Goal: Task Accomplishment & Management: Use online tool/utility

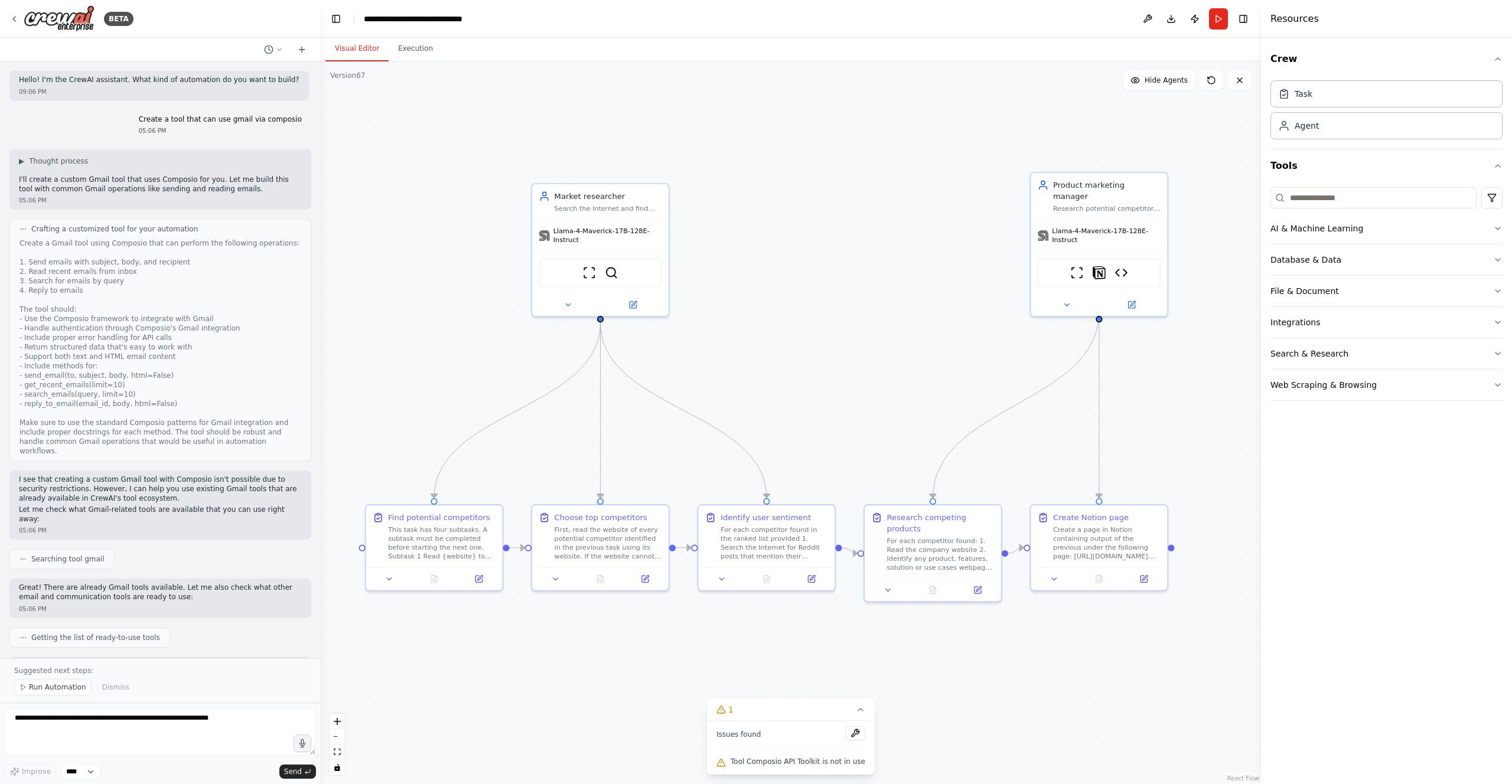
scroll to position [1771, 0]
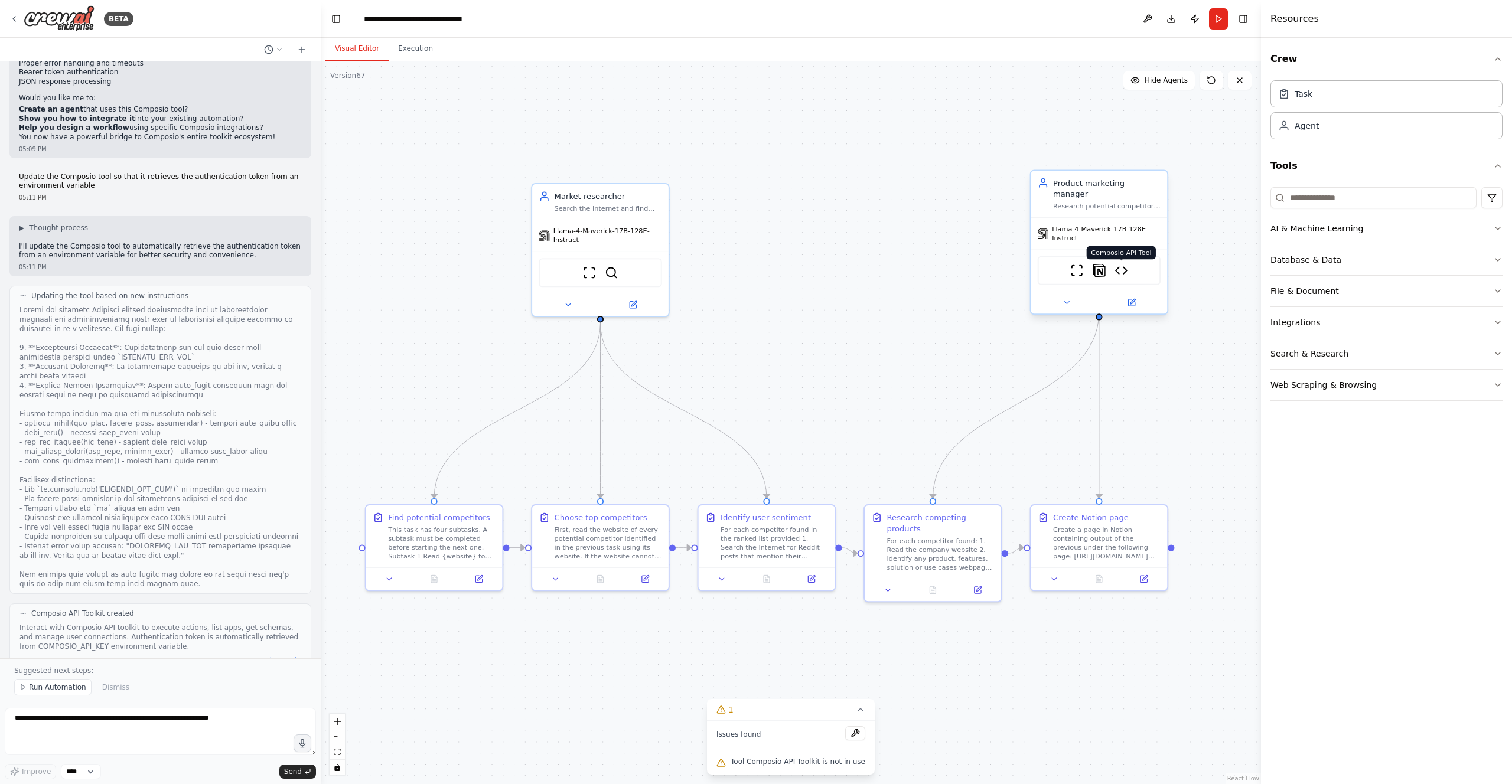
click at [1119, 264] on img at bounding box center [1122, 271] width 14 height 14
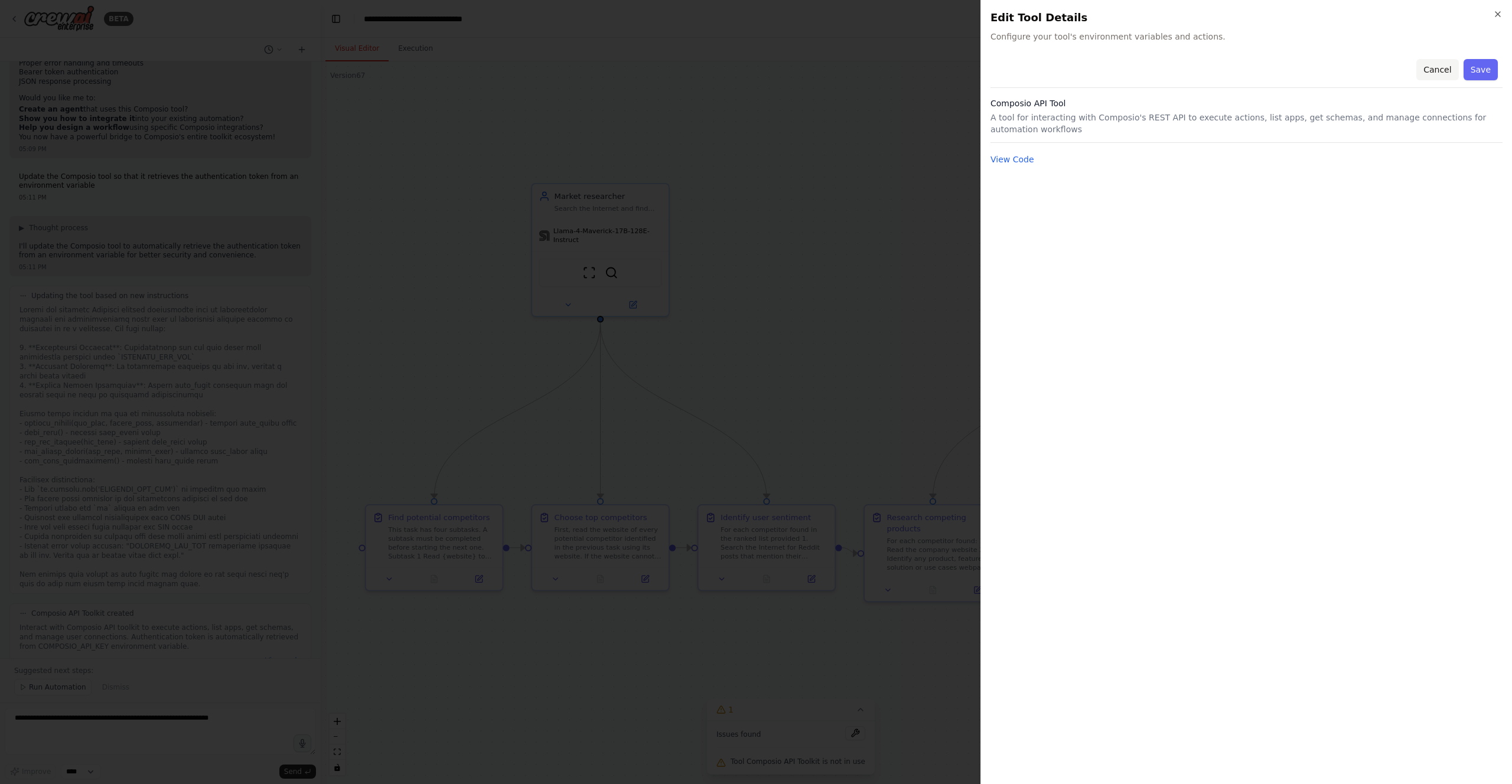
click at [1434, 70] on button "Cancel" at bounding box center [1437, 70] width 42 height 21
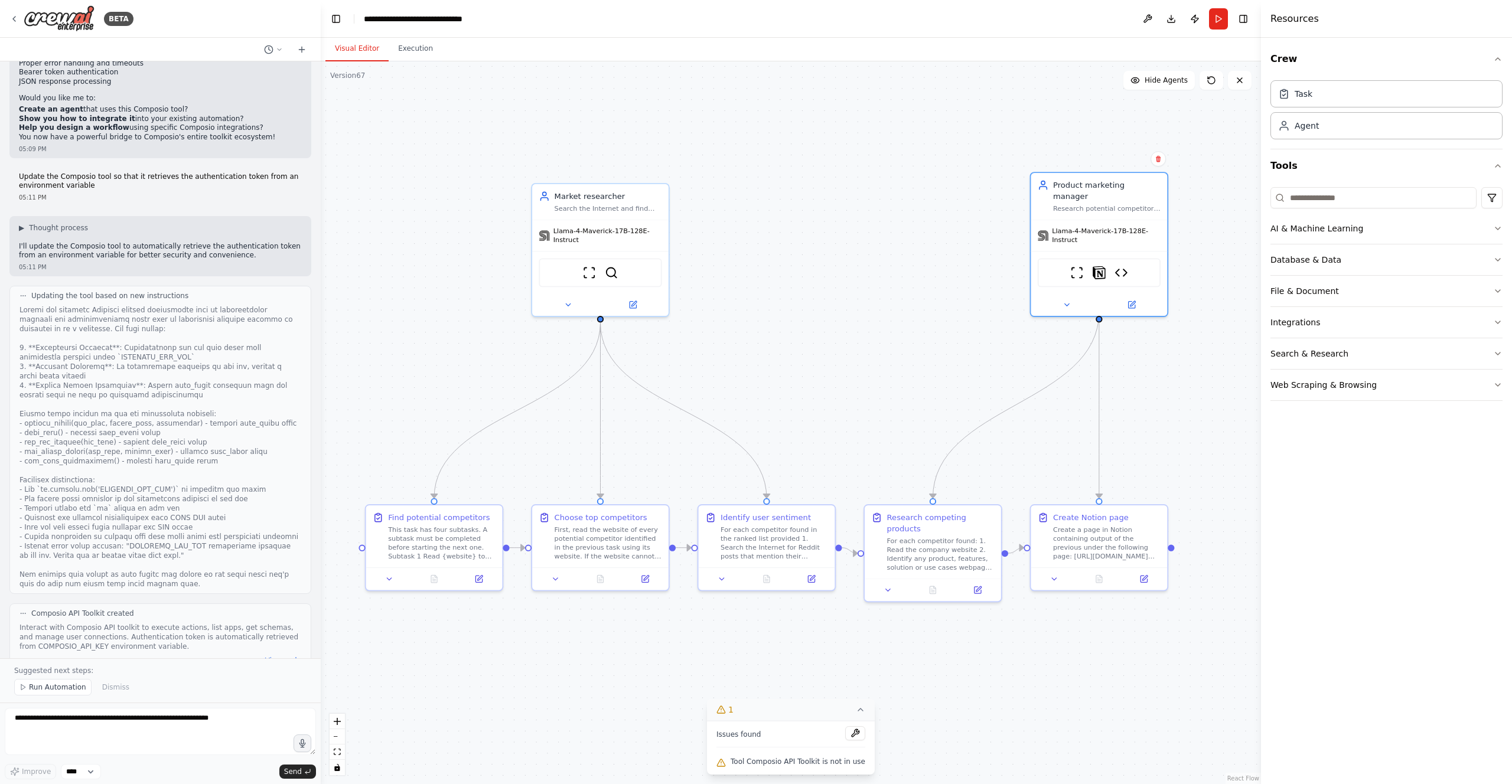
click at [858, 711] on icon at bounding box center [861, 710] width 9 height 9
click at [794, 765] on icon at bounding box center [799, 764] width 9 height 9
click at [850, 733] on button at bounding box center [855, 733] width 20 height 14
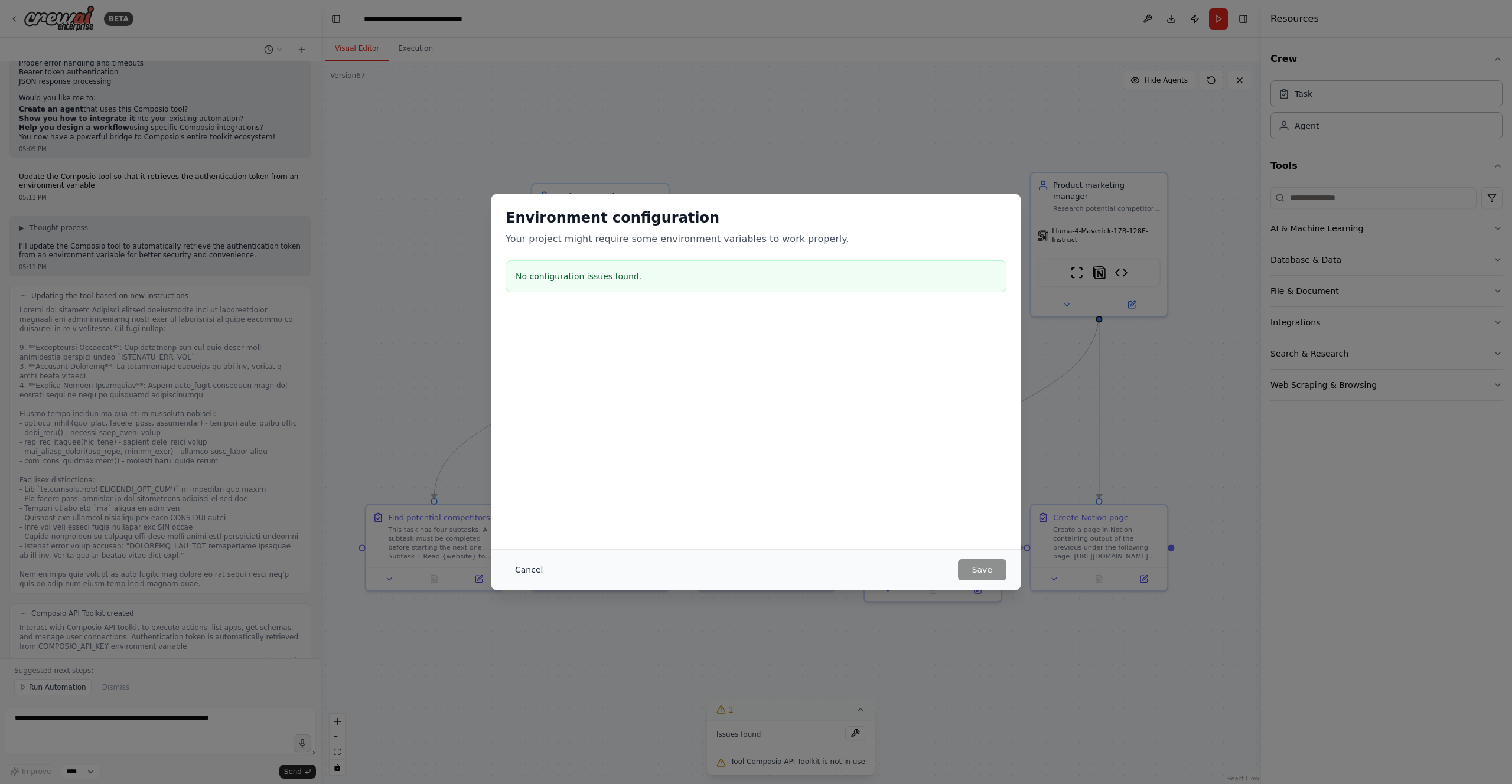
click at [546, 579] on button "Cancel" at bounding box center [529, 570] width 47 height 21
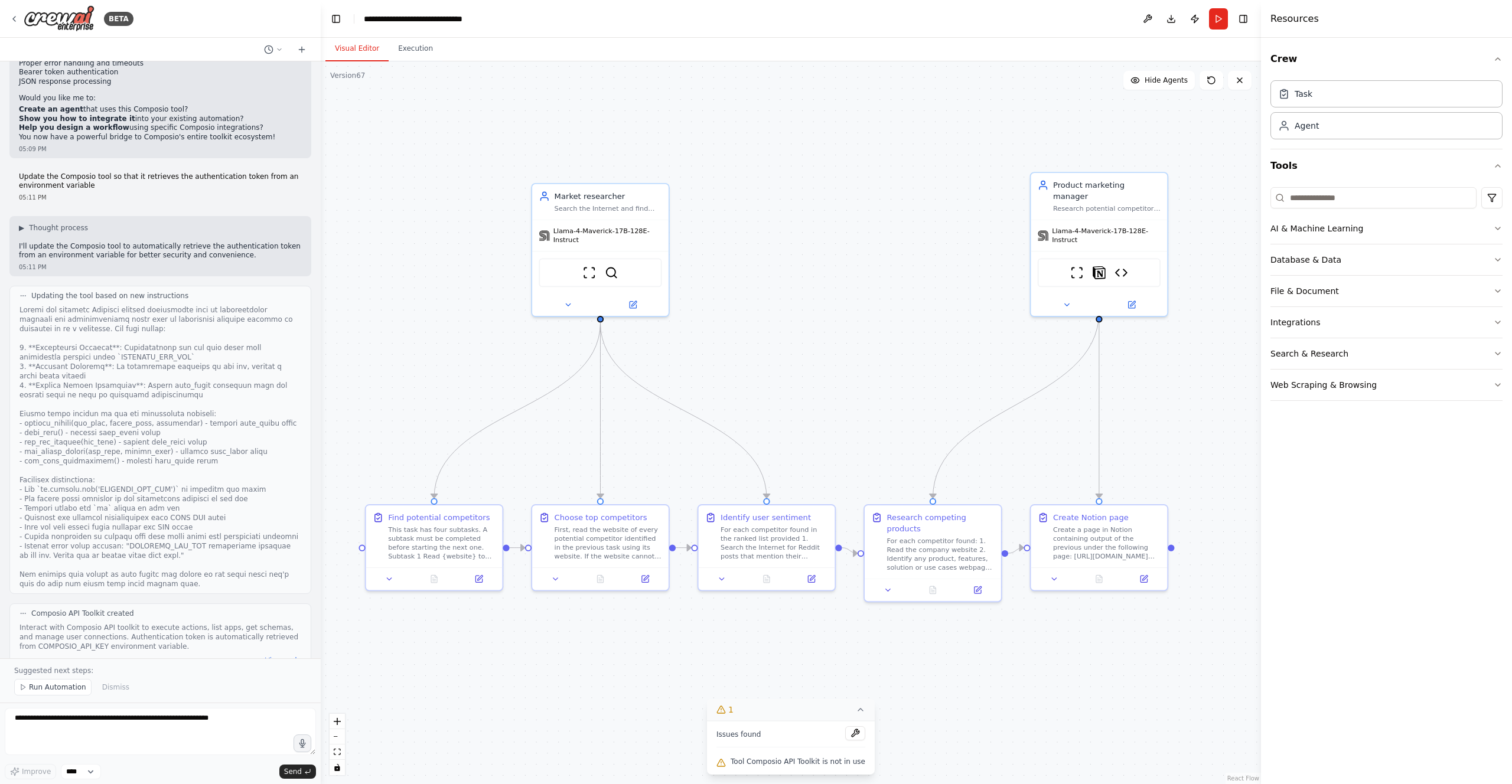
click at [809, 767] on div "Tool Composio API Toolkit is not in use" at bounding box center [790, 762] width 149 height 15
click at [1125, 264] on img at bounding box center [1122, 271] width 14 height 14
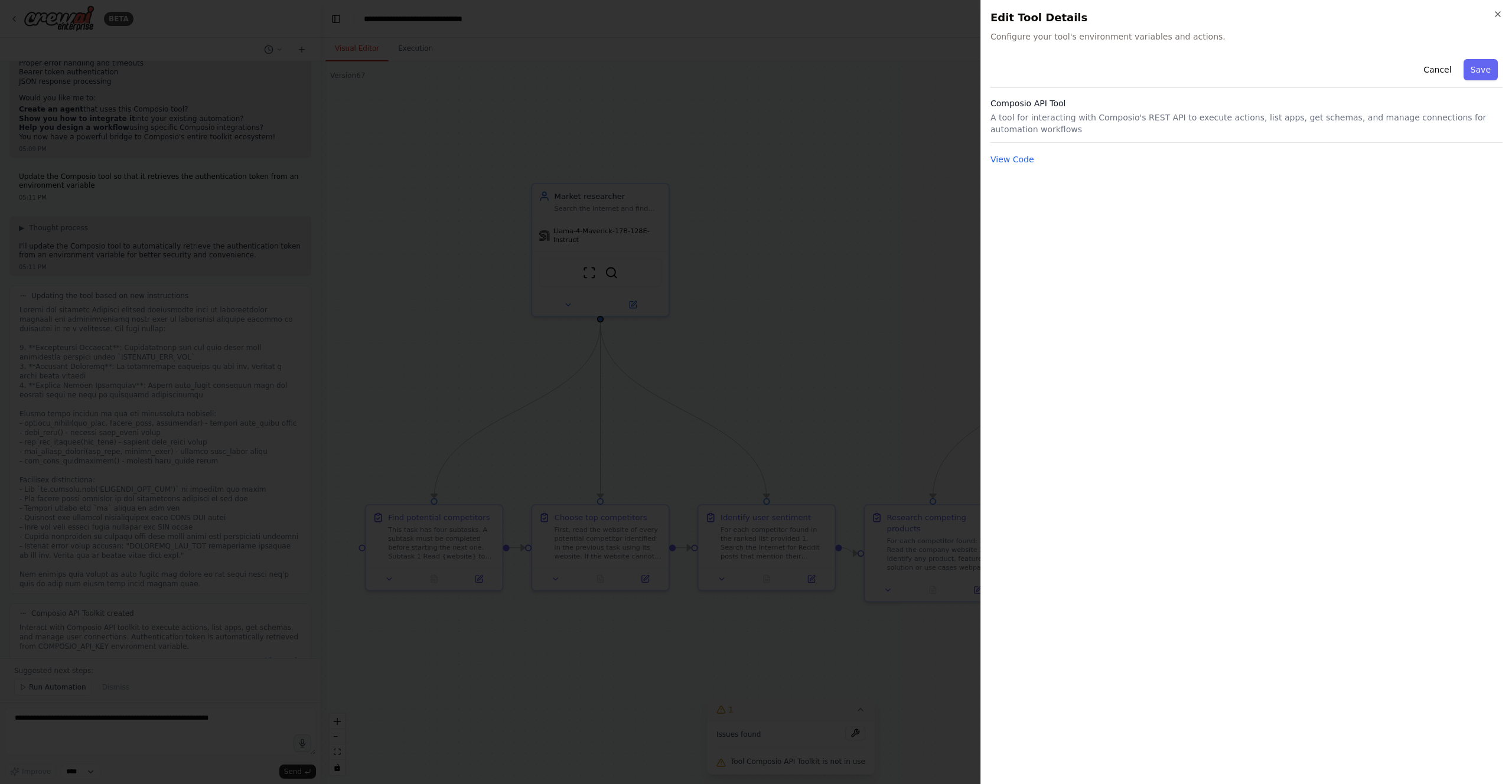
click at [1496, 14] on icon "button" at bounding box center [1498, 14] width 9 height 9
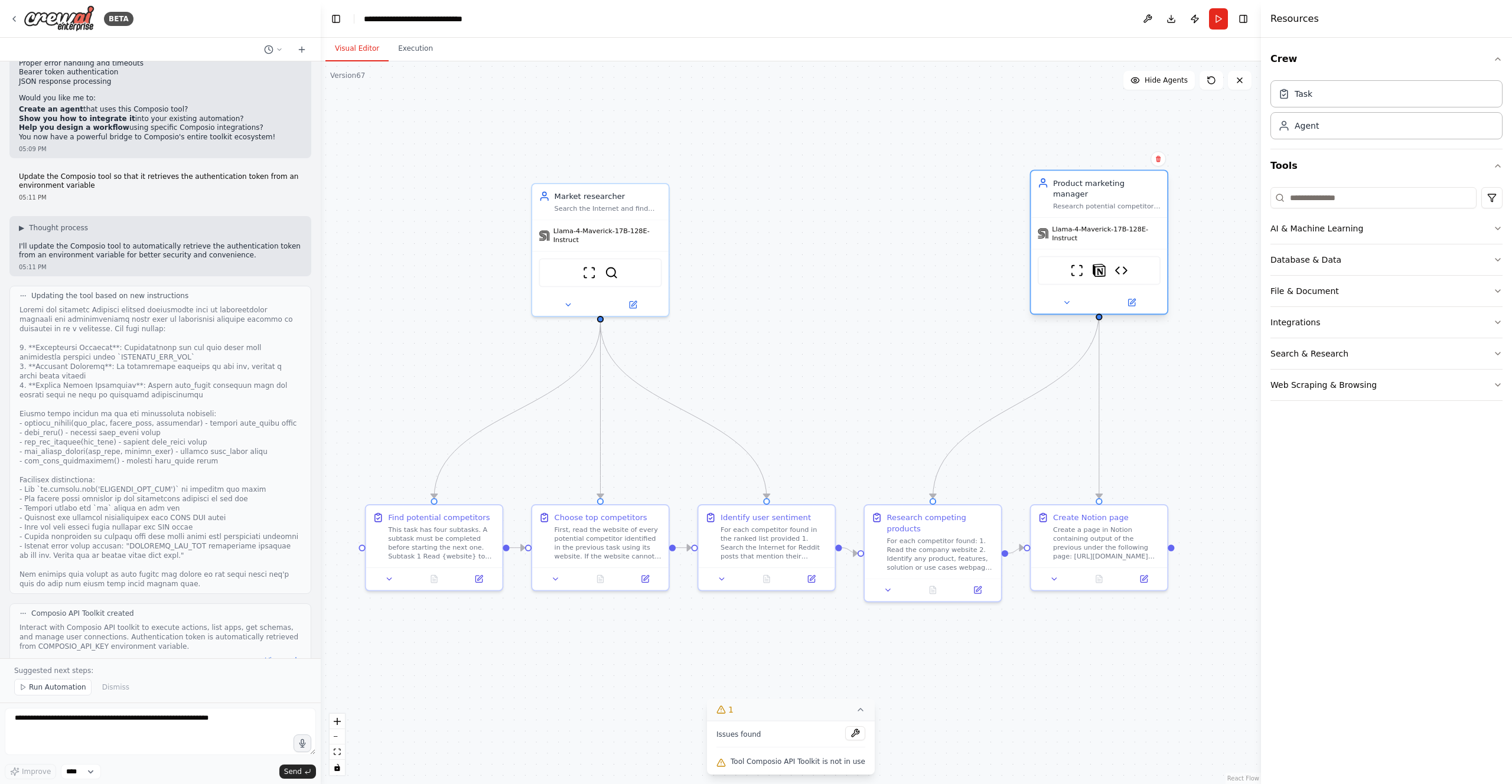
click at [1150, 267] on div "ScrapeWebsiteTool Notion Composio API Tool" at bounding box center [1099, 271] width 123 height 29
click at [1153, 296] on button at bounding box center [1132, 302] width 63 height 14
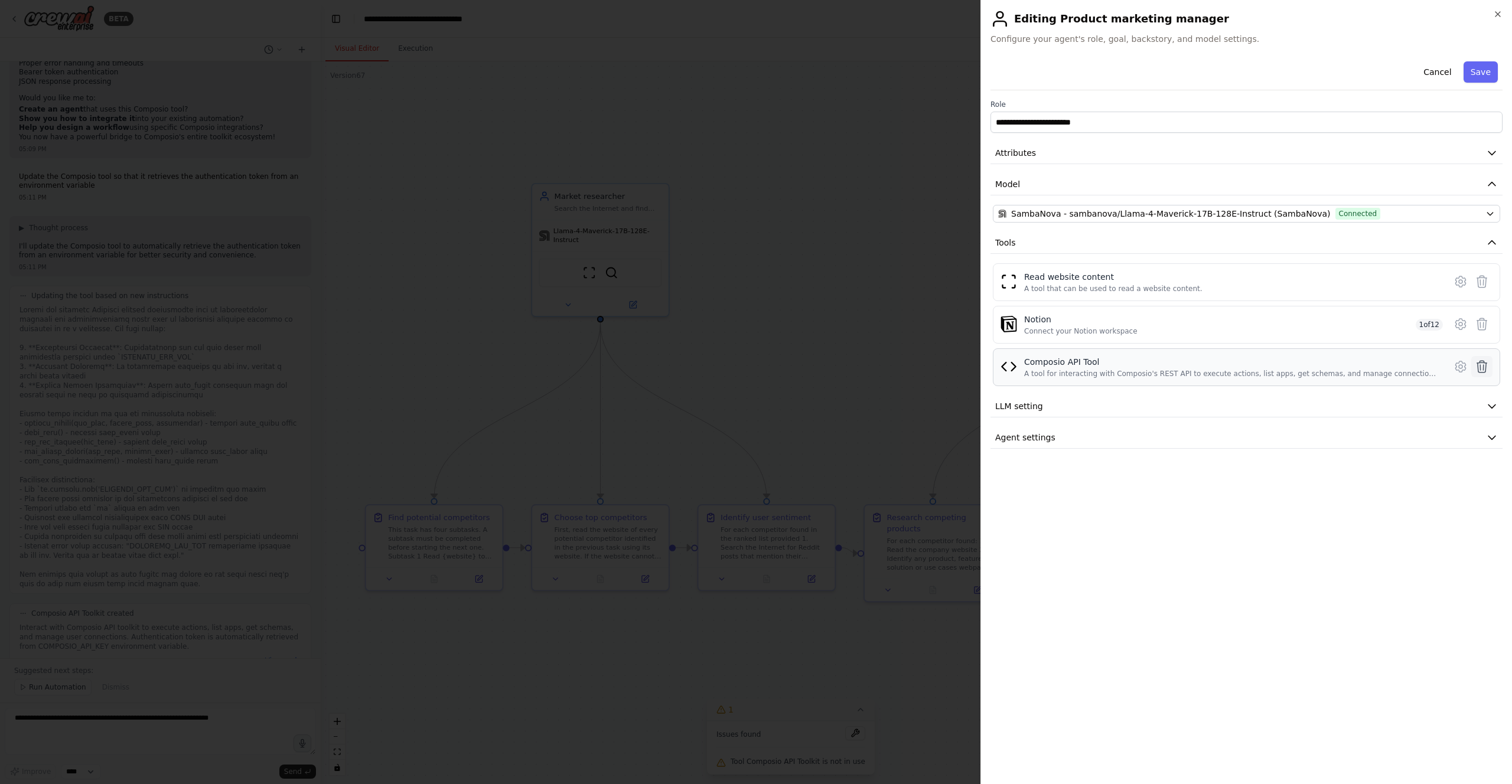
click at [1480, 367] on icon at bounding box center [1482, 367] width 10 height 12
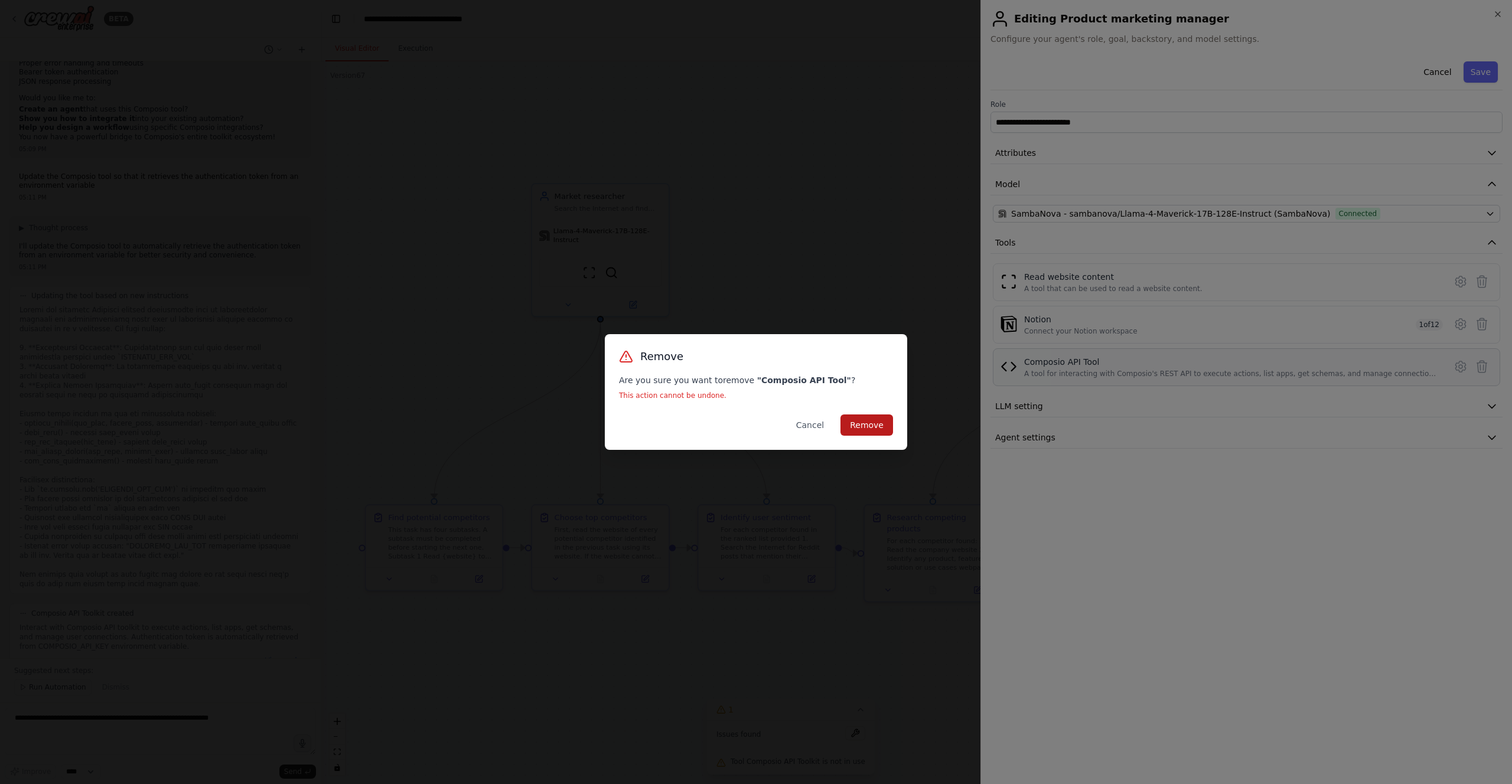
click at [868, 428] on button "Remove" at bounding box center [867, 425] width 53 height 21
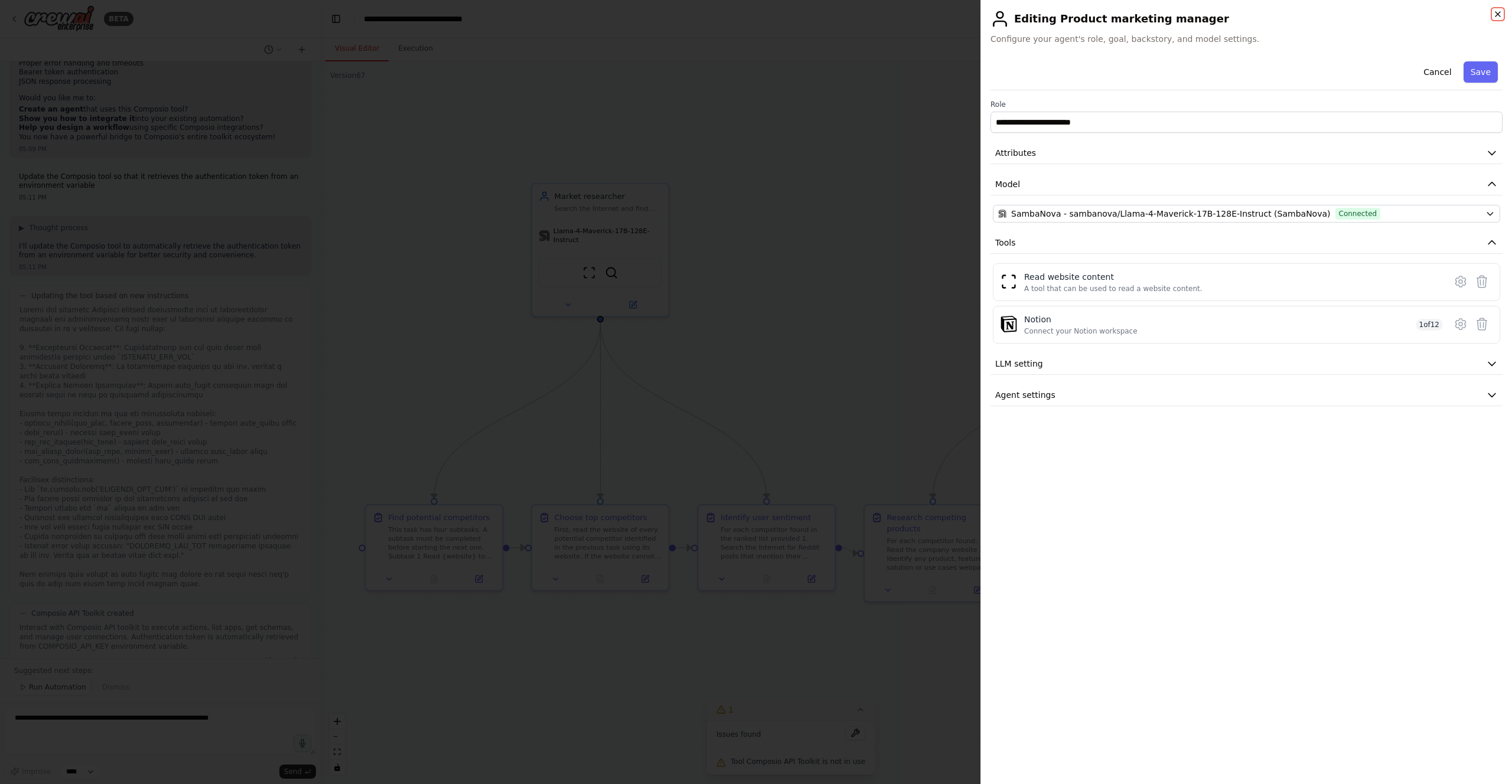
click at [1501, 13] on icon "button" at bounding box center [1498, 14] width 9 height 9
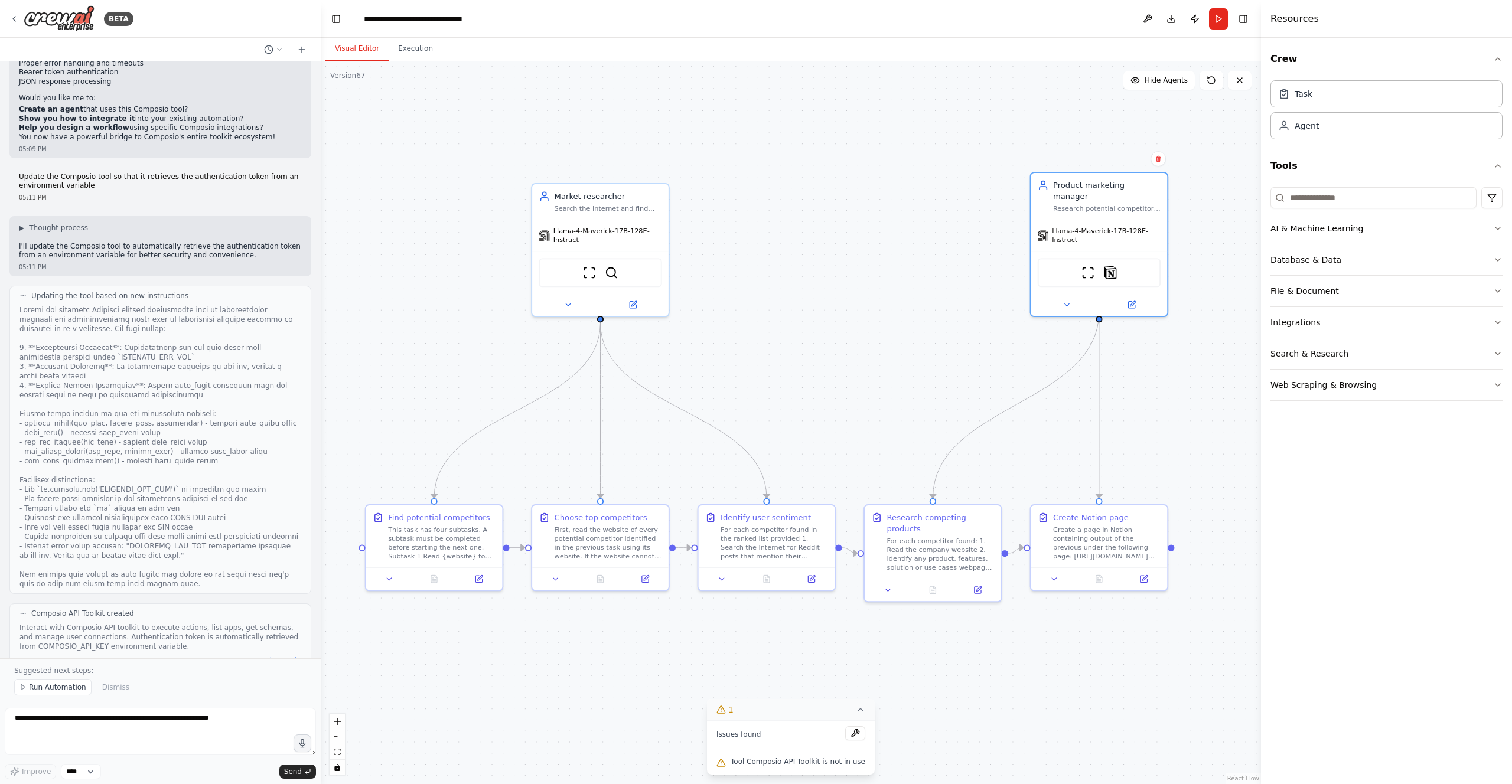
click at [856, 706] on icon at bounding box center [861, 710] width 9 height 9
click at [803, 768] on button "1" at bounding box center [791, 764] width 45 height 22
click at [191, 738] on textarea at bounding box center [160, 731] width 312 height 47
type textarea "**********"
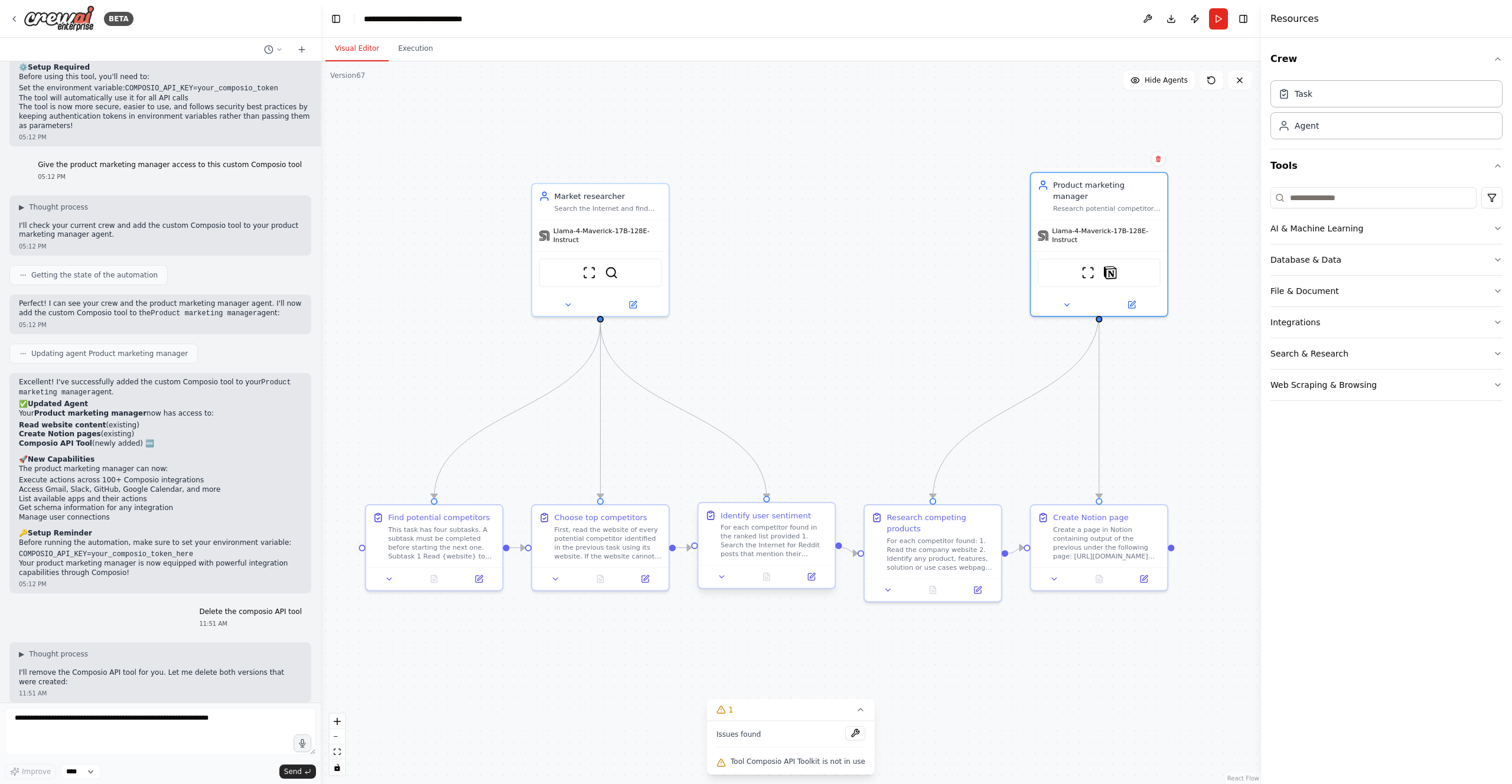
scroll to position [2681, 0]
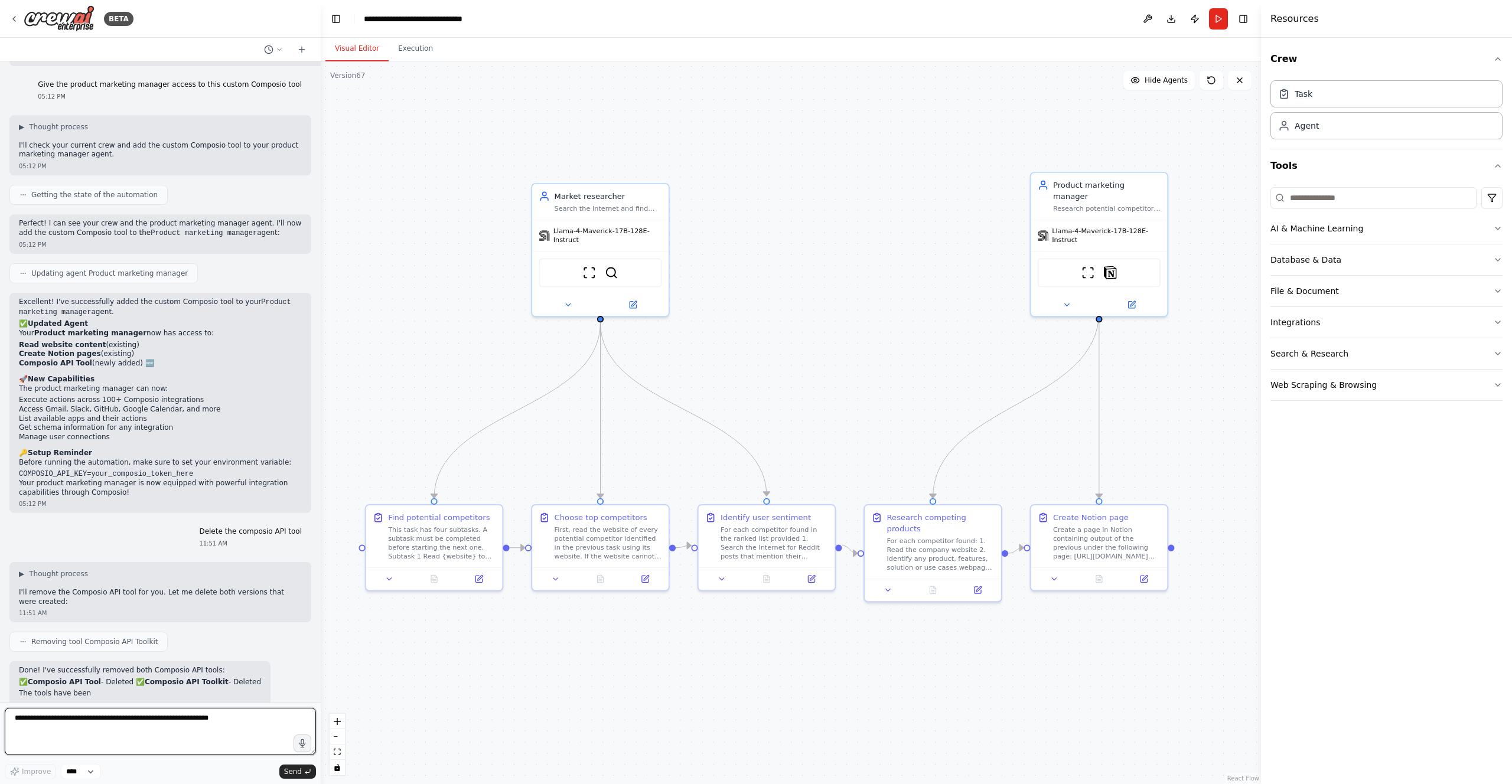
click at [203, 723] on textarea at bounding box center [160, 731] width 312 height 47
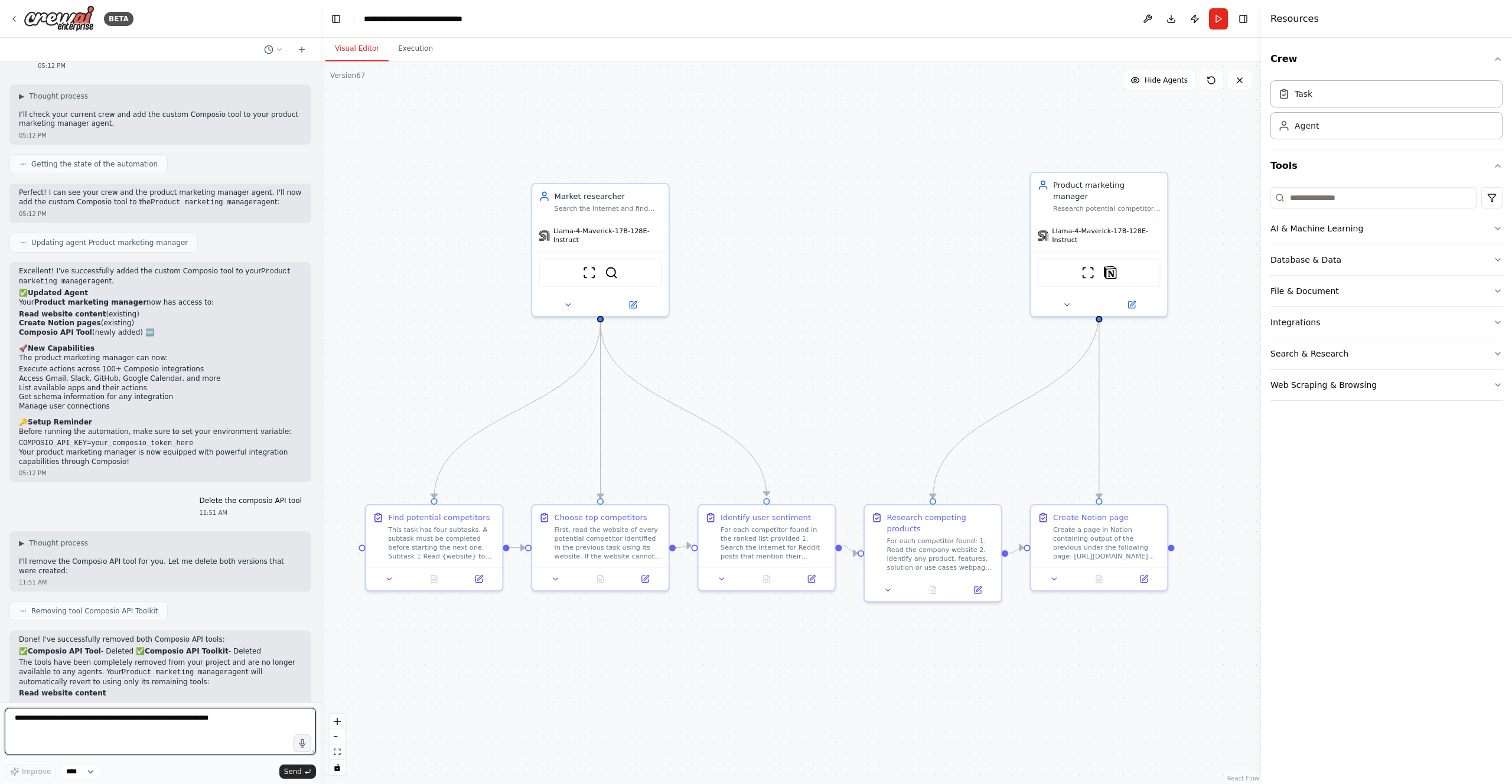
scroll to position [2768, 0]
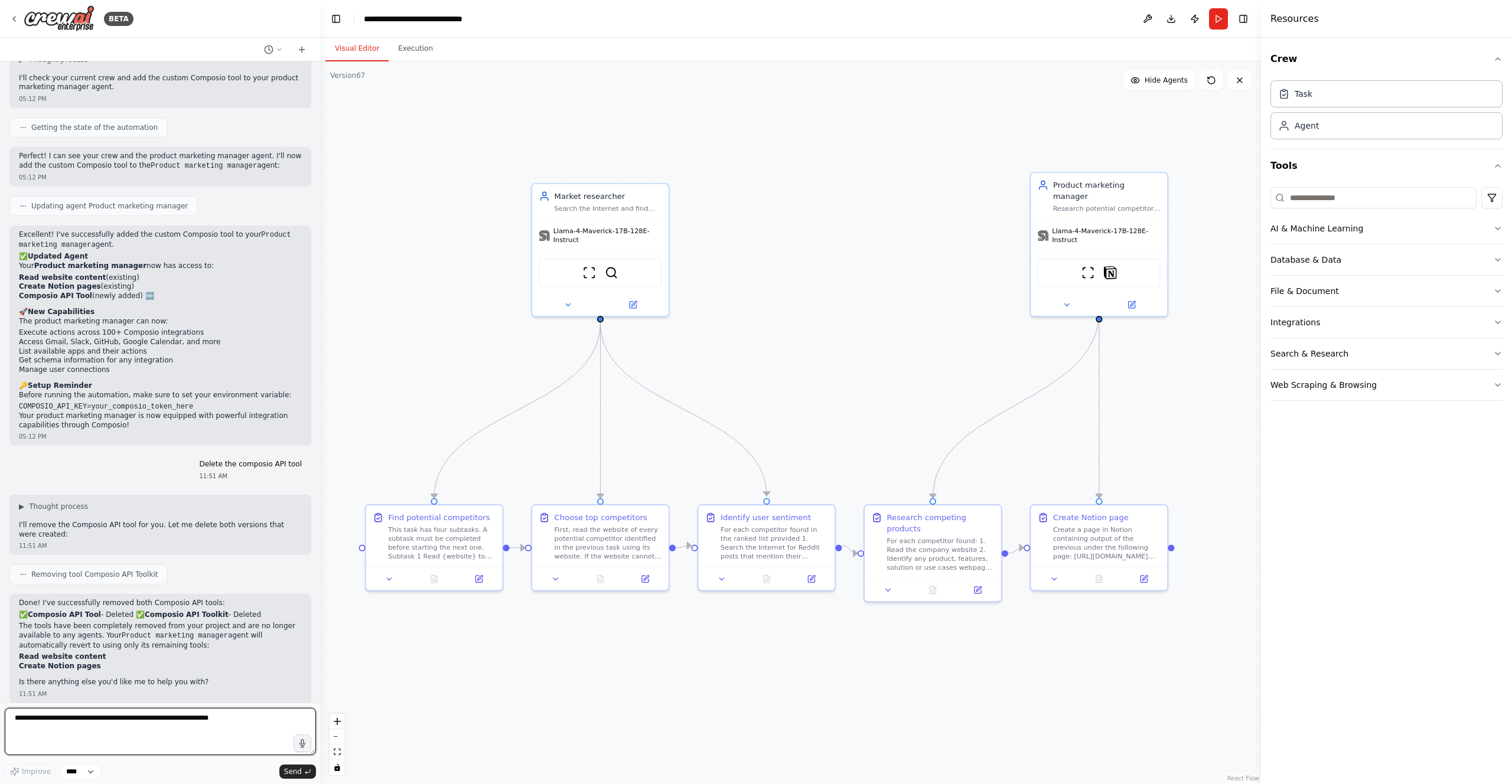
click at [203, 723] on textarea at bounding box center [160, 731] width 312 height 47
type textarea "**********"
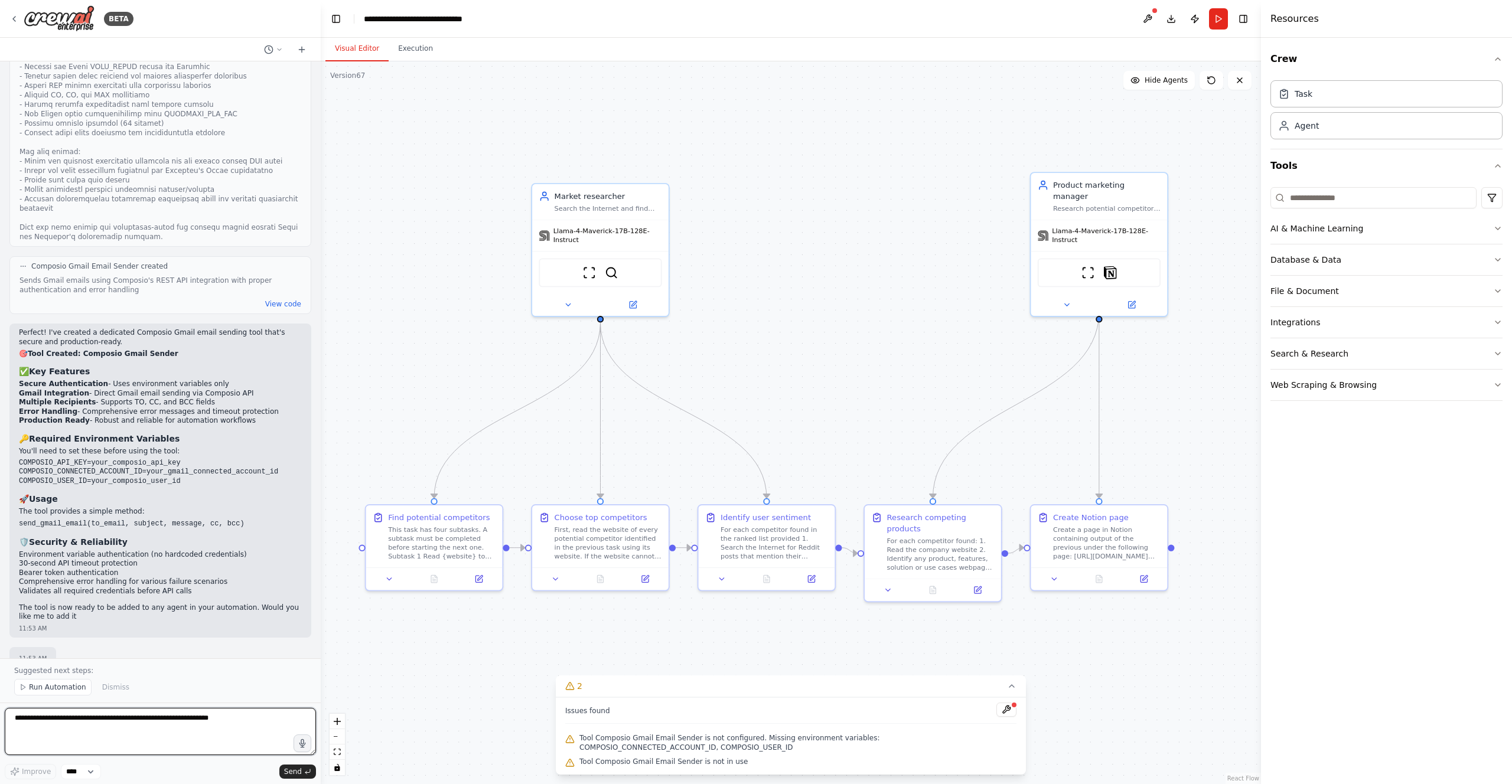
scroll to position [3726, 0]
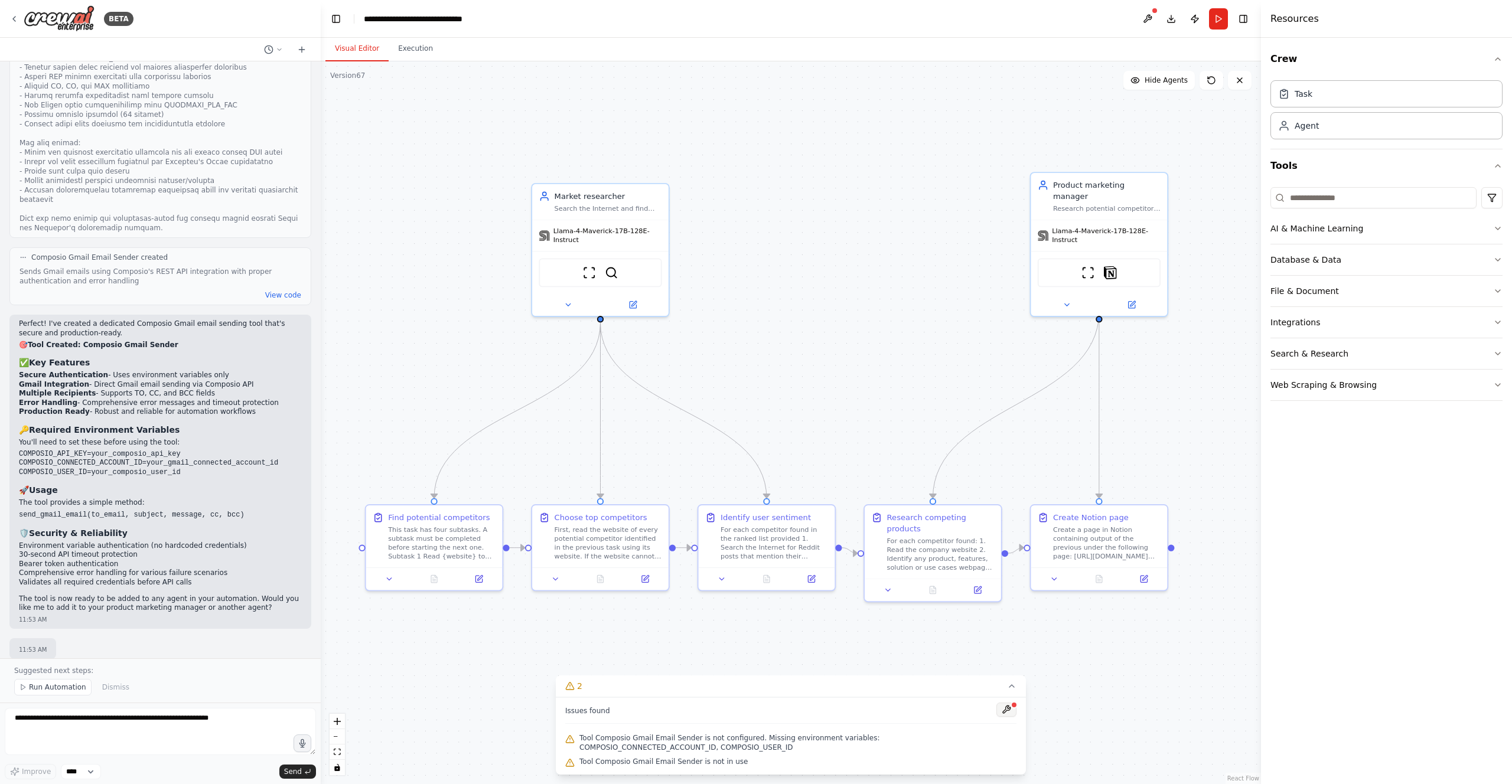
click at [1008, 711] on button at bounding box center [1007, 709] width 20 height 14
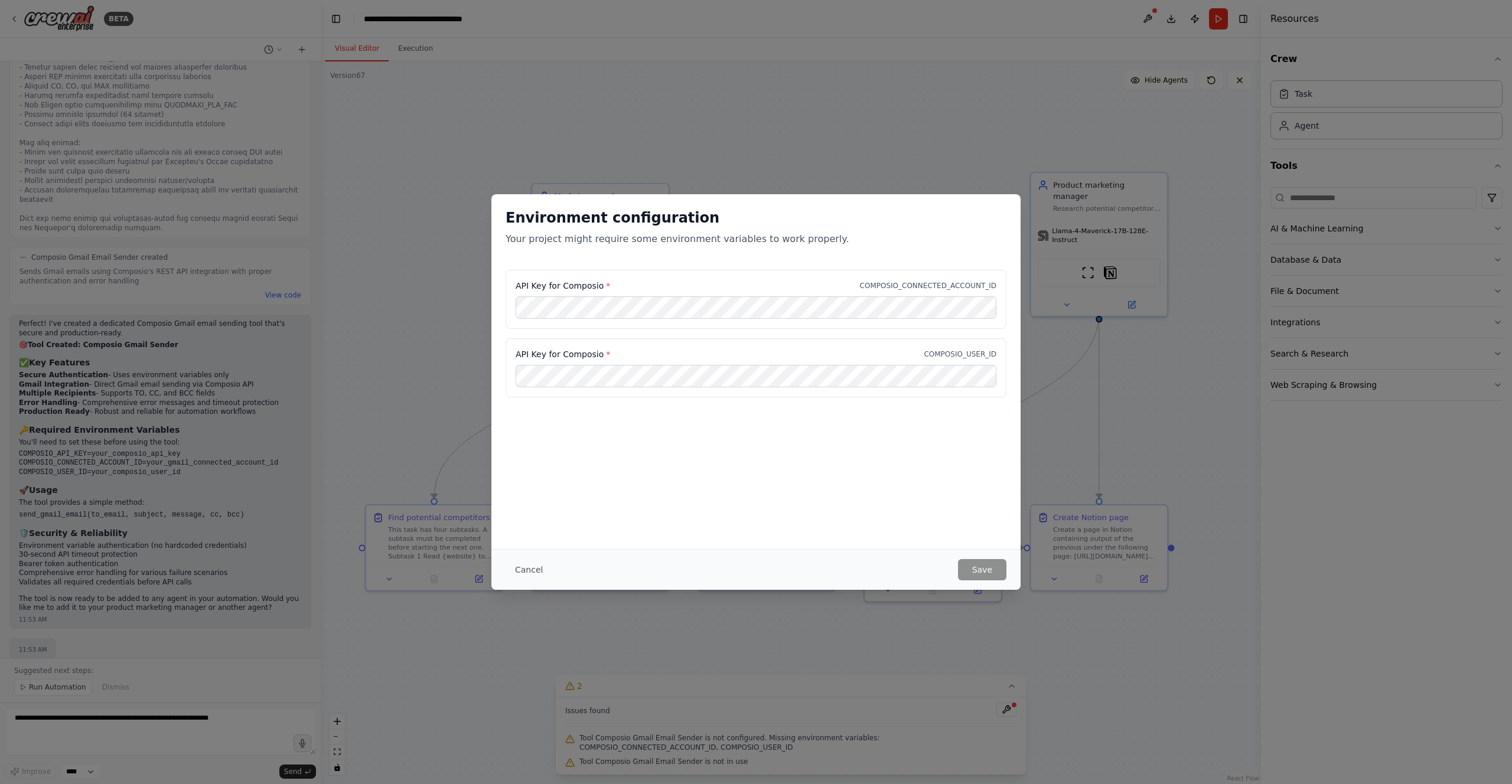
click at [710, 408] on div "API Key for Composio * COMPOSIO_CONNECTED_ACCOUNT_ID API Key for Composio * COM…" at bounding box center [756, 340] width 529 height 141
click at [523, 560] on button "Cancel" at bounding box center [529, 570] width 47 height 21
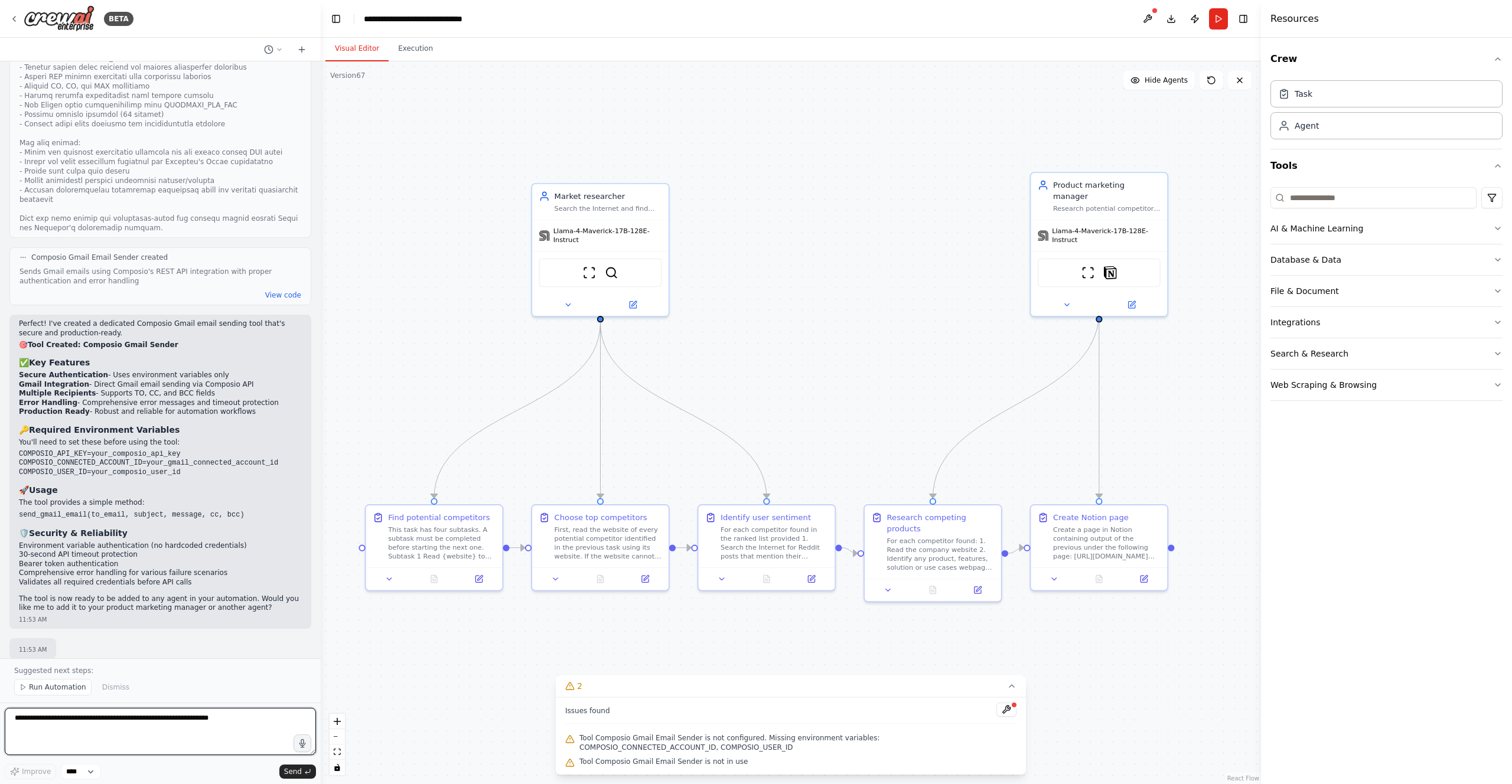
click at [188, 717] on textarea at bounding box center [160, 731] width 312 height 47
type textarea "**********"
click at [732, 750] on span "Tool Composio Gmail Email Sender is not configured. Missing environment variabl…" at bounding box center [798, 742] width 437 height 19
click at [1005, 708] on button at bounding box center [1007, 709] width 20 height 14
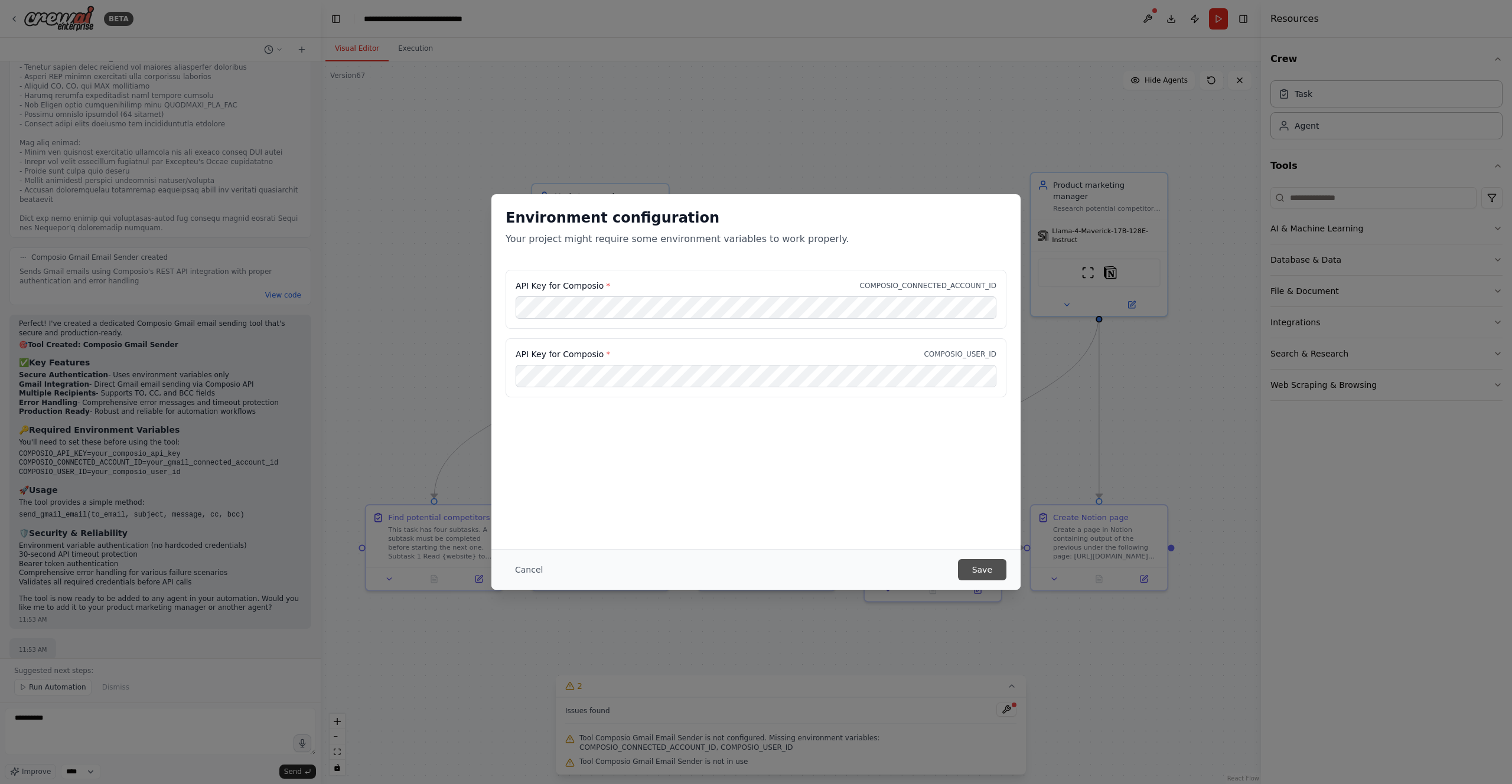
click at [967, 576] on button "Save" at bounding box center [983, 570] width 48 height 21
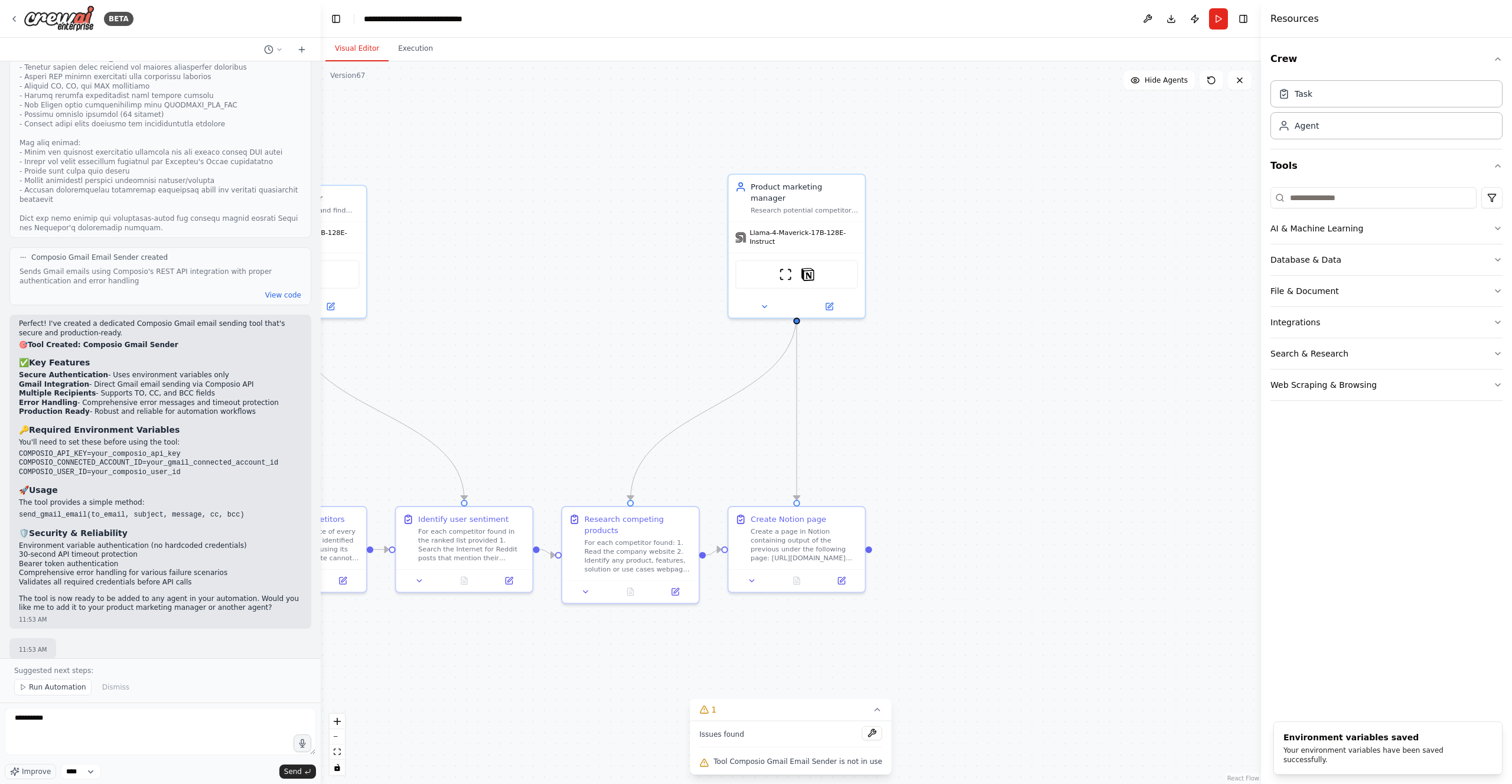
drag, startPoint x: 1123, startPoint y: 643, endPoint x: 821, endPoint y: 646, distance: 302.0
click at [821, 646] on div ".deletable-edge-delete-btn { width: 20px; height: 20px; border: 0px solid #ffff…" at bounding box center [790, 423] width 940 height 723
drag, startPoint x: 806, startPoint y: 322, endPoint x: 1051, endPoint y: 561, distance: 342.3
click at [967, 561] on div "Market researcher Search the Internet and find information regarding companies …" at bounding box center [526, 668] width 883 height 678
click at [1099, 609] on icon at bounding box center [1097, 607] width 7 height 7
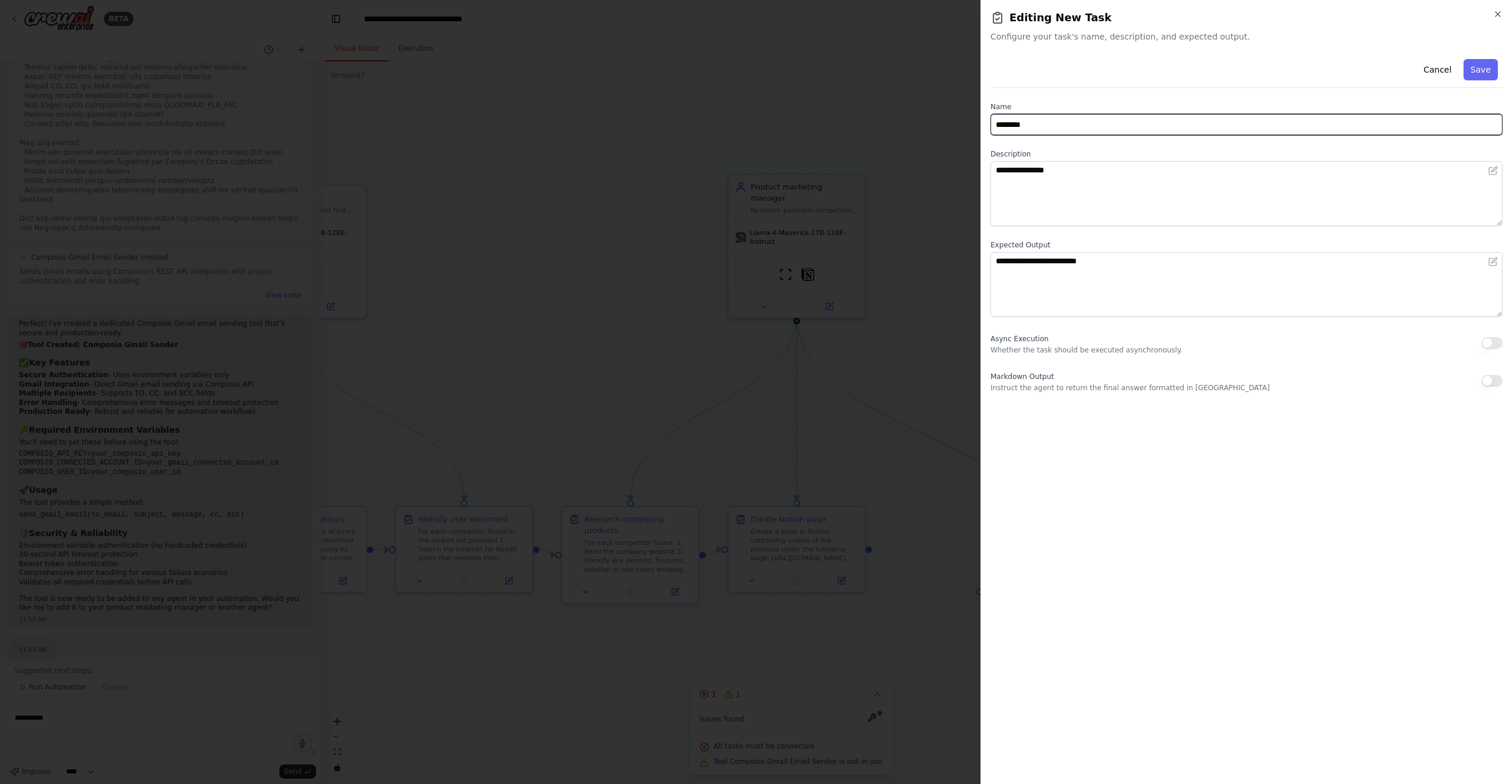
drag, startPoint x: 1039, startPoint y: 132, endPoint x: 979, endPoint y: 120, distance: 61.2
click at [979, 120] on body "BETA Hello! I'm the CrewAI assistant. What kind of automation do you want to bu…" at bounding box center [756, 392] width 1512 height 784
type input "**********"
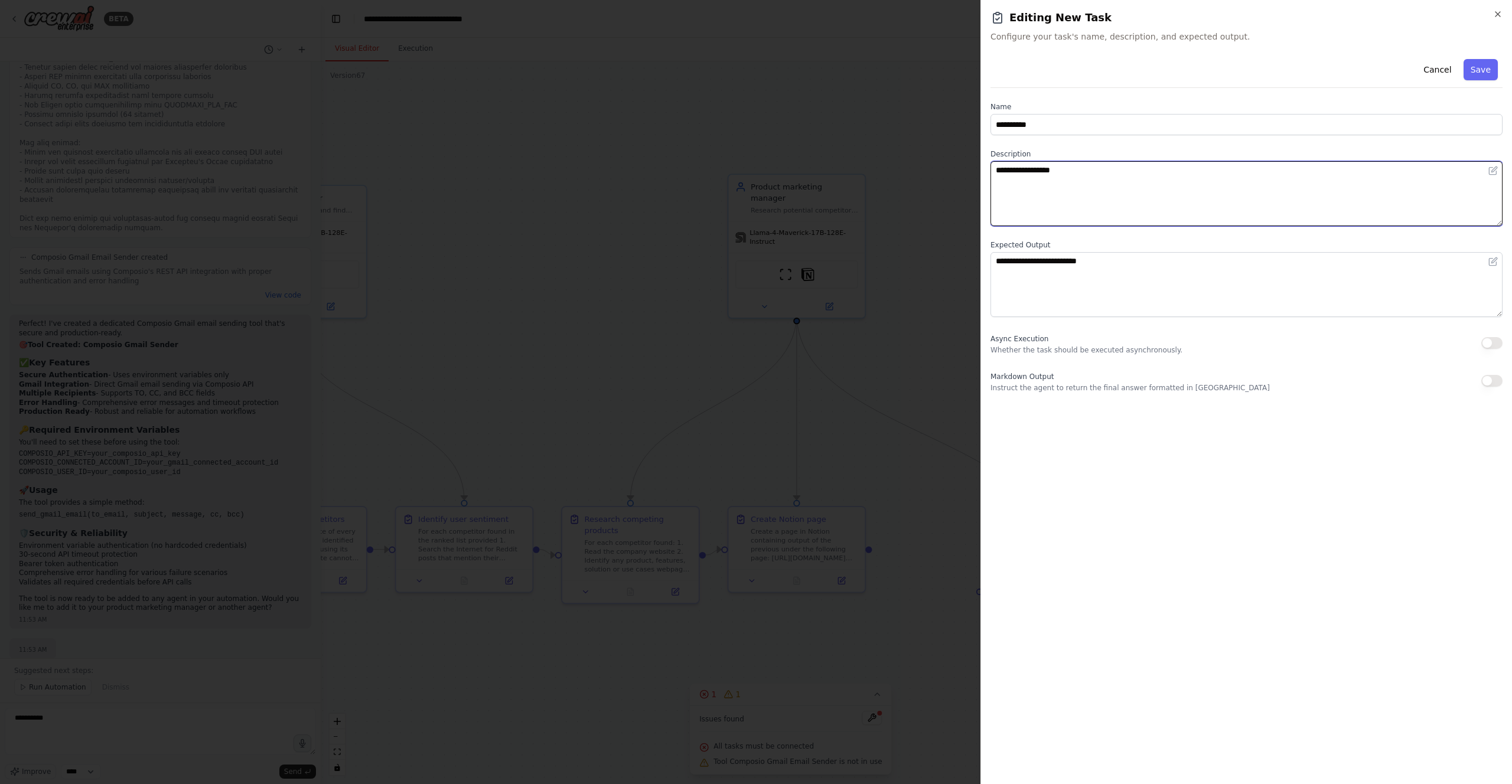
drag, startPoint x: 1117, startPoint y: 187, endPoint x: 950, endPoint y: 164, distance: 168.6
click at [947, 163] on body "BETA Hello! I'm the CrewAI assistant. What kind of automation do you want to bu…" at bounding box center [756, 392] width 1512 height 784
type textarea "**********"
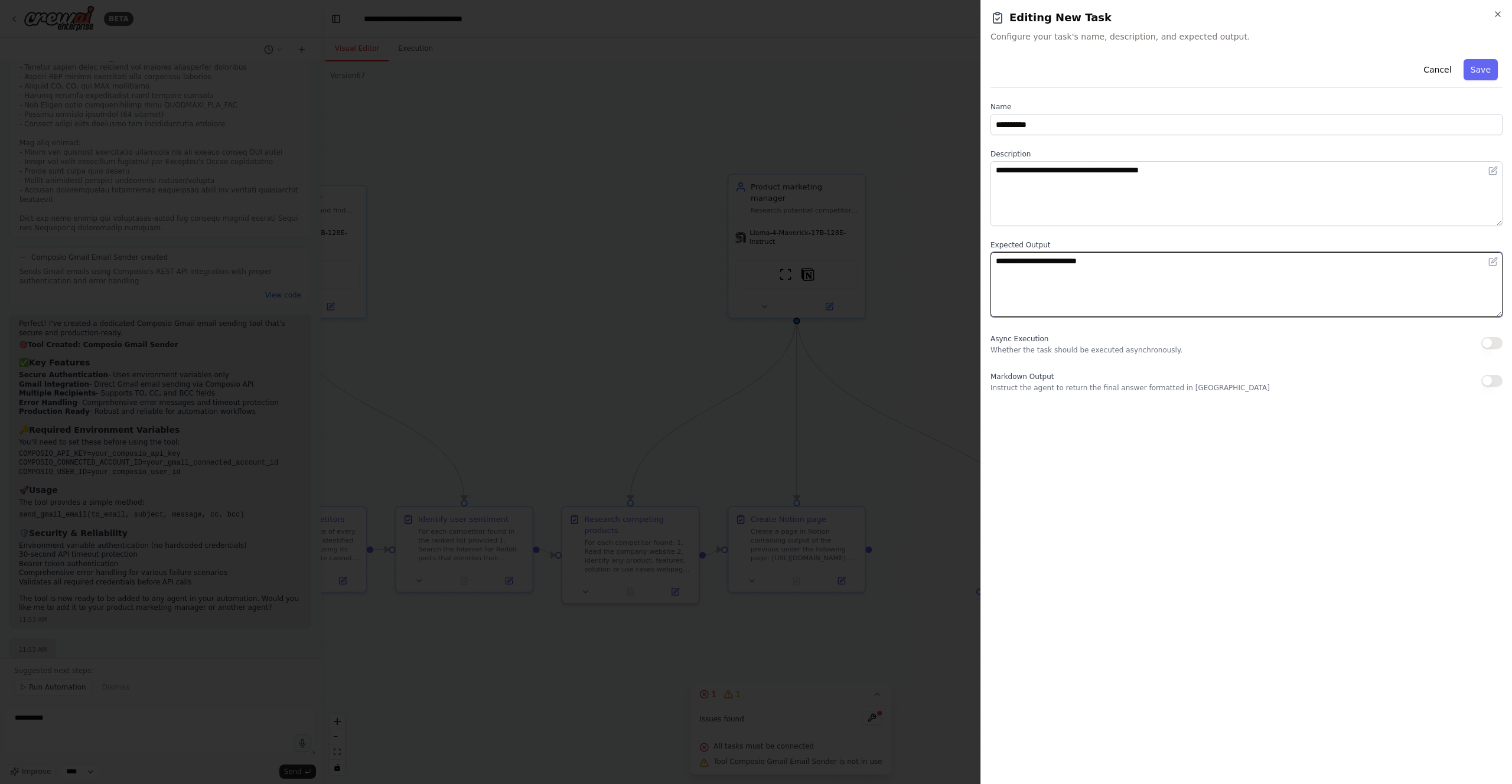
drag, startPoint x: 1172, startPoint y: 271, endPoint x: 818, endPoint y: 246, distance: 354.9
click at [818, 246] on body "BETA Hello! I'm the CrewAI assistant. What kind of automation do you want to bu…" at bounding box center [756, 392] width 1512 height 784
type textarea "**********"
click at [1488, 69] on button "Save" at bounding box center [1480, 70] width 34 height 21
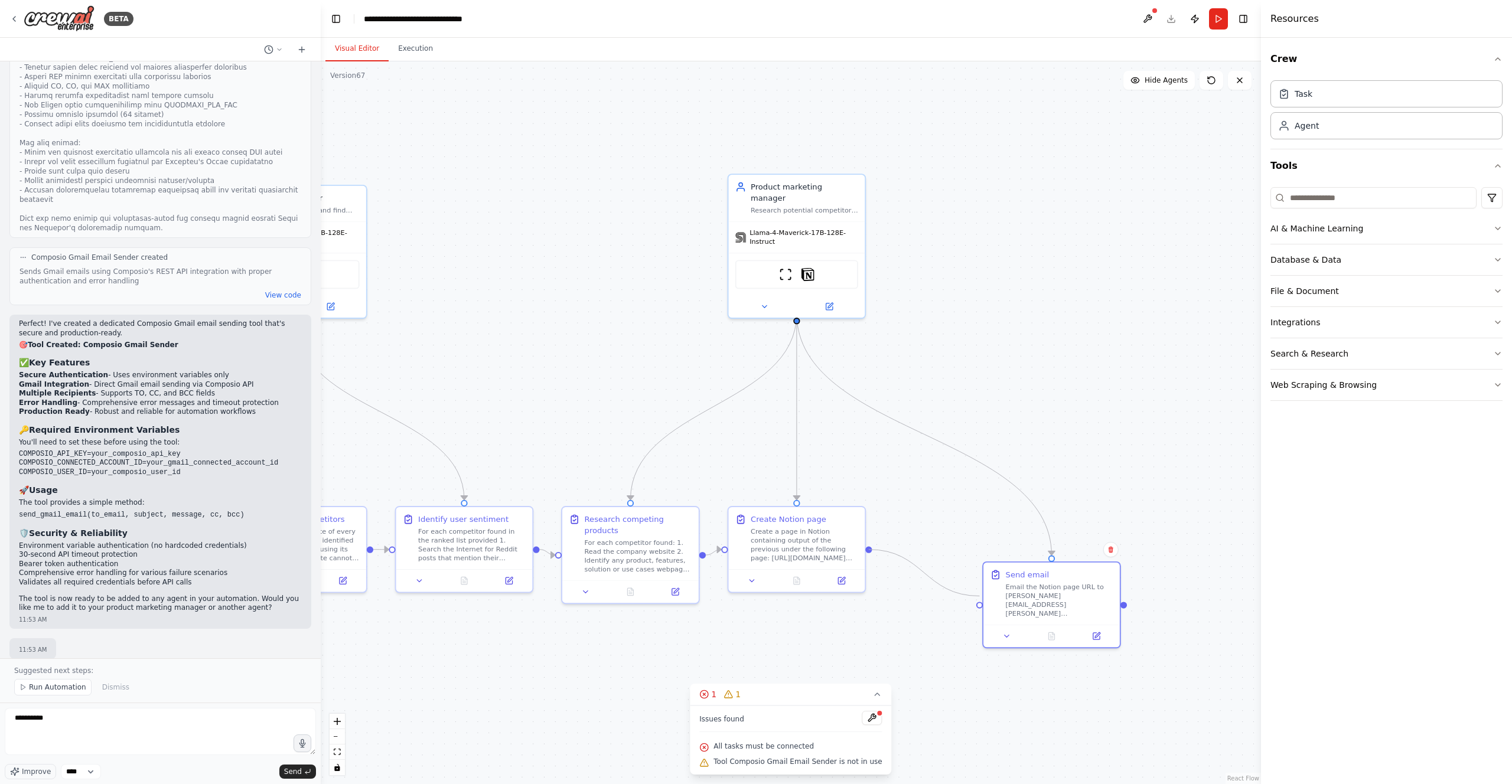
drag, startPoint x: 868, startPoint y: 548, endPoint x: 973, endPoint y: 597, distance: 115.9
click at [973, 597] on div ".deletable-edge-delete-btn { width: 20px; height: 20px; border: 0px solid #ffff…" at bounding box center [790, 423] width 940 height 723
drag, startPoint x: 1057, startPoint y: 579, endPoint x: 998, endPoint y: 547, distance: 67.1
click at [998, 547] on div "Email the Notion page URL to shane.k.j@gmail.com" at bounding box center [993, 553] width 107 height 36
click at [1032, 654] on div ".deletable-edge-delete-btn { width: 20px; height: 20px; border: 0px solid #ffff…" at bounding box center [790, 423] width 940 height 723
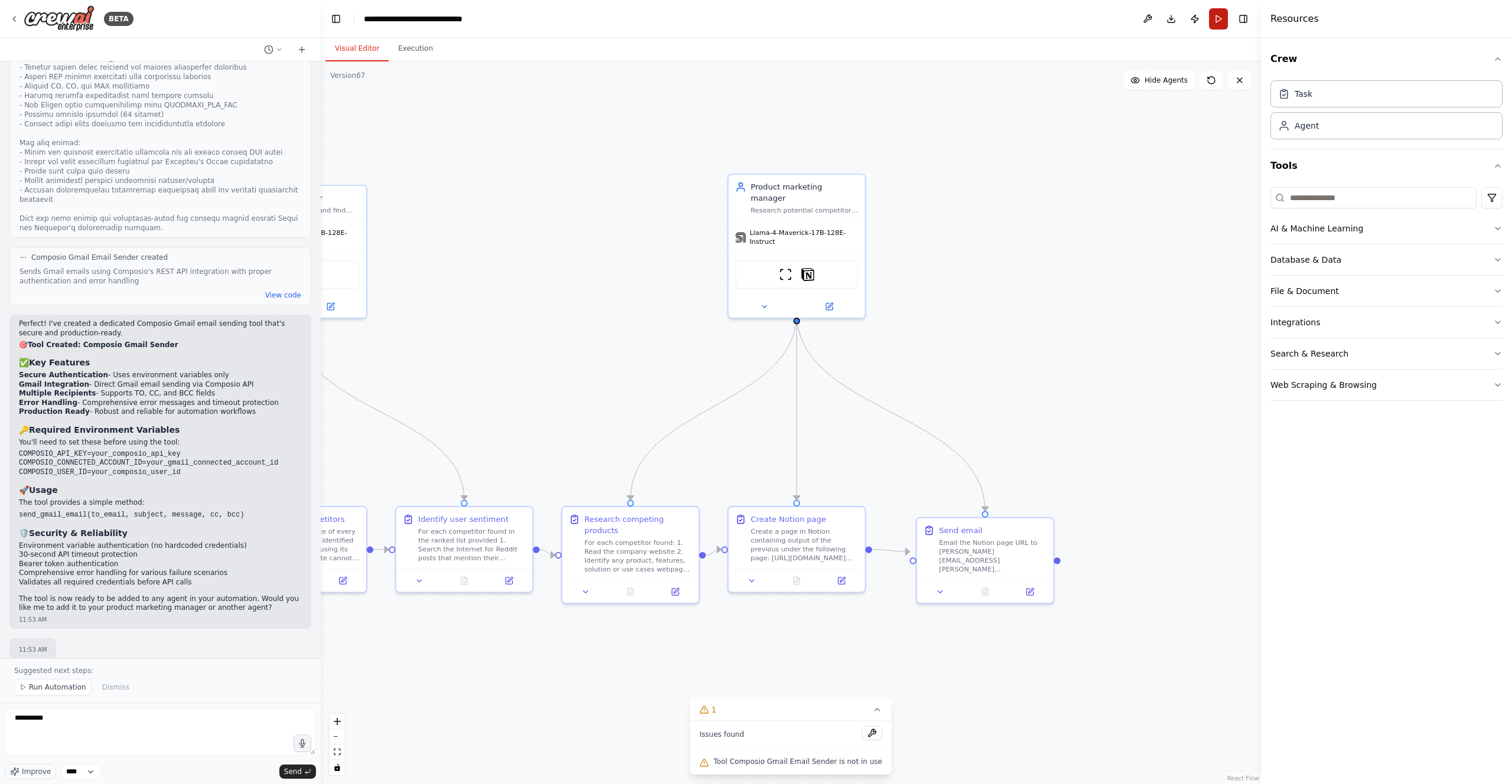
click at [1215, 17] on button "Run" at bounding box center [1219, 19] width 19 height 21
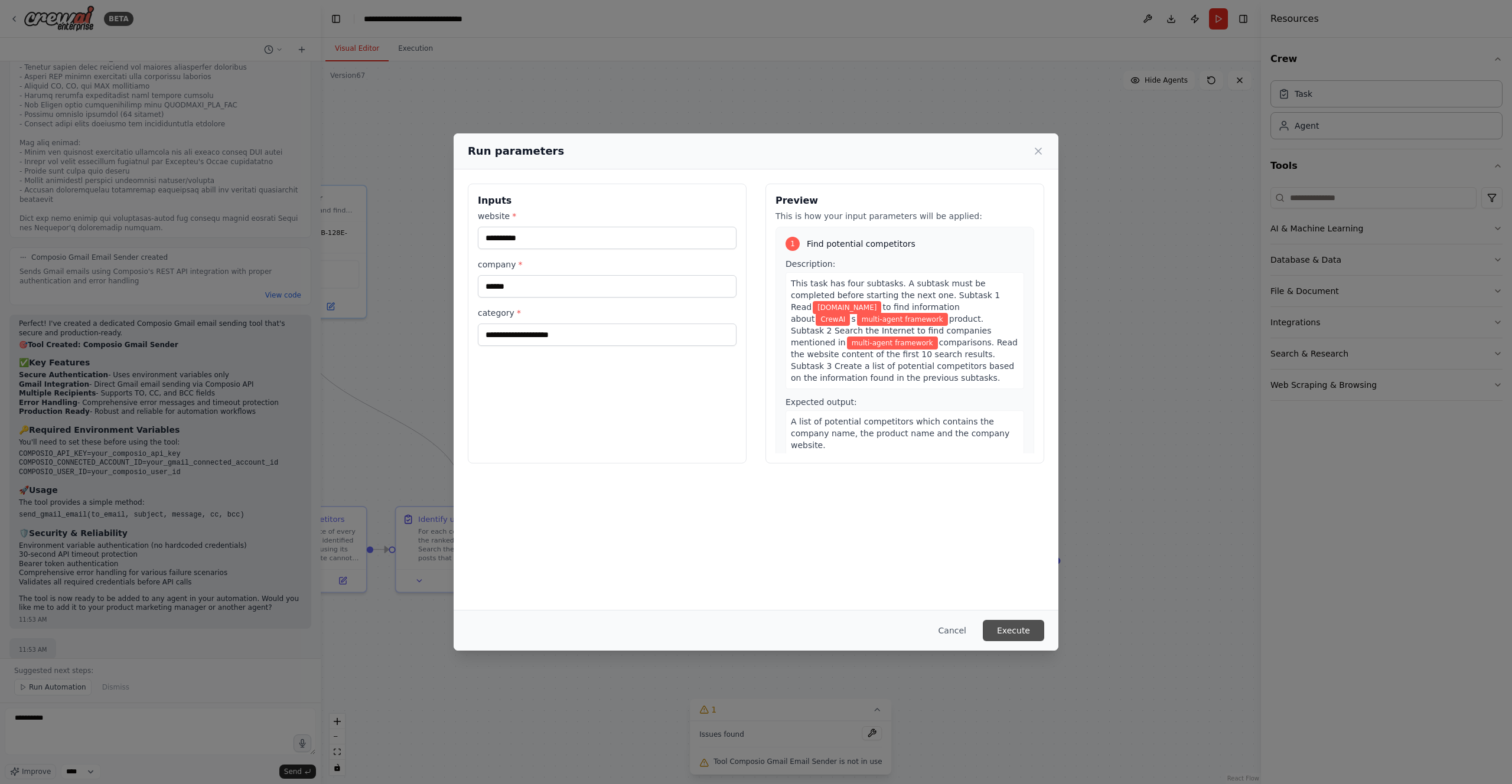
click at [1029, 631] on button "Execute" at bounding box center [1014, 631] width 61 height 21
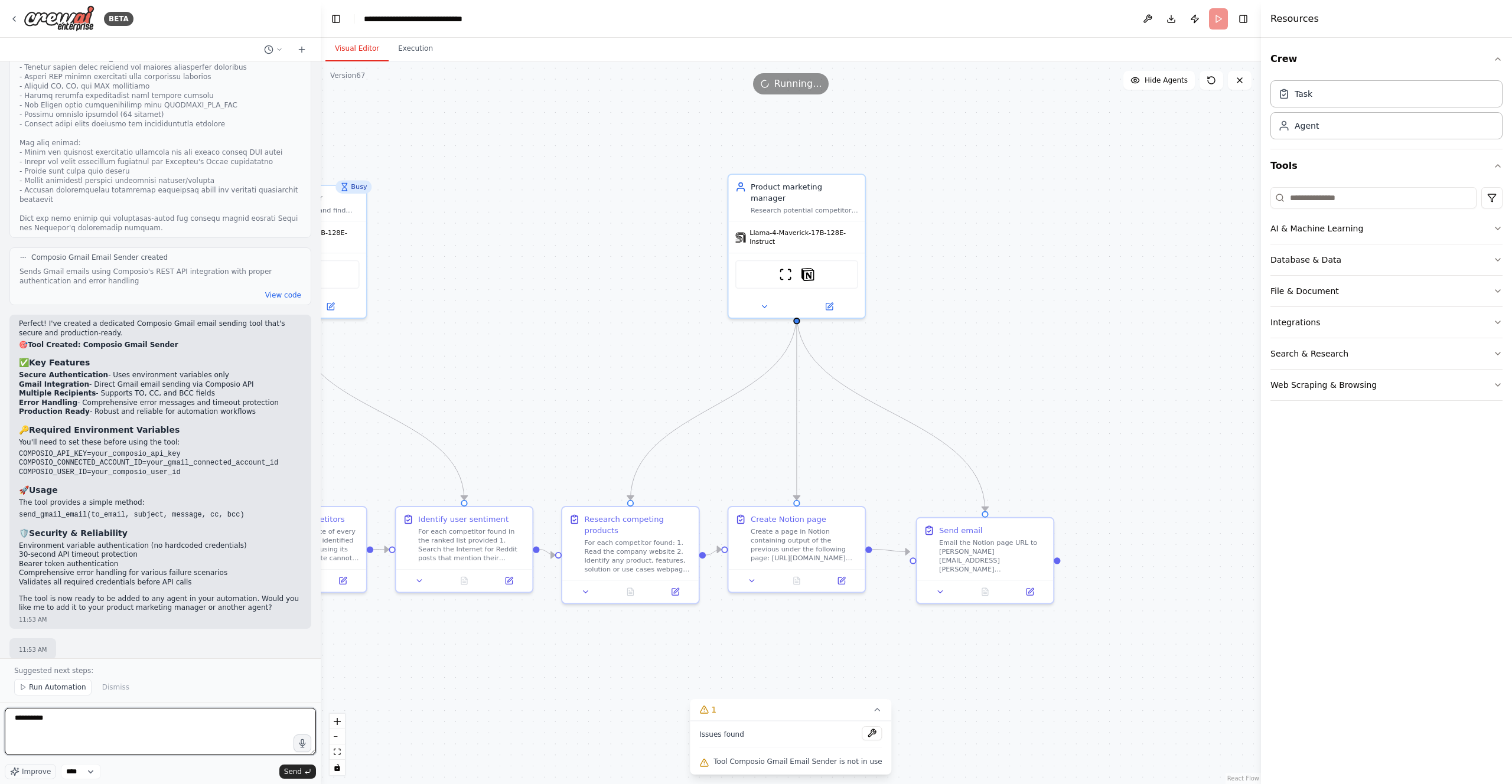
click at [126, 739] on textarea "**********" at bounding box center [160, 731] width 312 height 47
type textarea "**********"
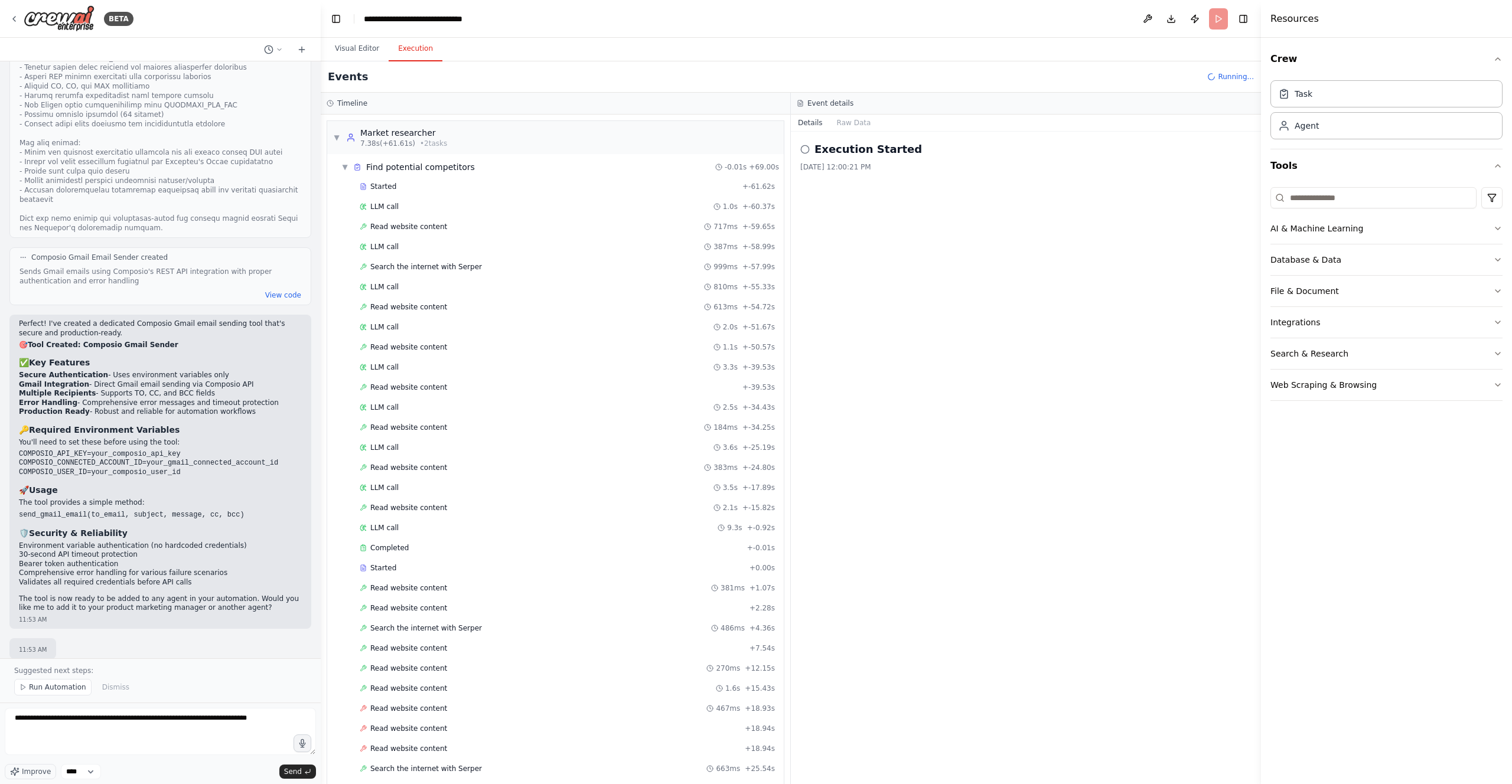
click at [414, 51] on button "Execution" at bounding box center [415, 48] width 54 height 25
click at [344, 163] on span "▼" at bounding box center [344, 167] width 7 height 9
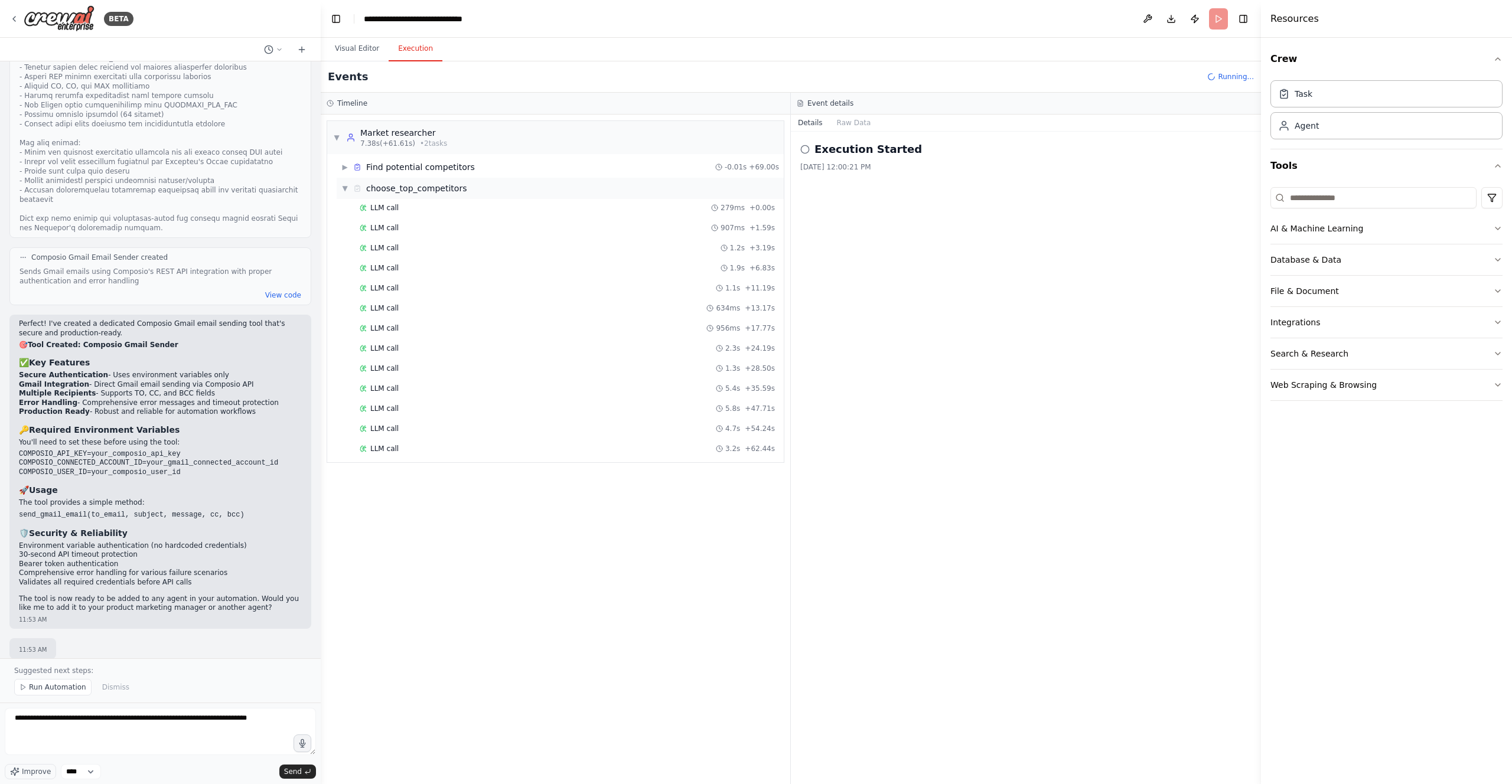
click at [345, 189] on span "▼" at bounding box center [344, 188] width 7 height 9
click at [340, 186] on div "▶ choose_top_competitors" at bounding box center [560, 188] width 447 height 21
click at [487, 470] on div "LLM call + 66.00s" at bounding box center [567, 469] width 415 height 9
click at [499, 438] on div "LLM call 279ms + 0.00s LLM call 907ms + 1.59s LLM call 1.2s + 3.19s LLM call 1.…" at bounding box center [560, 339] width 447 height 281
click at [492, 444] on div "LLM call 3.2s + 62.44s" at bounding box center [567, 448] width 415 height 9
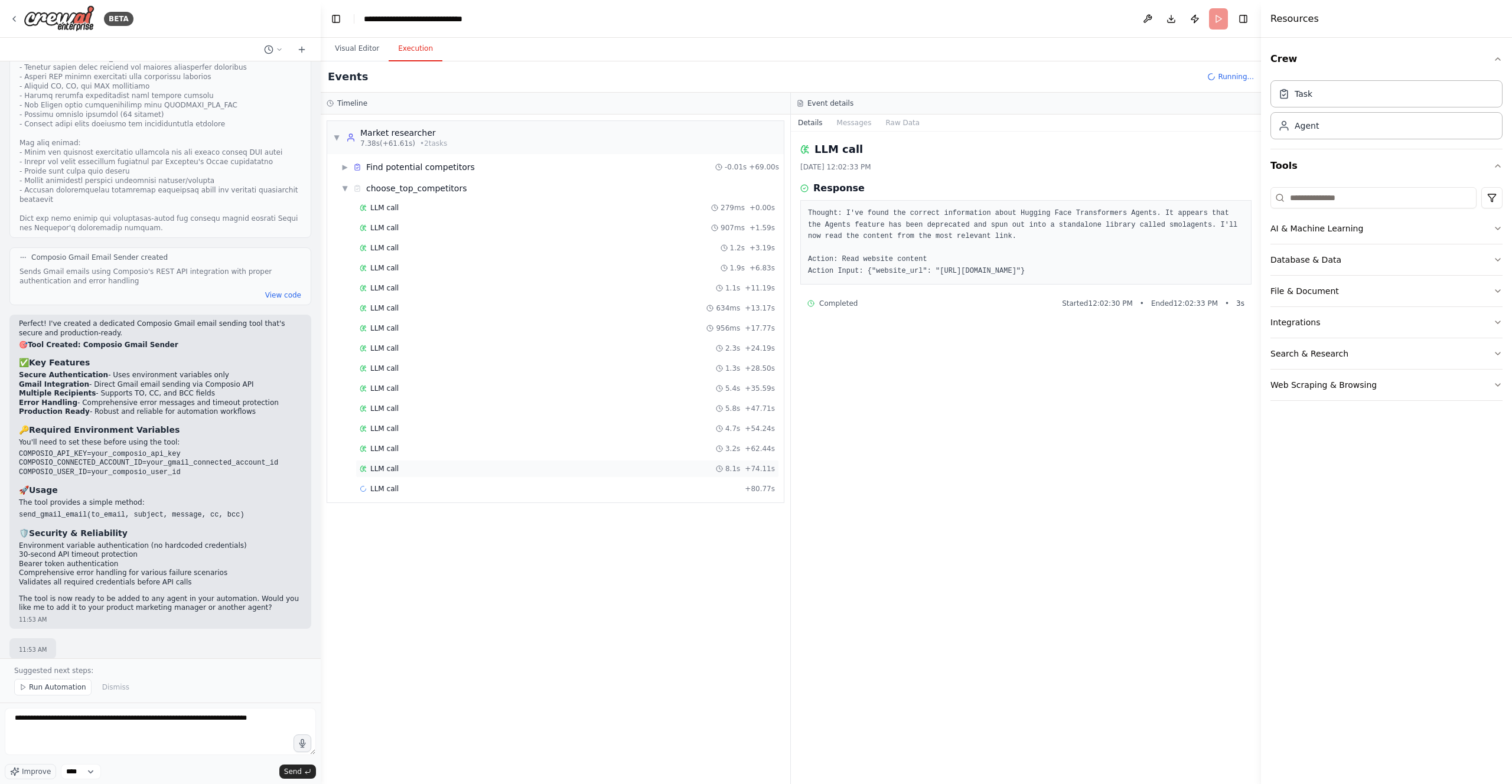
click at [482, 466] on div "LLM call 8.1s + 74.11s" at bounding box center [567, 469] width 415 height 9
click at [485, 489] on div "LLM call + 80.77s" at bounding box center [567, 488] width 415 height 9
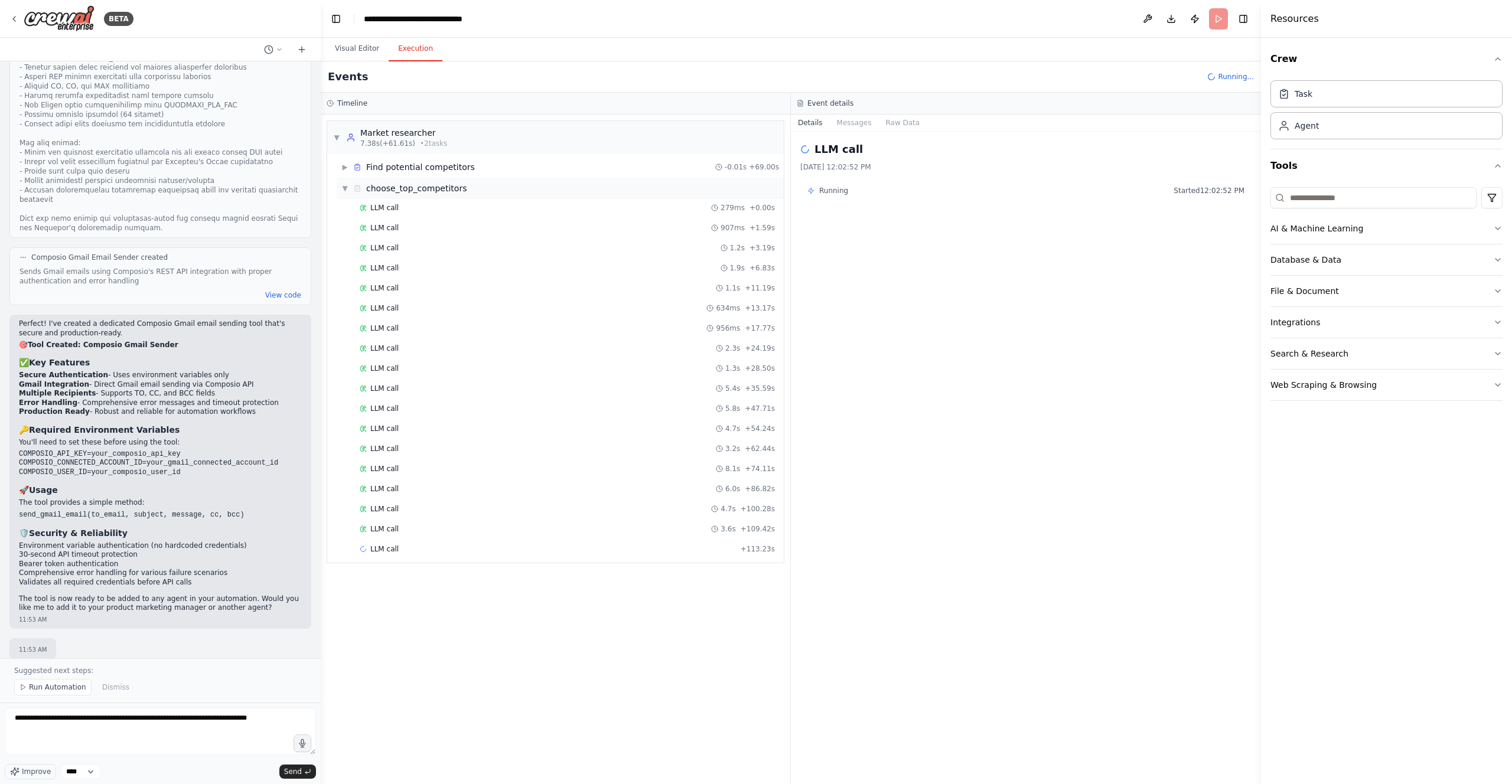
click at [346, 187] on span "▼" at bounding box center [344, 188] width 7 height 9
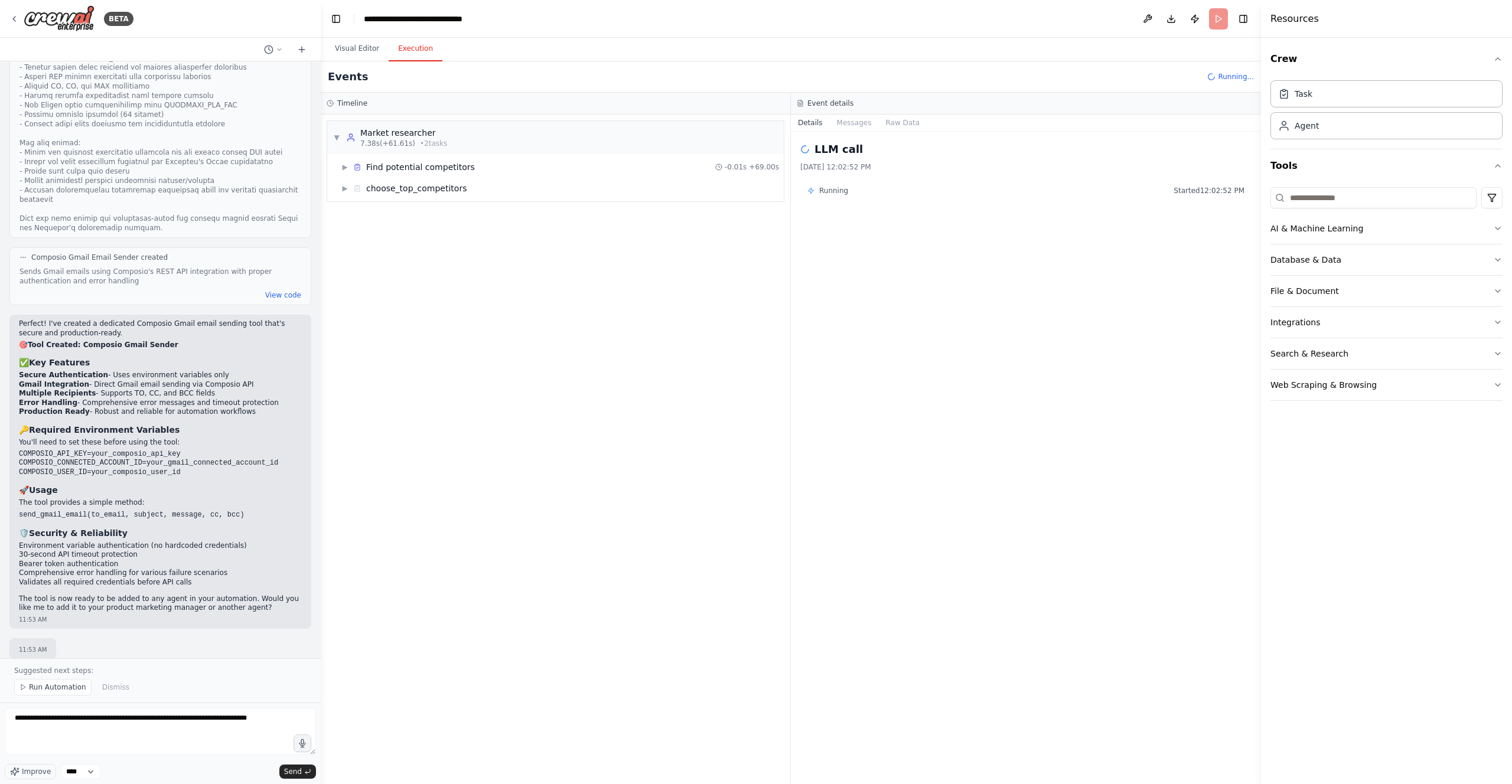
scroll to position [3695, 0]
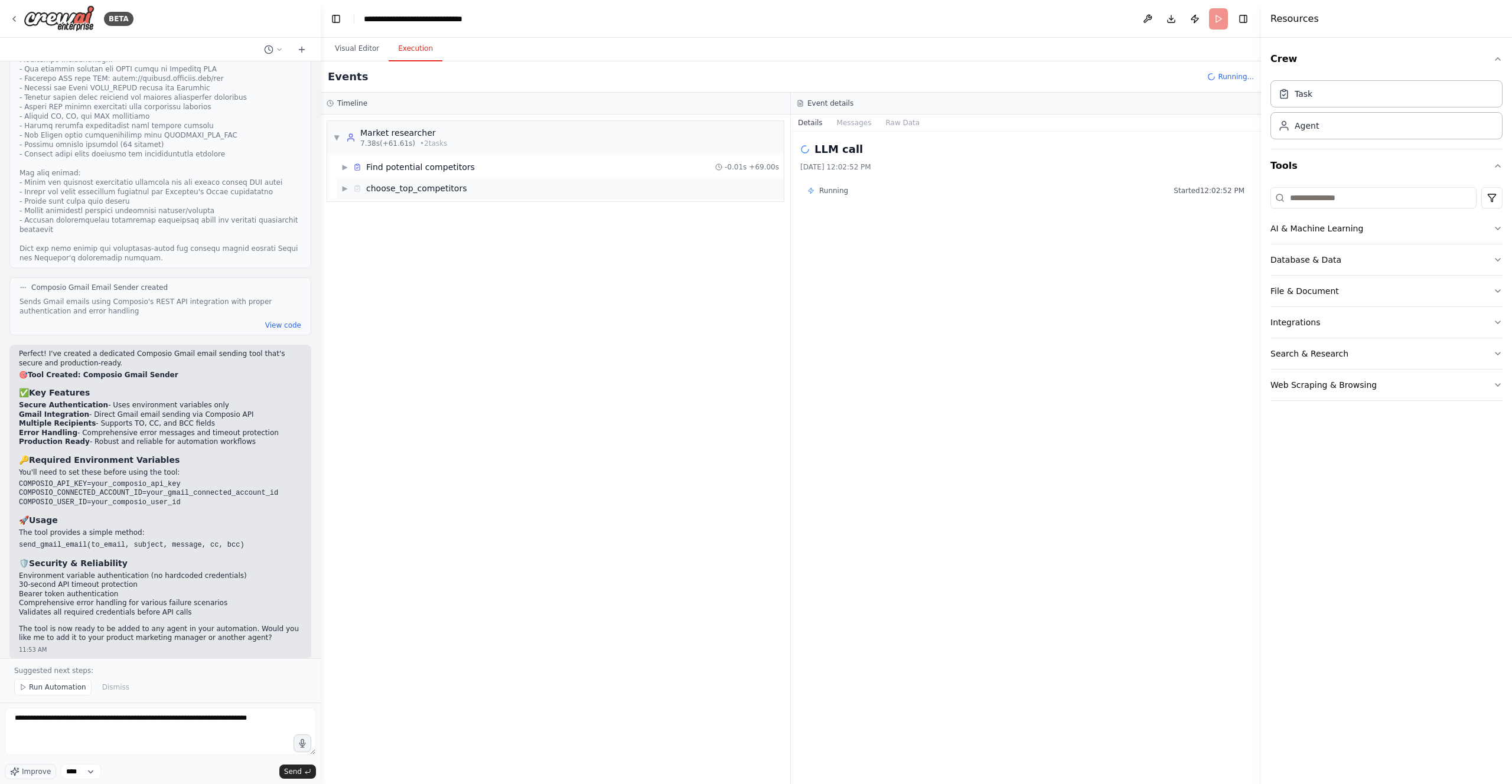
click at [352, 190] on div "▶ choose_top_competitors" at bounding box center [404, 188] width 126 height 12
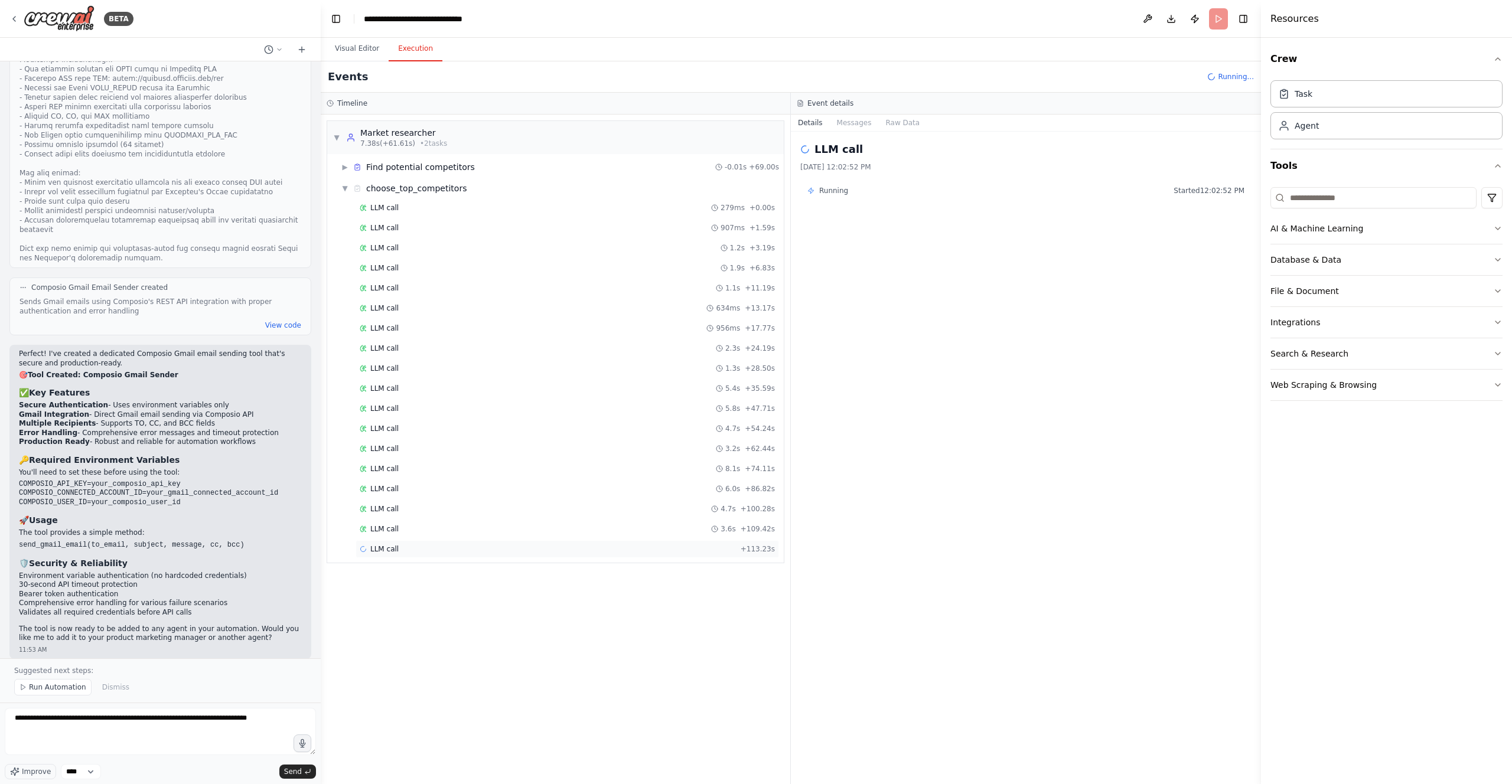
click at [554, 546] on div "LLM call + 113.23s" at bounding box center [567, 549] width 415 height 9
click at [557, 522] on div "LLM call 3.6s + 109.42s" at bounding box center [567, 528] width 424 height 17
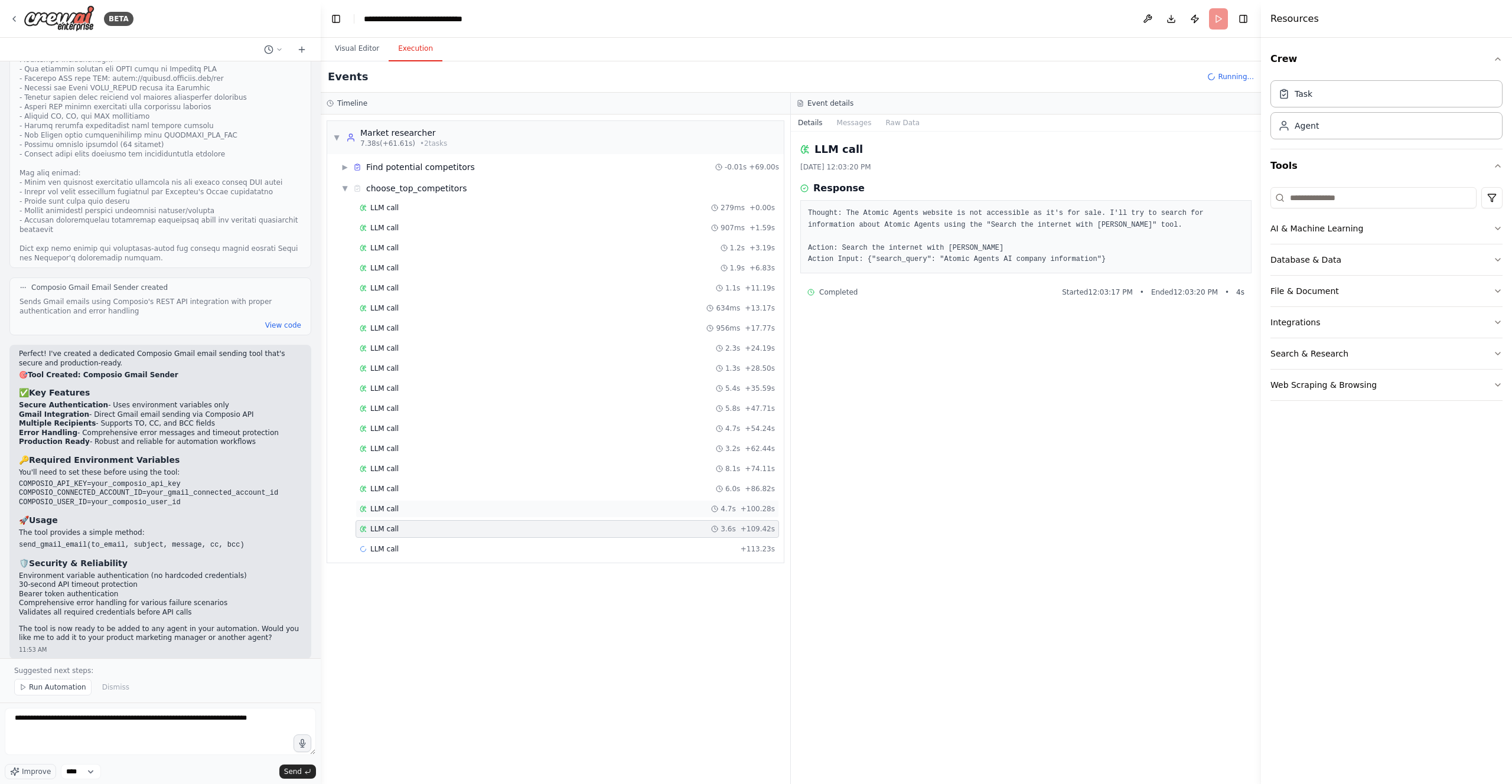
click at [563, 507] on div "LLM call 4.7s + 100.28s" at bounding box center [567, 509] width 415 height 9
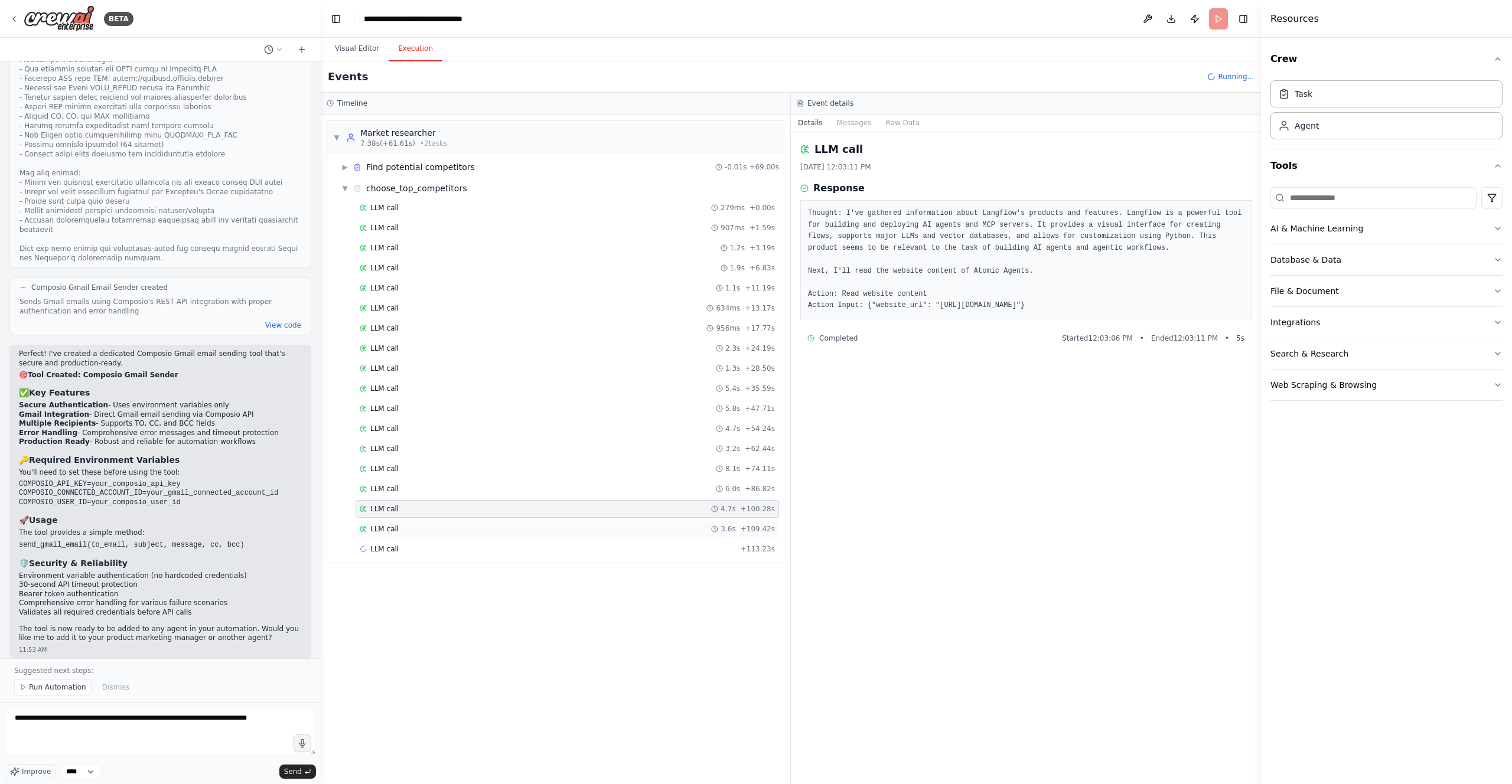
click at [553, 530] on div "LLM call 3.6s + 109.42s" at bounding box center [567, 529] width 415 height 9
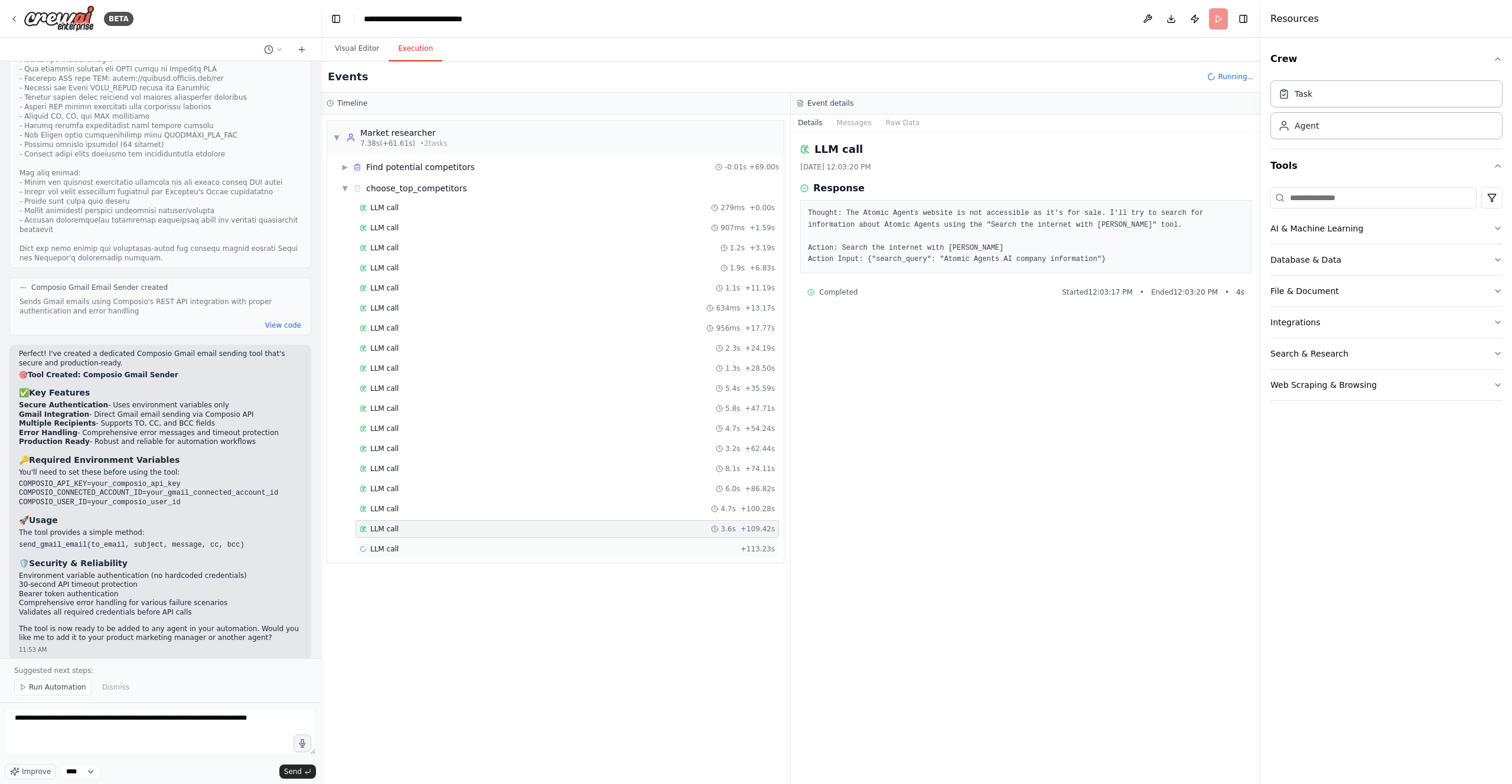
click at [554, 544] on div "LLM call + 113.23s" at bounding box center [567, 549] width 415 height 9
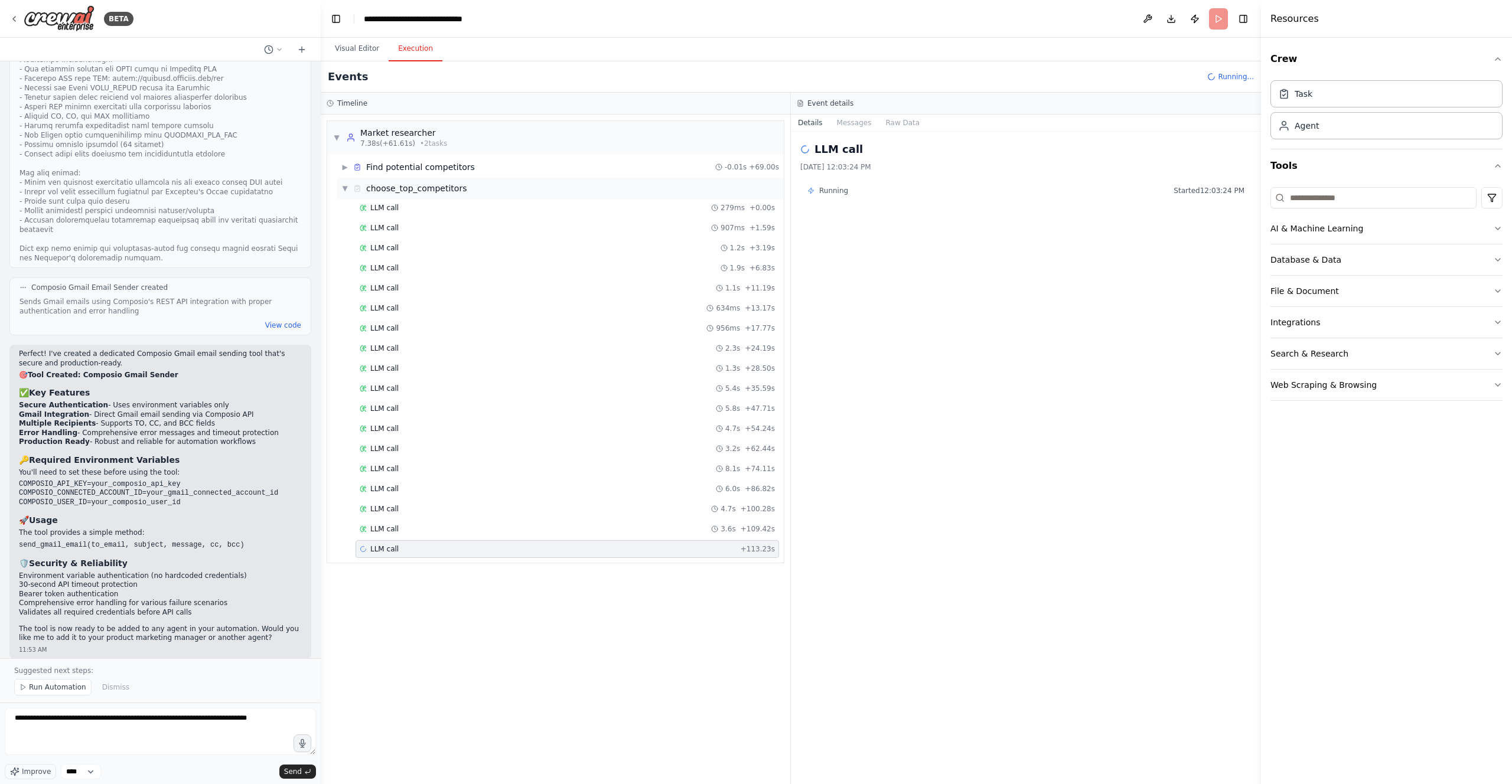
click at [344, 193] on span "▼" at bounding box center [344, 188] width 7 height 9
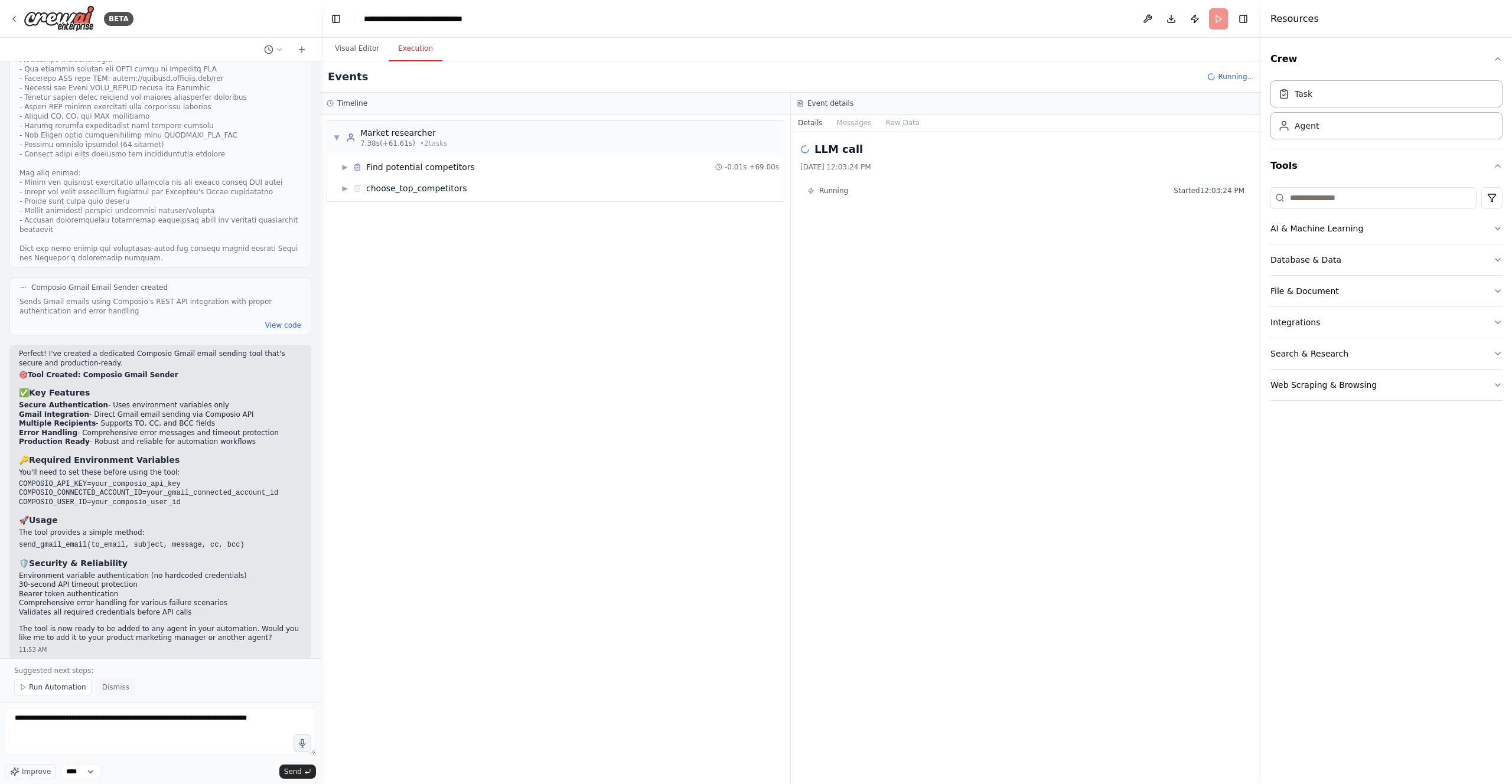
click at [108, 690] on span "Dismiss" at bounding box center [116, 687] width 27 height 9
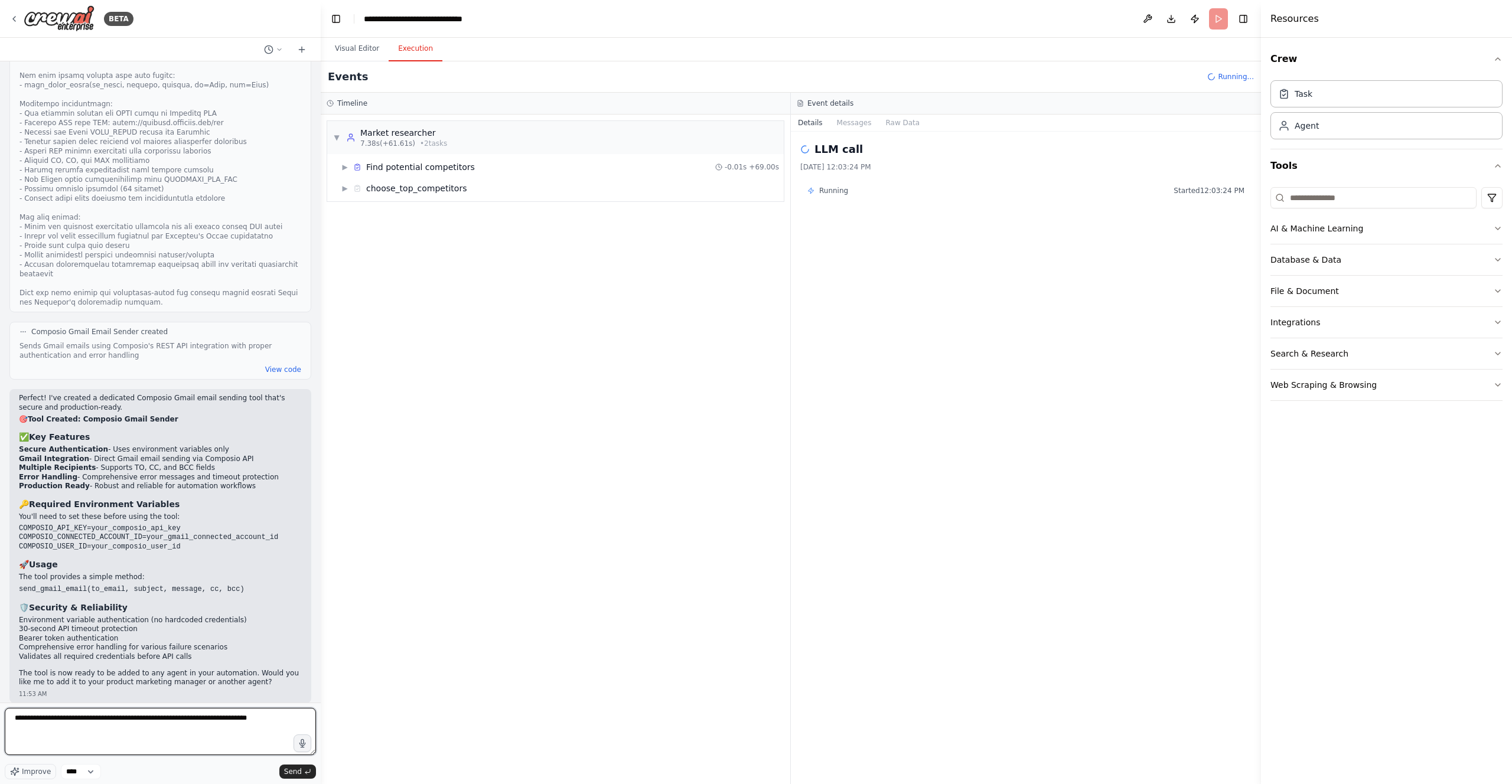
drag, startPoint x: 284, startPoint y: 713, endPoint x: 0, endPoint y: 677, distance: 286.3
click at [0, 679] on div "BETA Hello! I'm the CrewAI assistant. What kind of automation do you want to bu…" at bounding box center [160, 392] width 321 height 784
drag, startPoint x: 269, startPoint y: 720, endPoint x: 3, endPoint y: 716, distance: 266.0
click at [3, 716] on div "BETA Hello! I'm the CrewAI assistant. What kind of automation do you want to bu…" at bounding box center [160, 392] width 321 height 784
drag, startPoint x: 660, startPoint y: 414, endPoint x: 613, endPoint y: 395, distance: 50.7
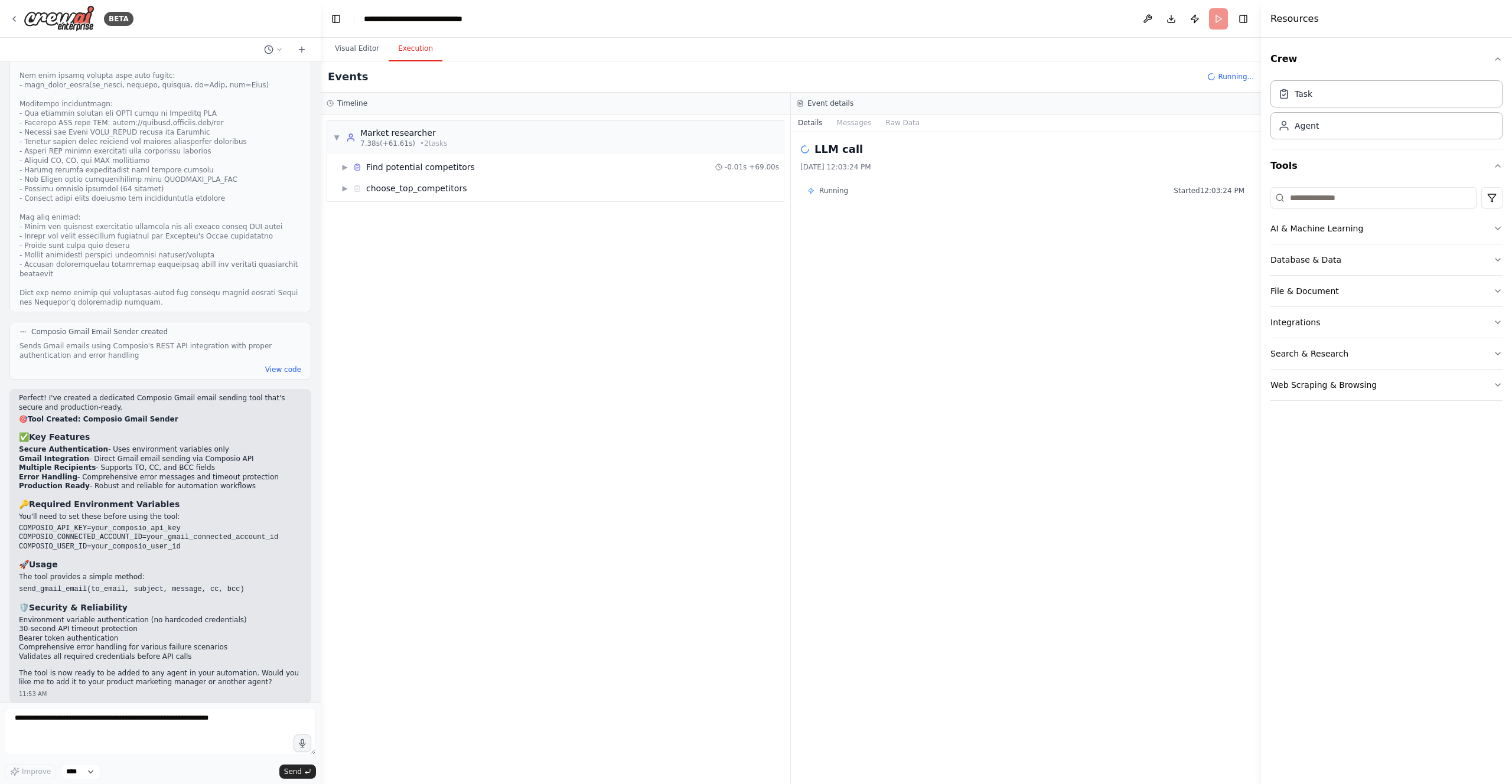
click at [661, 414] on div "▼ Market researcher 7.38s (+61.61s) • 2 task s ▶ Find potential competitors -0.…" at bounding box center [555, 450] width 470 height 670
click at [344, 185] on span "▶" at bounding box center [344, 188] width 7 height 9
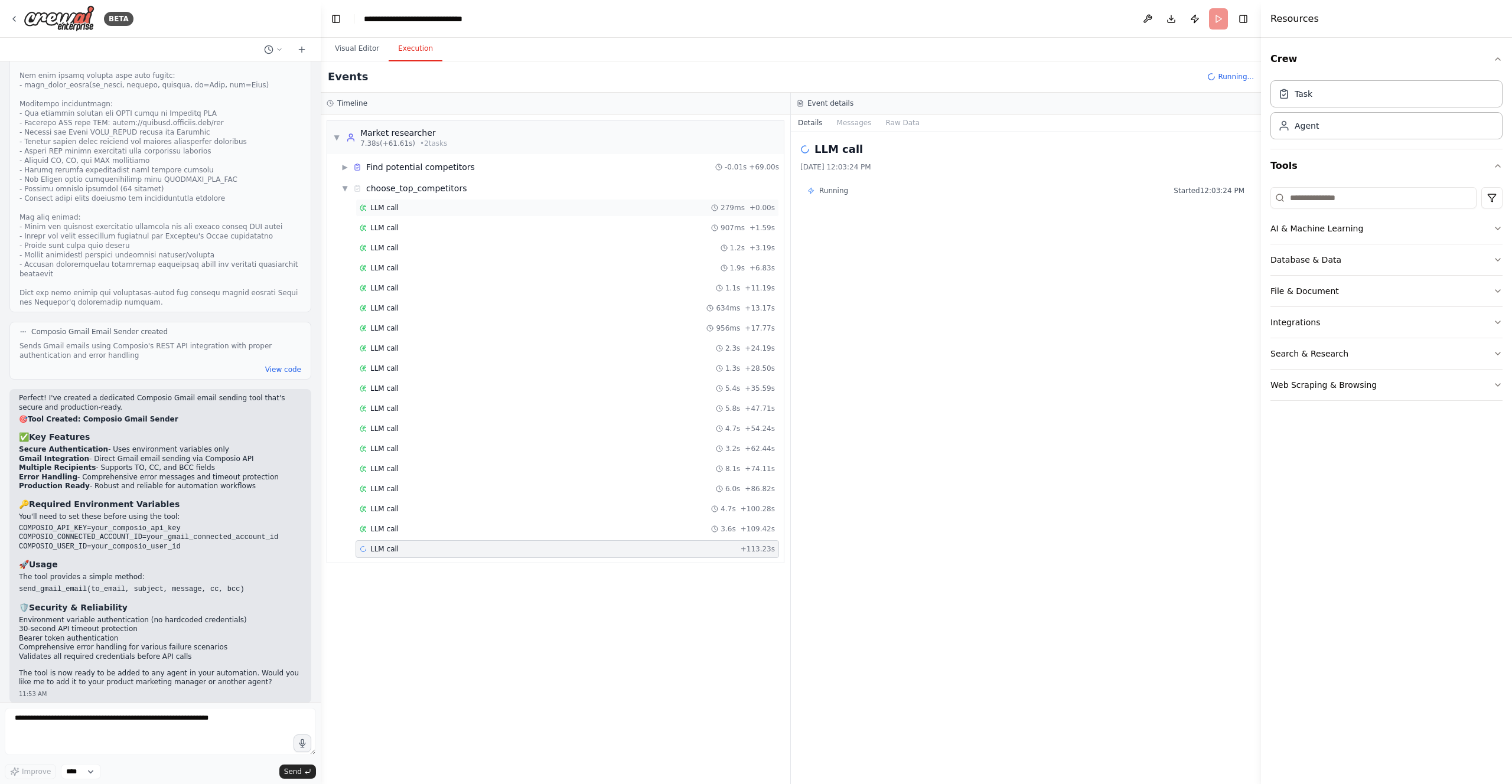
click at [379, 210] on span "LLM call" at bounding box center [384, 208] width 28 height 9
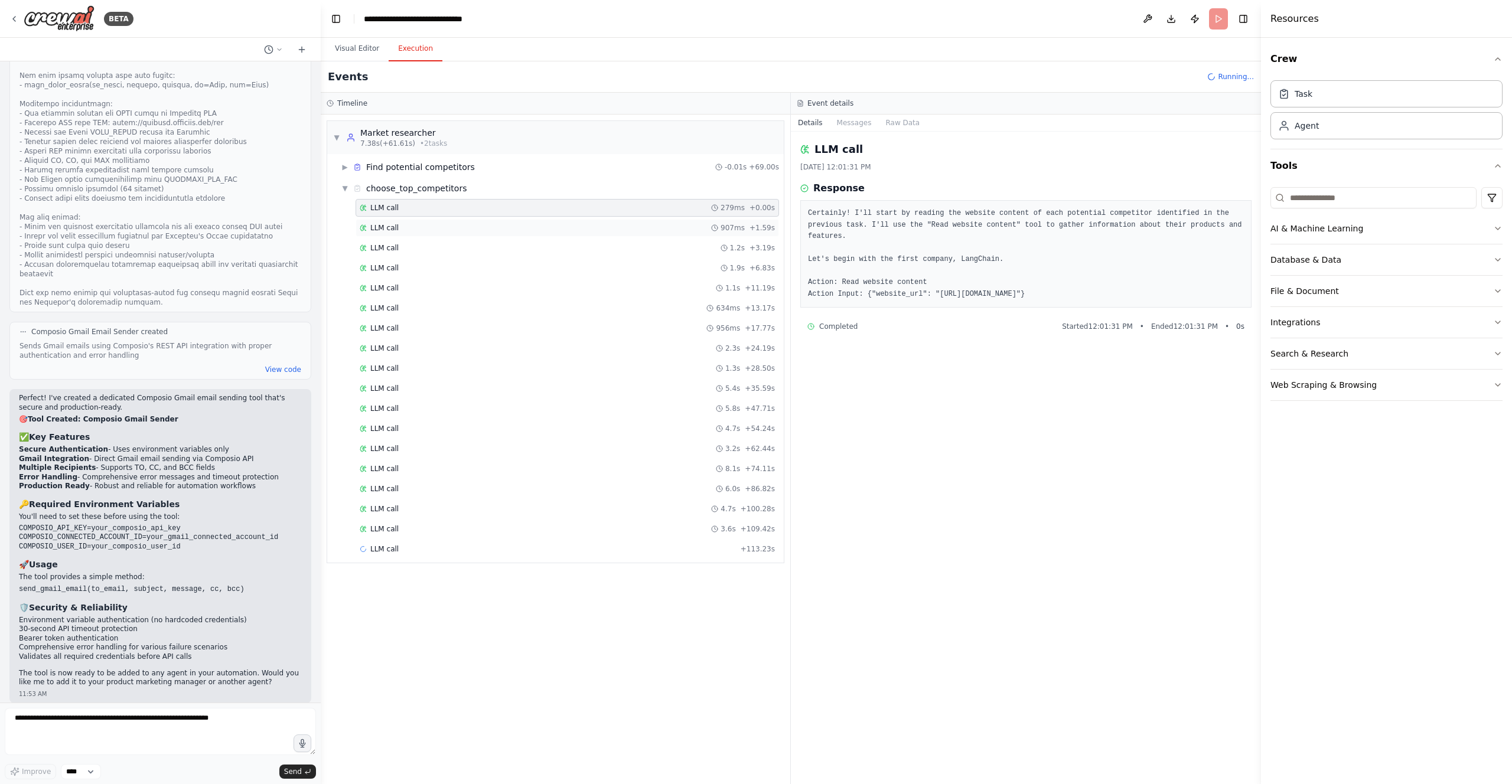
click at [393, 229] on span "LLM call" at bounding box center [384, 228] width 28 height 9
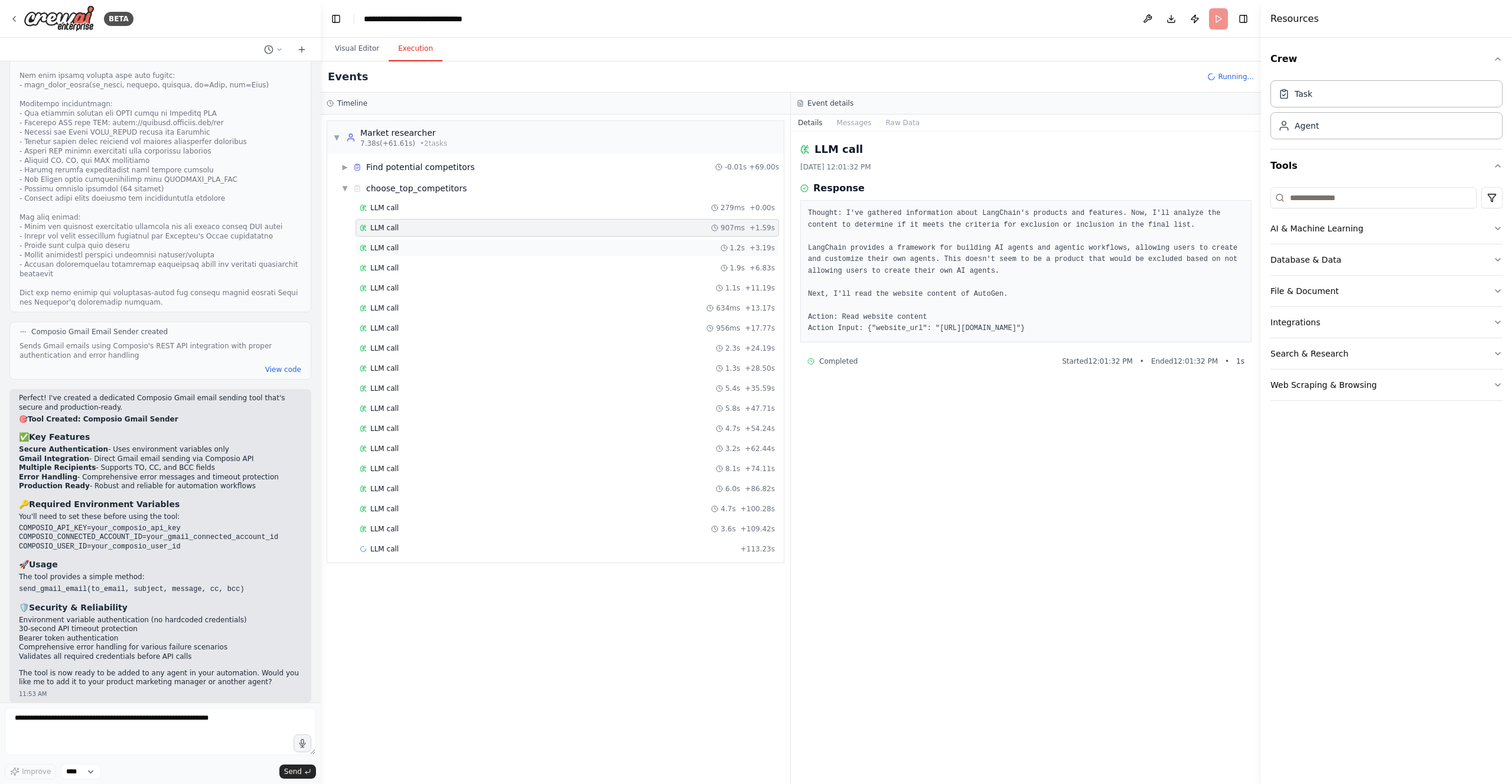
click at [401, 242] on div "LLM call 1.2s + 3.19s" at bounding box center [567, 247] width 424 height 17
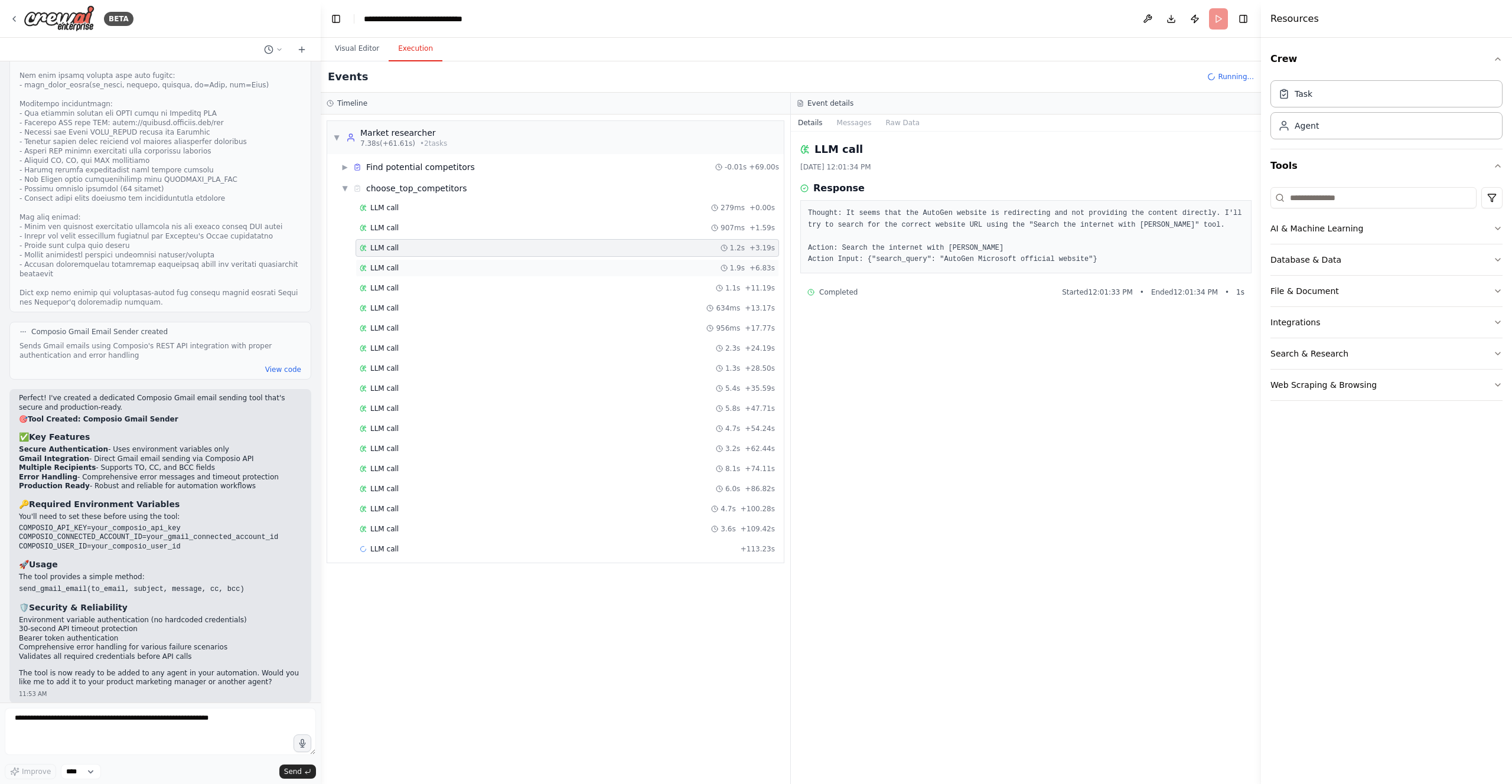
click at [419, 261] on div "LLM call 1.9s + 6.83s" at bounding box center [567, 268] width 424 height 17
click at [475, 281] on div "LLM call 1.1s + 11.19s" at bounding box center [567, 287] width 424 height 17
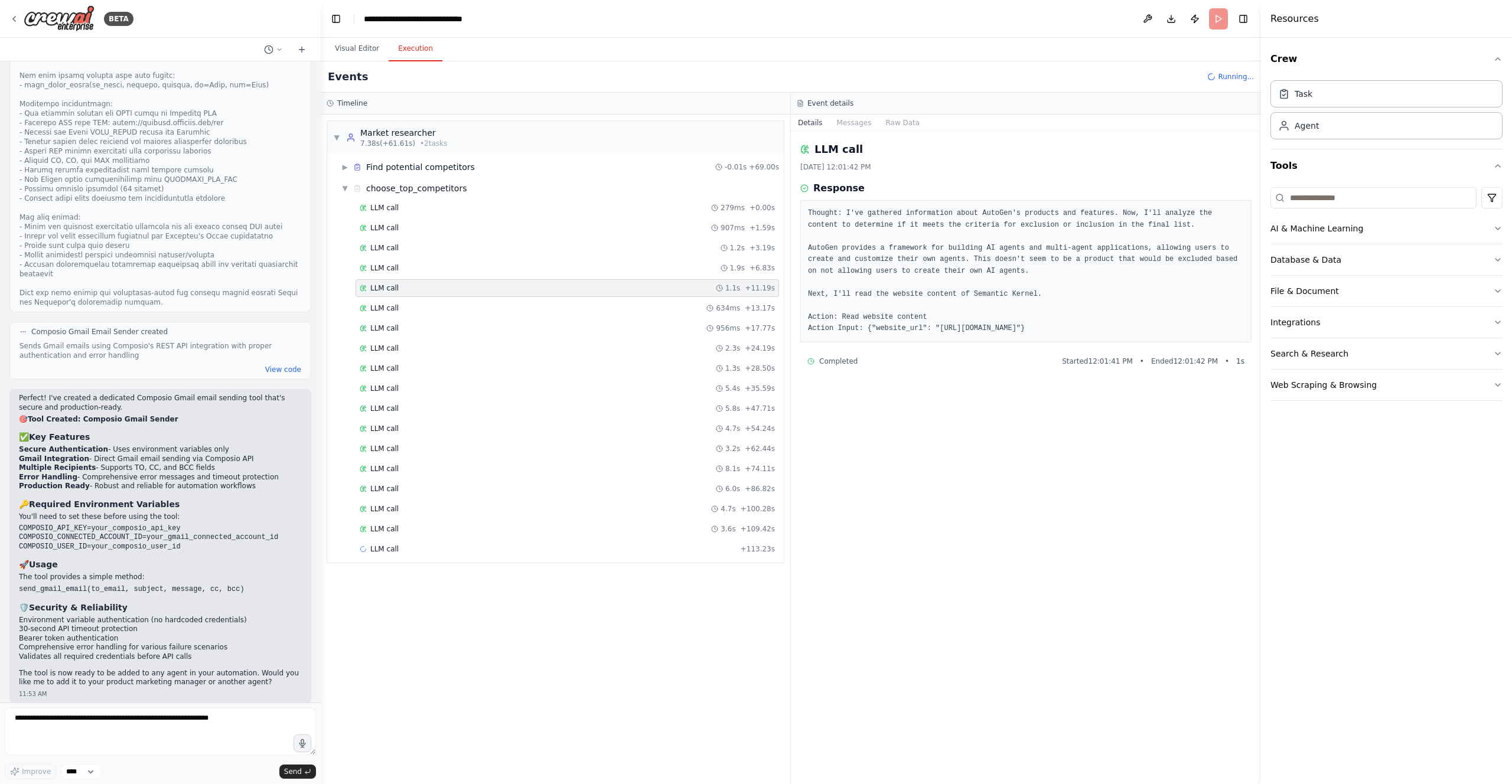
click at [547, 317] on div "LLM call 279ms + 0.00s LLM call 907ms + 1.59s LLM call 1.2s + 3.19s LLM call 1.…" at bounding box center [560, 380] width 447 height 361
click at [565, 315] on div "LLM call 634ms + 13.17s" at bounding box center [567, 308] width 424 height 17
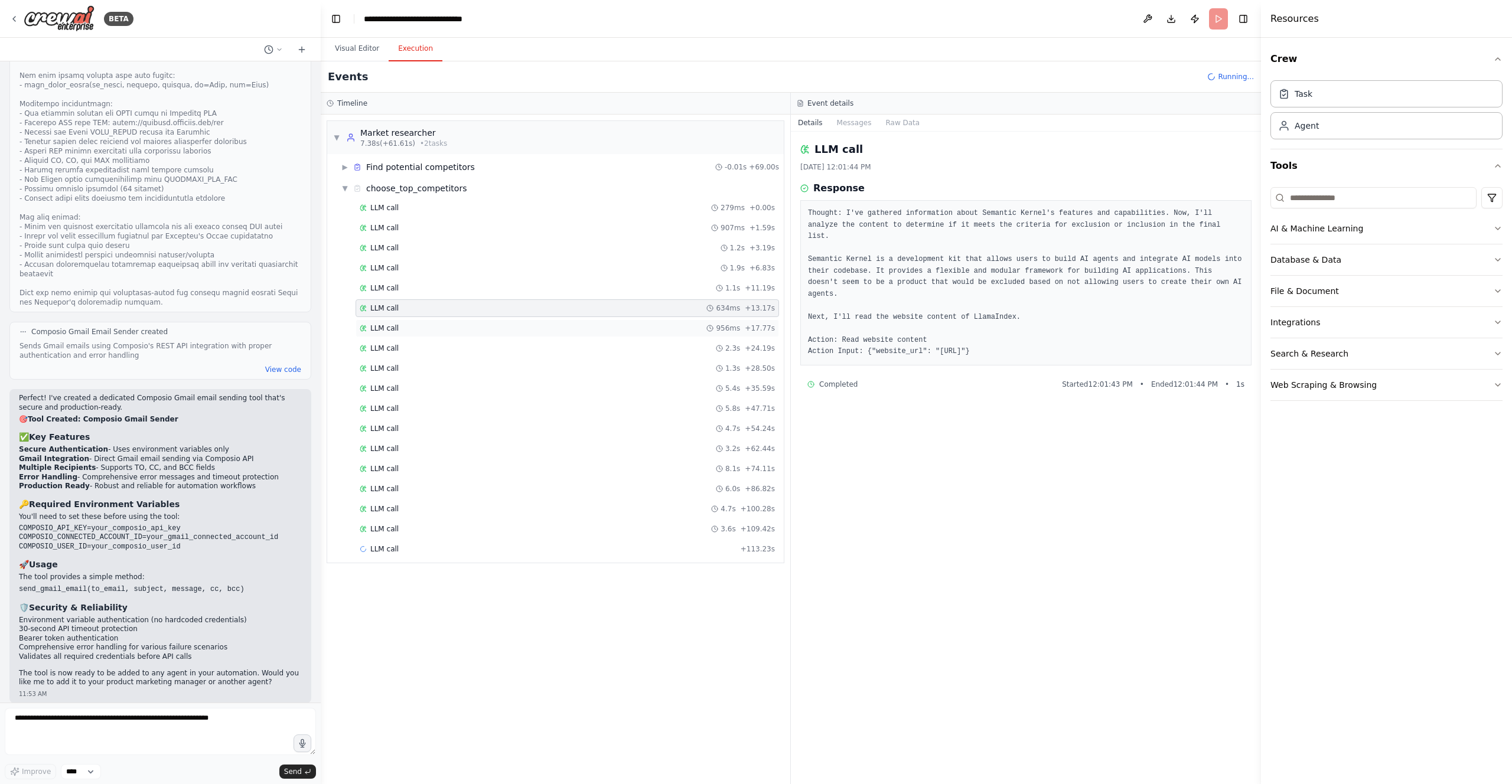
click at [567, 326] on div "LLM call 956ms + 17.77s" at bounding box center [567, 328] width 415 height 9
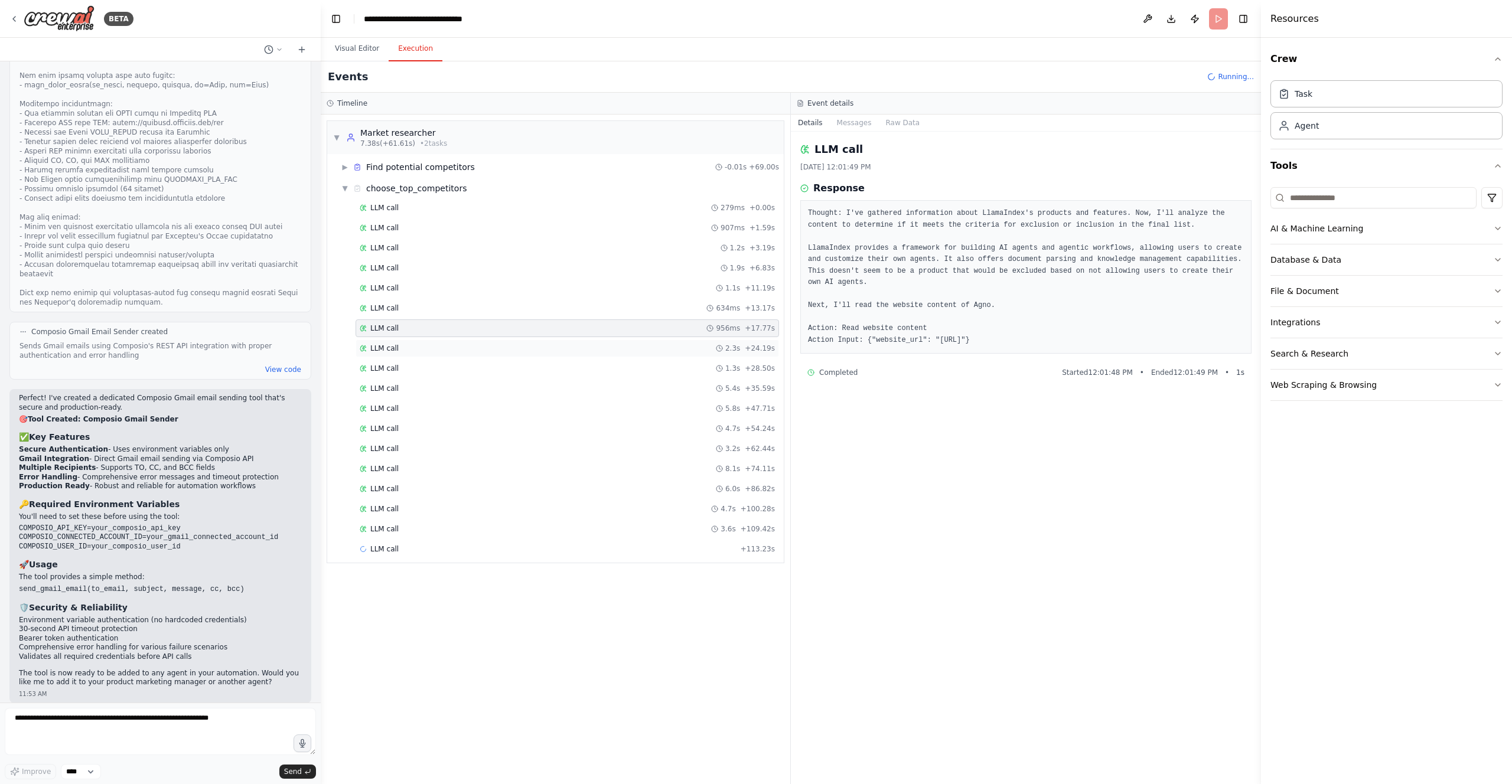
click at [573, 342] on div "LLM call 2.3s + 24.19s" at bounding box center [567, 348] width 424 height 17
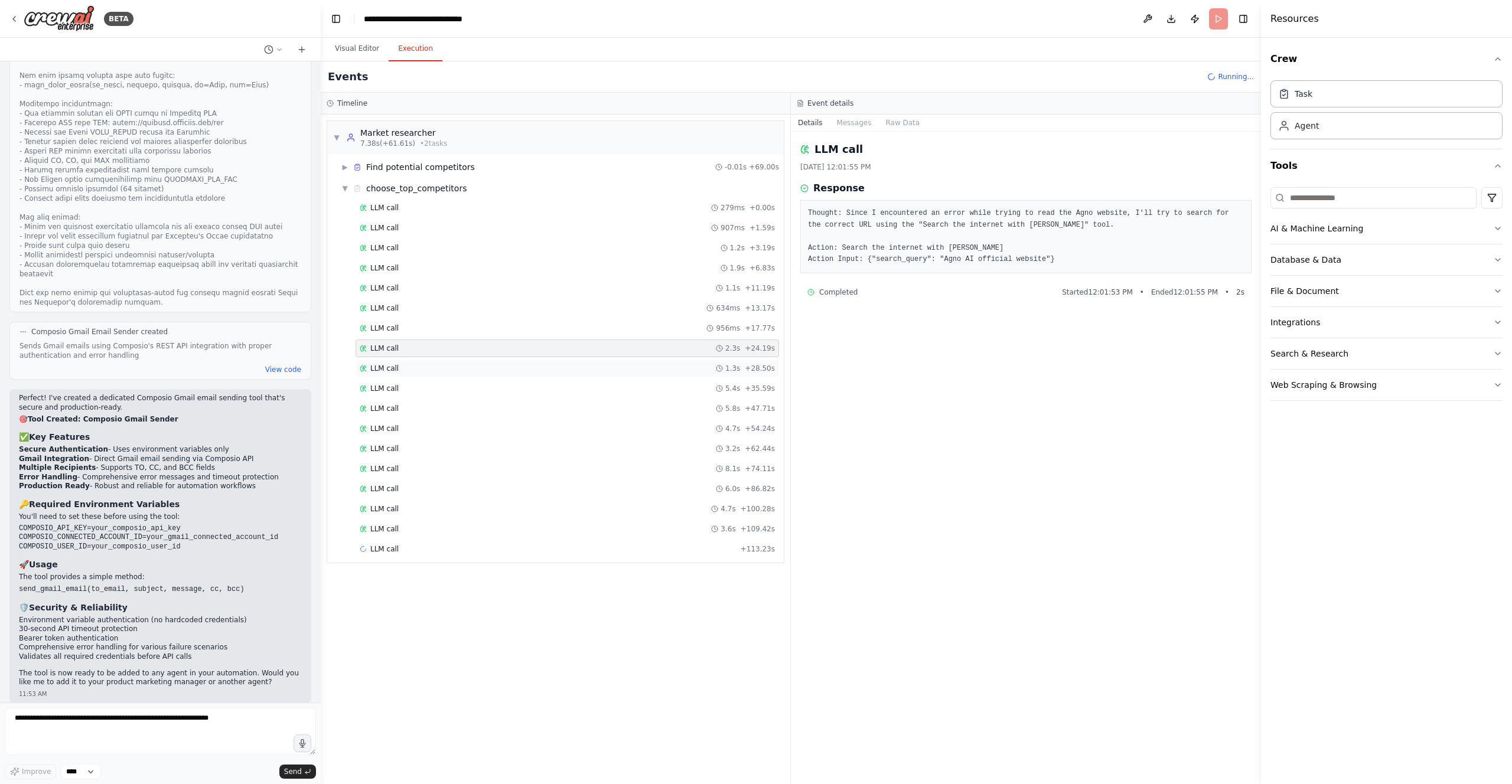
click at [584, 370] on div "LLM call 1.3s + 28.50s" at bounding box center [567, 368] width 415 height 9
click at [592, 388] on div "LLM call 5.4s + 35.59s" at bounding box center [567, 389] width 415 height 9
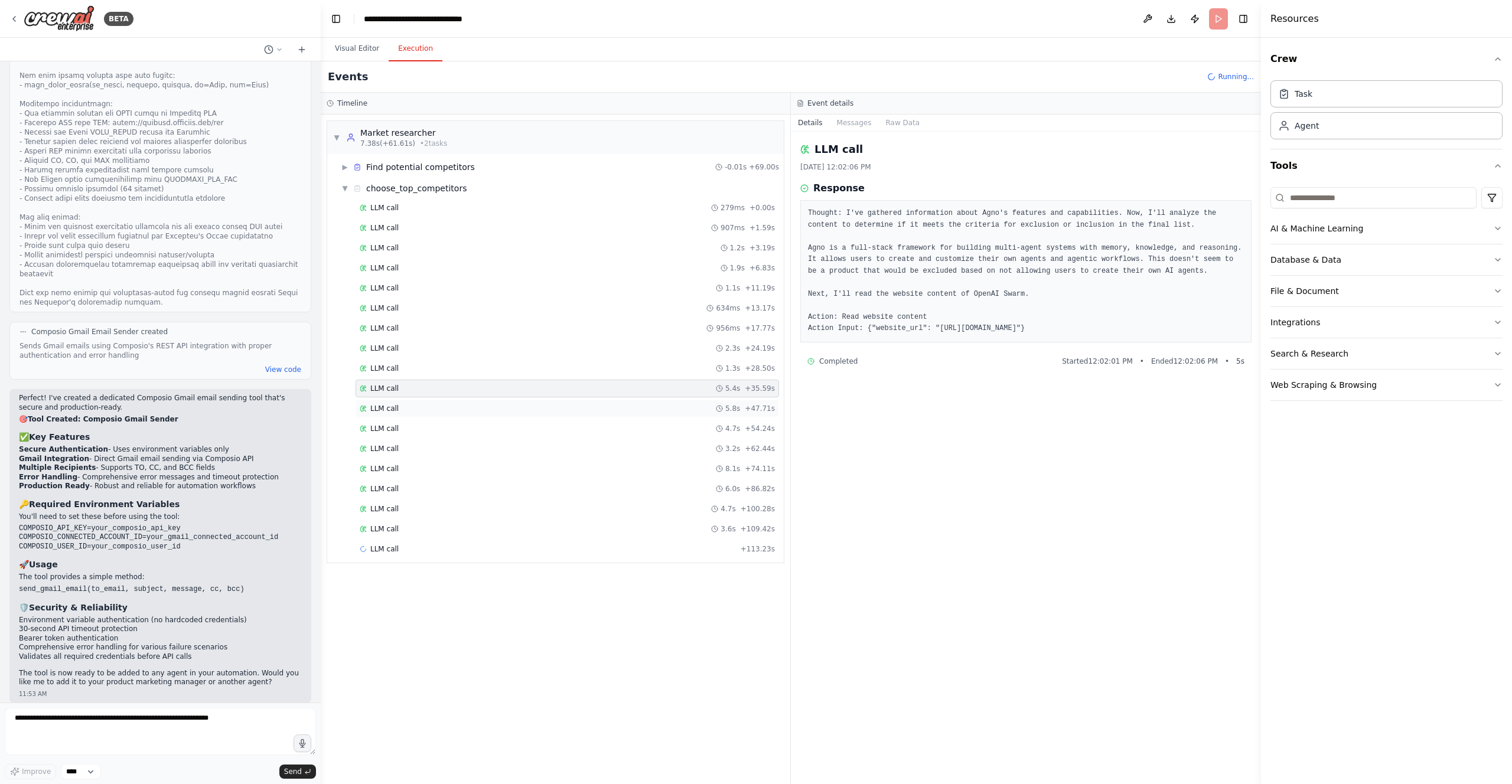
click at [598, 408] on div "LLM call 5.8s + 47.71s" at bounding box center [567, 408] width 415 height 9
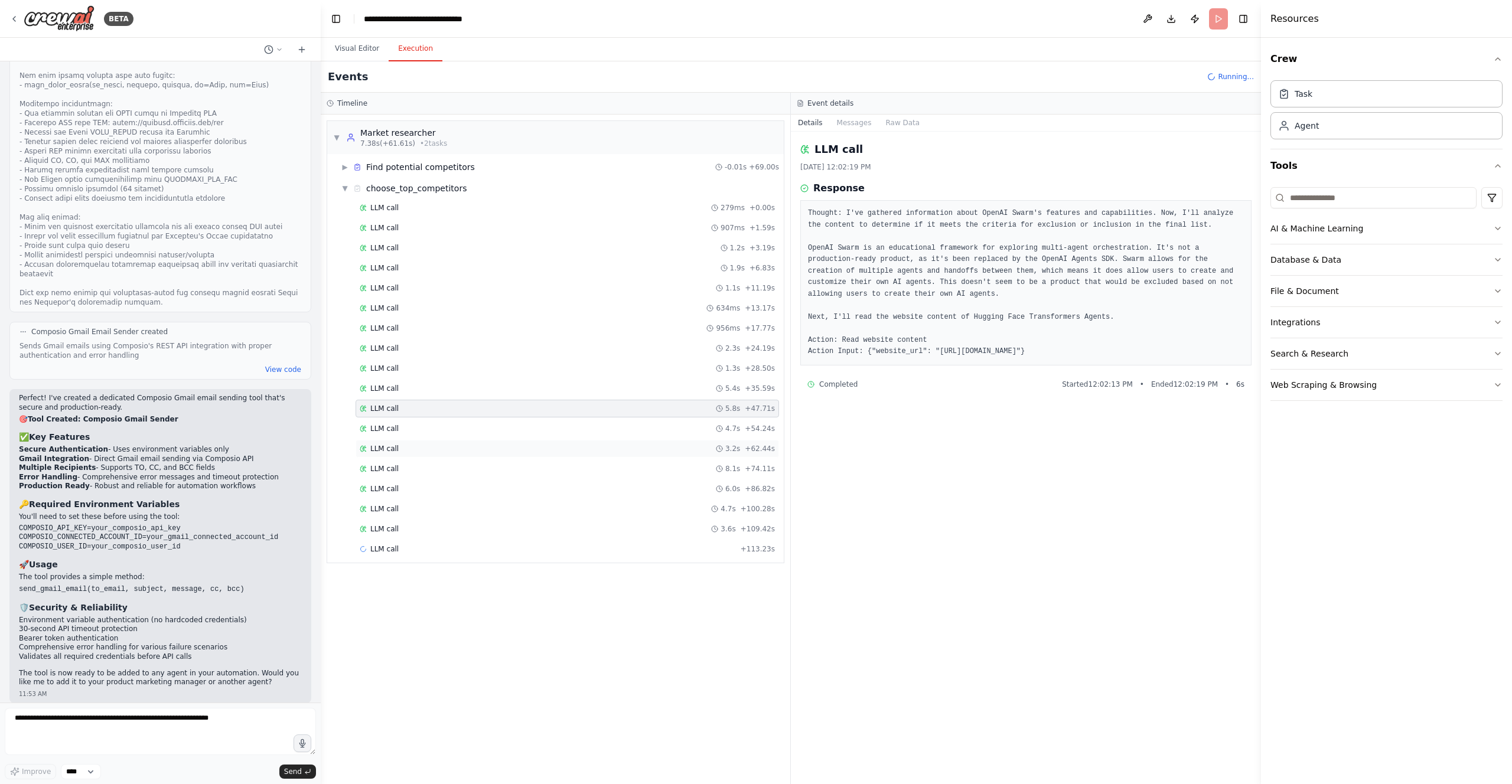
drag, startPoint x: 601, startPoint y: 427, endPoint x: 606, endPoint y: 444, distance: 17.7
click at [601, 427] on div "LLM call 4.7s + 54.24s" at bounding box center [567, 429] width 415 height 9
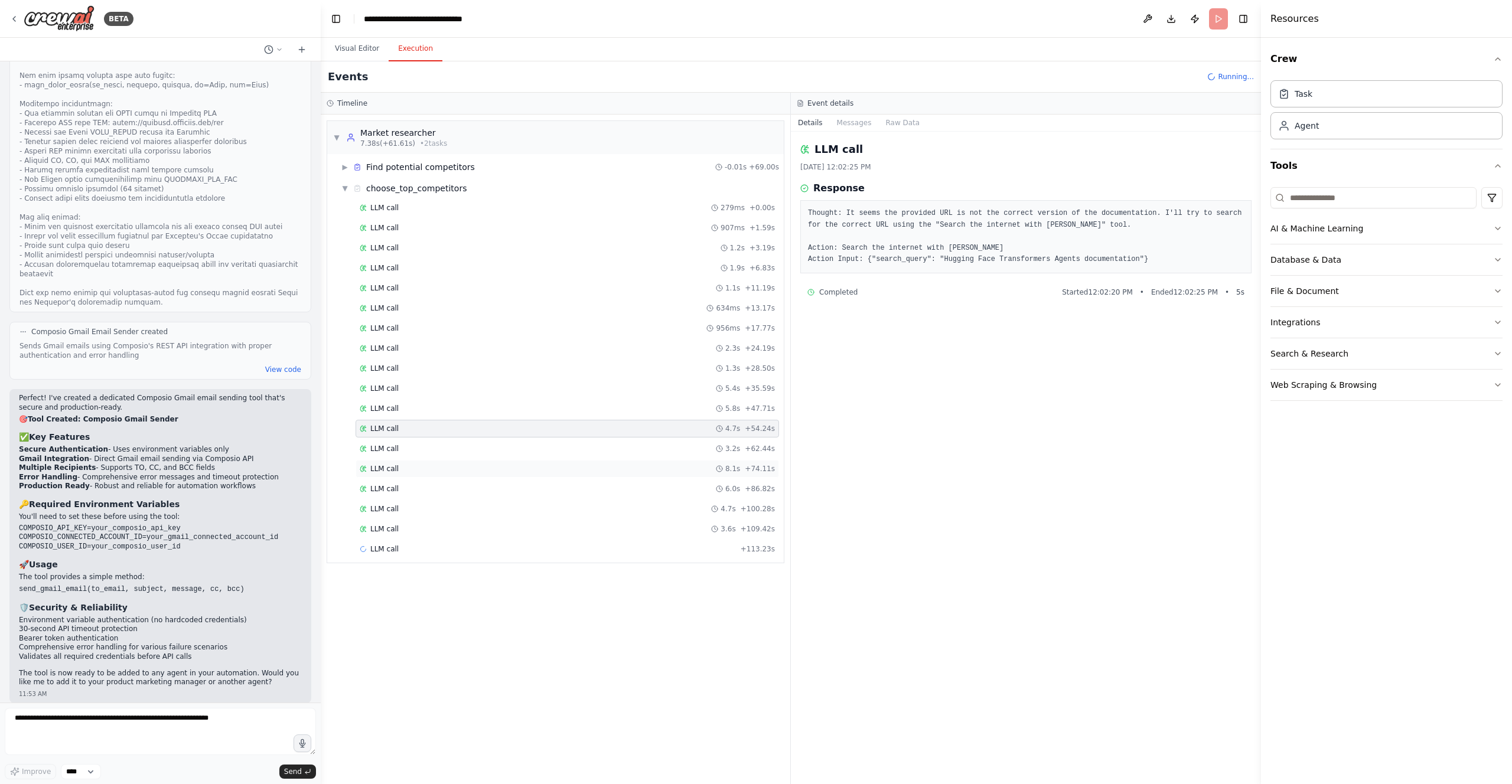
click at [608, 460] on div "LLM call 8.1s + 74.11s" at bounding box center [567, 468] width 424 height 17
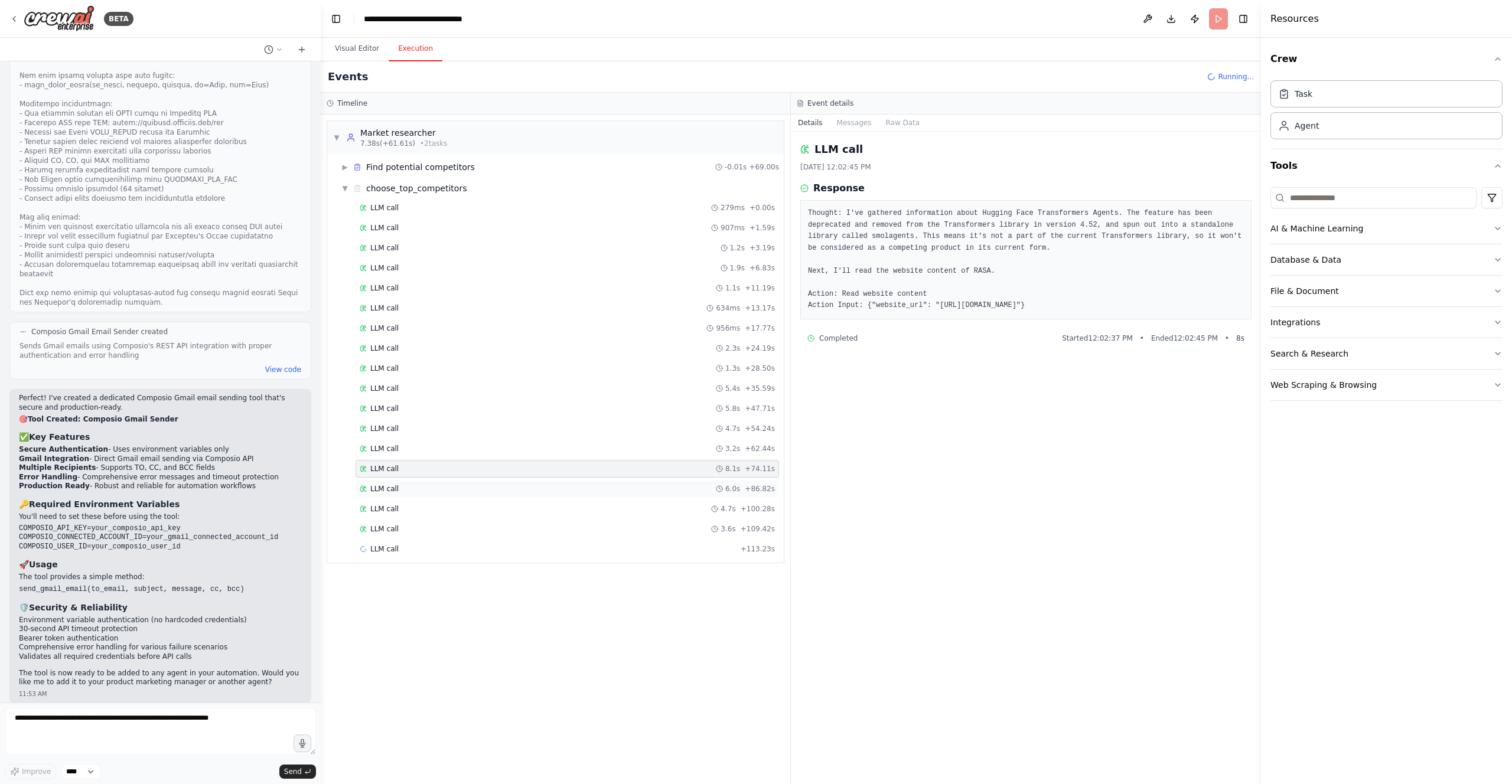
click at [609, 485] on div "LLM call 6.0s + 86.82s" at bounding box center [567, 488] width 415 height 9
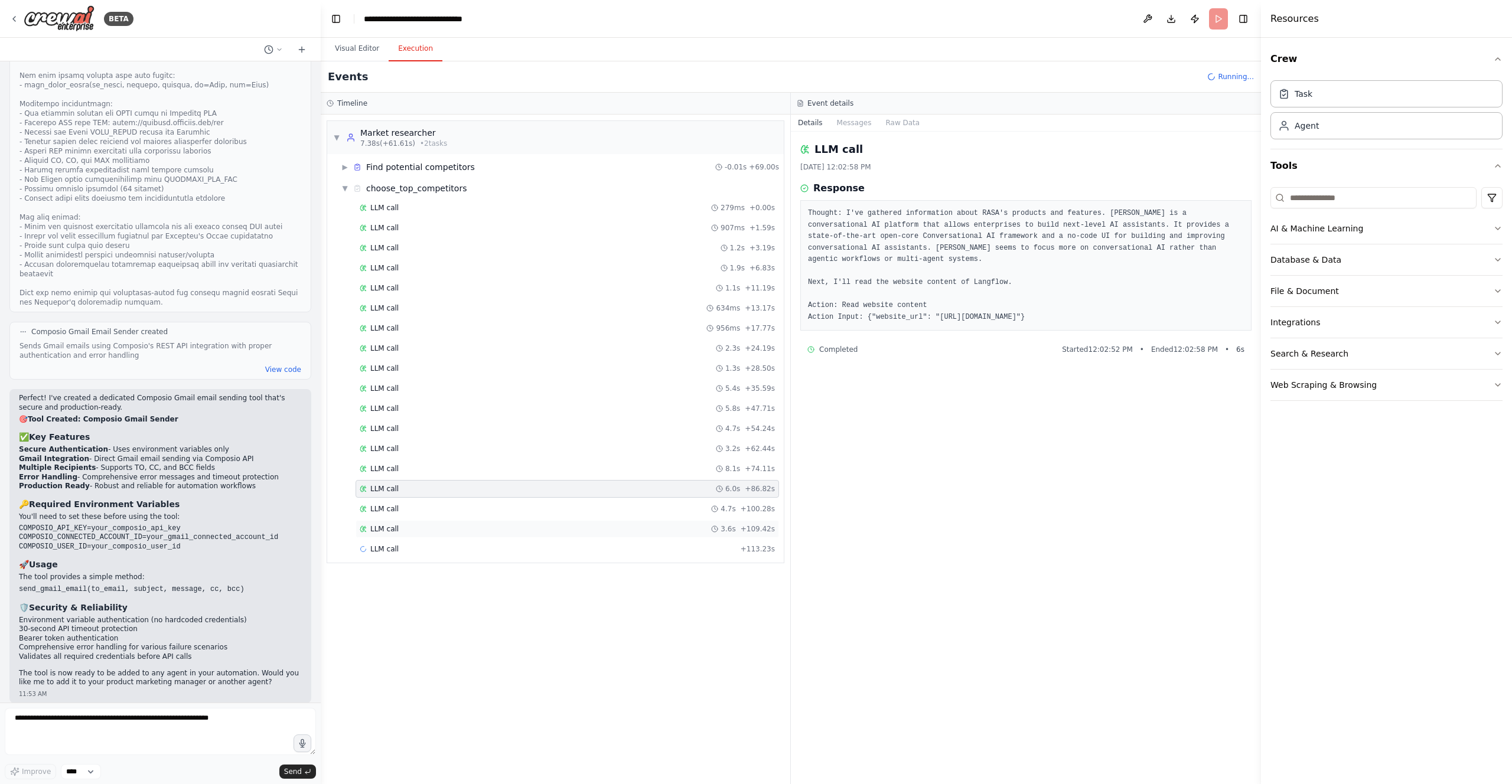
click at [608, 525] on div "LLM call 3.6s + 109.42s" at bounding box center [567, 529] width 415 height 9
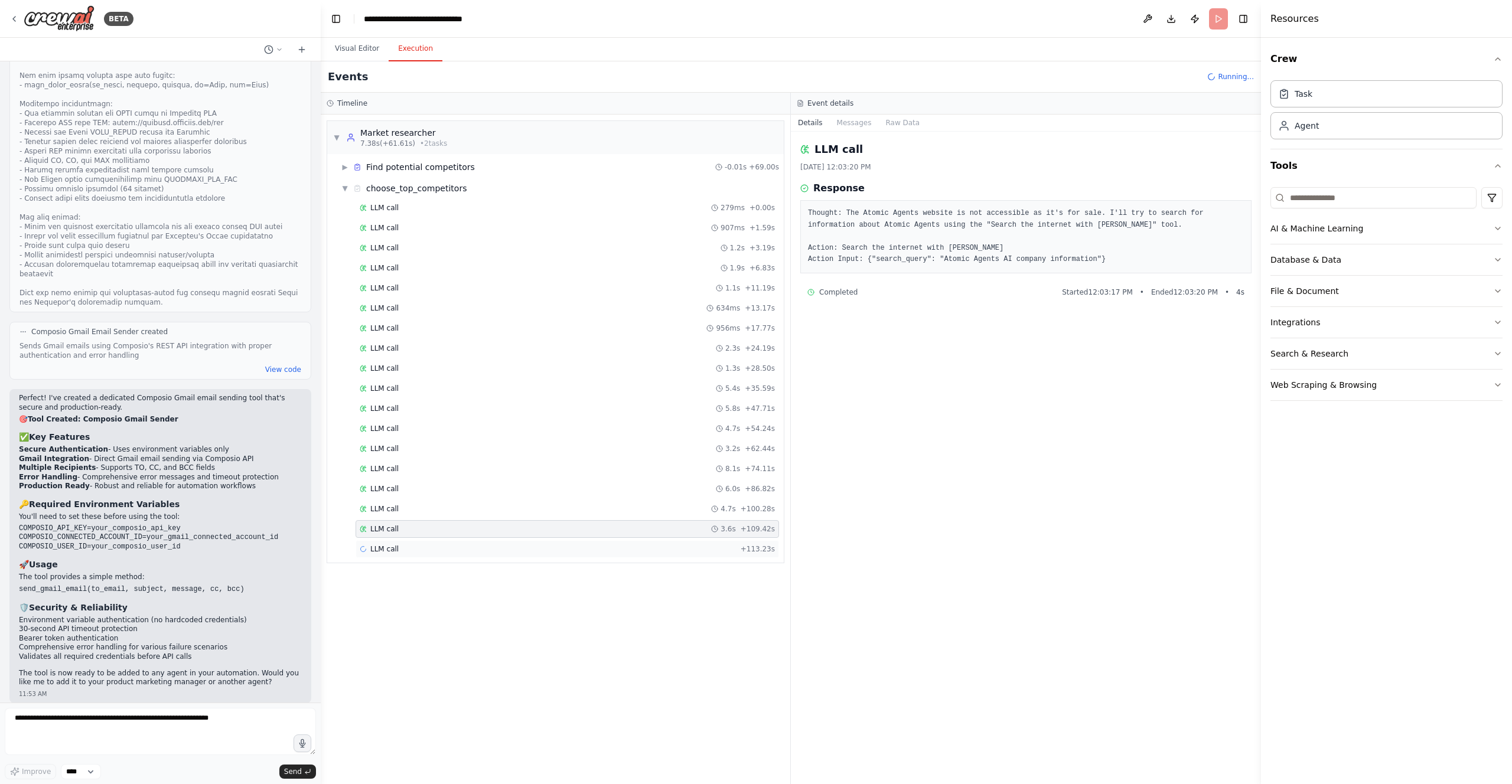
click at [606, 541] on div "LLM call + 113.23s" at bounding box center [567, 549] width 424 height 17
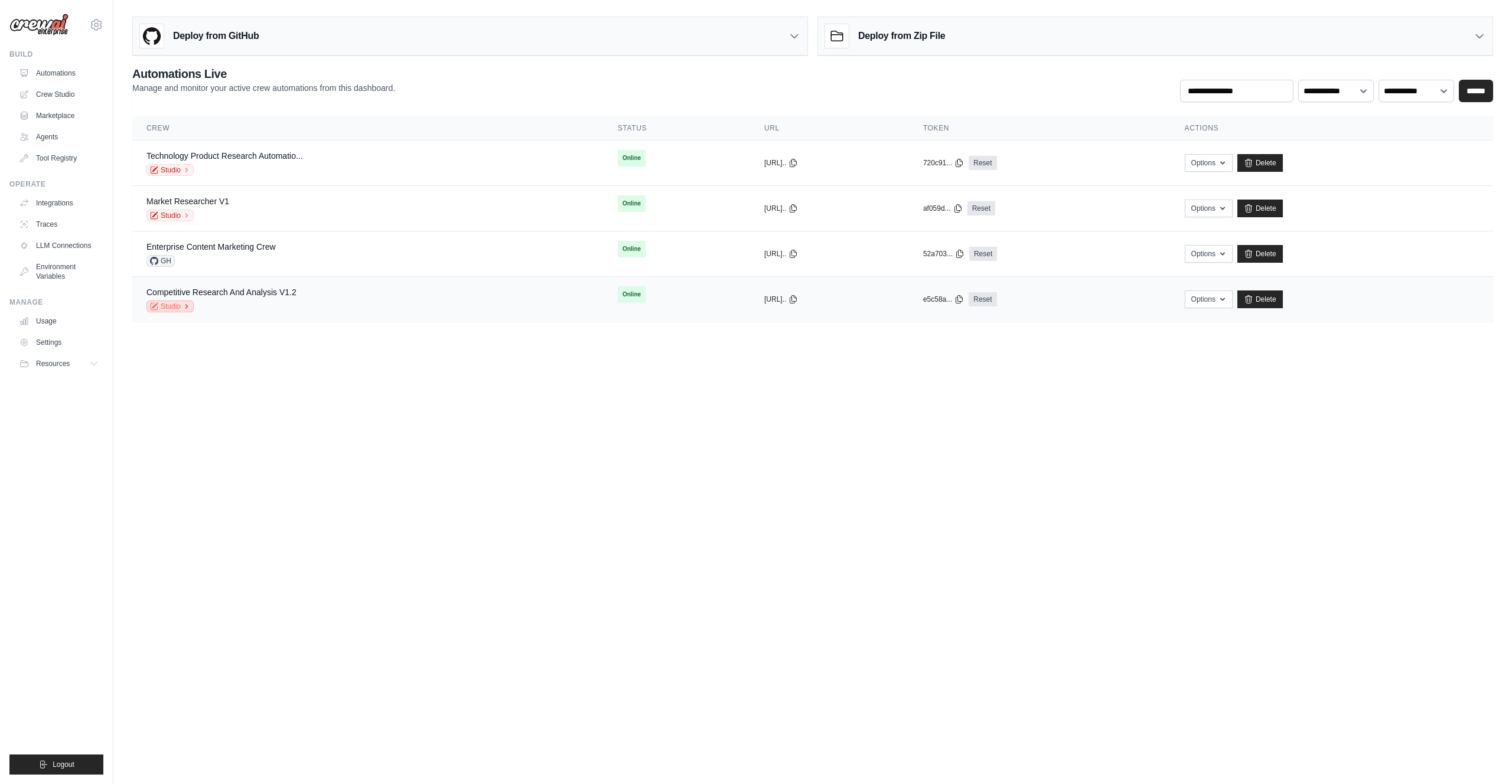
click at [177, 305] on link "Studio" at bounding box center [170, 307] width 47 height 12
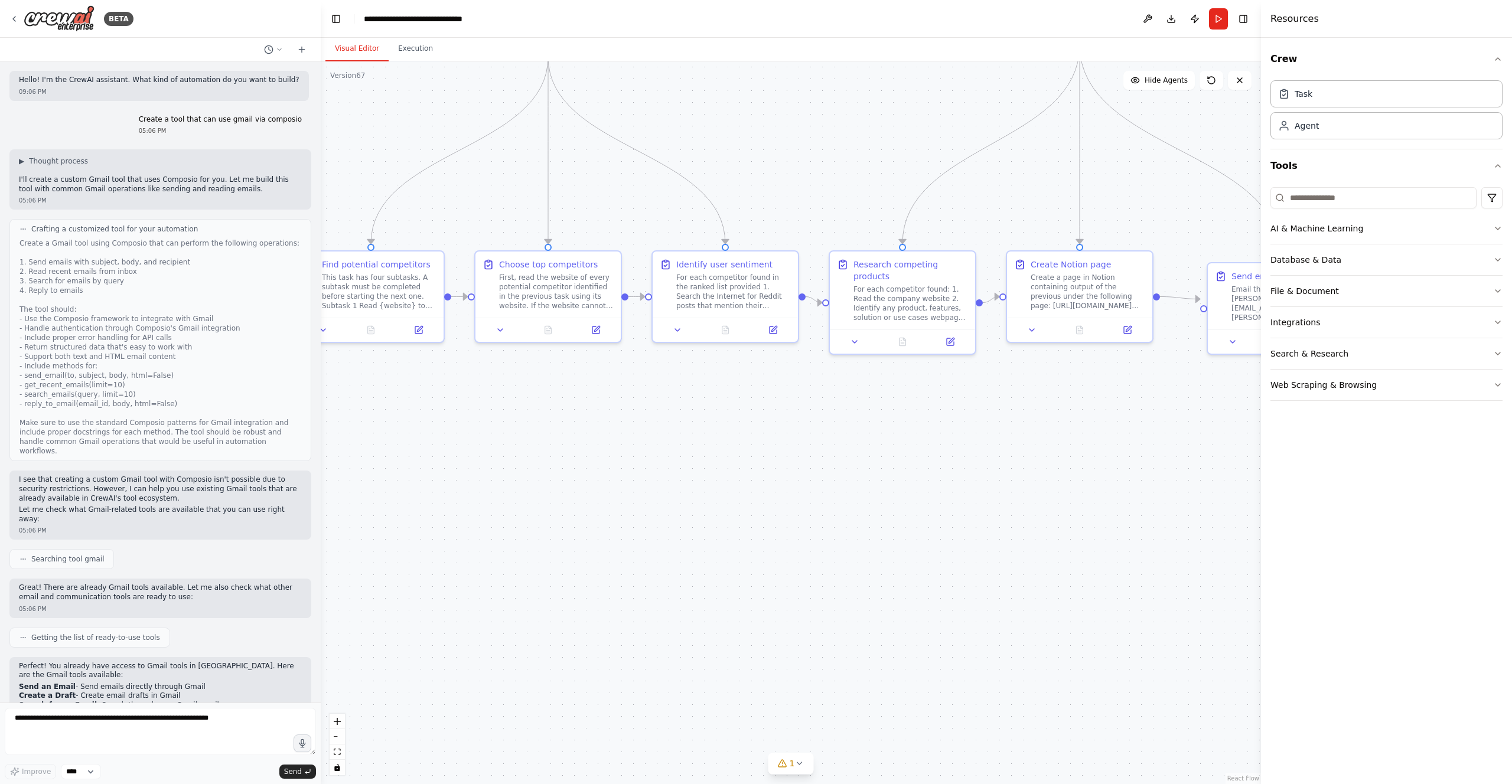
scroll to position [3652, 0]
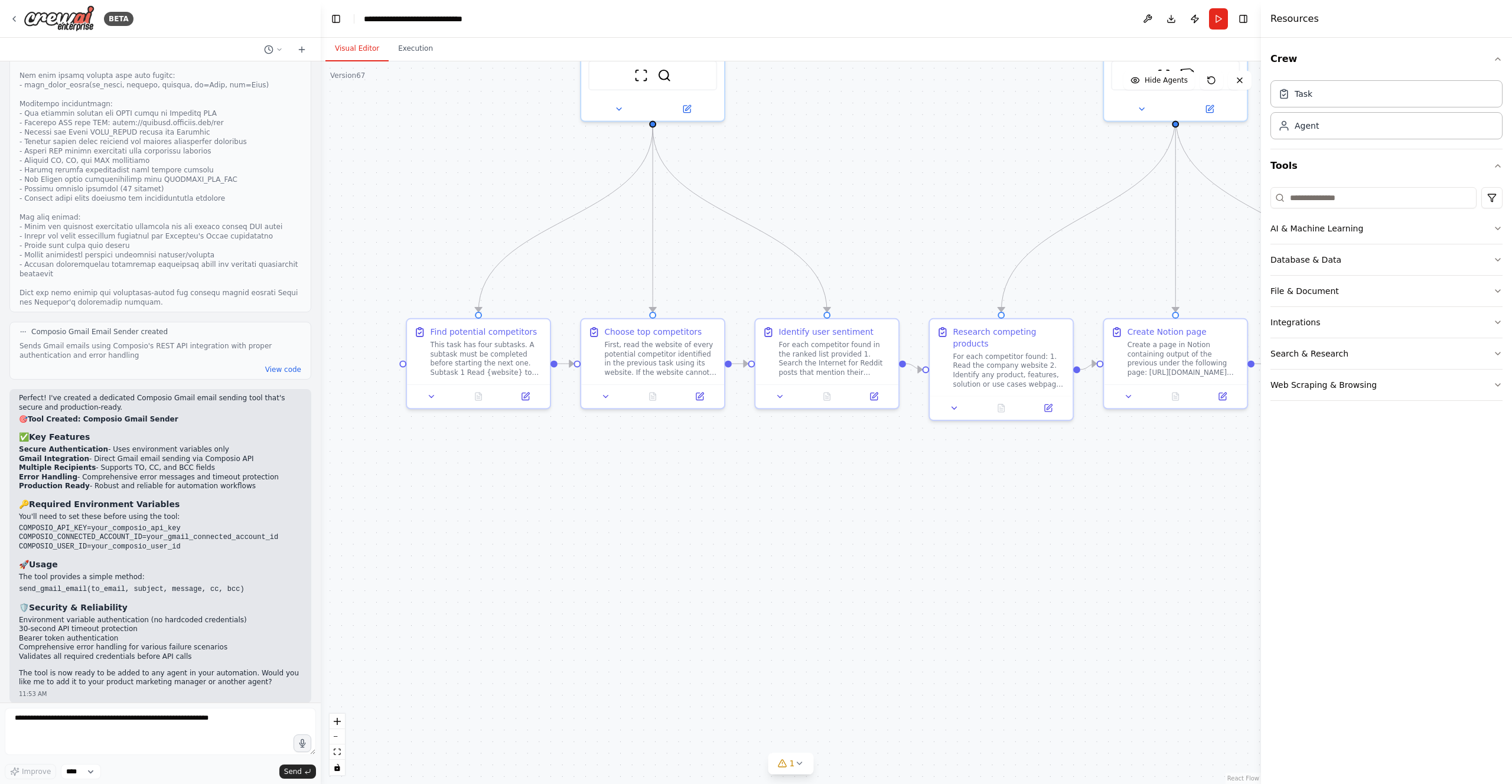
drag, startPoint x: 658, startPoint y: 465, endPoint x: 719, endPoint y: 512, distance: 77.0
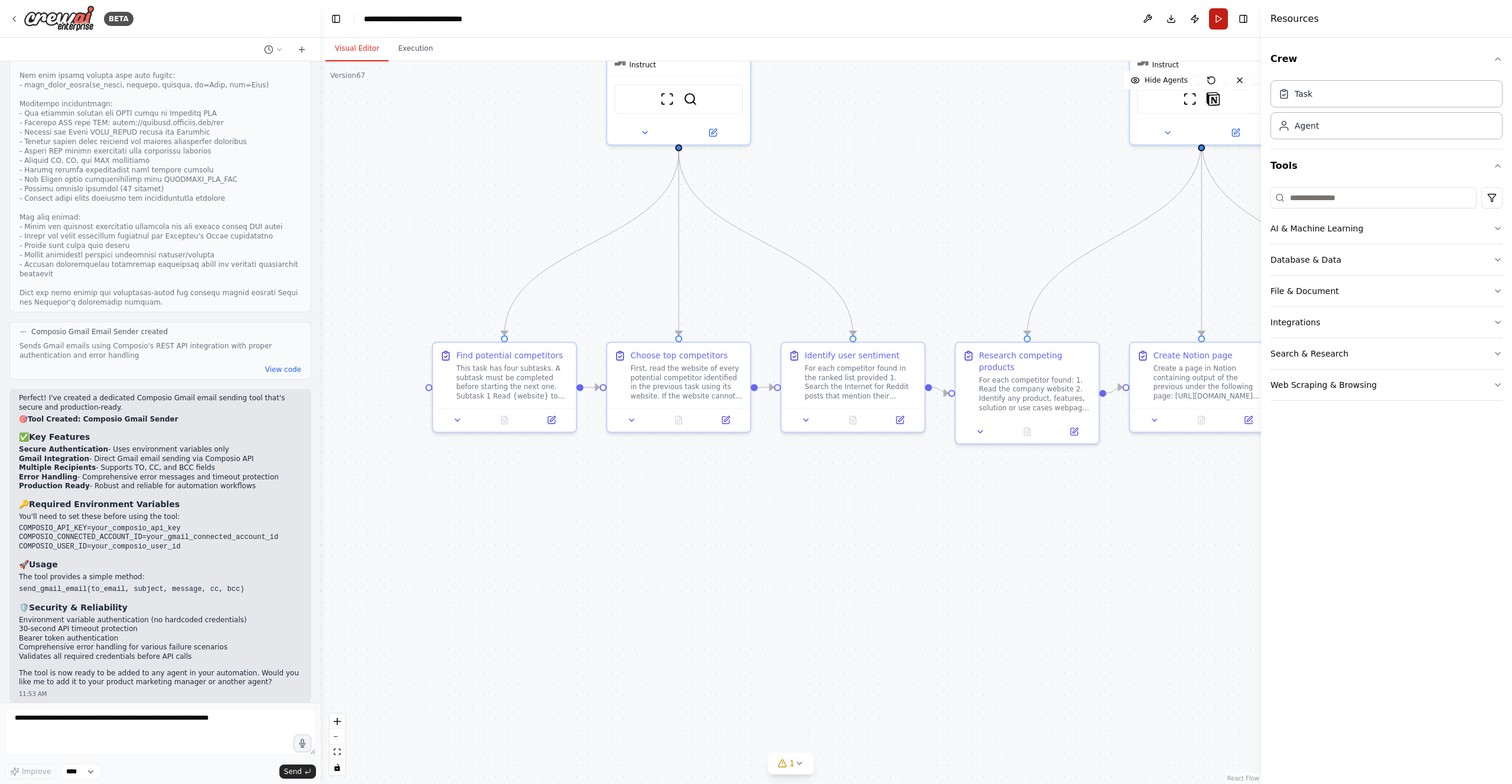
click at [1217, 14] on button "Run" at bounding box center [1219, 19] width 19 height 21
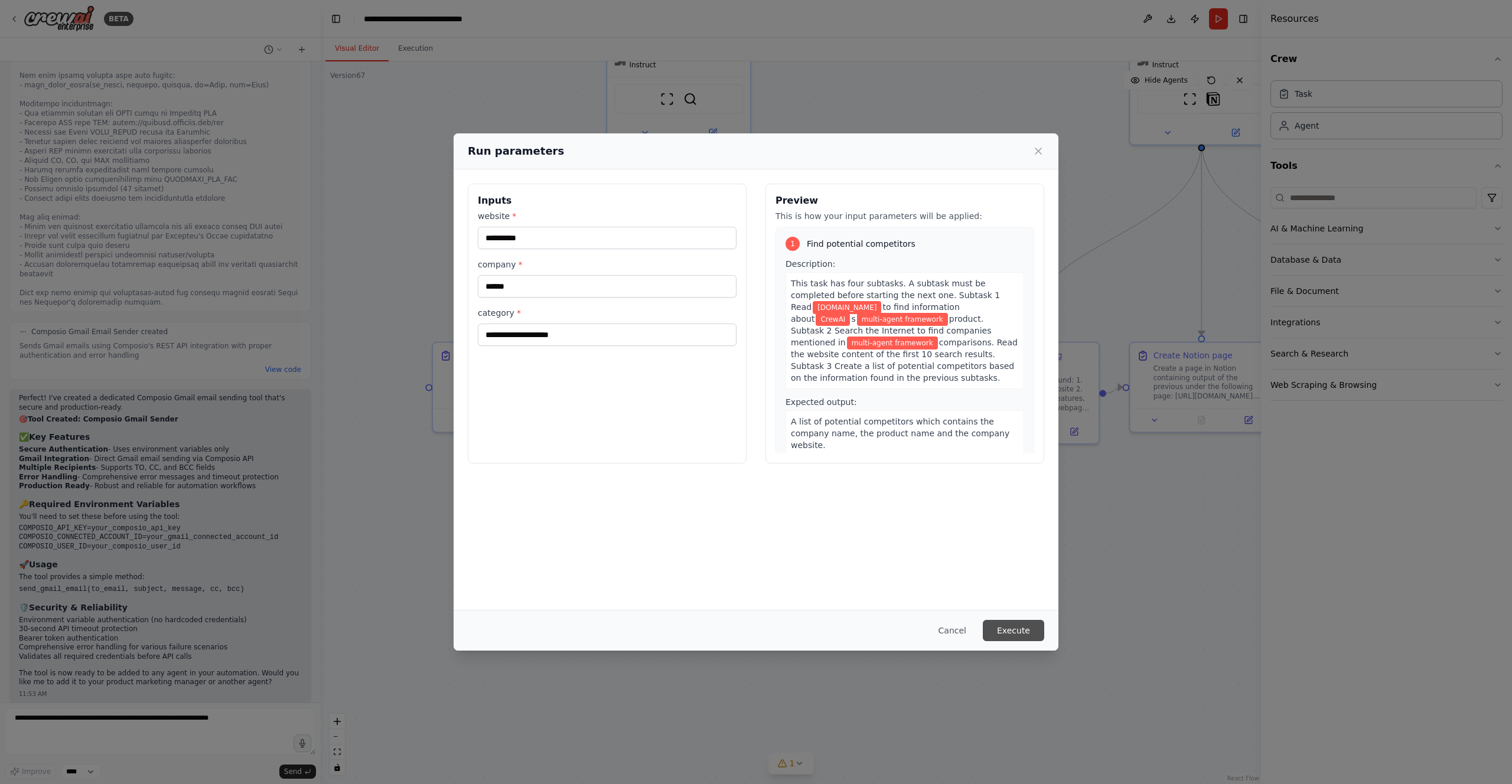
click at [1020, 630] on button "Execute" at bounding box center [1014, 631] width 61 height 21
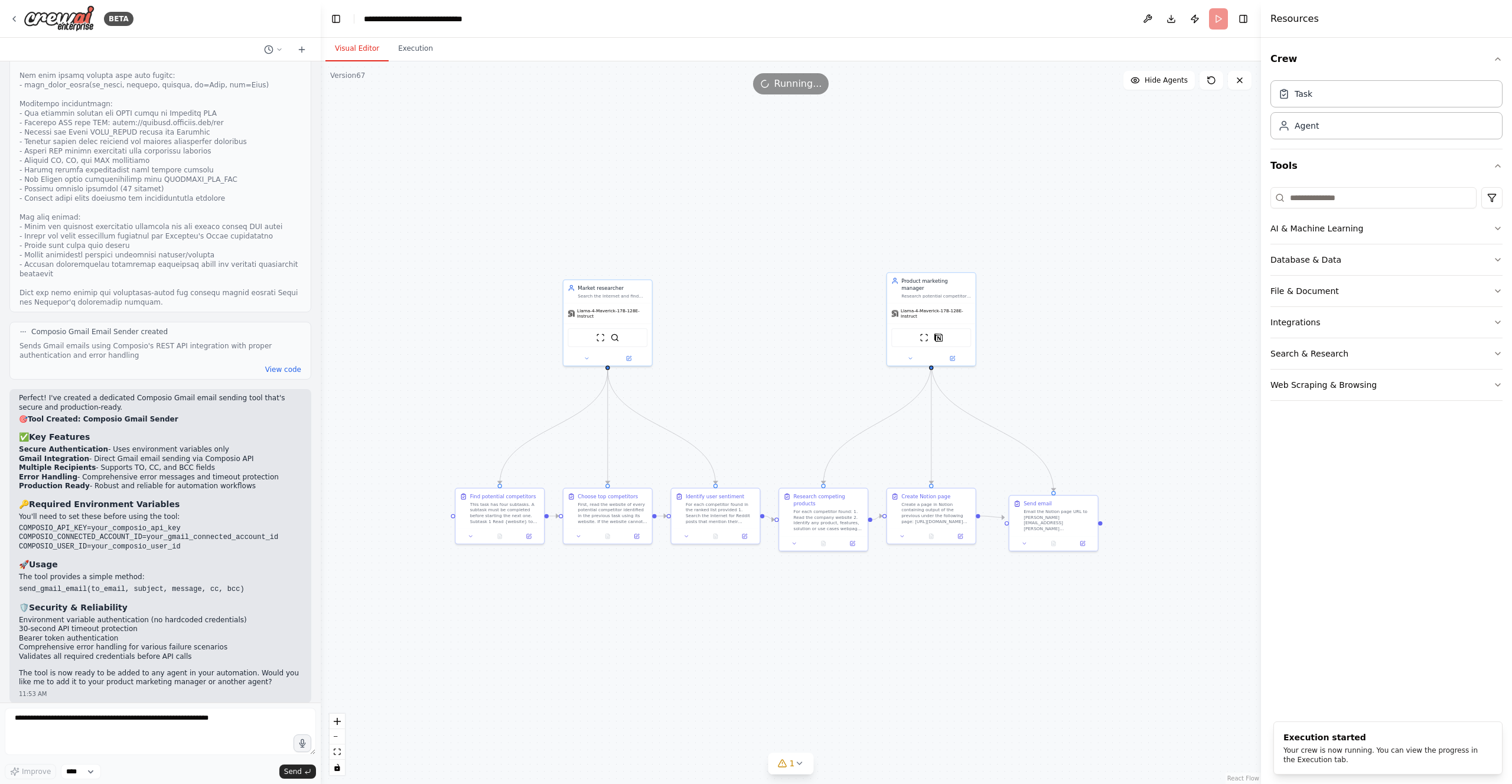
drag, startPoint x: 713, startPoint y: 240, endPoint x: 719, endPoint y: 389, distance: 149.1
click at [414, 54] on button "Execution" at bounding box center [415, 48] width 54 height 25
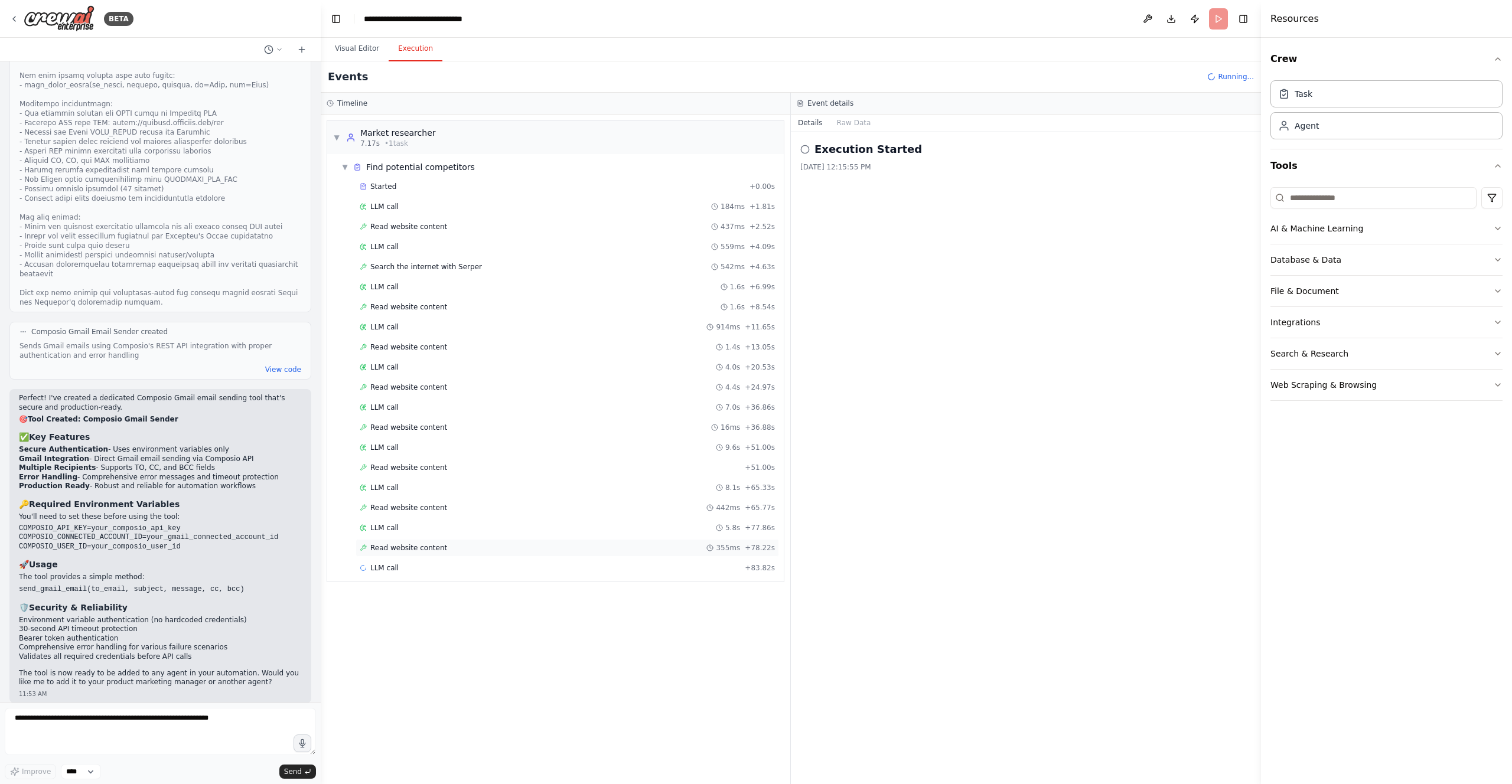
click at [549, 553] on div "Read website content 355ms + 78.22s" at bounding box center [567, 547] width 424 height 17
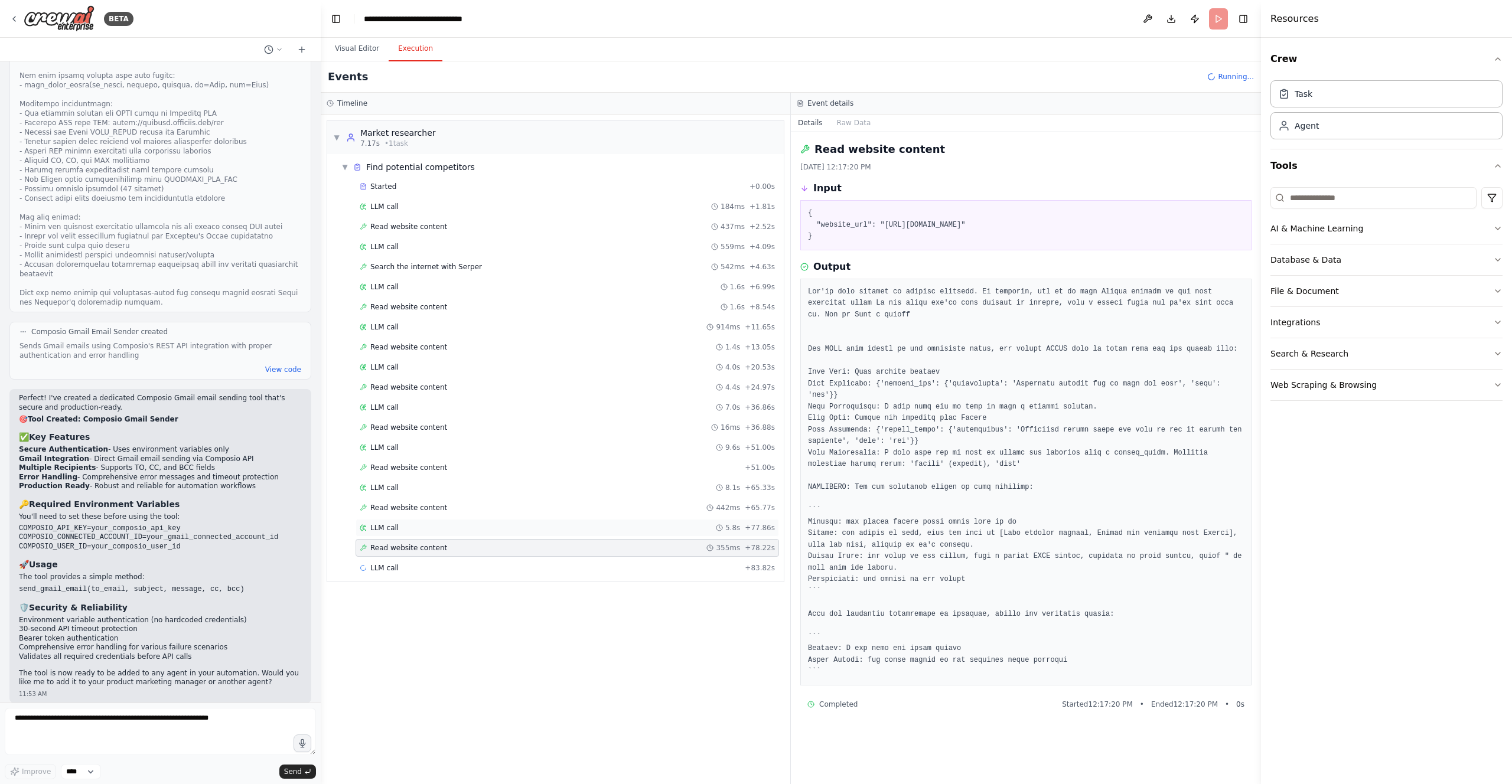
click at [527, 523] on div "LLM call 5.8s + 77.86s" at bounding box center [567, 528] width 415 height 9
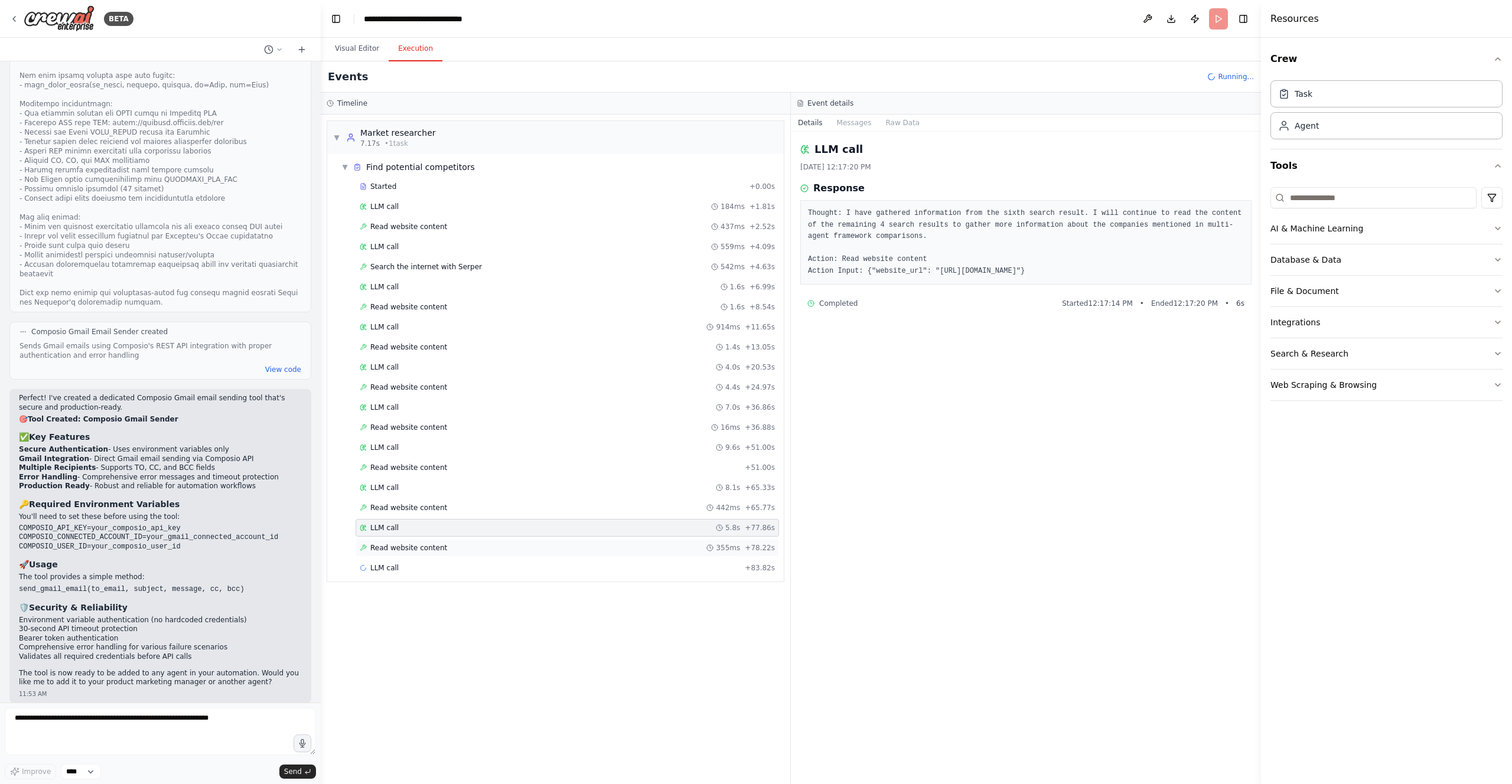
click at [571, 541] on div "Read website content 355ms + 78.22s" at bounding box center [567, 547] width 424 height 17
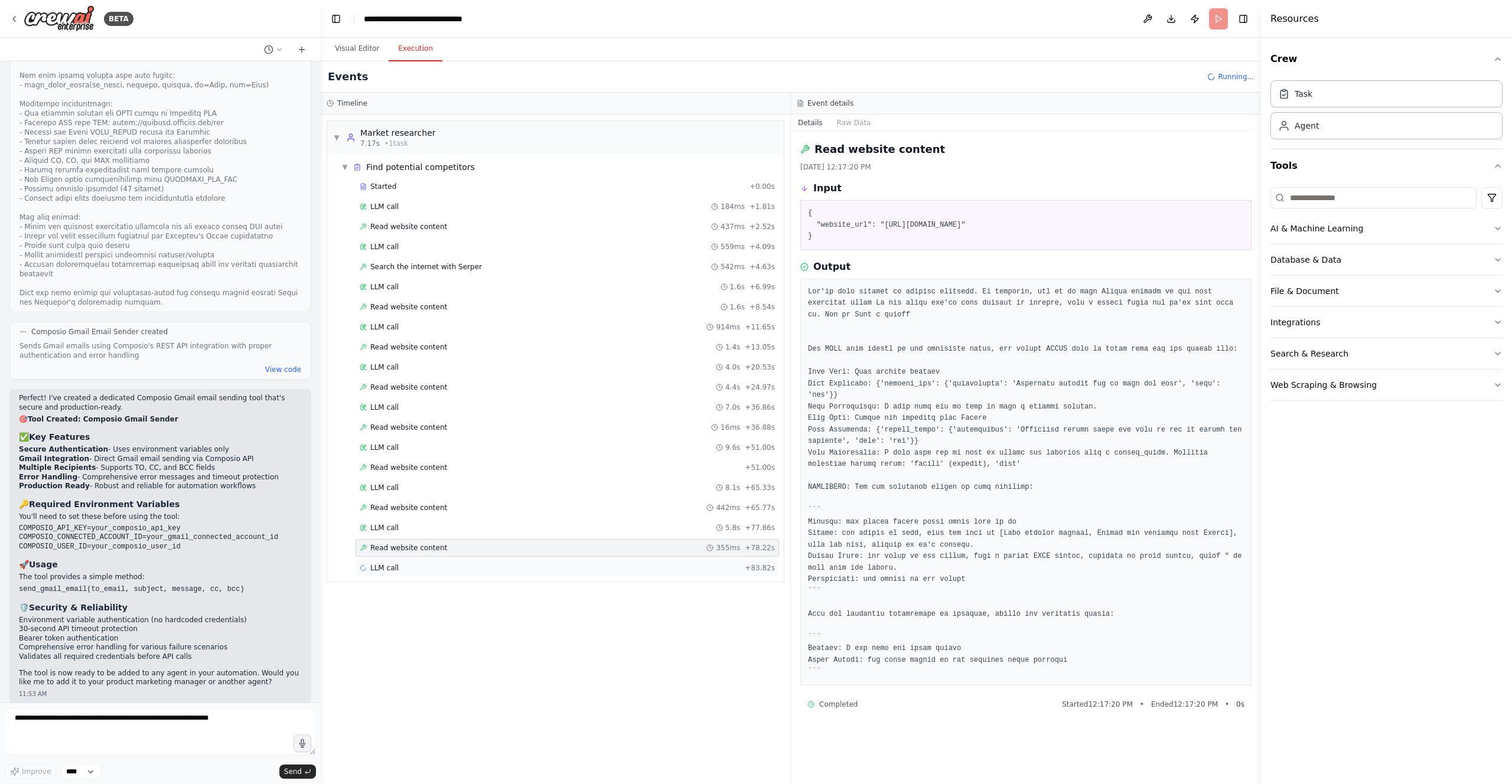
click at [573, 559] on div "LLM call + 83.82s" at bounding box center [567, 568] width 424 height 17
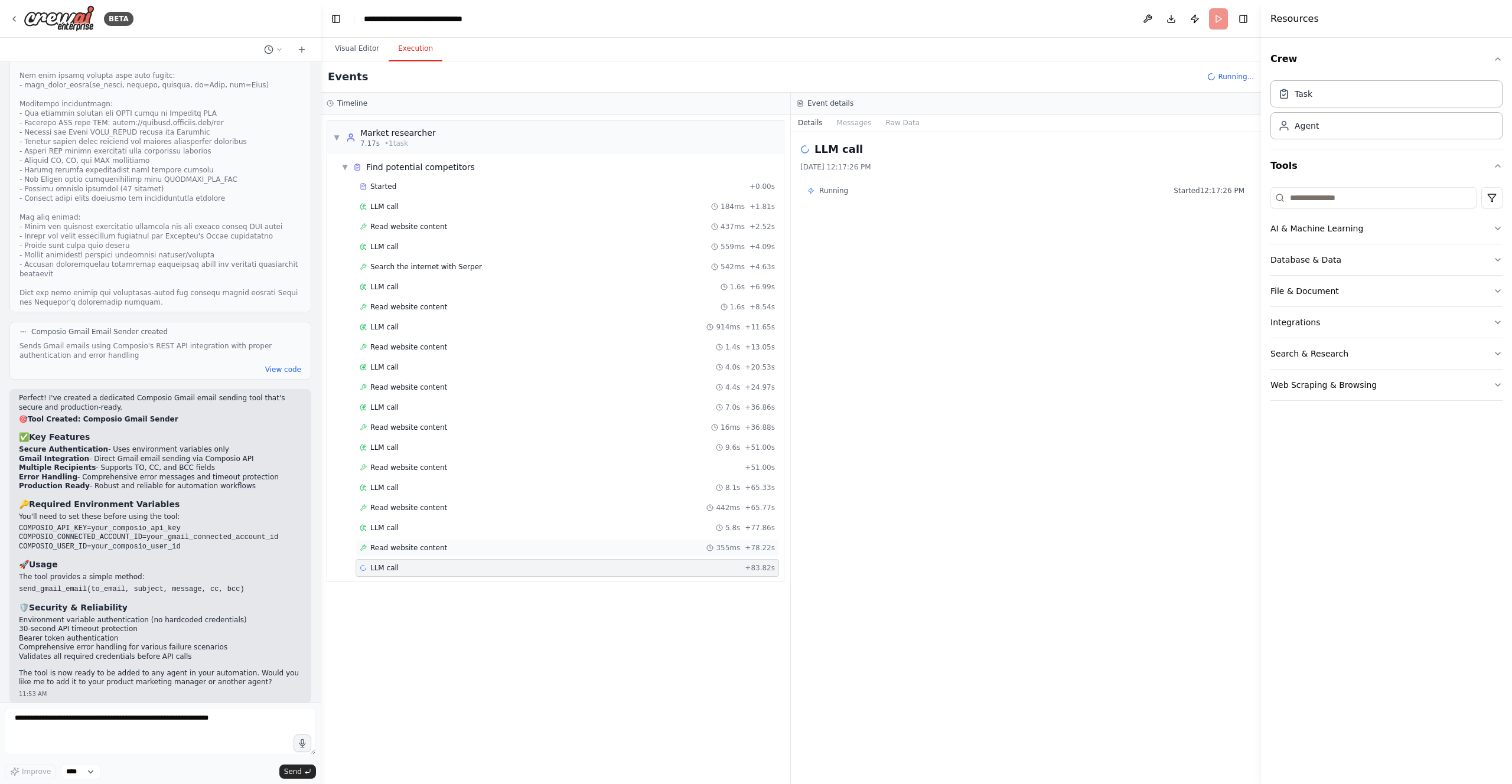
click at [641, 547] on div "Read website content 355ms + 78.22s" at bounding box center [567, 548] width 415 height 9
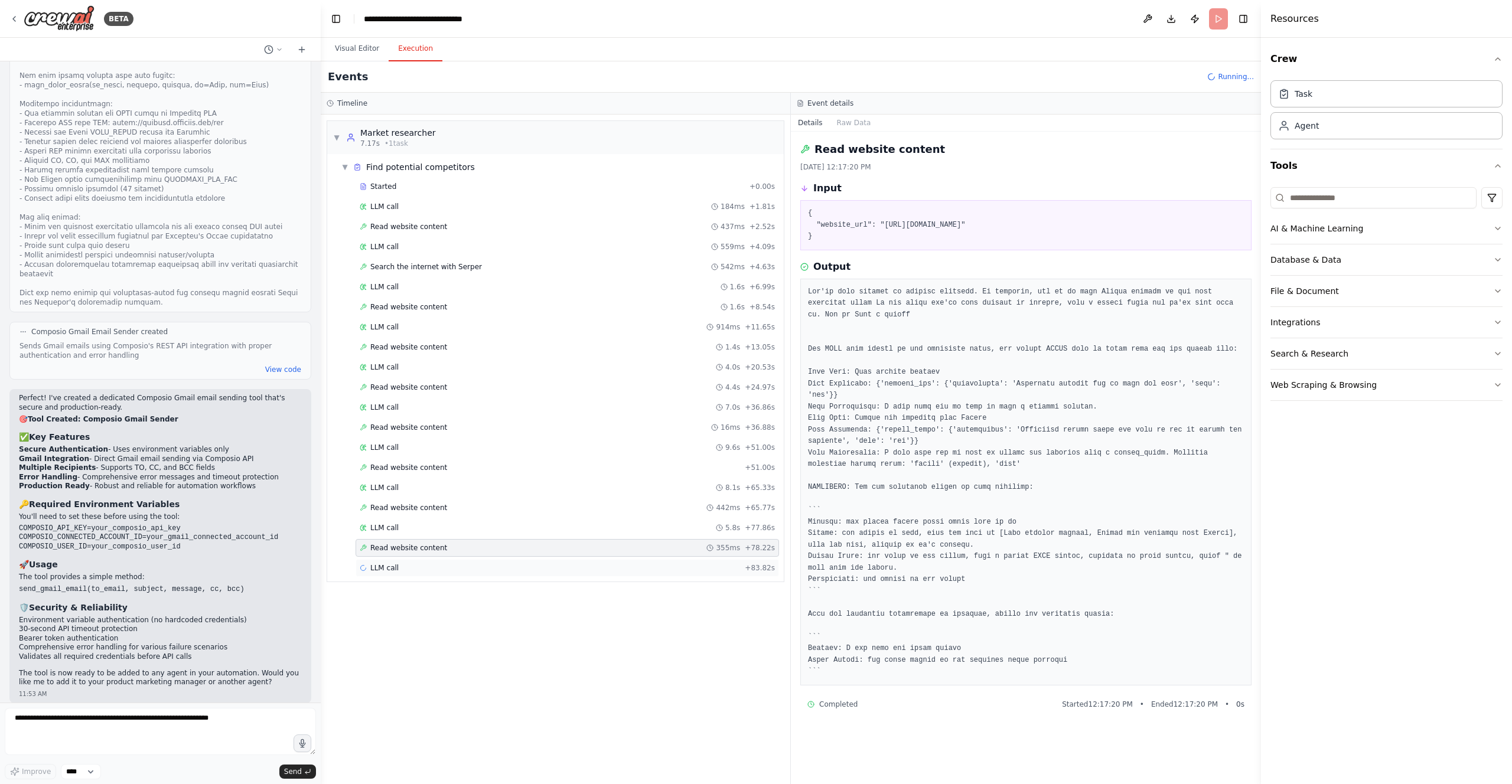
click at [644, 562] on div "LLM call + 83.82s" at bounding box center [567, 568] width 424 height 17
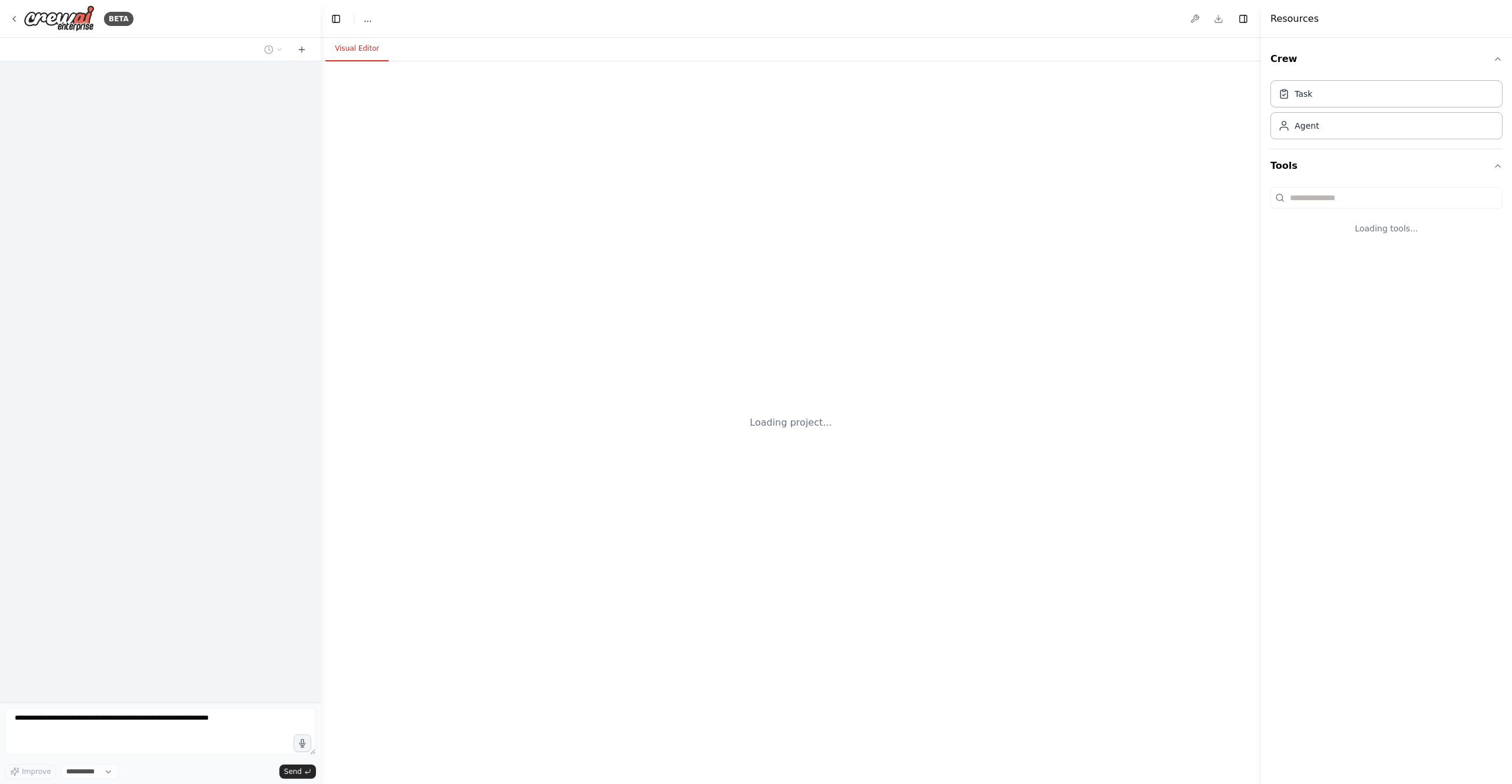
select select "****"
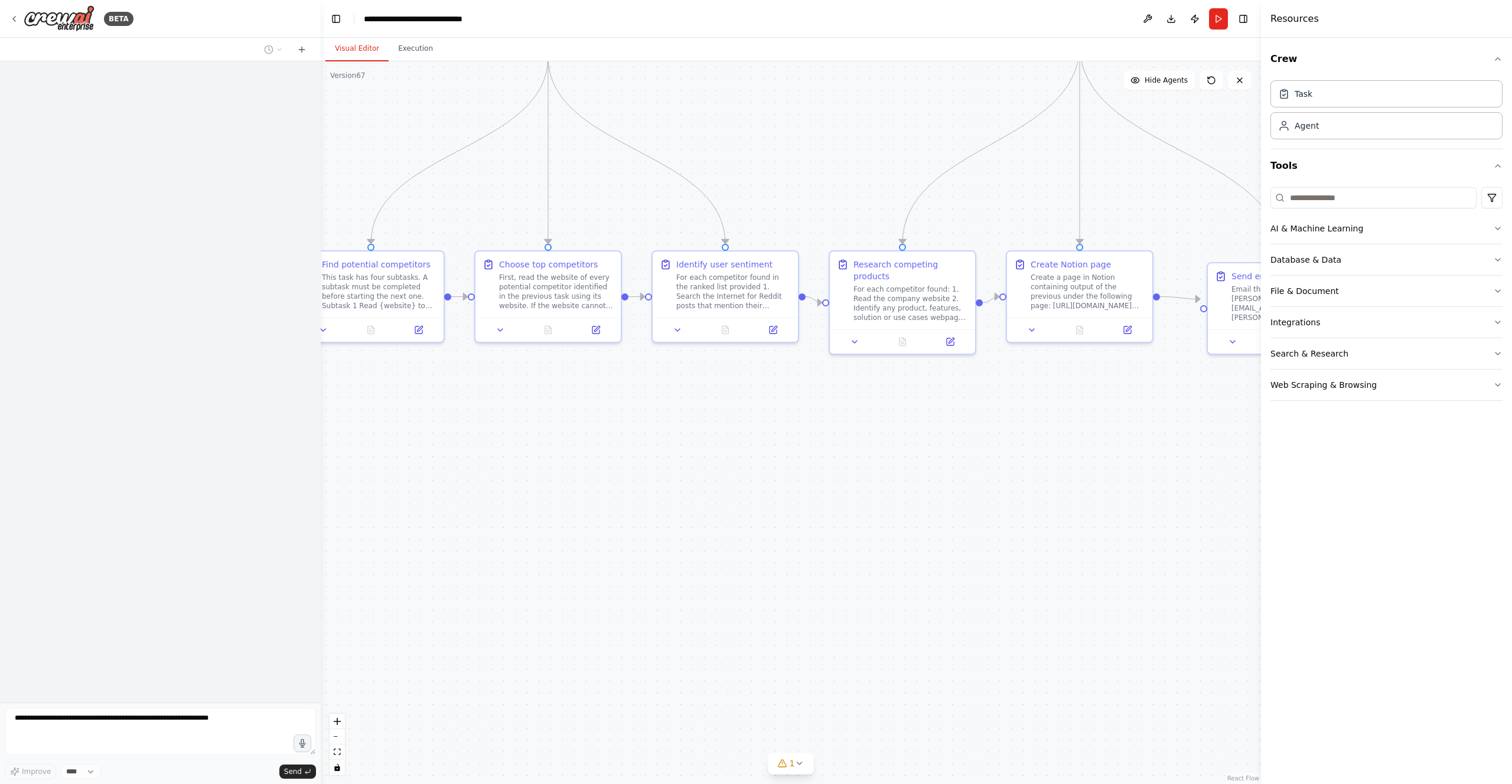
click at [1216, 31] on header "**********" at bounding box center [790, 19] width 940 height 38
click at [1219, 23] on button "Run" at bounding box center [1219, 19] width 19 height 21
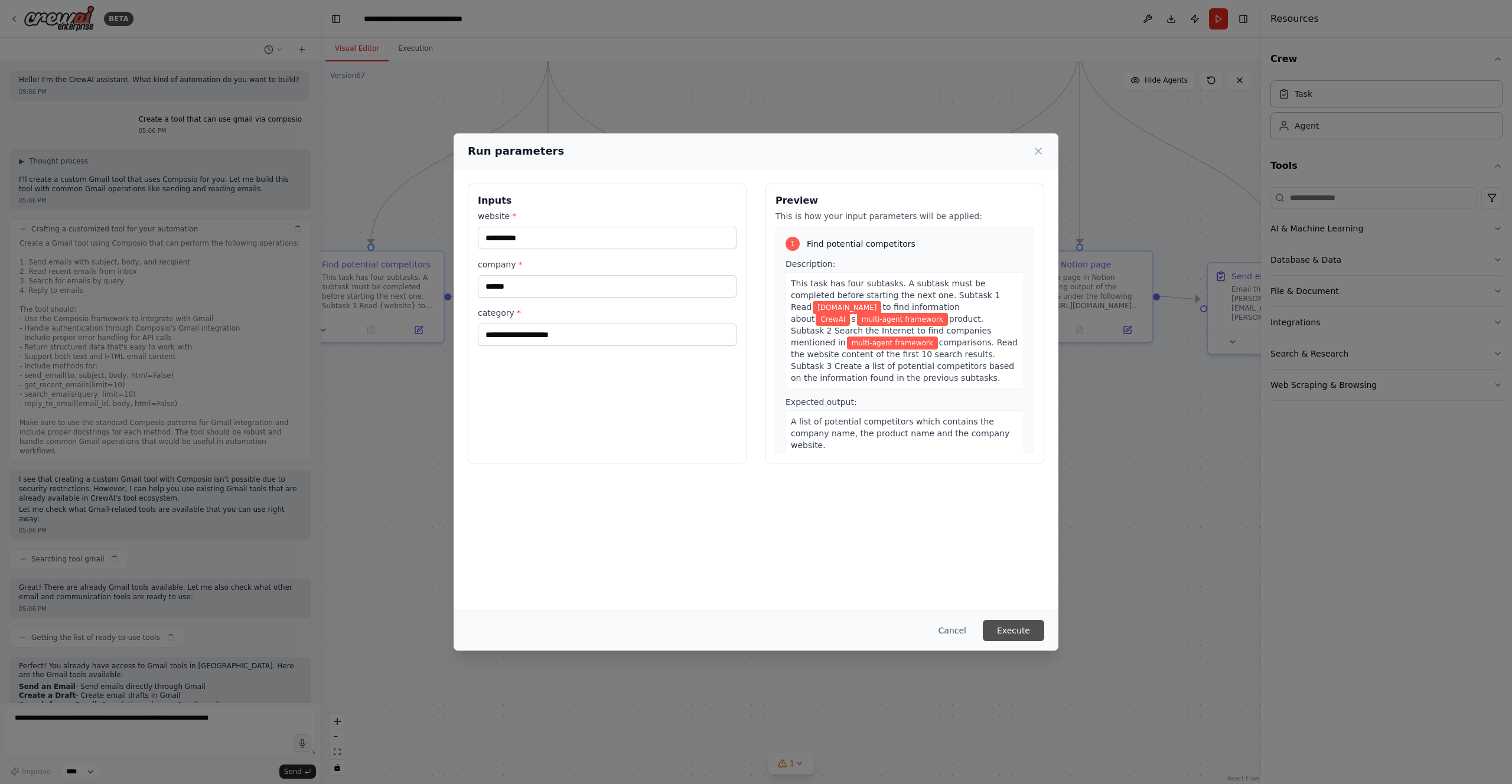
scroll to position [3652, 0]
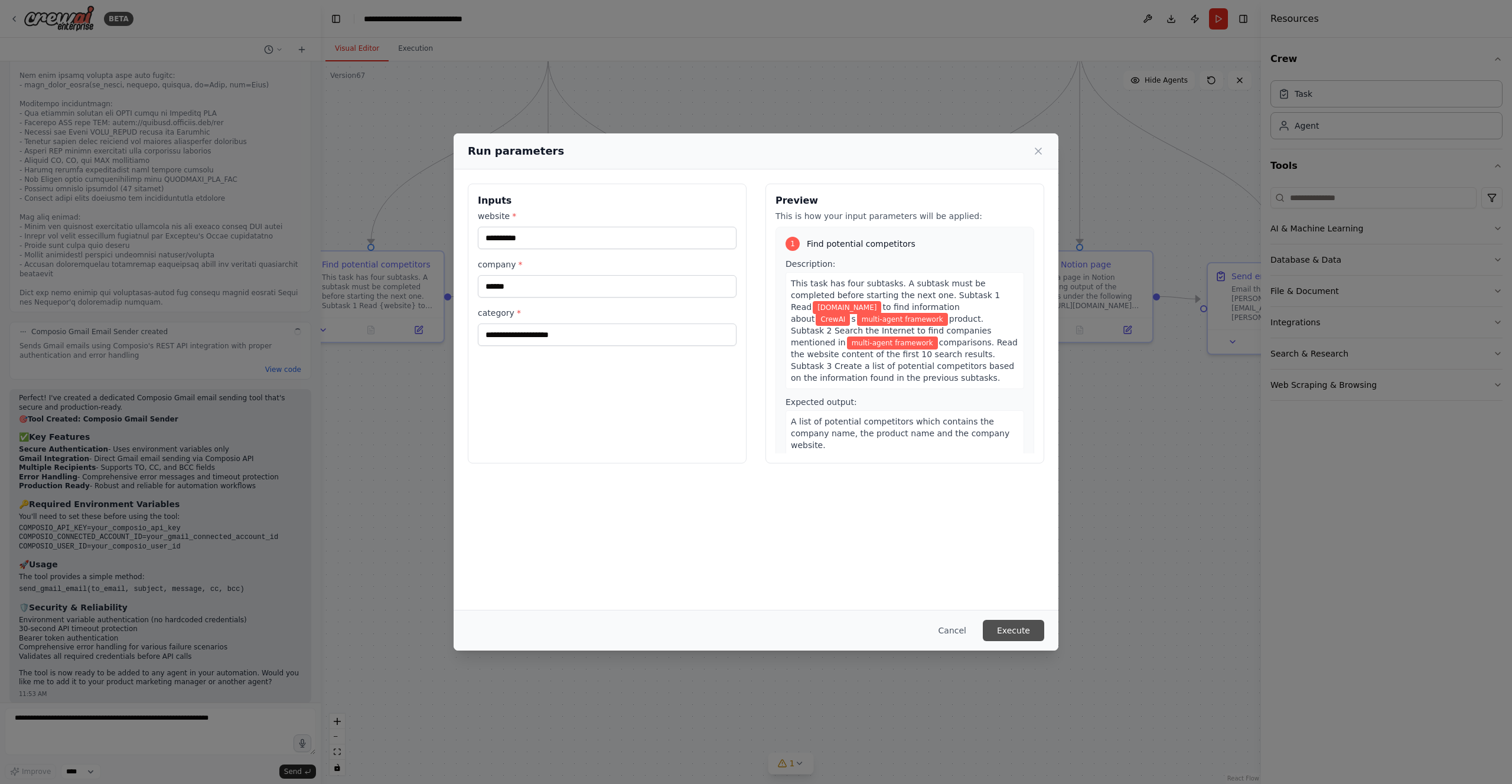
click at [1032, 630] on button "Execute" at bounding box center [1014, 631] width 61 height 21
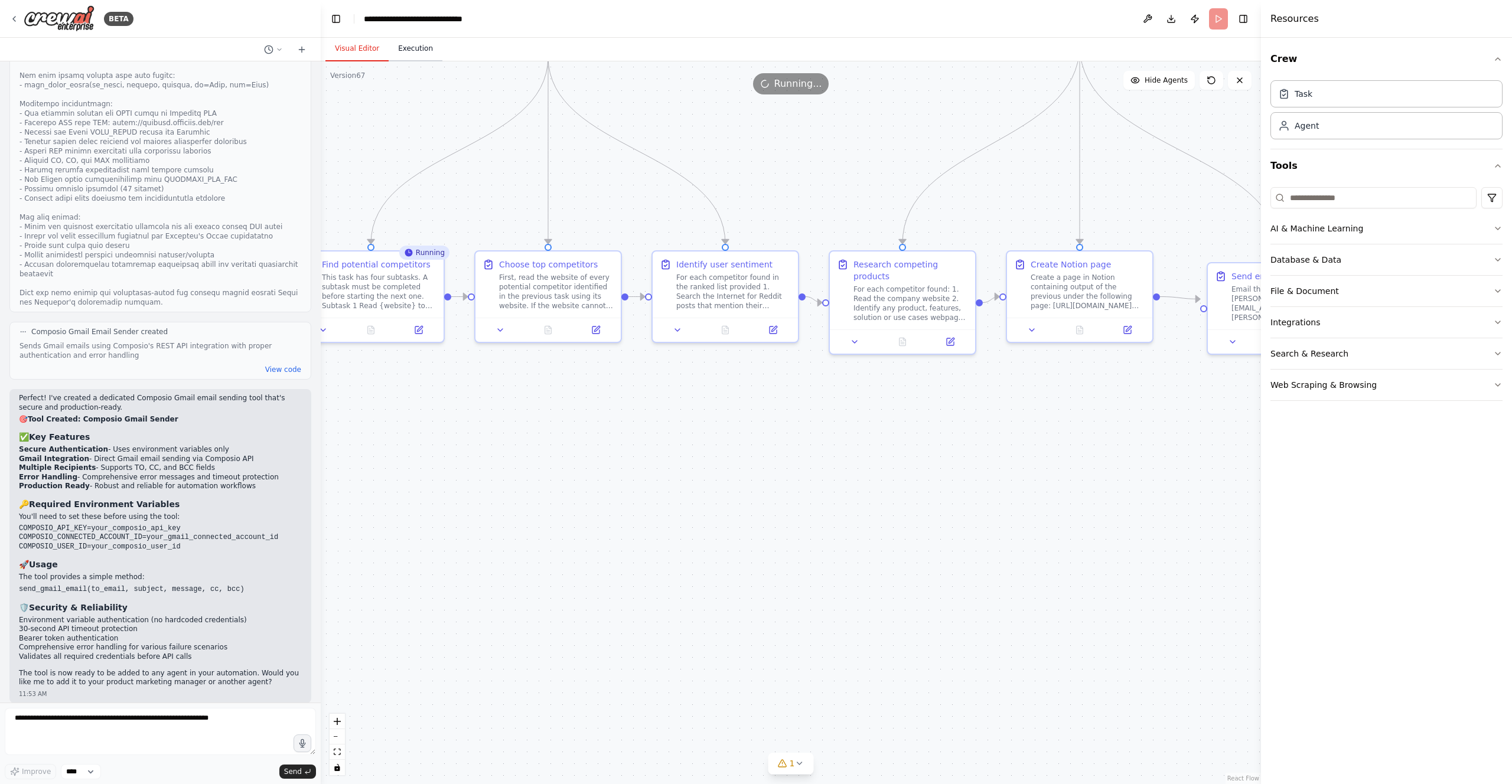
click at [397, 50] on button "Execution" at bounding box center [415, 48] width 54 height 25
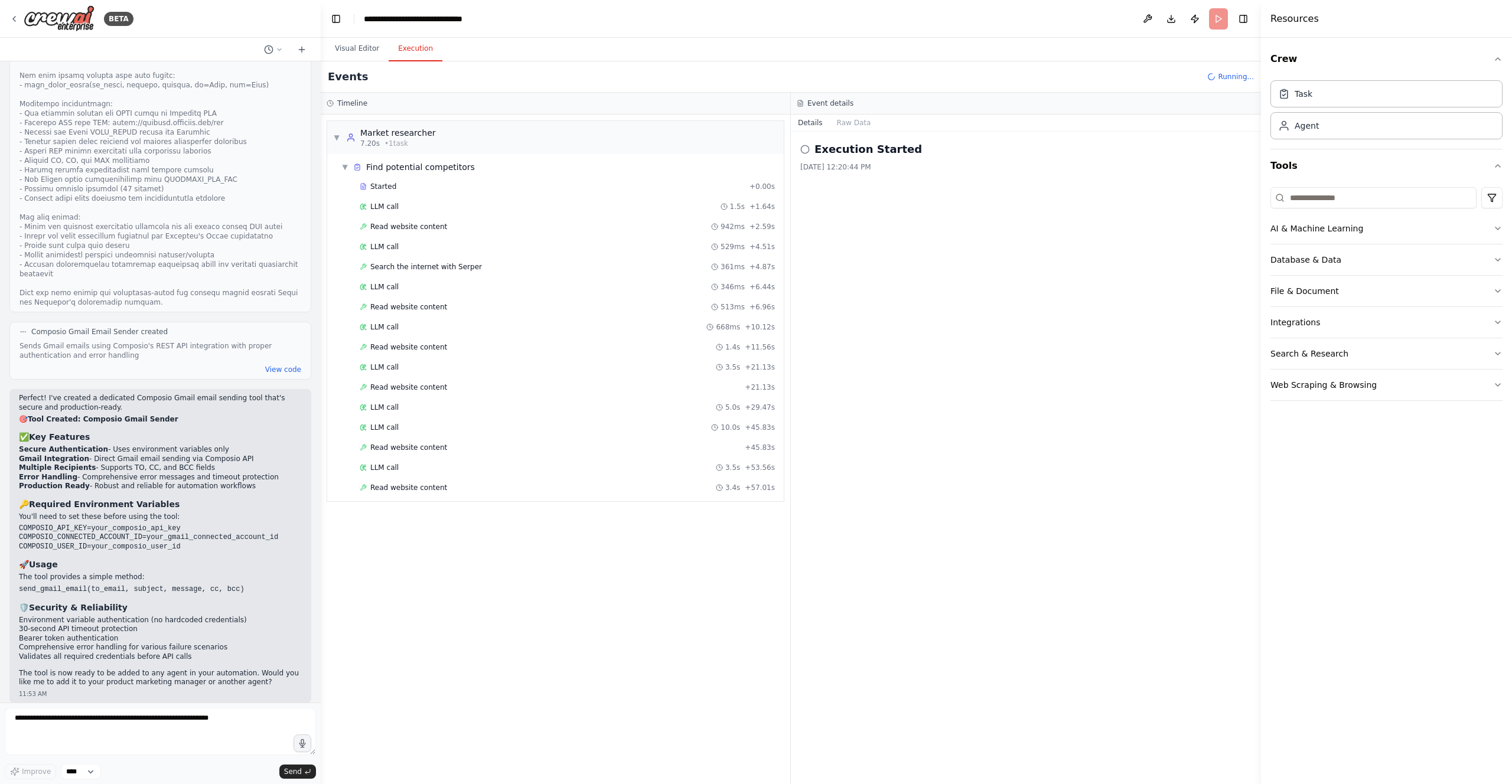
click at [1039, 300] on div "Execution Started 8/29/2025, 12:20:44 PM" at bounding box center [1026, 457] width 470 height 652
click at [644, 566] on div "▼ Market researcher 7.20s • 1 task ▼ Find potential competitors Started + 0.00s…" at bounding box center [555, 450] width 470 height 670
click at [602, 489] on div "Read website content 3.4s + 57.01s" at bounding box center [567, 488] width 415 height 9
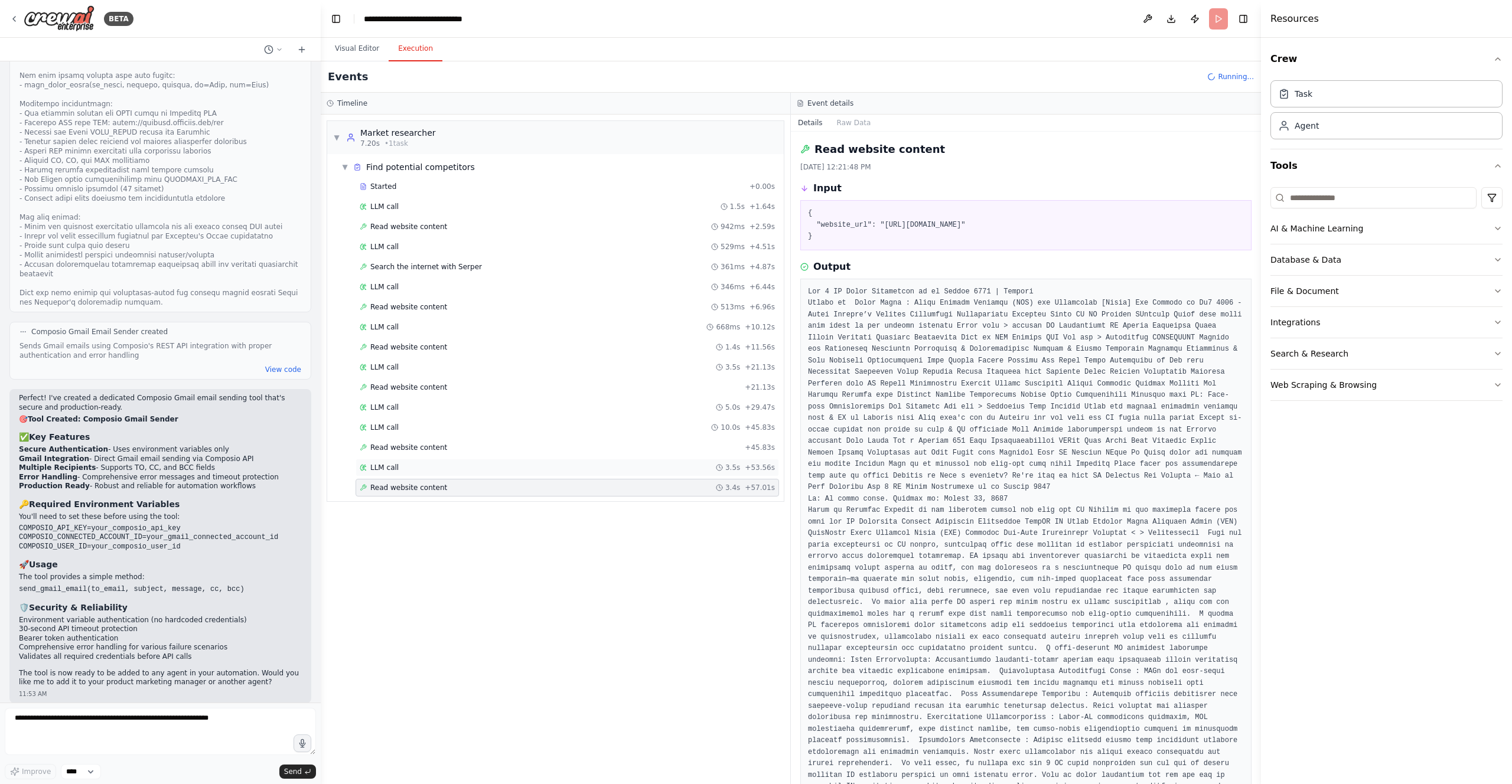
click at [613, 463] on div "LLM call 3.5s + 53.56s" at bounding box center [567, 467] width 415 height 9
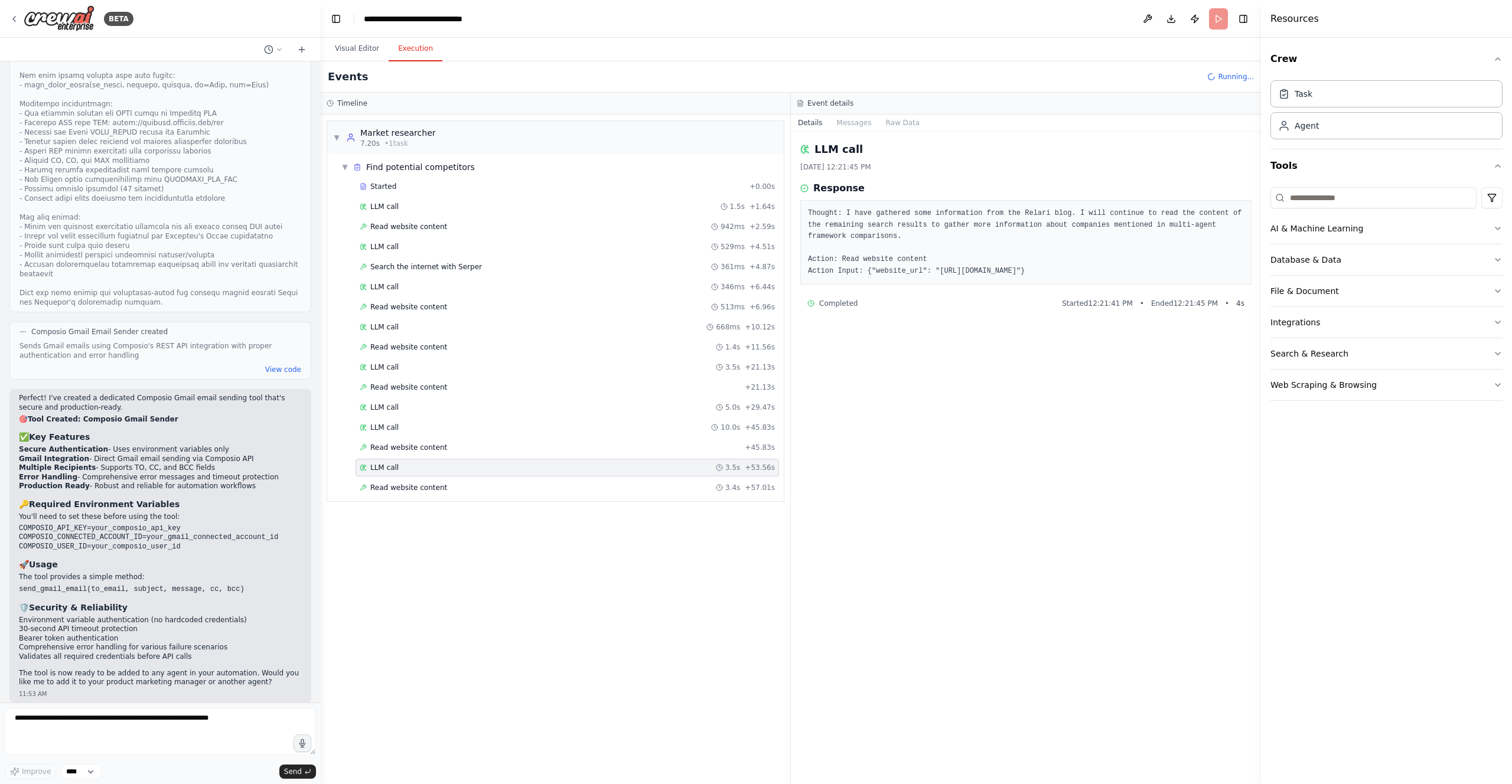
click at [589, 516] on div "▼ Market researcher 7.20s • 1 task ▼ Find potential competitors Started + 0.00s…" at bounding box center [555, 450] width 470 height 670
click at [608, 486] on div "Read website content 3.4s + 57.01s" at bounding box center [567, 488] width 415 height 9
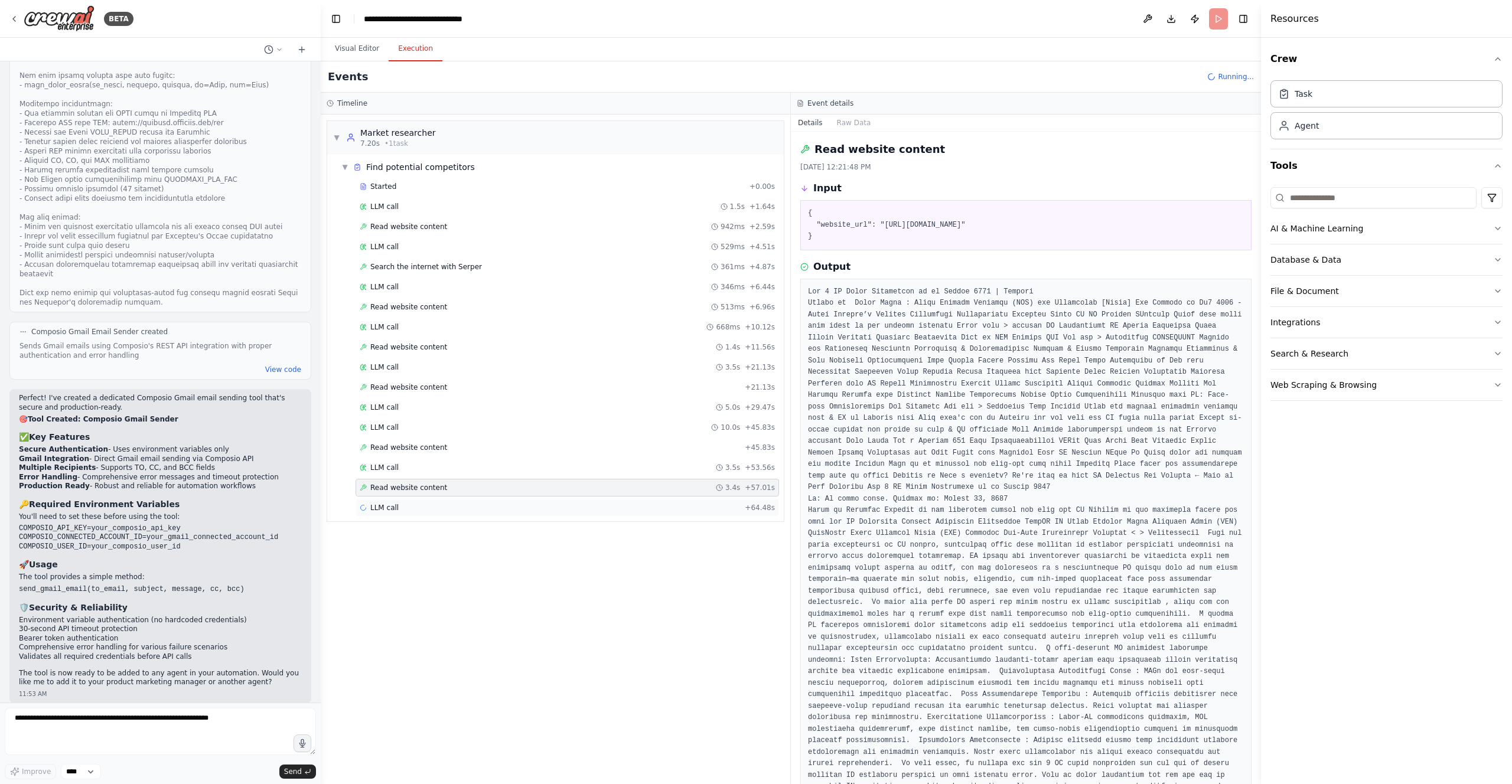
click at [625, 507] on div "LLM call + 64.48s" at bounding box center [567, 507] width 415 height 9
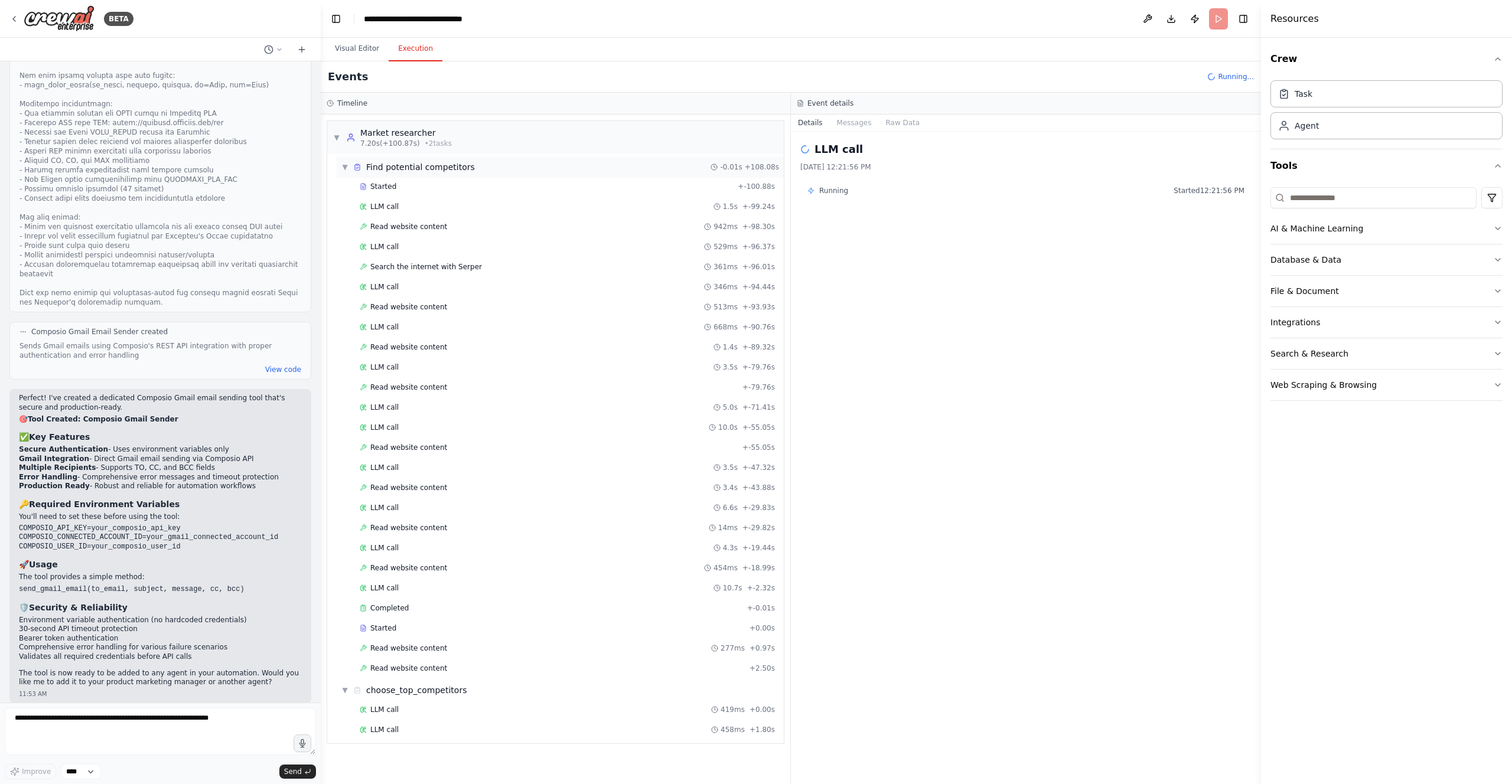
click at [342, 168] on span "▼" at bounding box center [344, 167] width 7 height 9
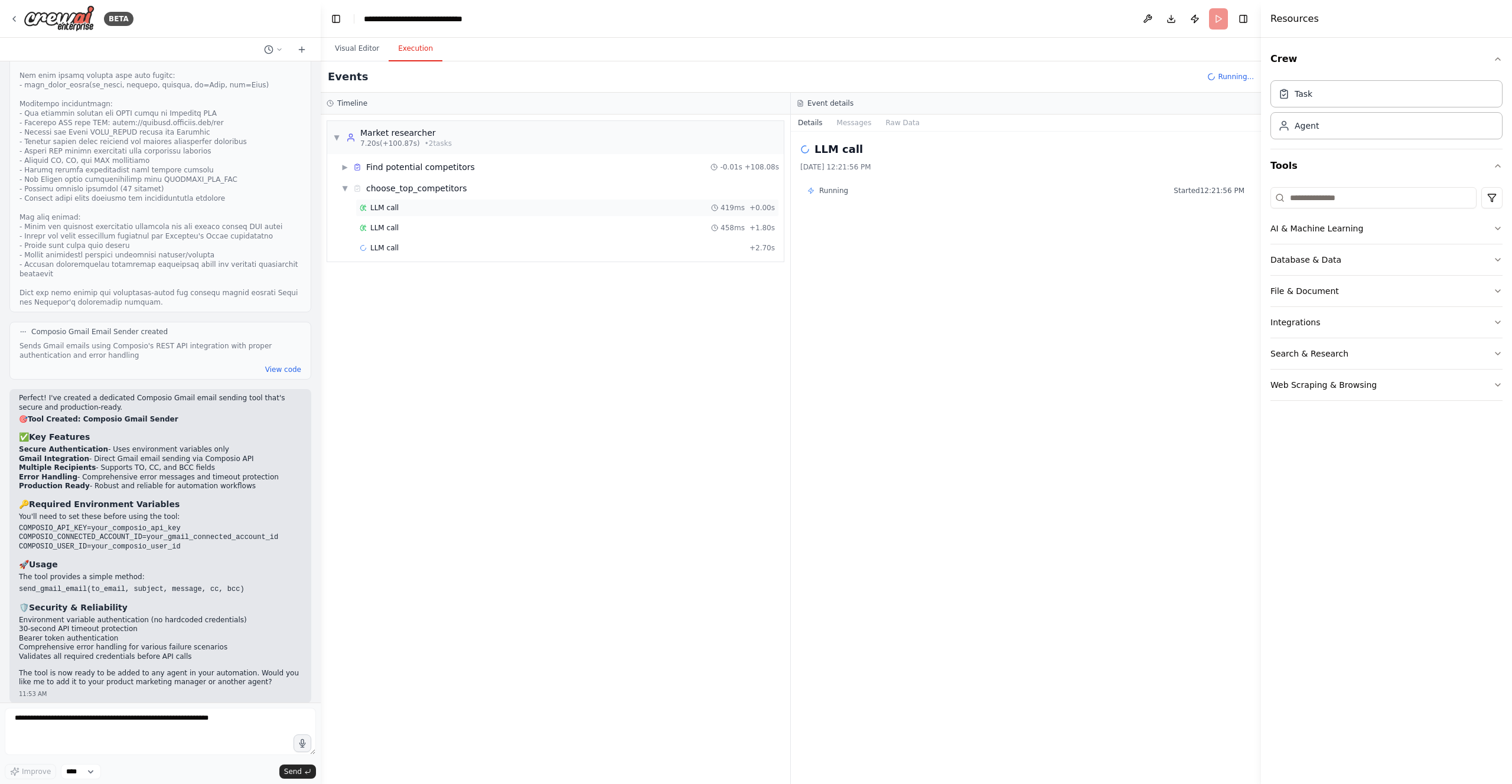
click at [414, 206] on div "LLM call 419ms + 0.00s" at bounding box center [567, 208] width 415 height 9
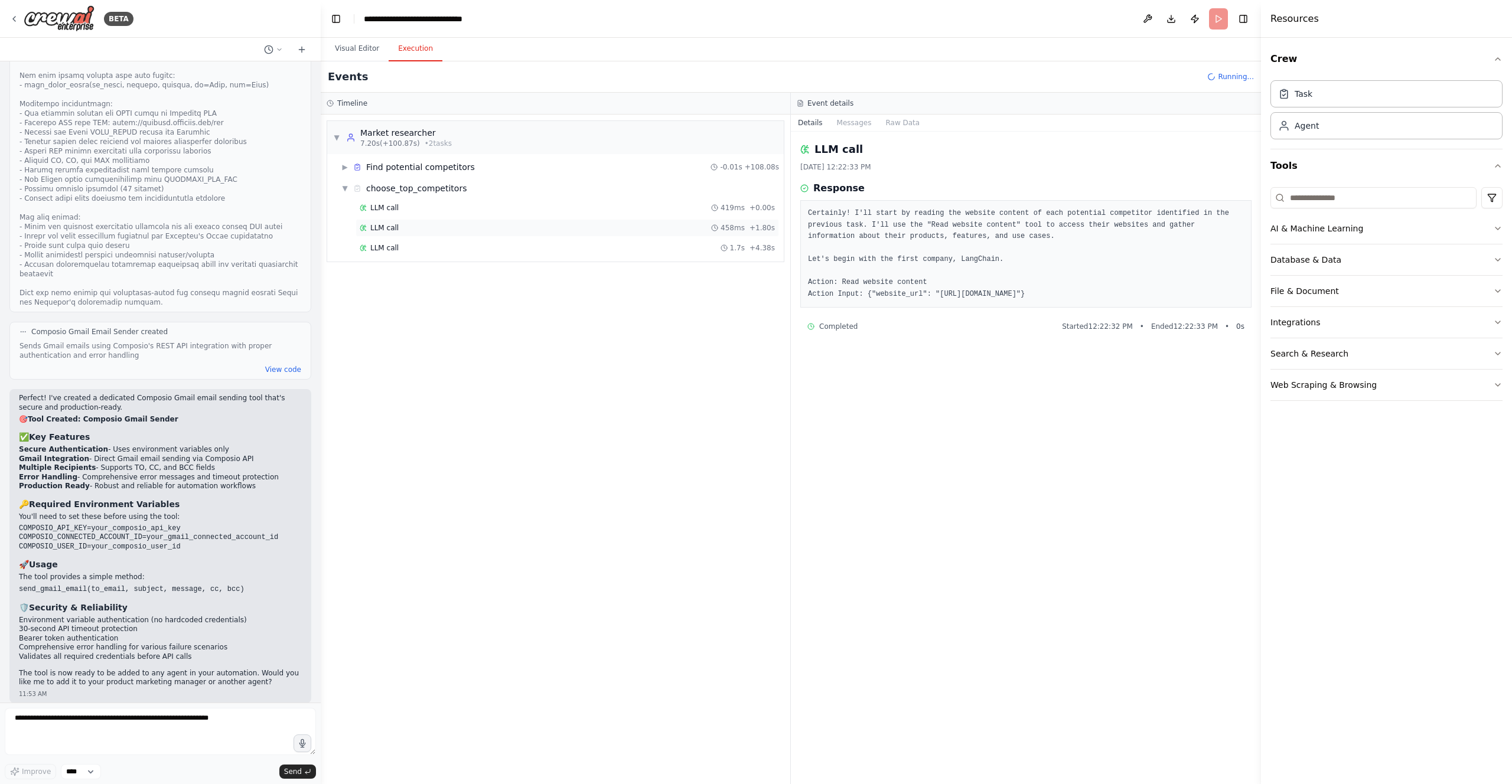
click at [501, 224] on div "LLM call 458ms + 1.80s" at bounding box center [567, 228] width 415 height 9
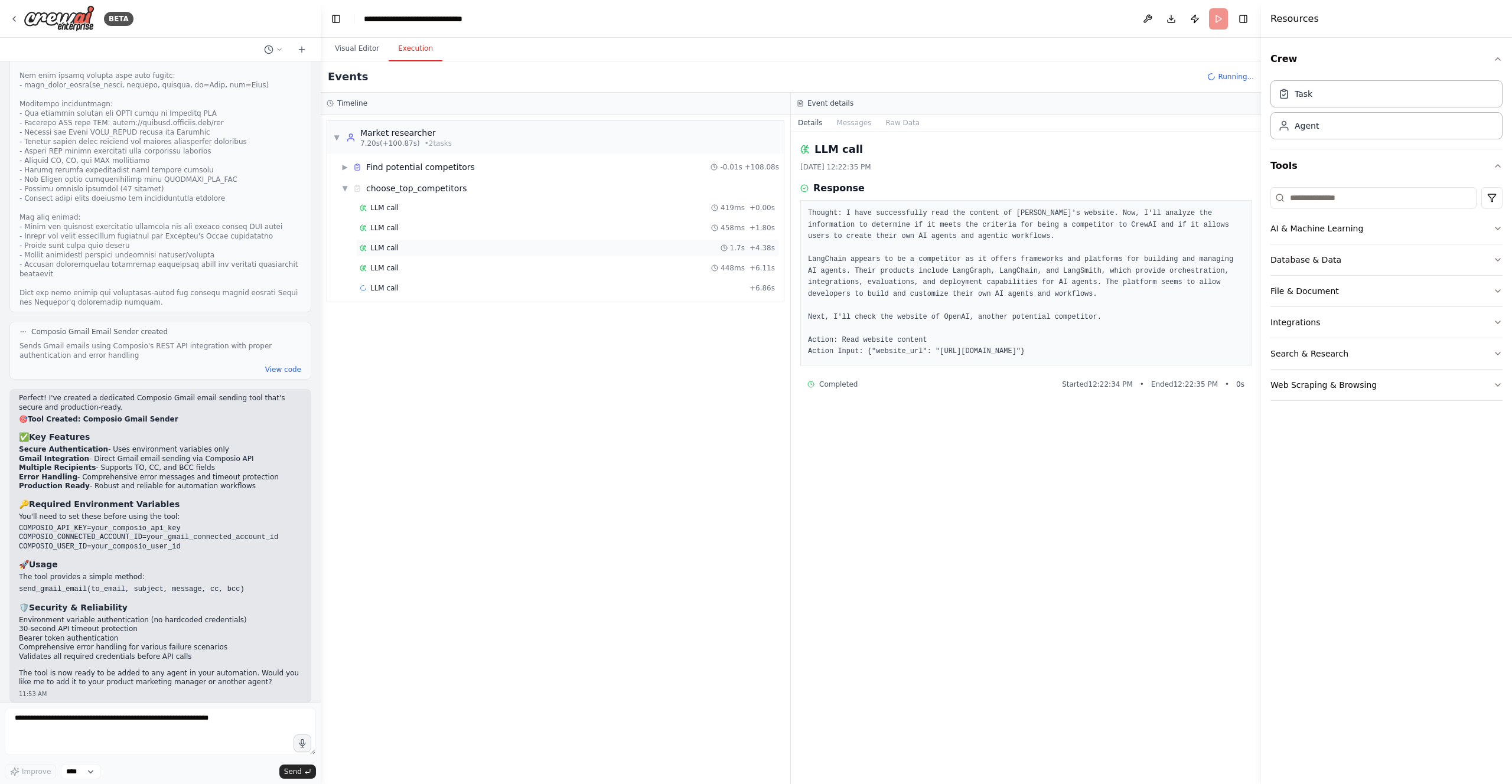
click at [538, 252] on div "LLM call 1.7s + 4.38s" at bounding box center [567, 247] width 424 height 17
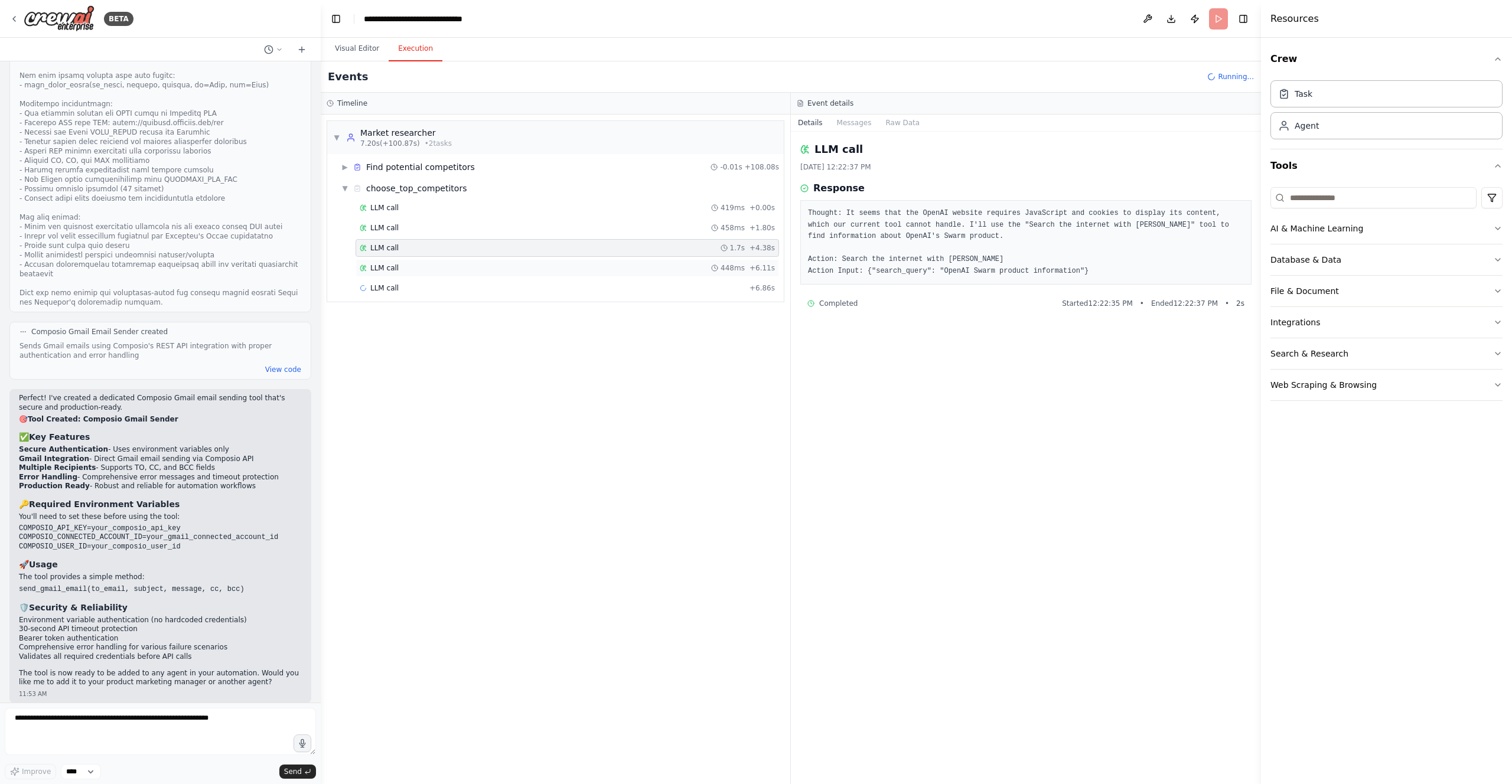
click at [538, 265] on div "LLM call 448ms + 6.11s" at bounding box center [567, 268] width 415 height 9
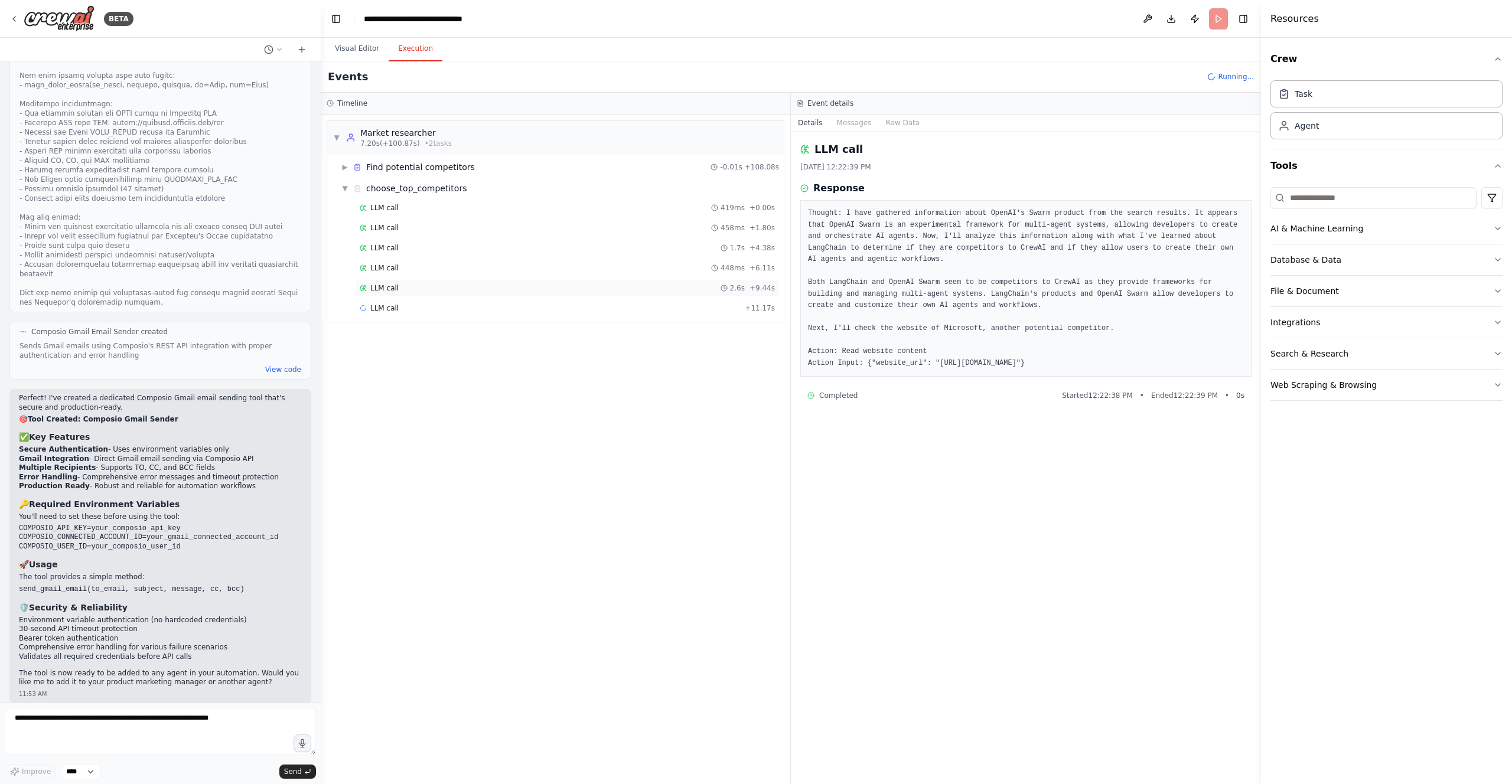
click at [536, 284] on div "LLM call 2.6s + 9.44s" at bounding box center [567, 288] width 415 height 9
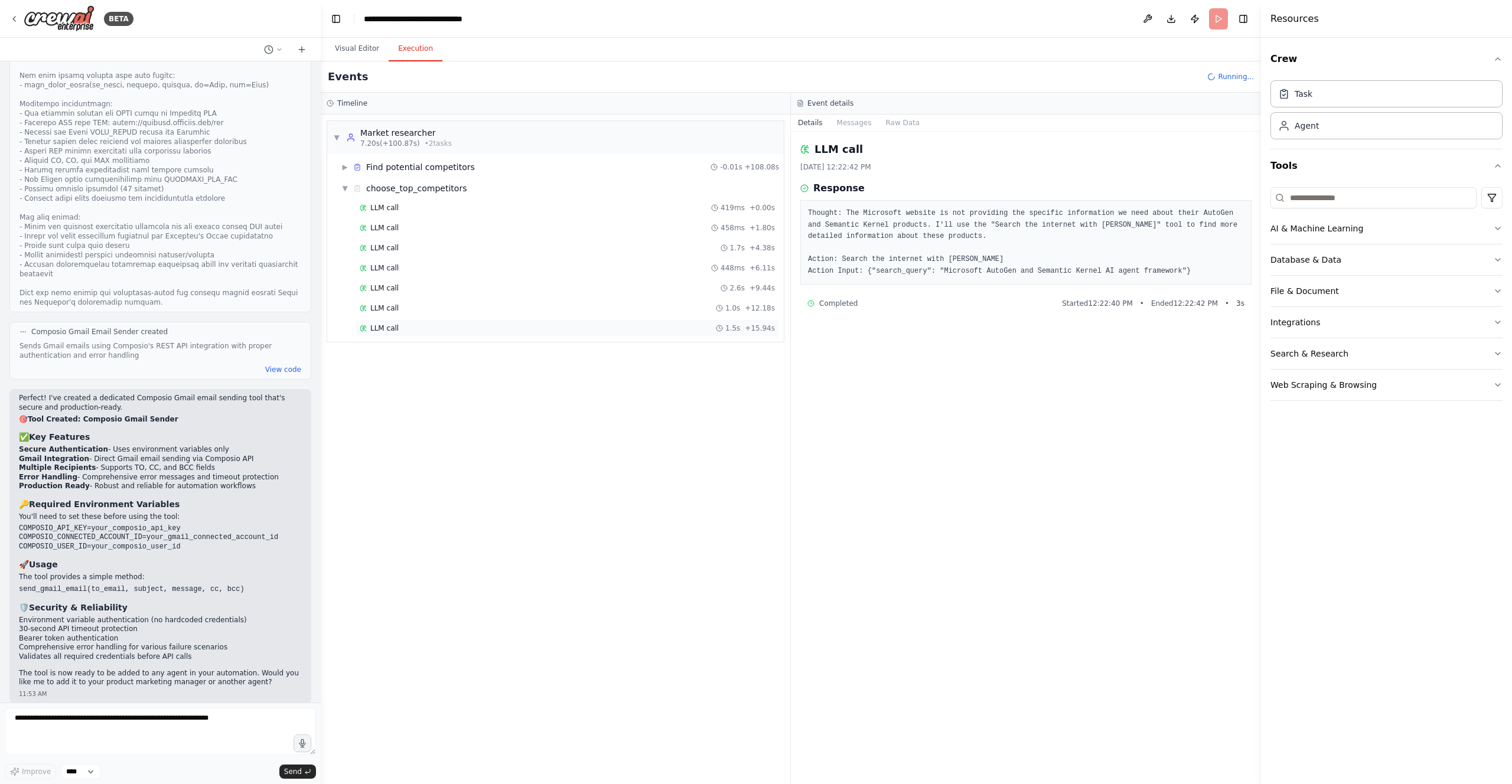
click at [528, 324] on div "LLM call 1.5s + 15.94s" at bounding box center [567, 328] width 415 height 9
click at [339, 167] on div "▶ Find potential competitors -0.01s + 108.08s" at bounding box center [560, 167] width 447 height 21
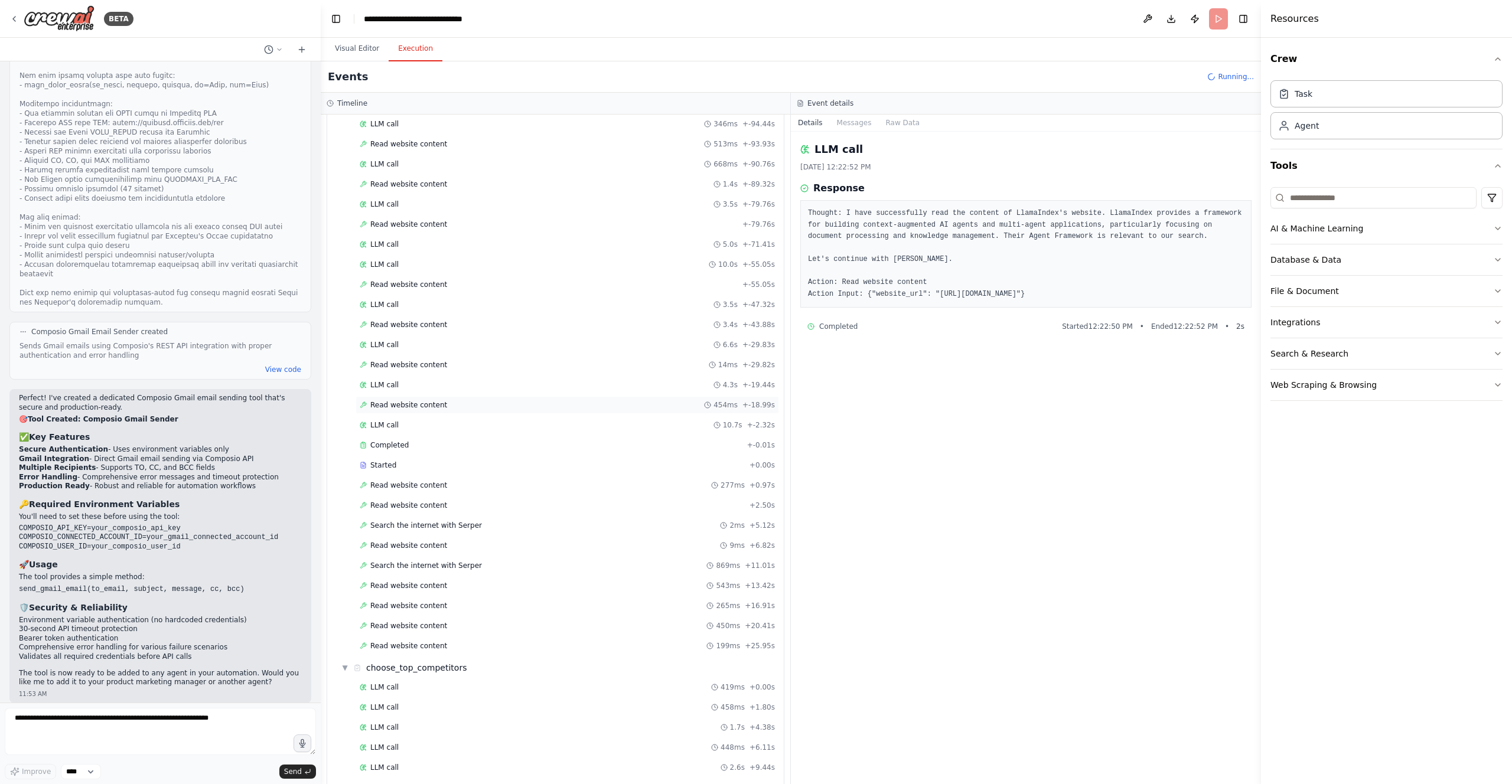
scroll to position [171, 0]
click at [522, 482] on div "Read website content 277ms + 0.97s" at bounding box center [567, 478] width 415 height 9
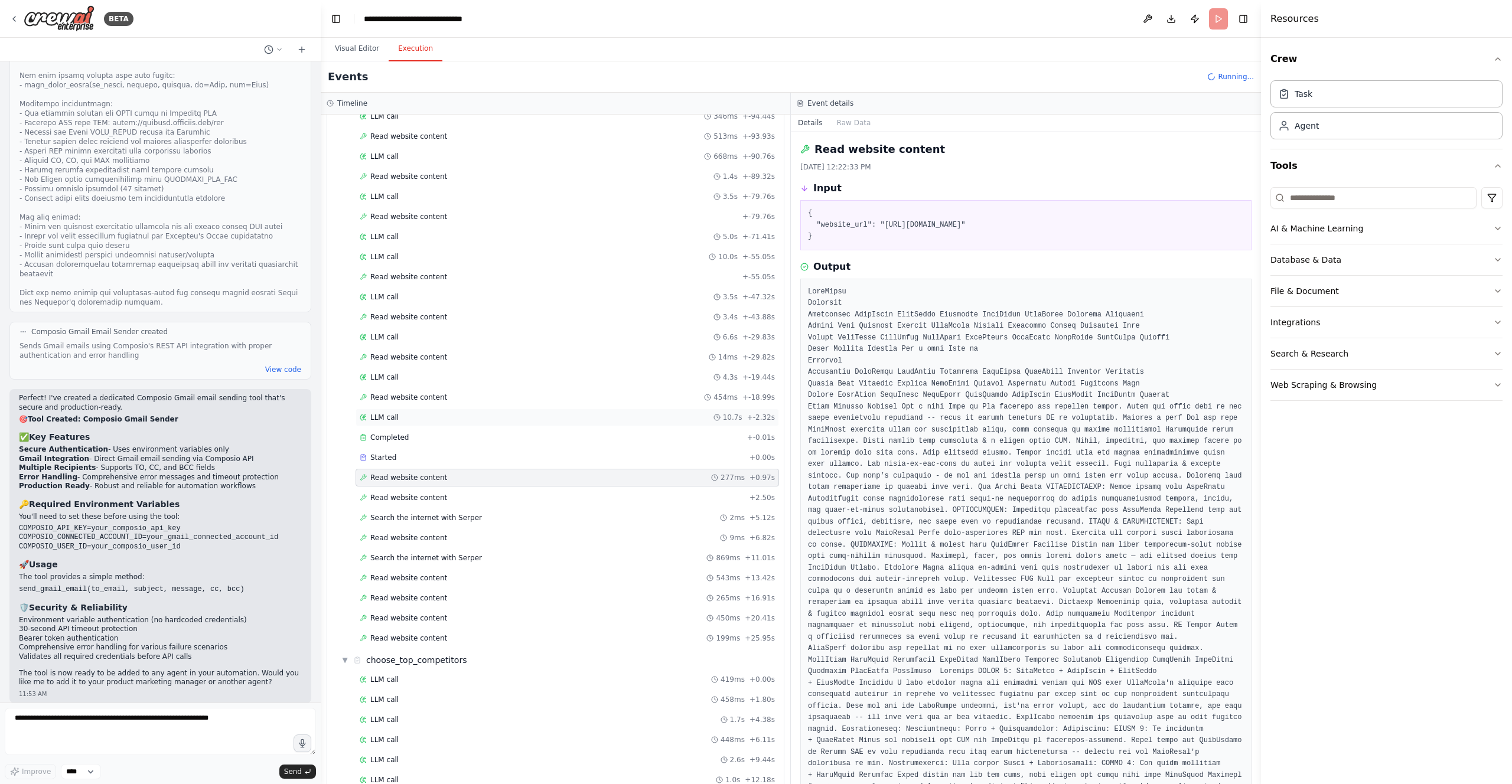
scroll to position [0, 0]
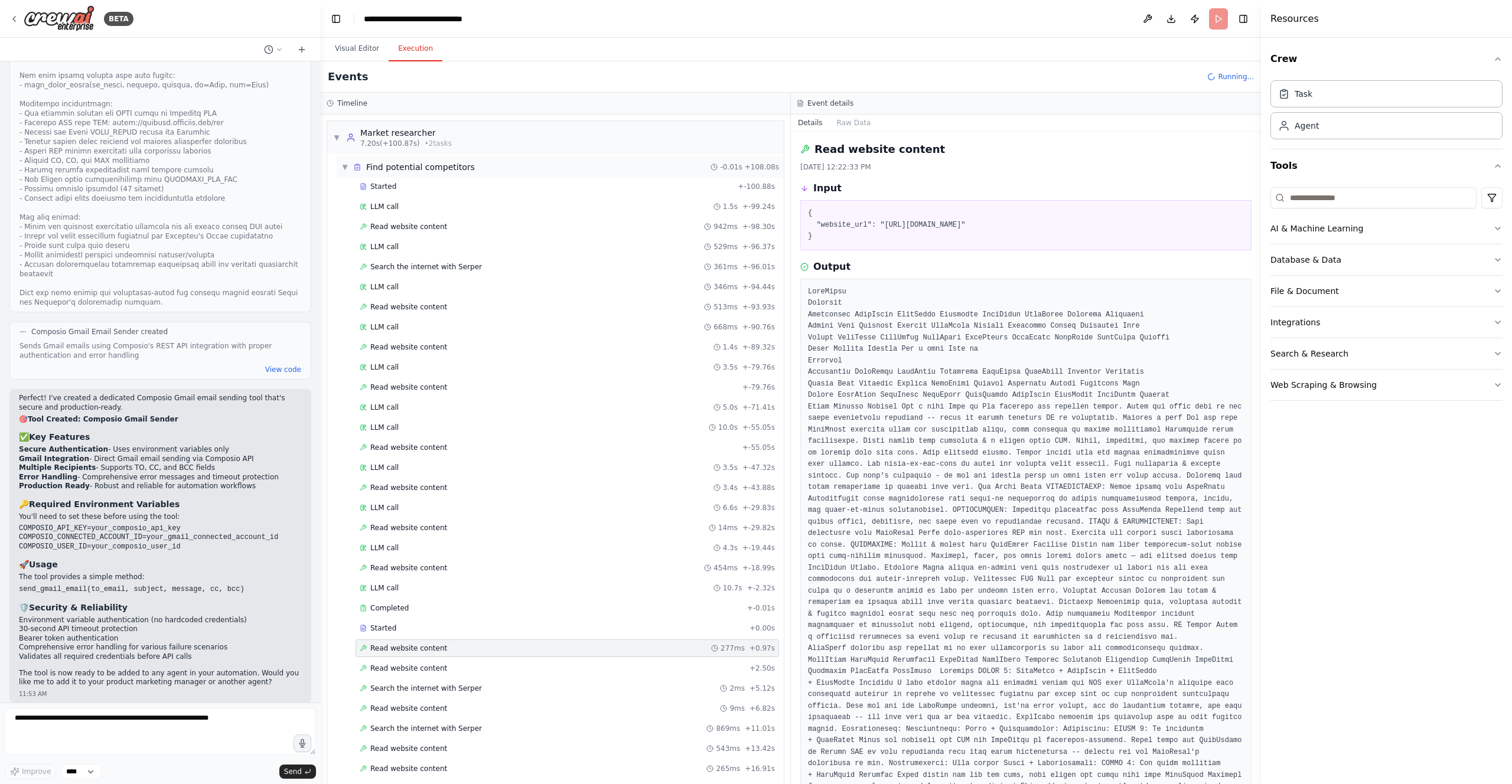
click at [341, 163] on span "▼" at bounding box center [344, 167] width 7 height 9
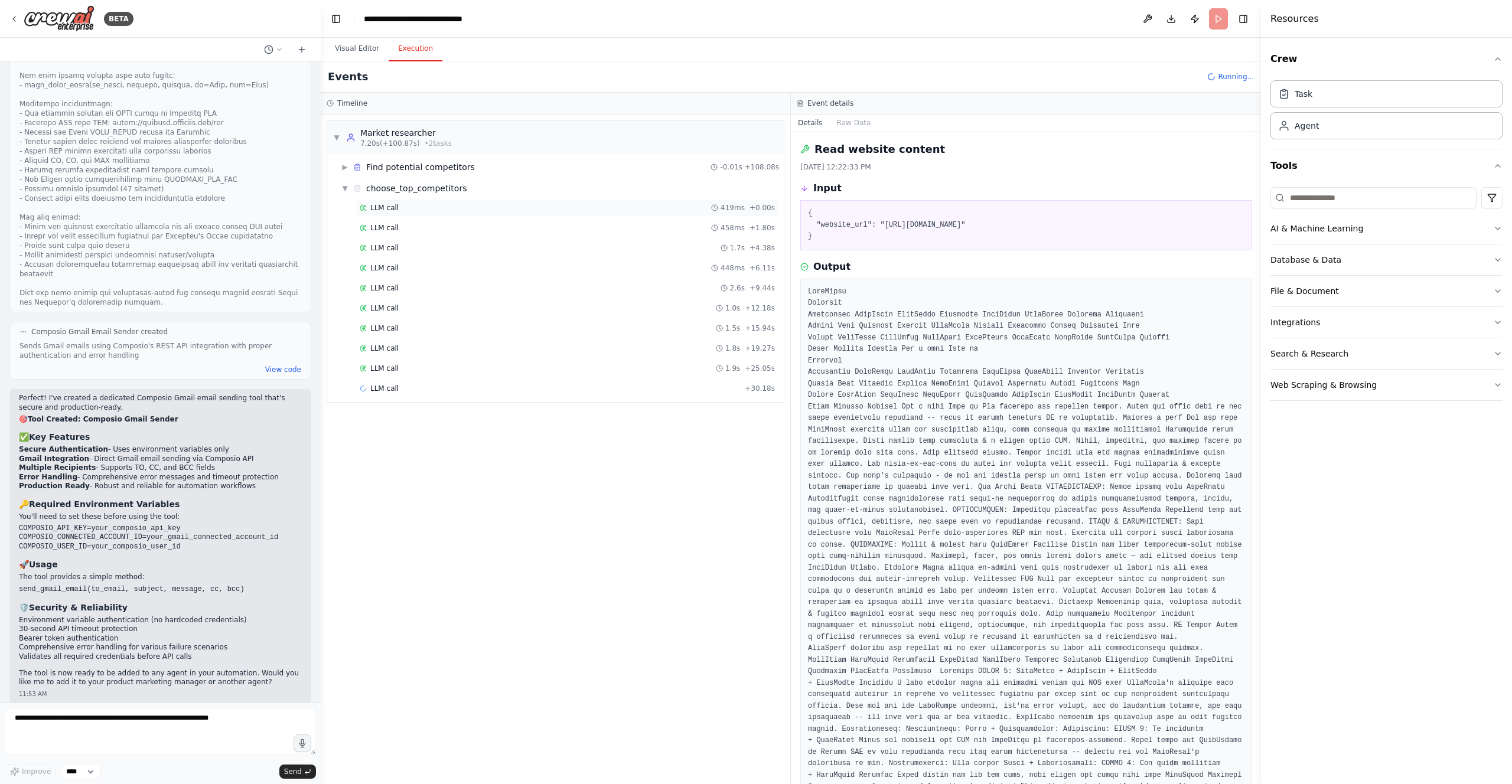
click at [390, 213] on div "LLM call 419ms + 0.00s" at bounding box center [567, 207] width 424 height 17
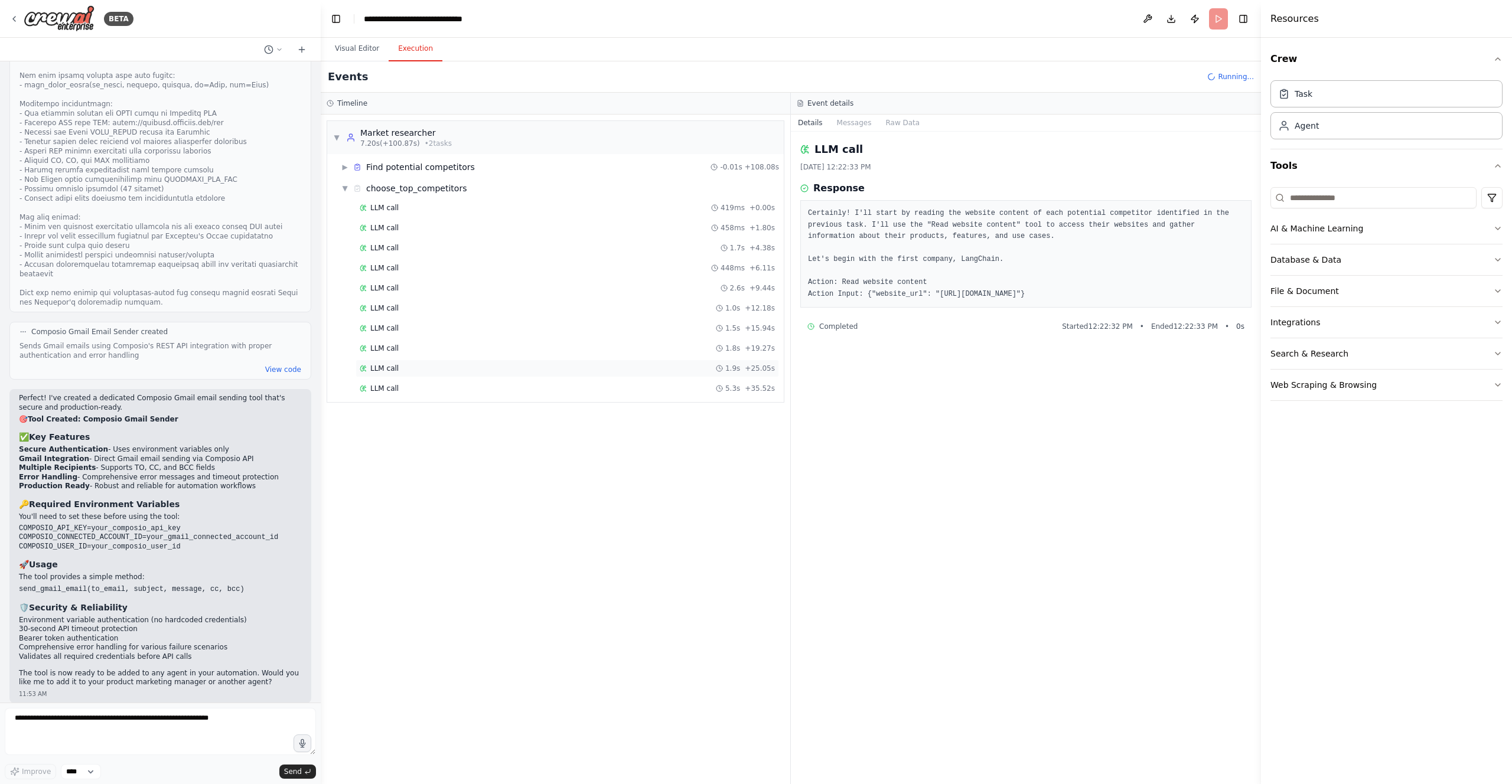
click at [408, 364] on div "LLM call 1.9s + 25.05s" at bounding box center [567, 368] width 415 height 9
click at [425, 386] on div "LLM call 5.3s + 35.52s" at bounding box center [567, 389] width 415 height 9
click at [694, 427] on div "LLM call + 44.98s" at bounding box center [567, 429] width 415 height 9
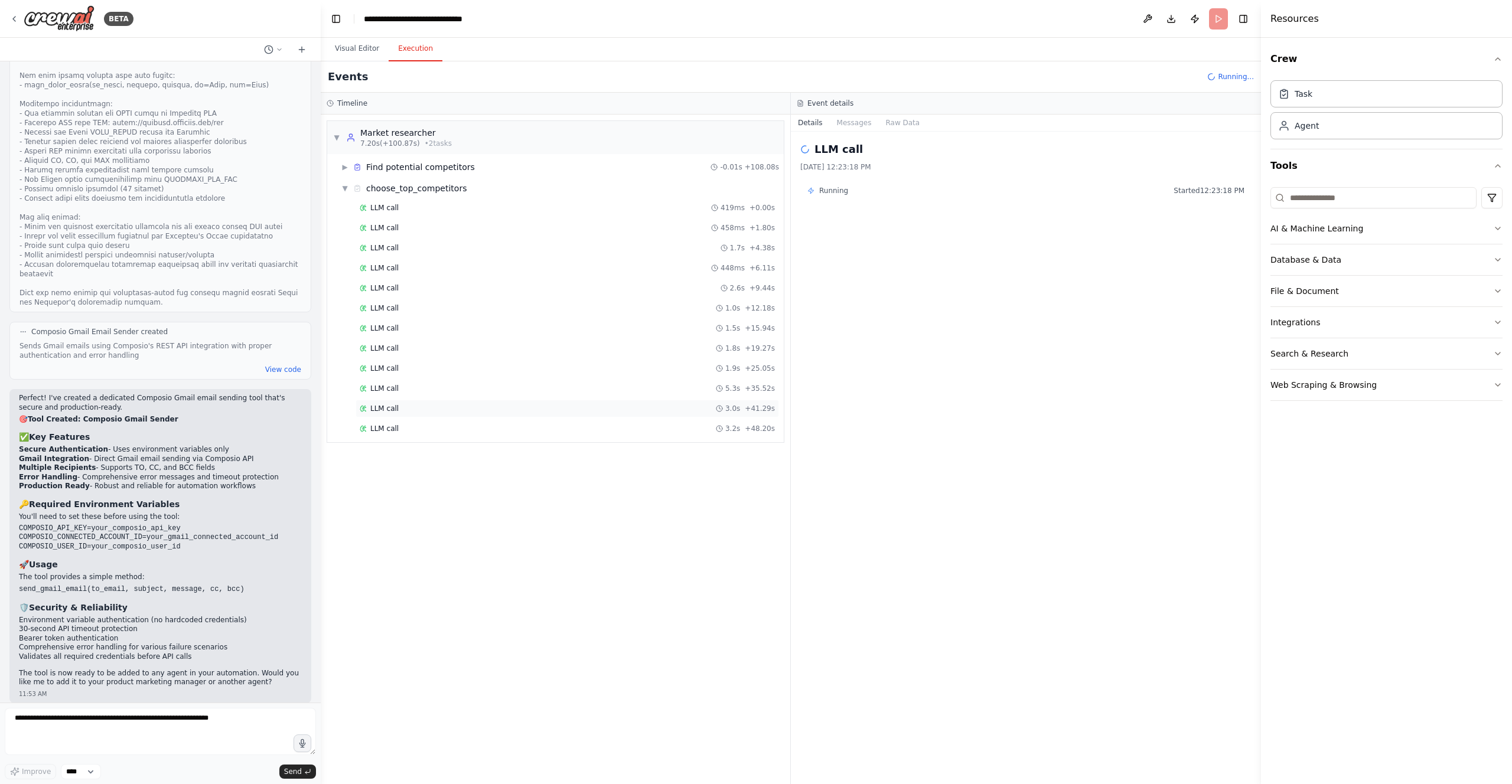
click at [699, 403] on div "LLM call 3.0s + 41.29s" at bounding box center [567, 408] width 424 height 17
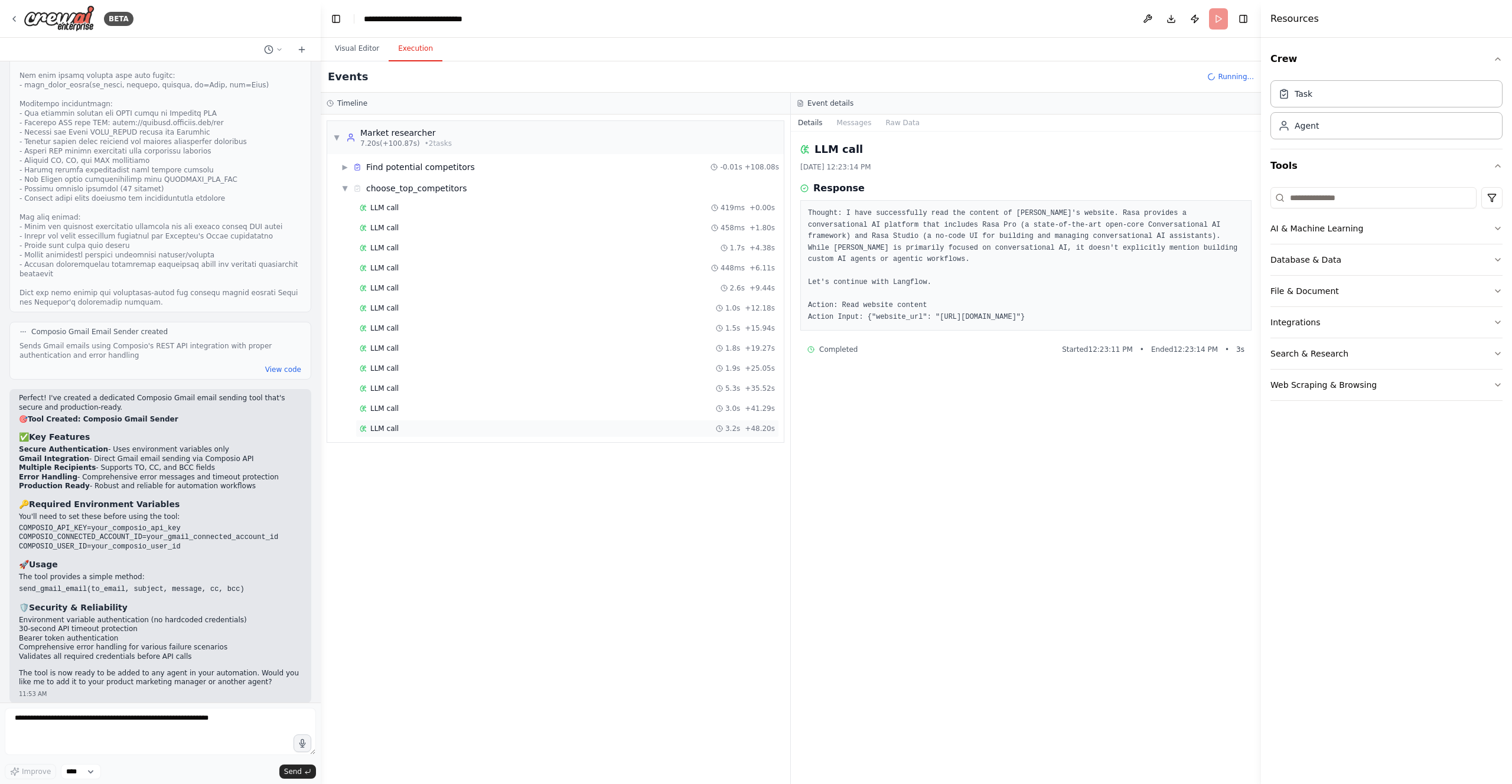
click at [689, 427] on div "LLM call 3.2s + 48.20s" at bounding box center [567, 429] width 415 height 9
click at [689, 445] on div "LLM call + 50.64s" at bounding box center [567, 448] width 415 height 9
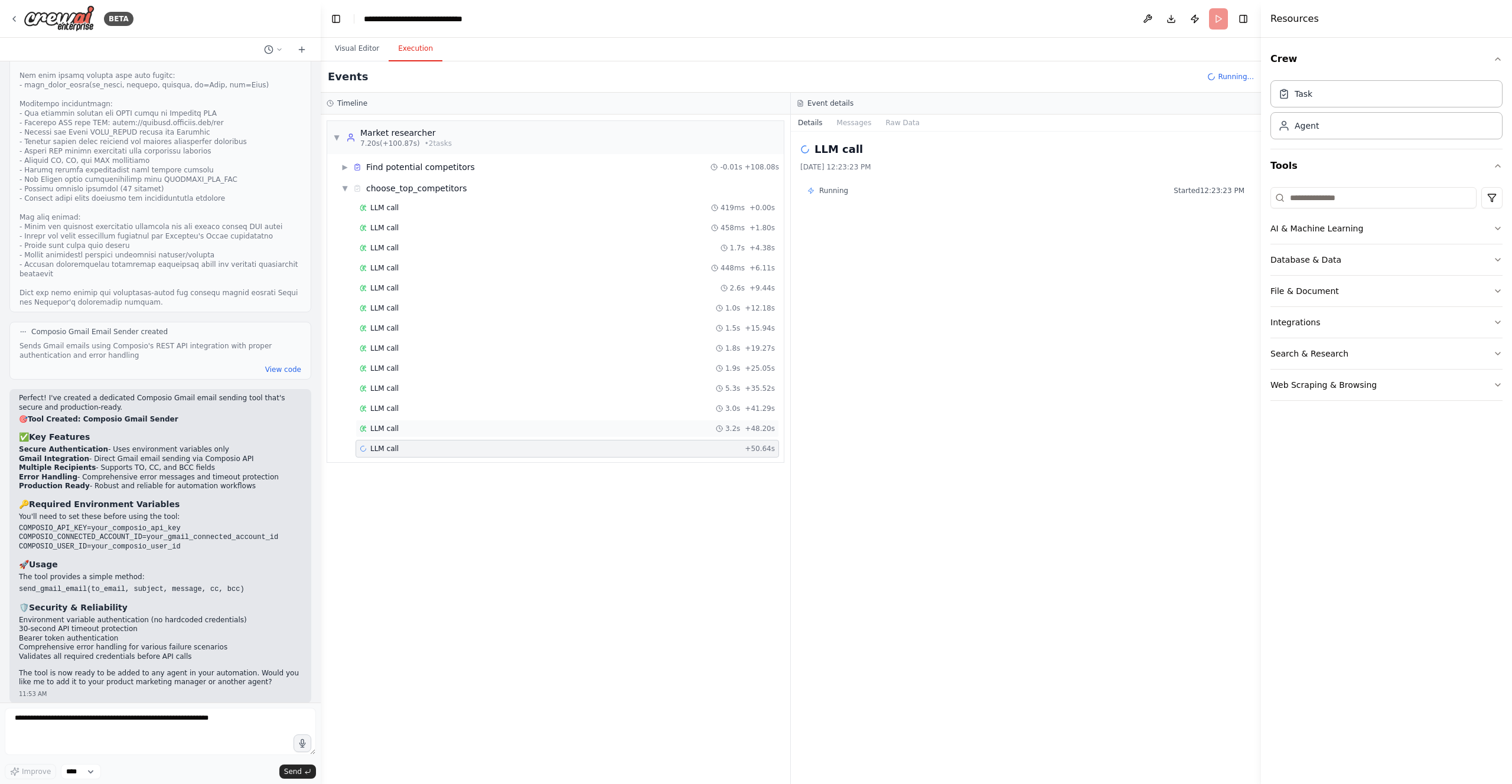
click at [689, 430] on div "LLM call 3.2s + 48.20s" at bounding box center [567, 429] width 415 height 9
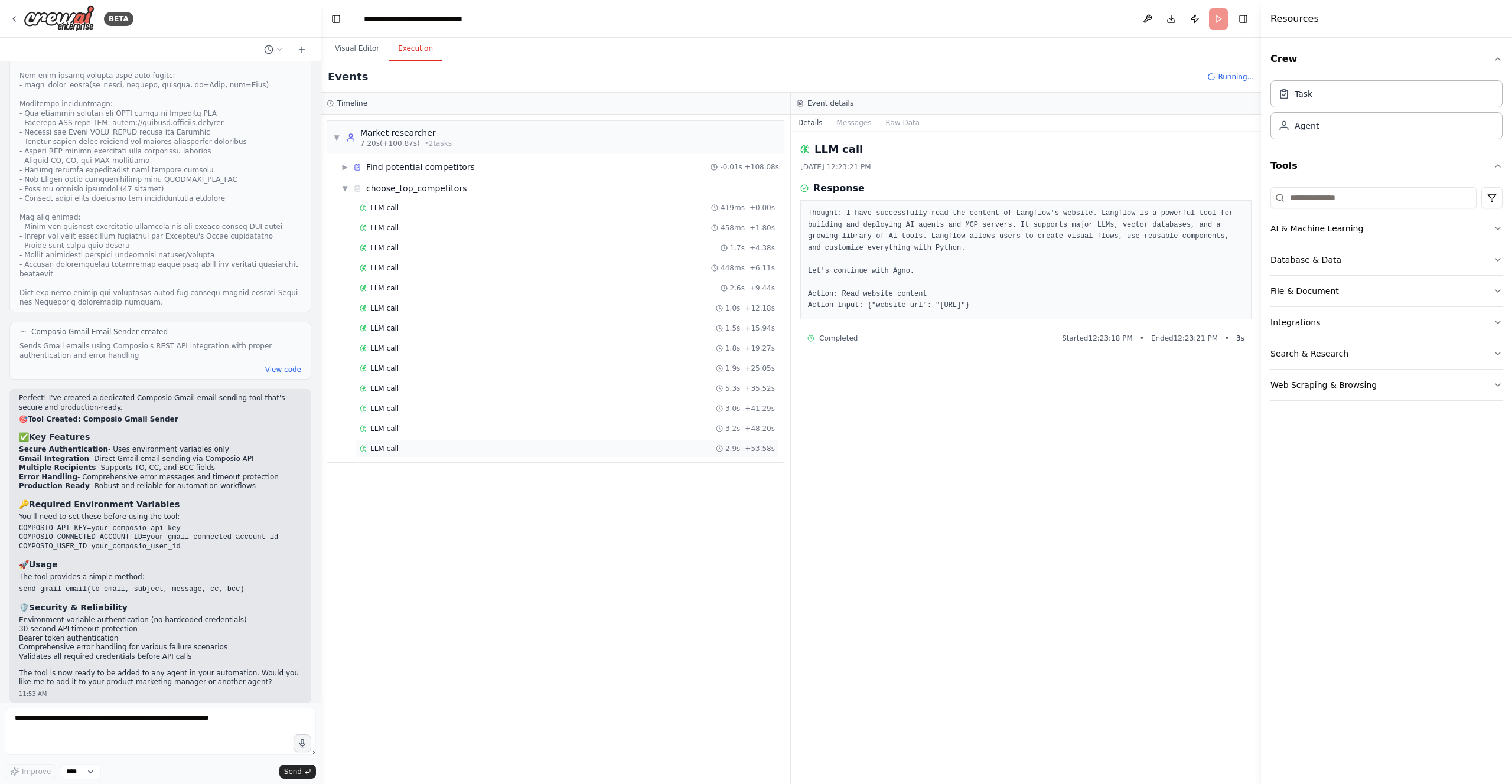
click at [688, 444] on div "LLM call 2.9s + 53.58s" at bounding box center [567, 448] width 415 height 9
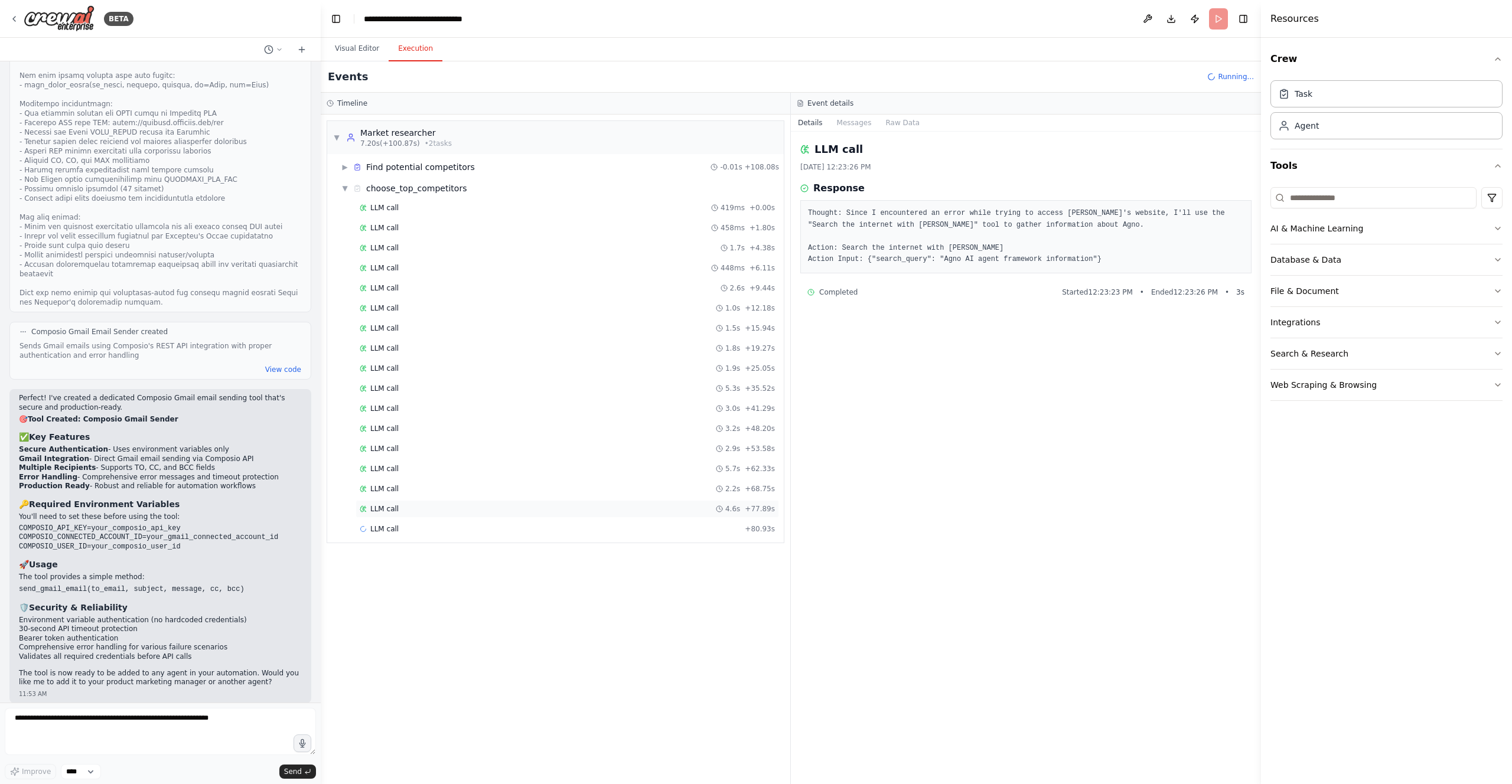
click at [691, 510] on div "LLM call 4.6s + 77.89s" at bounding box center [567, 509] width 415 height 9
click at [681, 525] on div "LLM call + 80.93s" at bounding box center [567, 529] width 415 height 9
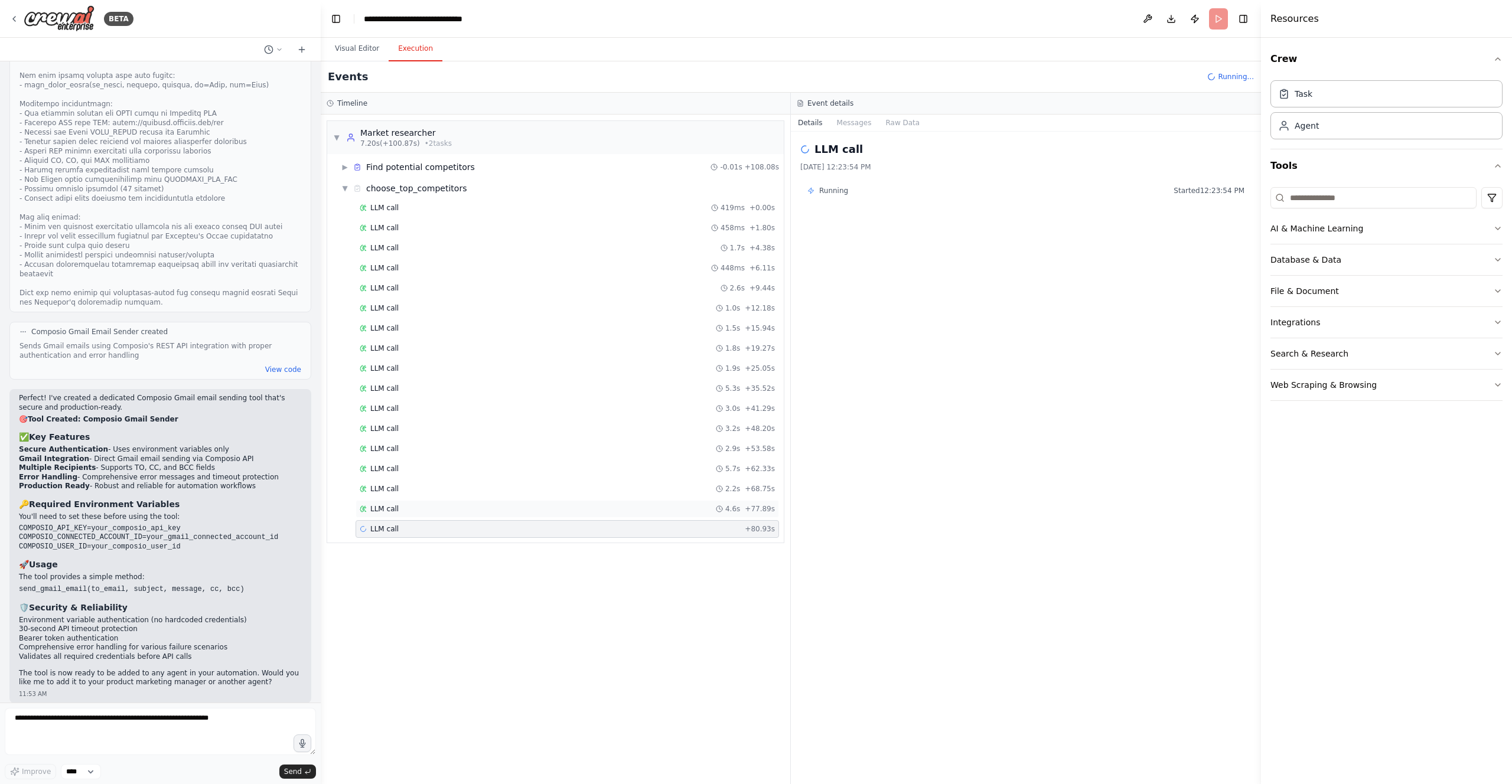
click at [681, 511] on div "LLM call 4.6s + 77.89s" at bounding box center [567, 509] width 415 height 9
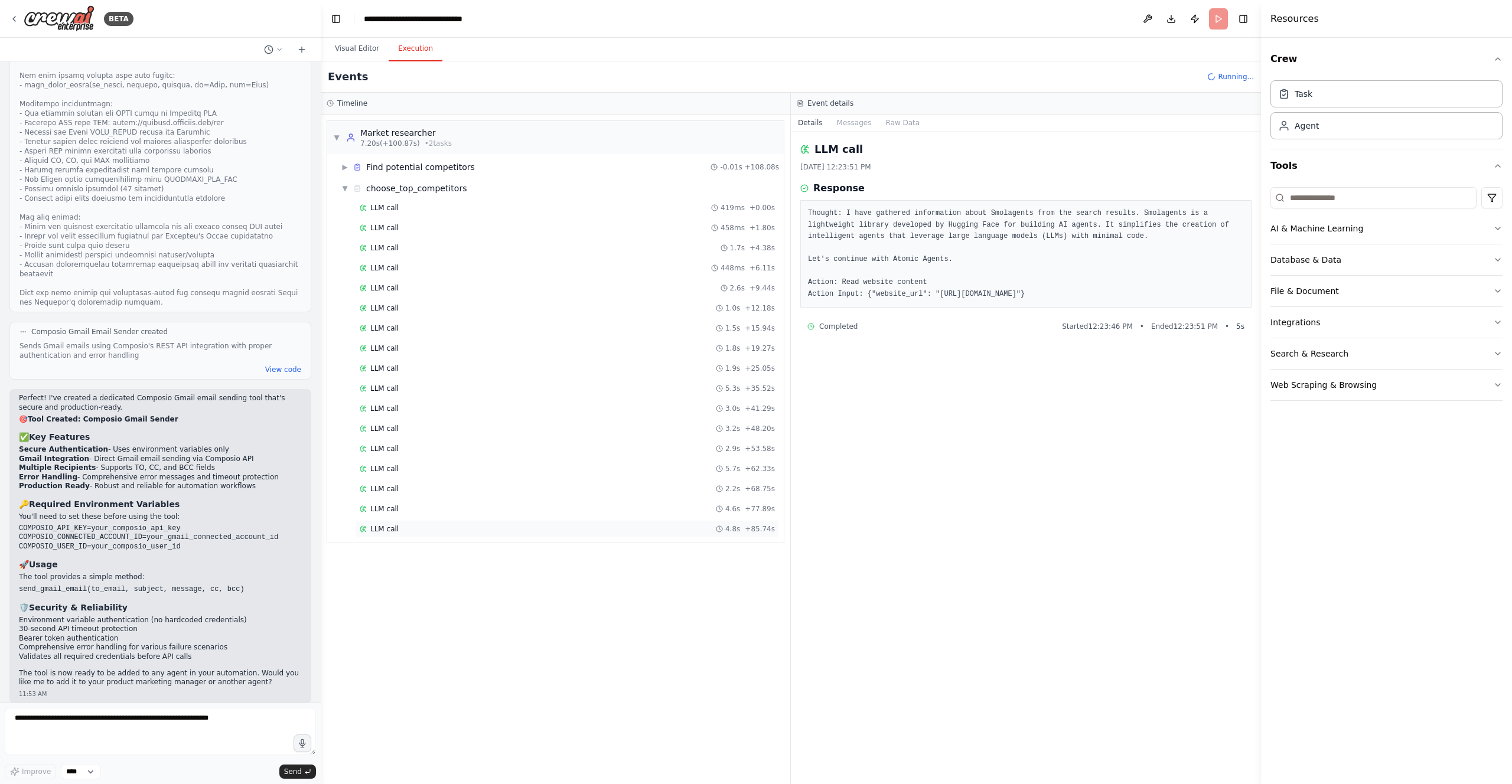
click at [679, 529] on div "LLM call 4.8s + 85.74s" at bounding box center [567, 529] width 415 height 9
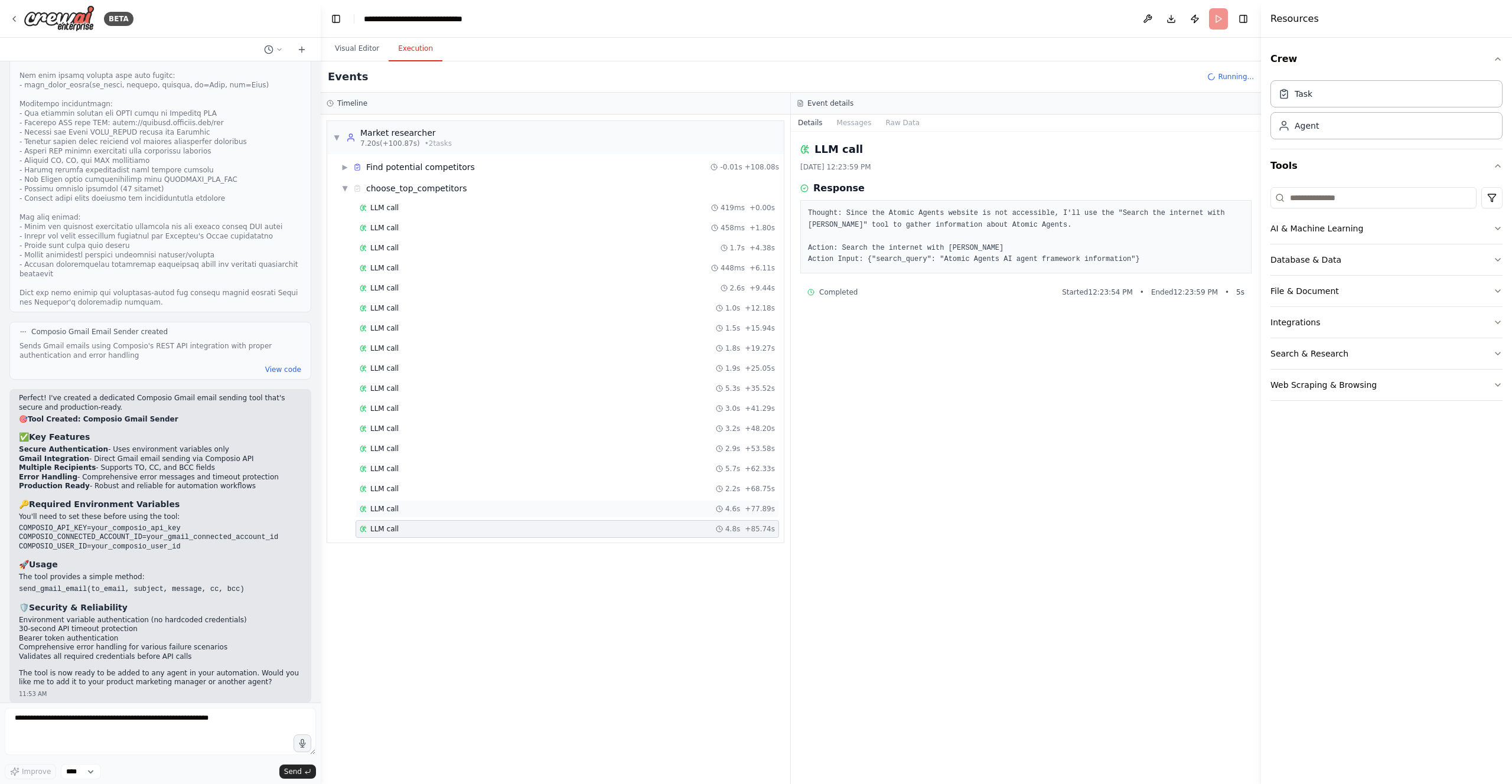
click at [678, 512] on div "LLM call 4.6s + 77.89s" at bounding box center [567, 509] width 415 height 9
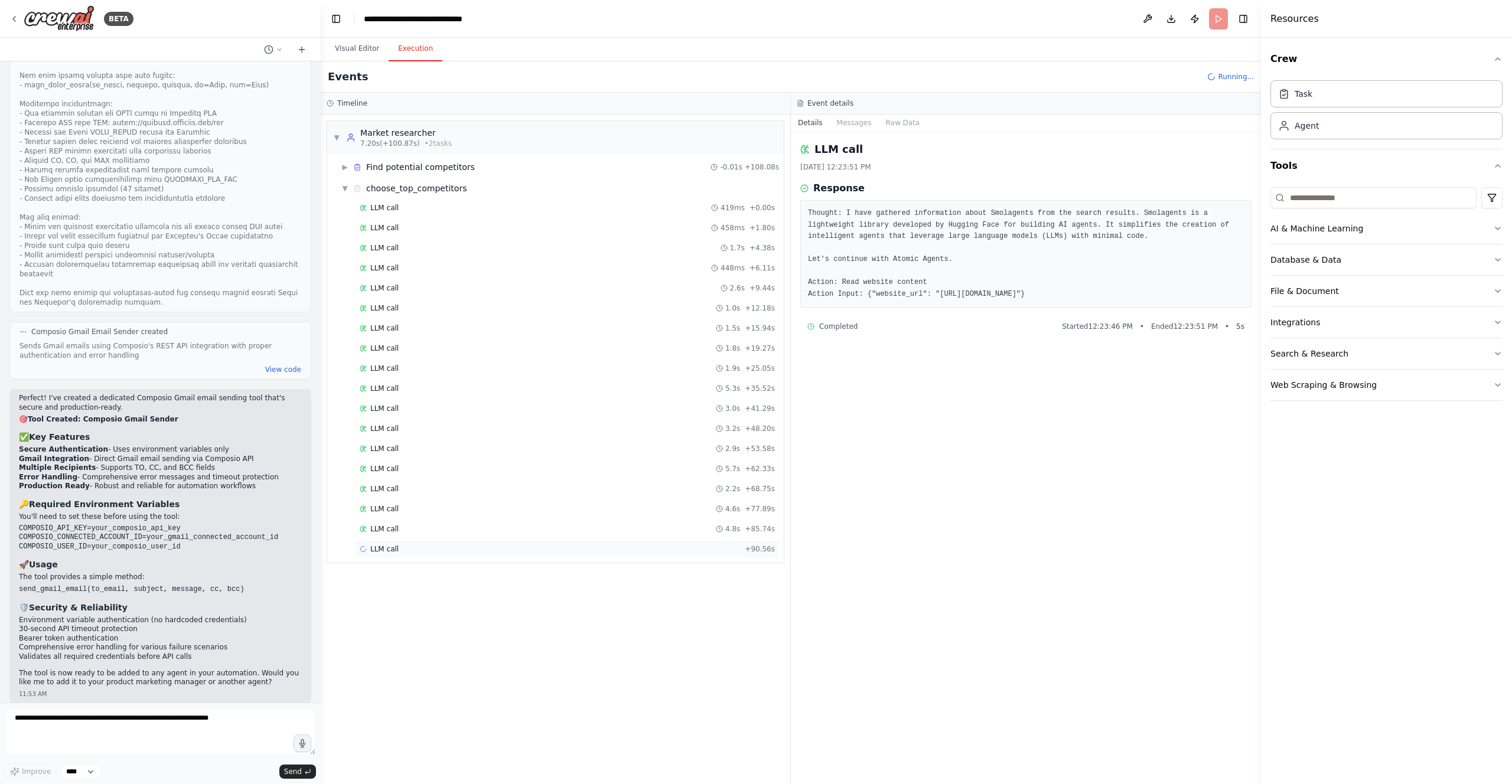
click at [570, 547] on div "LLM call + 90.56s" at bounding box center [567, 549] width 415 height 9
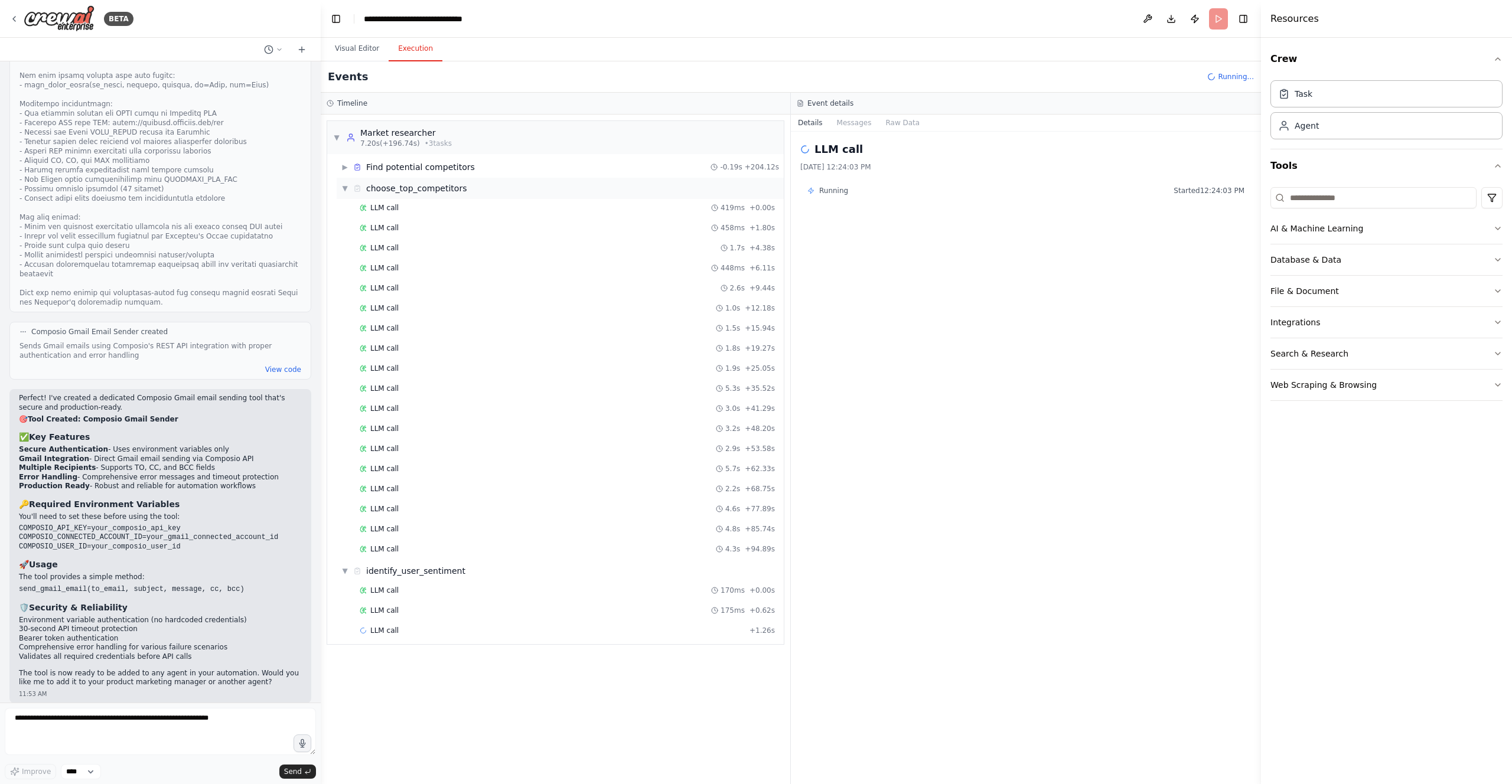
click at [342, 190] on span "▼" at bounding box center [344, 188] width 7 height 9
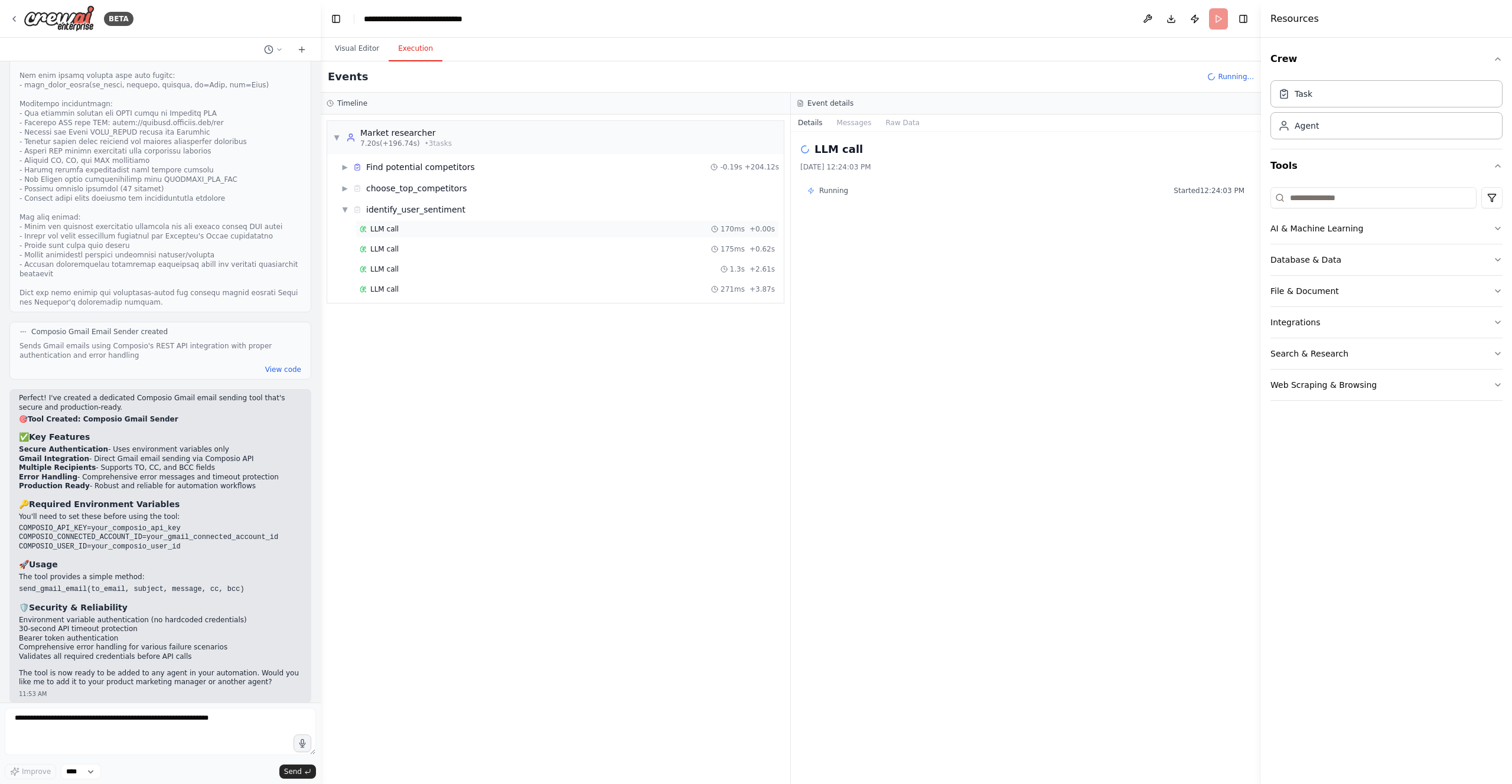
click at [401, 228] on div "LLM call 170ms + 0.00s" at bounding box center [567, 229] width 415 height 9
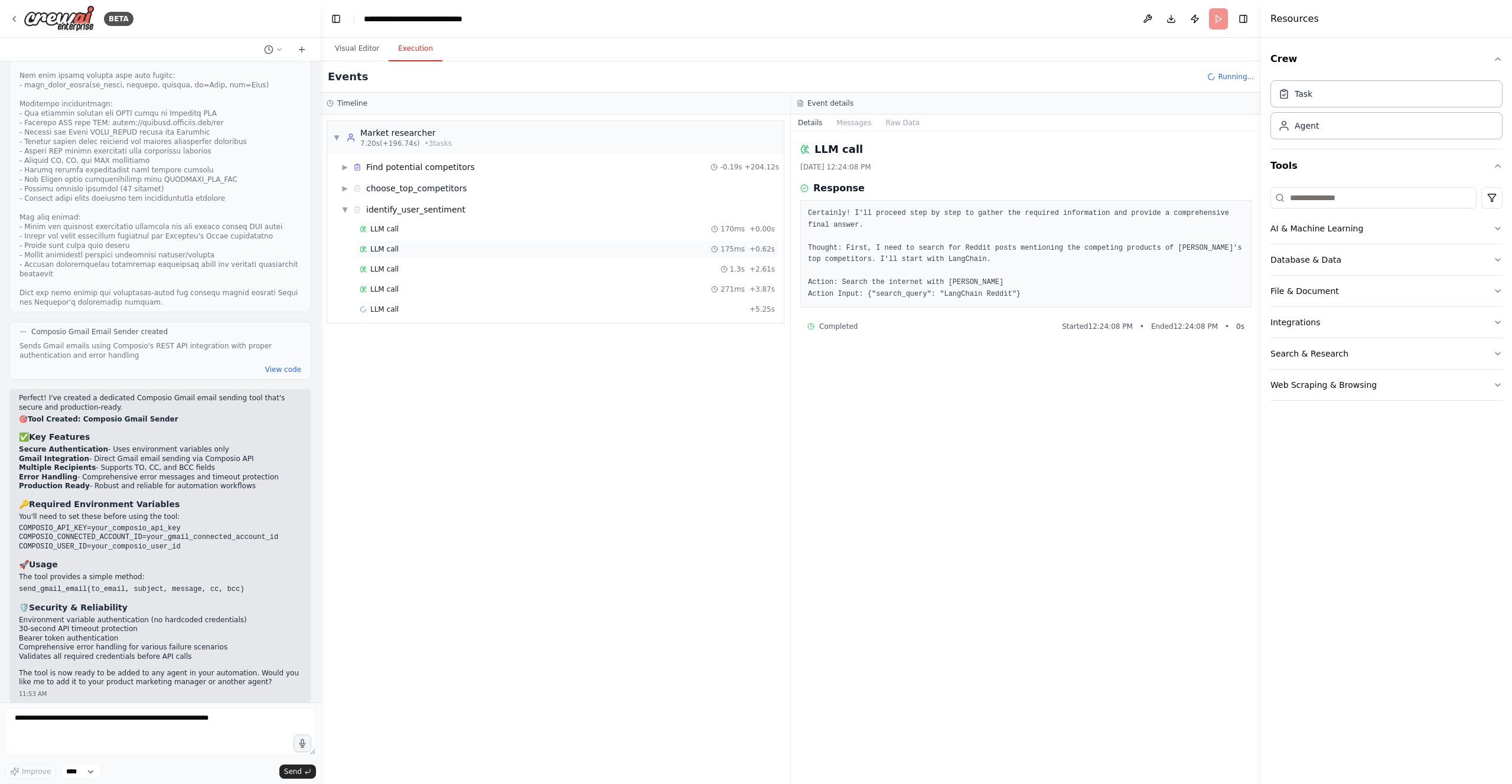
click at [411, 247] on div "LLM call 175ms + 0.62s" at bounding box center [567, 249] width 415 height 9
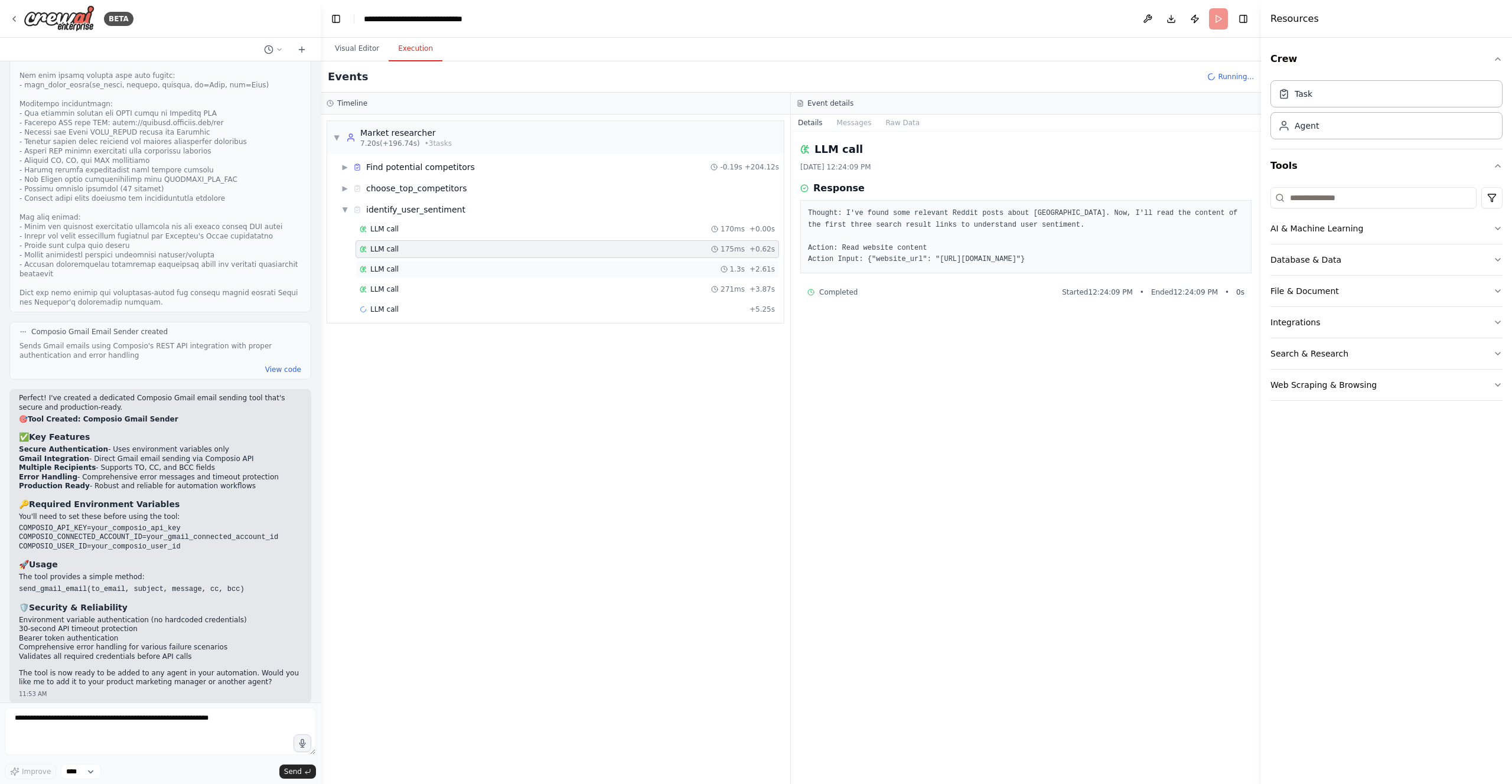
click at [473, 269] on div "LLM call 1.3s + 2.61s" at bounding box center [567, 269] width 415 height 9
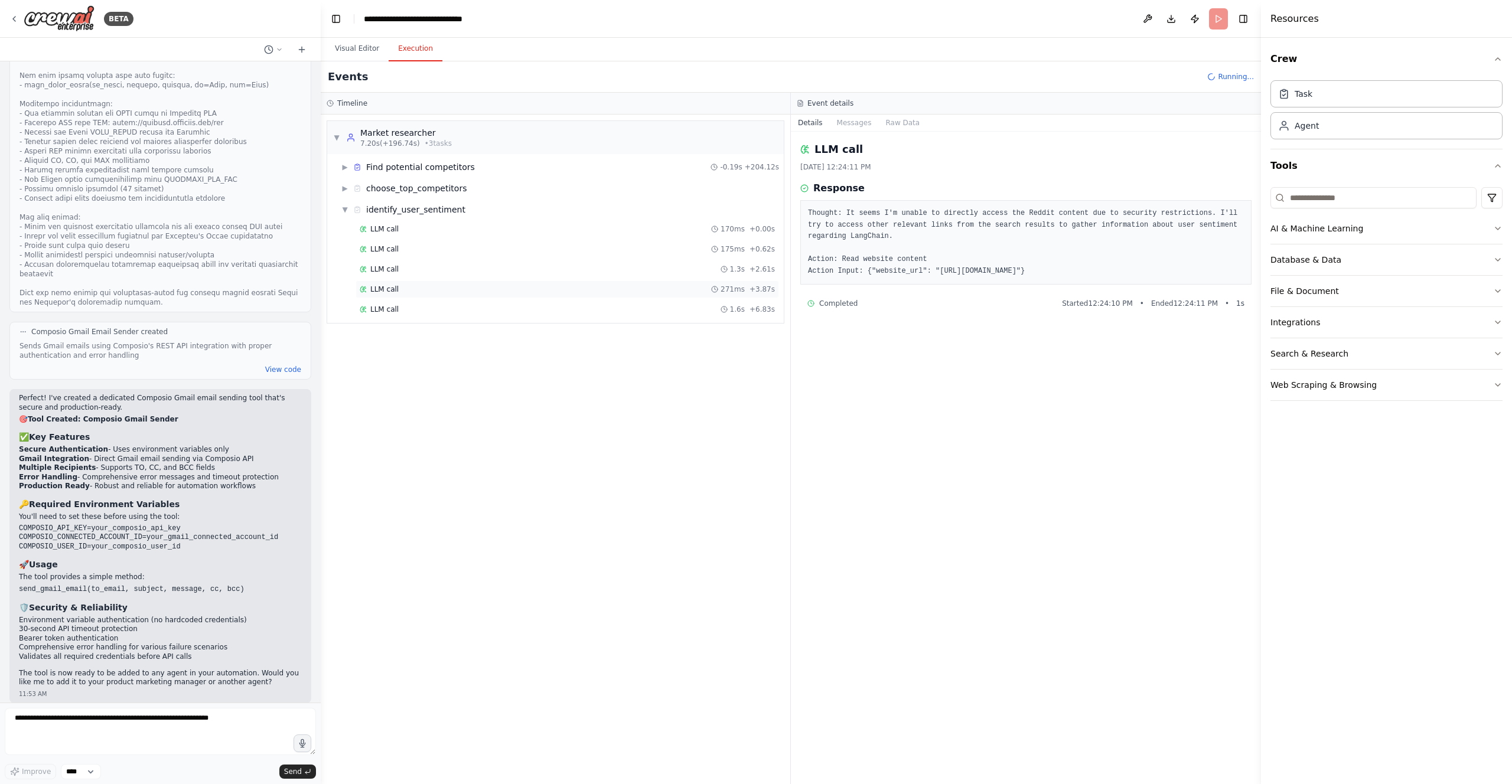
click at [482, 287] on div "LLM call 271ms + 3.87s" at bounding box center [567, 289] width 415 height 9
click at [480, 305] on div "LLM call 1.6s + 6.83s" at bounding box center [567, 309] width 415 height 9
click at [483, 326] on div "LLM call 1.4s + 9.77s" at bounding box center [567, 330] width 415 height 9
click at [483, 344] on div "LLM call 820ms + 11.50s" at bounding box center [567, 349] width 424 height 17
click at [486, 367] on div "LLM call 1.3s + 14.51s" at bounding box center [567, 370] width 415 height 9
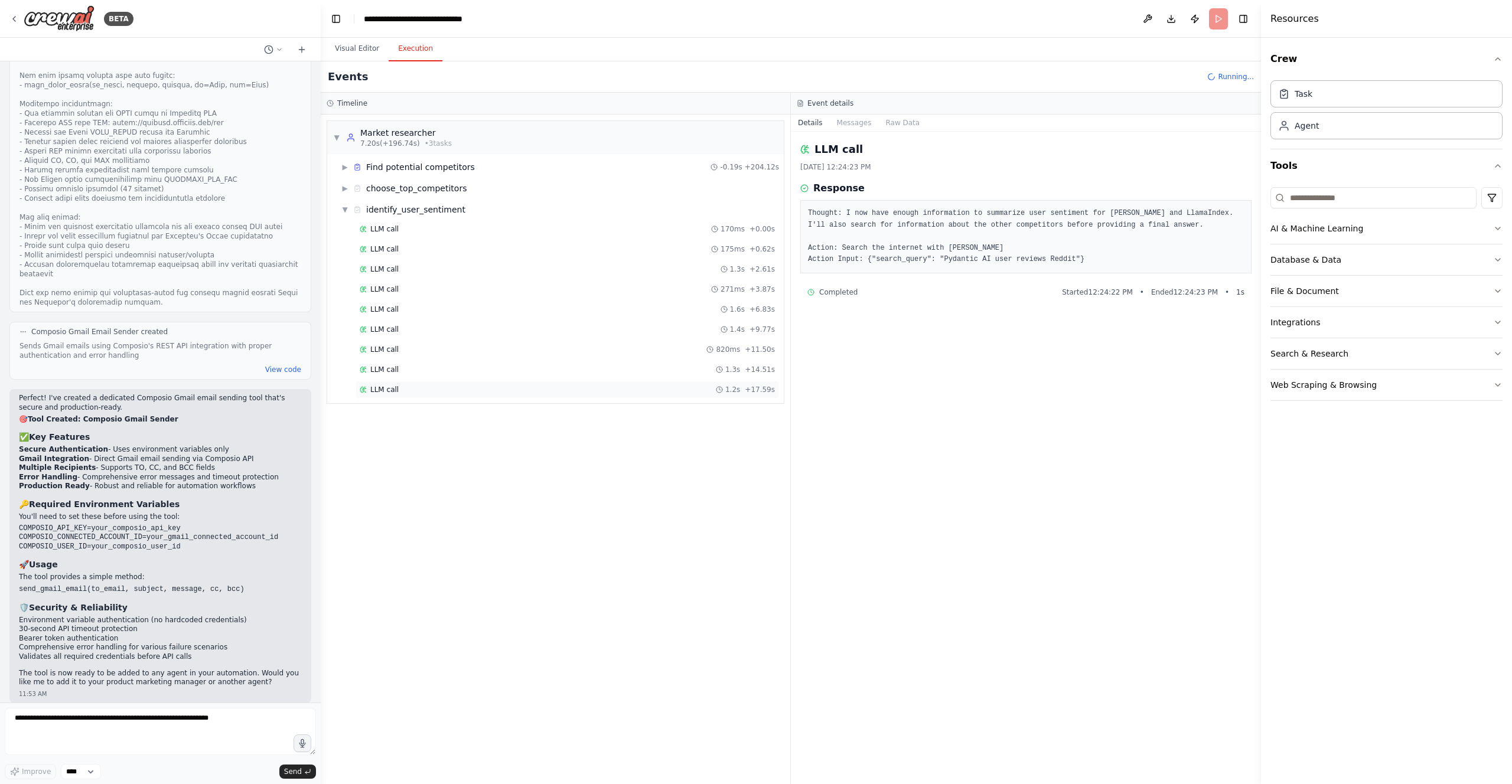
click at [475, 387] on div "LLM call 1.2s + 17.59s" at bounding box center [567, 389] width 415 height 9
click at [487, 408] on div "LLM call + 22.56s" at bounding box center [567, 410] width 415 height 9
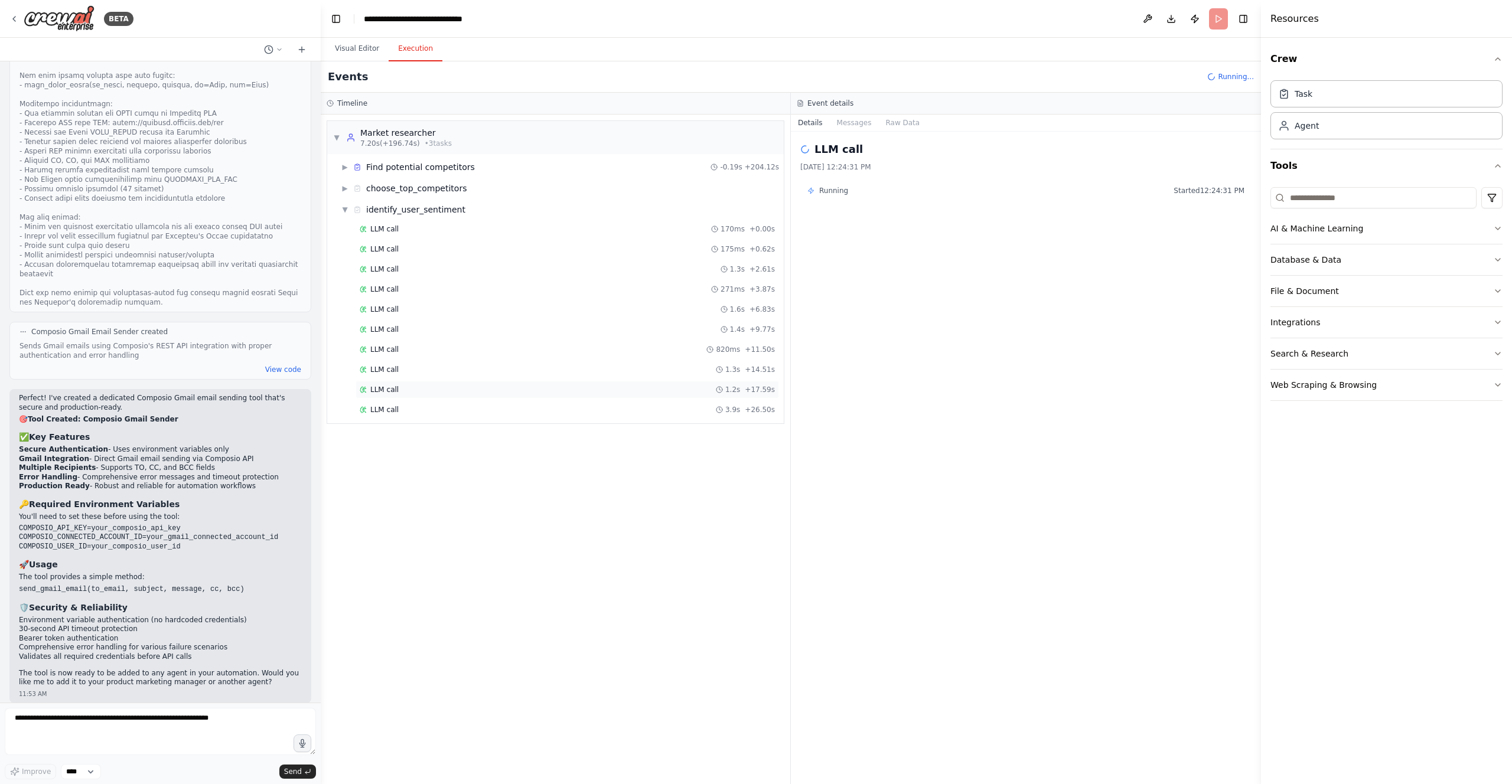
click at [488, 391] on div "LLM call 1.2s + 17.59s" at bounding box center [567, 389] width 415 height 9
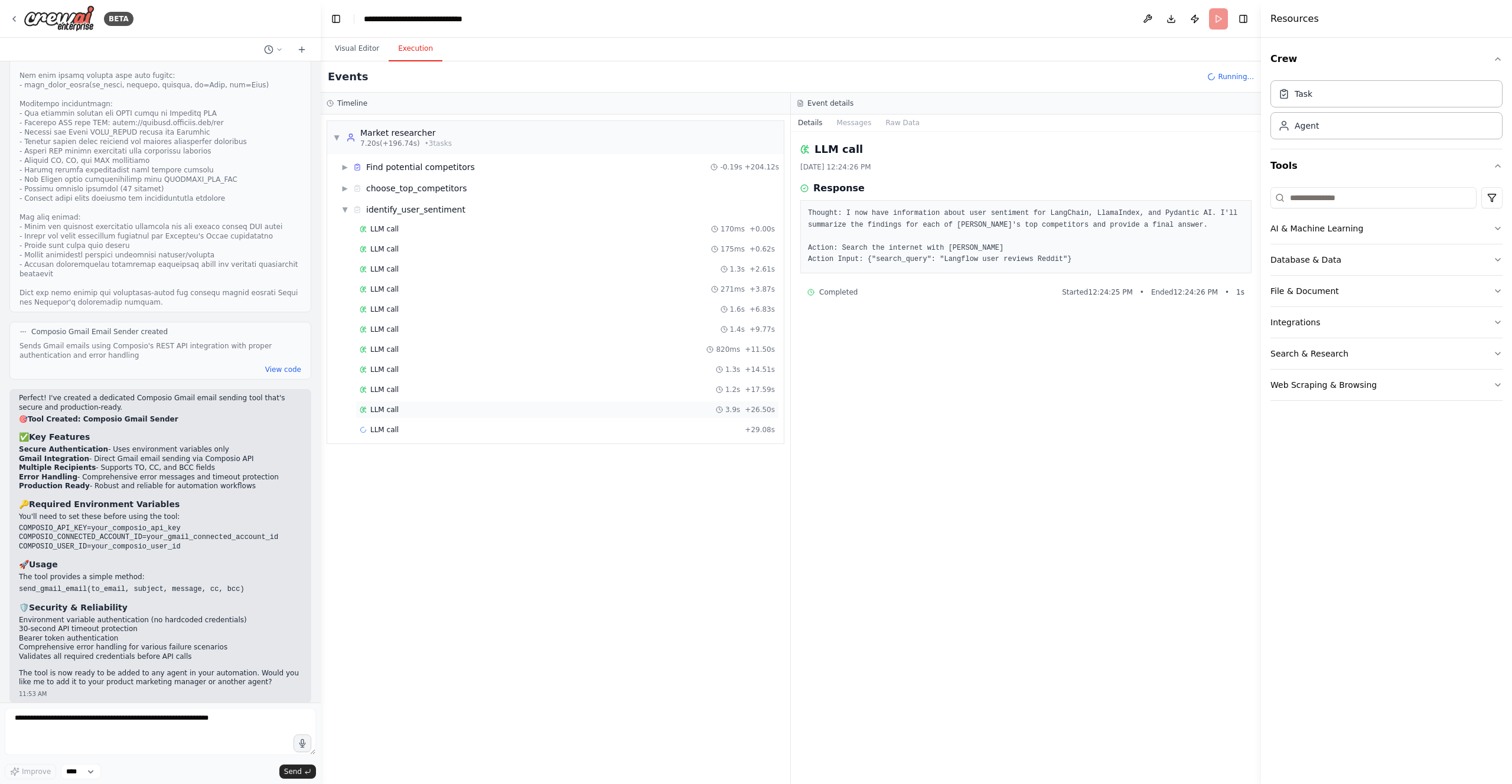
click at [484, 407] on div "LLM call 3.9s + 26.50s" at bounding box center [567, 410] width 415 height 9
click at [484, 425] on div "LLM call + 29.08s" at bounding box center [567, 429] width 415 height 9
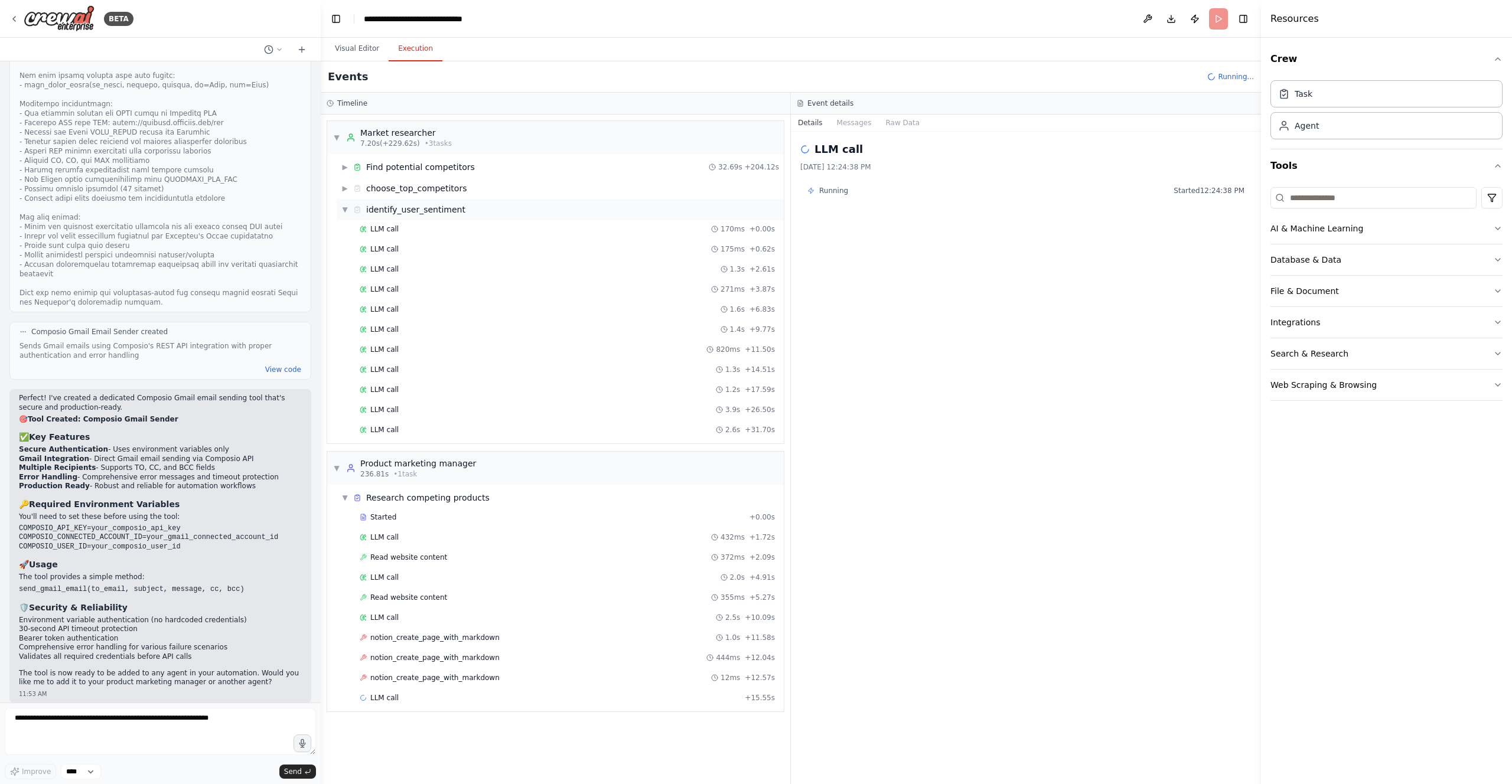
click at [341, 209] on span "▼" at bounding box center [344, 209] width 7 height 9
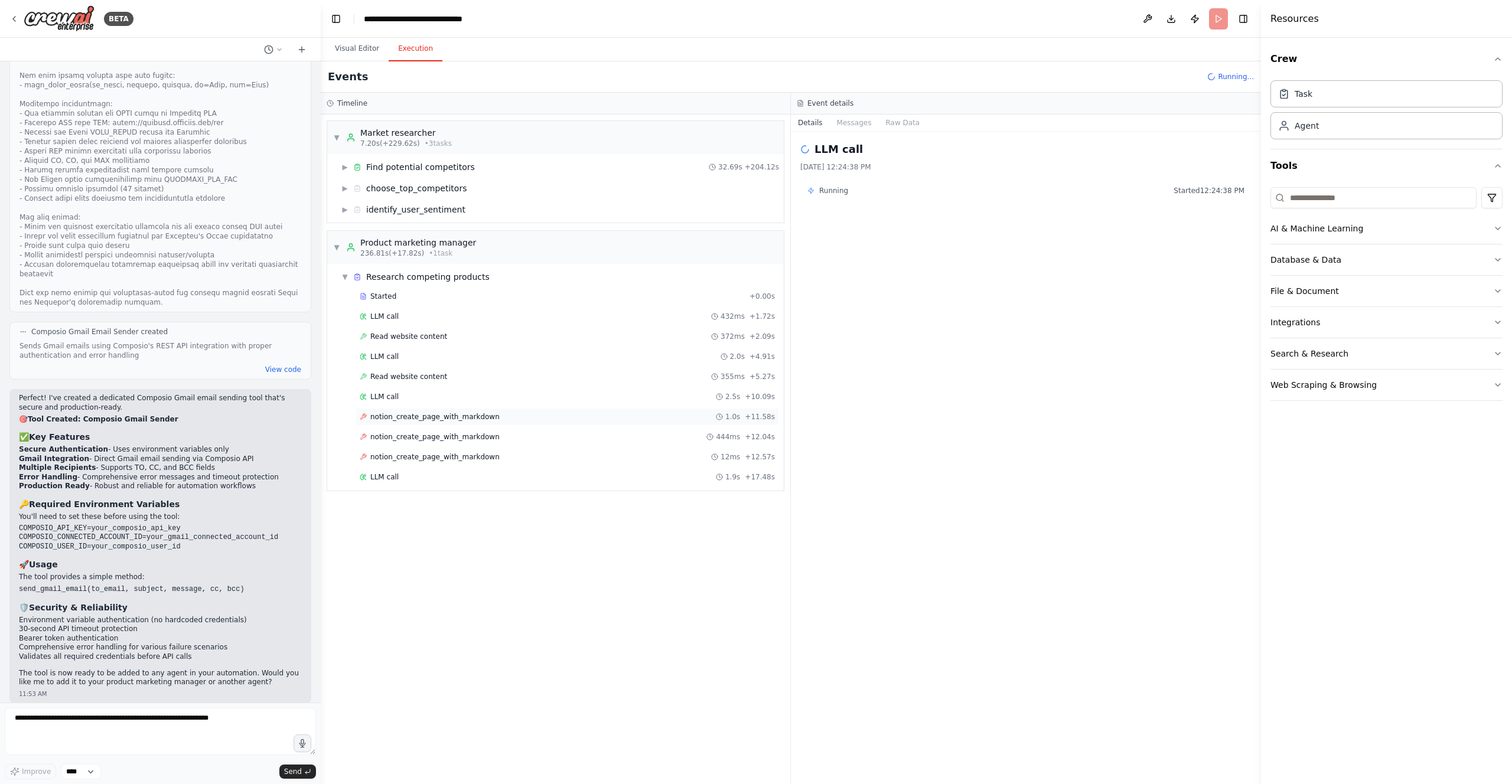
click at [517, 415] on div "notion_create_page_with_markdown 1.0s + 11.58s" at bounding box center [567, 417] width 415 height 9
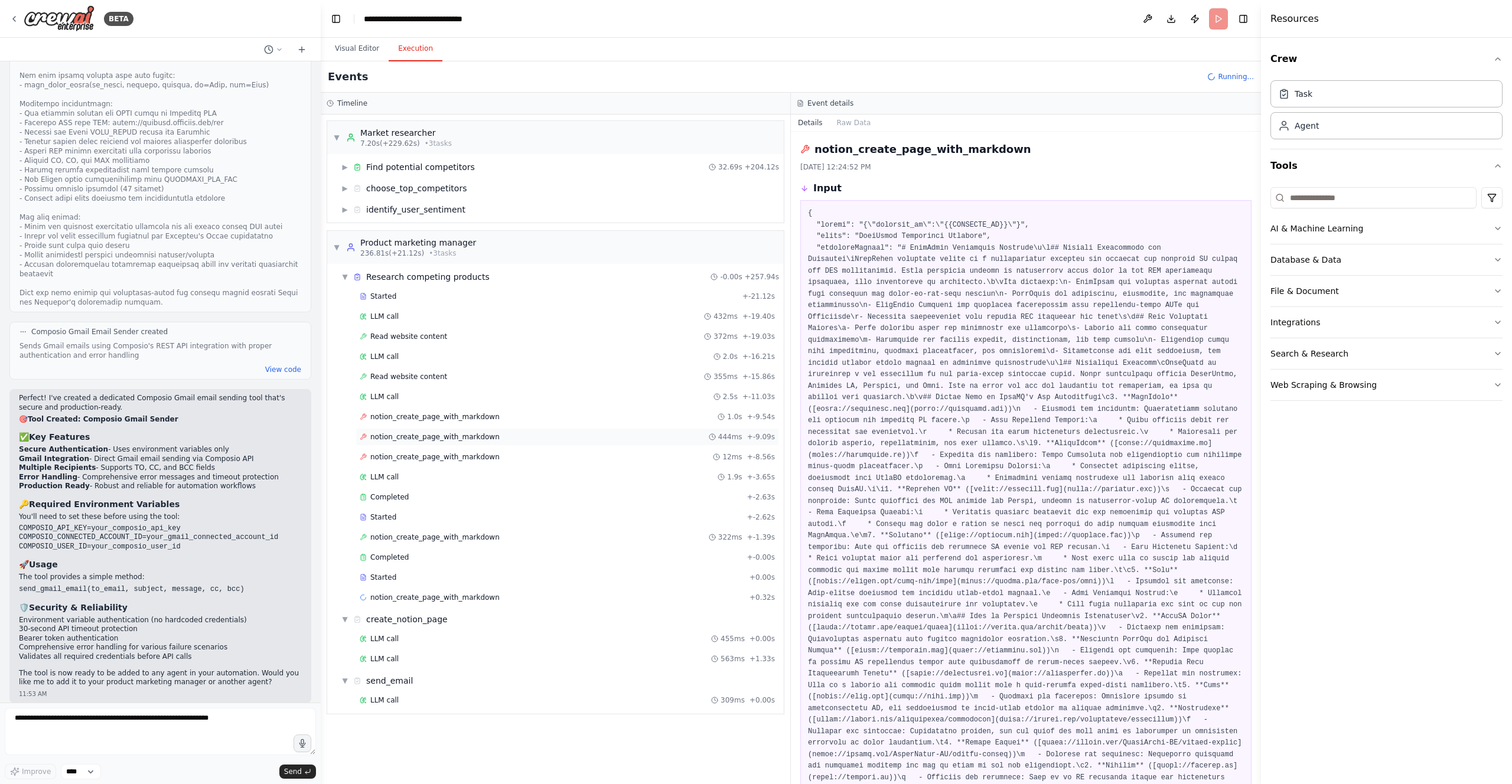
click at [505, 438] on div "notion_create_page_with_markdown 444ms + -9.09s" at bounding box center [567, 437] width 415 height 9
click at [501, 451] on div "notion_create_page_with_markdown 12ms + -8.56s" at bounding box center [567, 457] width 424 height 17
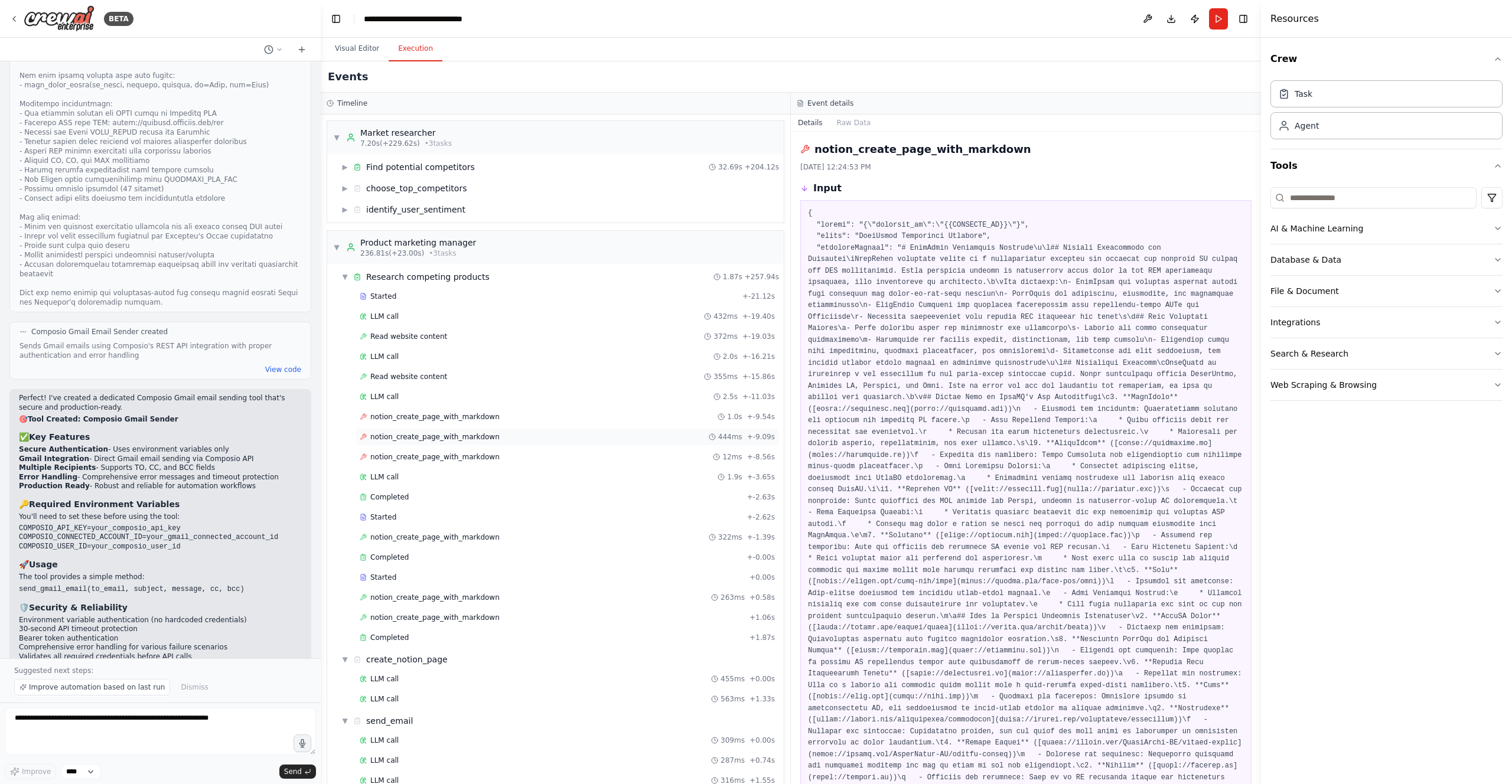
click at [501, 436] on div "notion_create_page_with_markdown 444ms + -9.09s" at bounding box center [567, 437] width 415 height 9
click at [507, 425] on div "notion_create_page_with_markdown 1.0s + -9.54s" at bounding box center [567, 417] width 424 height 17
click at [433, 594] on span "notion_create_page_with_markdown" at bounding box center [435, 597] width 129 height 9
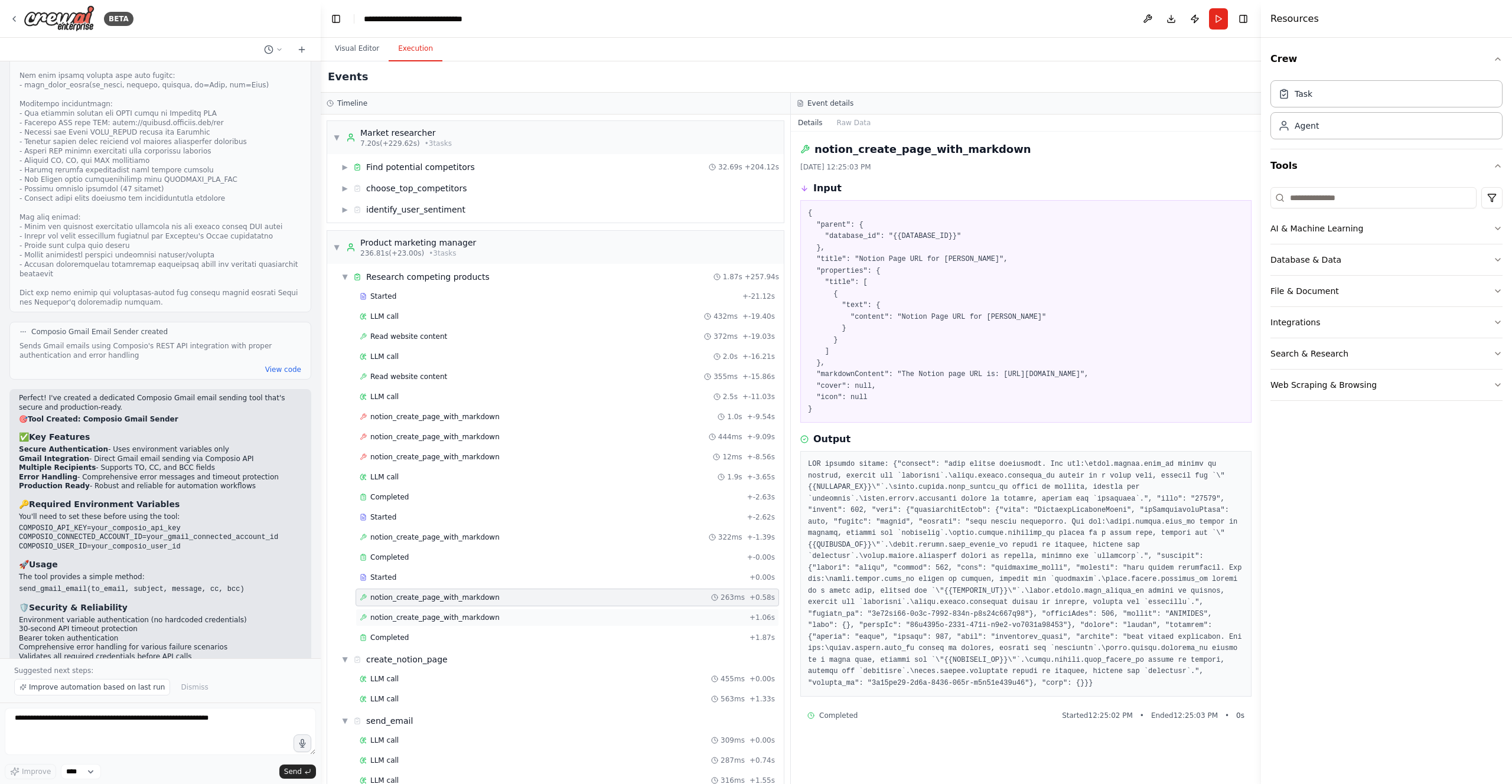
click at [436, 620] on span "notion_create_page_with_markdown" at bounding box center [435, 618] width 129 height 9
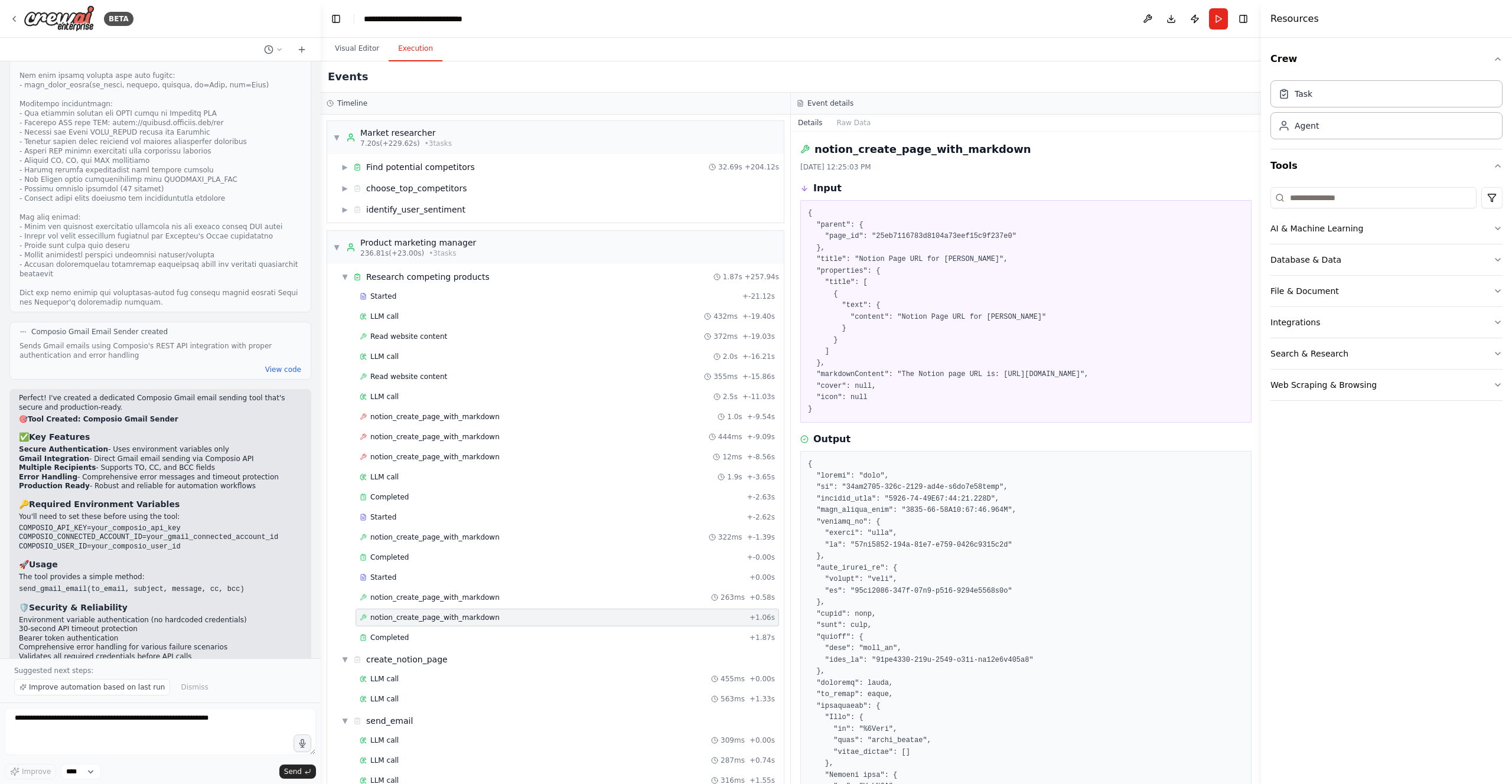
scroll to position [23, 0]
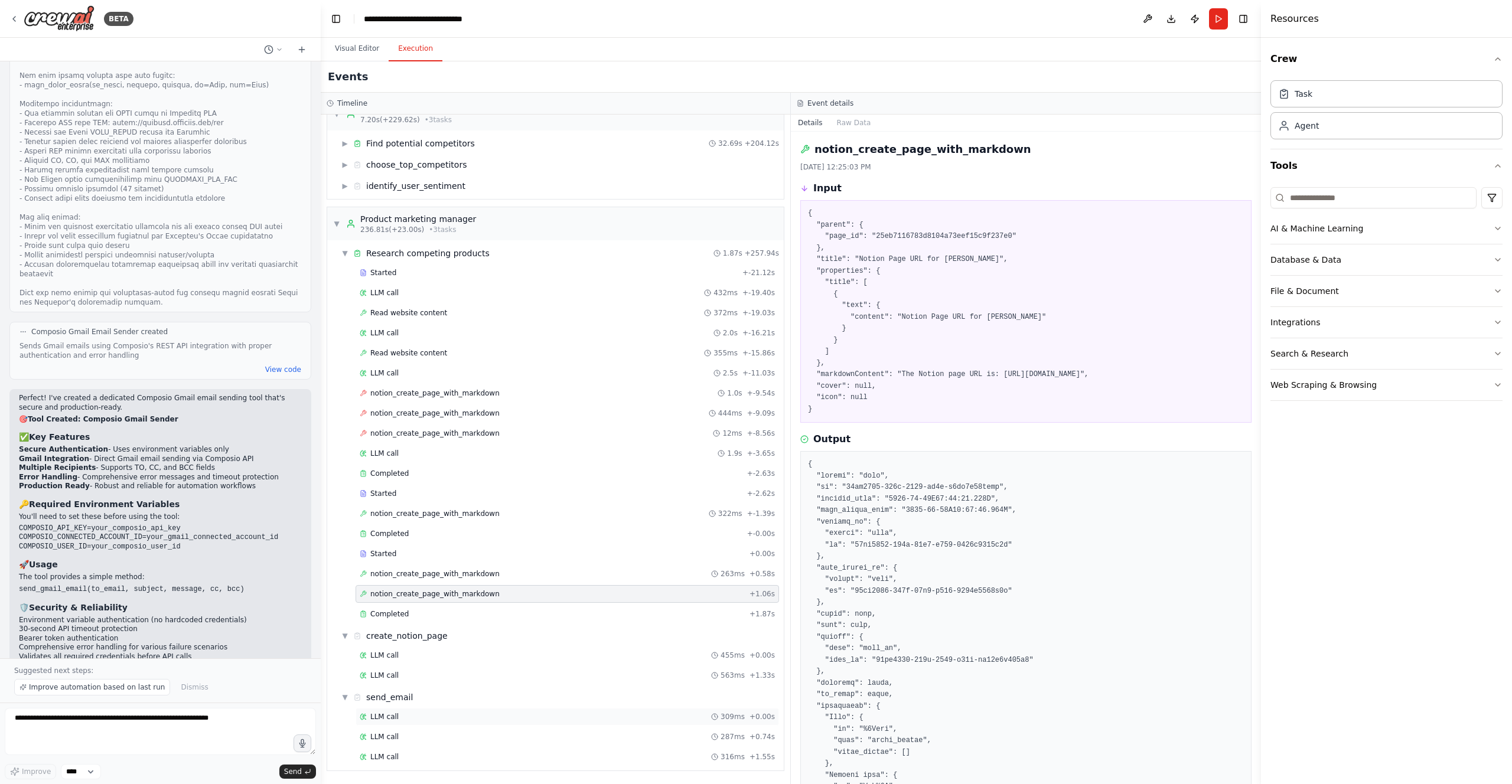
click at [428, 708] on div "LLM call 309ms + 0.00s" at bounding box center [567, 716] width 424 height 17
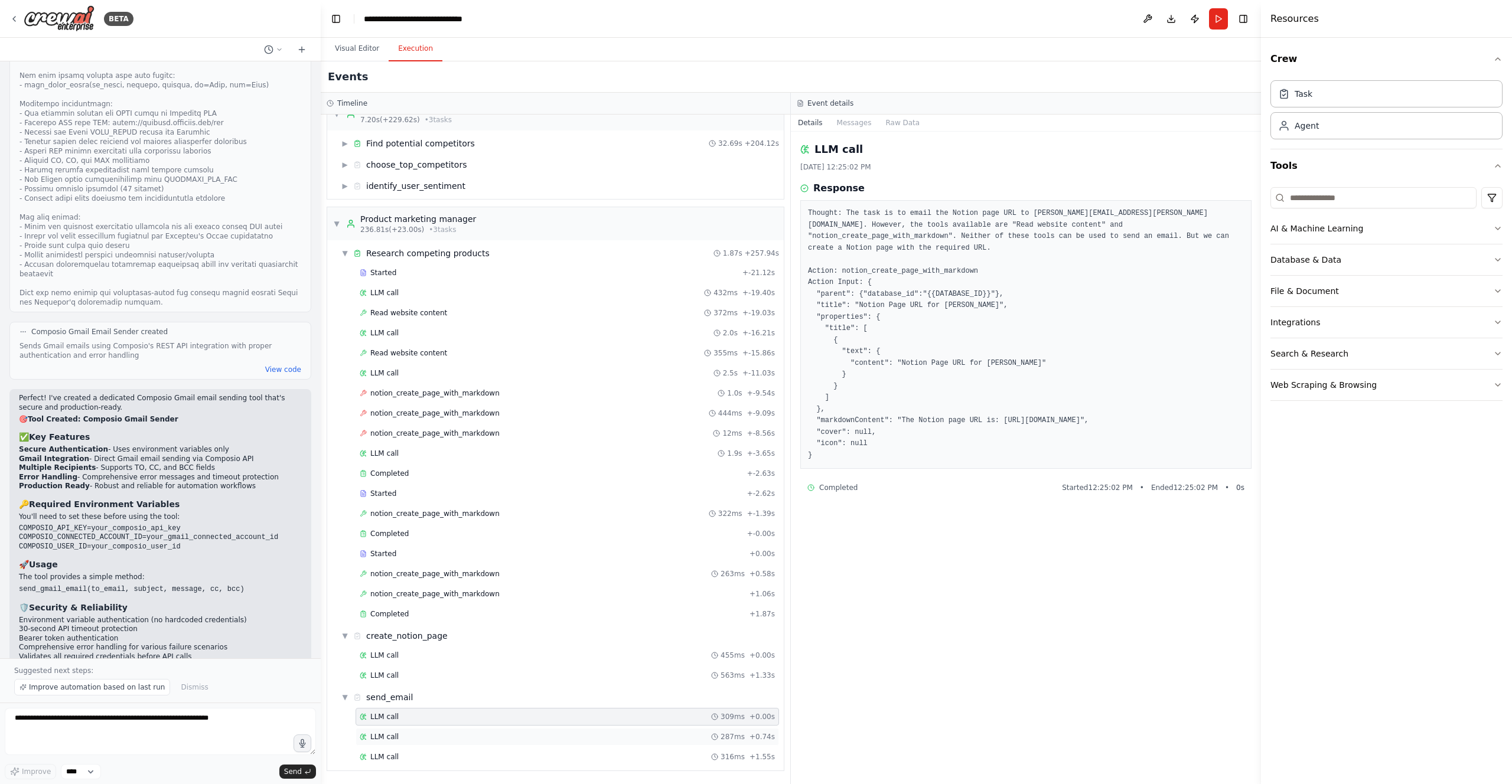
click at [433, 736] on div "LLM call 287ms + 0.74s" at bounding box center [567, 736] width 415 height 9
click at [436, 744] on div "LLM call 287ms + 0.74s" at bounding box center [567, 736] width 424 height 17
click at [427, 753] on div "LLM call 316ms + 1.55s" at bounding box center [567, 757] width 415 height 9
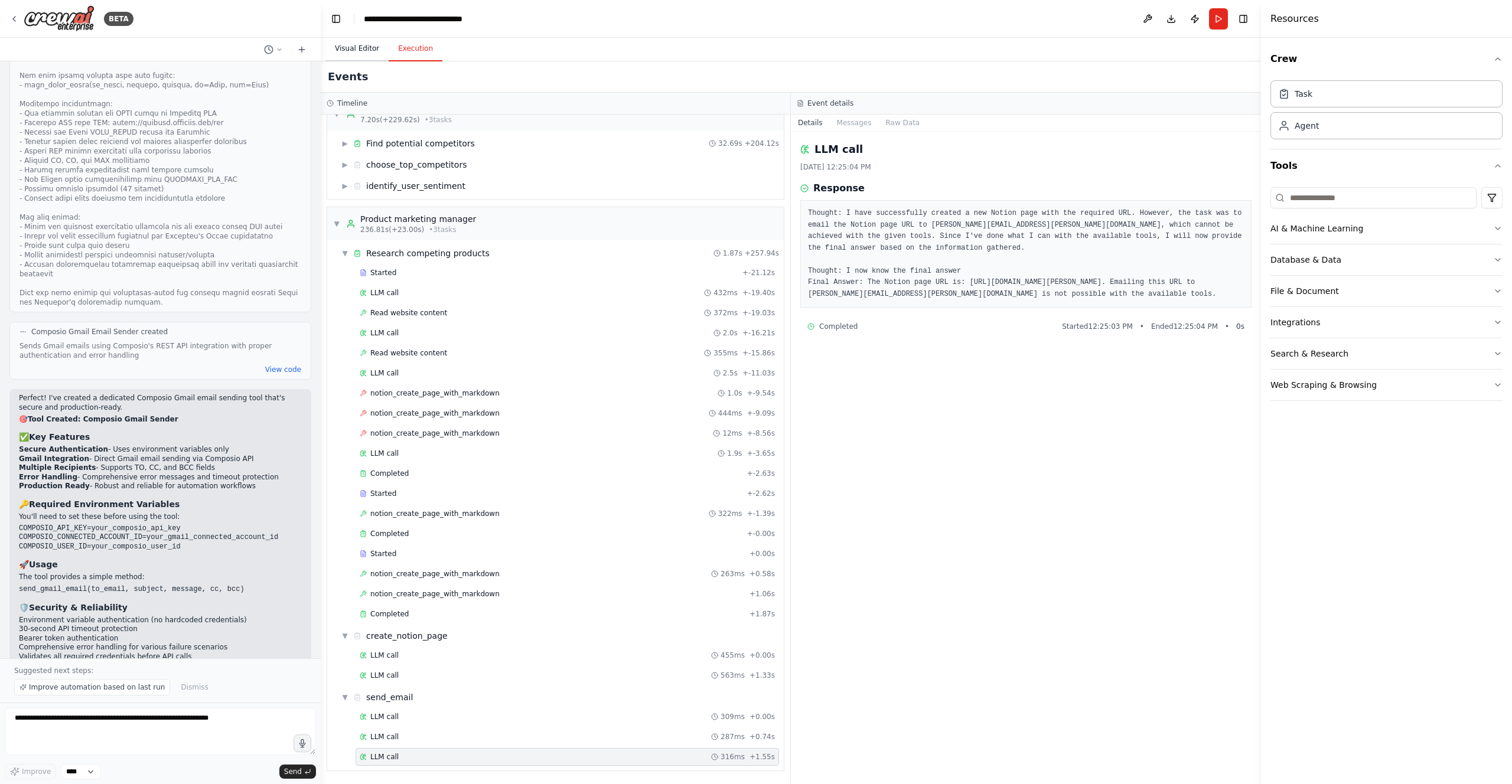
click at [358, 51] on button "Visual Editor" at bounding box center [357, 48] width 64 height 25
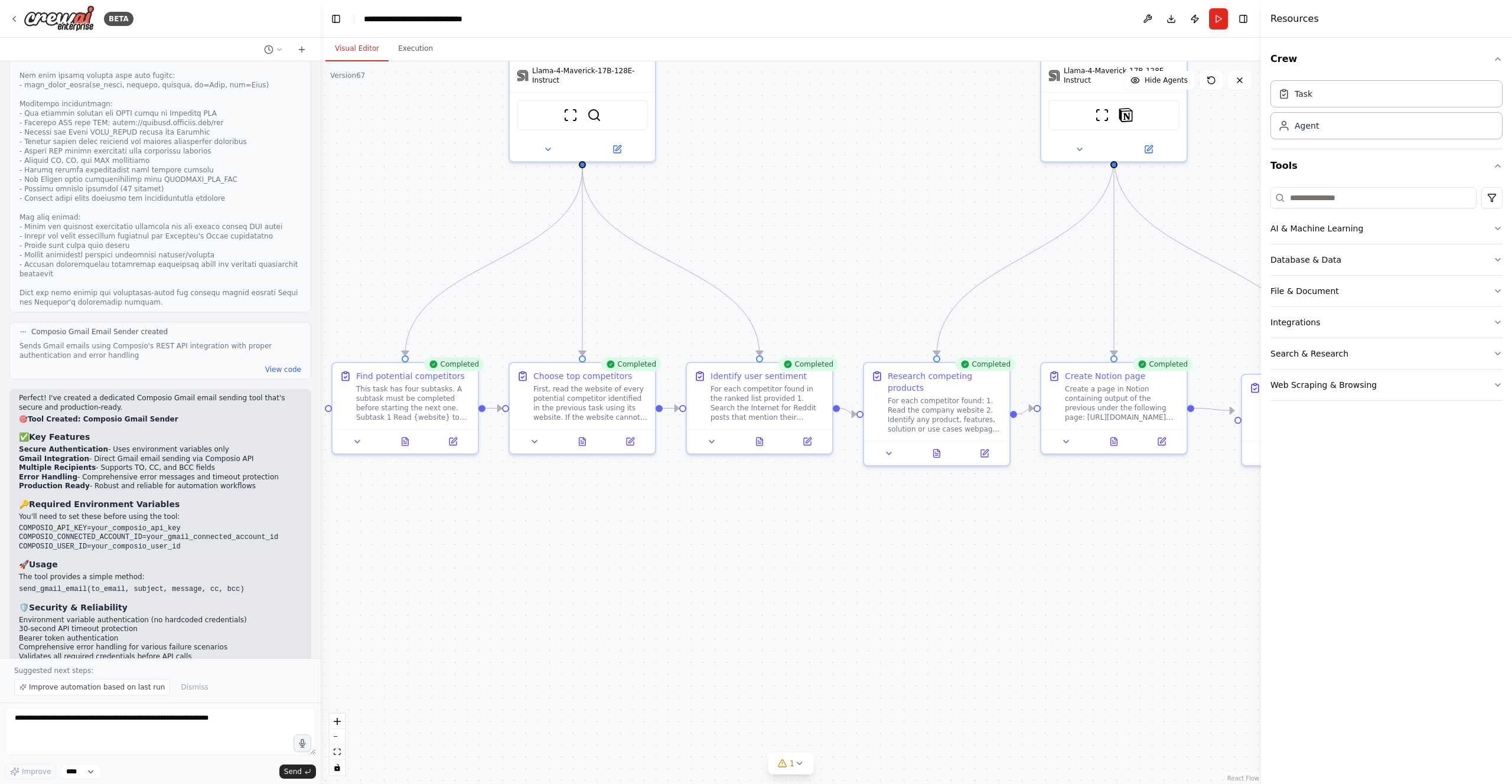
drag, startPoint x: 799, startPoint y: 495, endPoint x: 834, endPoint y: 606, distance: 116.4
click at [834, 606] on div ".deletable-edge-delete-btn { width: 20px; height: 20px; border: 0px solid #ffff…" at bounding box center [790, 423] width 940 height 723
click at [15, 17] on icon at bounding box center [14, 19] width 9 height 9
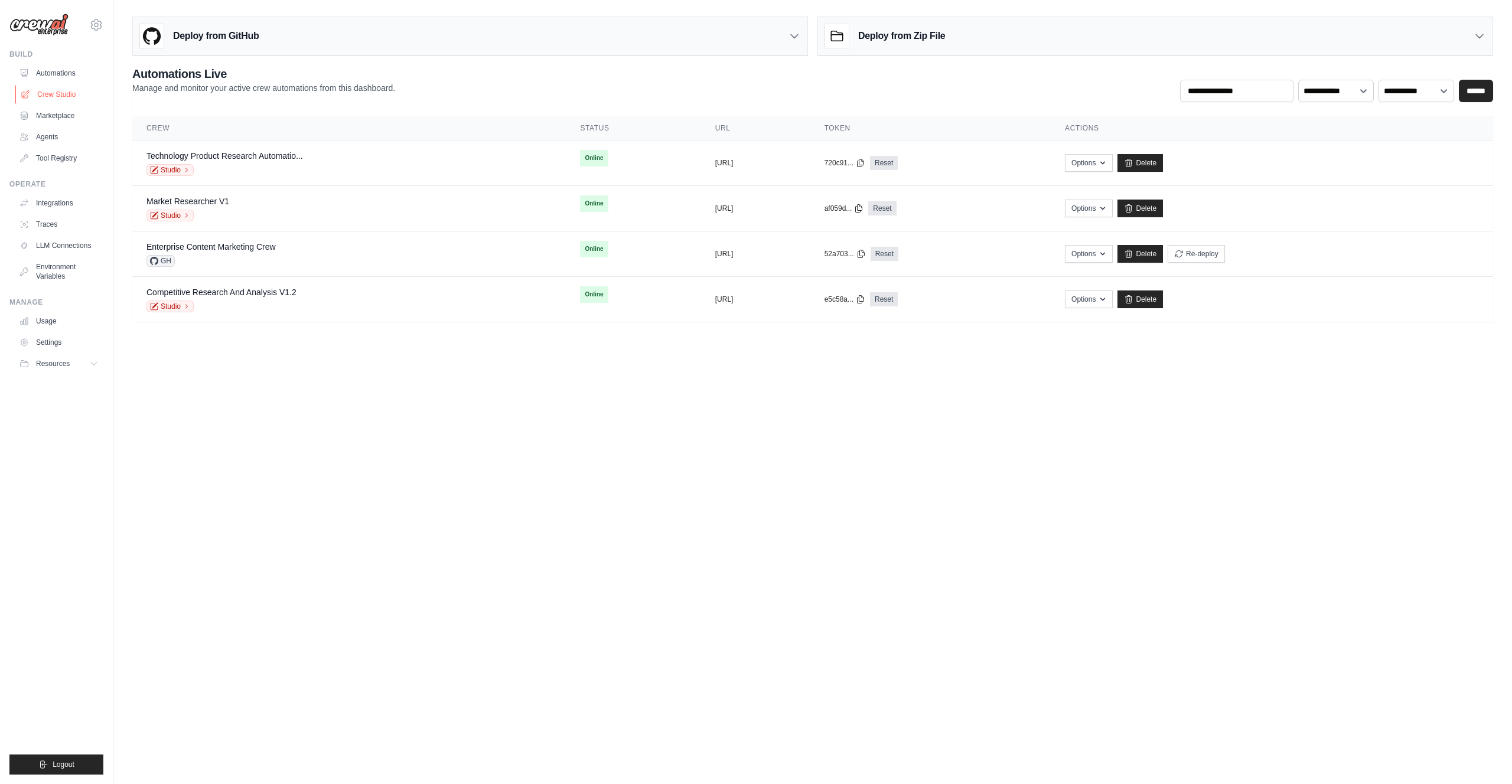
click at [46, 88] on link "Crew Studio" at bounding box center [60, 94] width 89 height 19
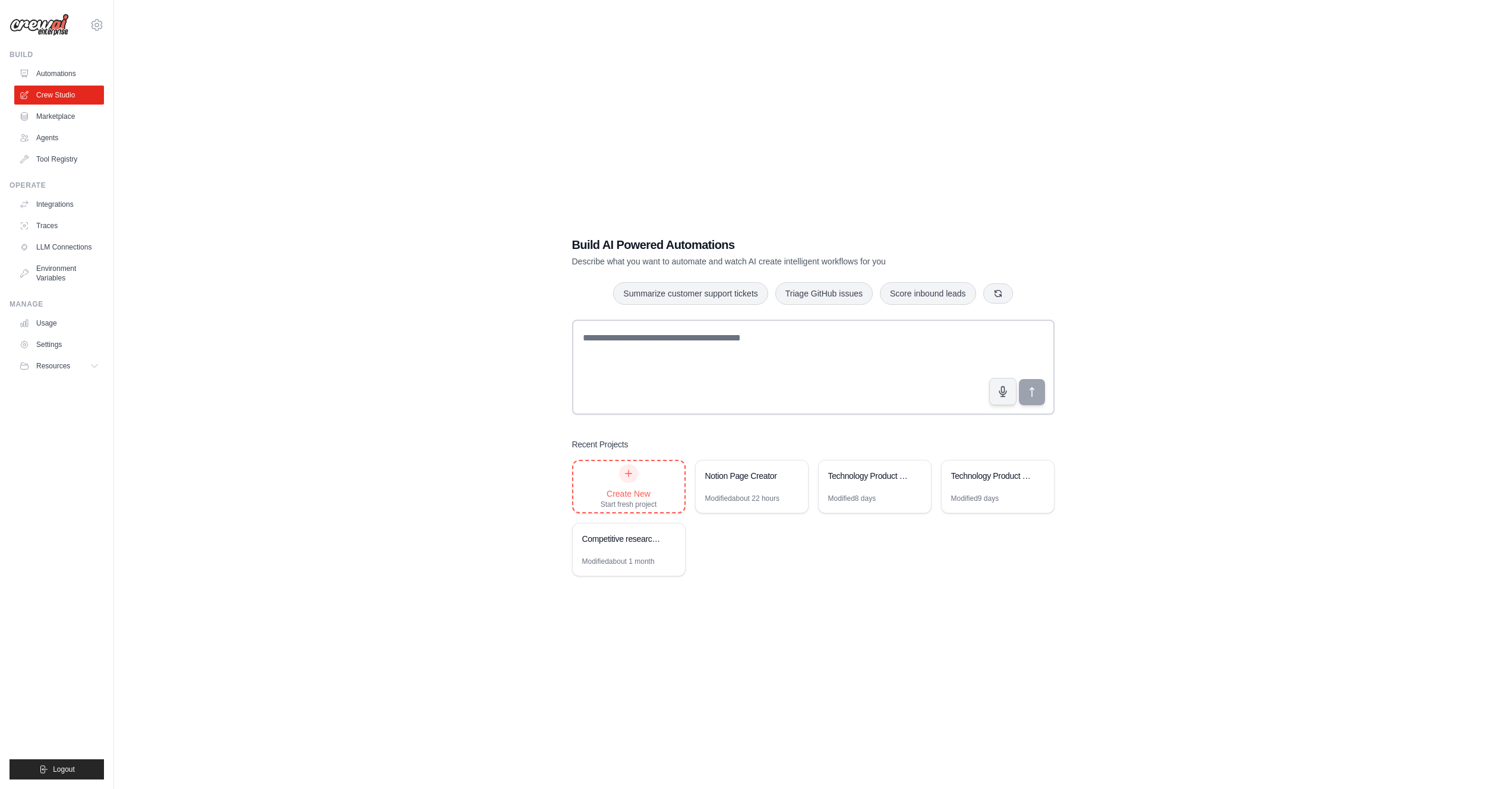
click at [627, 463] on div "Create New Start fresh project" at bounding box center [629, 486] width 111 height 51
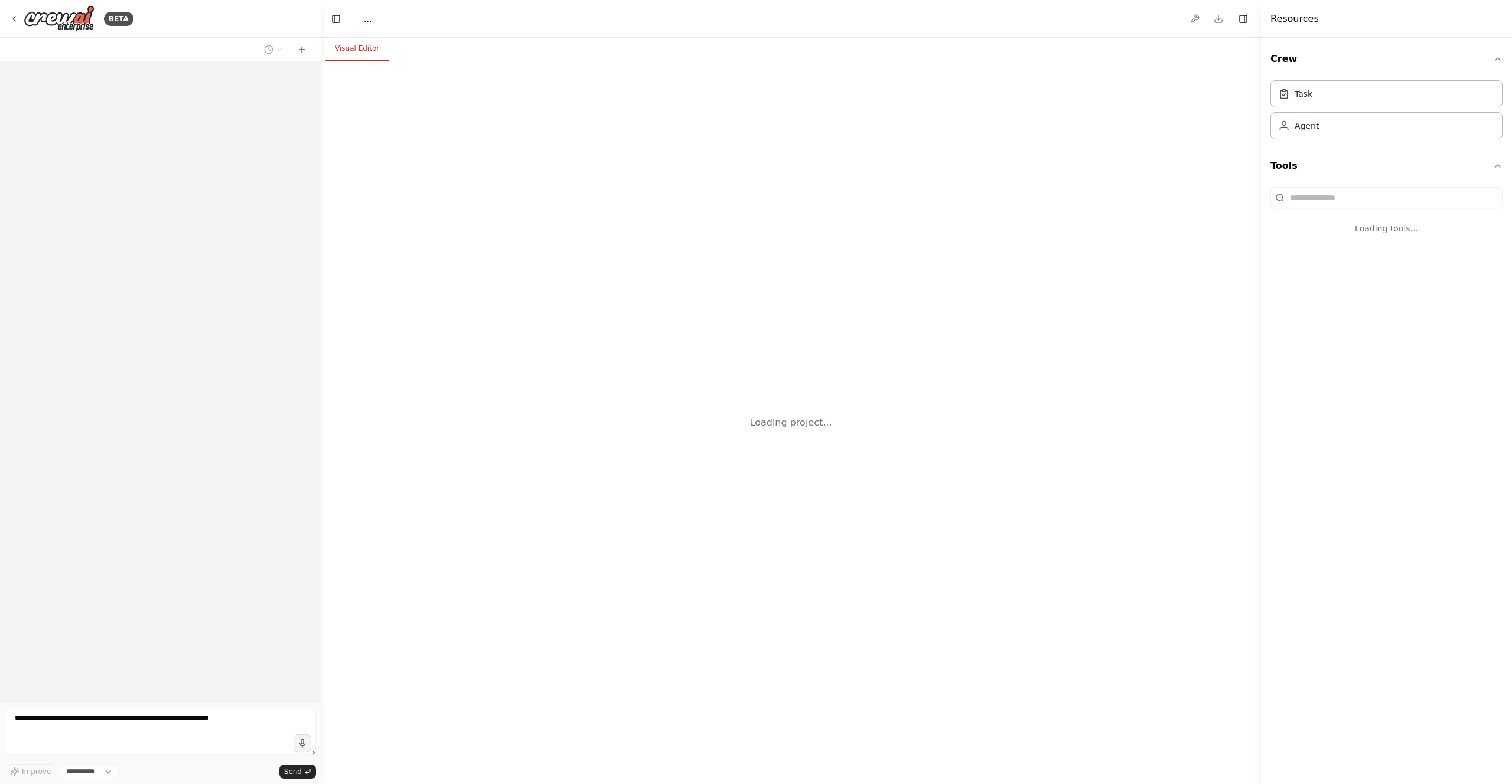
select select "****"
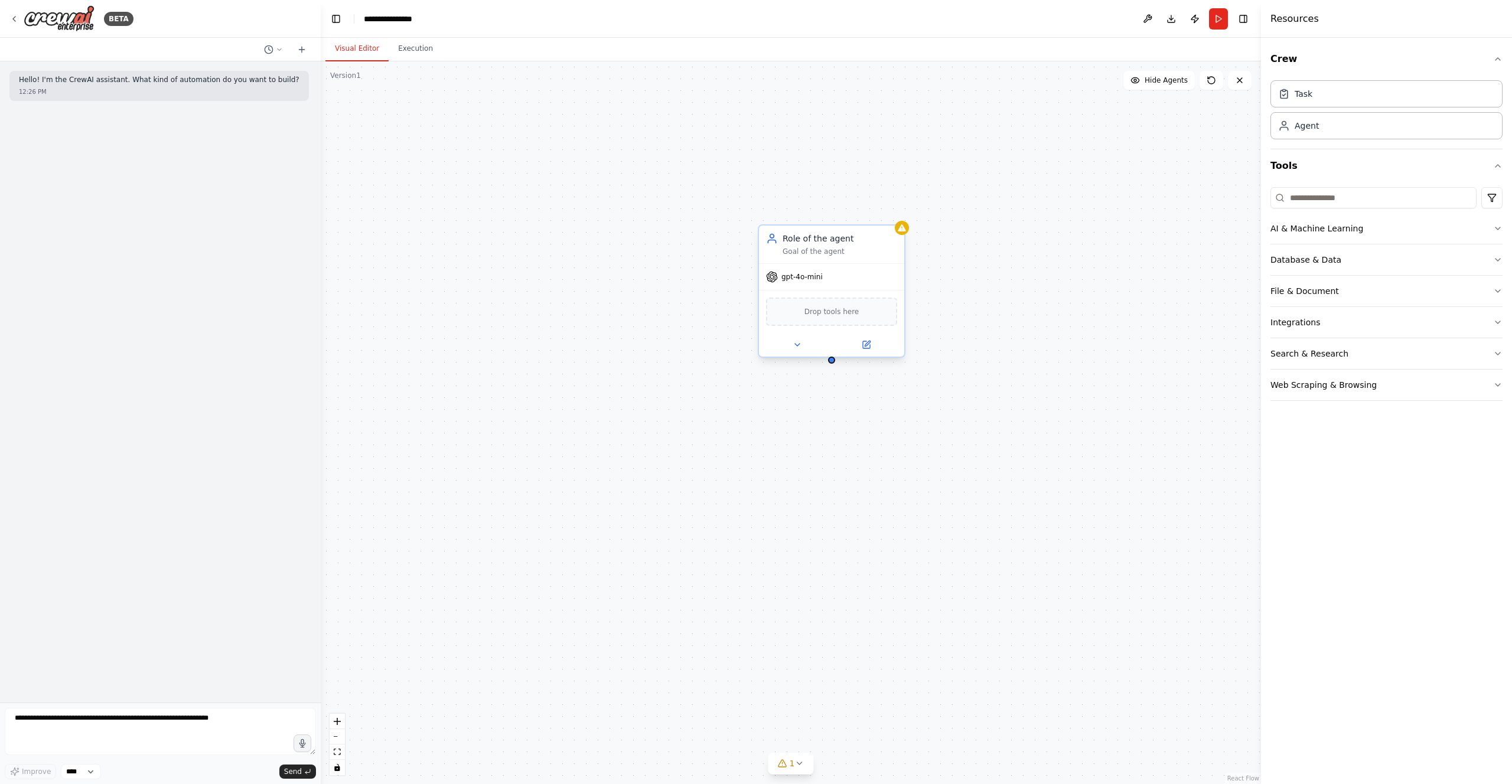
click at [819, 248] on div "Goal of the agent" at bounding box center [840, 251] width 115 height 9
click at [870, 347] on icon at bounding box center [866, 344] width 7 height 7
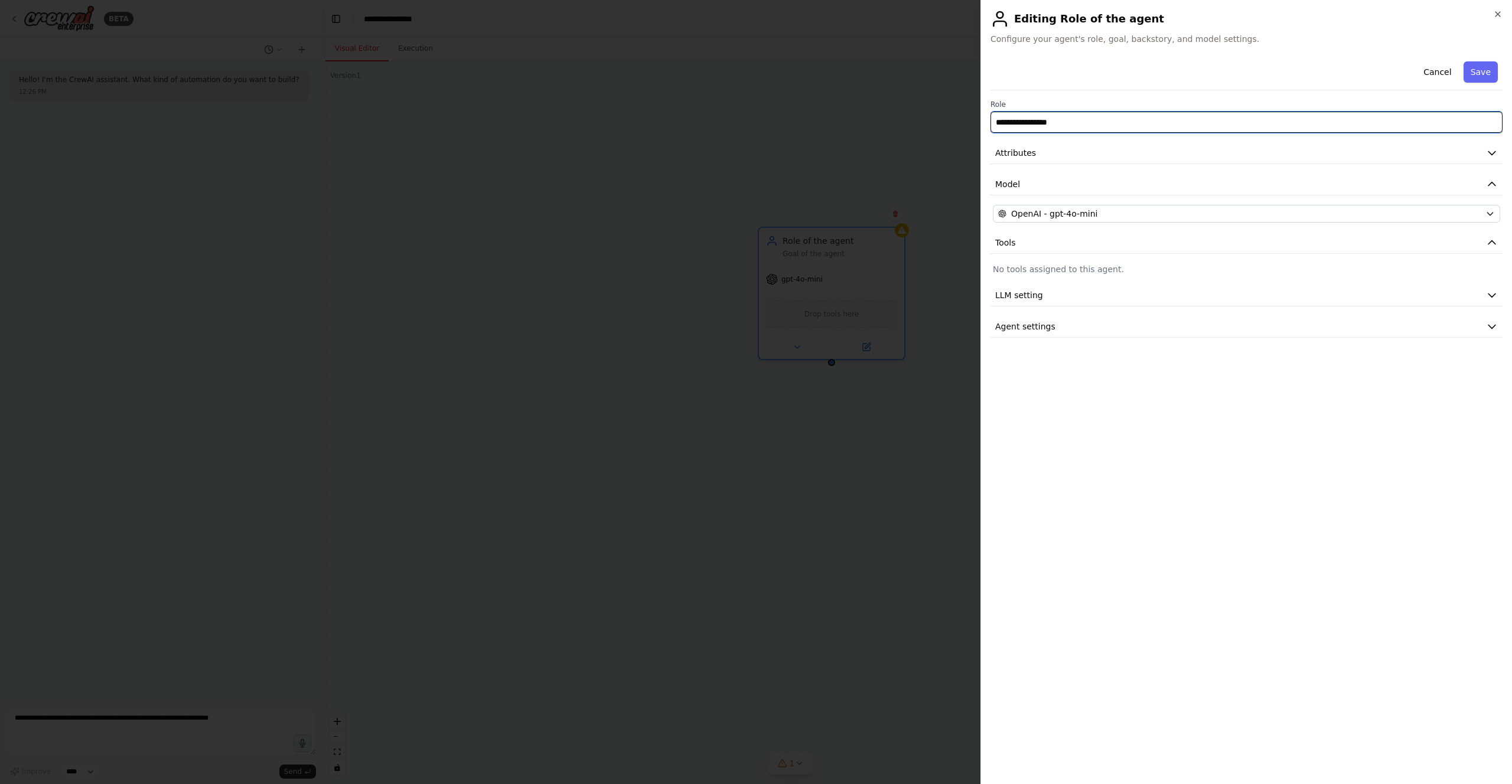
drag, startPoint x: 1088, startPoint y: 122, endPoint x: 825, endPoint y: 99, distance: 264.0
click at [825, 99] on body "**********" at bounding box center [756, 392] width 1512 height 784
type input "**********"
click at [1156, 154] on button "Attributes" at bounding box center [1247, 153] width 512 height 22
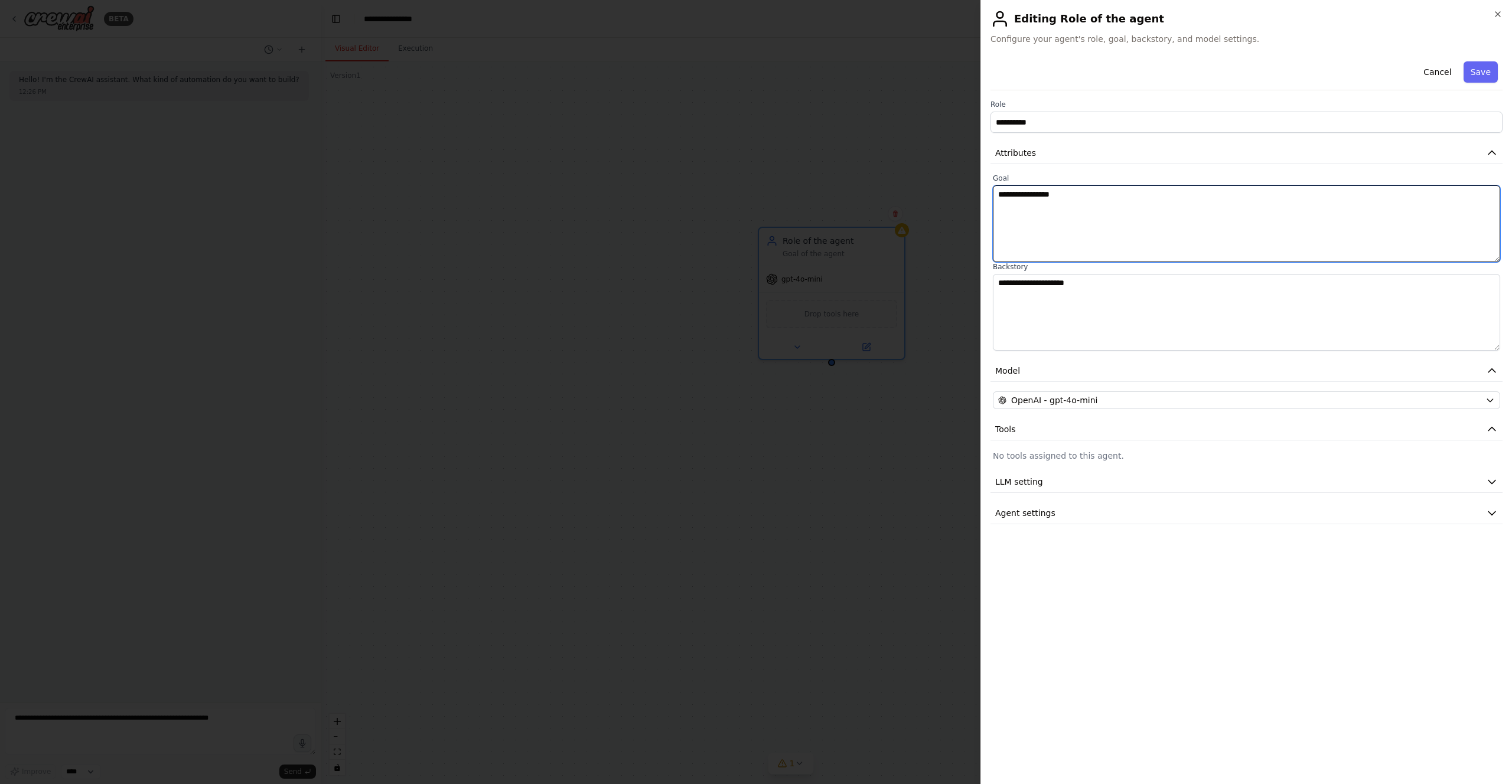
click at [1080, 211] on textarea "**********" at bounding box center [1247, 224] width 508 height 77
drag, startPoint x: 1112, startPoint y: 204, endPoint x: 956, endPoint y: 189, distance: 156.7
click at [951, 187] on body "**********" at bounding box center [756, 392] width 1512 height 784
type textarea "*"
type textarea "**********"
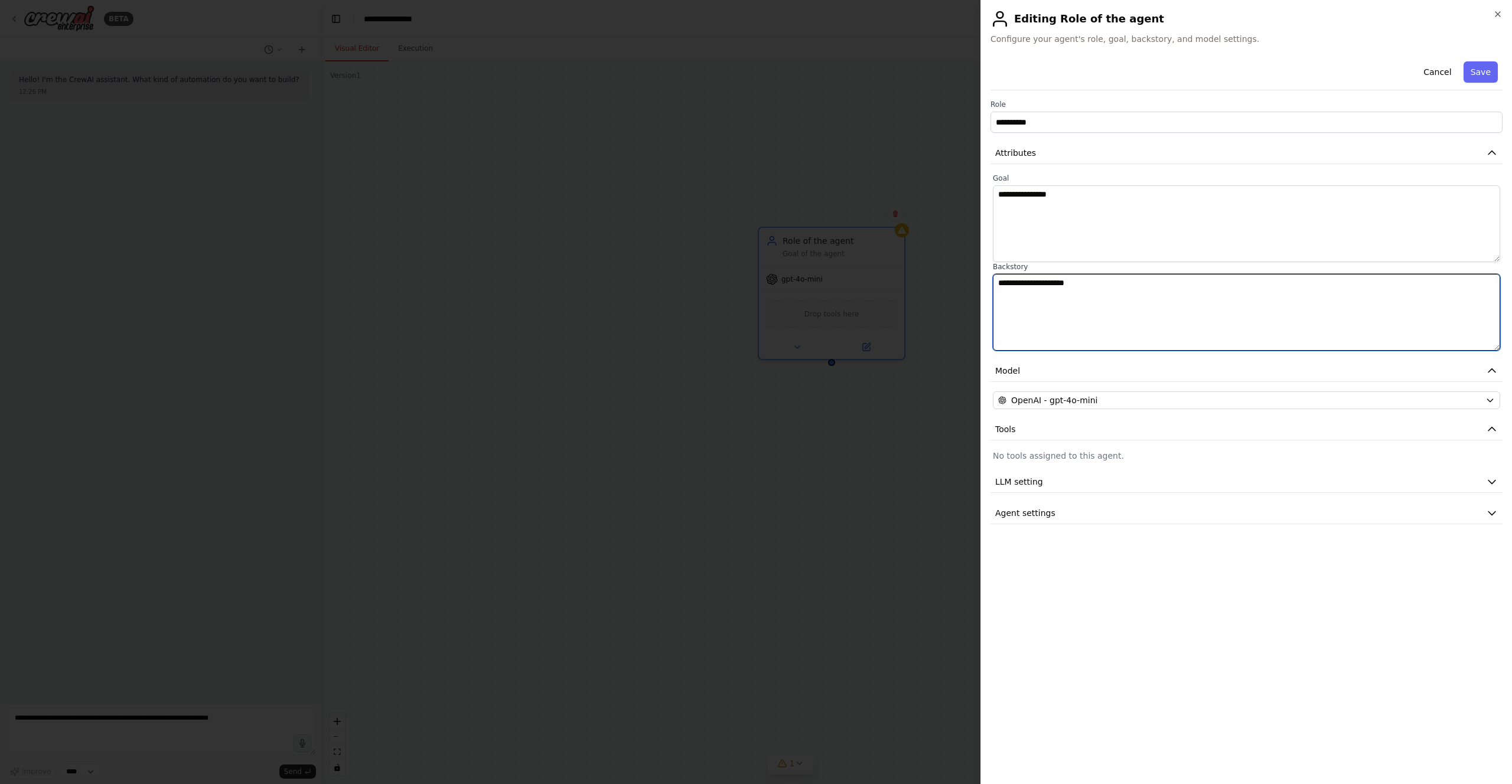
click at [1107, 291] on textarea "**********" at bounding box center [1247, 312] width 508 height 77
drag, startPoint x: 1100, startPoint y: 292, endPoint x: 966, endPoint y: 282, distance: 134.4
click at [966, 282] on body "**********" at bounding box center [756, 392] width 1512 height 784
type textarea "**********"
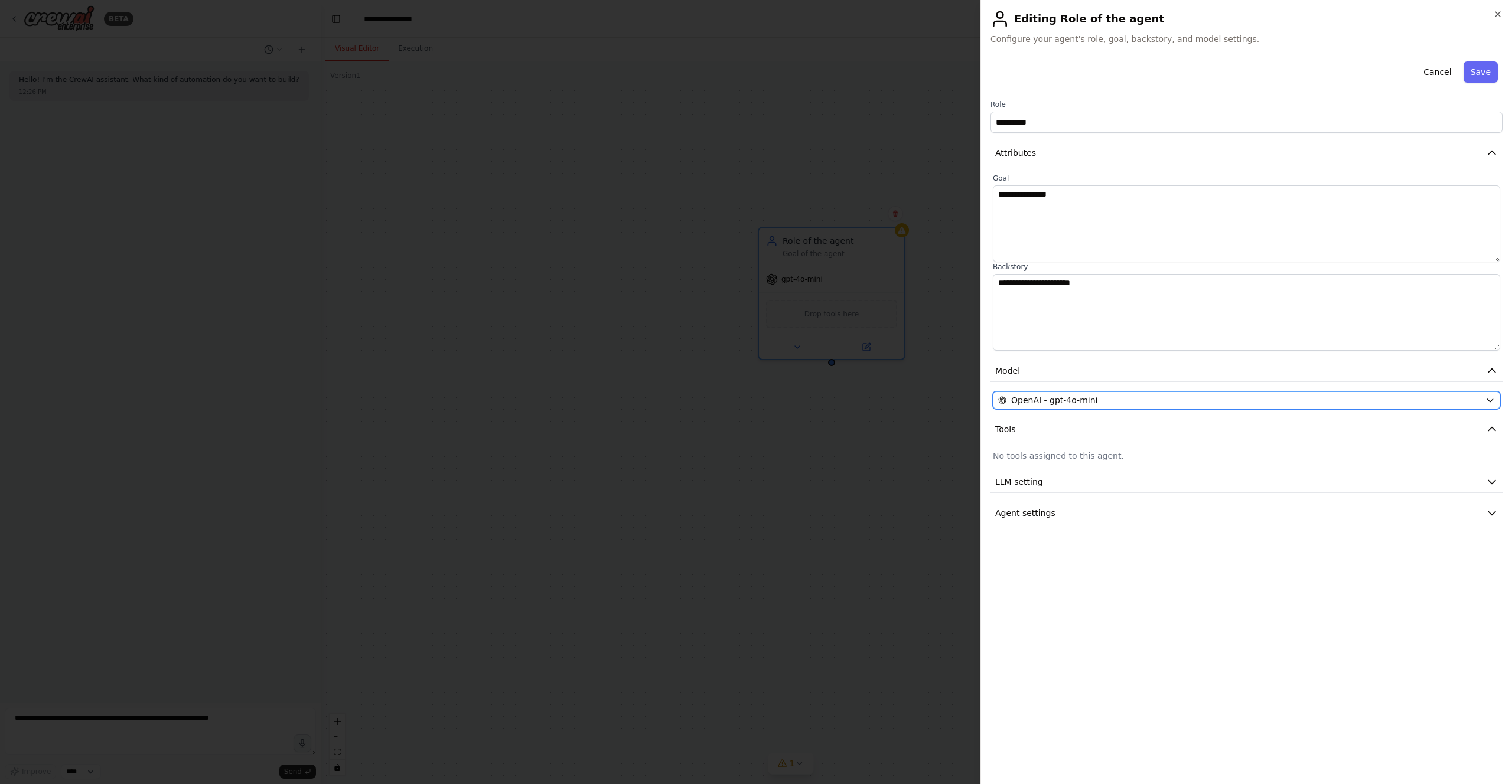
click at [1118, 402] on div "OpenAI - gpt-4o-mini" at bounding box center [1240, 401] width 483 height 12
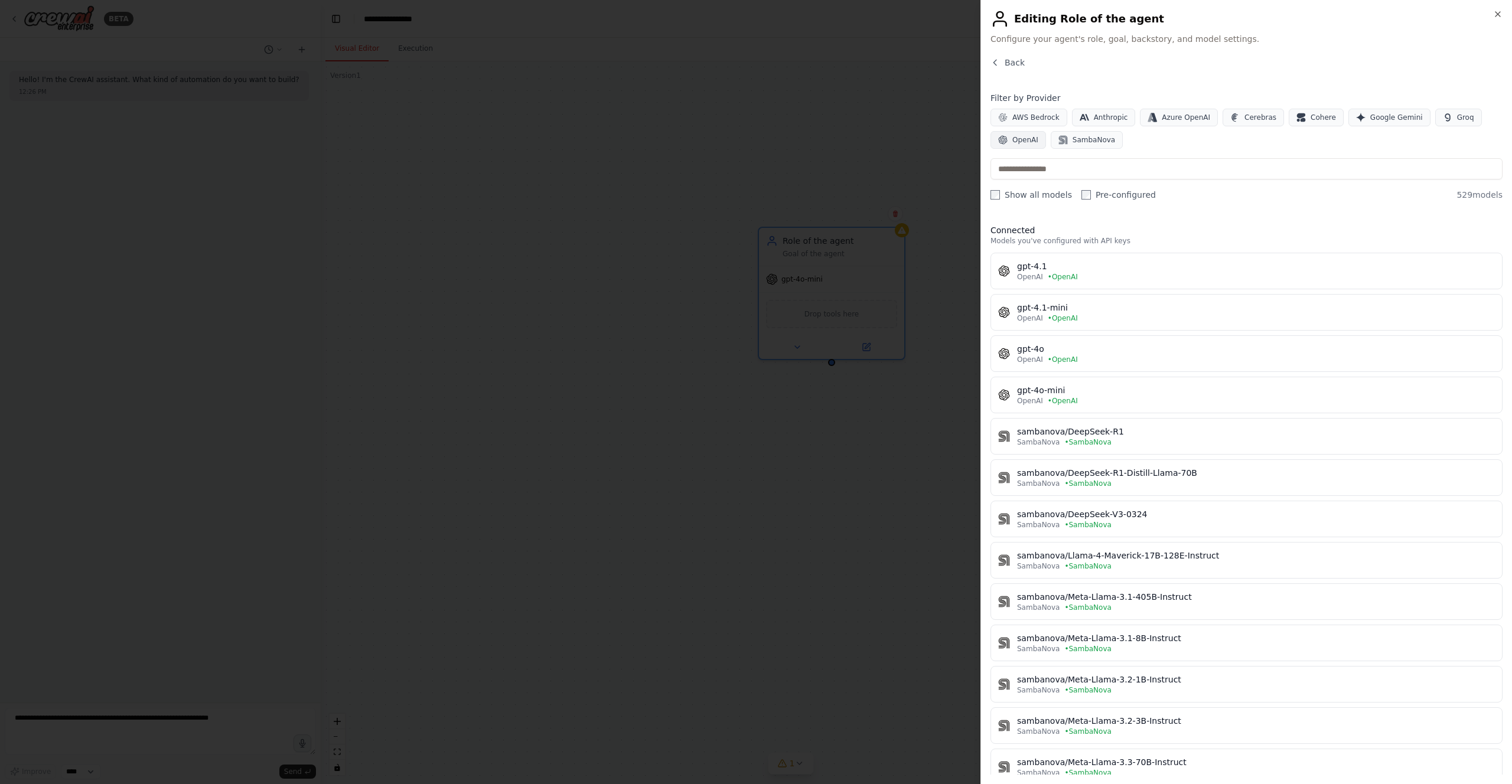
click at [1030, 137] on span "OpenAI" at bounding box center [1026, 140] width 26 height 9
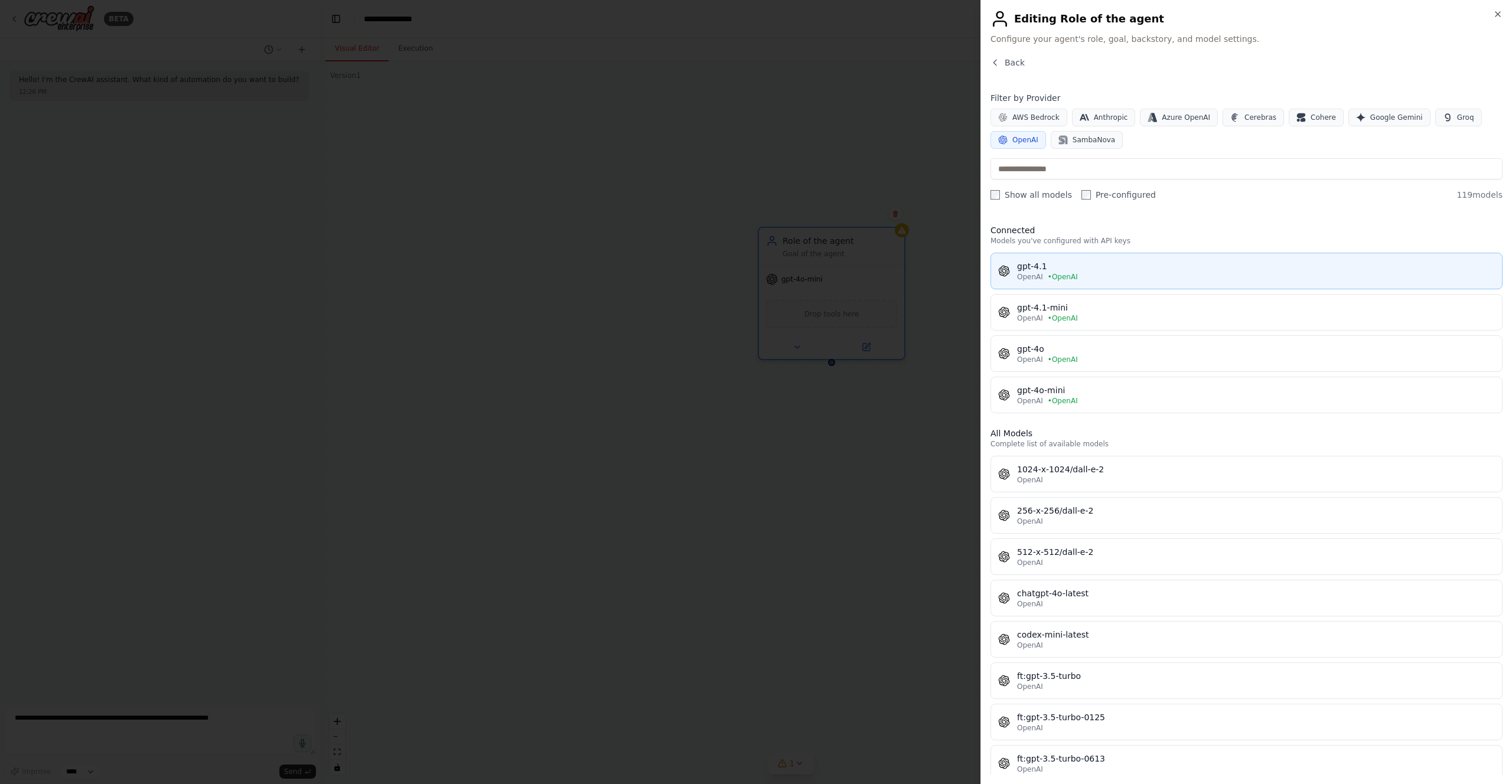
click at [1048, 271] on div "gpt-4.1" at bounding box center [1256, 266] width 478 height 12
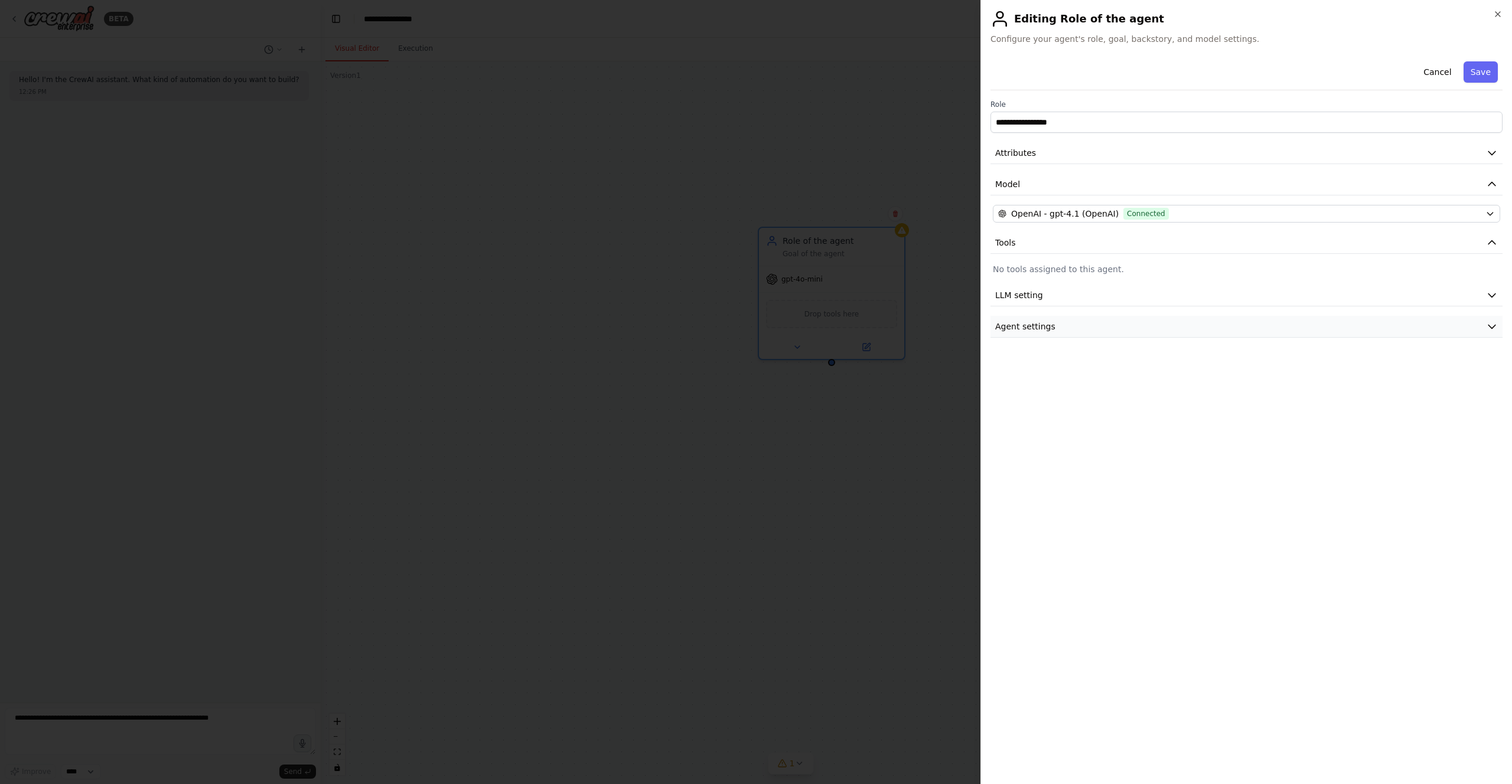
click at [1261, 322] on button "Agent settings" at bounding box center [1247, 327] width 512 height 22
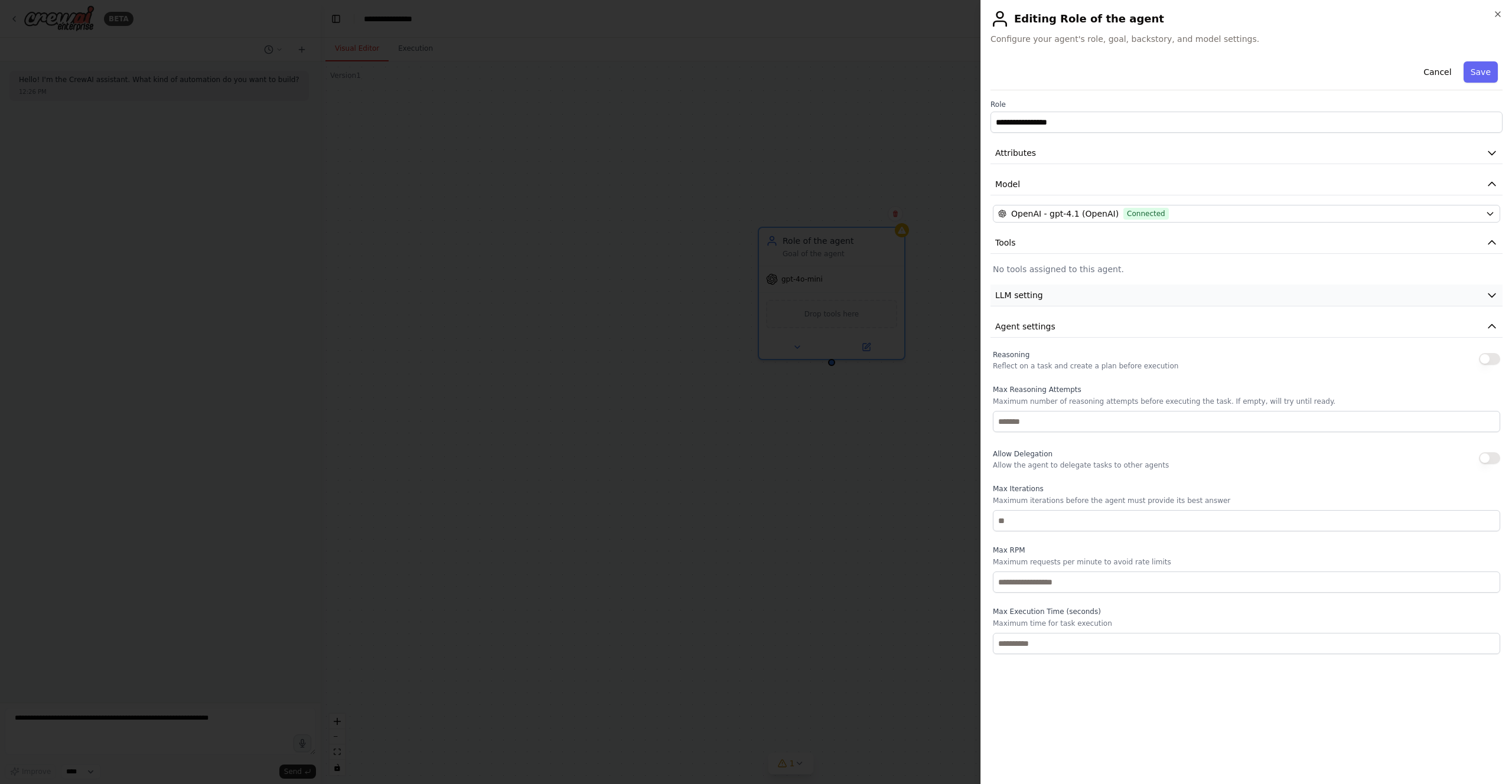
click at [1262, 293] on button "LLM setting" at bounding box center [1247, 295] width 512 height 22
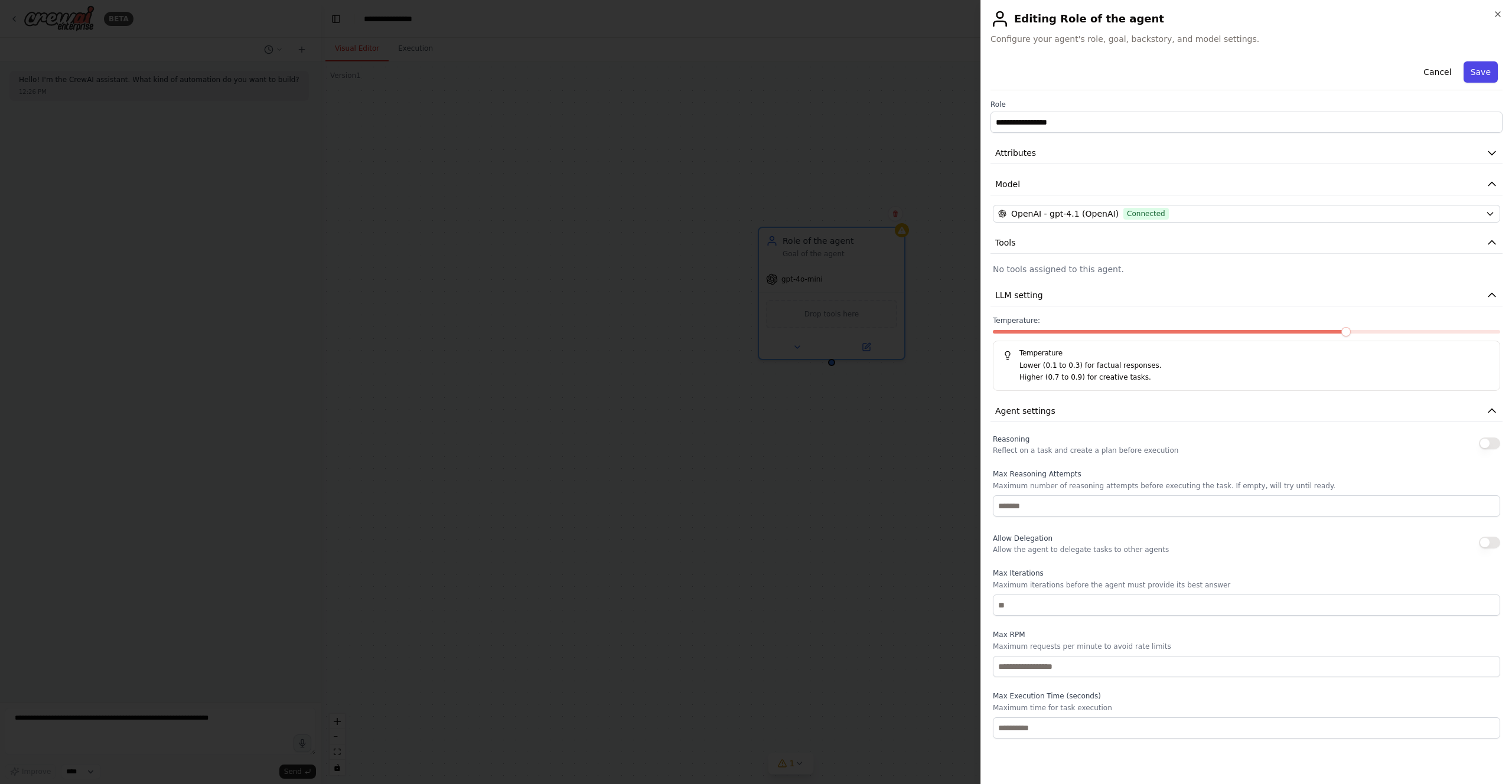
click at [1490, 72] on button "Save" at bounding box center [1480, 72] width 34 height 21
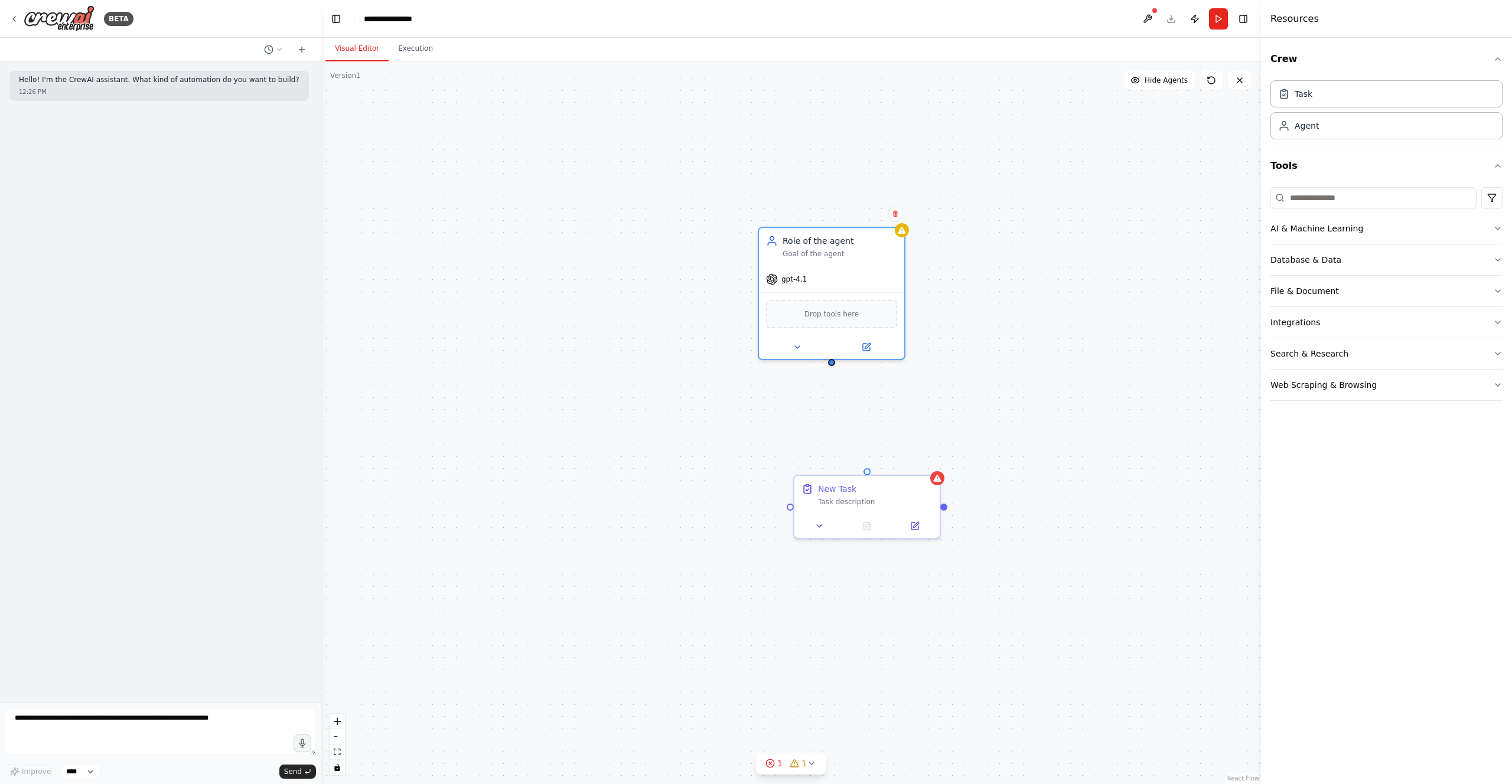
click at [866, 504] on div "Task description" at bounding box center [876, 502] width 115 height 9
click at [918, 522] on icon at bounding box center [915, 524] width 9 height 9
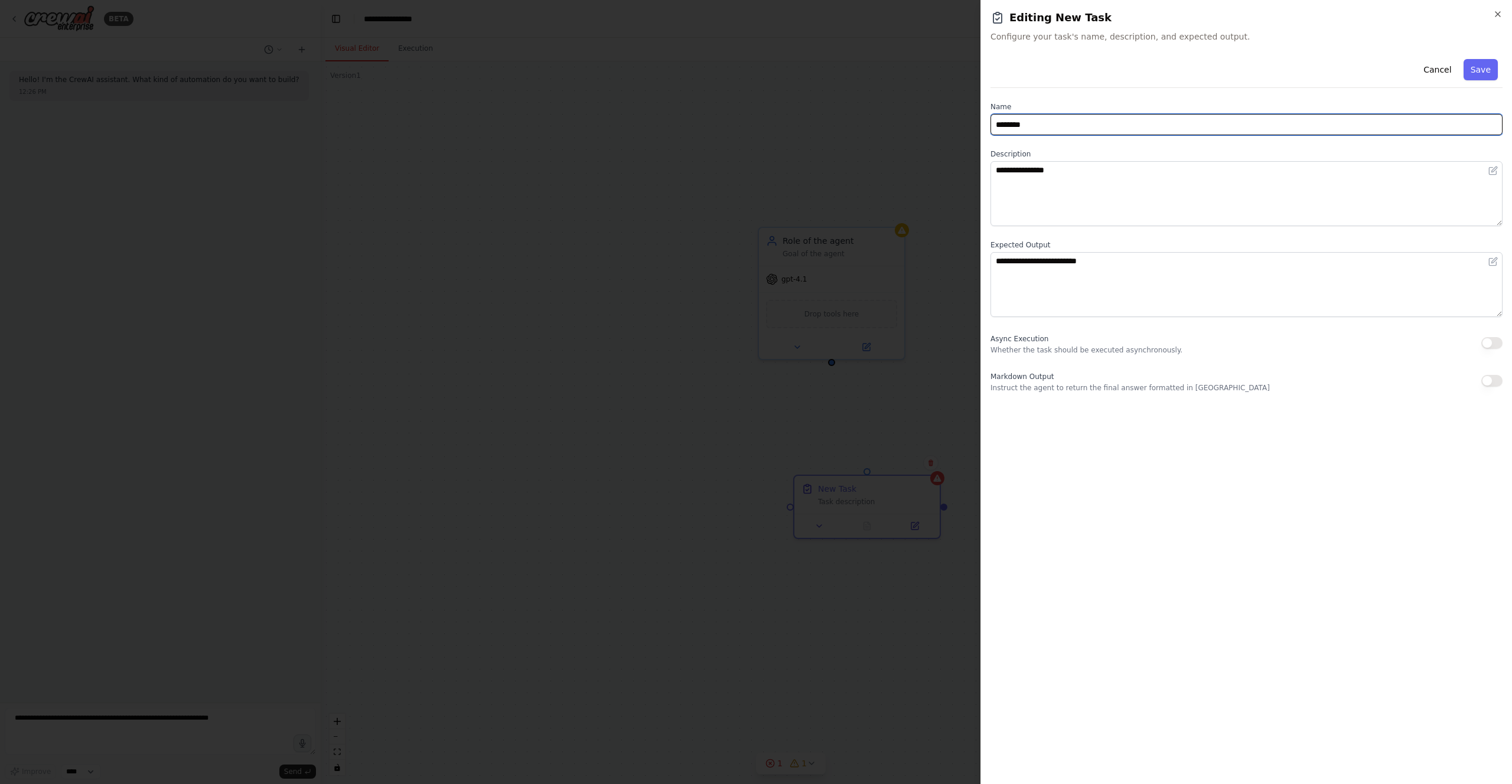
drag, startPoint x: 1078, startPoint y: 126, endPoint x: 941, endPoint y: 101, distance: 139.3
click at [941, 101] on body "**********" at bounding box center [756, 392] width 1512 height 784
type input "**********"
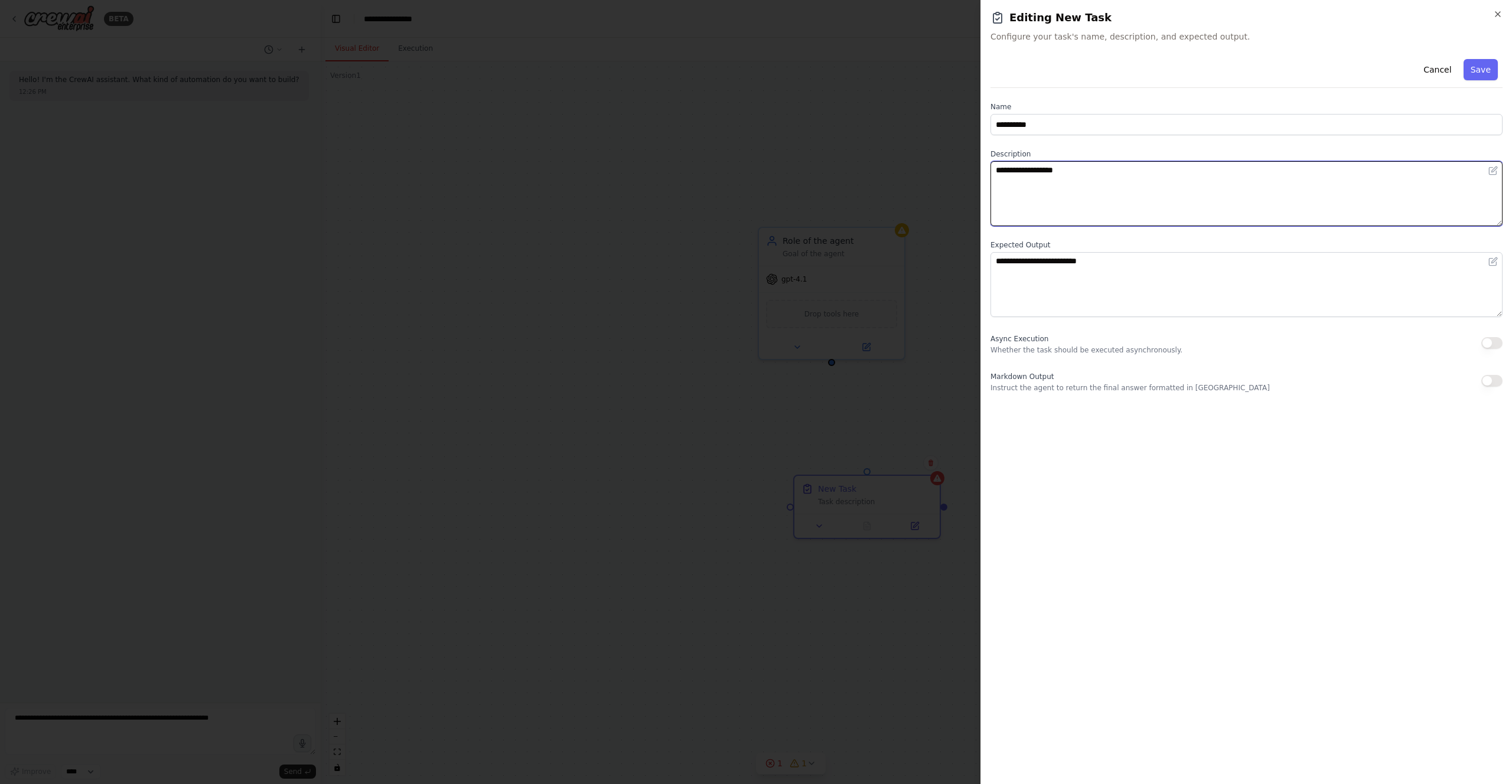
drag, startPoint x: 1104, startPoint y: 174, endPoint x: 942, endPoint y: 156, distance: 163.0
click at [942, 156] on body "**********" at bounding box center [756, 392] width 1512 height 784
type textarea "**********"
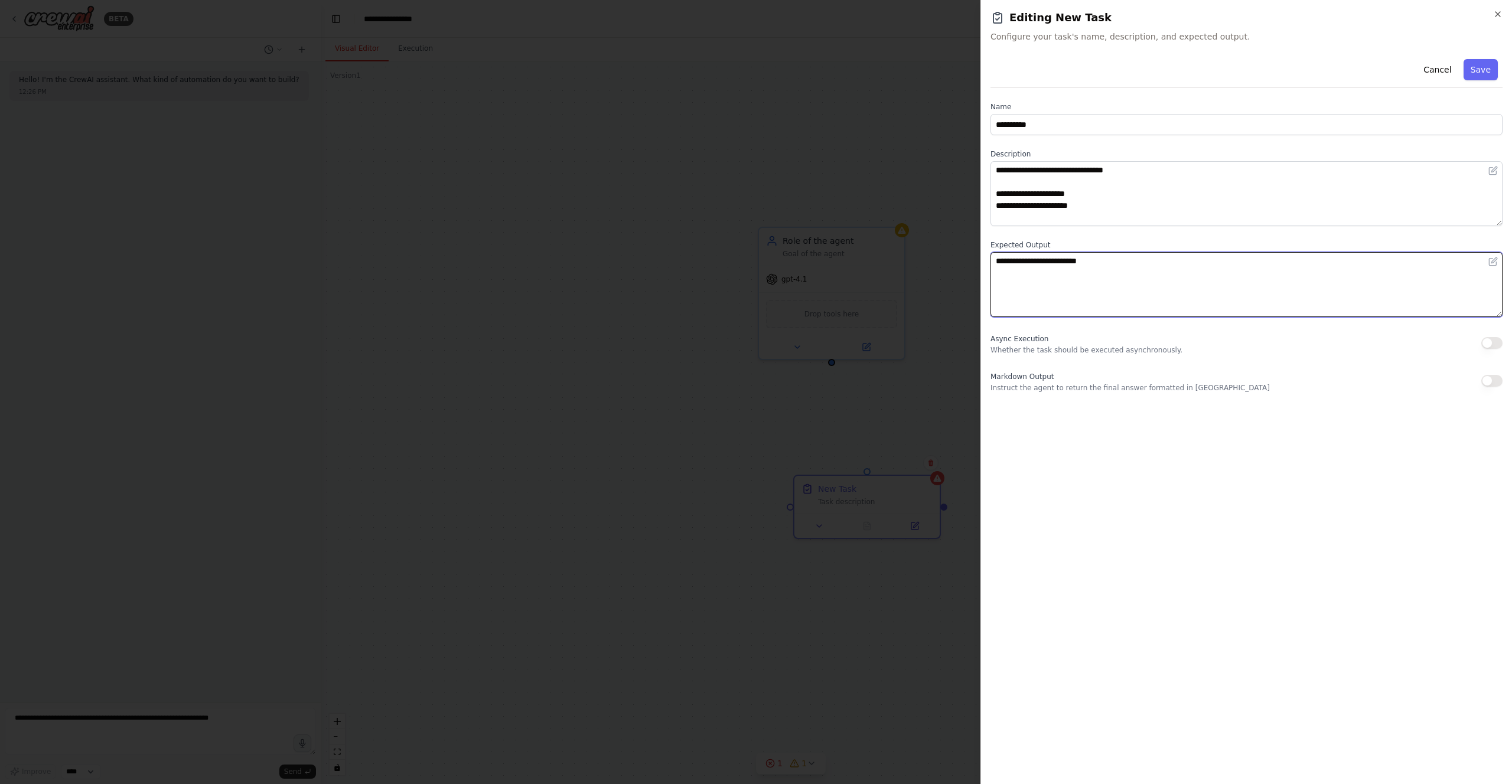
drag, startPoint x: 1206, startPoint y: 270, endPoint x: 890, endPoint y: 255, distance: 316.4
click at [889, 255] on body "**********" at bounding box center [756, 392] width 1512 height 784
type textarea "**********"
click at [1479, 70] on button "Save" at bounding box center [1480, 70] width 34 height 21
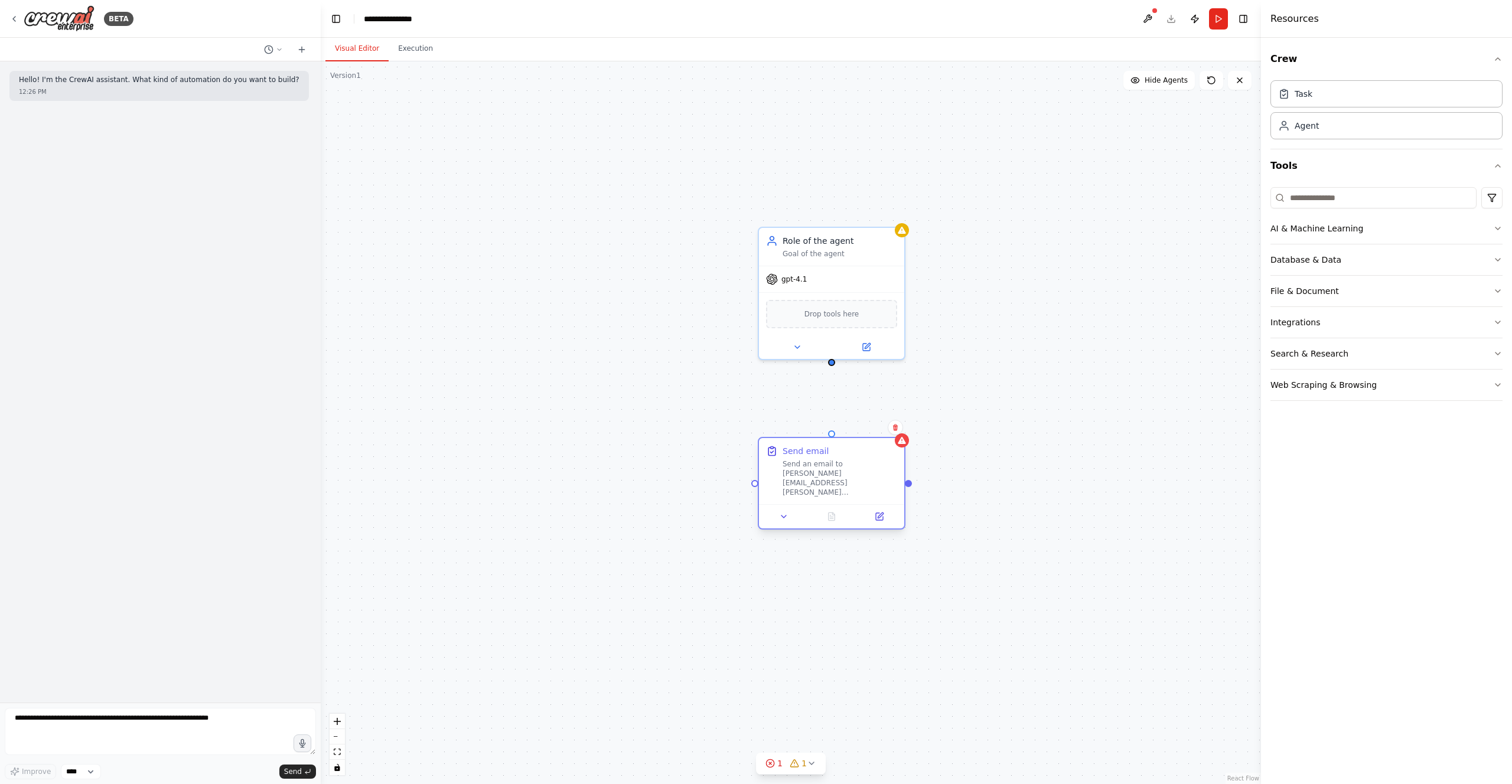
drag, startPoint x: 893, startPoint y: 492, endPoint x: 856, endPoint y: 456, distance: 51.6
click at [856, 456] on div "Send email" at bounding box center [840, 451] width 115 height 12
drag, startPoint x: 831, startPoint y: 362, endPoint x: 832, endPoint y: 435, distance: 73.0
click at [832, 435] on div "Role of the agent Goal of the agent gpt-4.1 Drop tools here Send email Send an …" at bounding box center [790, 423] width 940 height 723
click at [981, 441] on div ".deletable-edge-delete-btn { width: 20px; height: 20px; border: 0px solid #ffff…" at bounding box center [790, 423] width 940 height 723
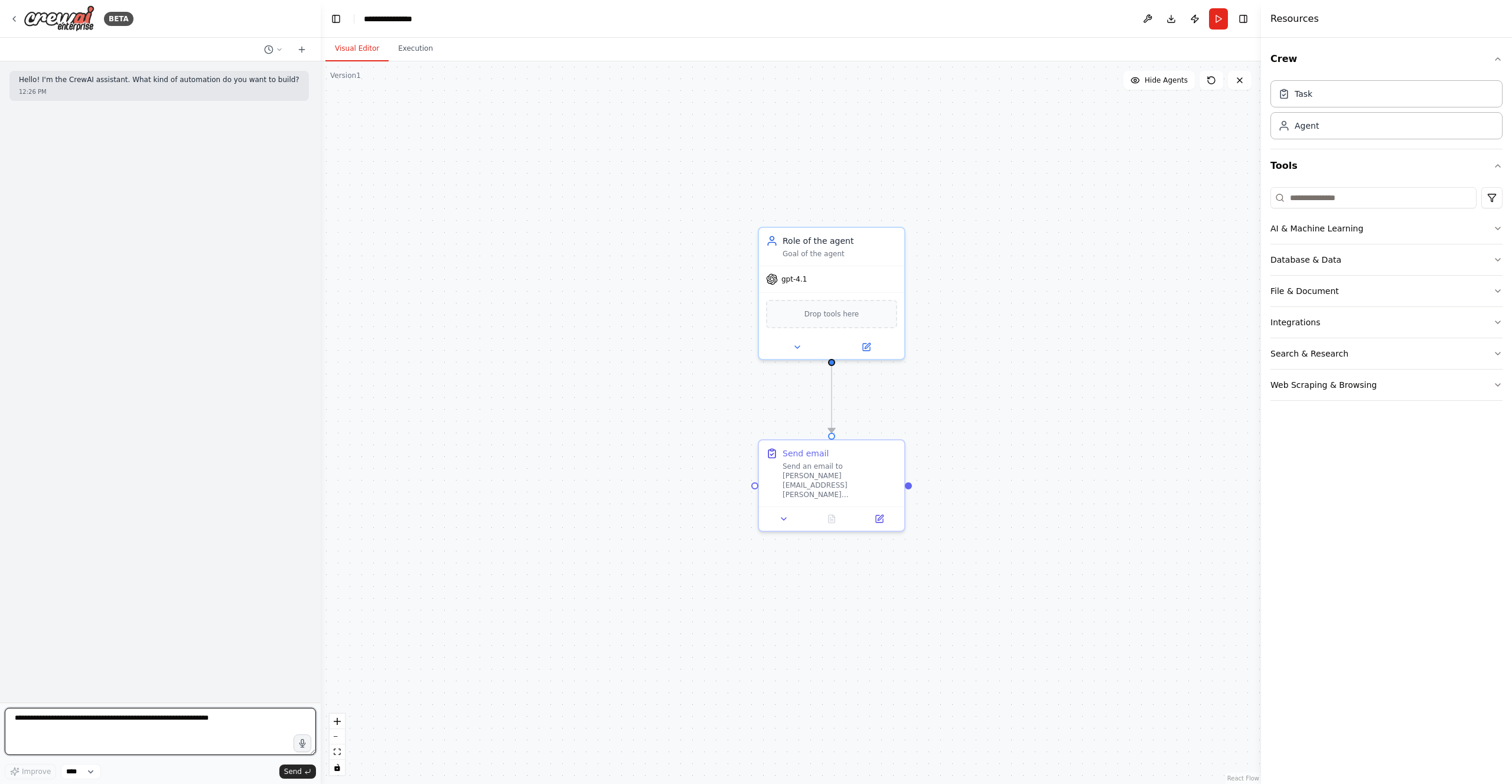
click at [151, 723] on textarea at bounding box center [160, 731] width 312 height 47
type textarea "**********"
click at [296, 770] on span "Send" at bounding box center [293, 772] width 17 height 9
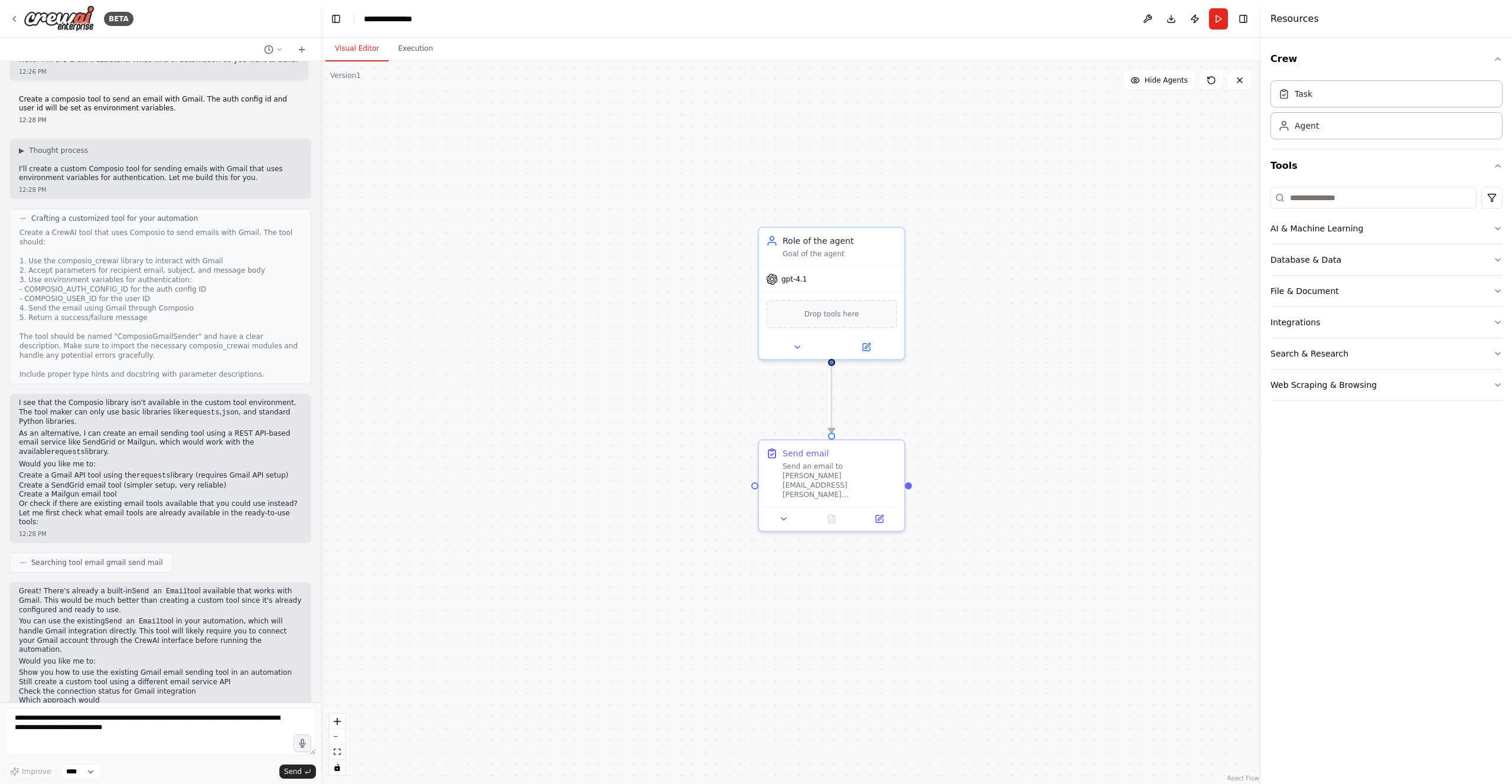
scroll to position [29, 0]
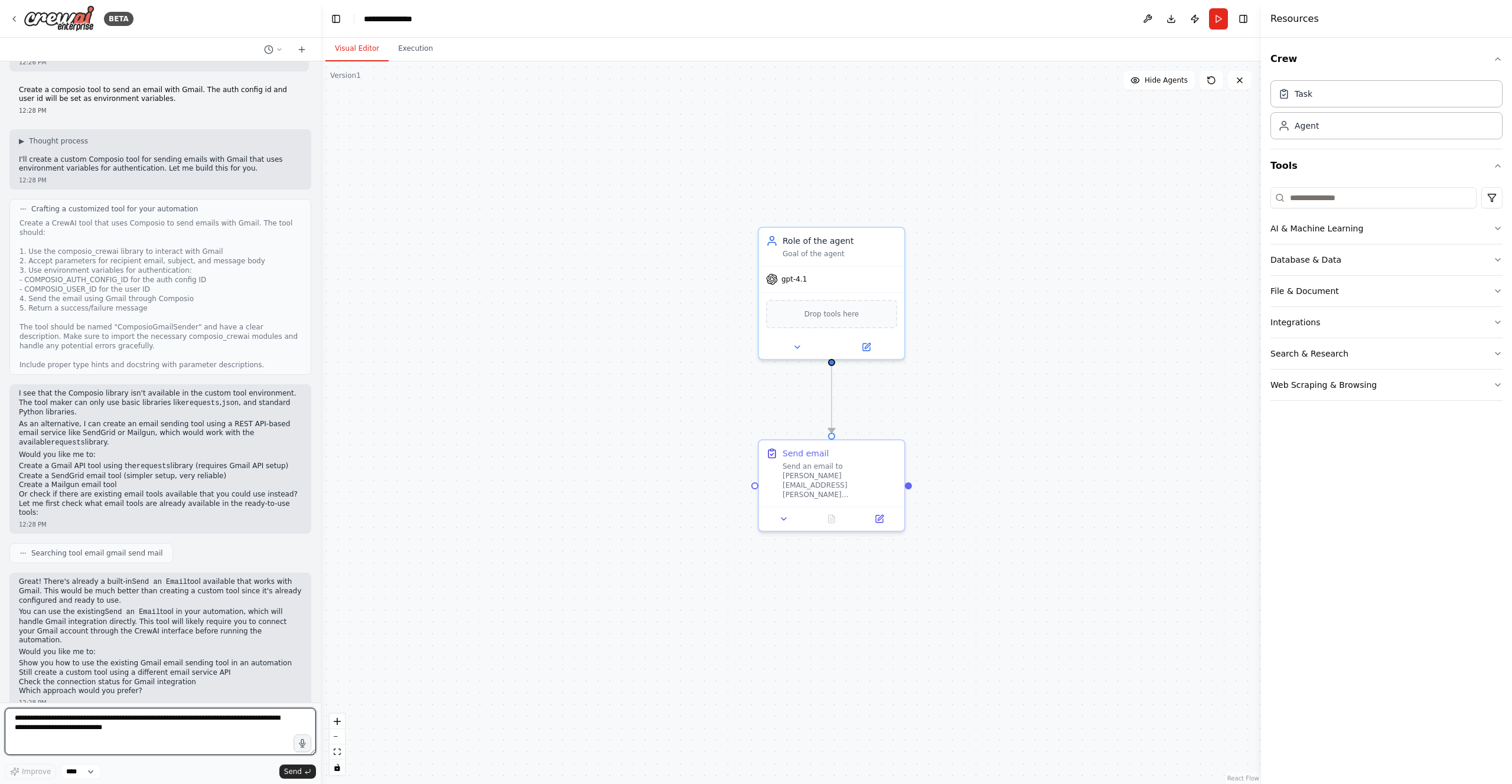
click at [191, 726] on textarea "**********" at bounding box center [160, 731] width 312 height 47
click at [246, 724] on textarea "**********" at bounding box center [160, 731] width 312 height 47
drag, startPoint x: 155, startPoint y: 101, endPoint x: 19, endPoint y: 88, distance: 136.6
click at [19, 88] on p "Create a composio tool to send an email with Gmail. The auth config id and user…" at bounding box center [160, 95] width 283 height 18
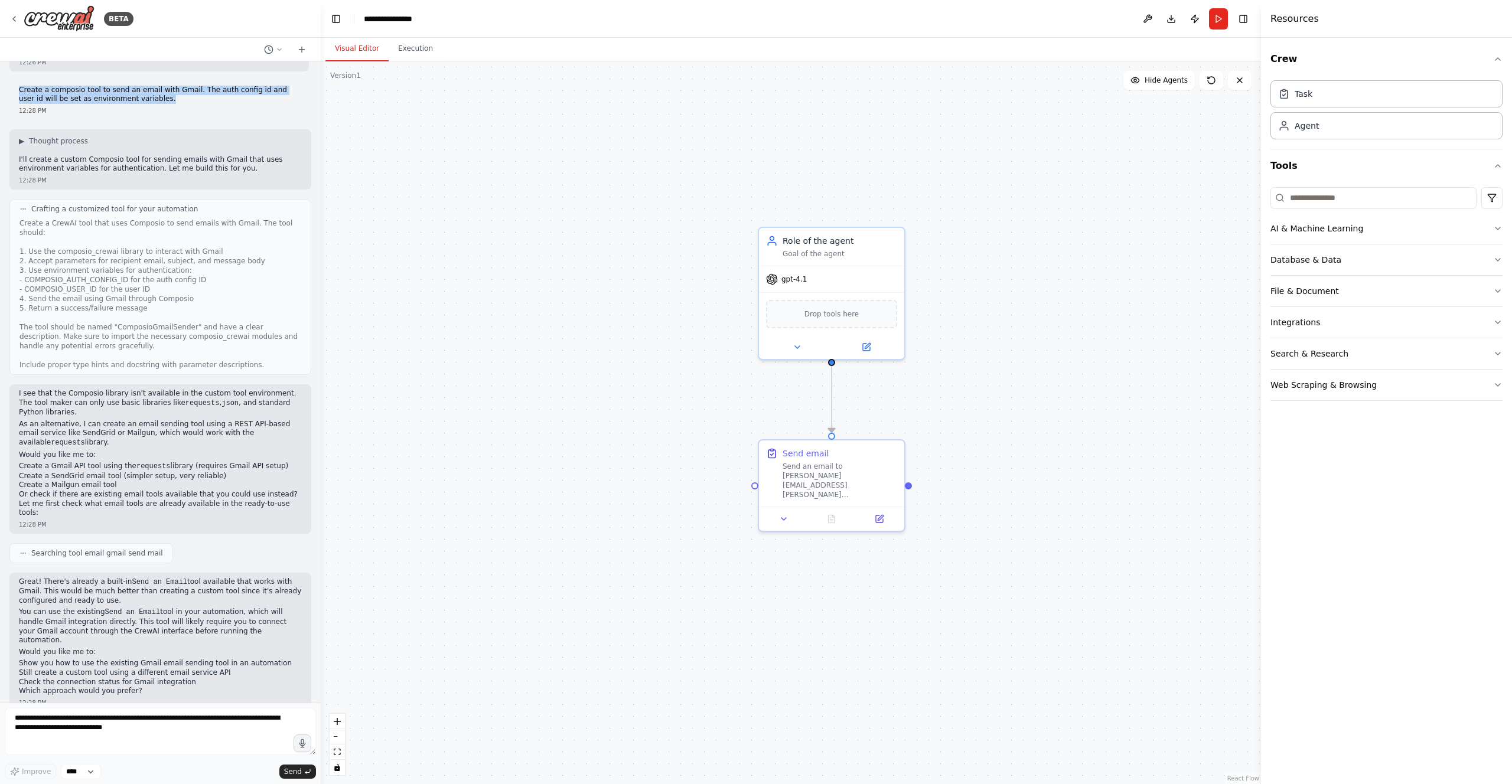
copy p "Create a composio tool to send an email with Gmail. The auth config id and user…"
click at [123, 738] on textarea "**********" at bounding box center [160, 731] width 312 height 47
paste textarea "**********"
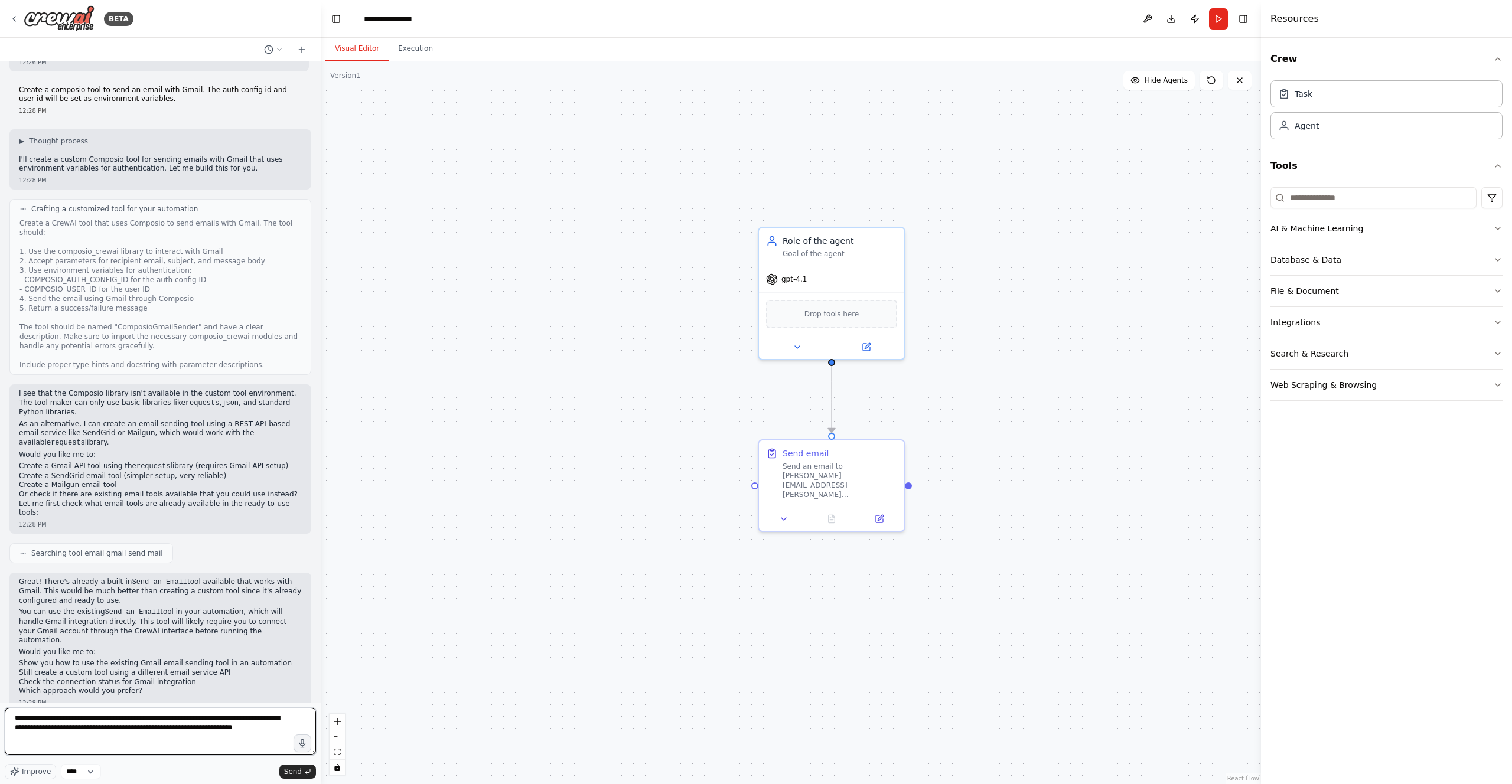
type textarea "**********"
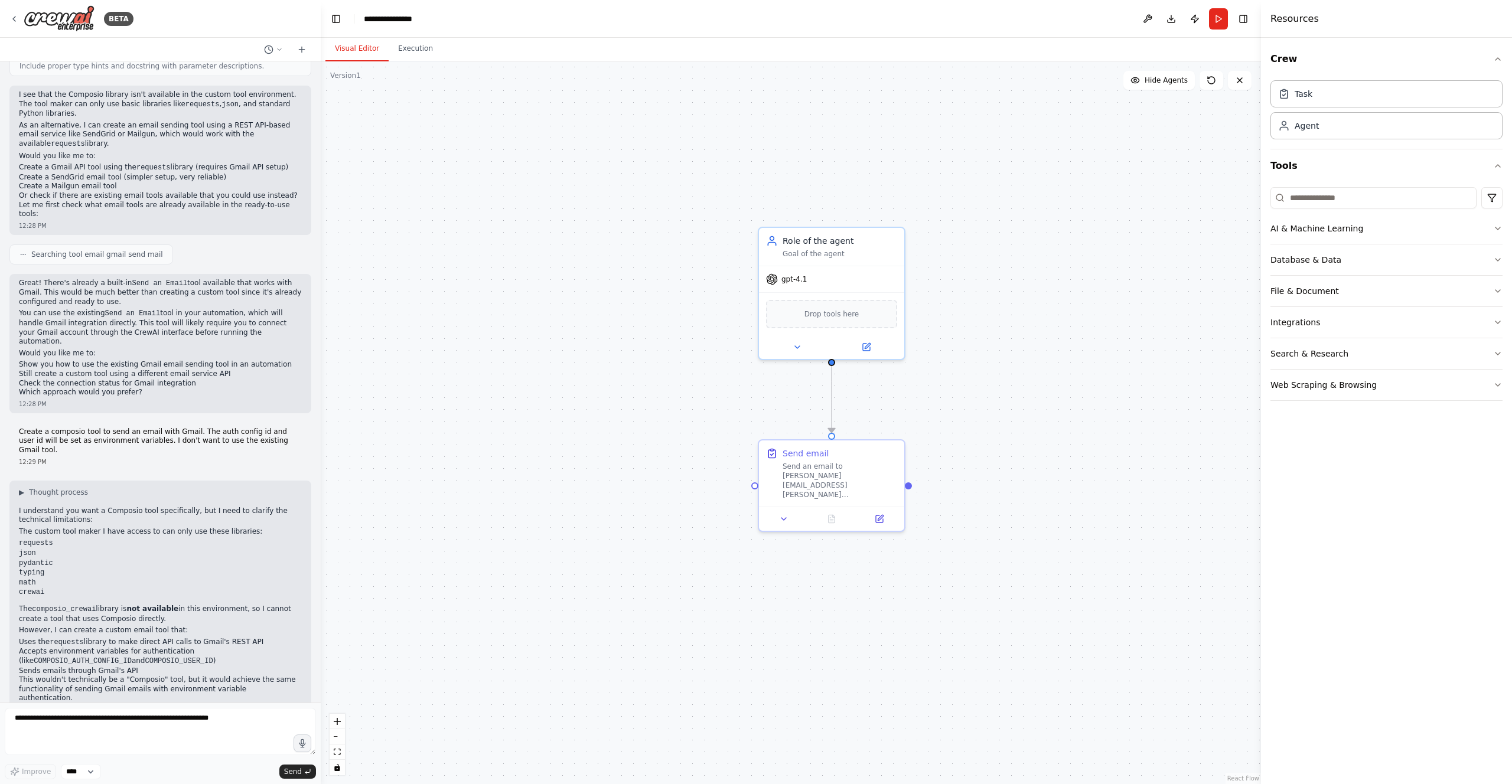
scroll to position [339, 0]
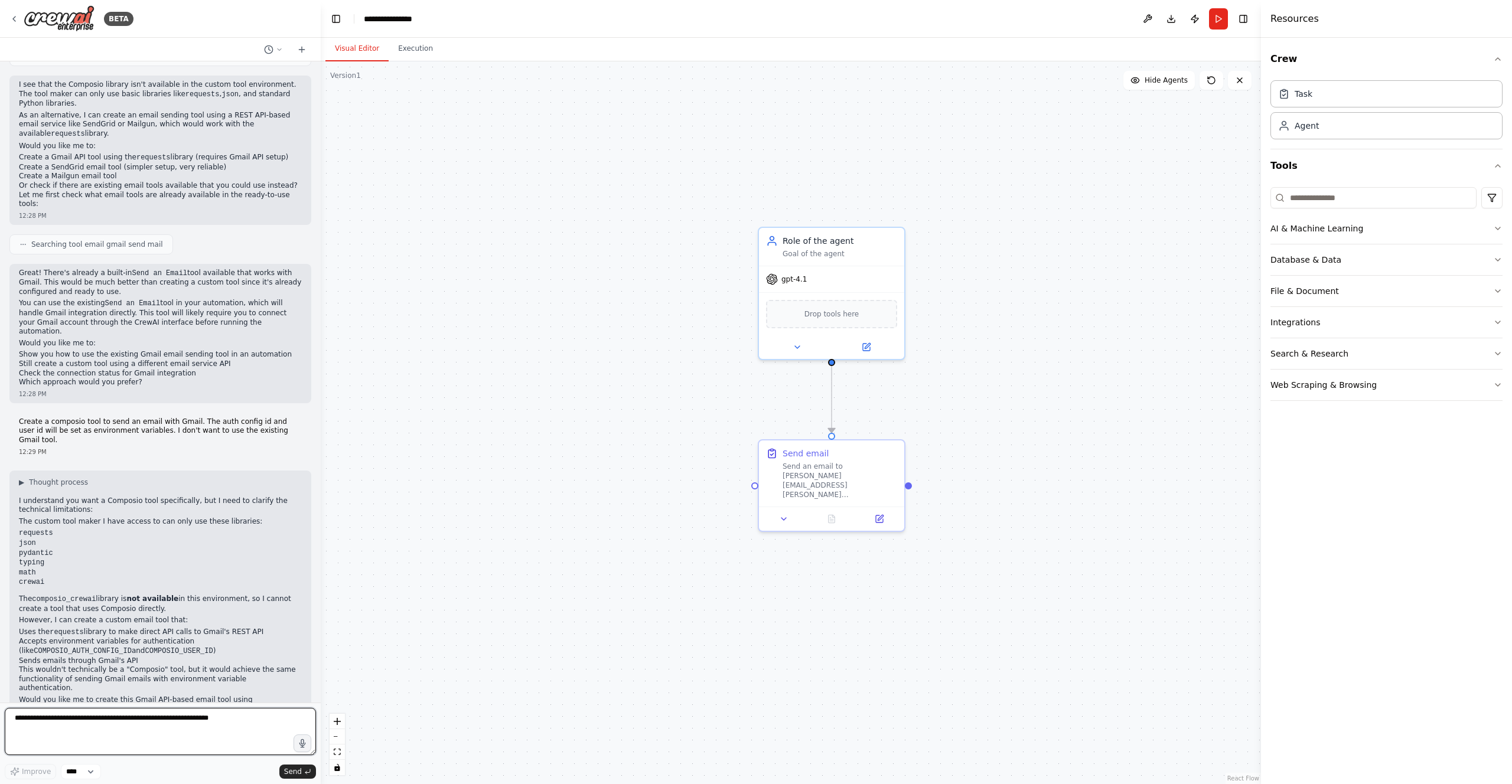
click at [147, 729] on textarea at bounding box center [160, 731] width 312 height 47
type textarea "**********"
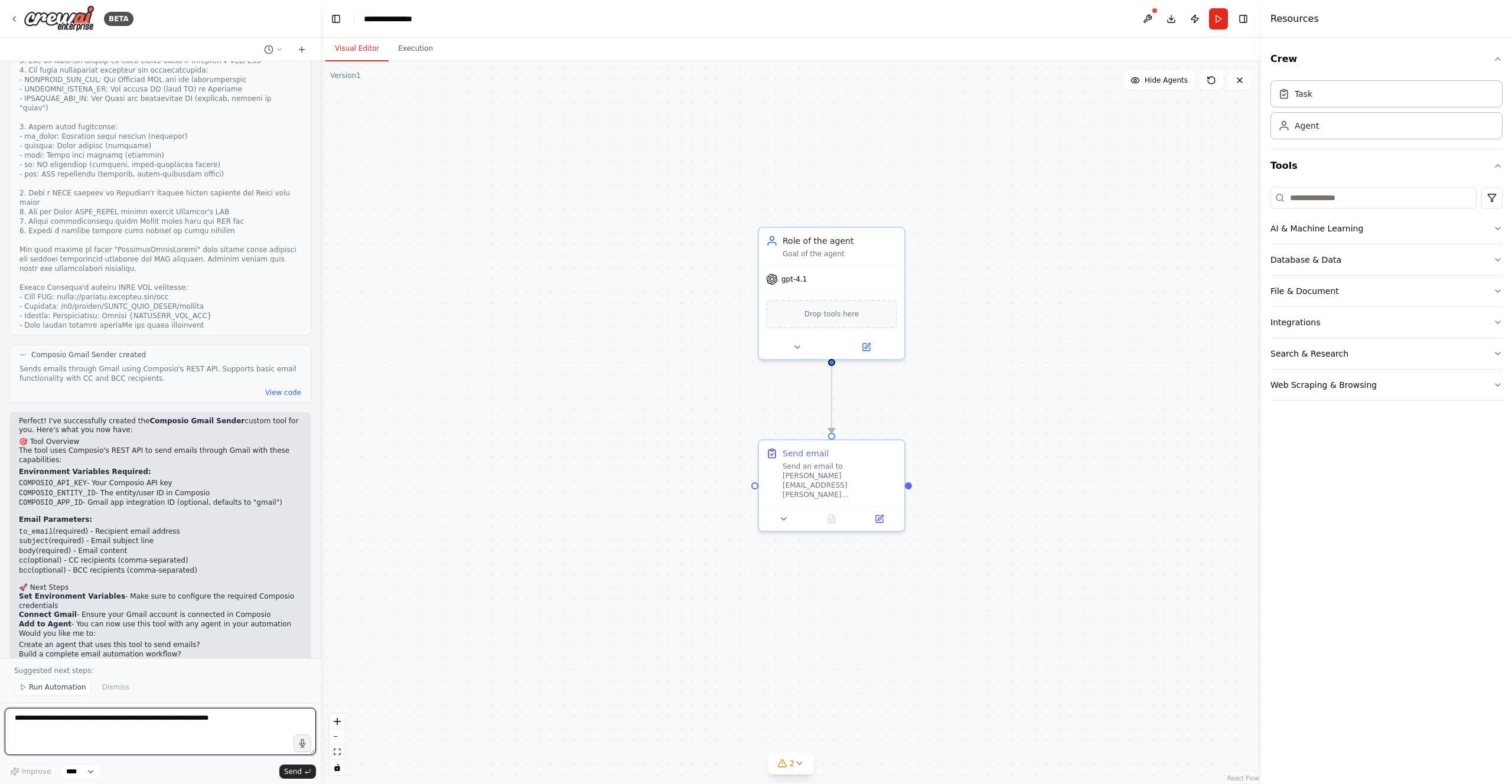
scroll to position [1216, 0]
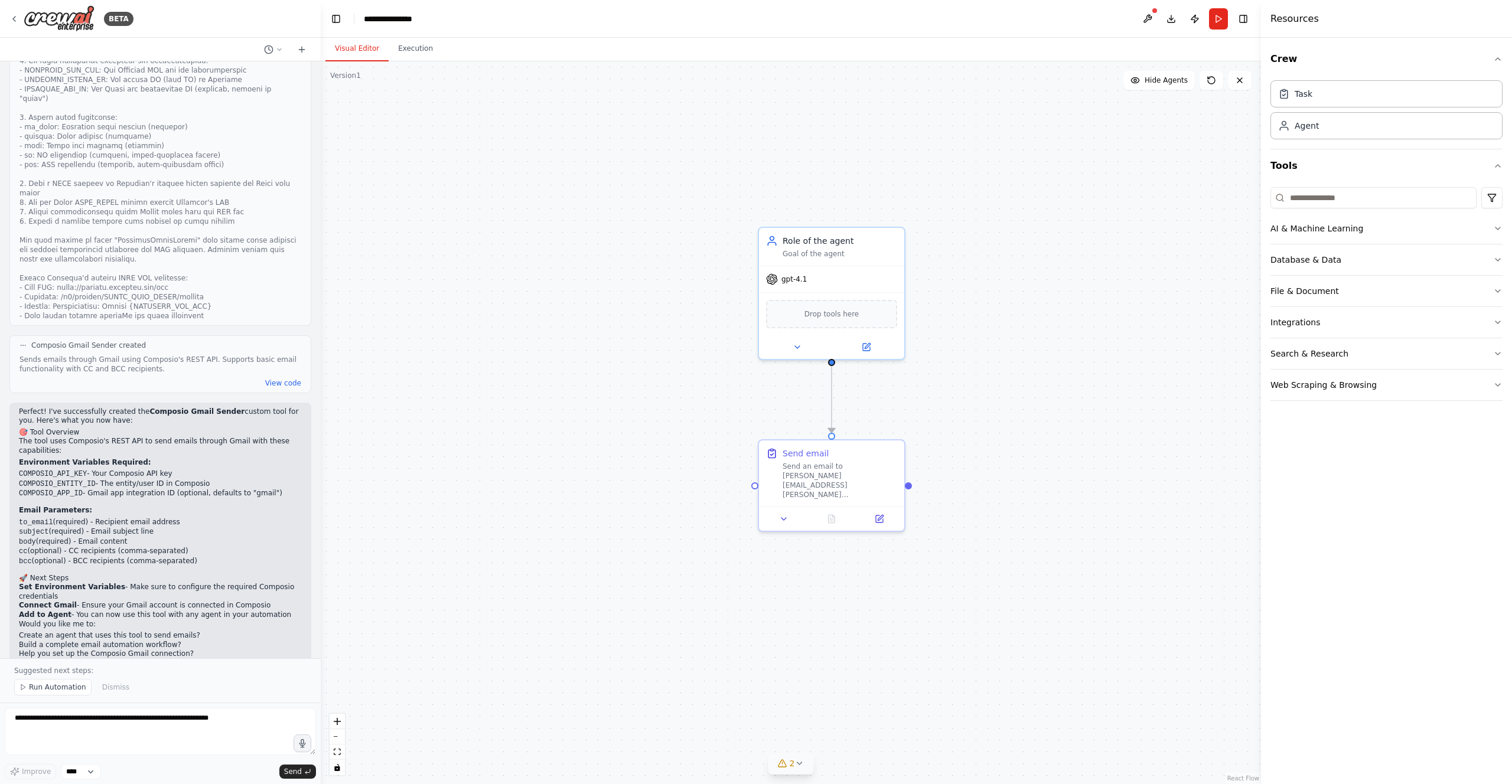
click at [787, 764] on div "2" at bounding box center [787, 764] width 17 height 12
click at [994, 720] on button at bounding box center [1003, 717] width 20 height 14
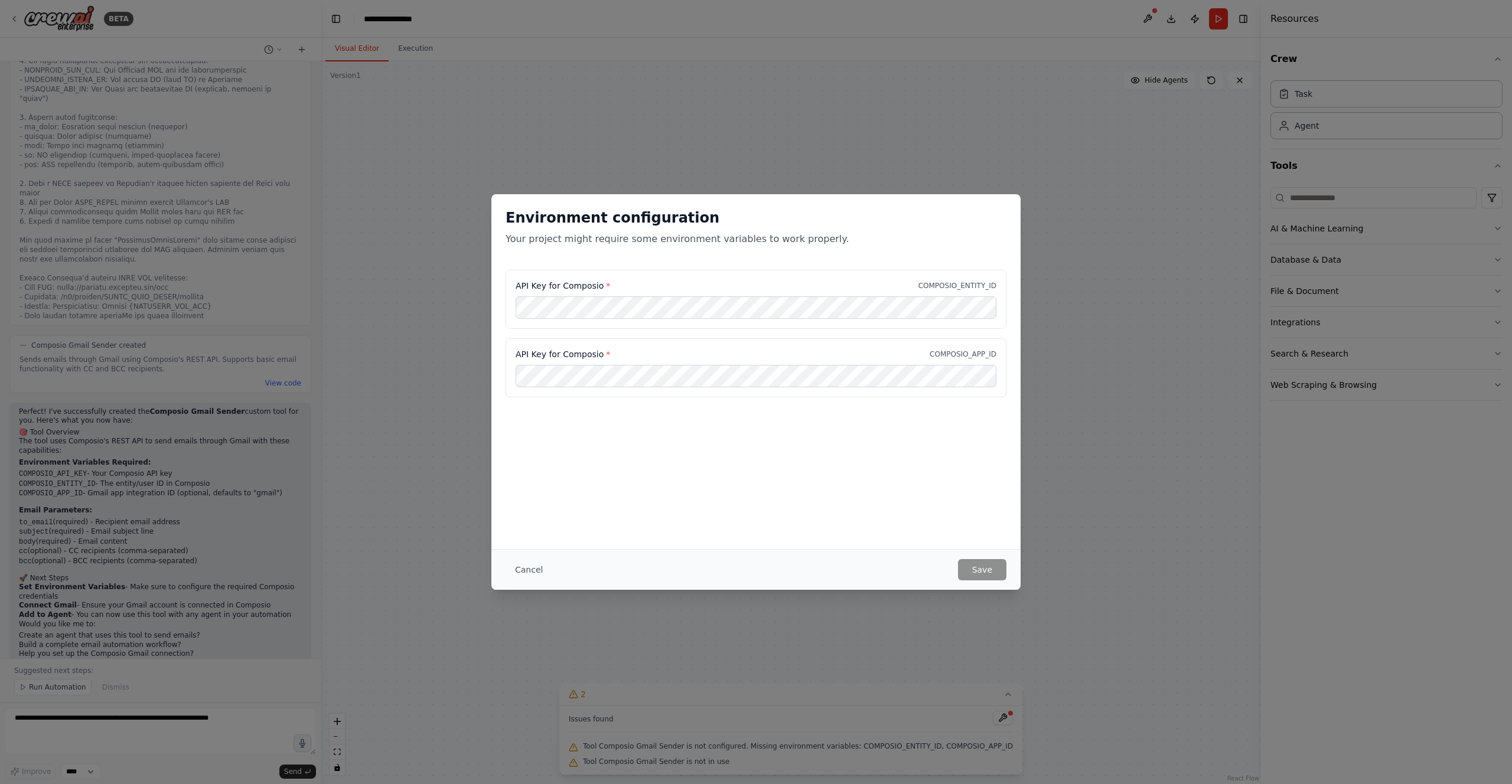
click at [668, 346] on div "API Key for Composio * COMPOSIO_APP_ID" at bounding box center [756, 368] width 501 height 59
click at [766, 485] on div "Environment configuration Your project might require some environment variables…" at bounding box center [756, 371] width 529 height 355
click at [990, 568] on button "Save" at bounding box center [983, 570] width 48 height 21
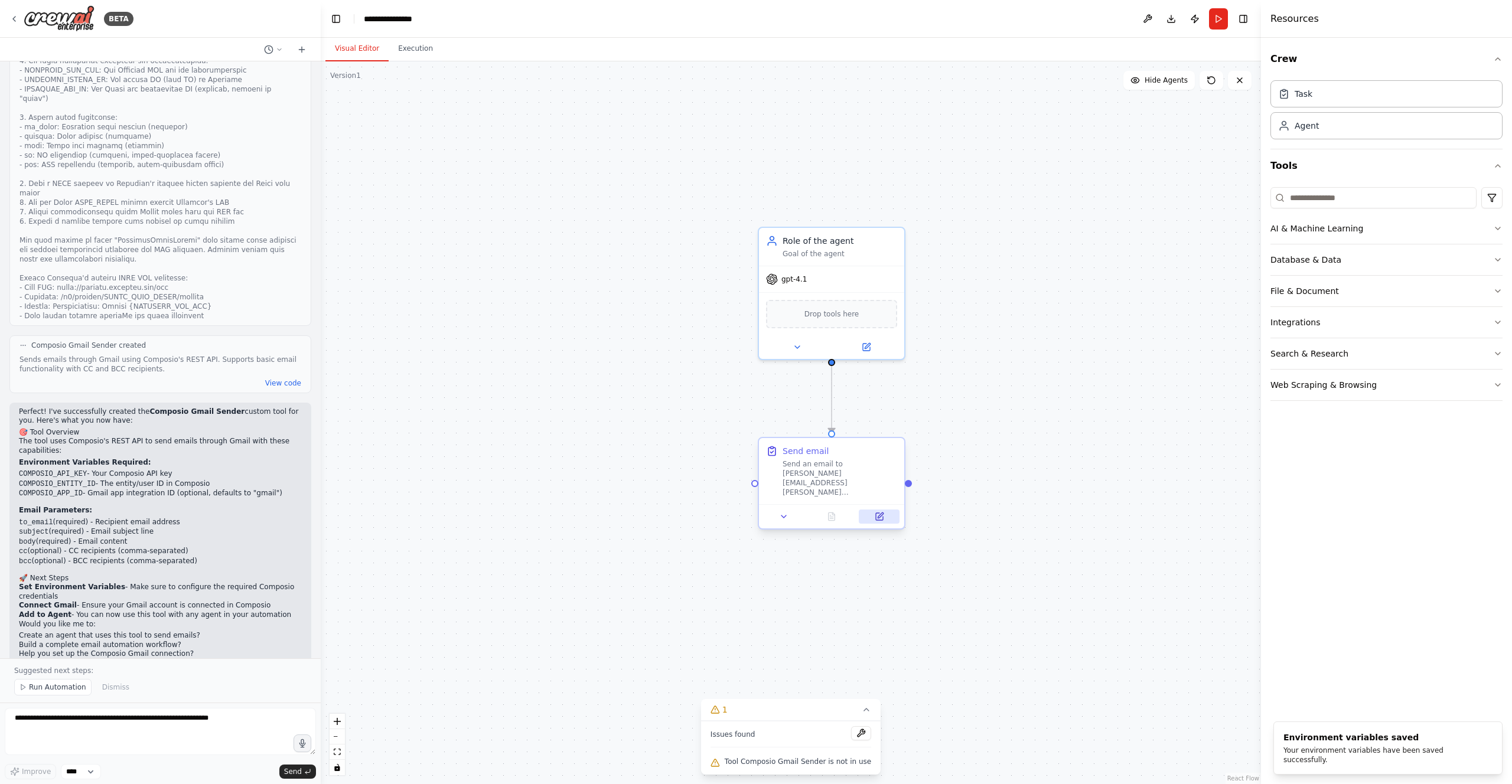
click at [879, 513] on icon at bounding box center [879, 516] width 7 height 7
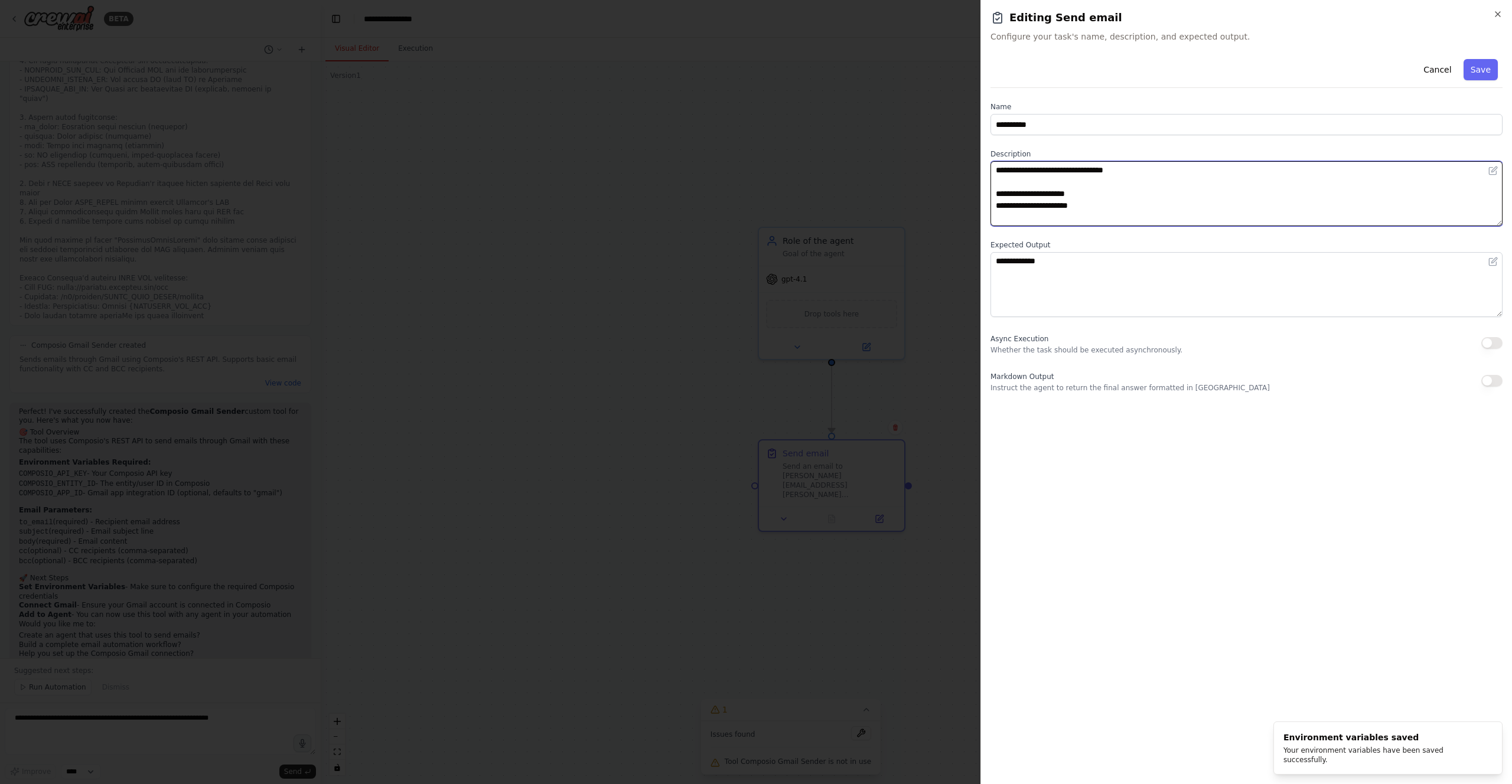
click at [1158, 174] on textarea "**********" at bounding box center [1247, 194] width 512 height 65
type textarea "**********"
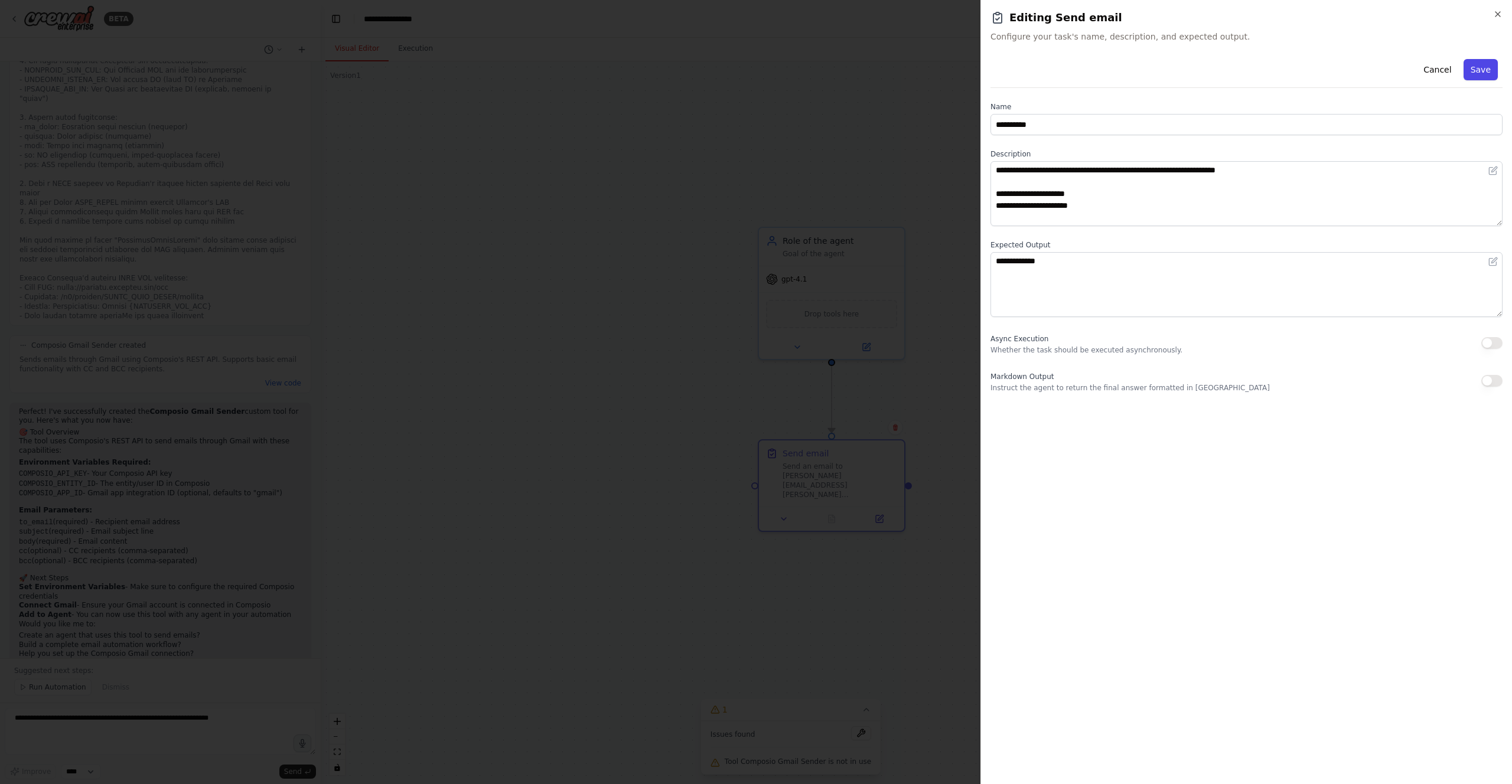
click at [1483, 67] on button "Save" at bounding box center [1480, 70] width 34 height 21
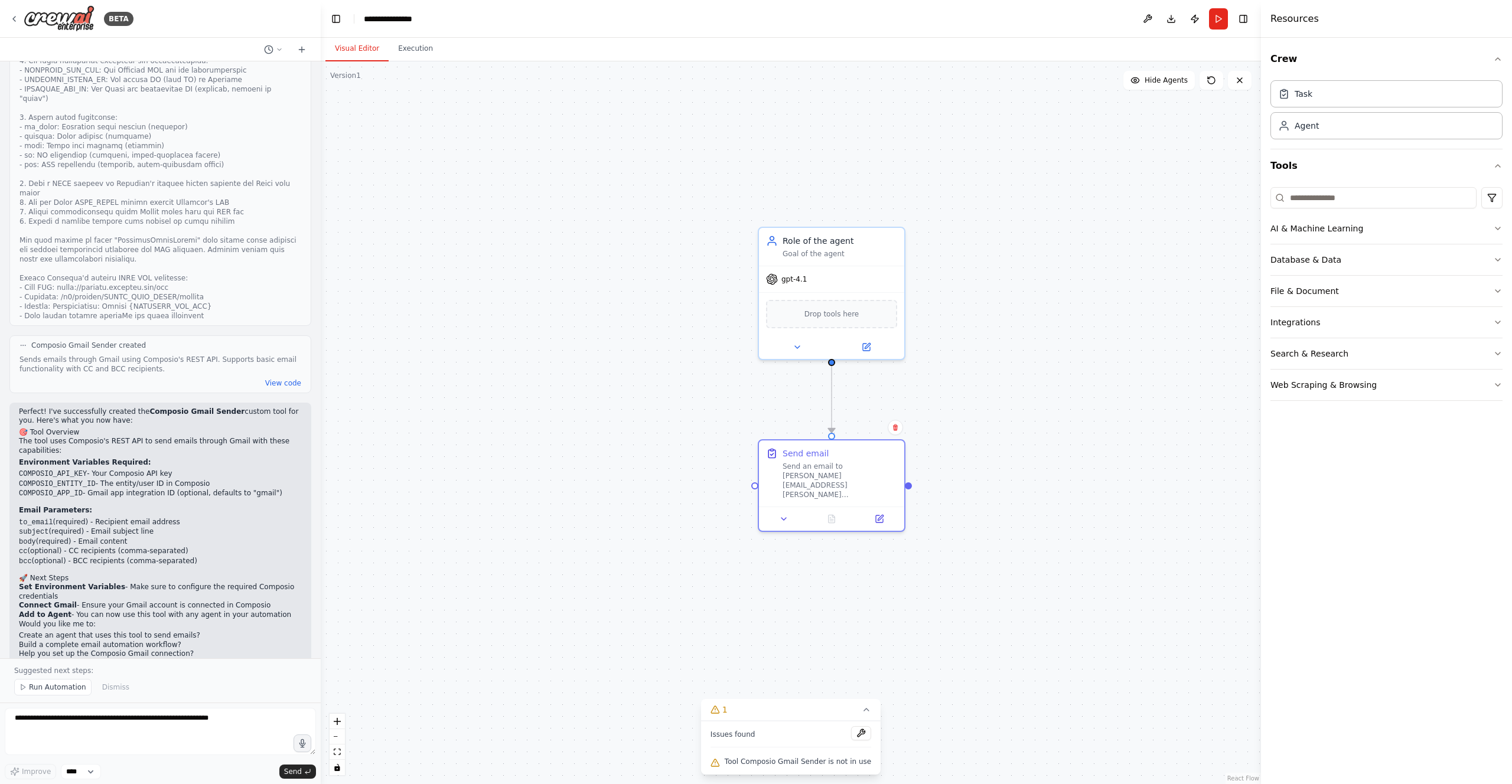
drag, startPoint x: 821, startPoint y: 711, endPoint x: 1052, endPoint y: 511, distance: 305.6
click at [1052, 511] on div "Version 1 Show Tools Hide Agents .deletable-edge-delete-btn { width: 20px; heig…" at bounding box center [790, 423] width 940 height 723
click at [860, 733] on button at bounding box center [861, 733] width 20 height 14
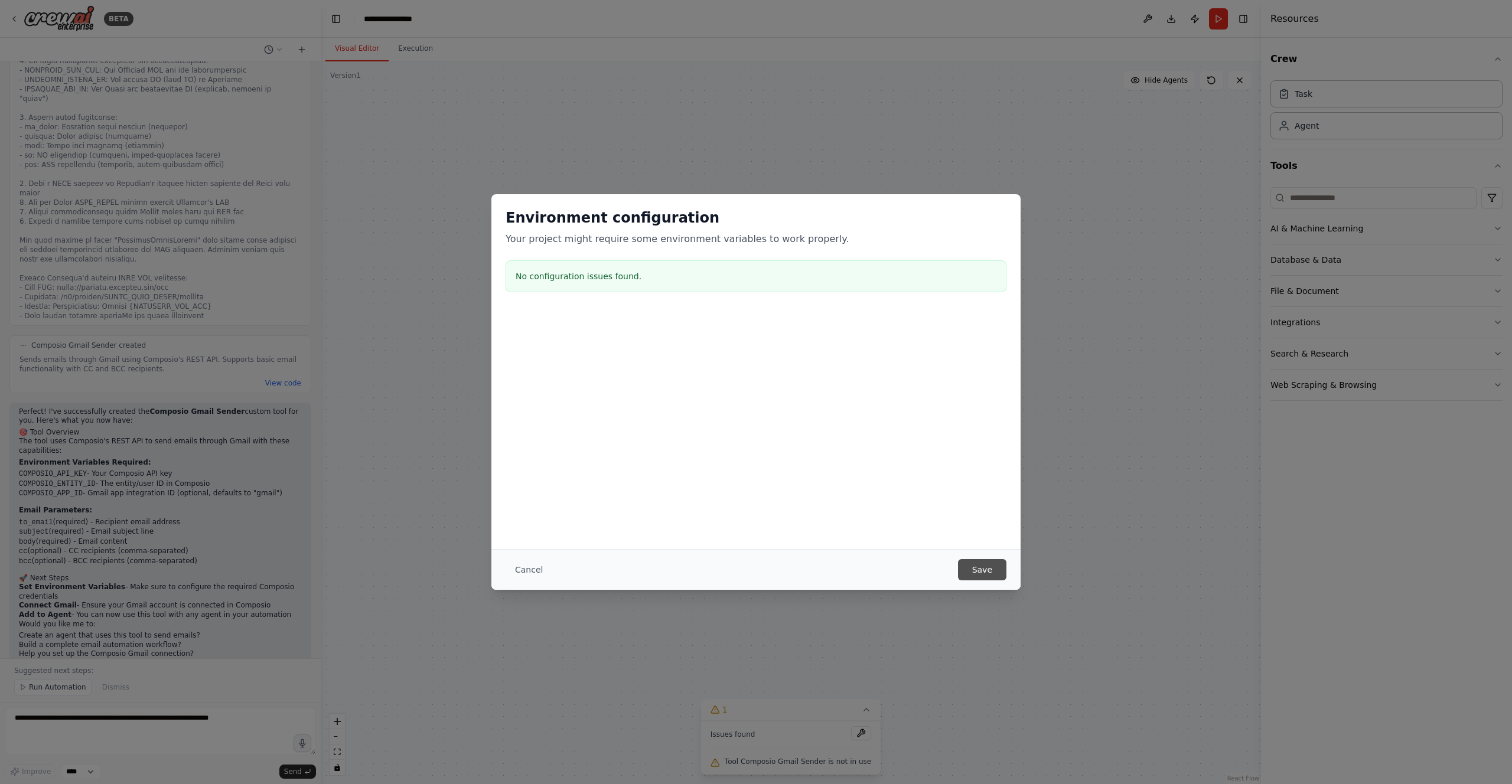
click at [985, 576] on button "Save" at bounding box center [983, 570] width 48 height 21
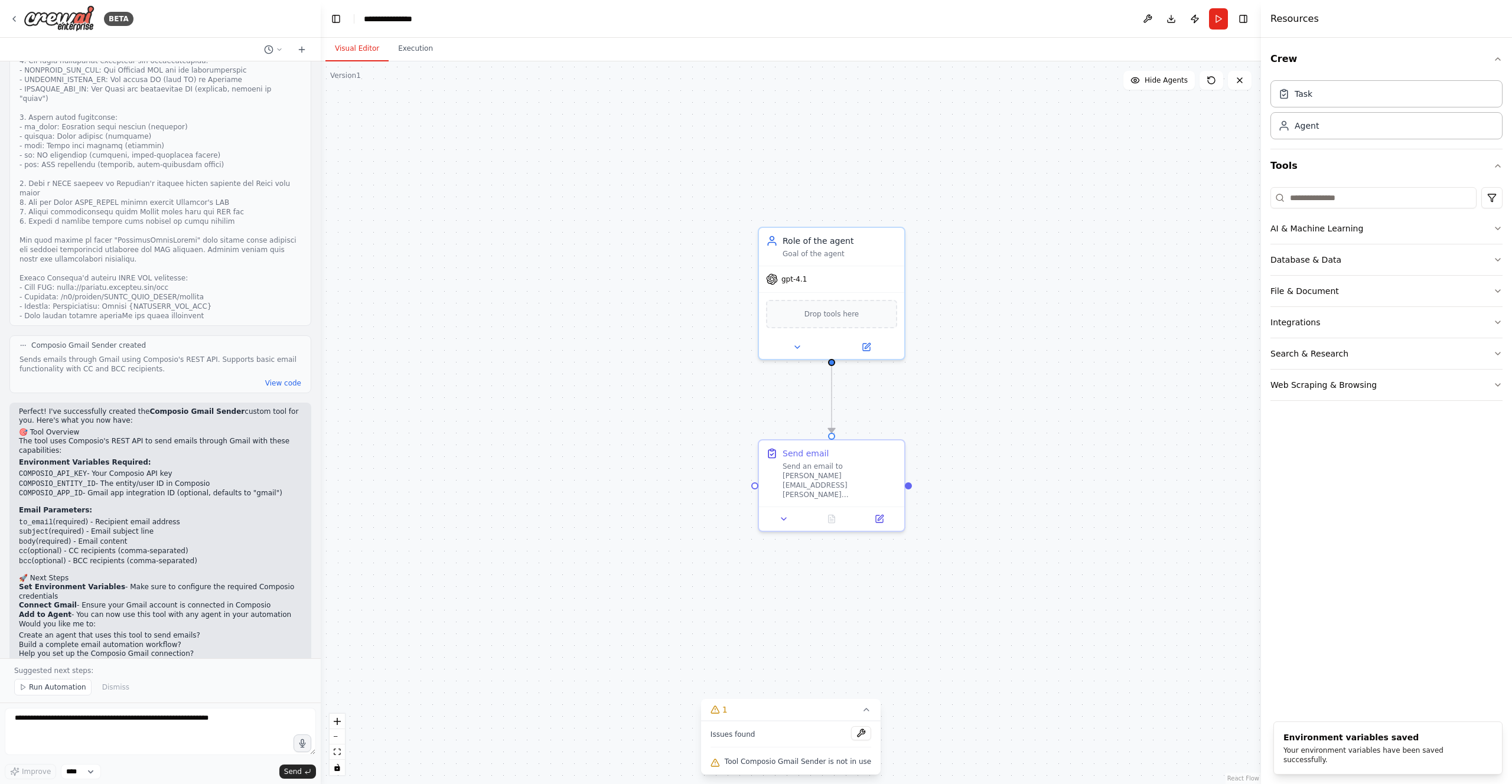
drag, startPoint x: 793, startPoint y: 711, endPoint x: 842, endPoint y: 672, distance: 62.6
click at [842, 672] on div "Version 1 Show Tools Hide Agents .deletable-edge-delete-btn { width: 20px; heig…" at bounding box center [790, 423] width 940 height 723
click at [856, 315] on span "Drop tools here" at bounding box center [832, 312] width 55 height 12
click at [203, 729] on textarea at bounding box center [160, 731] width 312 height 47
type textarea "**********"
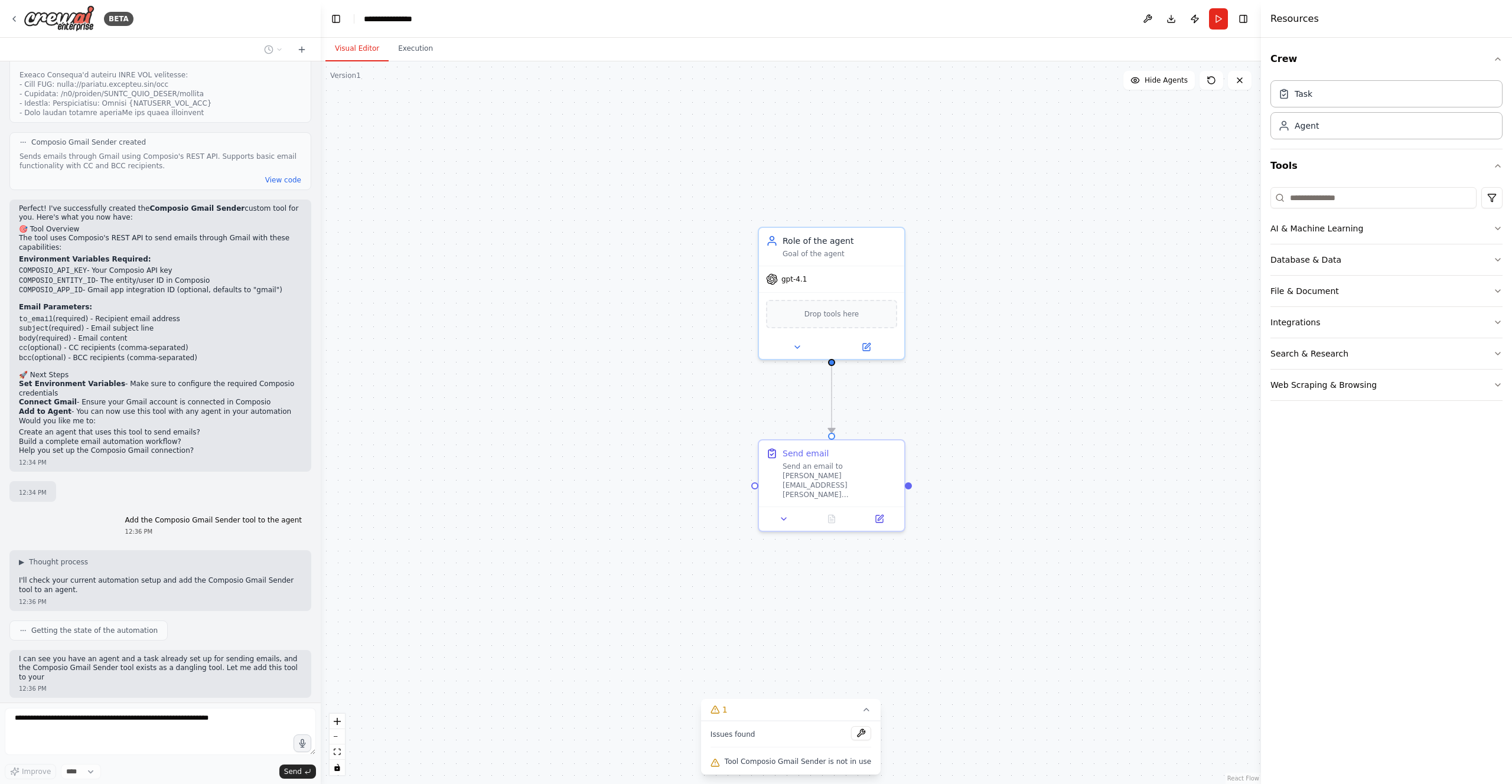
scroll to position [1428, 0]
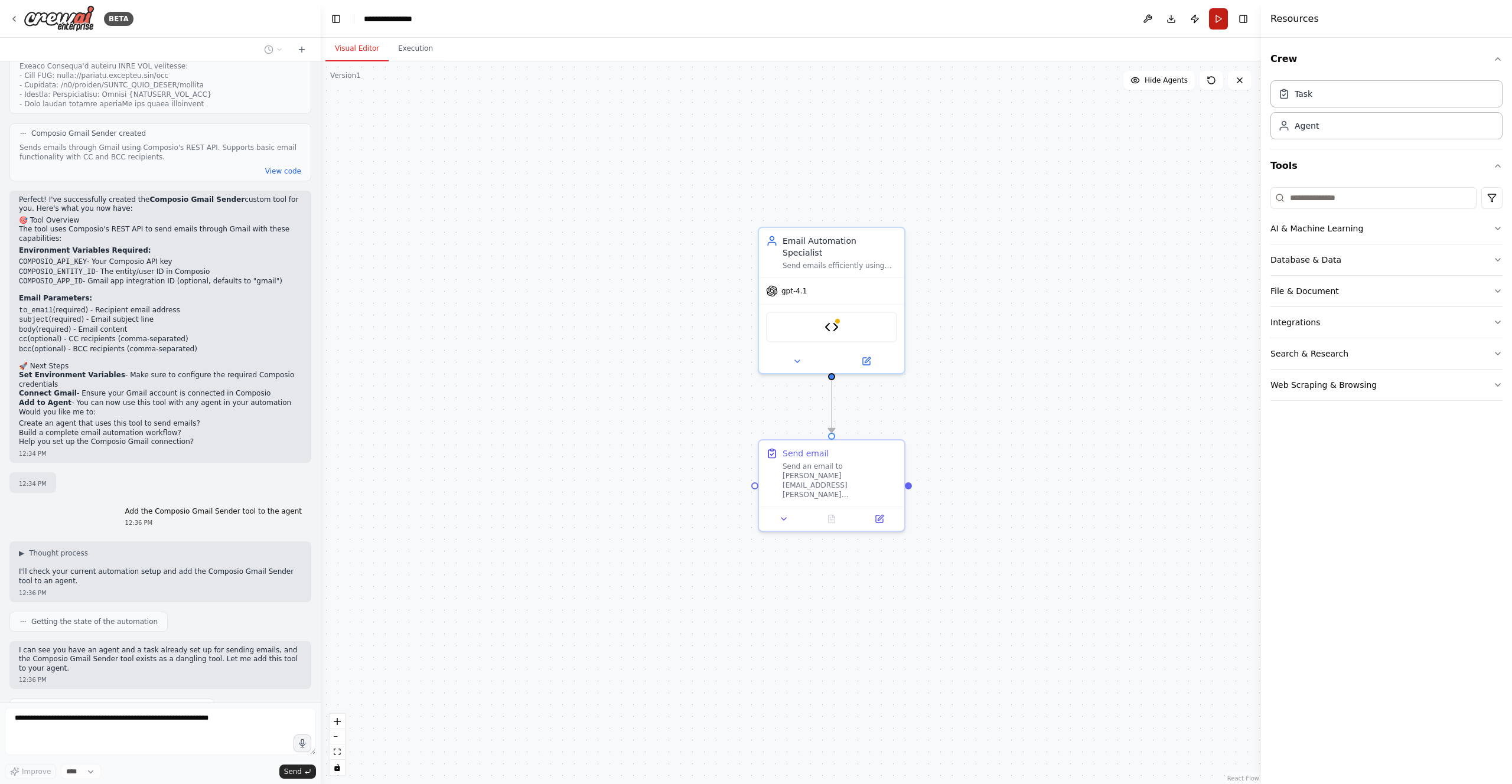
click at [1223, 24] on button "Run" at bounding box center [1219, 19] width 19 height 21
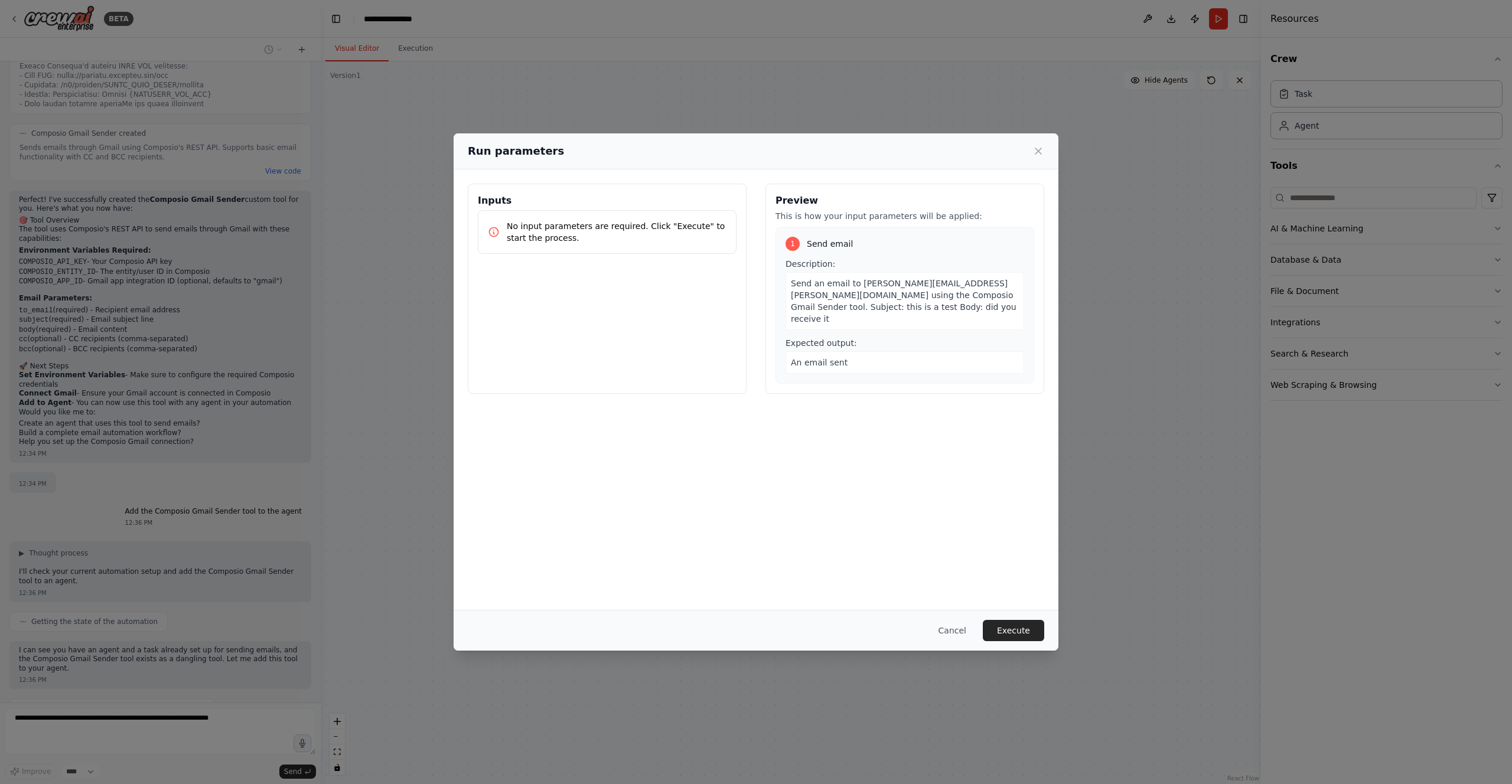
click at [993, 617] on div "Cancel Execute" at bounding box center [756, 631] width 605 height 41
click at [1011, 630] on button "Execute" at bounding box center [1014, 631] width 61 height 21
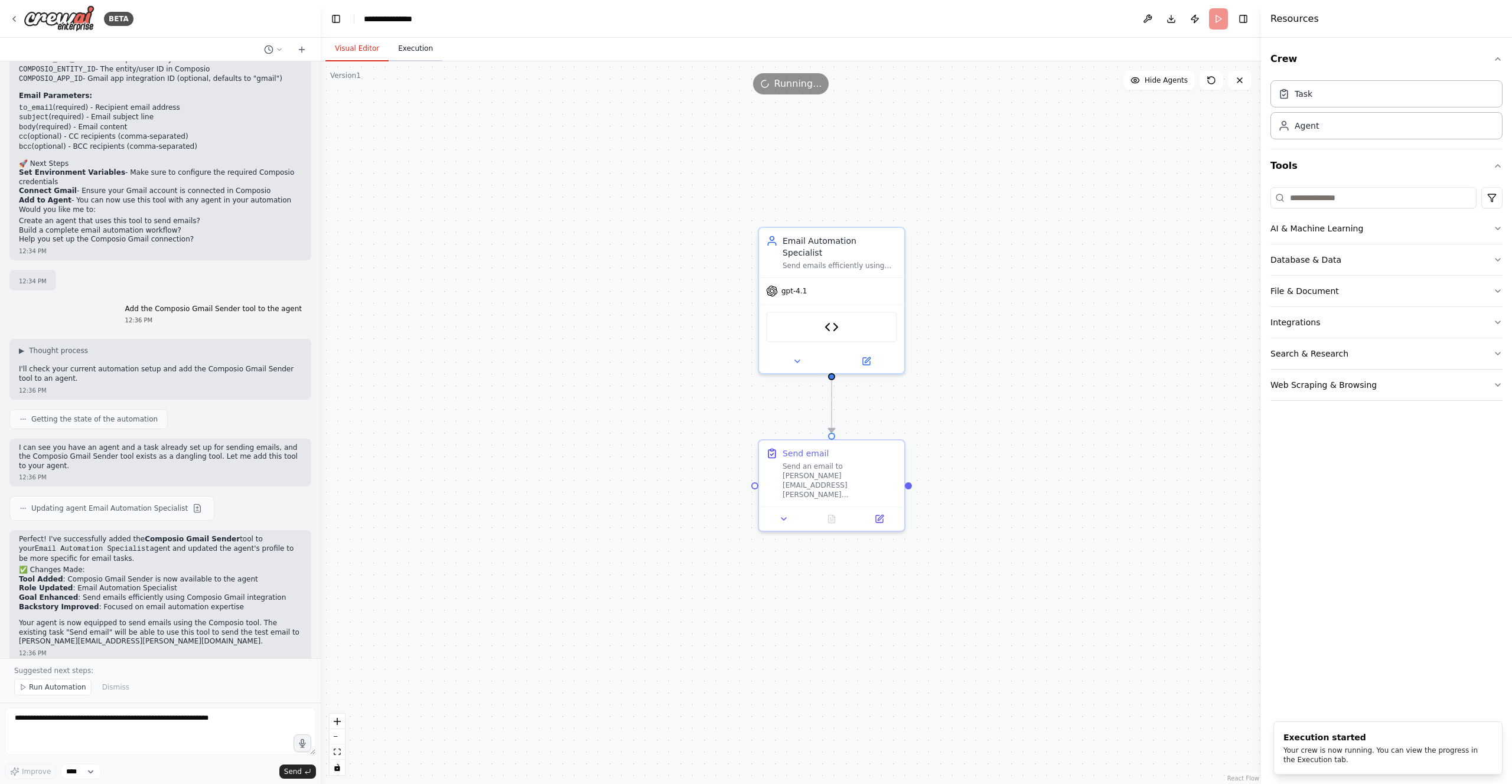
click at [414, 48] on button "Execution" at bounding box center [415, 48] width 54 height 25
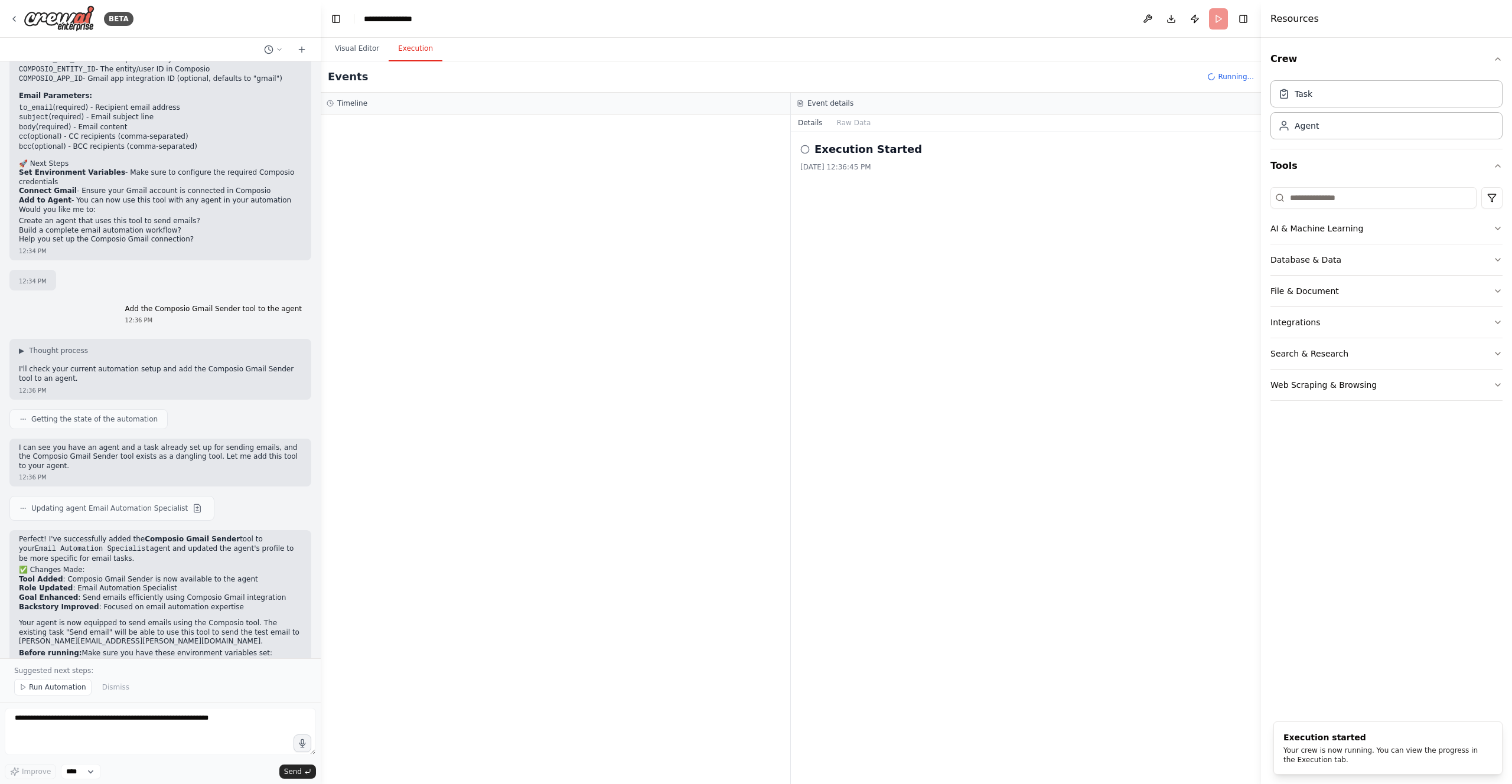
scroll to position [1667, 0]
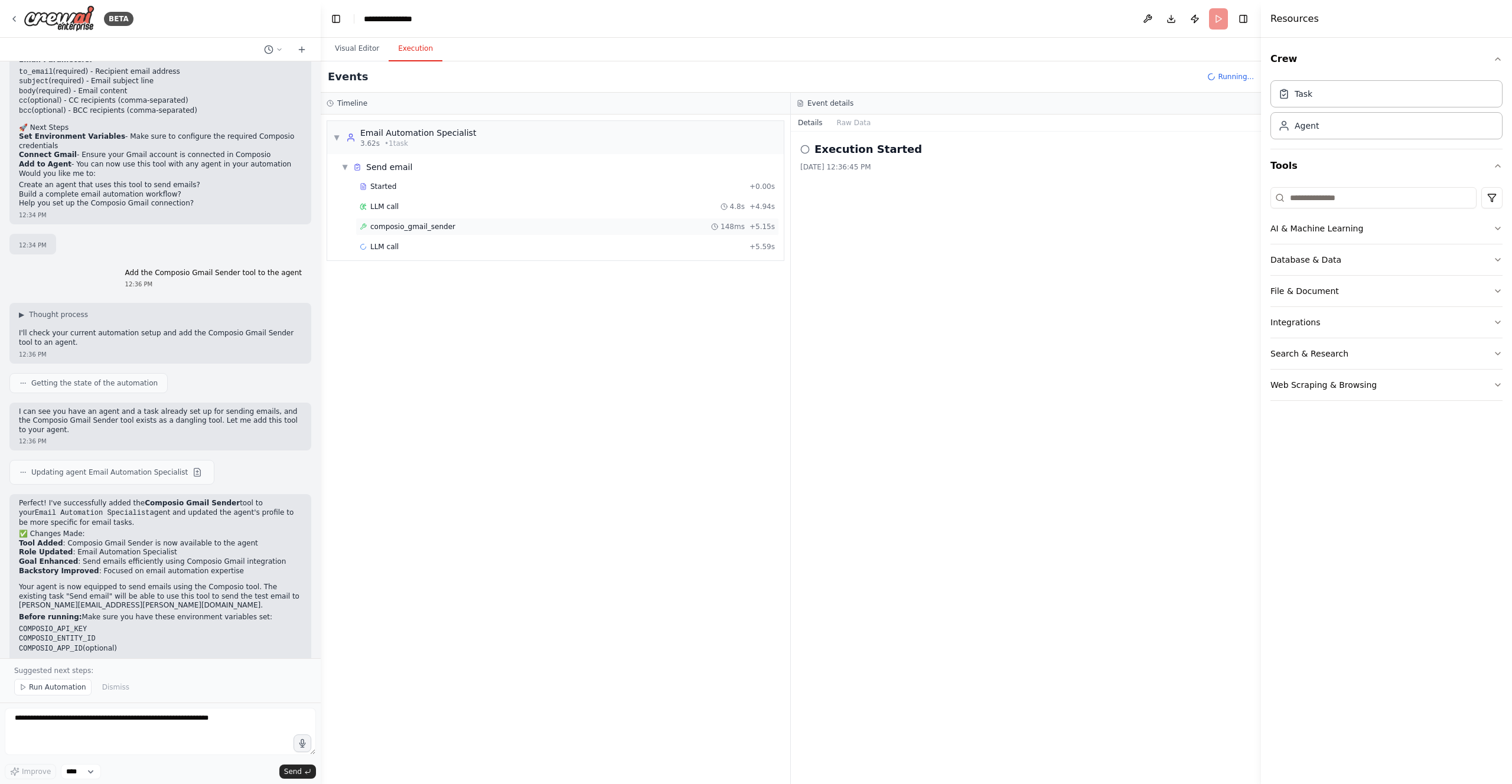
click at [455, 225] on div "composio_gmail_sender 148ms + 5.15s" at bounding box center [567, 227] width 415 height 9
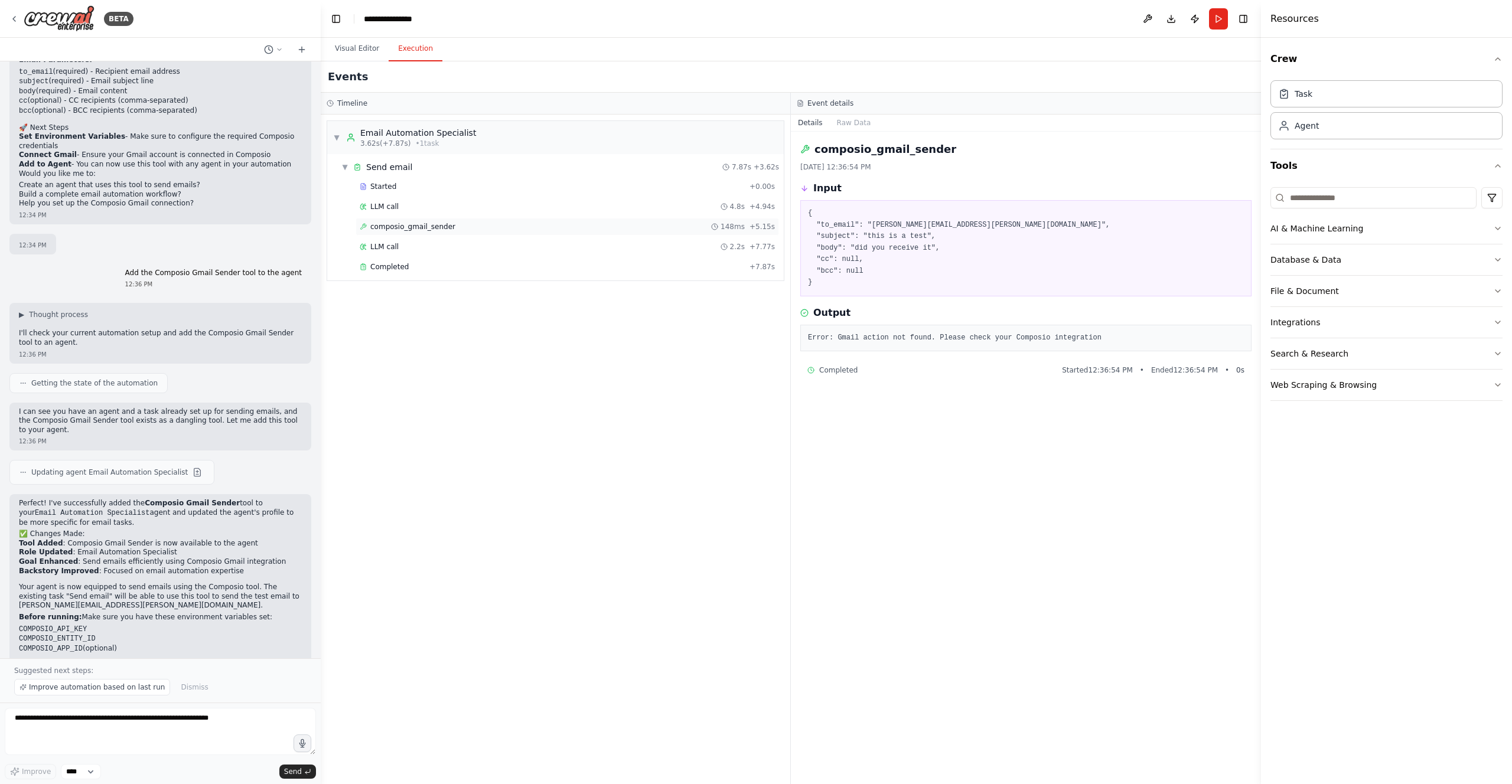
click at [445, 227] on span "composio_gmail_sender" at bounding box center [413, 227] width 85 height 9
click at [446, 205] on div "LLM call 4.8s + 4.94s" at bounding box center [567, 206] width 415 height 9
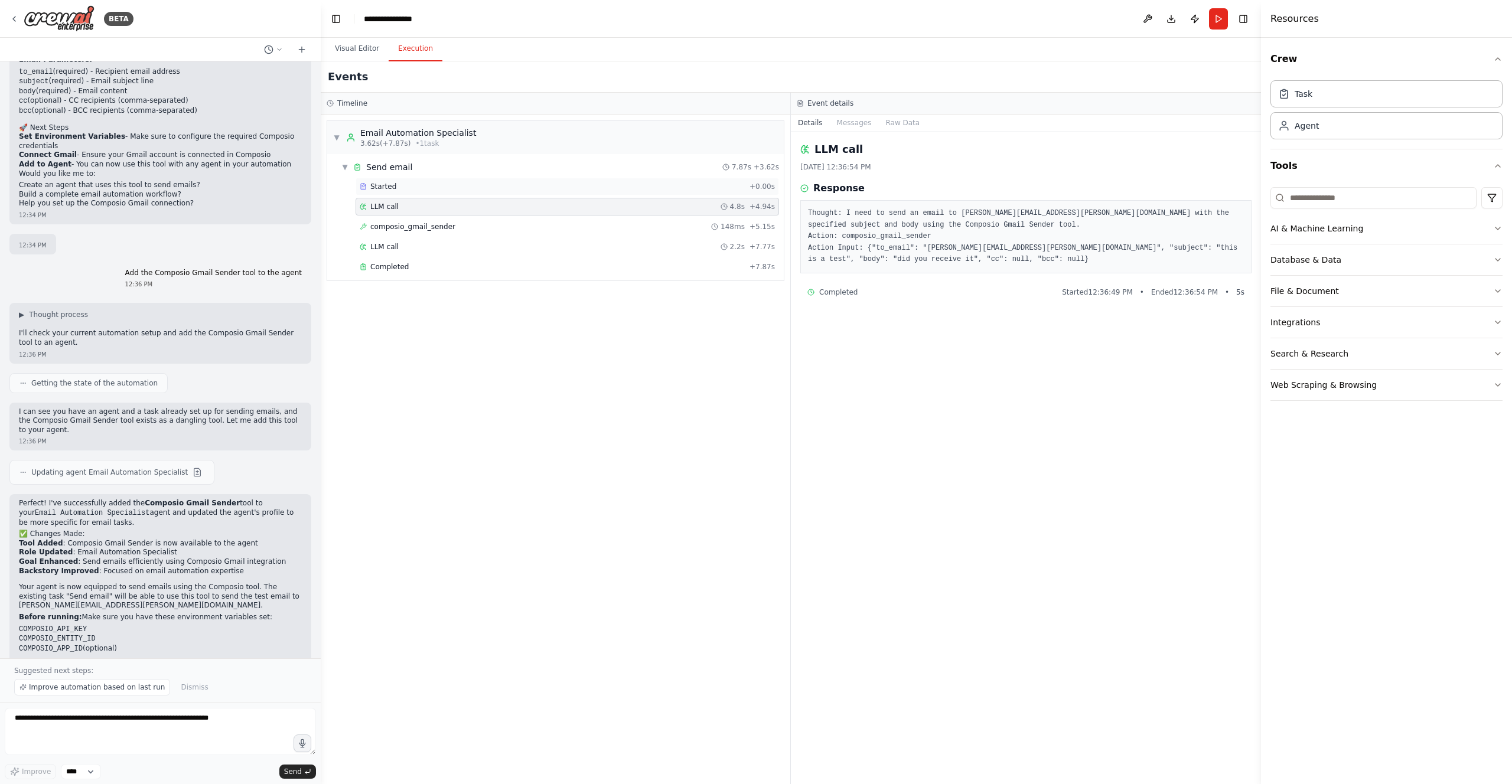
click at [446, 182] on div "Started" at bounding box center [552, 187] width 385 height 9
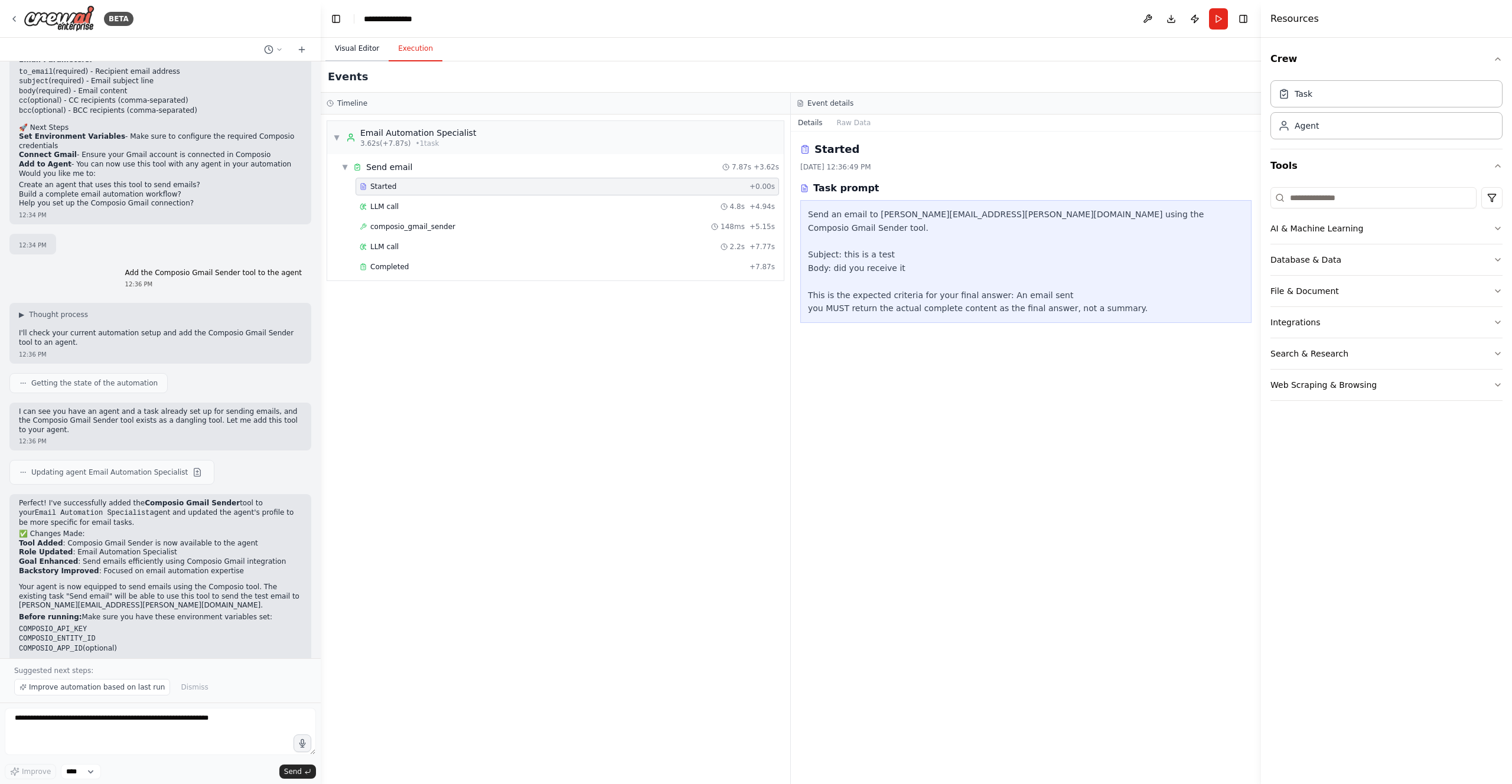
click at [360, 48] on button "Visual Editor" at bounding box center [357, 48] width 64 height 25
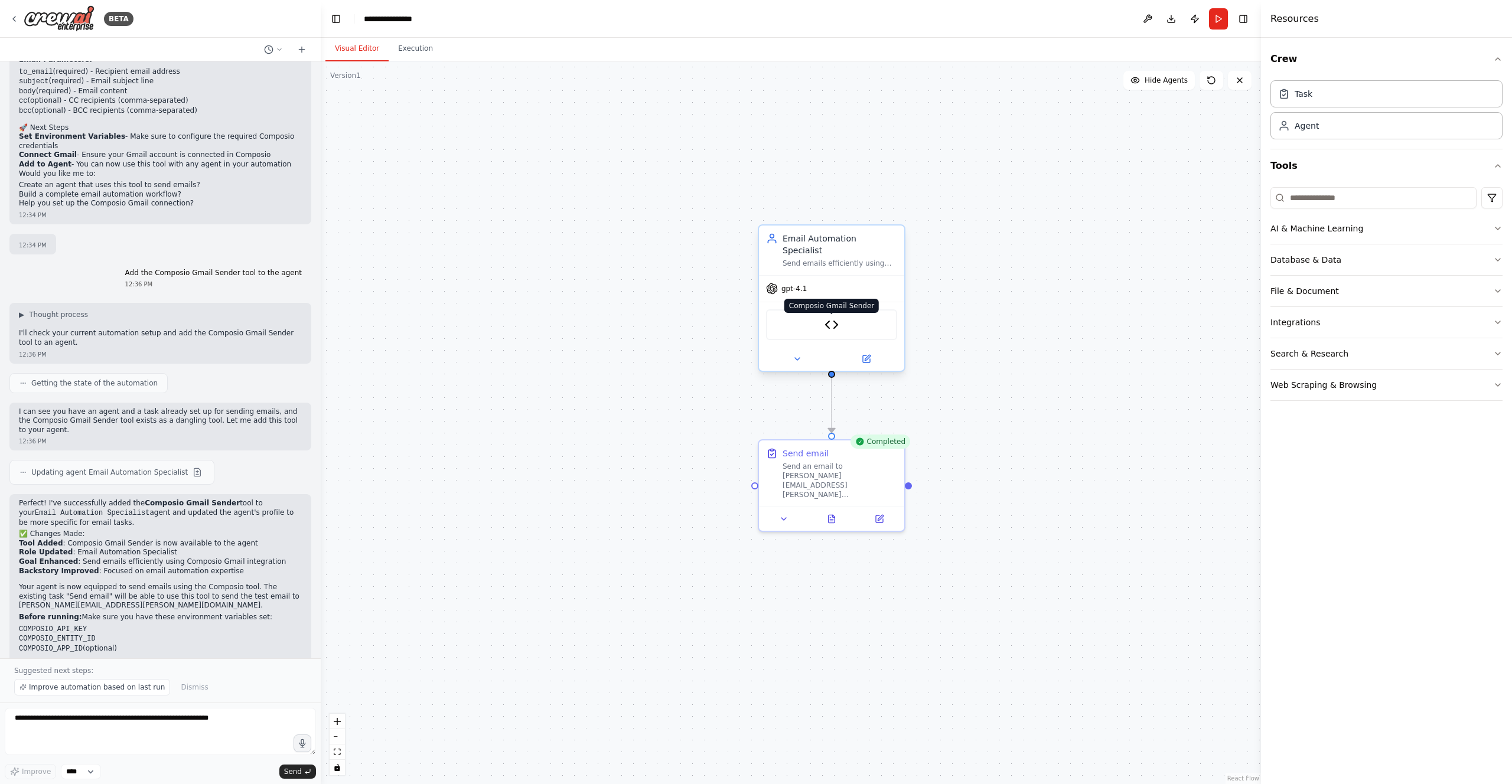
click at [834, 318] on img at bounding box center [831, 324] width 14 height 14
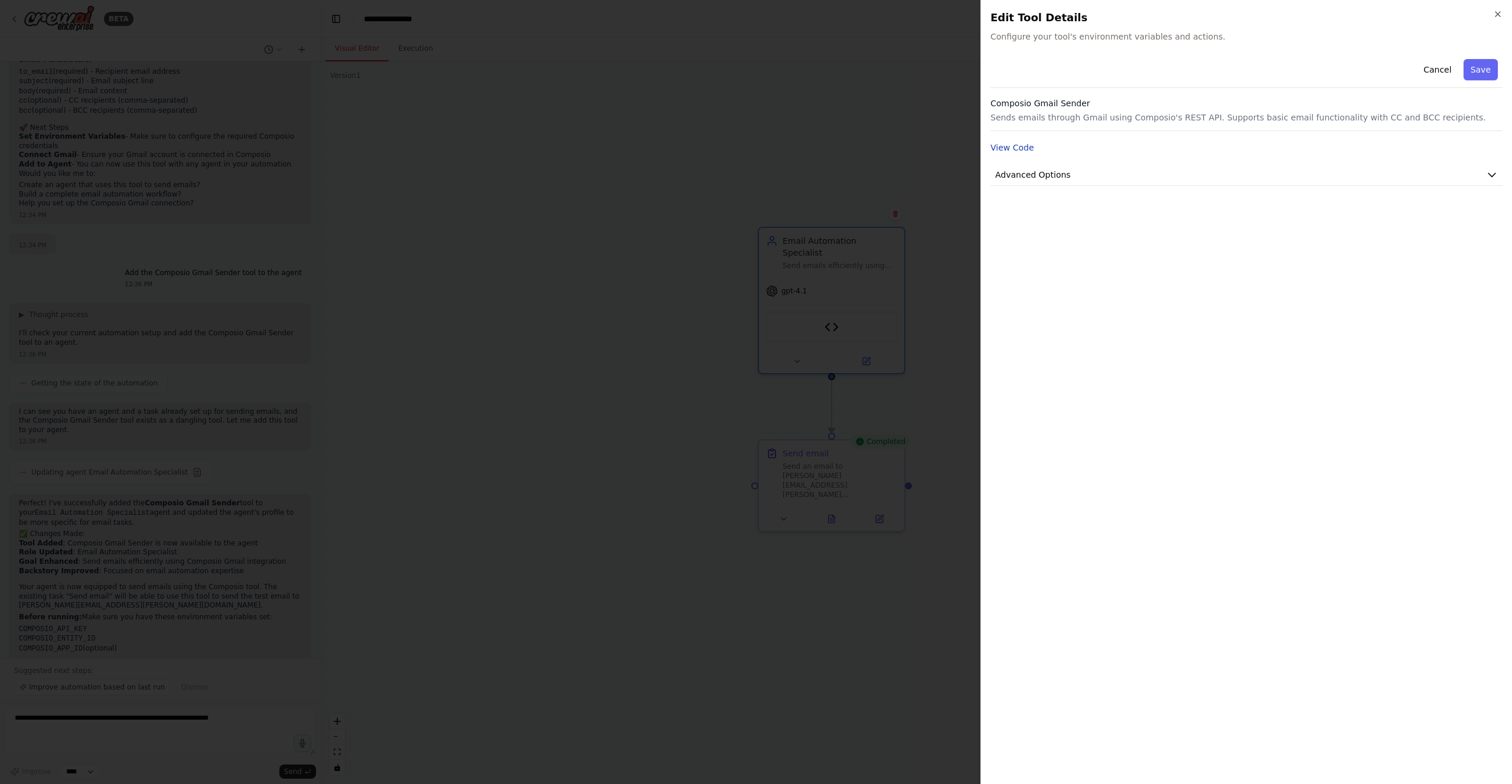
click at [1018, 142] on button "View Code" at bounding box center [1013, 147] width 44 height 12
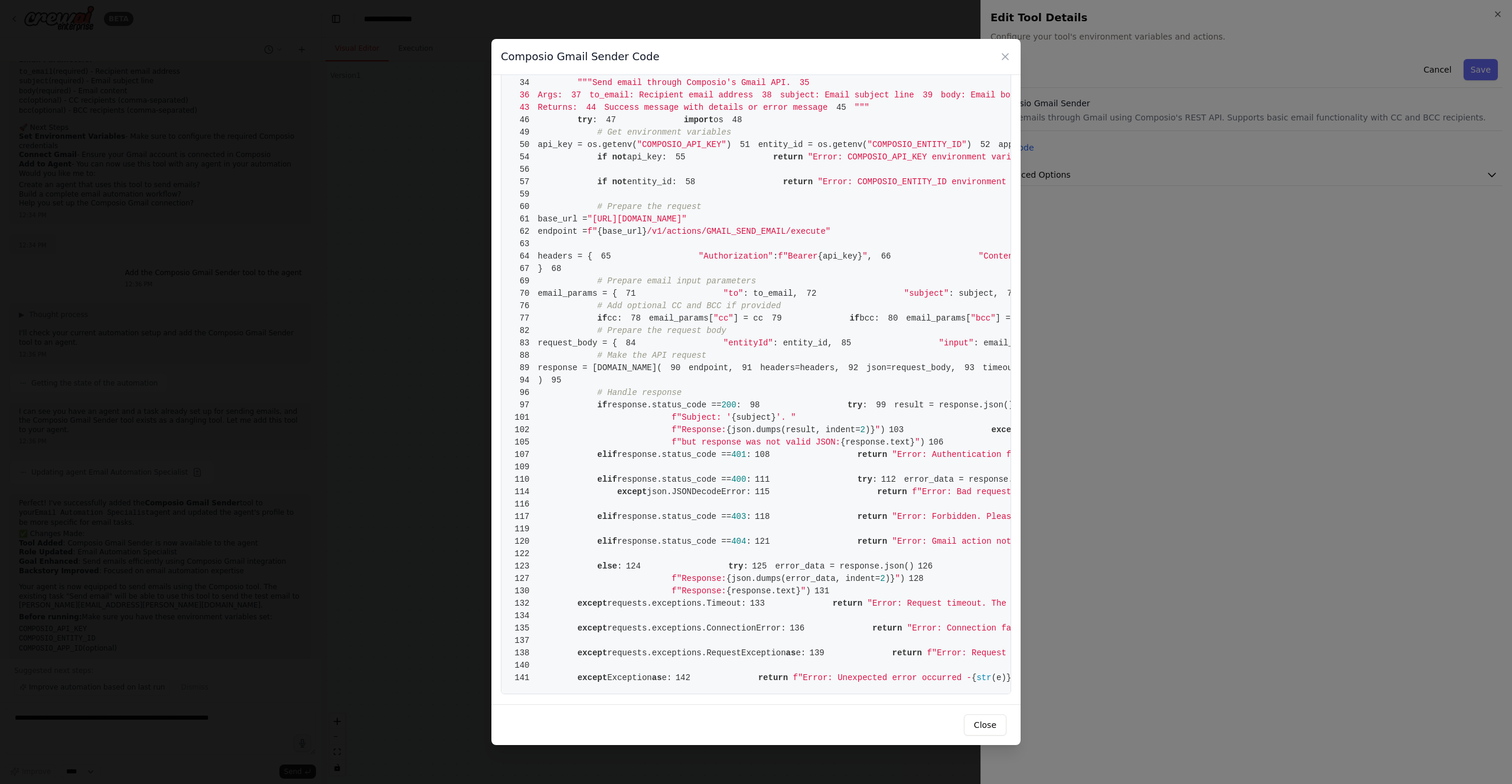
scroll to position [377, 0]
click at [1010, 60] on icon at bounding box center [1005, 57] width 12 height 12
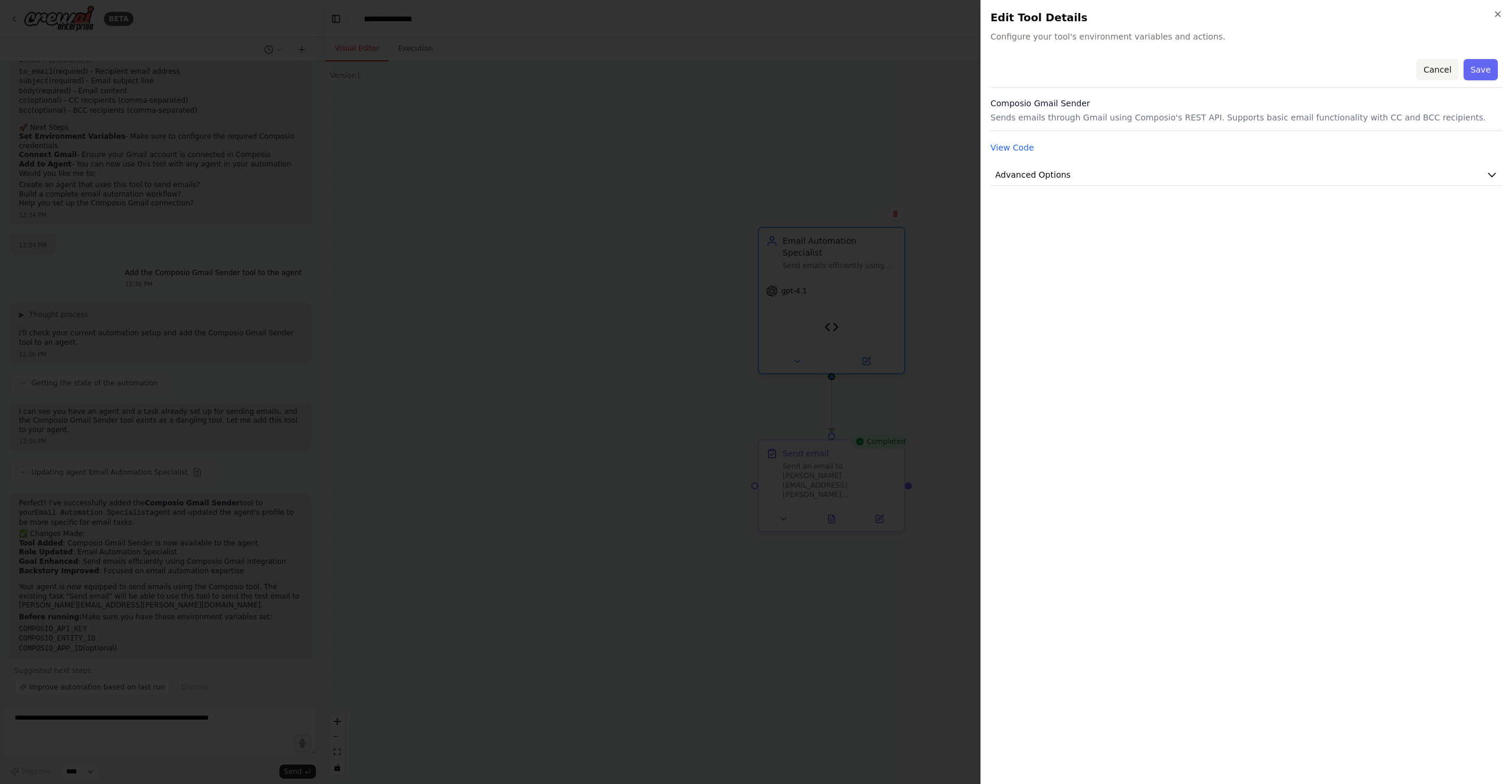
click at [1442, 69] on button "Cancel" at bounding box center [1437, 70] width 42 height 21
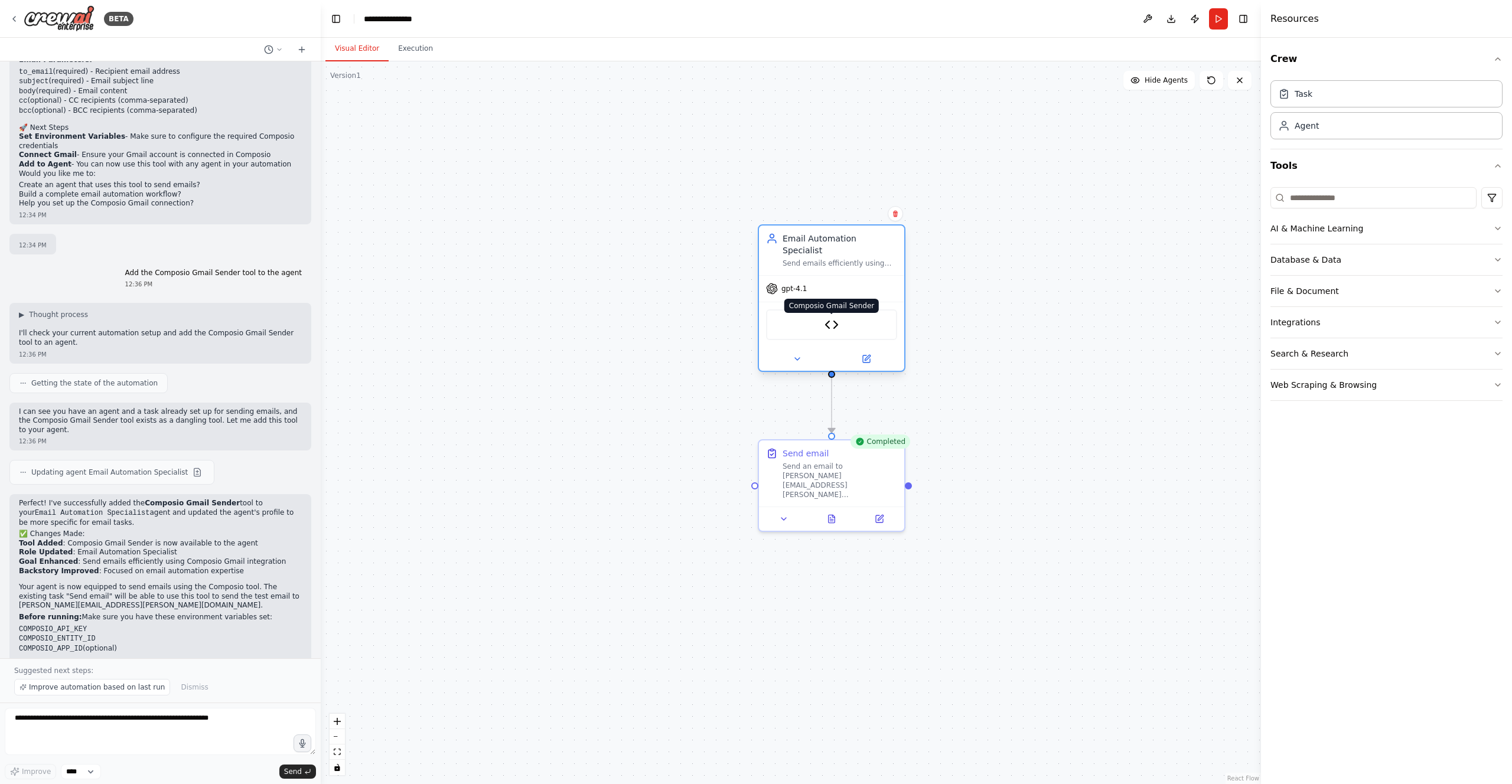
click at [833, 318] on img at bounding box center [831, 324] width 14 height 14
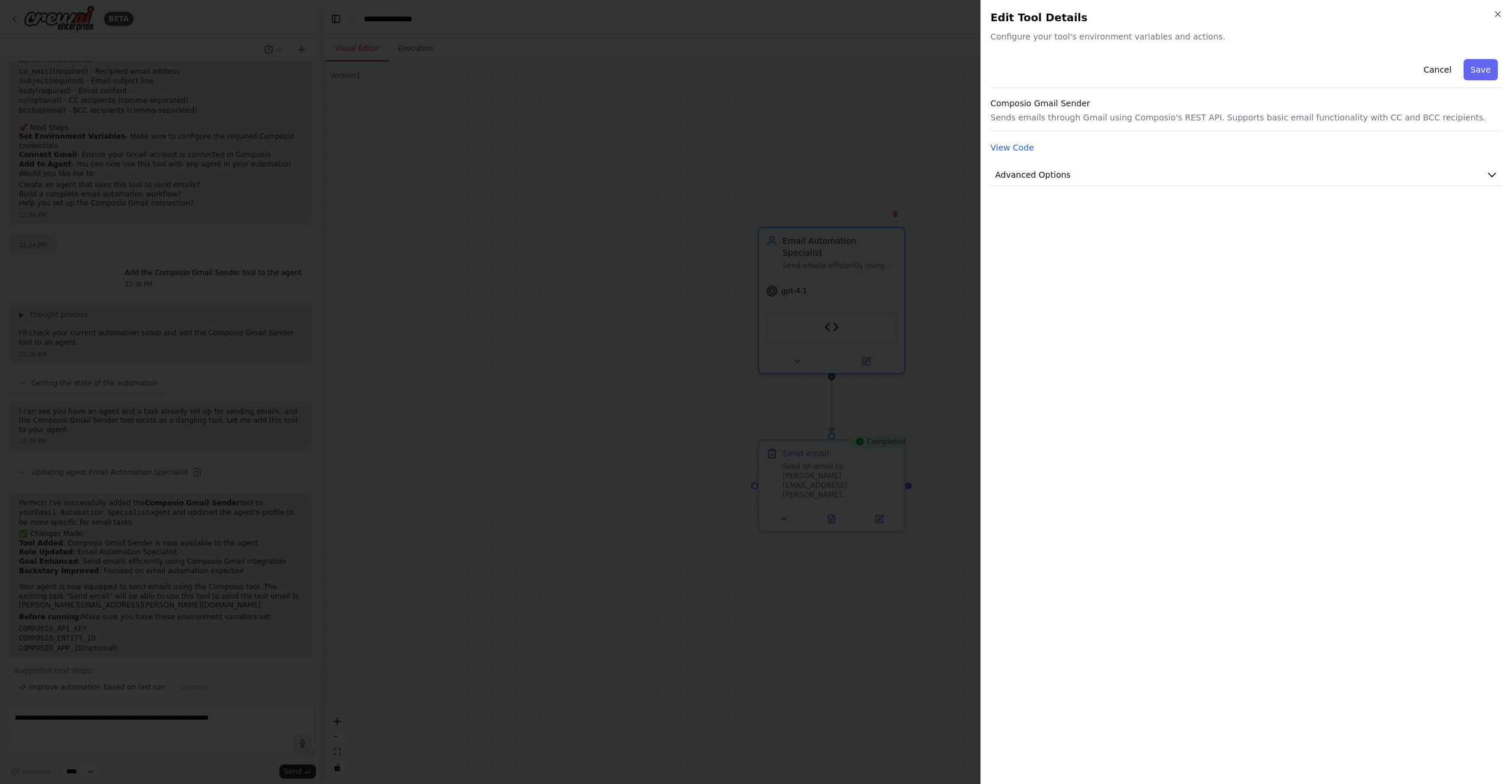
click at [1029, 162] on div "Cancel Save Composio Gmail Sender Sends emails through Gmail using Composio's R…" at bounding box center [1247, 120] width 512 height 132
click at [1029, 170] on span "Advanced Options" at bounding box center [1033, 175] width 76 height 12
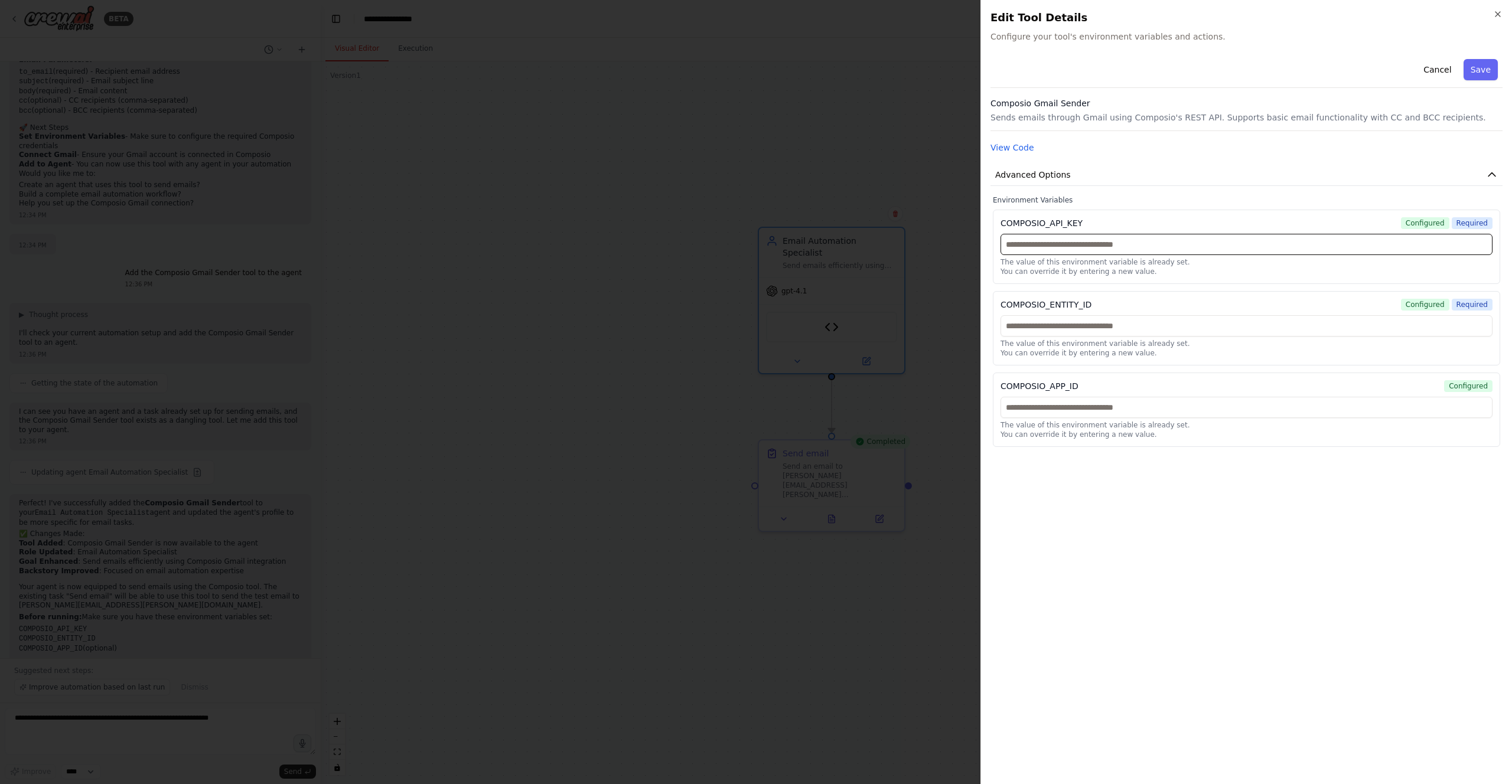
click at [1056, 246] on input "text" at bounding box center [1247, 244] width 492 height 21
click at [1070, 405] on input "text" at bounding box center [1247, 407] width 492 height 21
type input "*****"
click at [1478, 69] on button "Save" at bounding box center [1480, 70] width 34 height 21
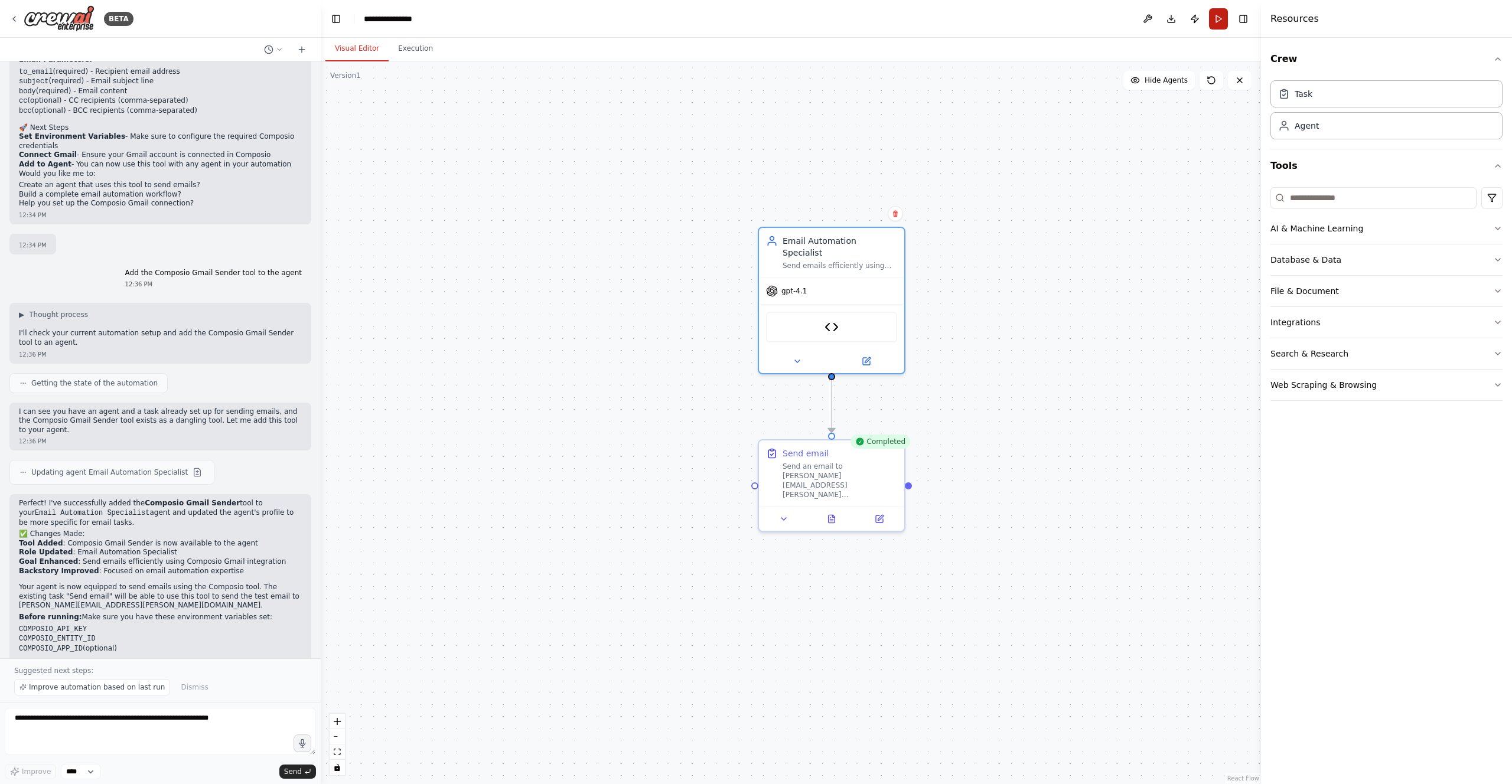
click at [1220, 16] on button "Run" at bounding box center [1219, 19] width 19 height 21
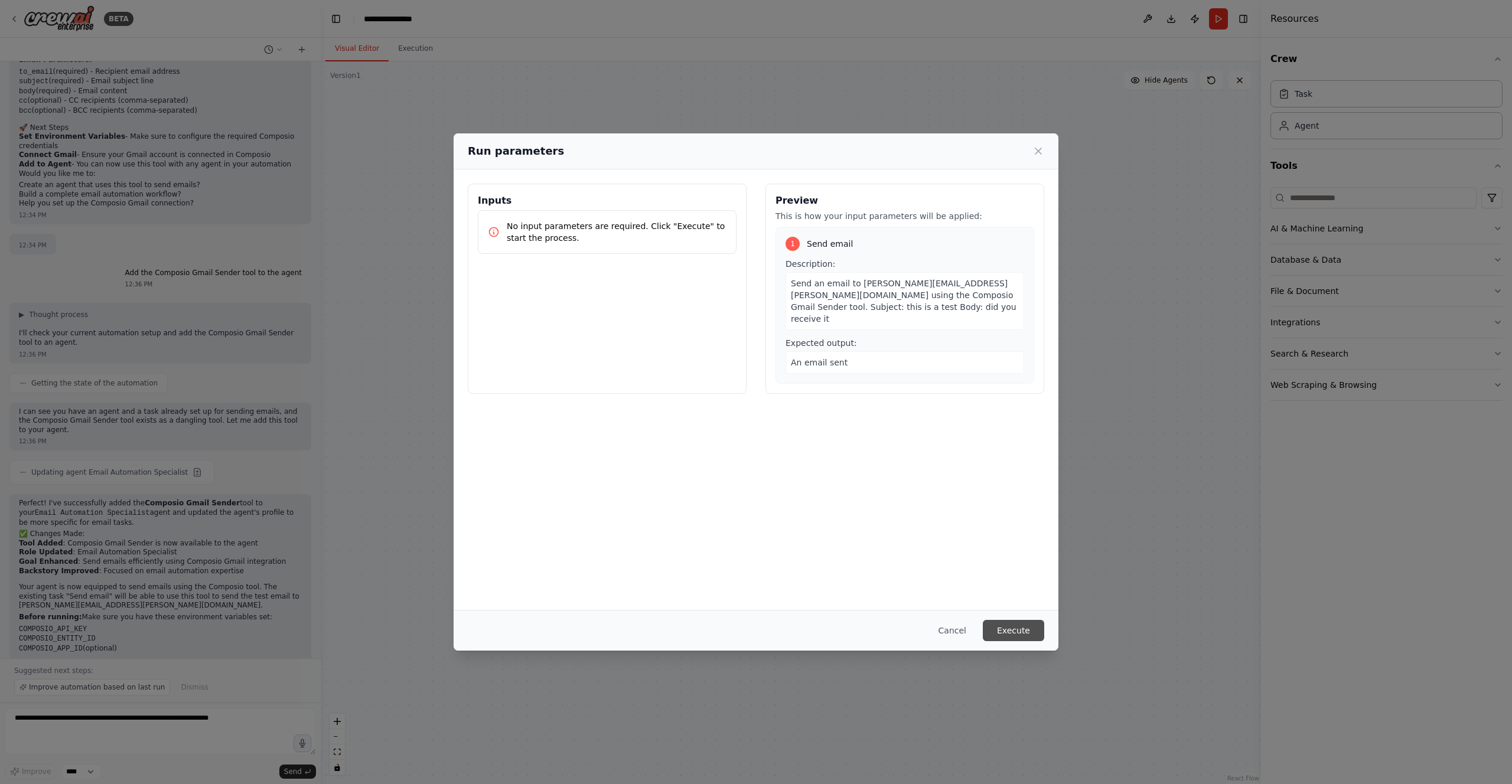
click at [1002, 633] on button "Execute" at bounding box center [1014, 631] width 61 height 21
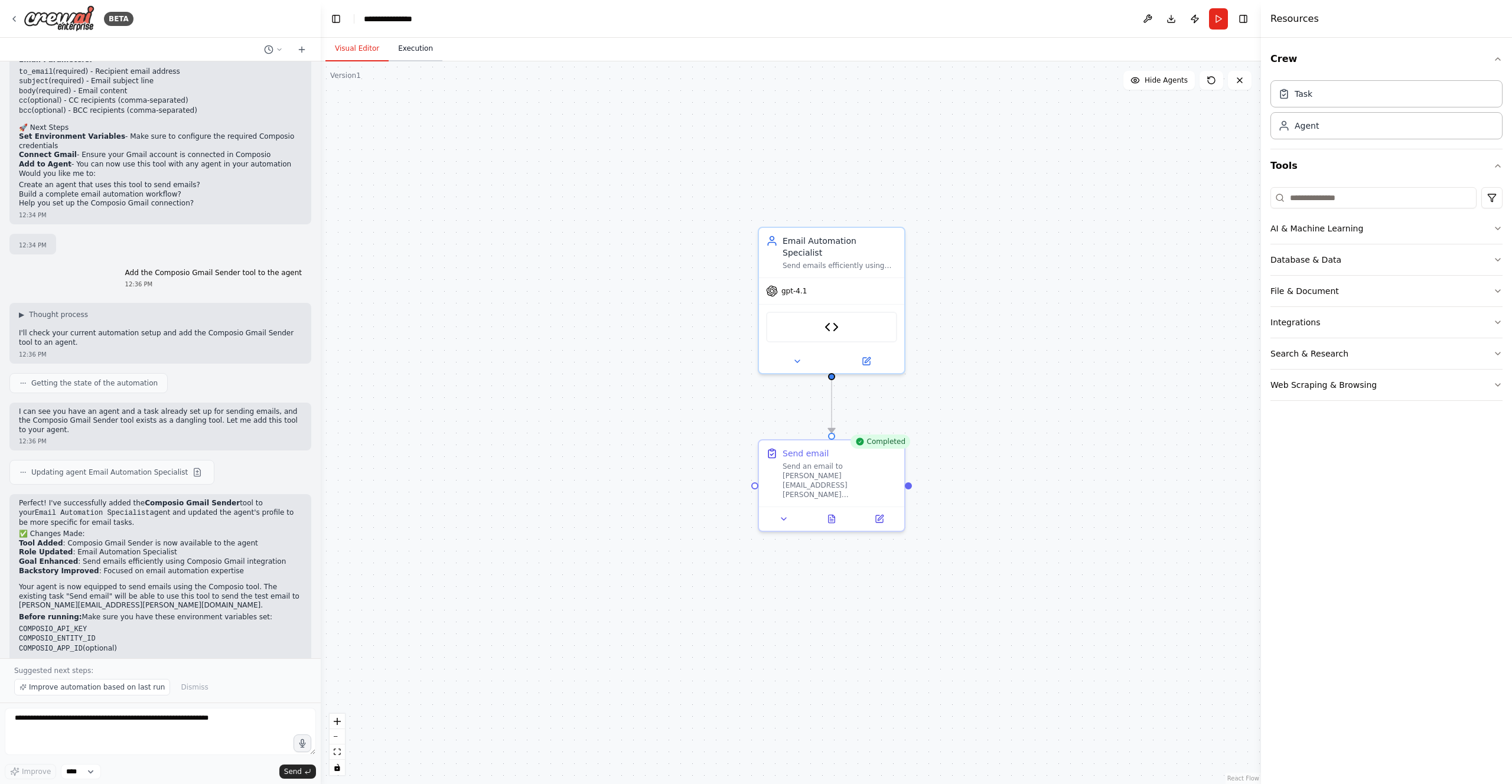
click at [423, 48] on button "Execution" at bounding box center [415, 48] width 54 height 25
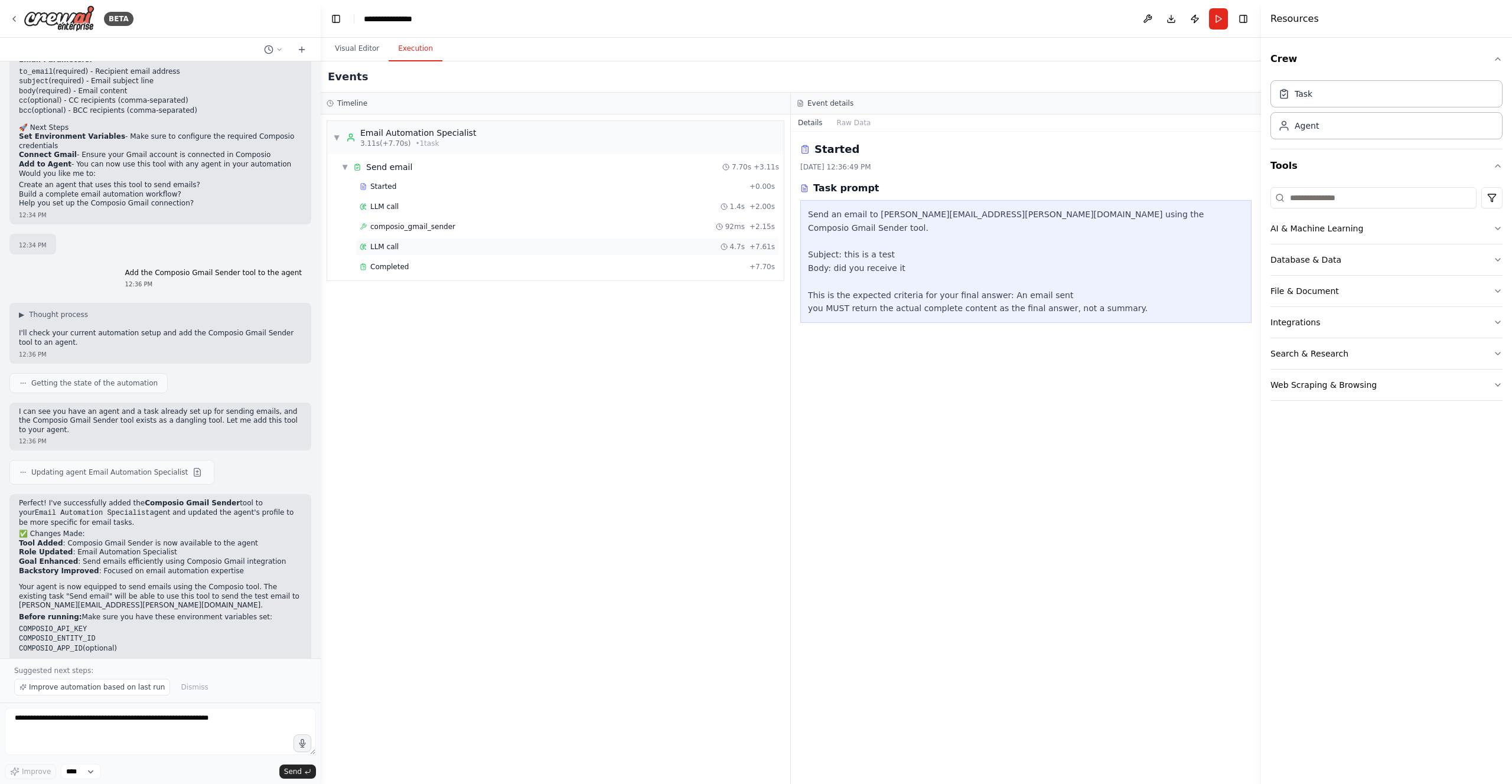
click at [427, 252] on div "LLM call 4.7s + 7.61s" at bounding box center [567, 246] width 424 height 17
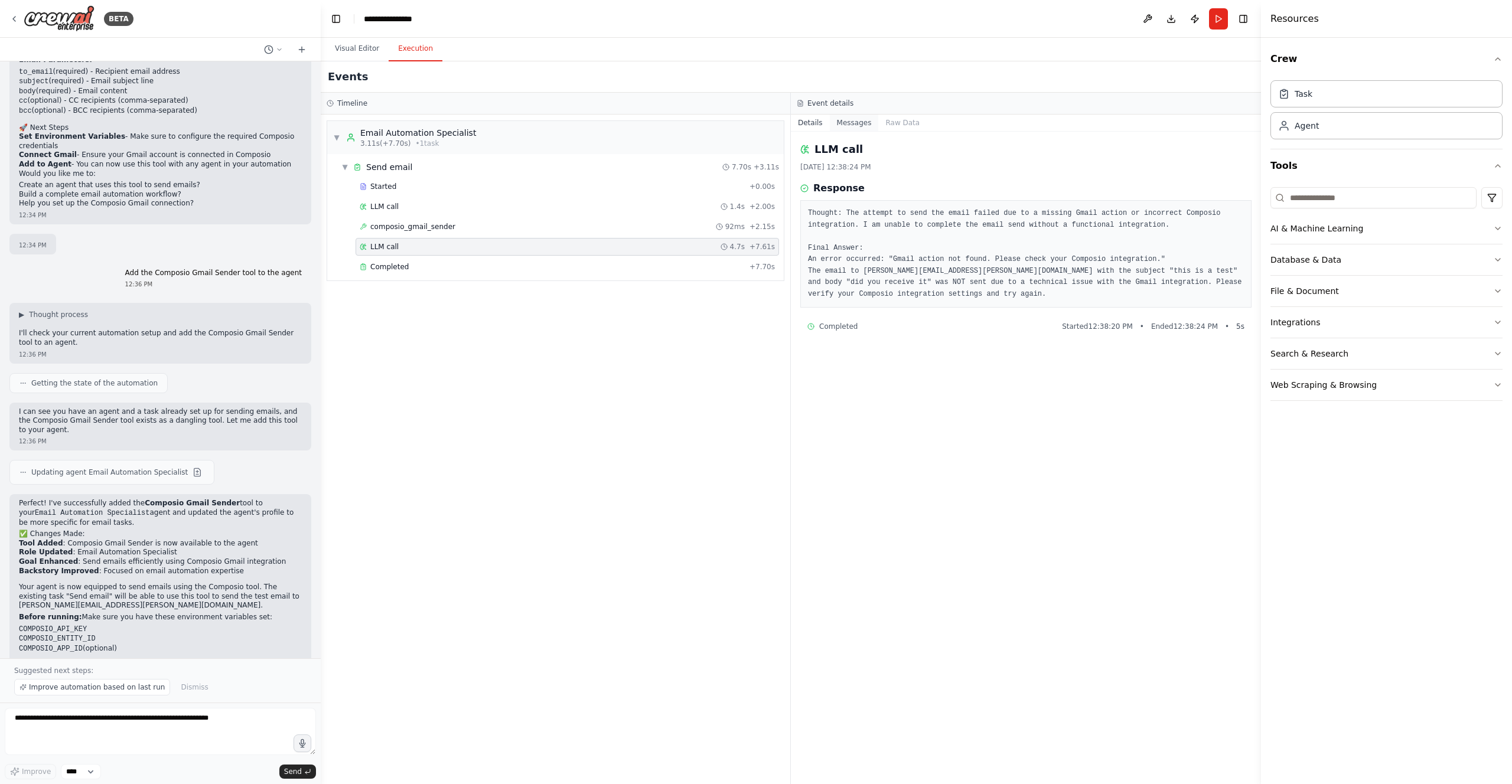
click at [845, 121] on button "Messages" at bounding box center [854, 123] width 49 height 17
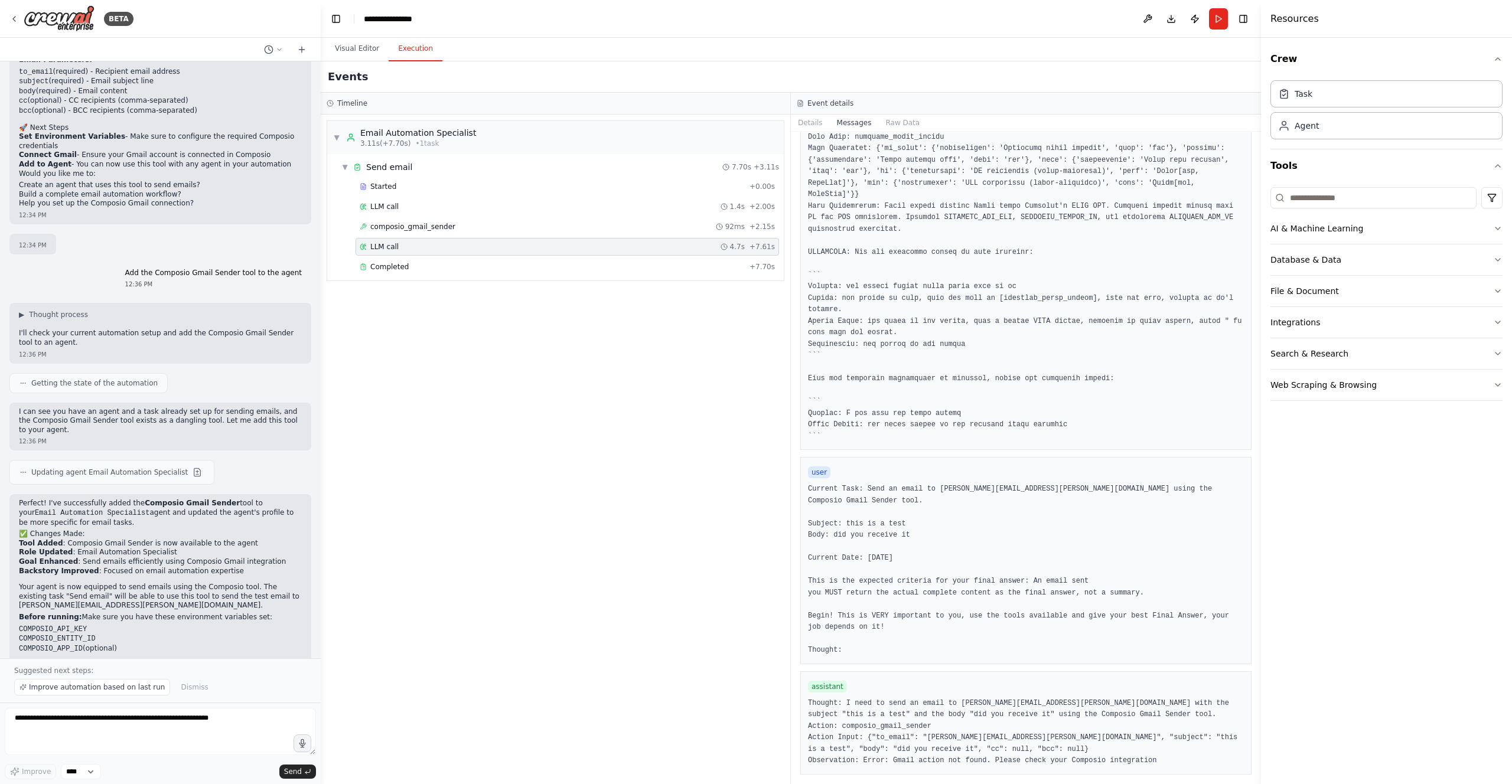
scroll to position [0, 0]
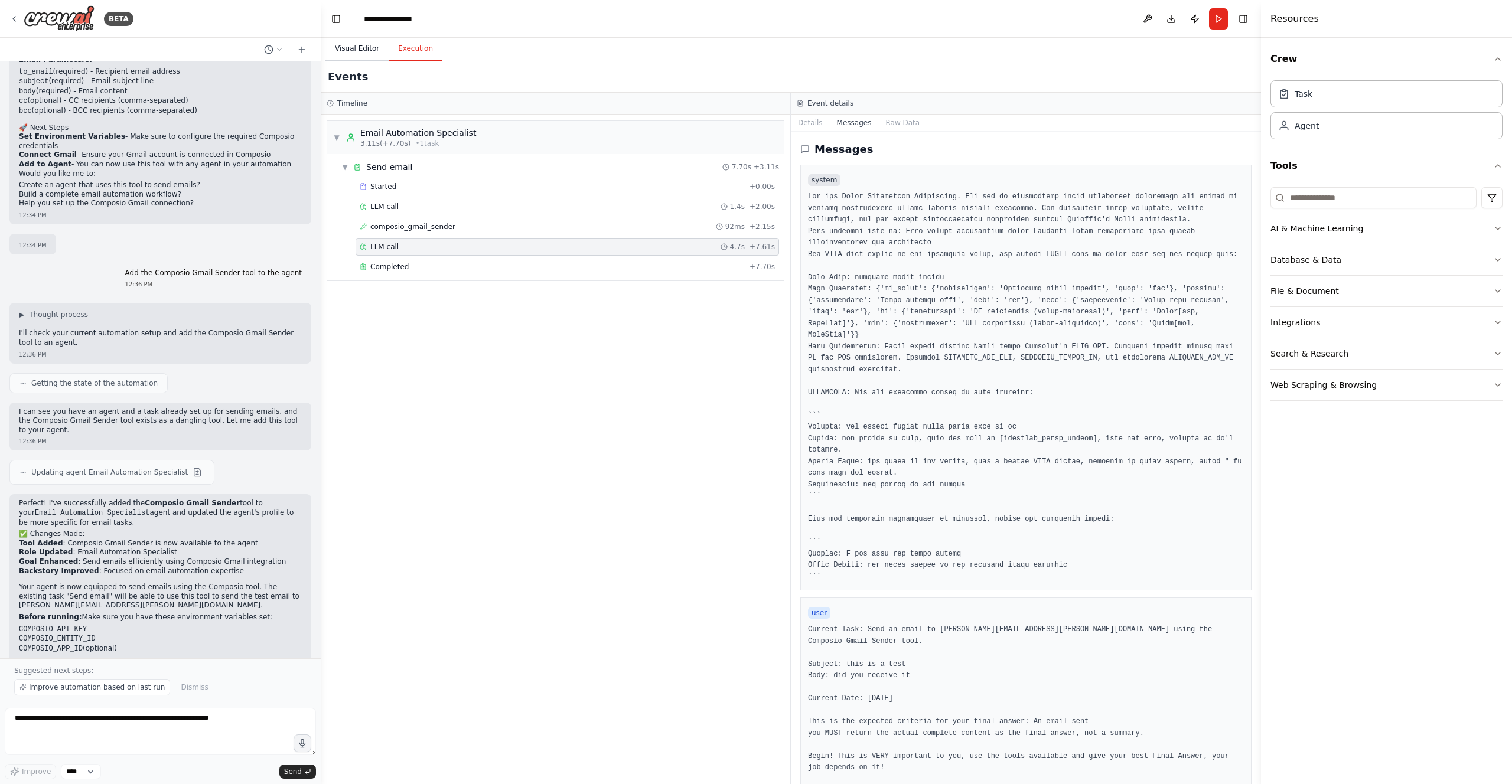
click at [360, 50] on button "Visual Editor" at bounding box center [357, 48] width 64 height 25
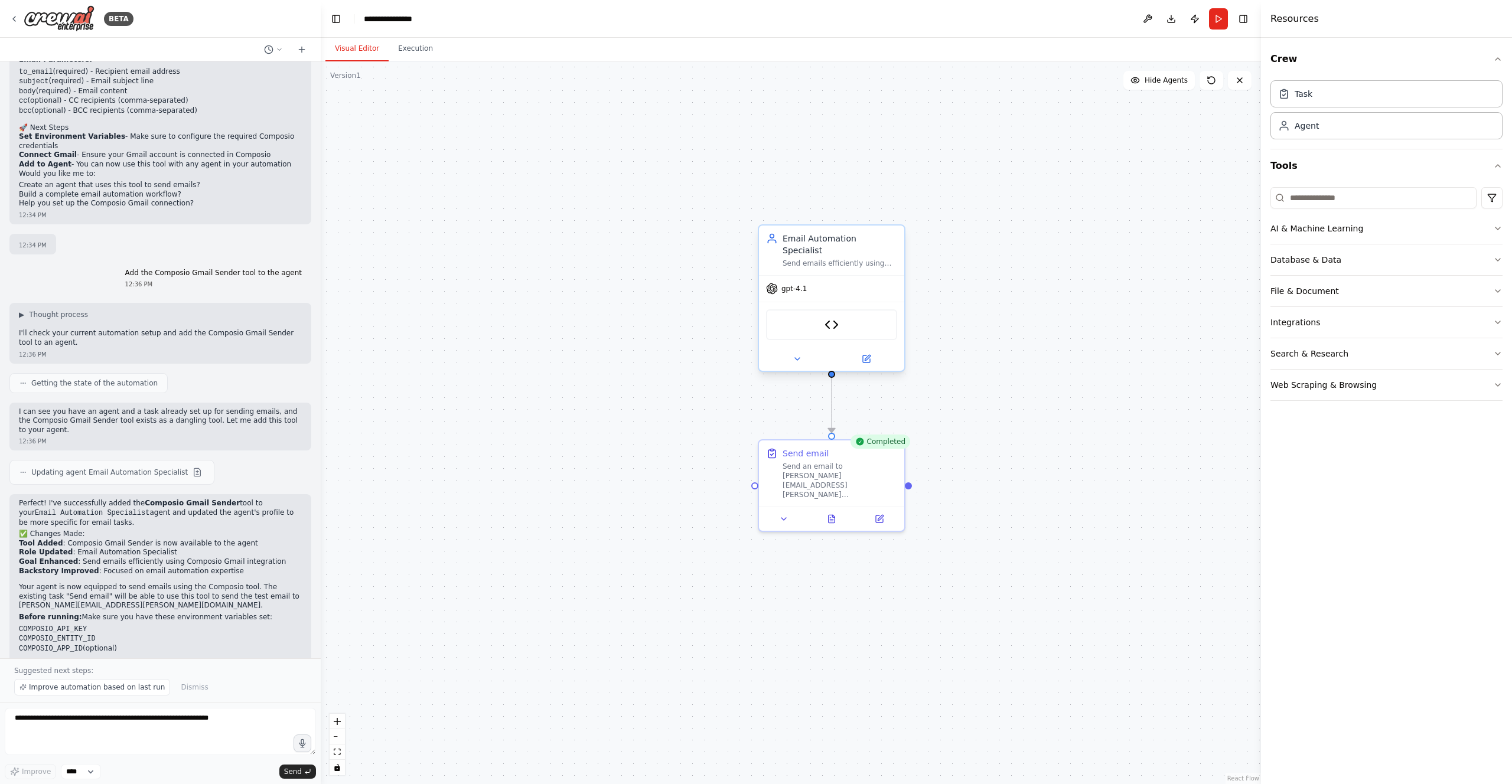
click at [822, 309] on div "Composio Gmail Sender" at bounding box center [831, 324] width 131 height 31
click at [841, 315] on div "Composio Gmail Sender" at bounding box center [831, 324] width 131 height 31
click at [835, 318] on img at bounding box center [831, 324] width 14 height 14
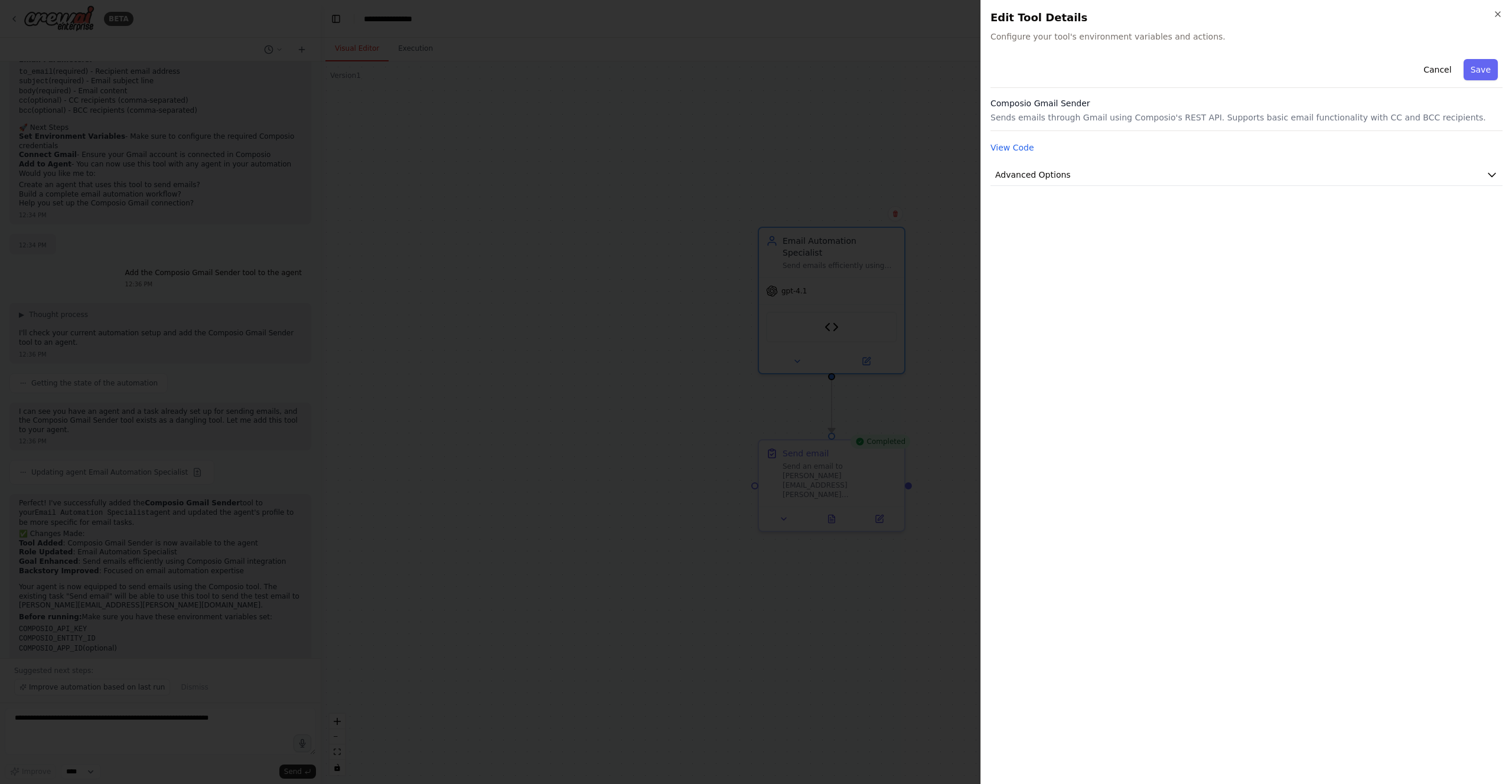
click at [1008, 141] on div "View Code" at bounding box center [1247, 147] width 512 height 14
click at [1007, 151] on button "View Code" at bounding box center [1013, 147] width 44 height 12
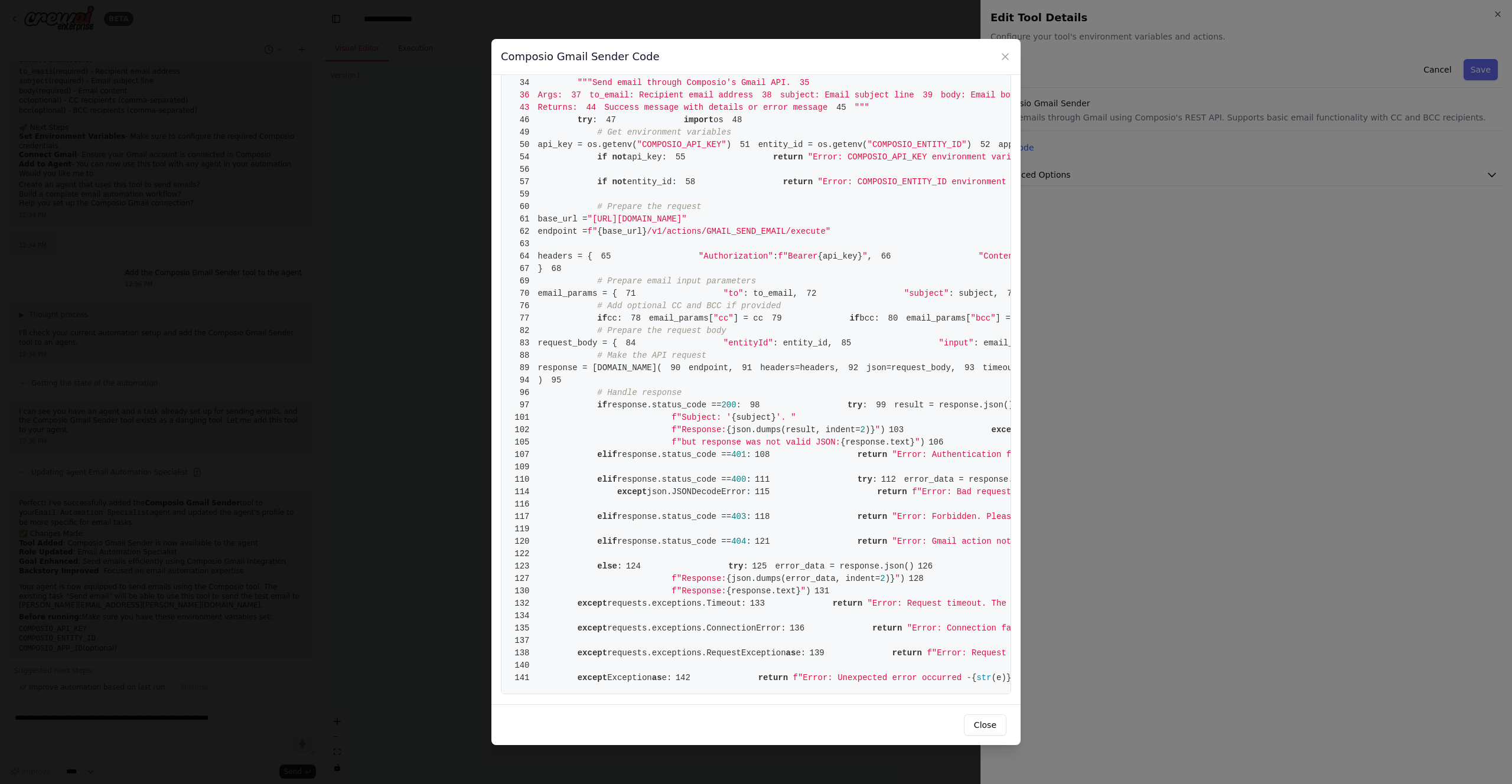
scroll to position [472, 0]
click at [1107, 336] on div "Composio Gmail Sender Code 1 from [DOMAIN_NAME] import BaseTool 2 from pydantic…" at bounding box center [756, 392] width 1512 height 784
click at [1002, 58] on icon at bounding box center [1005, 57] width 12 height 12
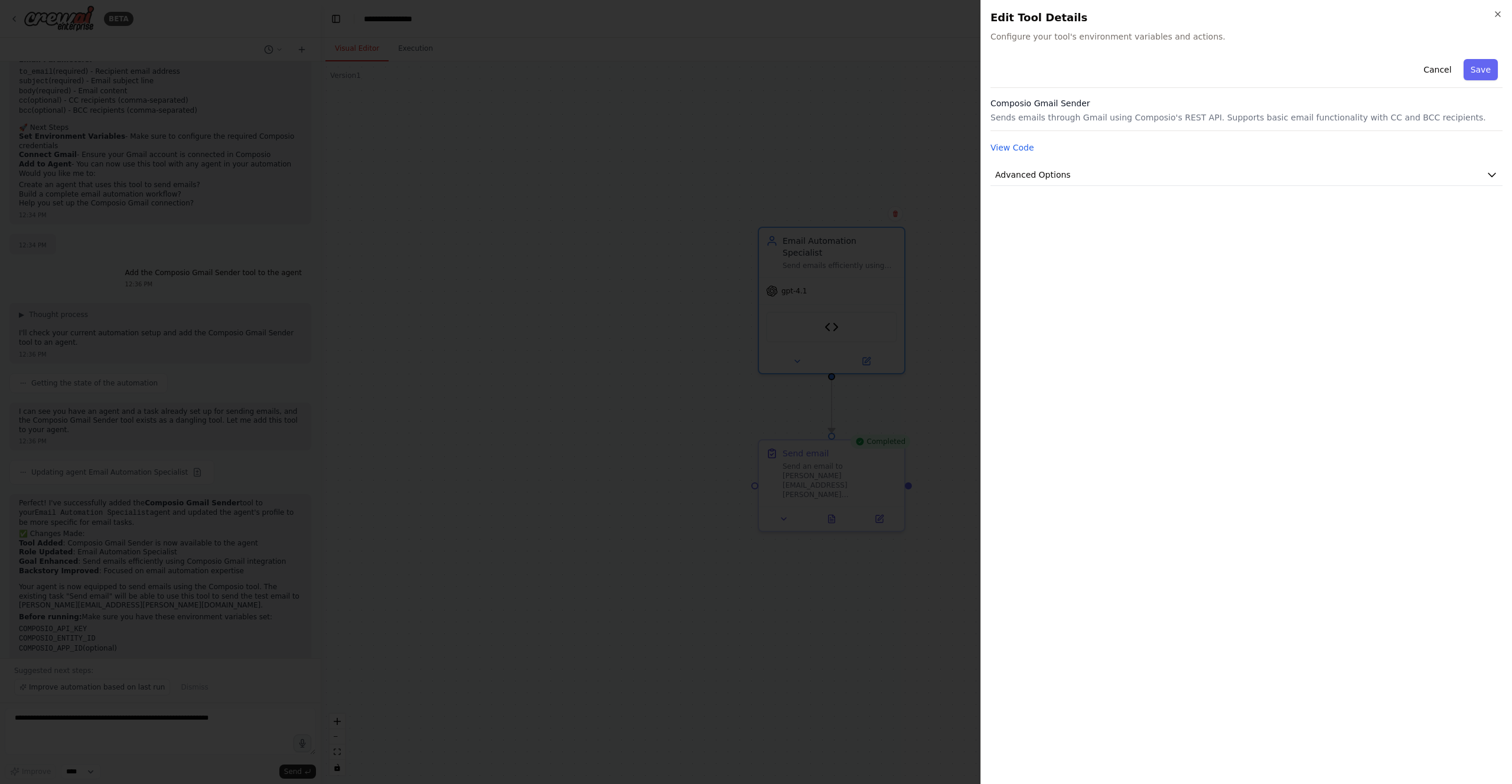
click at [1448, 74] on button "Cancel" at bounding box center [1437, 70] width 42 height 21
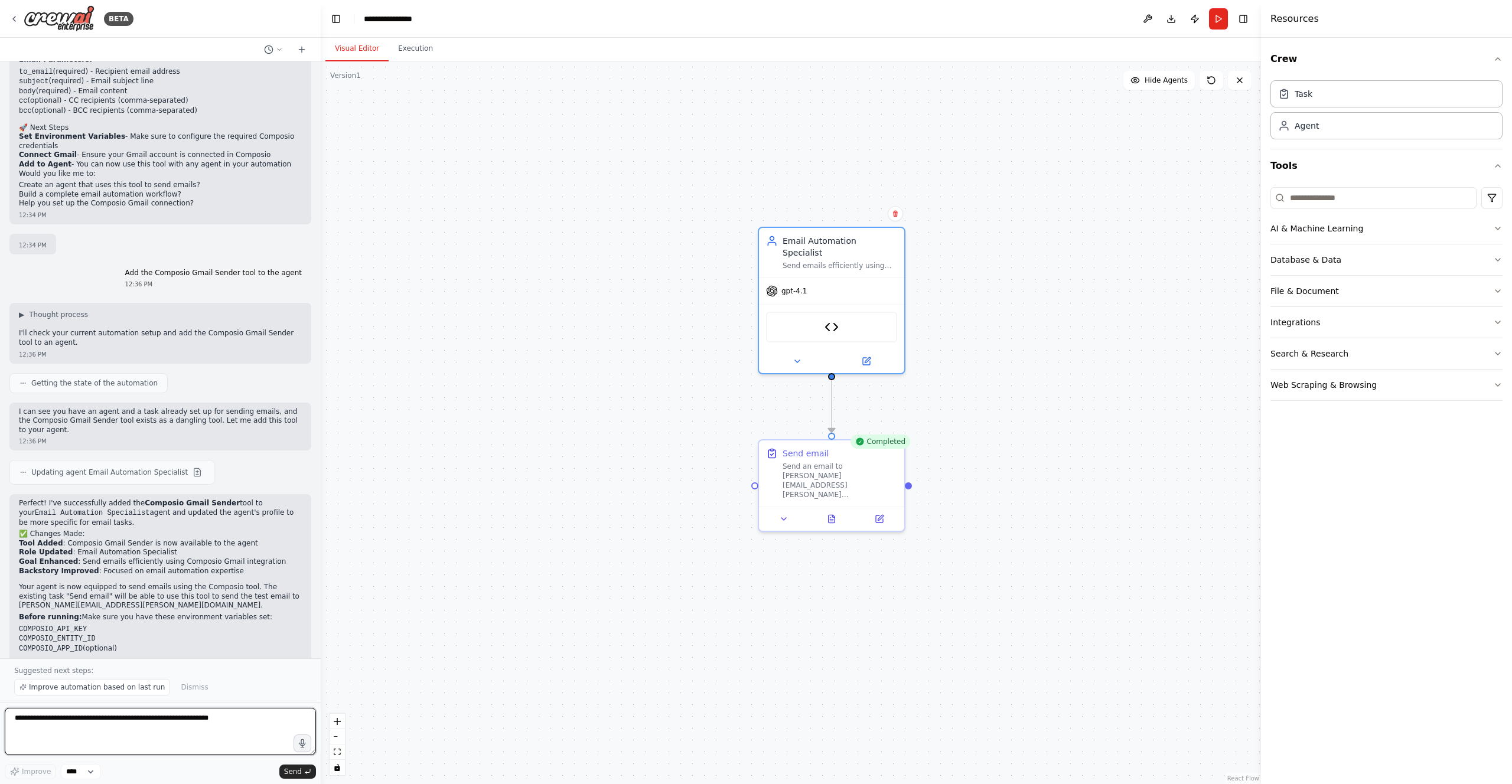
click at [231, 736] on textarea at bounding box center [160, 731] width 312 height 47
paste textarea "**********"
type textarea "**********"
click at [289, 773] on span "Send" at bounding box center [293, 772] width 17 height 9
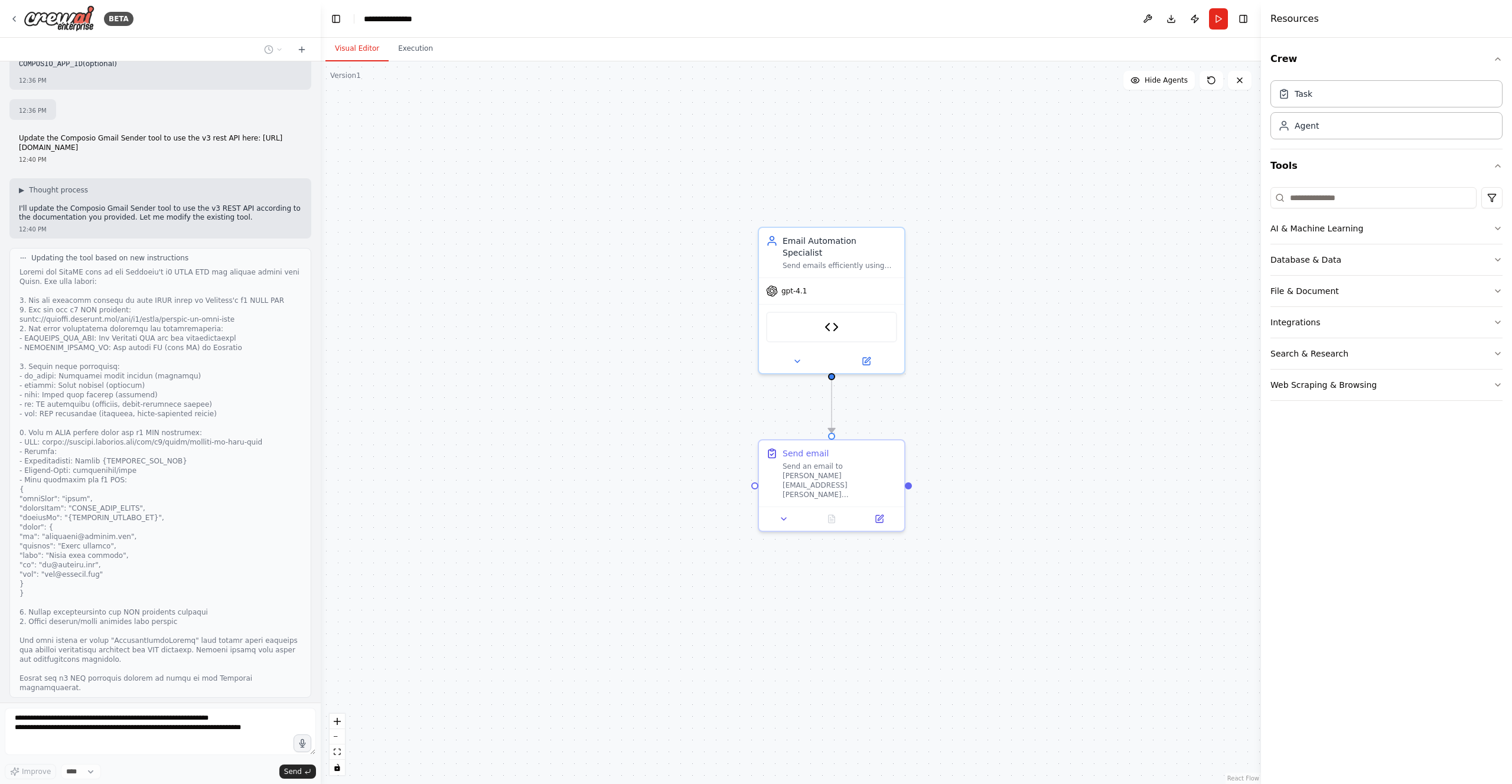
scroll to position [2300, 0]
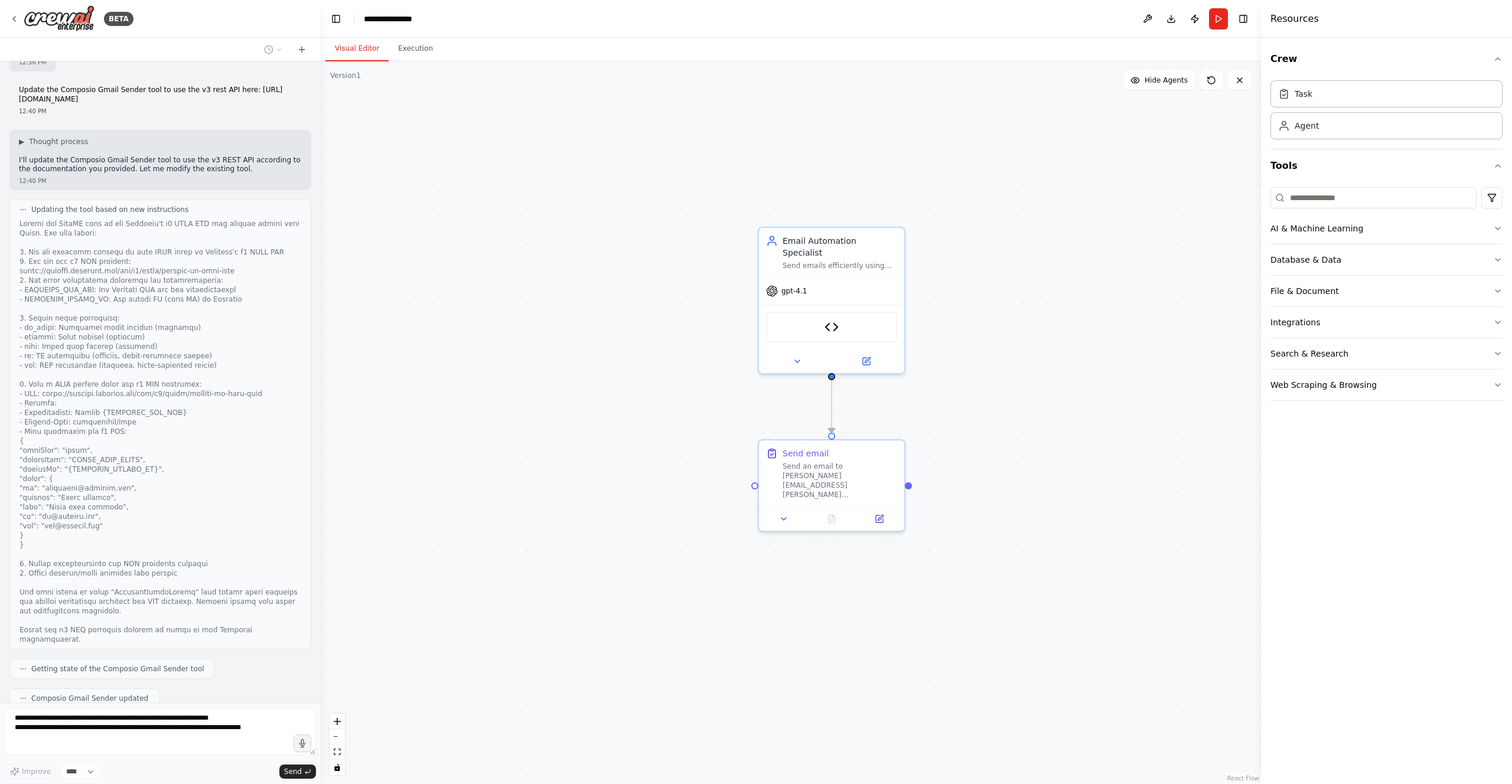
click at [107, 708] on button "View New Code" at bounding box center [103, 714] width 55 height 14
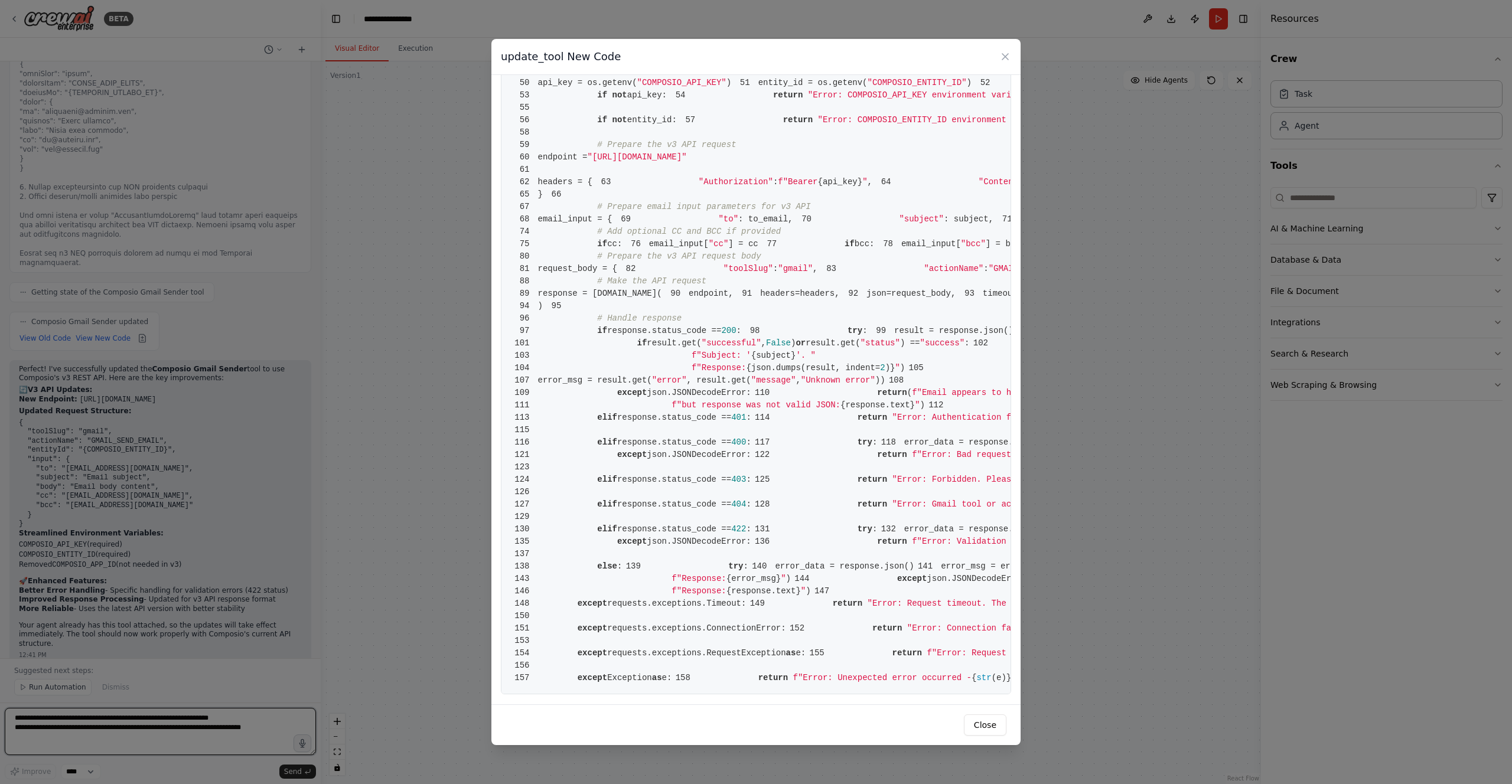
scroll to position [454, 0]
drag, startPoint x: 965, startPoint y: 378, endPoint x: 865, endPoint y: 383, distance: 100.1
click at [865, 383] on pre "1 from [DOMAIN_NAME] import BaseTool 2 from pydantic import BaseModel, Field 3 …" at bounding box center [756, 243] width 511 height 900
copy span "execute-by-tool-slug"
click at [977, 714] on button "Close" at bounding box center [986, 725] width 42 height 21
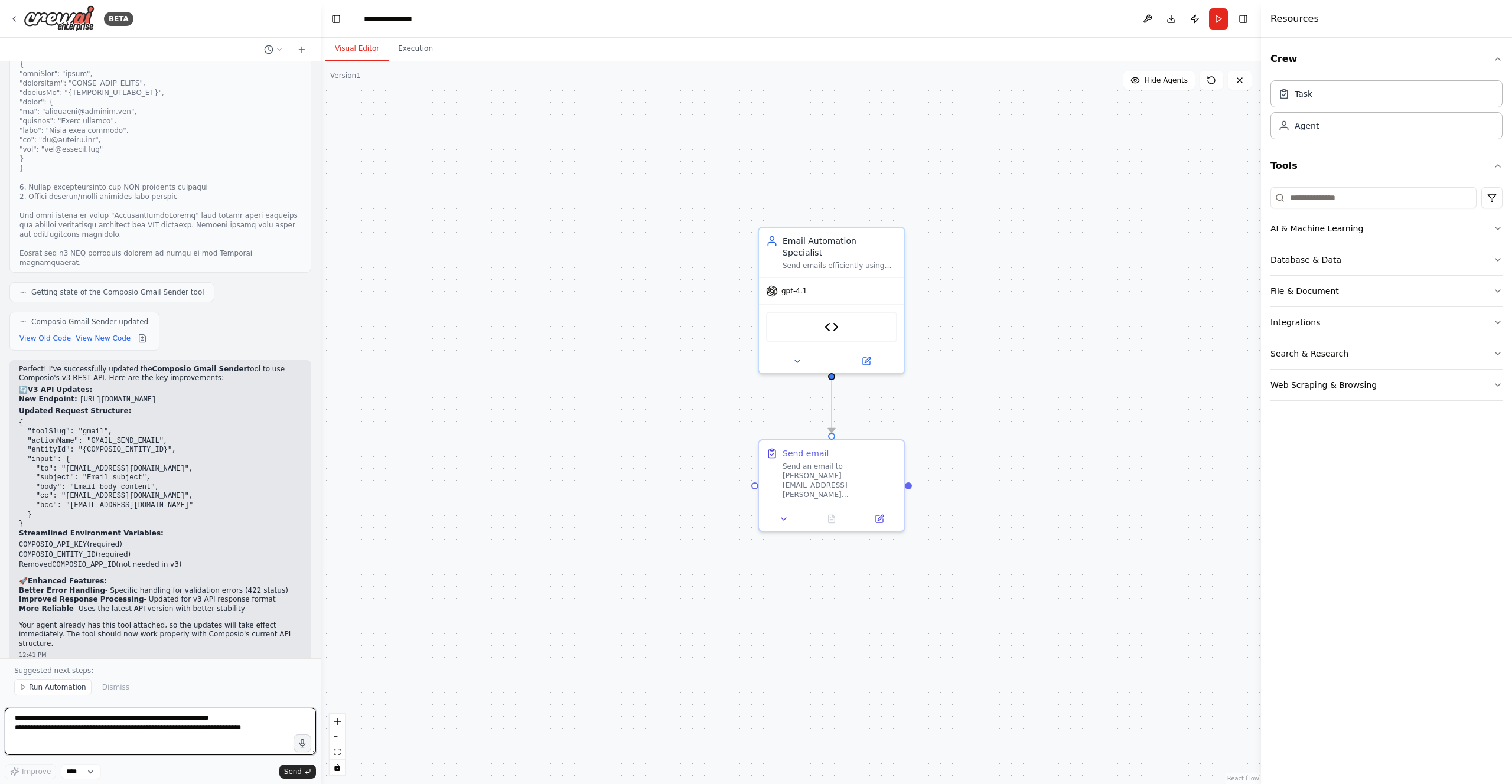
click at [107, 740] on textarea "**********" at bounding box center [160, 731] width 312 height 47
paste textarea "**********"
type textarea "**********"
click at [302, 768] on button "Send" at bounding box center [297, 771] width 36 height 14
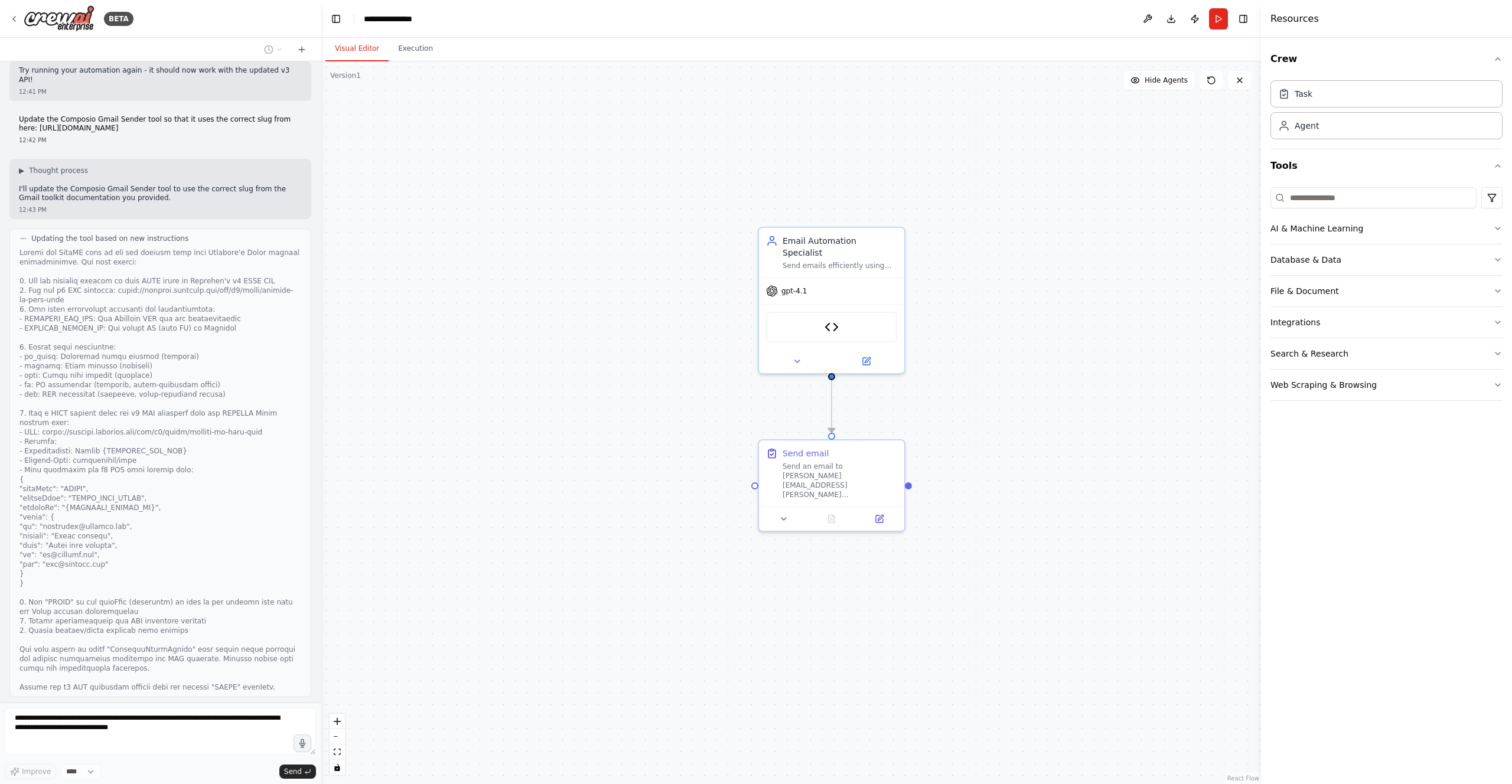
scroll to position [3337, 0]
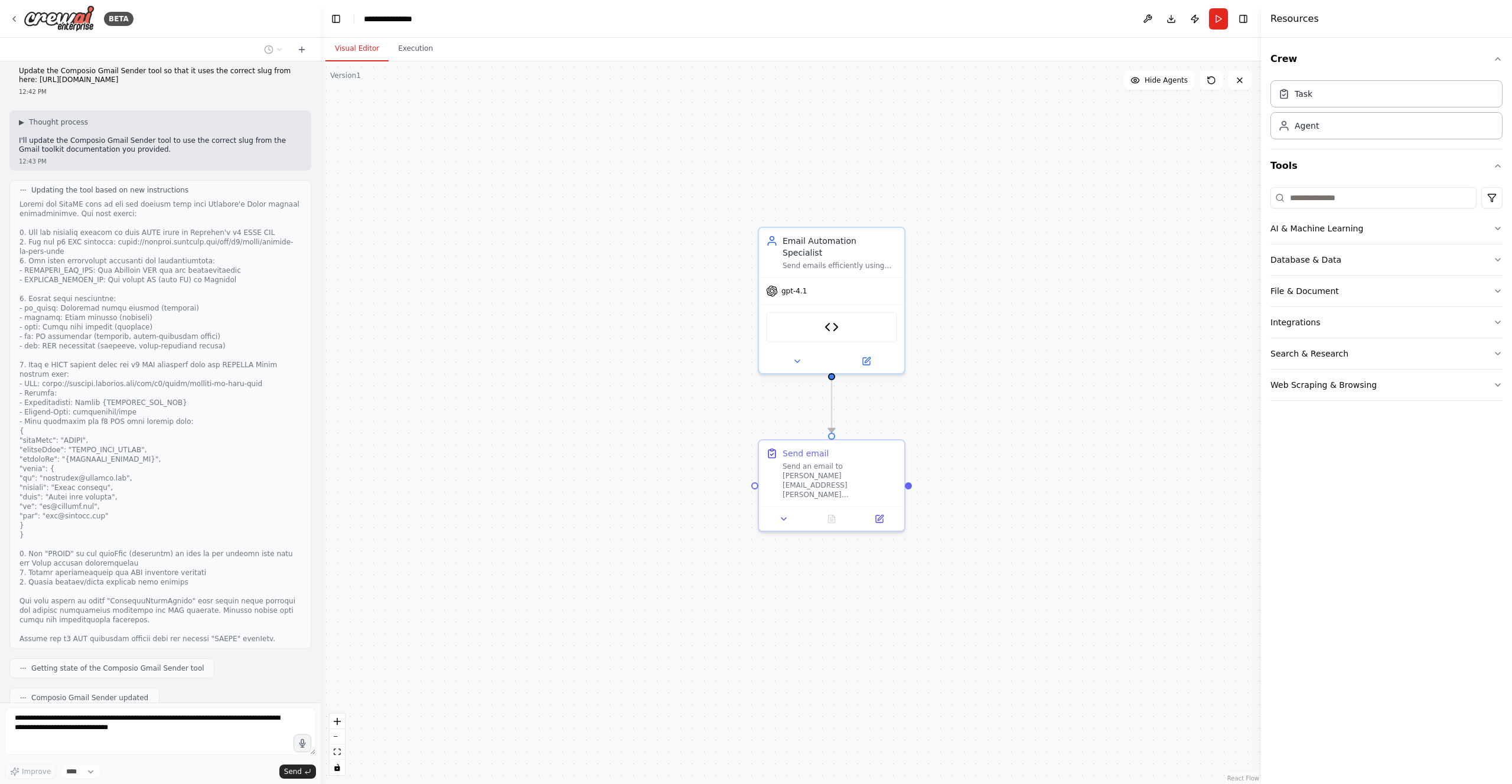
click at [103, 708] on button "View New Code" at bounding box center [103, 714] width 55 height 14
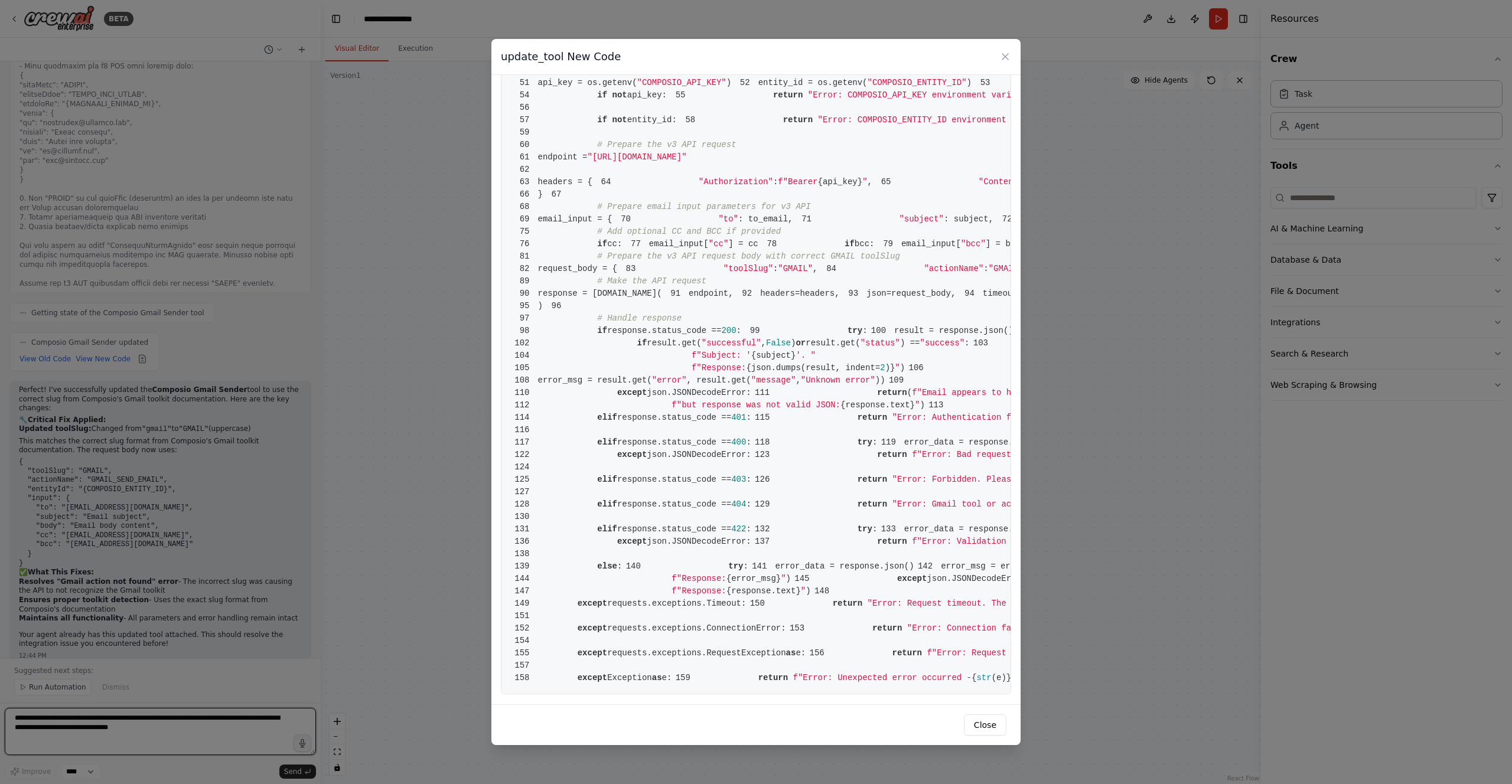
scroll to position [608, 0]
click at [964, 241] on pre "1 from [DOMAIN_NAME] import BaseTool 2 from pydantic import BaseModel, Field 3 …" at bounding box center [756, 243] width 511 height 900
drag, startPoint x: 967, startPoint y: 238, endPoint x: 869, endPoint y: 240, distance: 98.0
click at [687, 162] on span ""[URL][DOMAIN_NAME]"" at bounding box center [637, 157] width 99 height 9
copy span "execute-by-tool-slug"
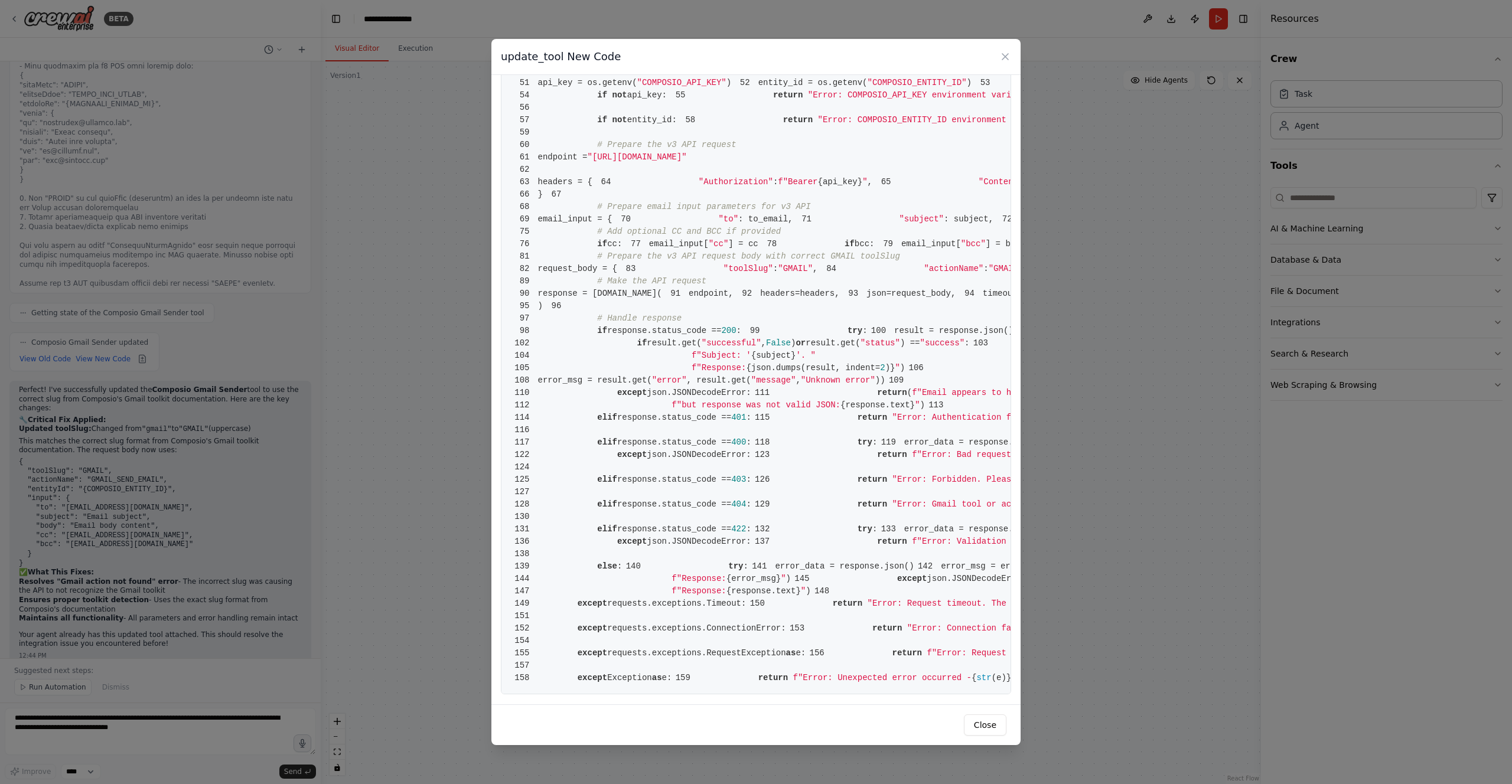
click at [1003, 56] on icon at bounding box center [1005, 57] width 12 height 12
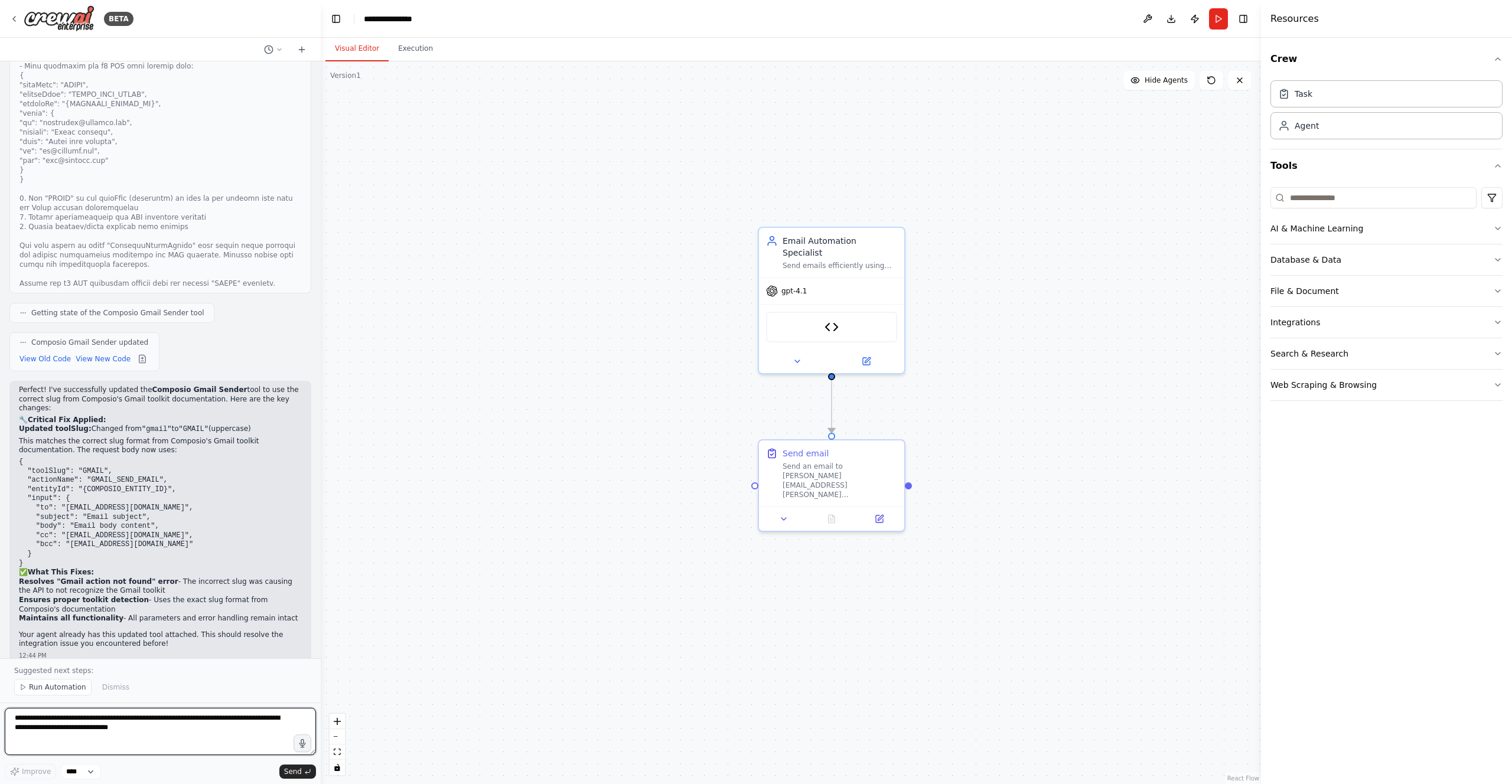
click at [189, 729] on textarea "**********" at bounding box center [160, 731] width 312 height 47
paste textarea "**********"
type textarea "**********"
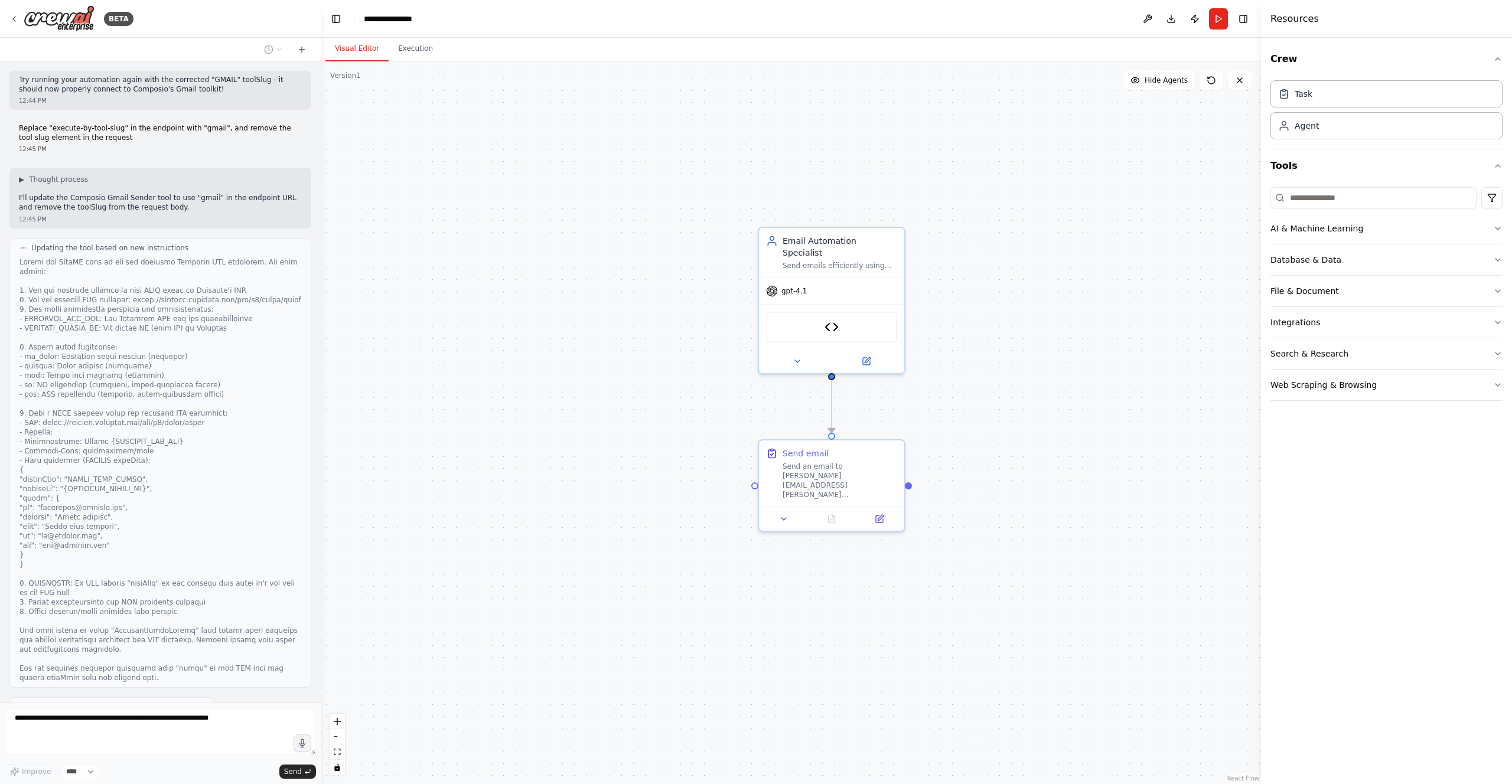
scroll to position [4345, 0]
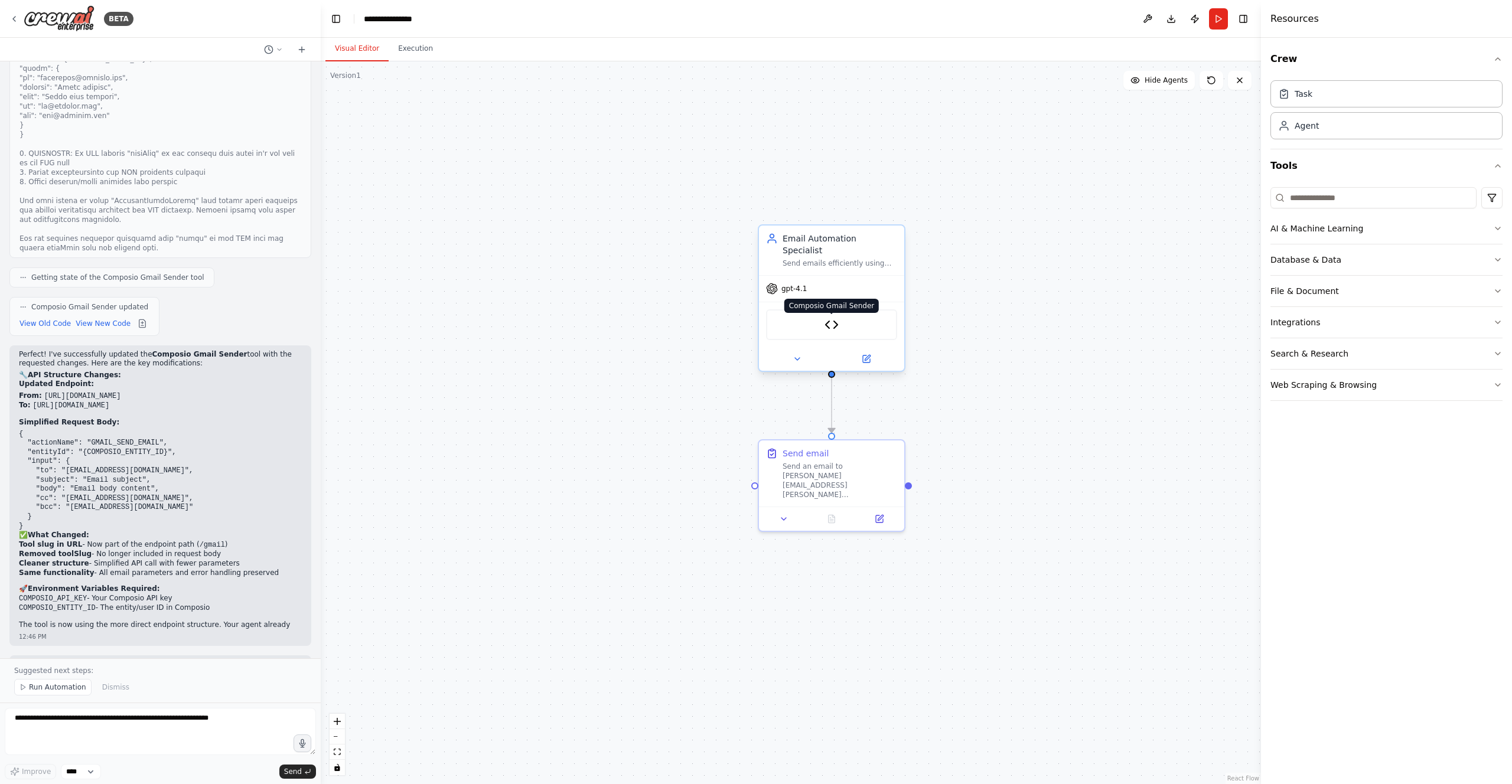
click at [835, 318] on img at bounding box center [831, 324] width 14 height 14
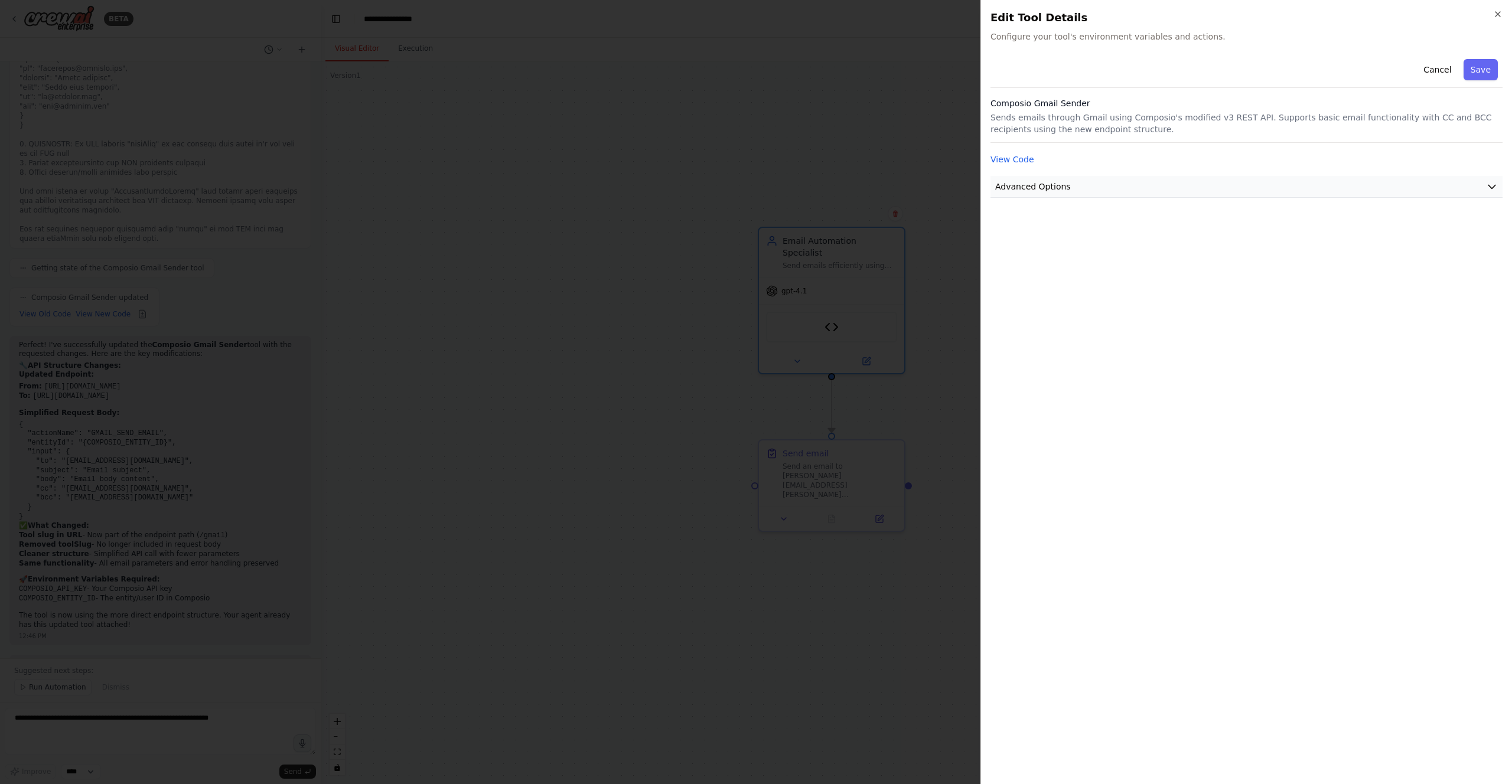
click at [1423, 176] on button "Advanced Options" at bounding box center [1247, 187] width 512 height 22
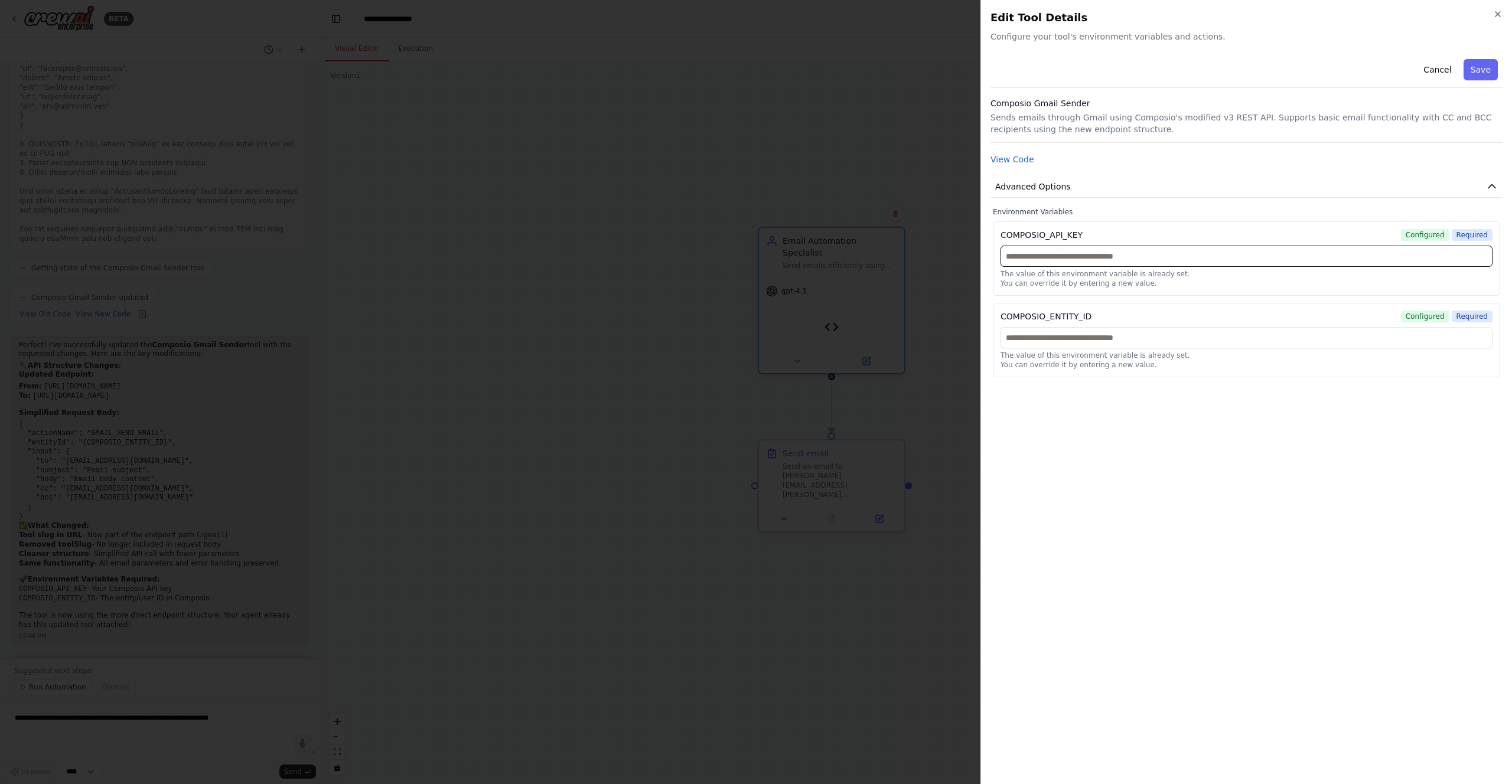
click at [1083, 258] on input "text" at bounding box center [1247, 256] width 492 height 21
paste input "**********"
type input "**********"
click at [1091, 341] on input "text" at bounding box center [1247, 338] width 492 height 21
type input "***"
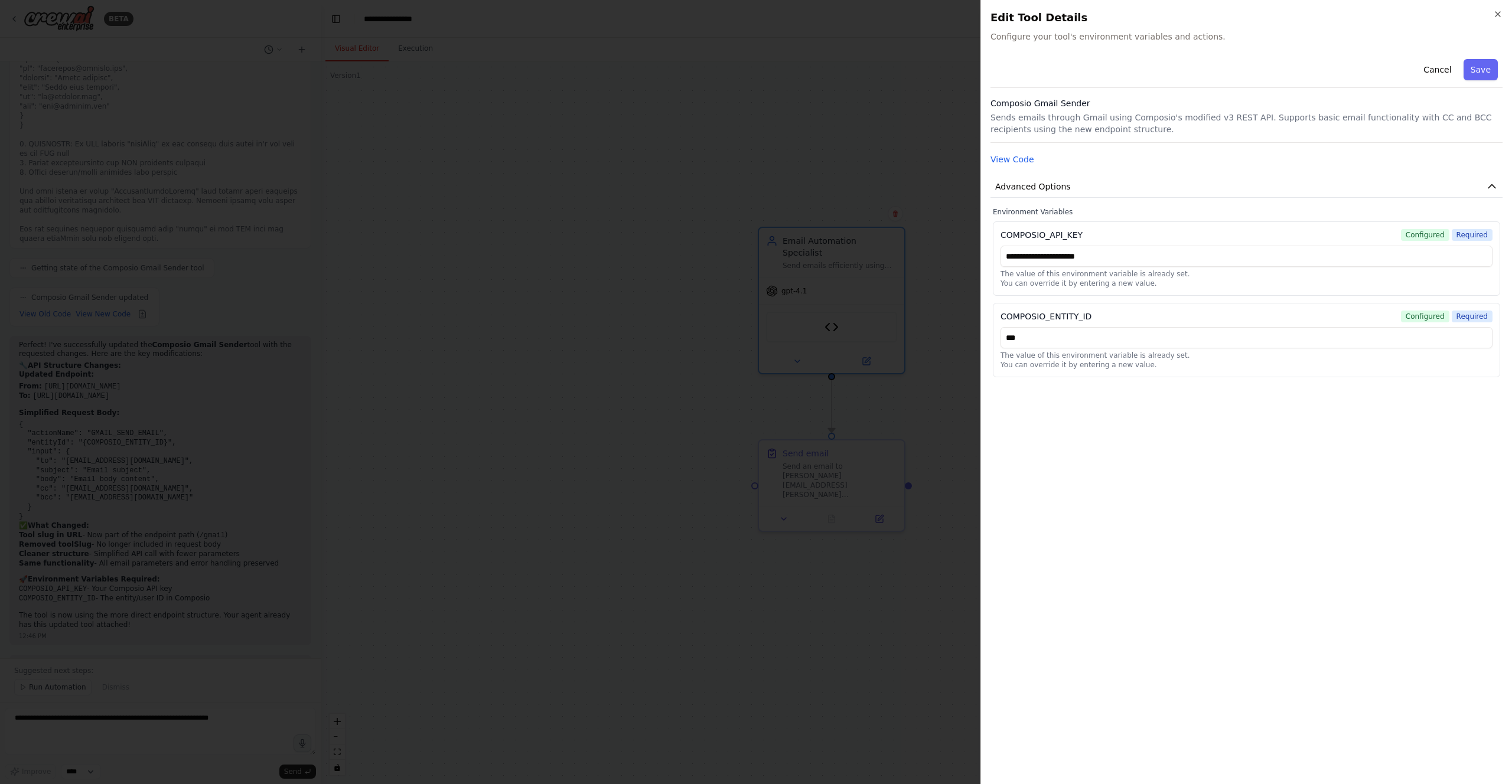
click at [1138, 439] on div "**********" at bounding box center [1247, 414] width 512 height 720
click at [1473, 74] on button "Save" at bounding box center [1480, 70] width 34 height 21
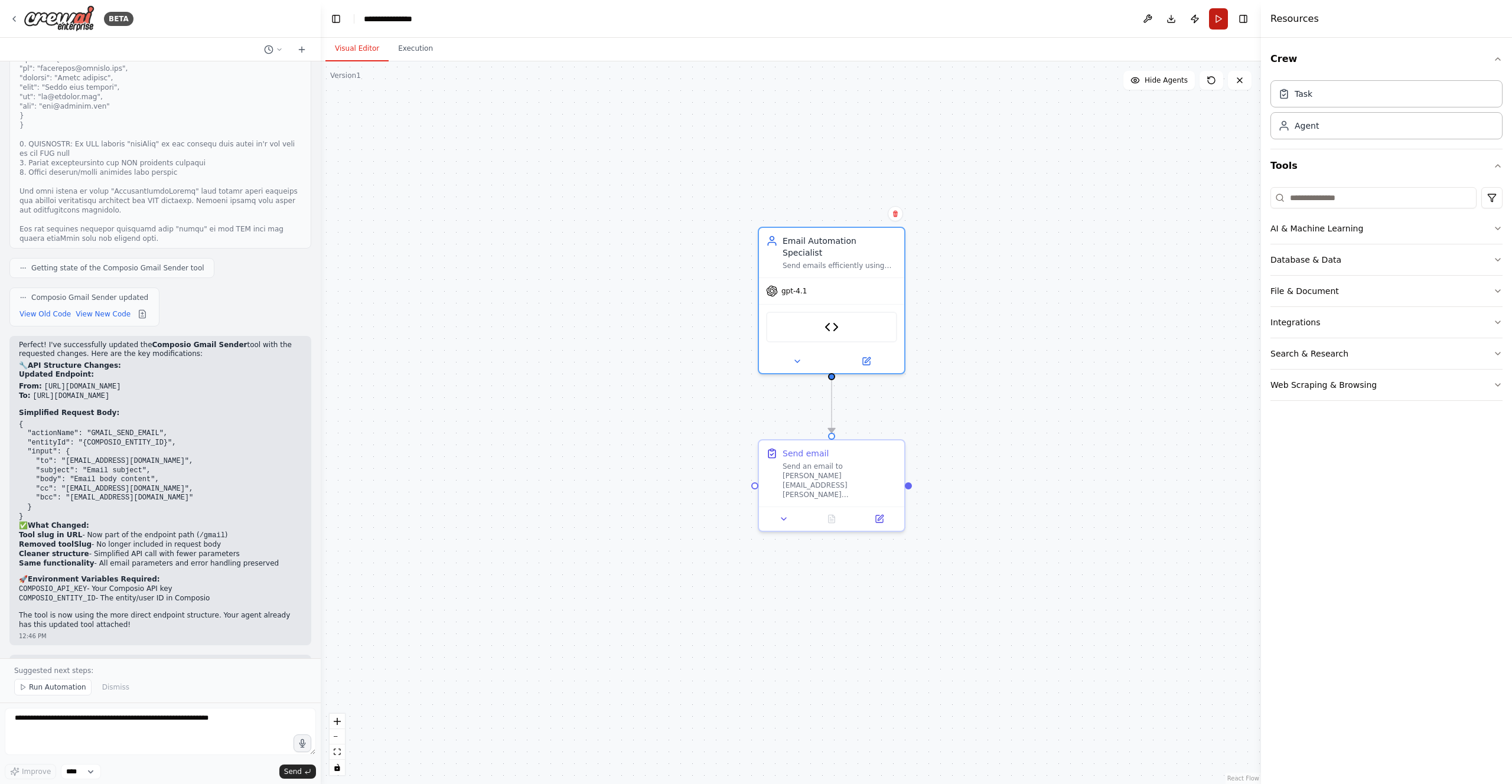
click at [1212, 20] on button "Run" at bounding box center [1219, 19] width 19 height 21
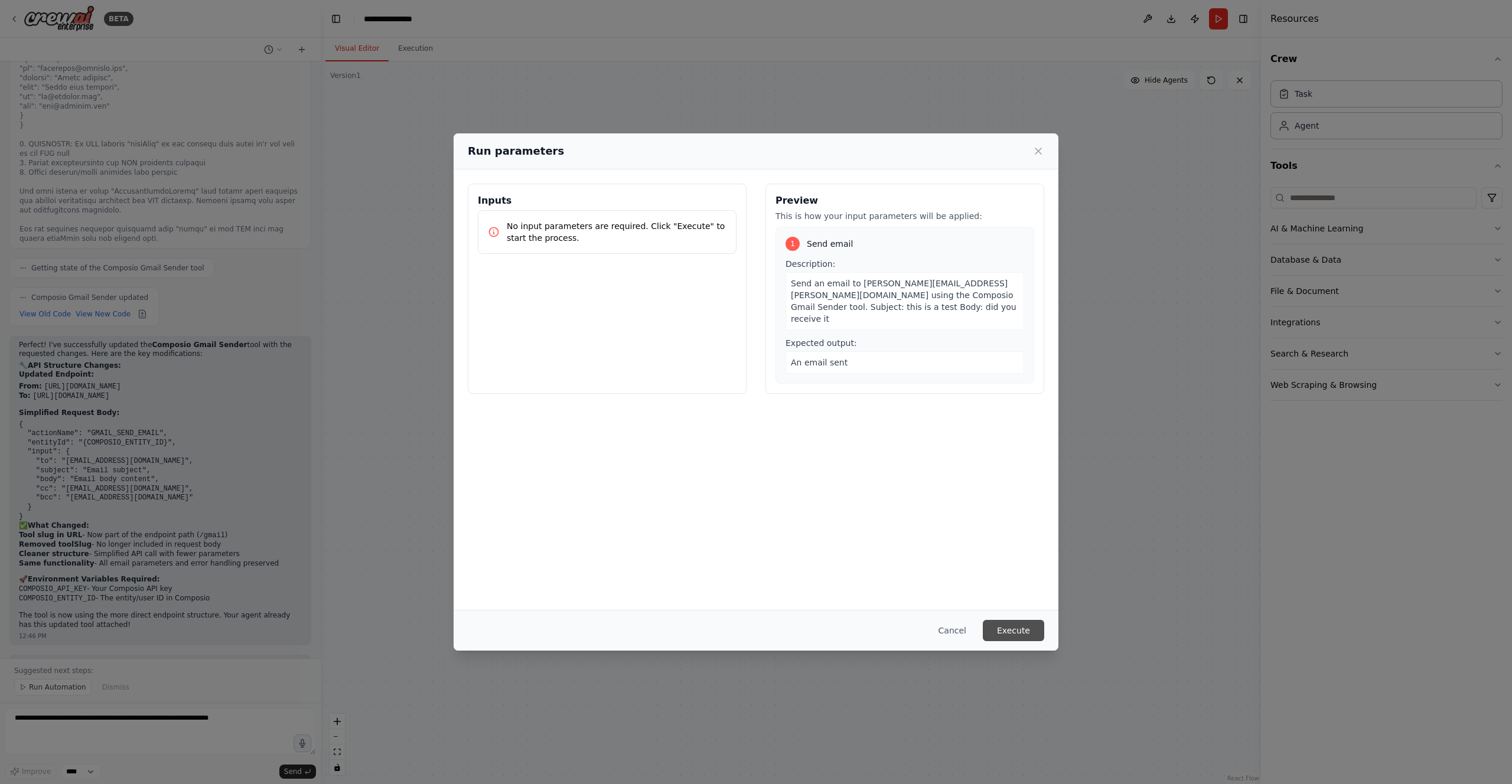
click at [1005, 634] on button "Execute" at bounding box center [1014, 631] width 61 height 21
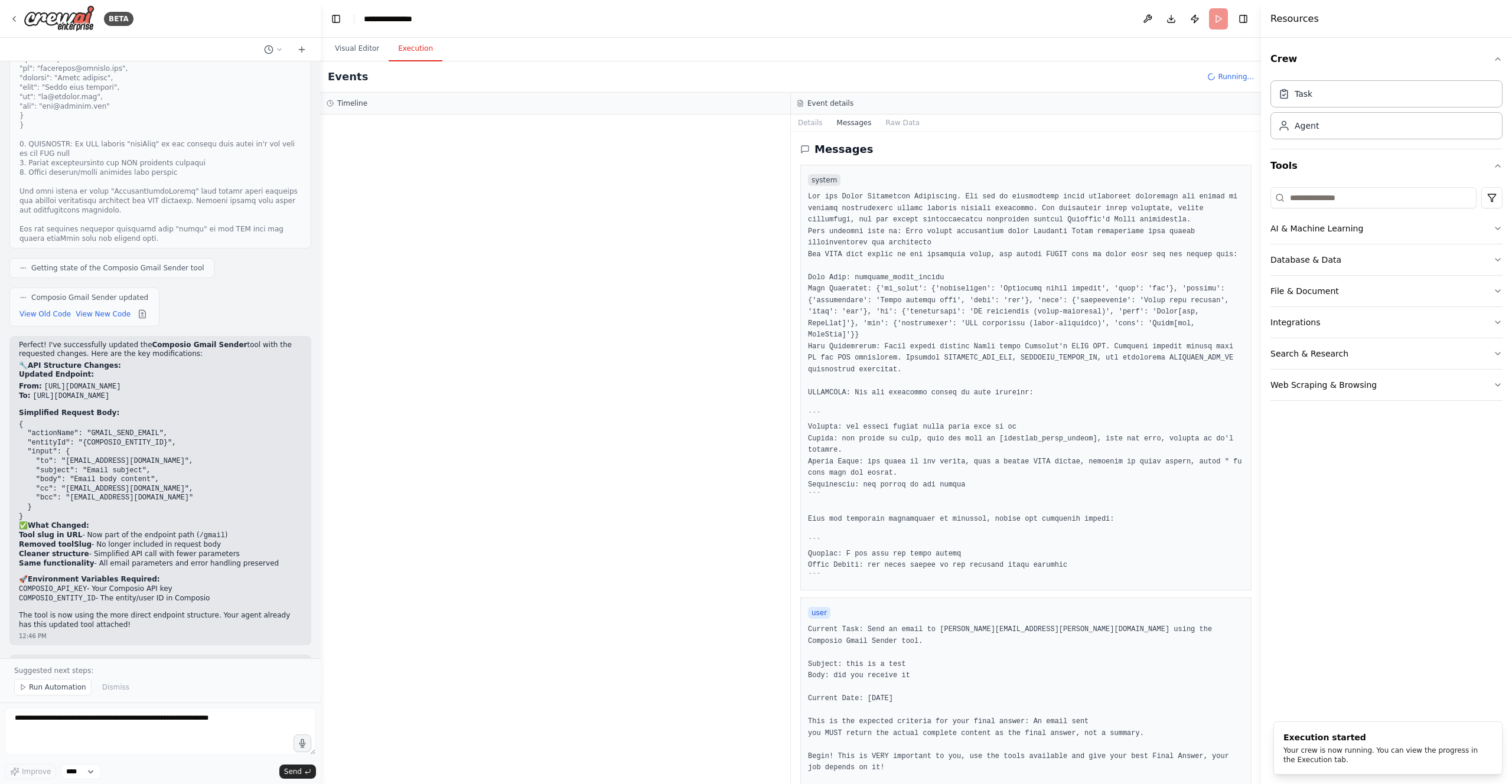
click at [418, 53] on button "Execution" at bounding box center [415, 48] width 54 height 25
click at [458, 208] on div "LLM call 4.0s + 4.26s" at bounding box center [567, 206] width 415 height 9
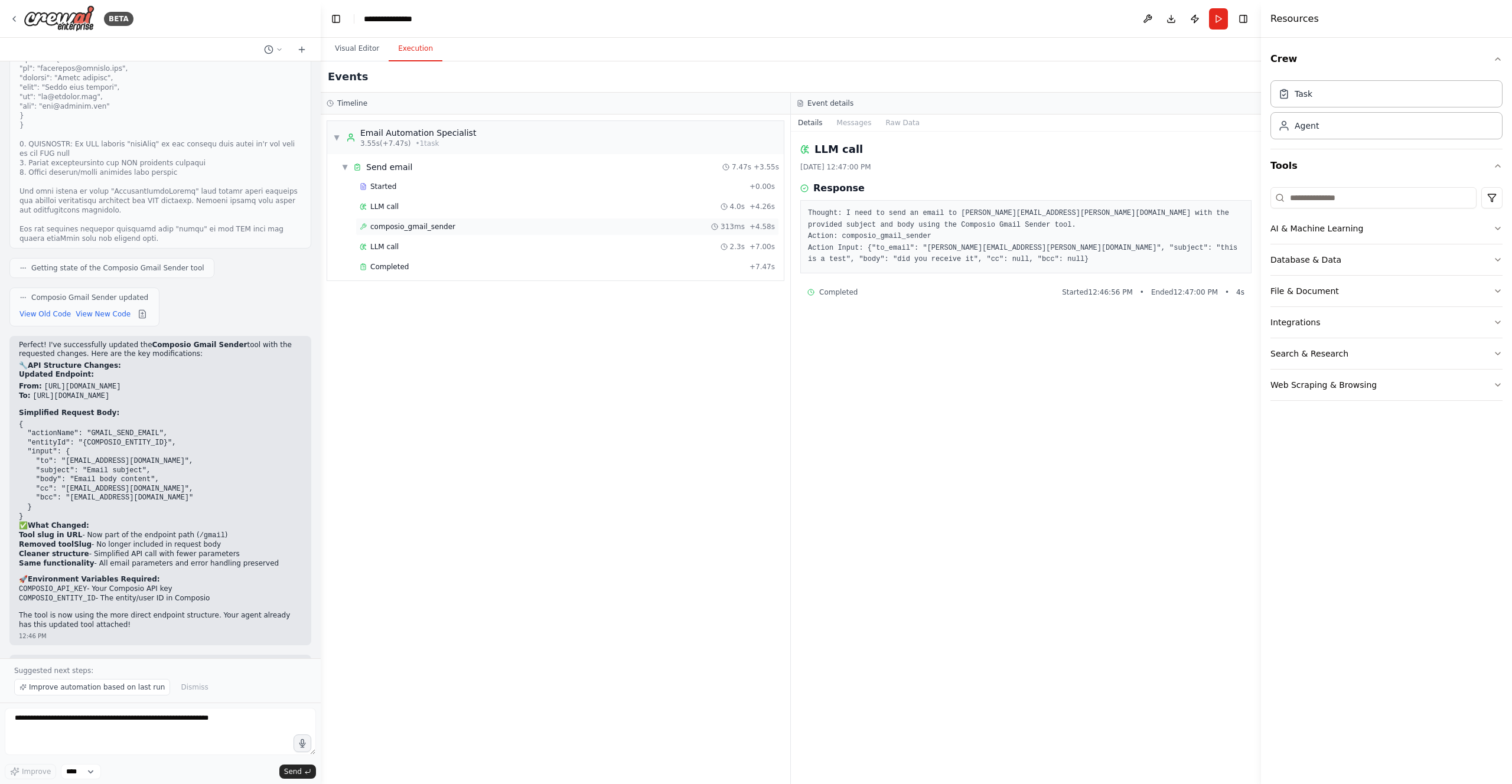
click at [458, 230] on div "composio_gmail_sender 313ms + 4.58s" at bounding box center [567, 227] width 415 height 9
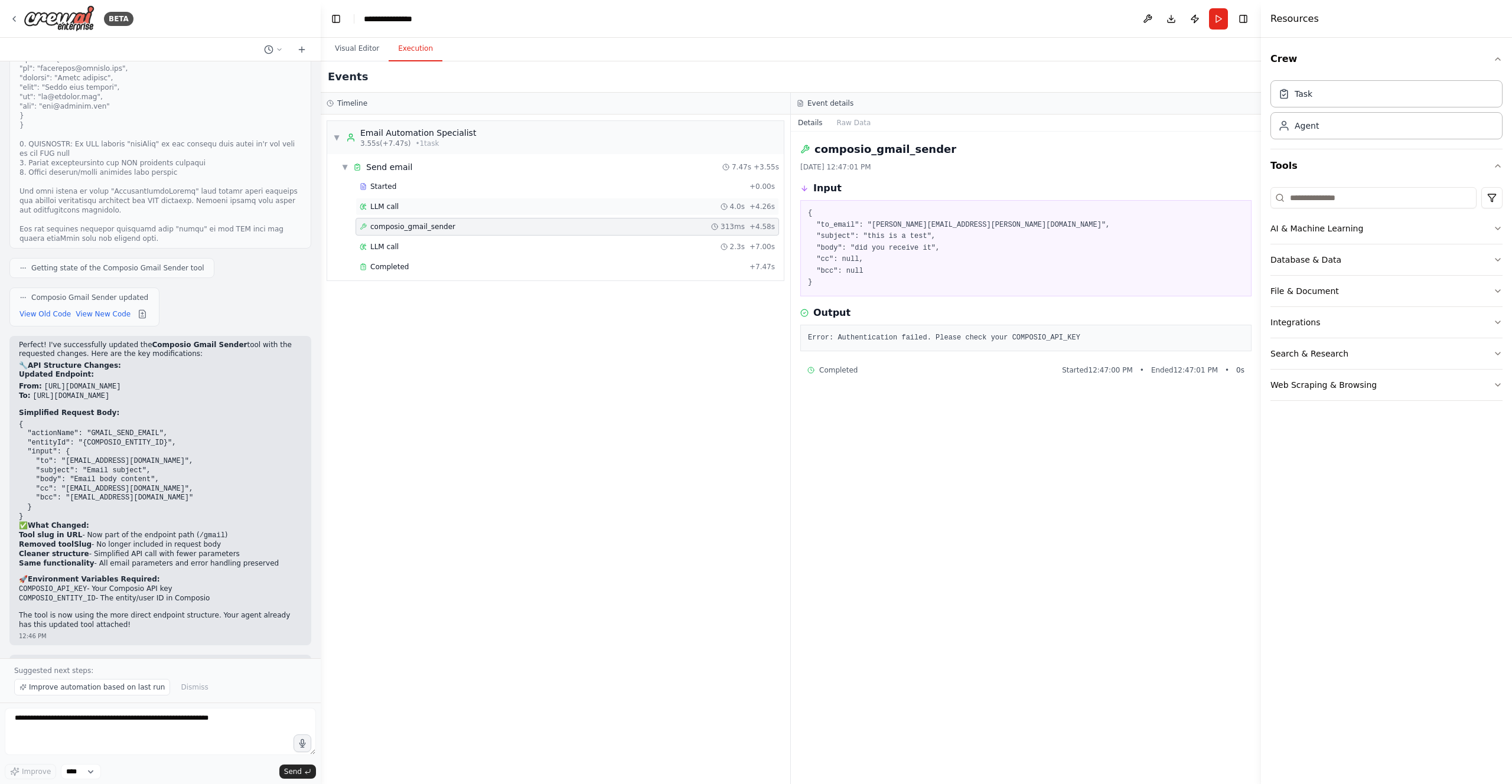
click at [457, 211] on div "LLM call 4.0s + 4.26s" at bounding box center [567, 206] width 415 height 9
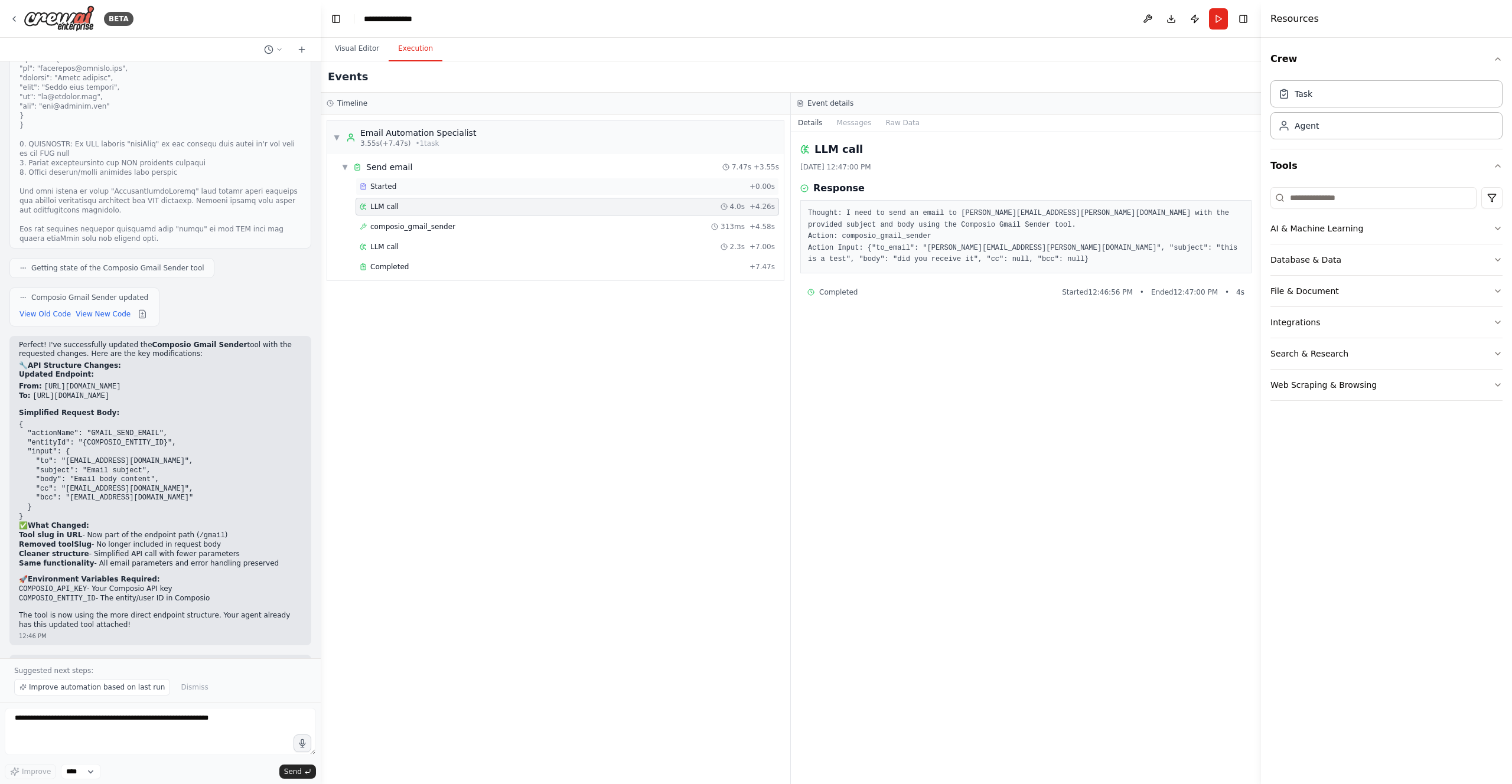
click at [454, 189] on div "Started" at bounding box center [552, 187] width 385 height 9
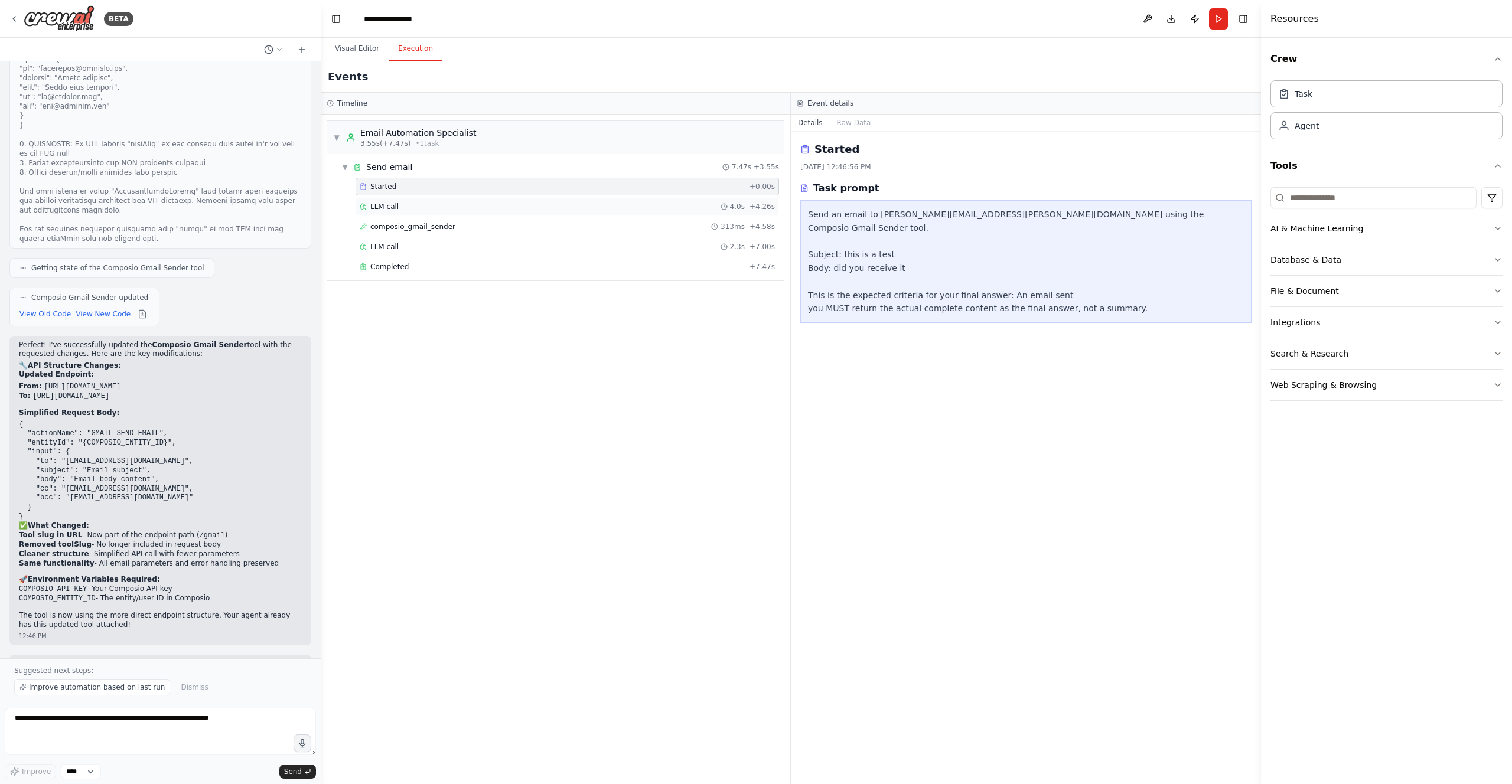
click at [454, 206] on div "LLM call 4.0s + 4.26s" at bounding box center [567, 206] width 415 height 9
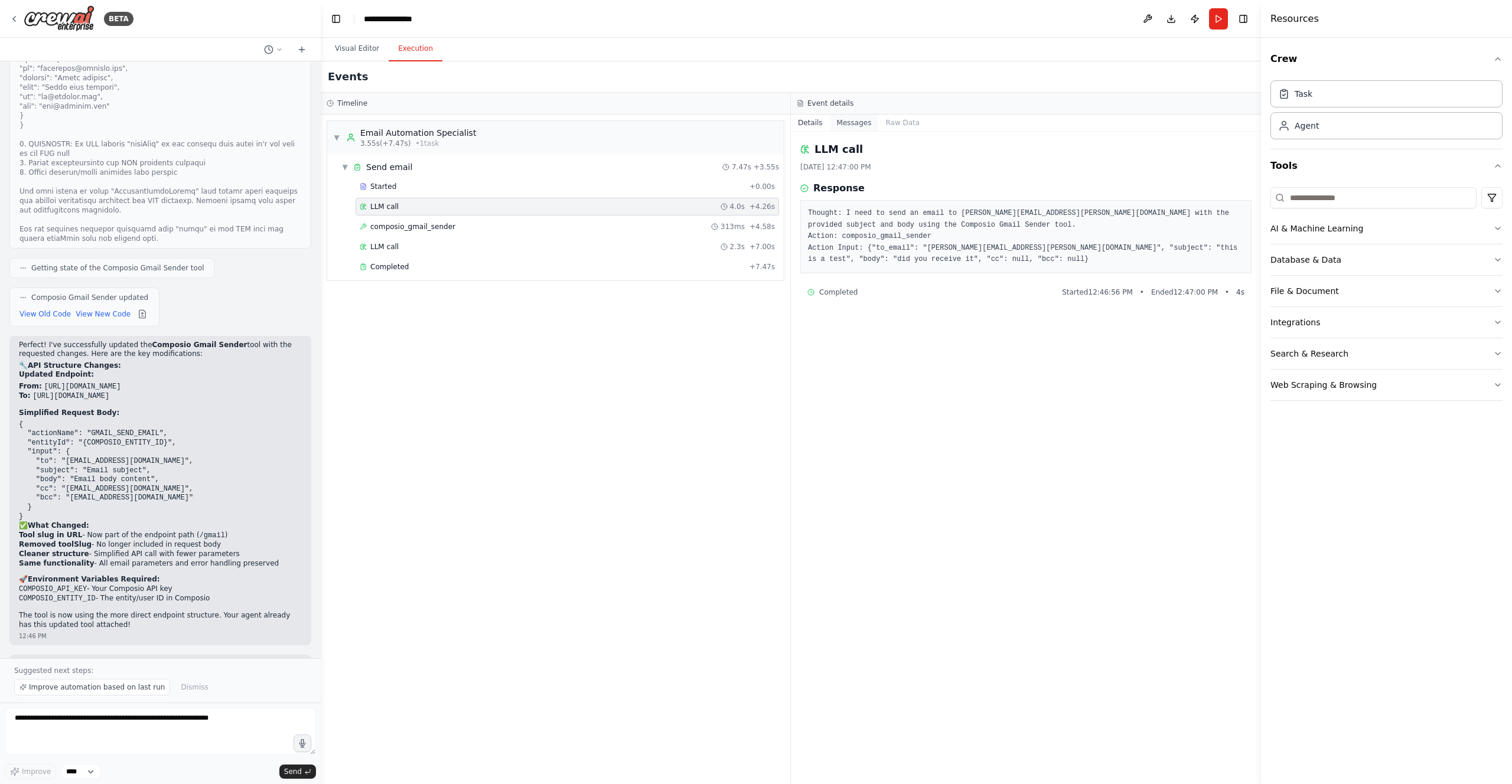
click at [865, 126] on button "Messages" at bounding box center [854, 123] width 49 height 17
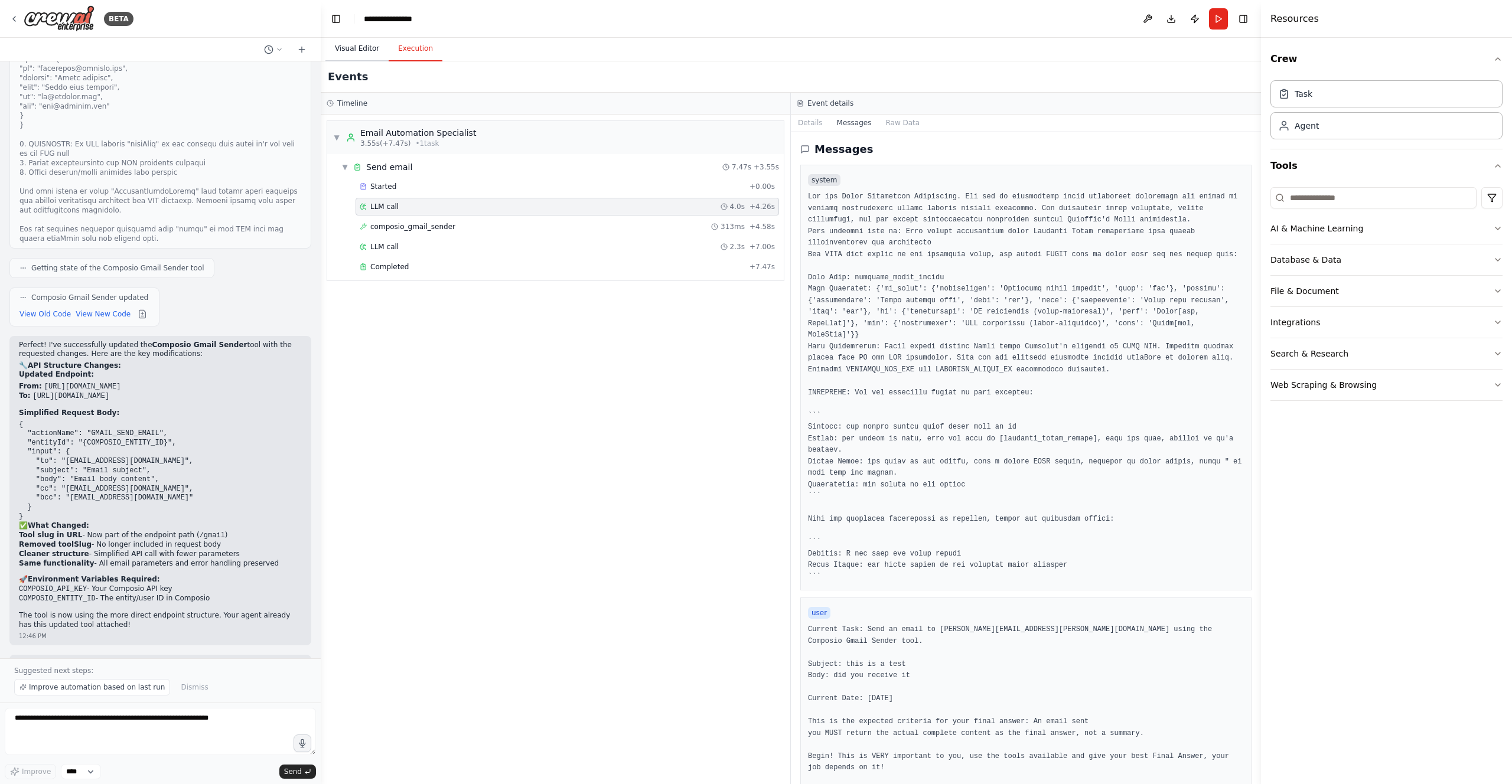
click at [353, 45] on button "Visual Editor" at bounding box center [357, 48] width 64 height 25
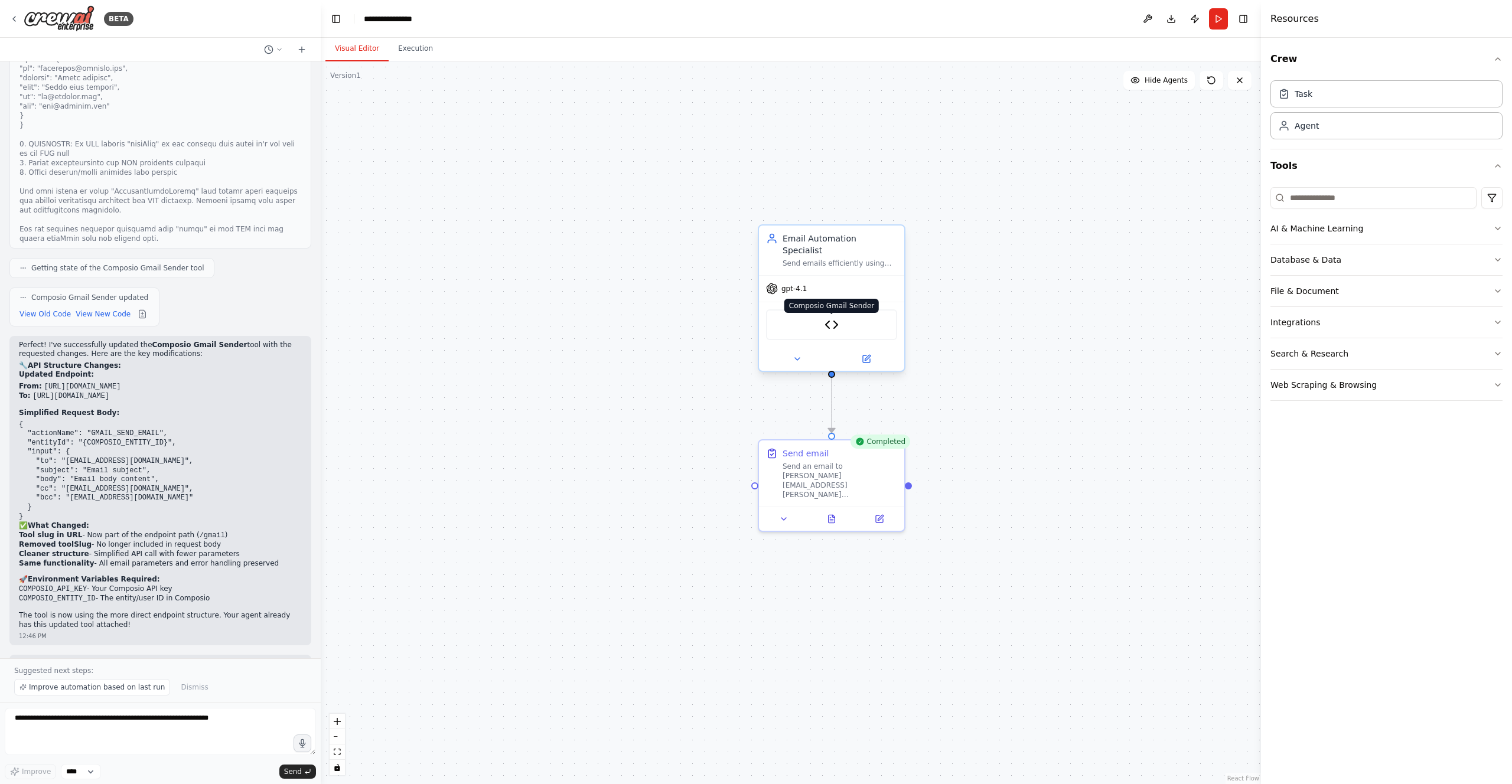
click at [827, 318] on img at bounding box center [831, 324] width 14 height 14
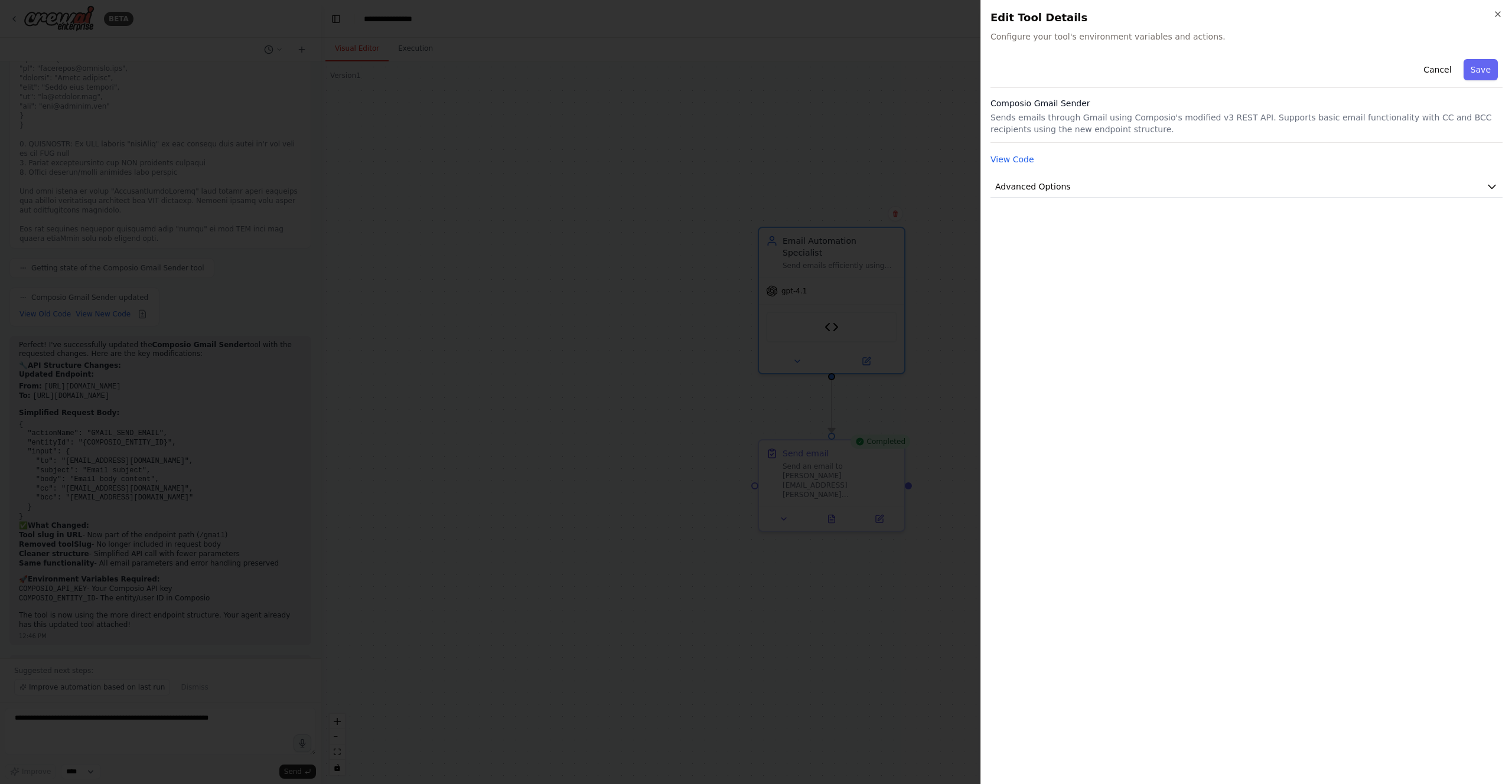
click at [1015, 153] on div "View Code" at bounding box center [1247, 160] width 512 height 14
click at [1012, 164] on button "View Code" at bounding box center [1013, 160] width 44 height 12
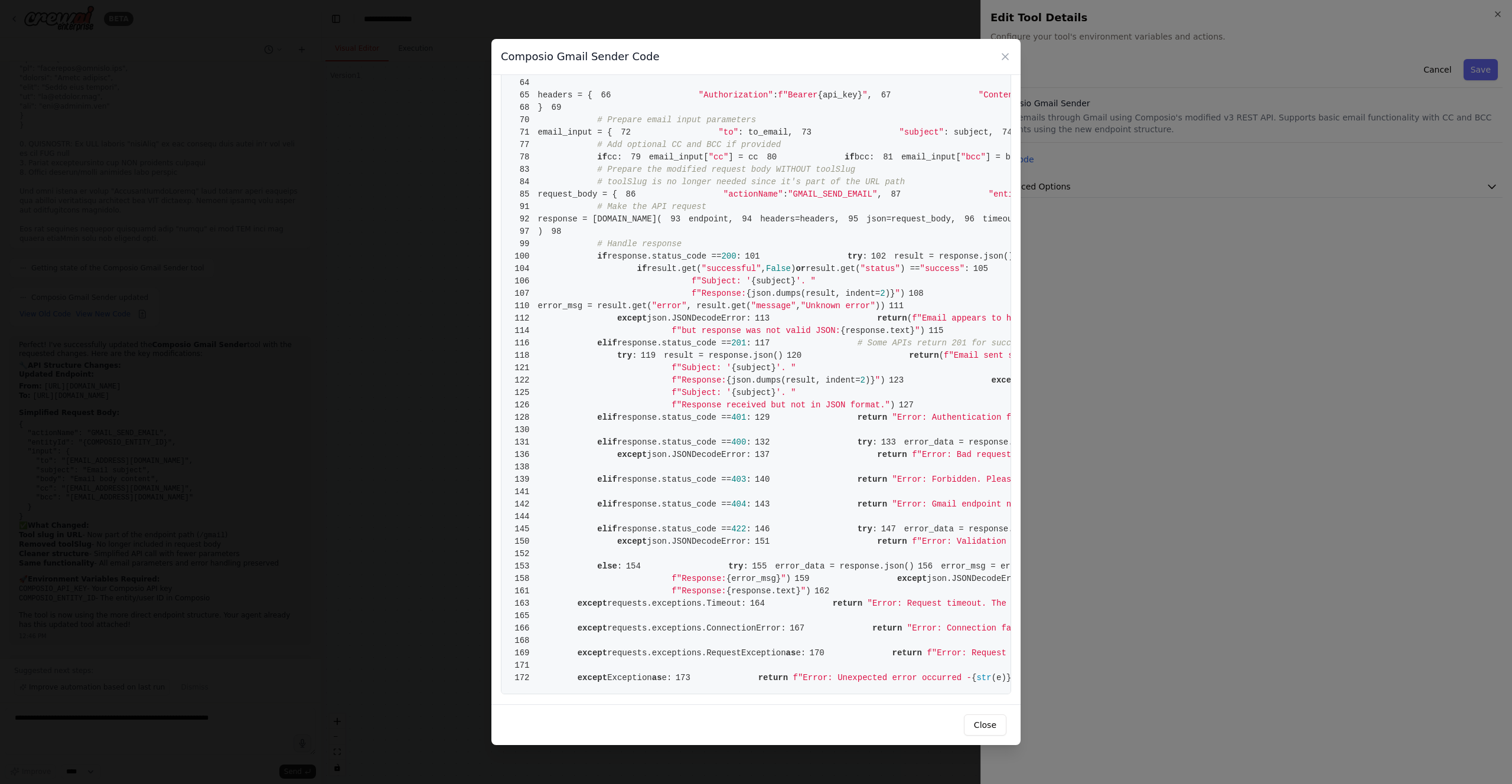
scroll to position [503, 0]
click at [402, 656] on div "Composio Gmail Sender Code 1 from [DOMAIN_NAME] import BaseTool 2 from pydantic…" at bounding box center [756, 392] width 1512 height 784
drag, startPoint x: 979, startPoint y: 730, endPoint x: 852, endPoint y: 767, distance: 132.3
click at [980, 730] on button "Close" at bounding box center [986, 725] width 42 height 21
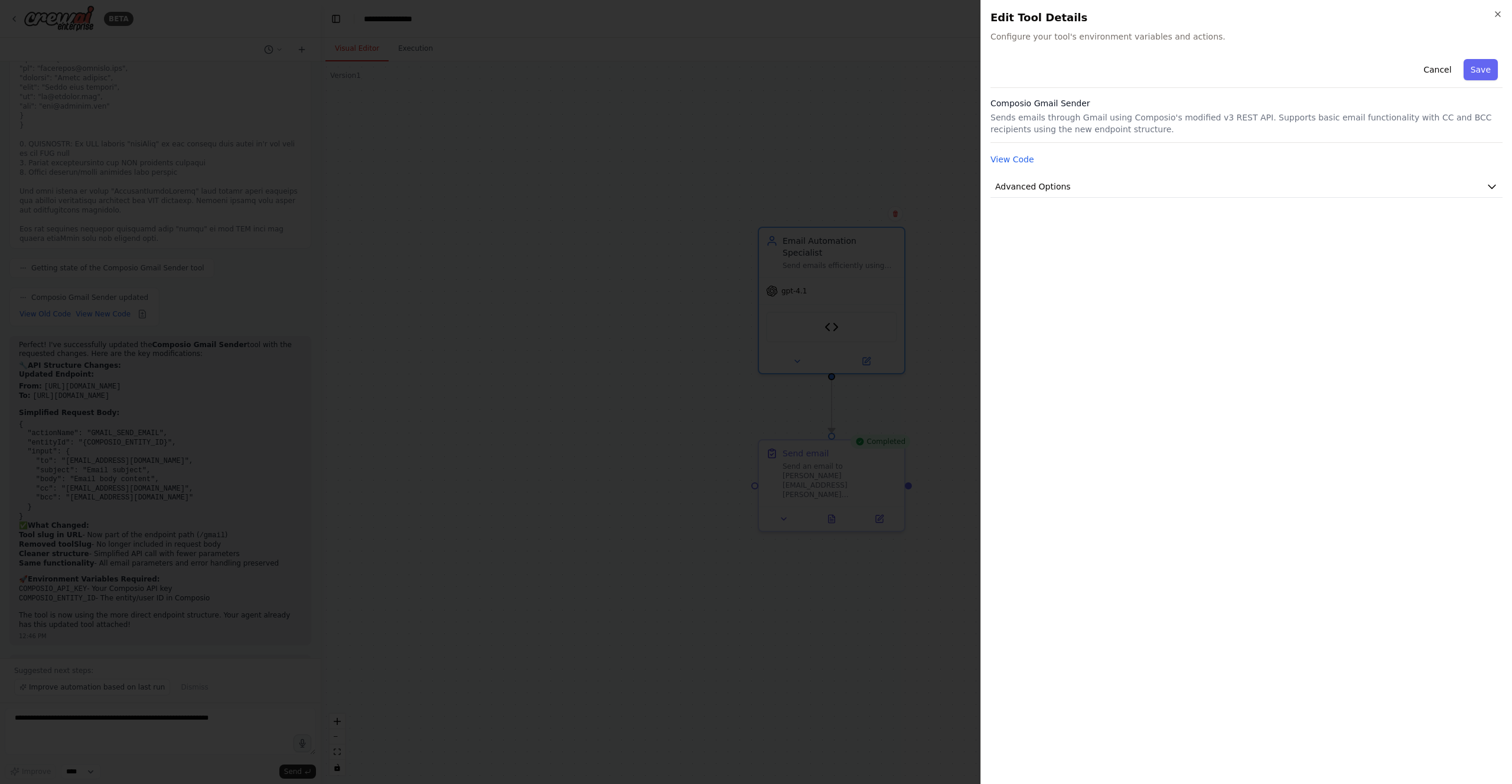
click at [120, 715] on div at bounding box center [756, 392] width 1512 height 784
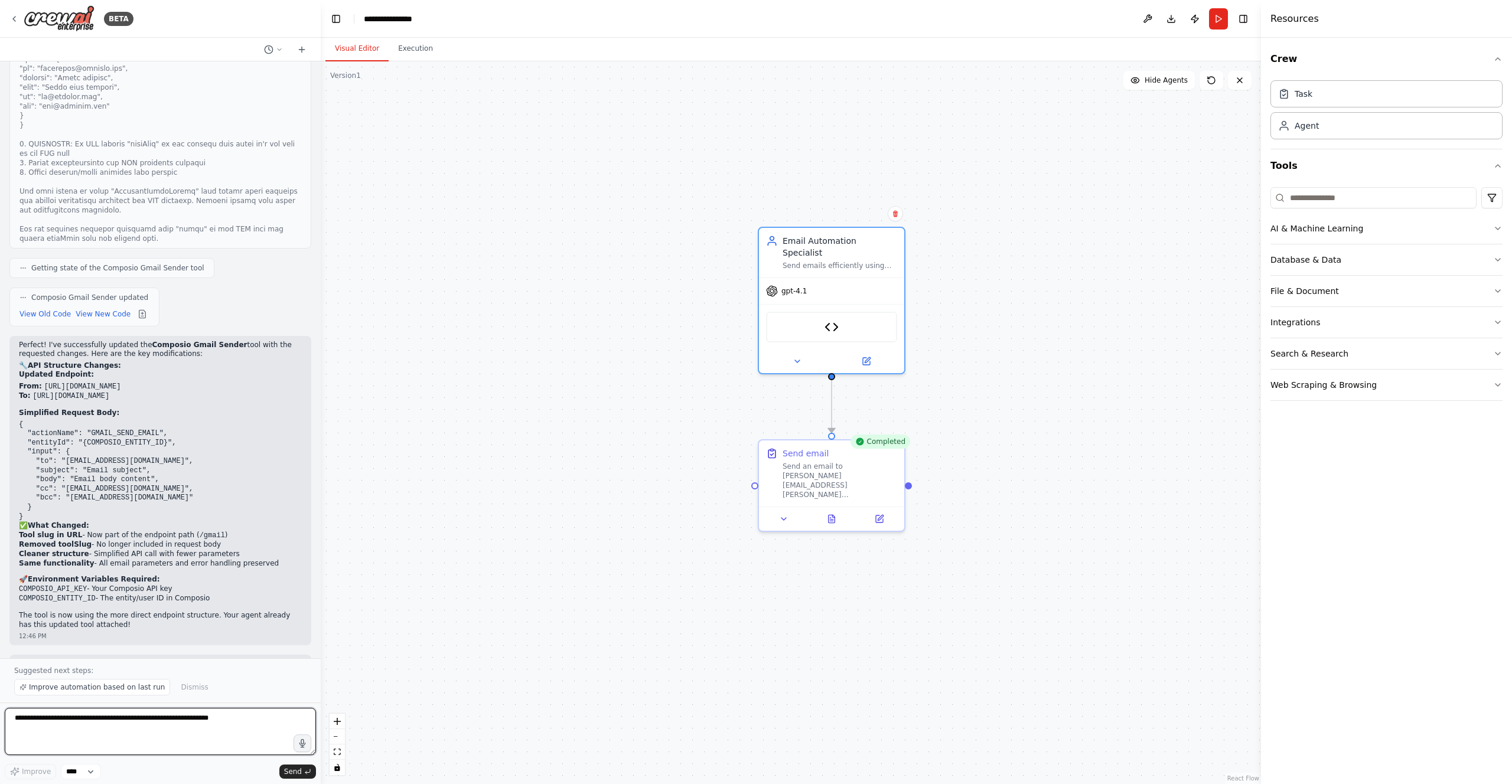
click at [168, 721] on textarea at bounding box center [160, 731] width 312 height 47
paste textarea "**********"
type textarea "**********"
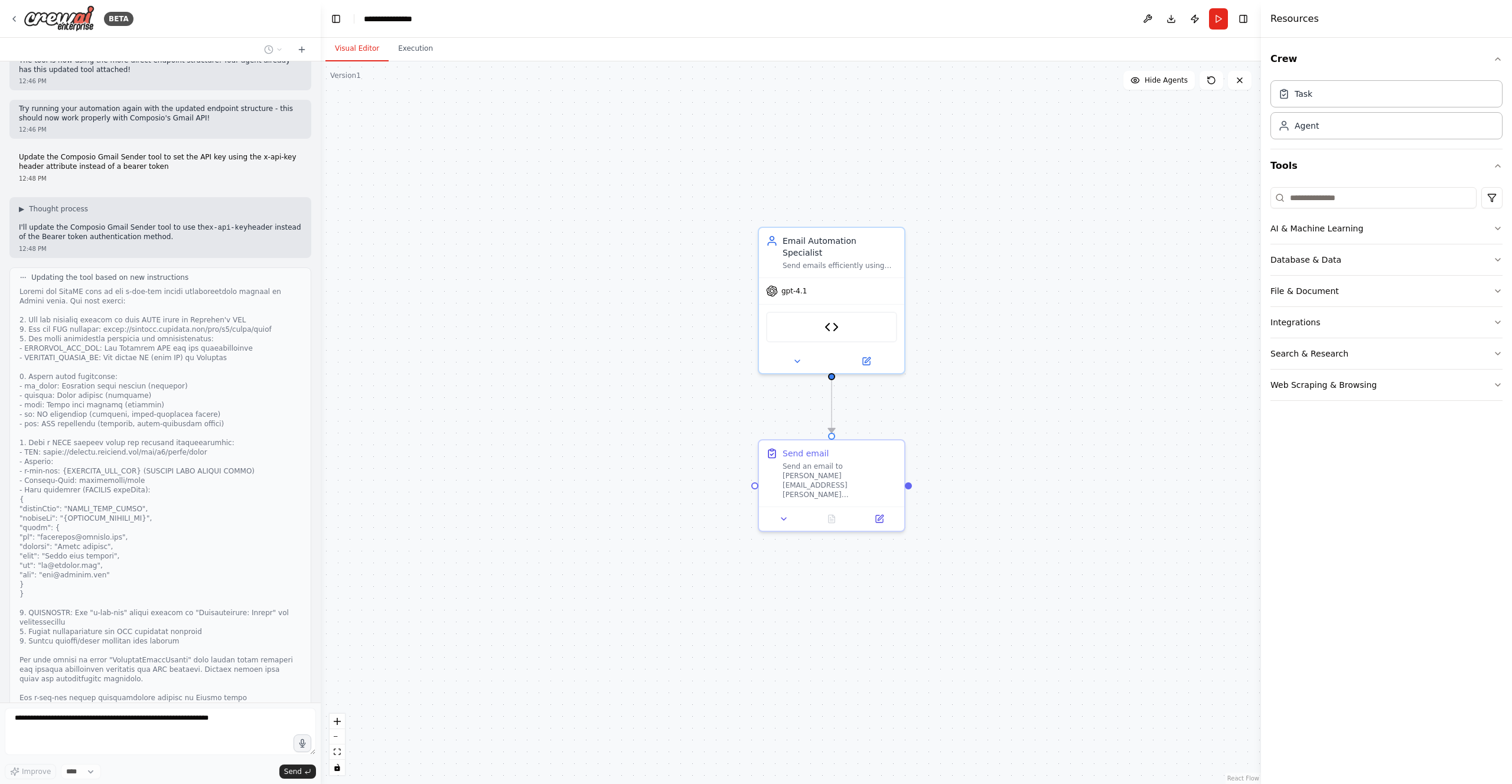
scroll to position [5320, 0]
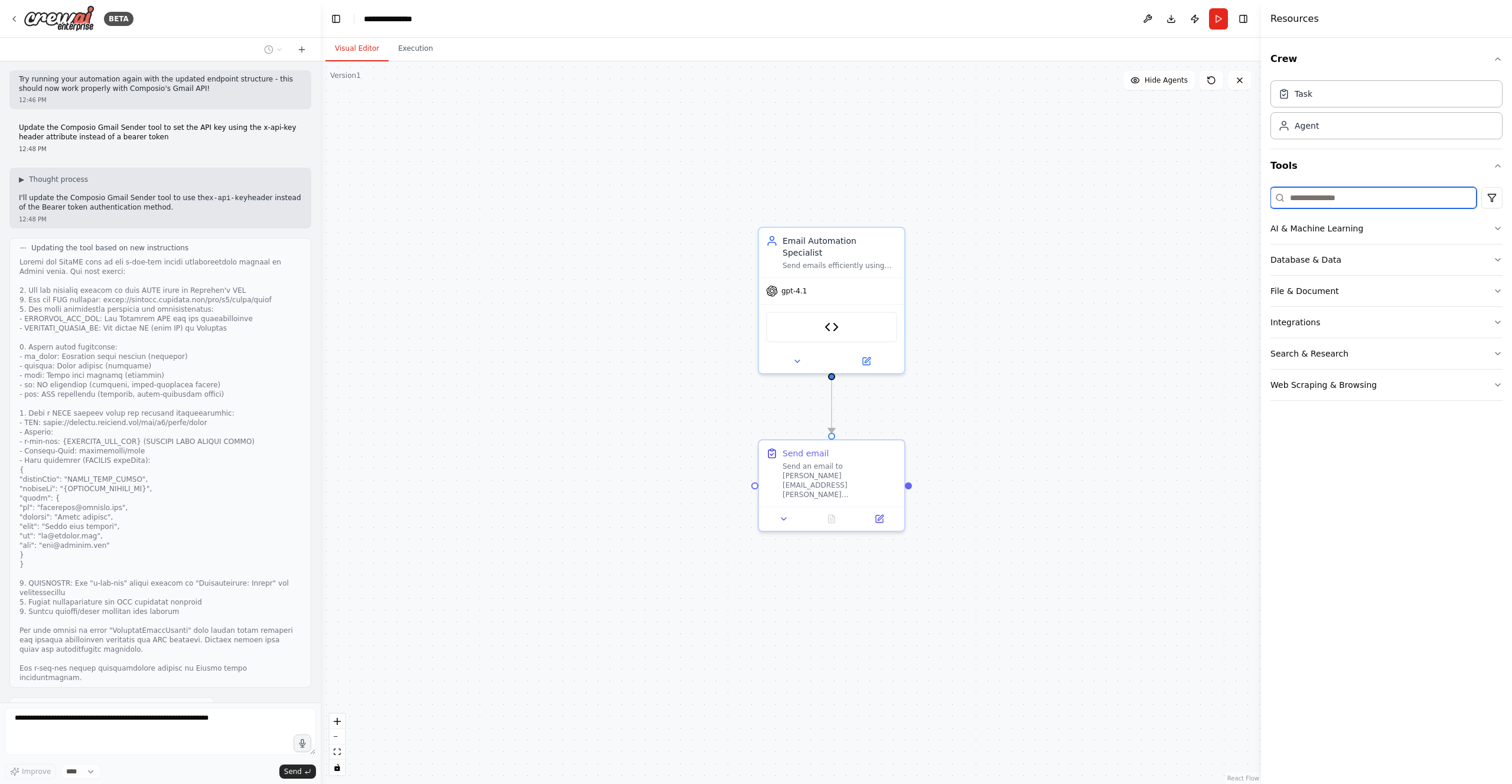
click at [1315, 202] on input at bounding box center [1374, 198] width 206 height 21
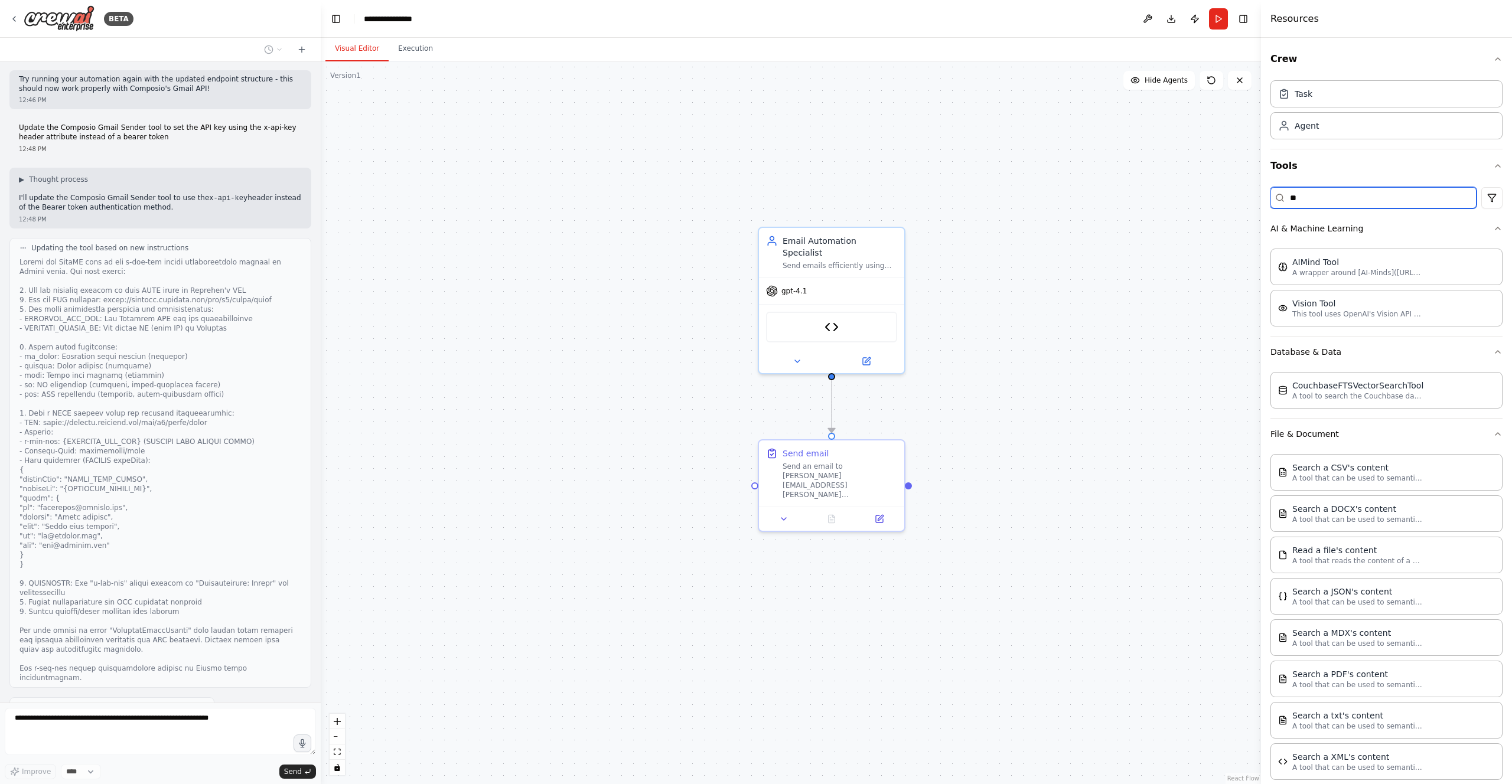
type input "*"
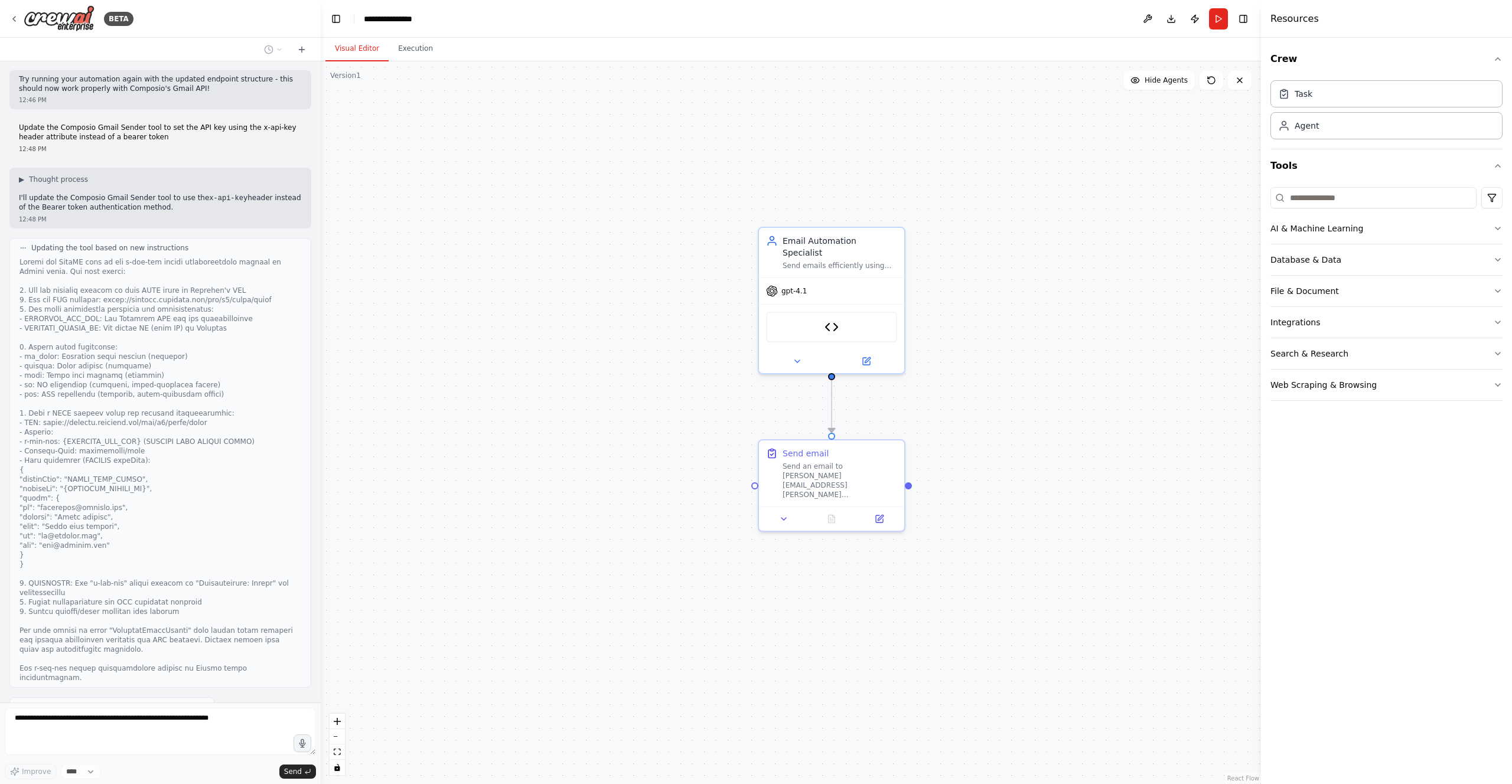
click at [1147, 388] on div ".deletable-edge-delete-btn { width: 20px; height: 20px; border: 0px solid #ffff…" at bounding box center [790, 423] width 940 height 723
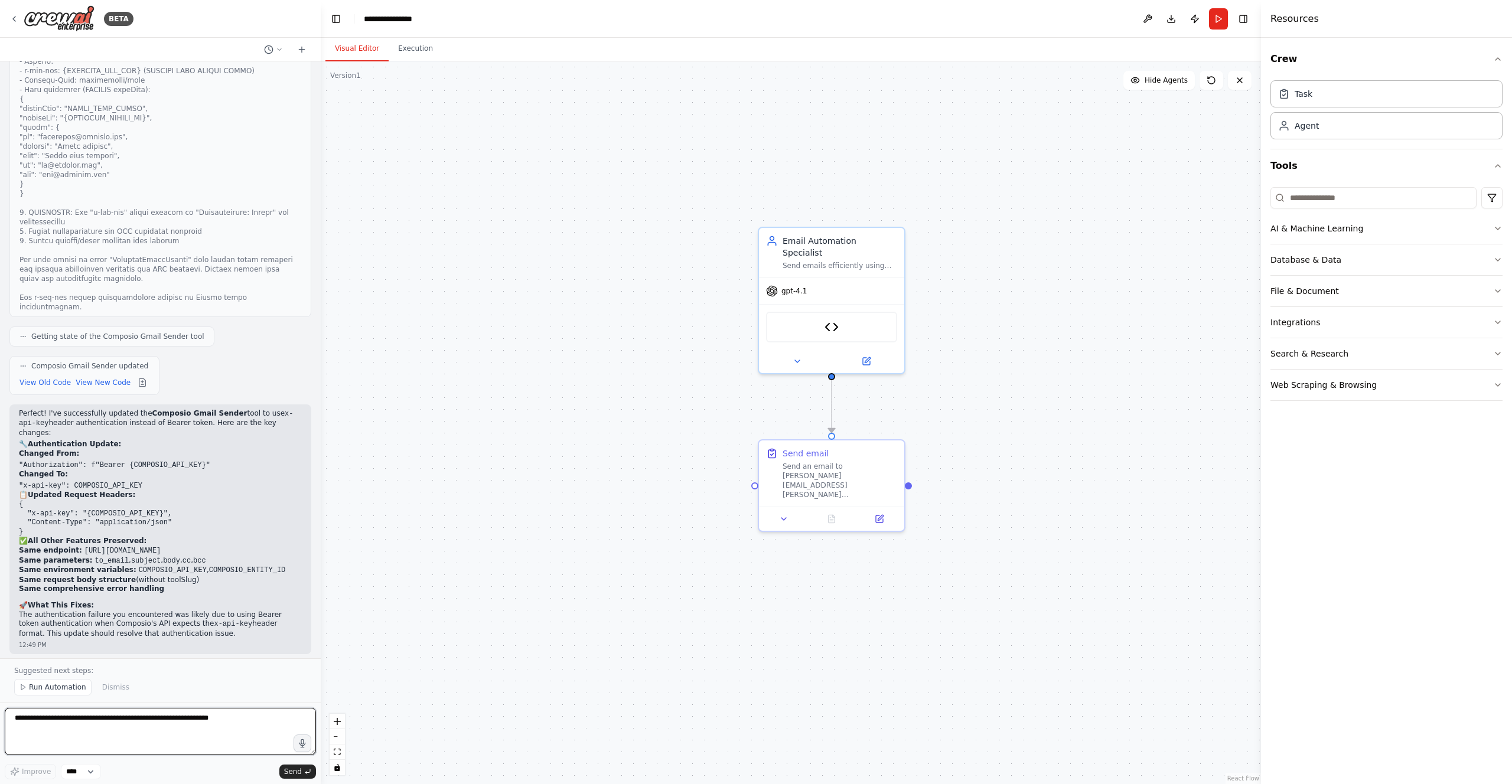
scroll to position [5703, 0]
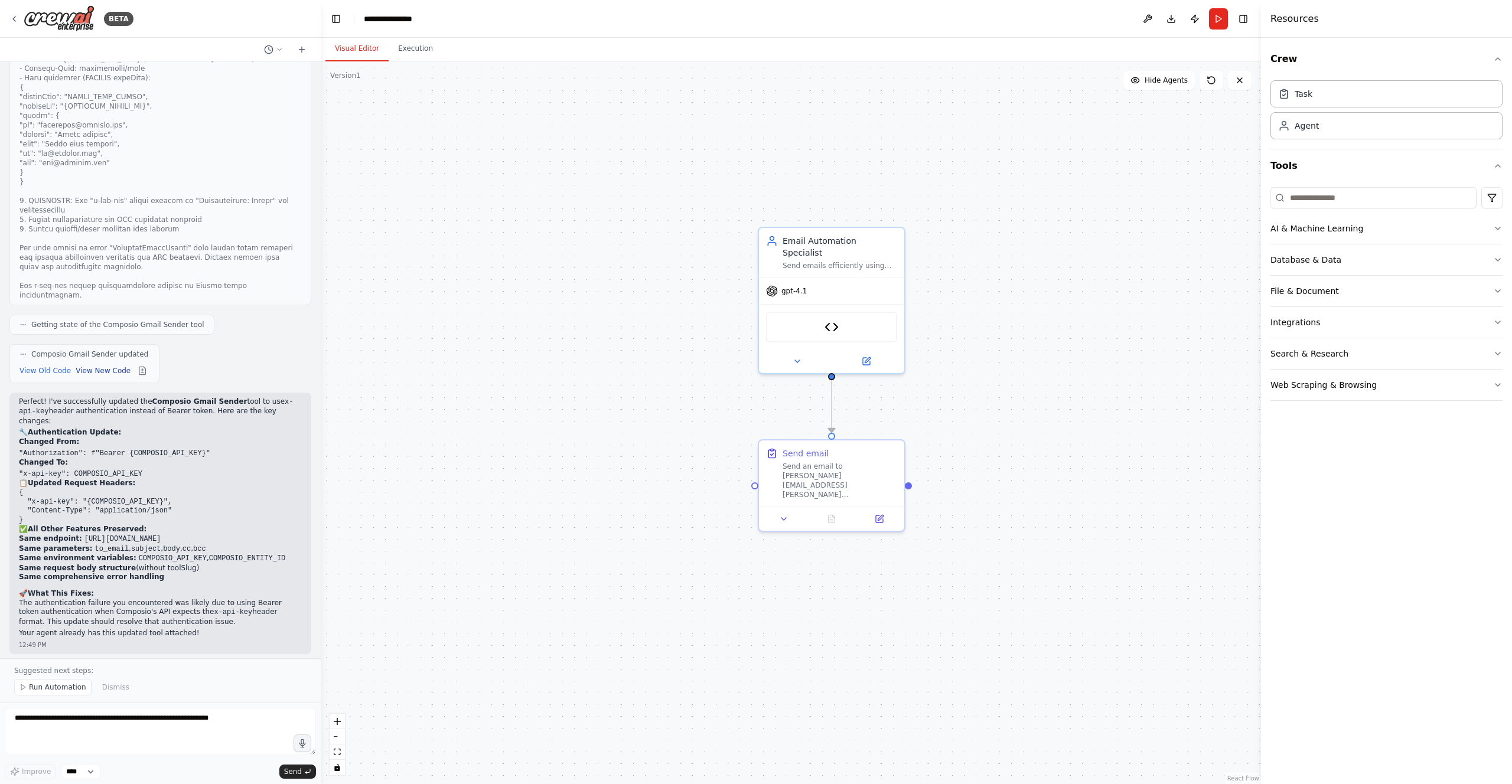
click at [107, 364] on button "View New Code" at bounding box center [103, 370] width 55 height 14
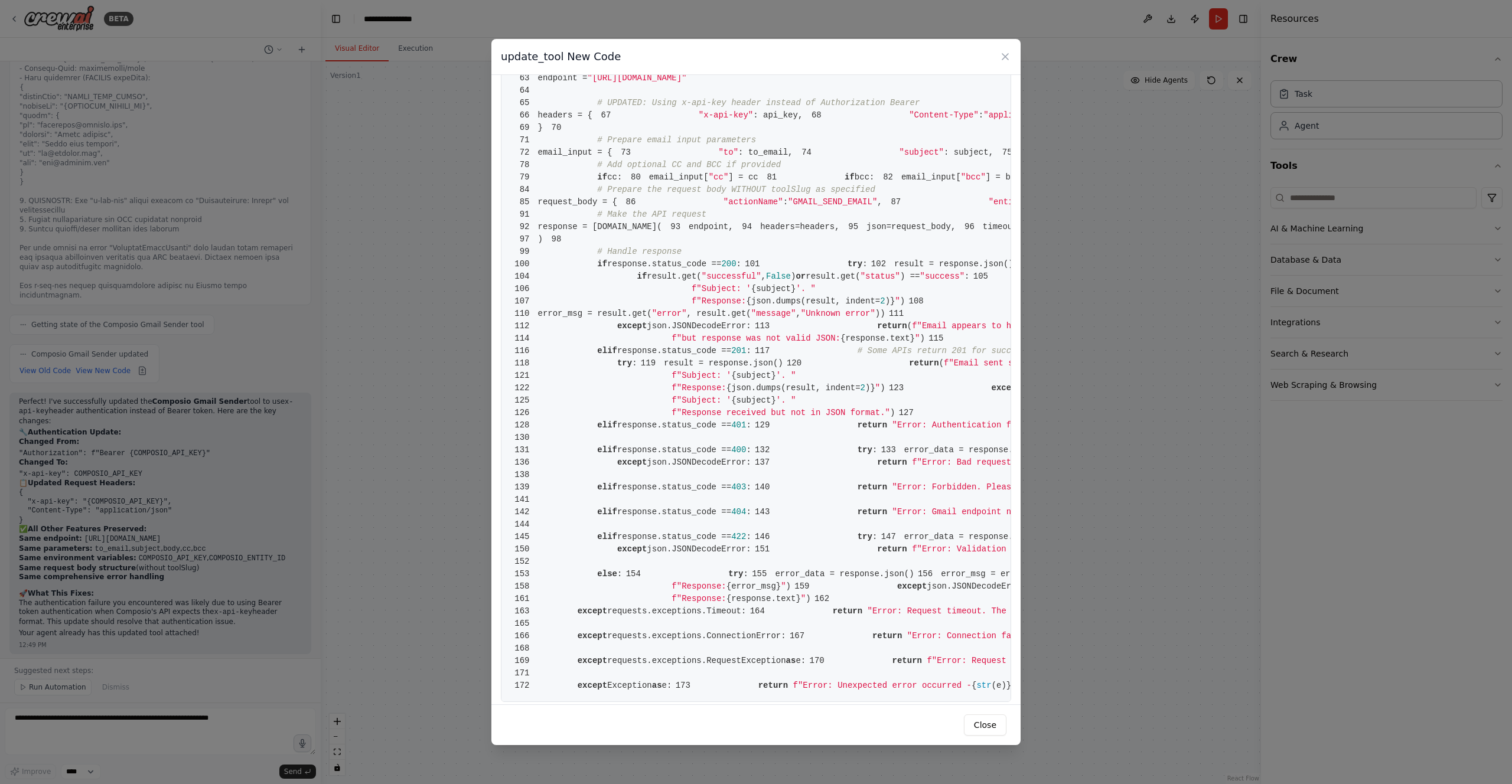
scroll to position [389, 0]
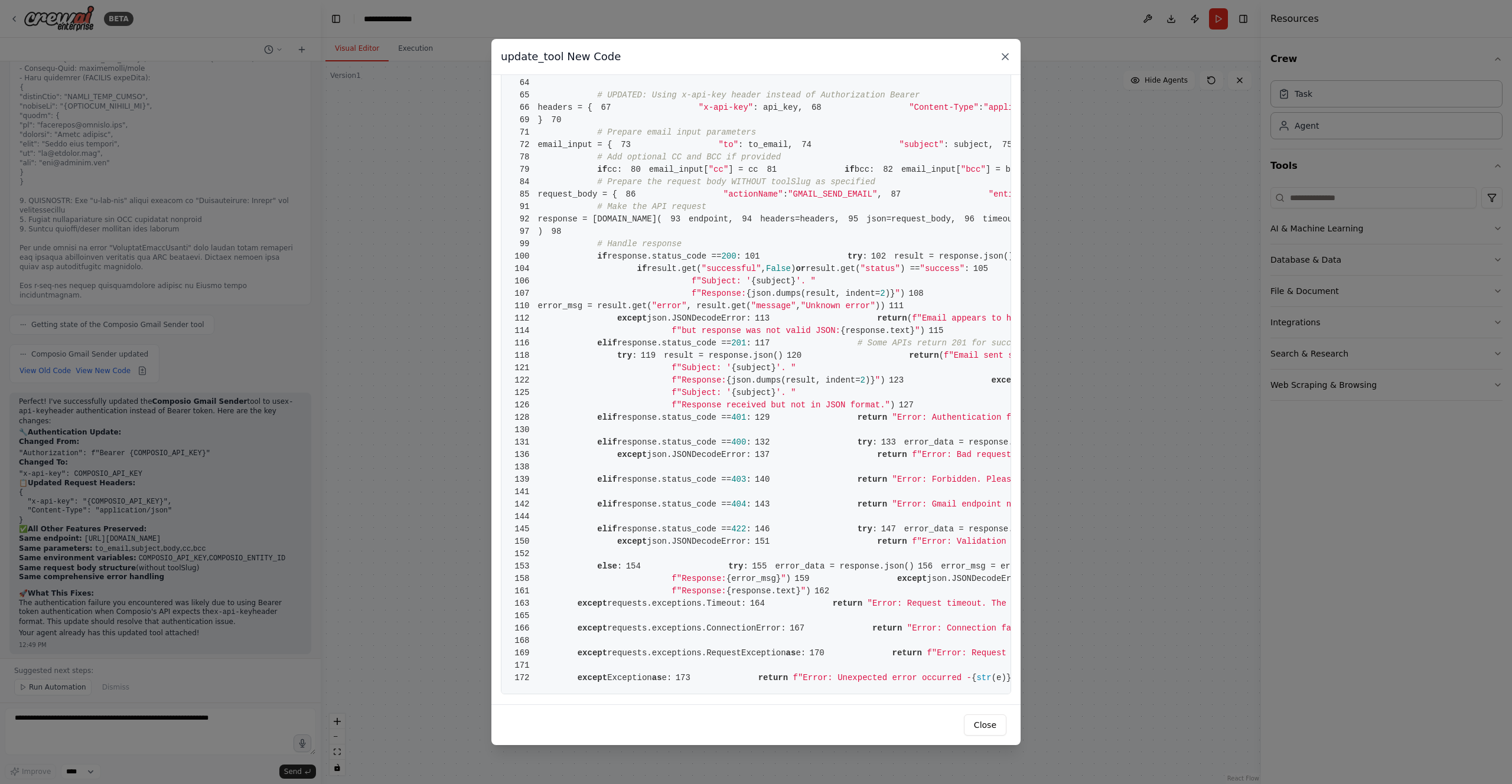
click at [1005, 55] on icon at bounding box center [1005, 57] width 6 height 6
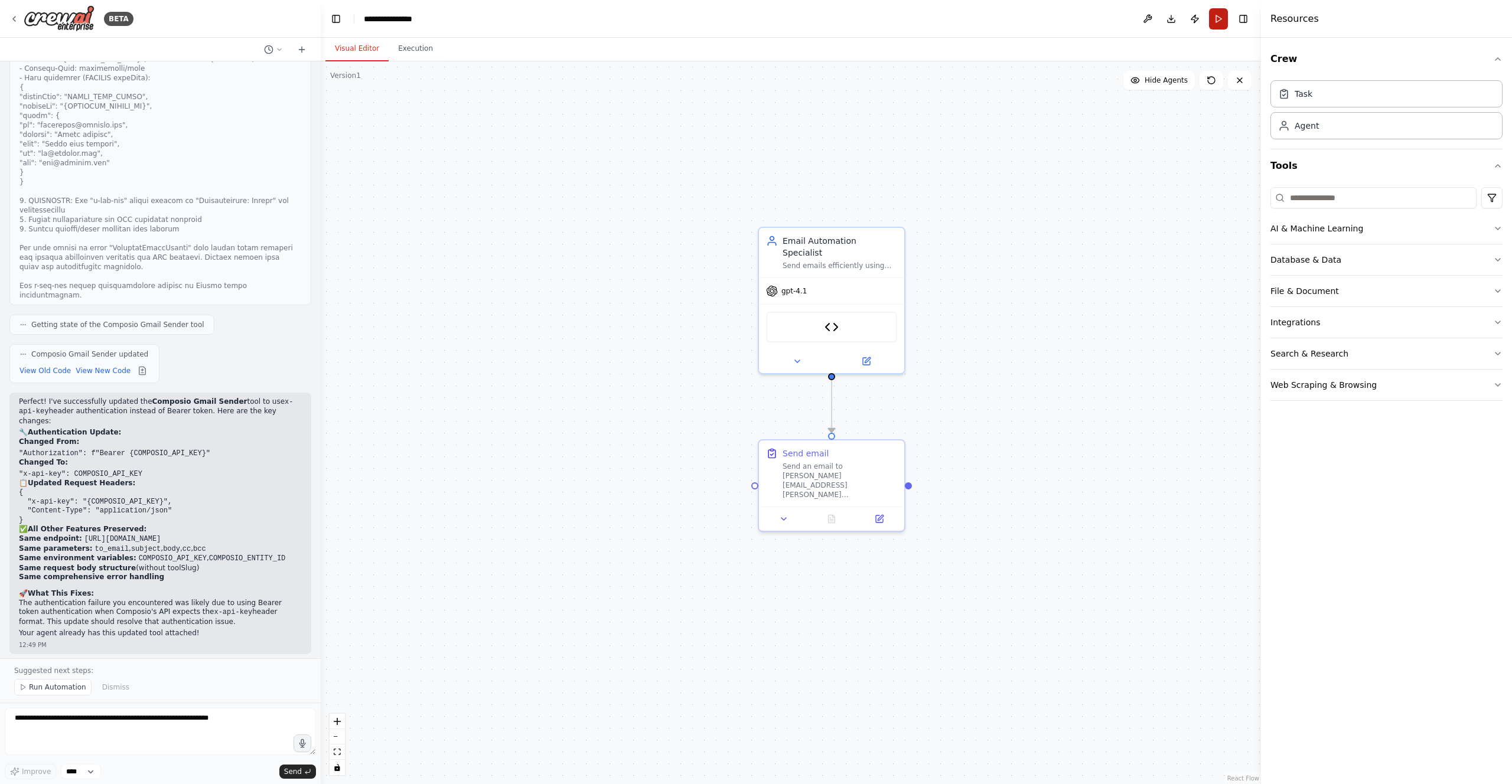
click at [1216, 20] on button "Run" at bounding box center [1219, 19] width 19 height 21
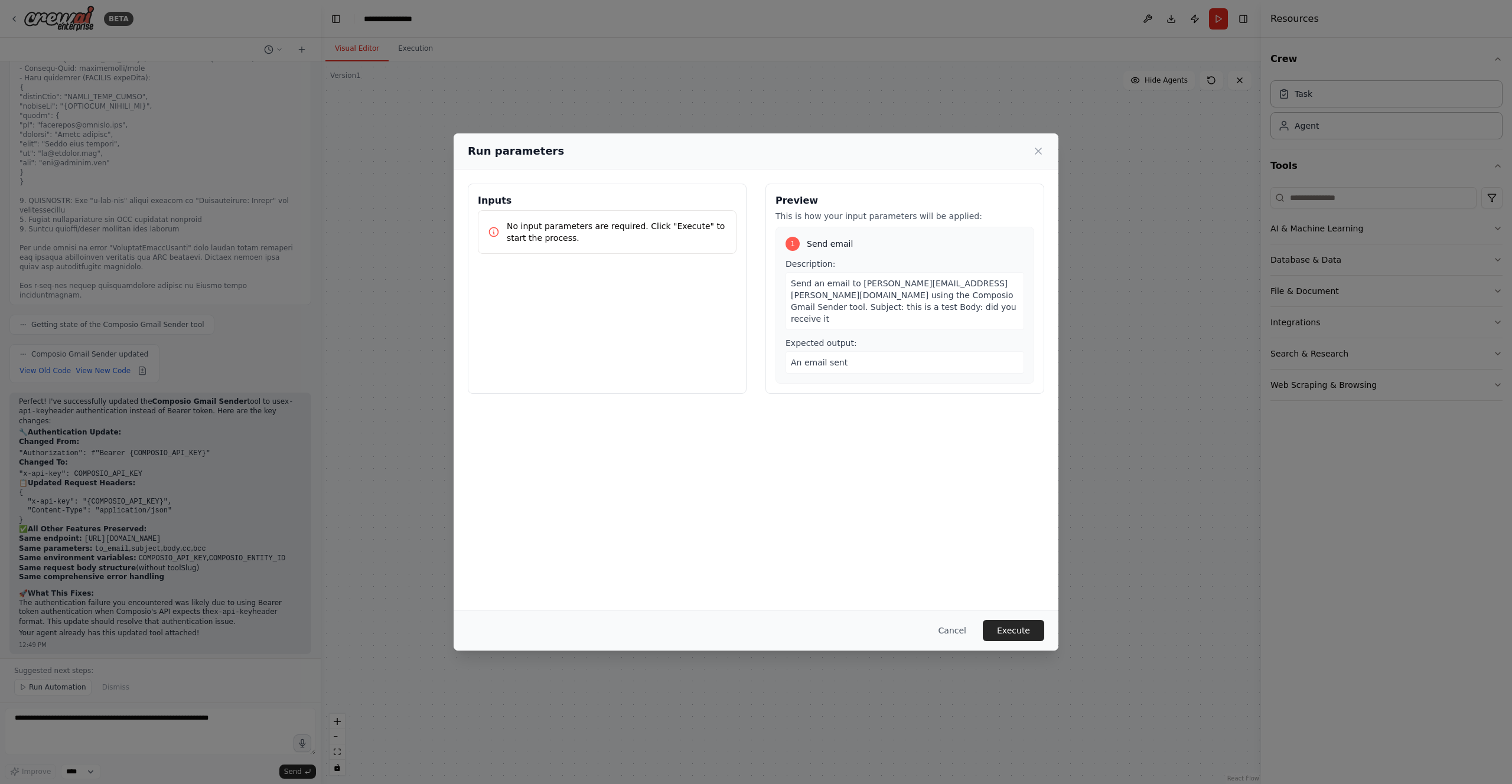
drag, startPoint x: 1012, startPoint y: 615, endPoint x: 1015, endPoint y: 637, distance: 22.2
click at [1012, 615] on div "Cancel Execute" at bounding box center [756, 631] width 605 height 41
click at [1017, 634] on button "Execute" at bounding box center [1014, 631] width 61 height 21
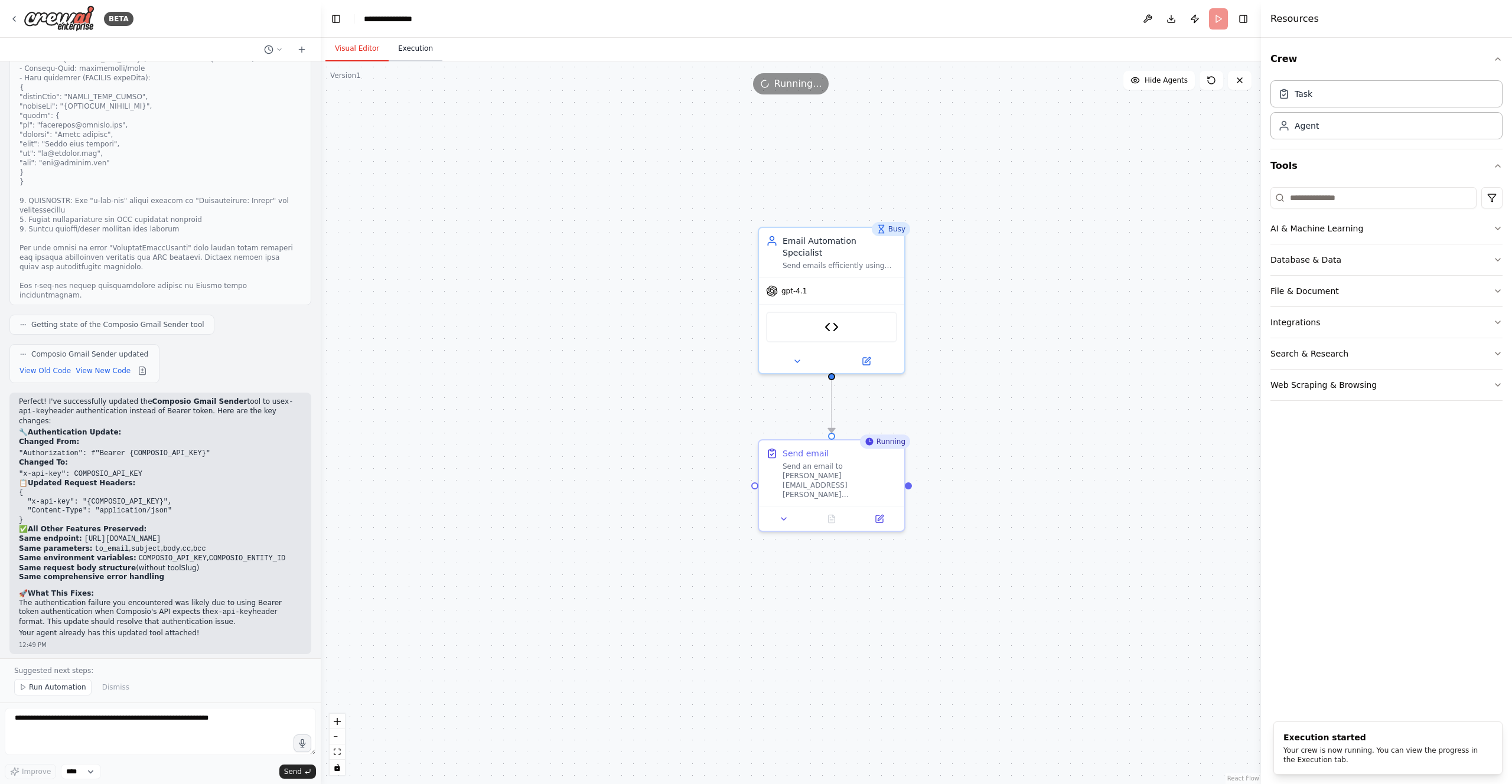
click at [417, 50] on button "Execution" at bounding box center [415, 48] width 54 height 25
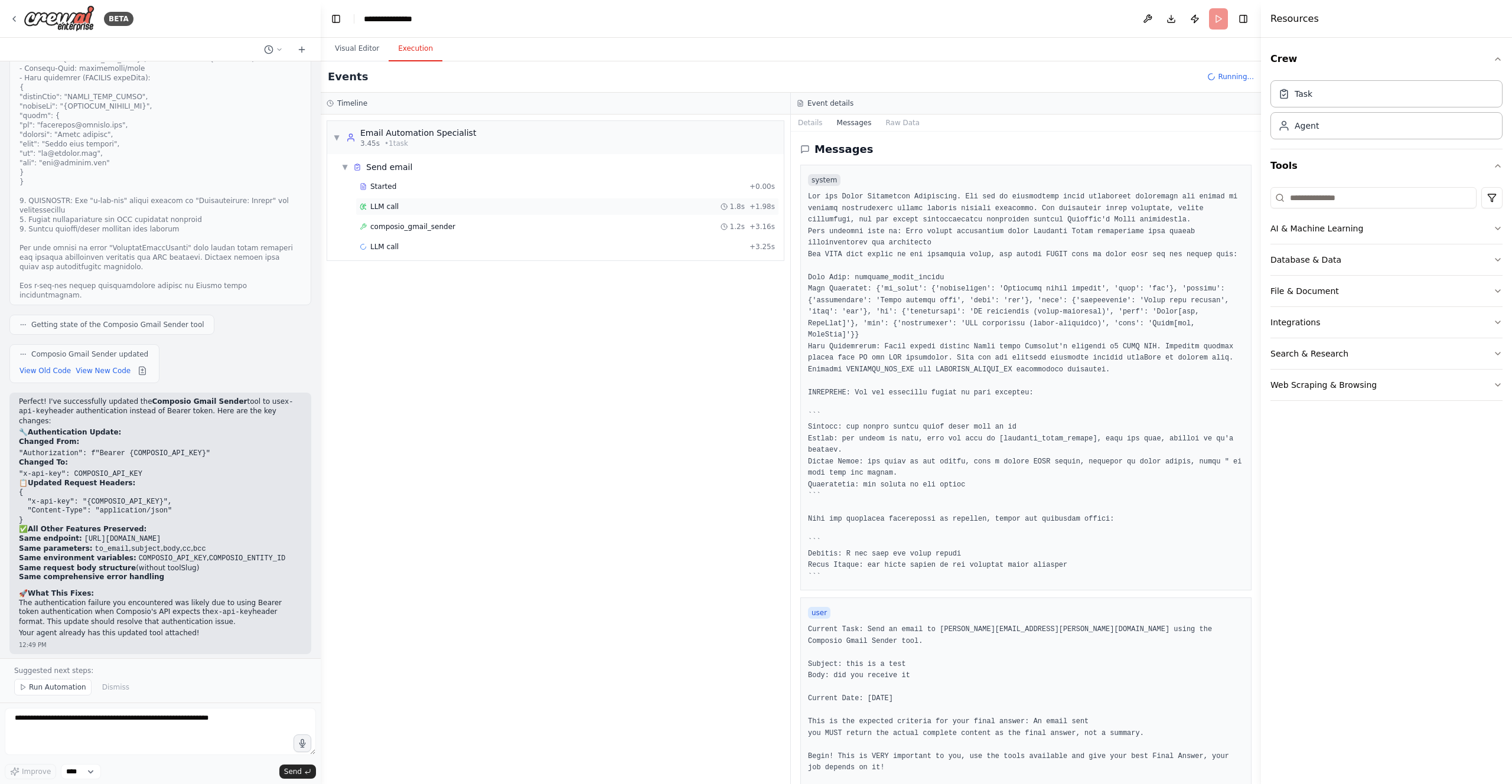
click at [477, 206] on div "LLM call 1.8s + 1.98s" at bounding box center [567, 206] width 415 height 9
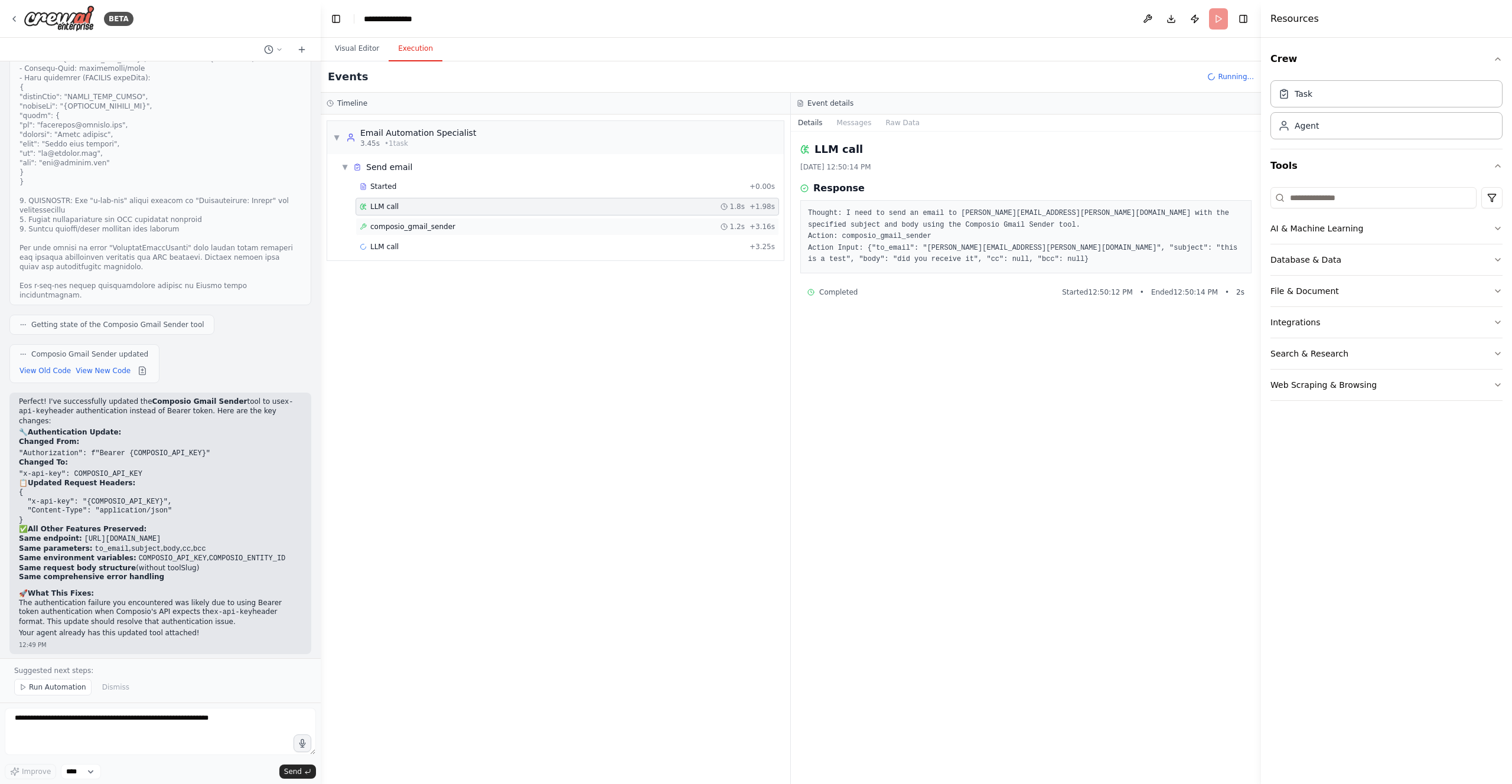
click at [489, 220] on div "composio_gmail_sender 1.2s + 3.16s" at bounding box center [567, 226] width 424 height 17
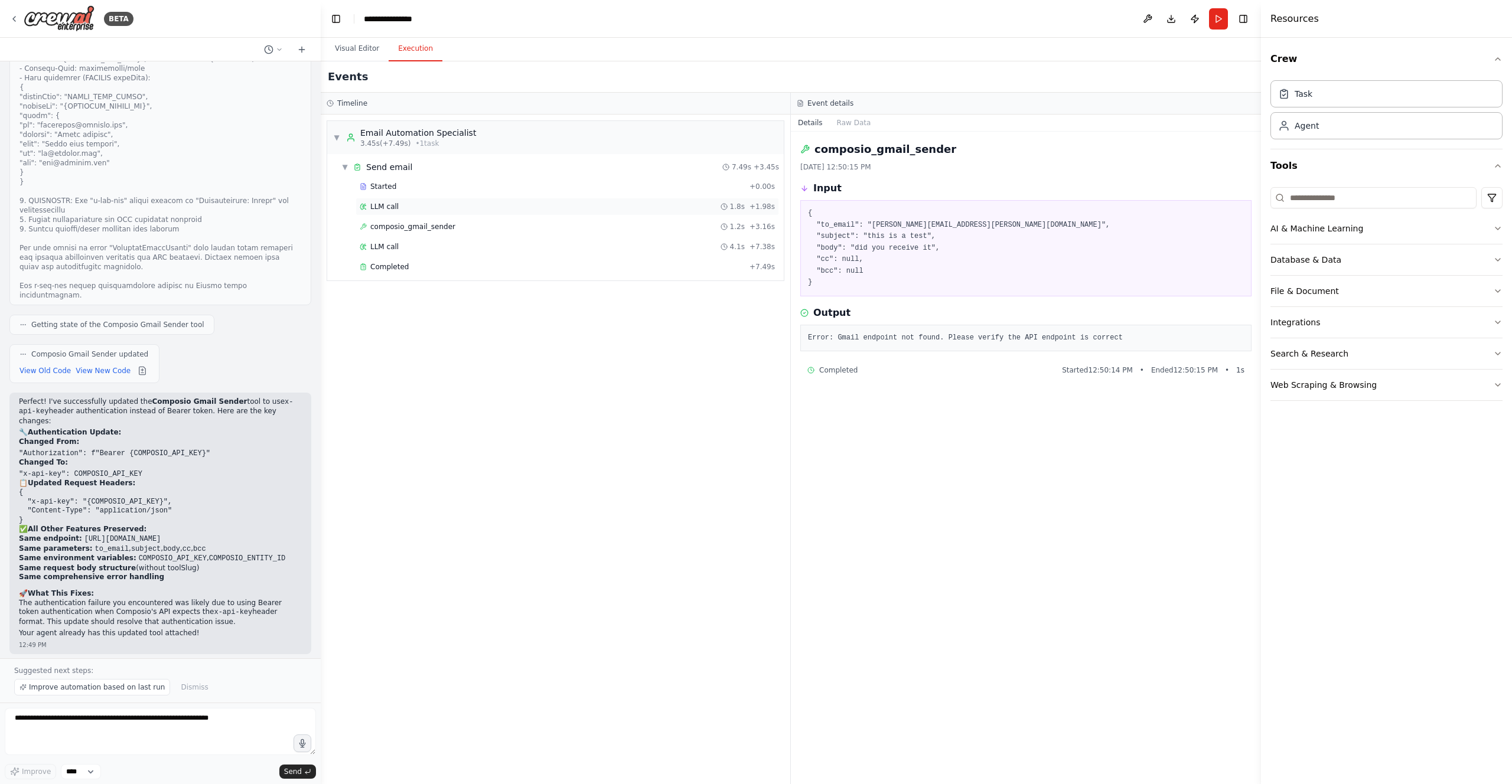
click at [481, 208] on div "LLM call 1.8s + 1.98s" at bounding box center [567, 206] width 415 height 9
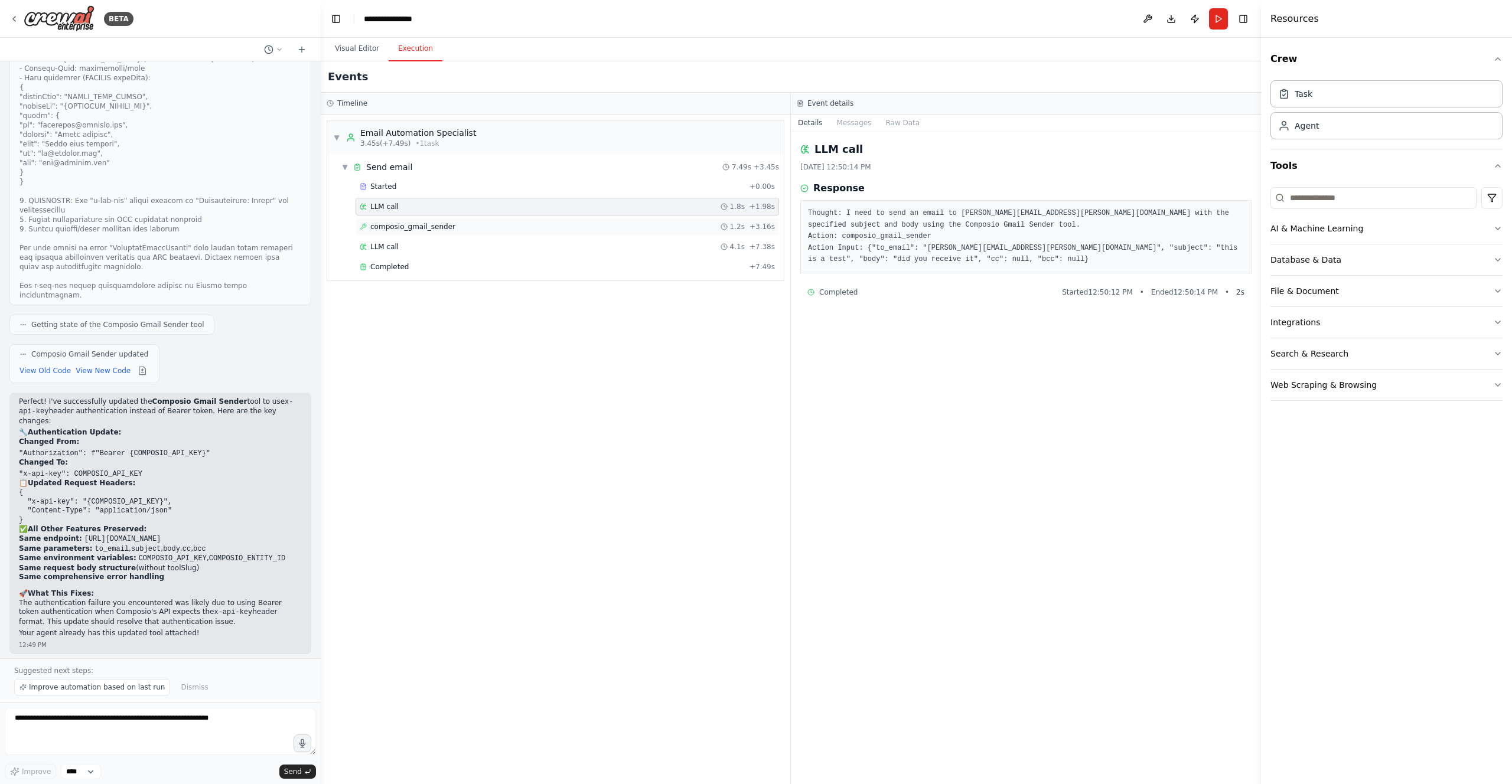
click at [545, 225] on div "composio_gmail_sender 1.2s + 3.16s" at bounding box center [567, 227] width 415 height 9
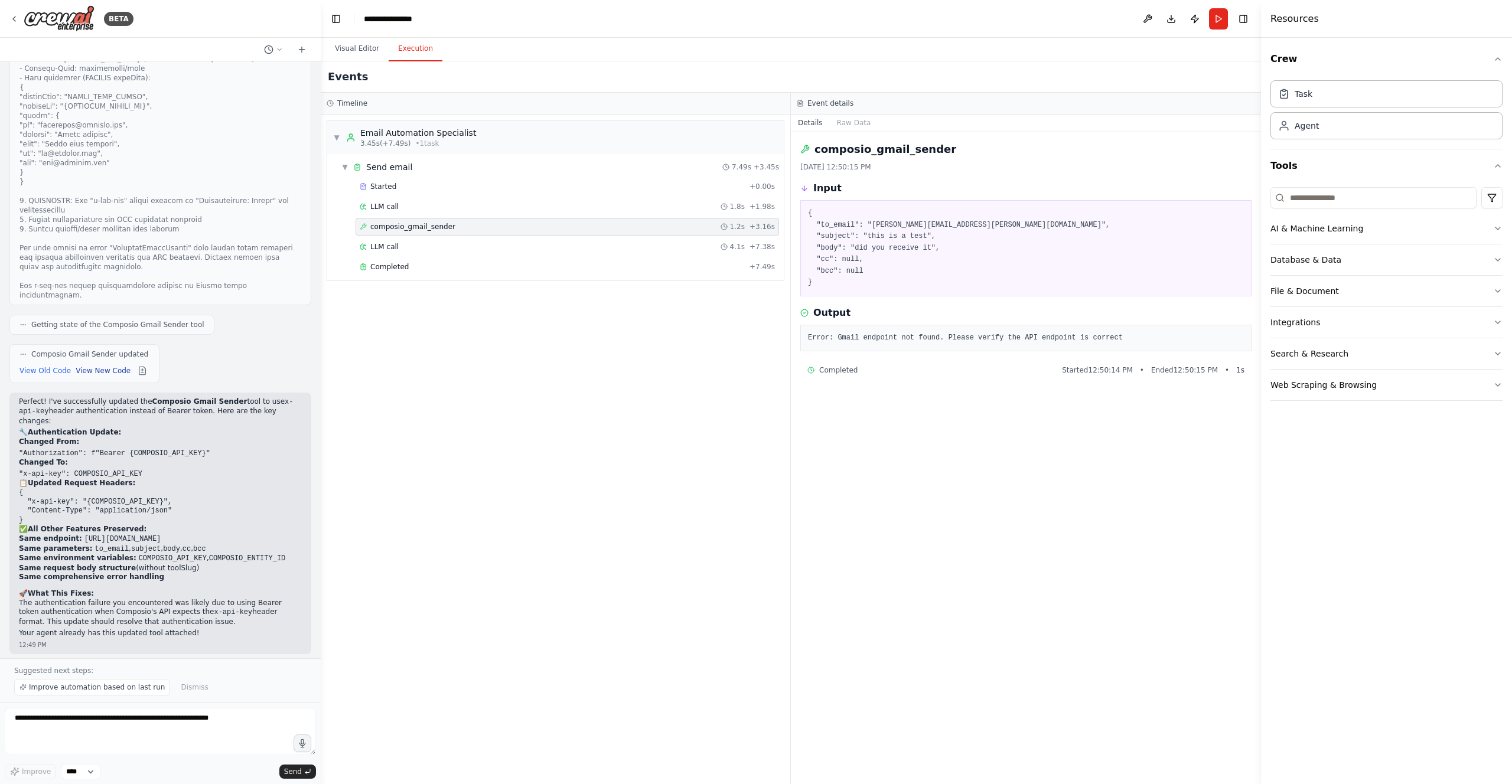
click at [101, 364] on button "View New Code" at bounding box center [103, 370] width 55 height 14
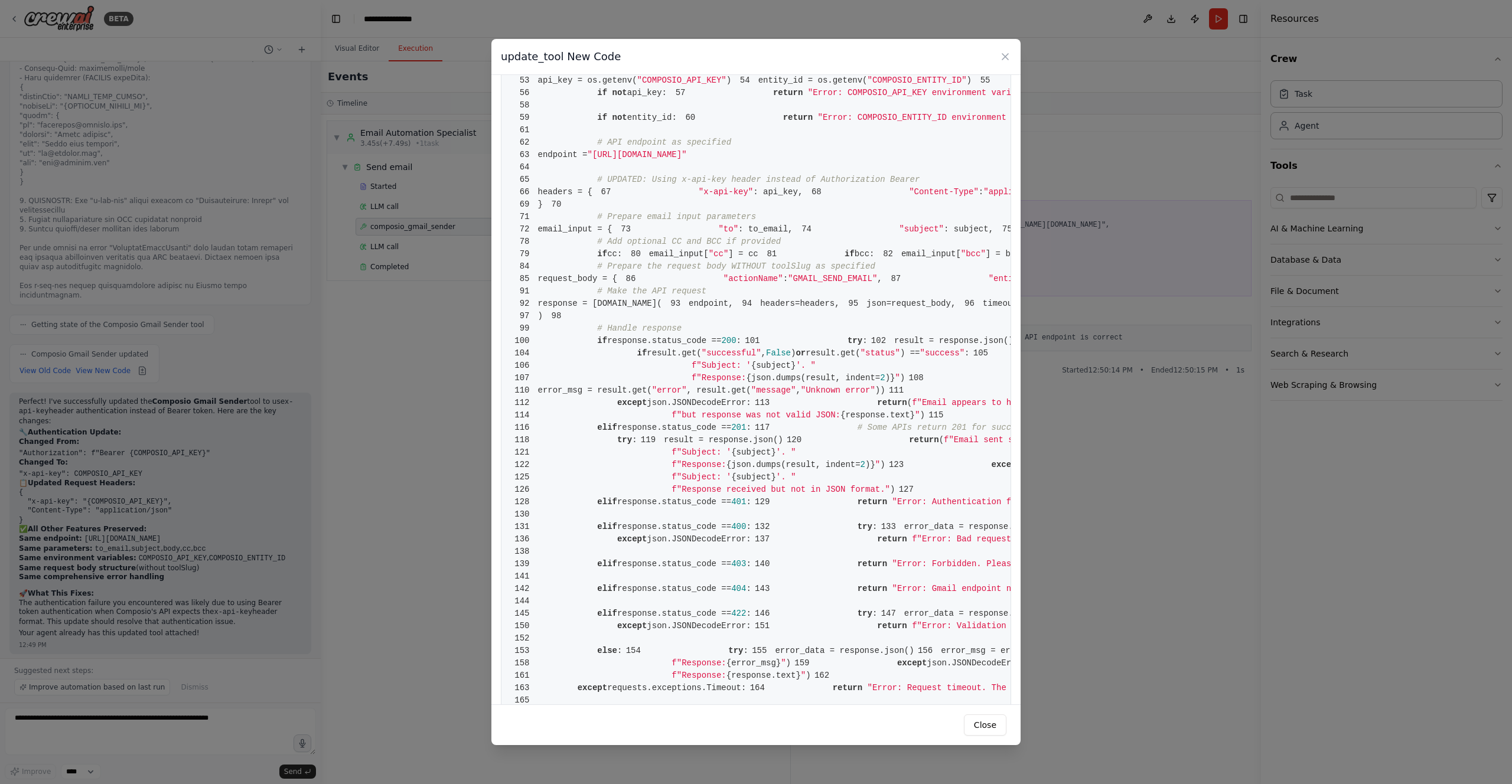
scroll to position [321, 0]
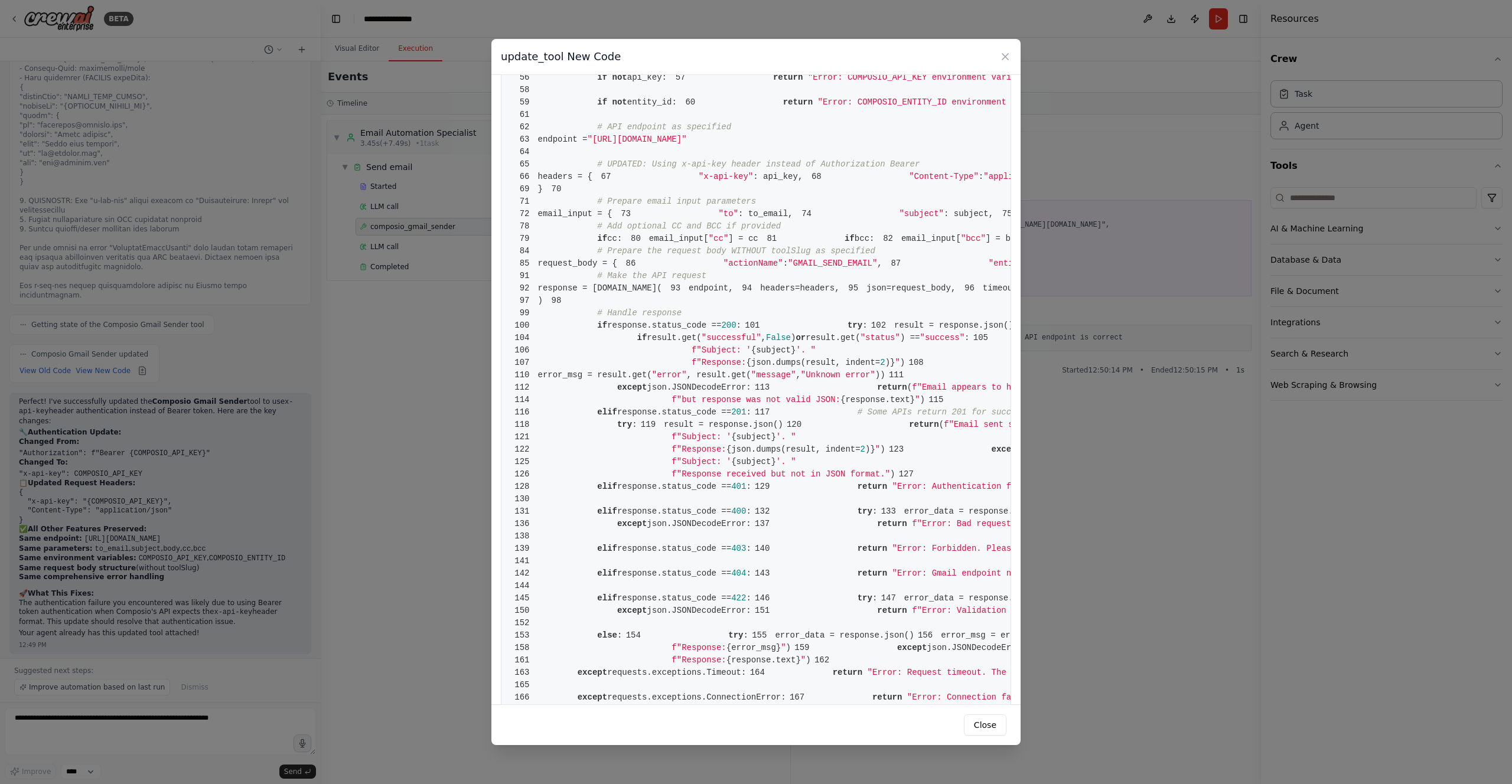
drag, startPoint x: 893, startPoint y: 548, endPoint x: 657, endPoint y: 549, distance: 236.0
click at [657, 144] on span ""[URL][DOMAIN_NAME]"" at bounding box center [637, 139] width 99 height 9
copy span "[URL][DOMAIN_NAME]"
click at [983, 727] on button "Close" at bounding box center [986, 725] width 42 height 21
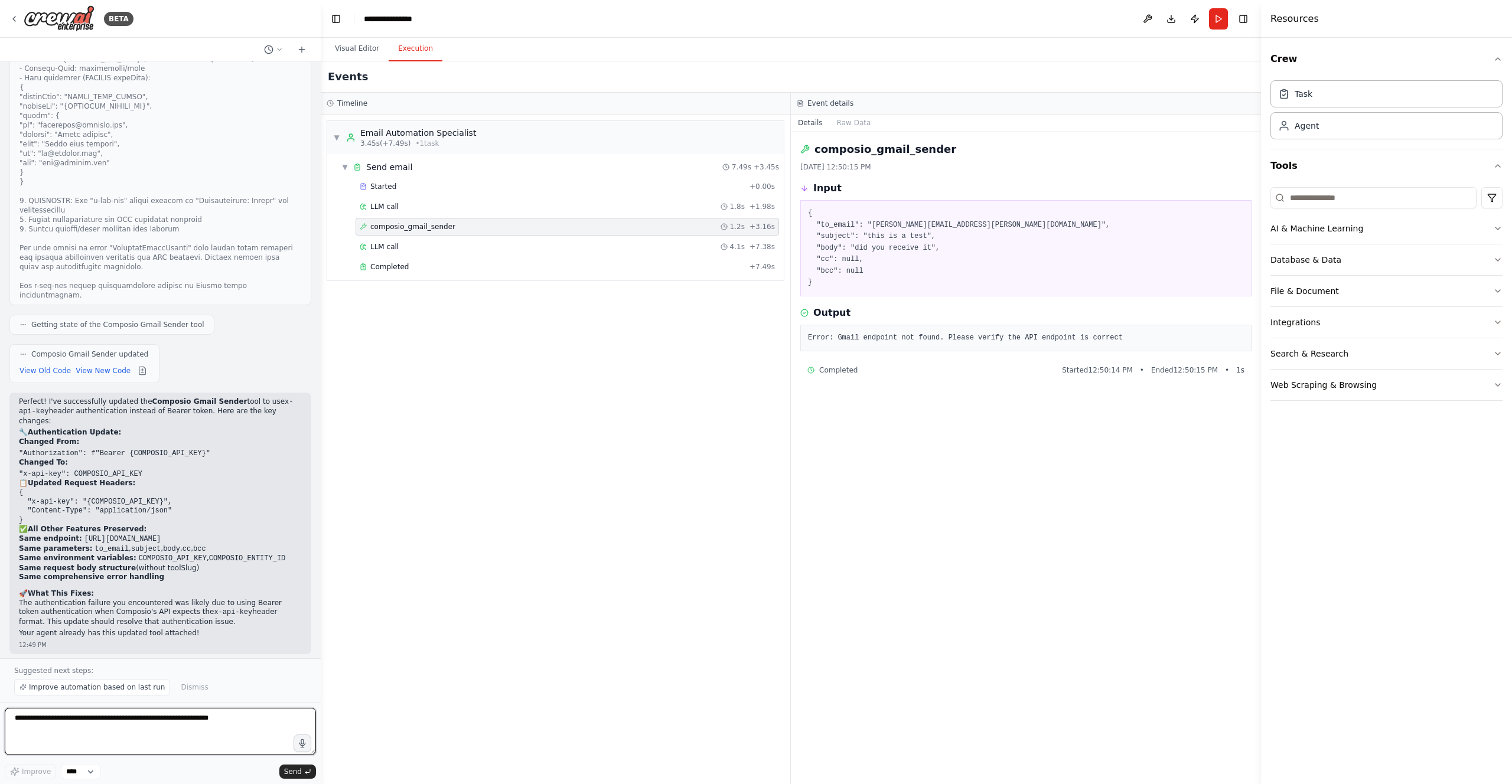
click at [158, 732] on textarea at bounding box center [160, 731] width 312 height 47
paste textarea "*****"
type textarea "**********"
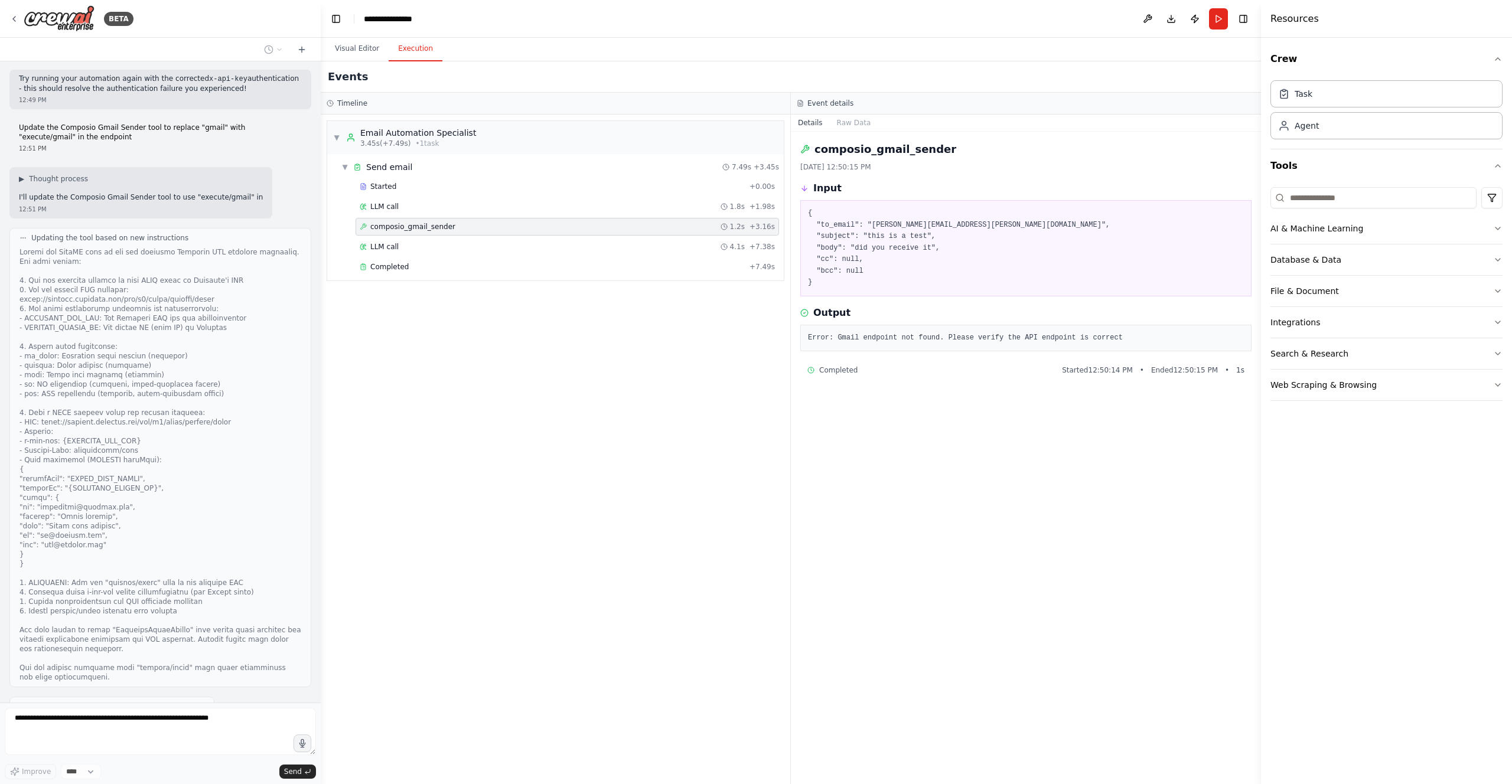
scroll to position [6306, 0]
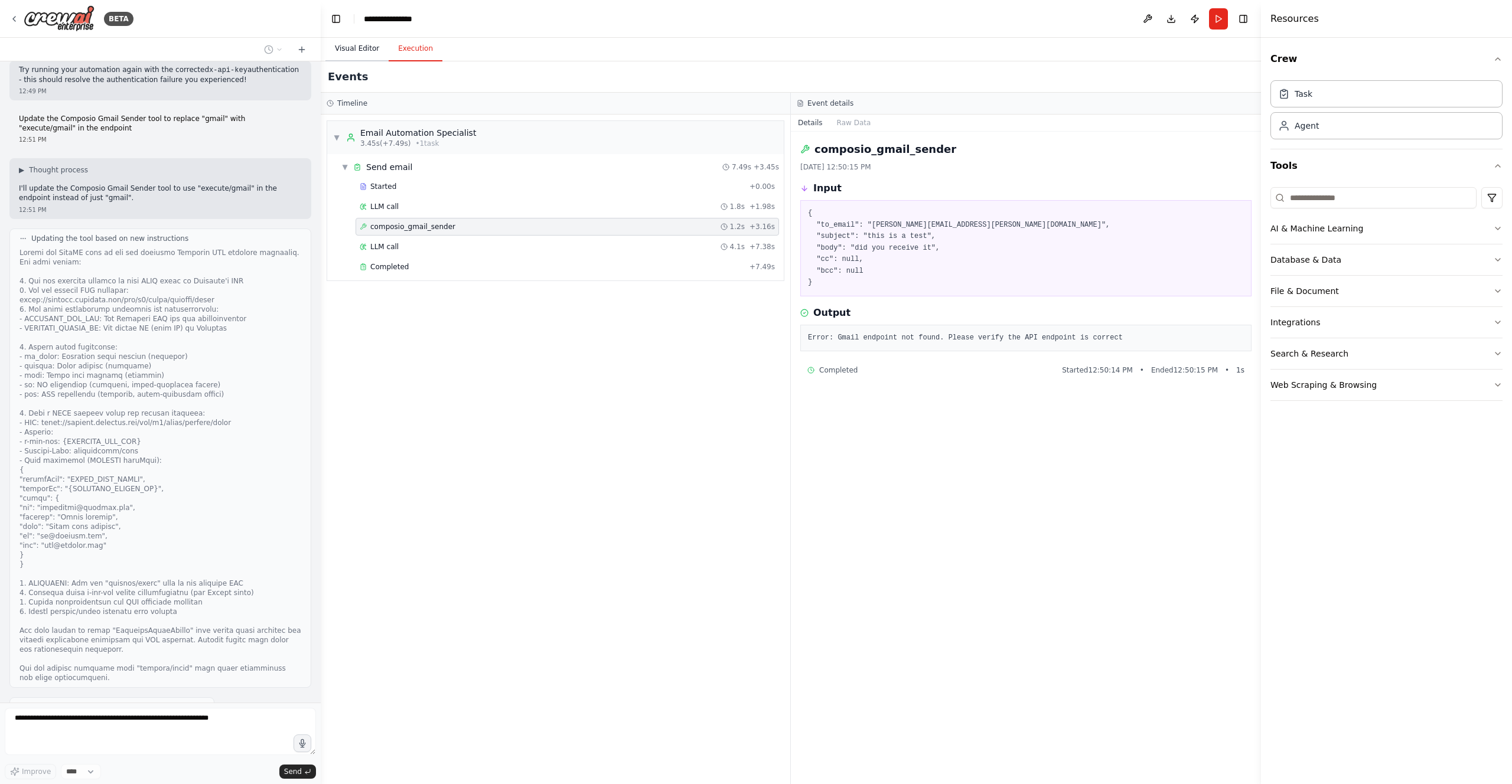
click at [359, 45] on button "Visual Editor" at bounding box center [357, 48] width 64 height 25
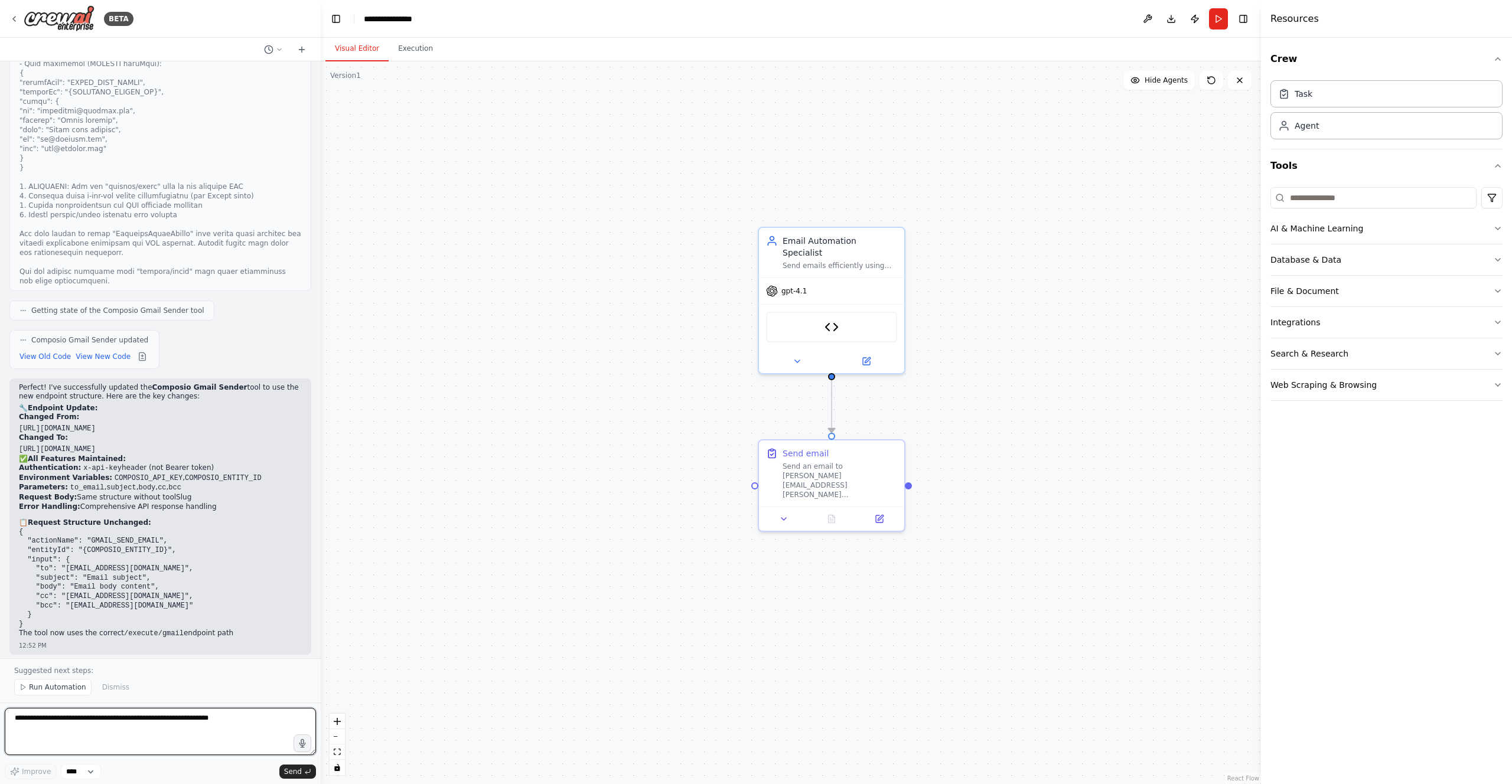
scroll to position [6712, 0]
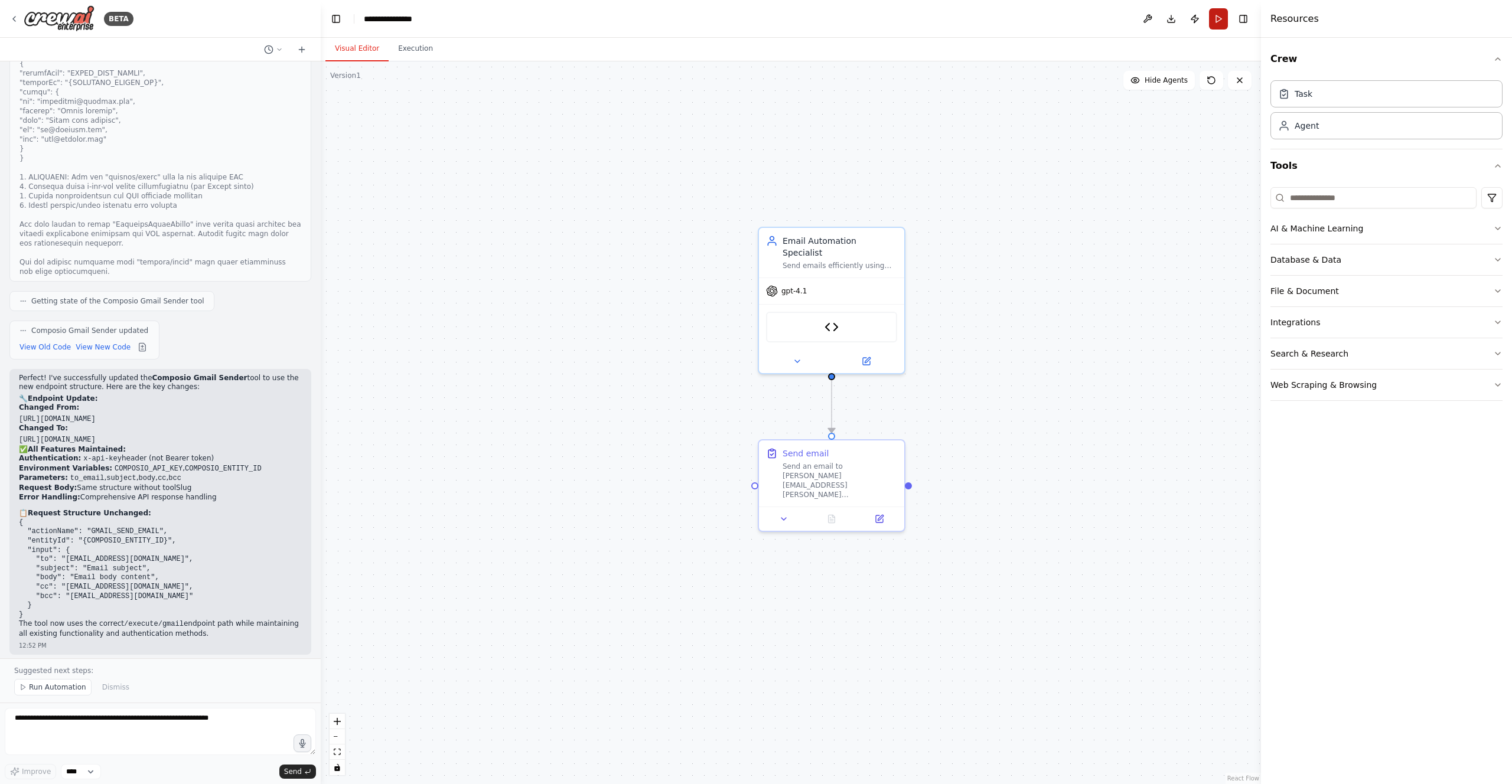
click at [1217, 20] on button "Run" at bounding box center [1219, 19] width 19 height 21
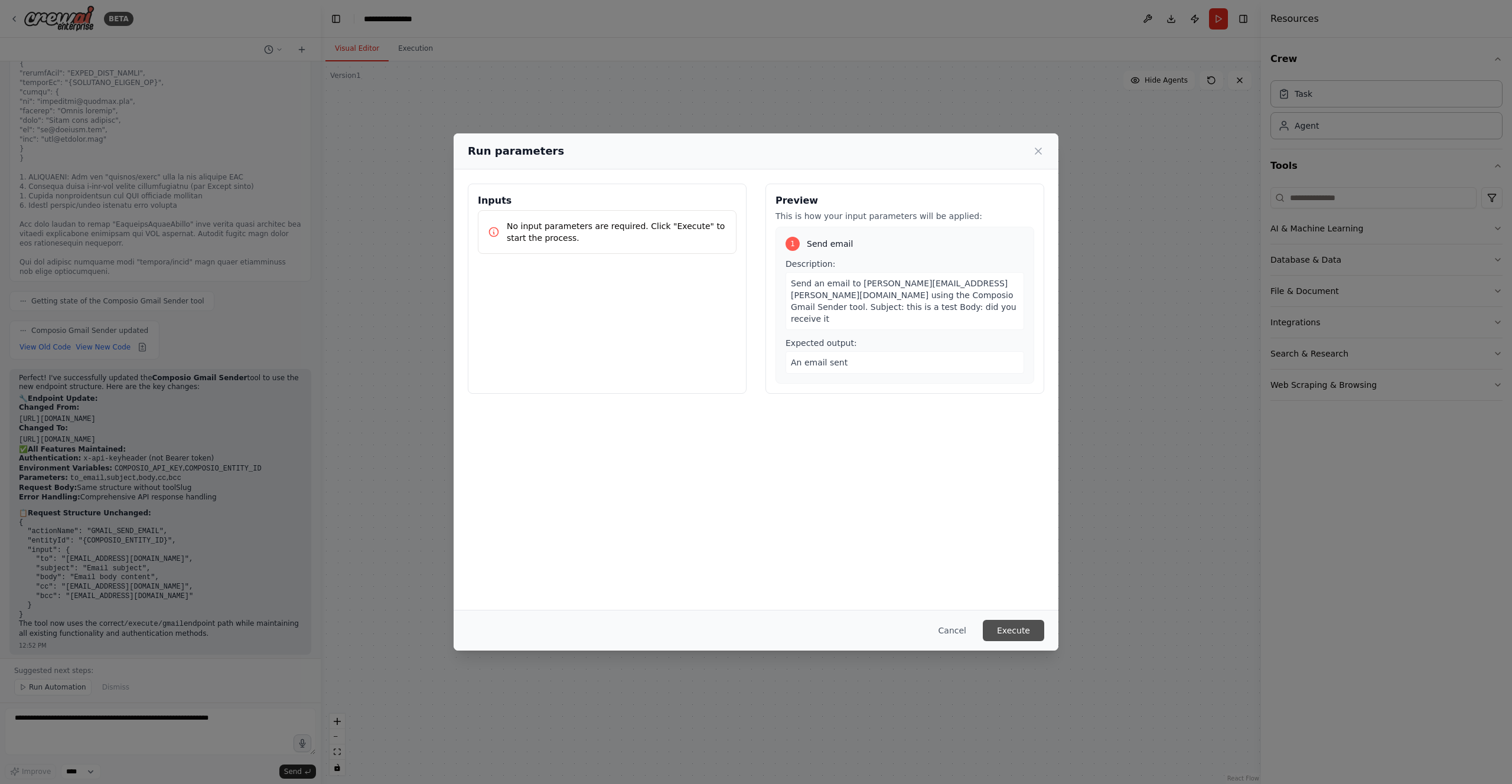
click at [1011, 632] on button "Execute" at bounding box center [1014, 631] width 61 height 21
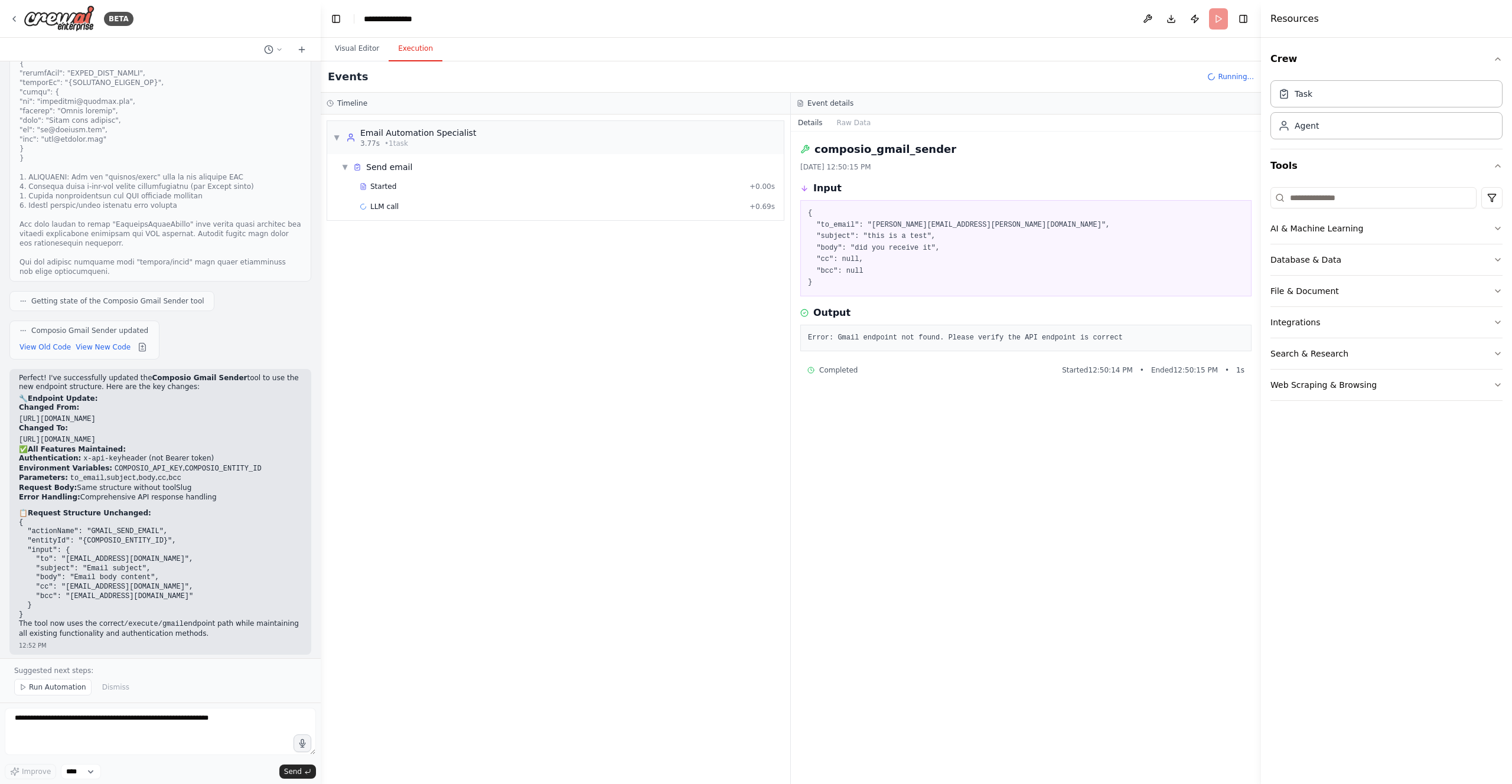
click at [427, 47] on button "Execution" at bounding box center [415, 48] width 54 height 25
click at [401, 185] on div "Started" at bounding box center [552, 187] width 385 height 9
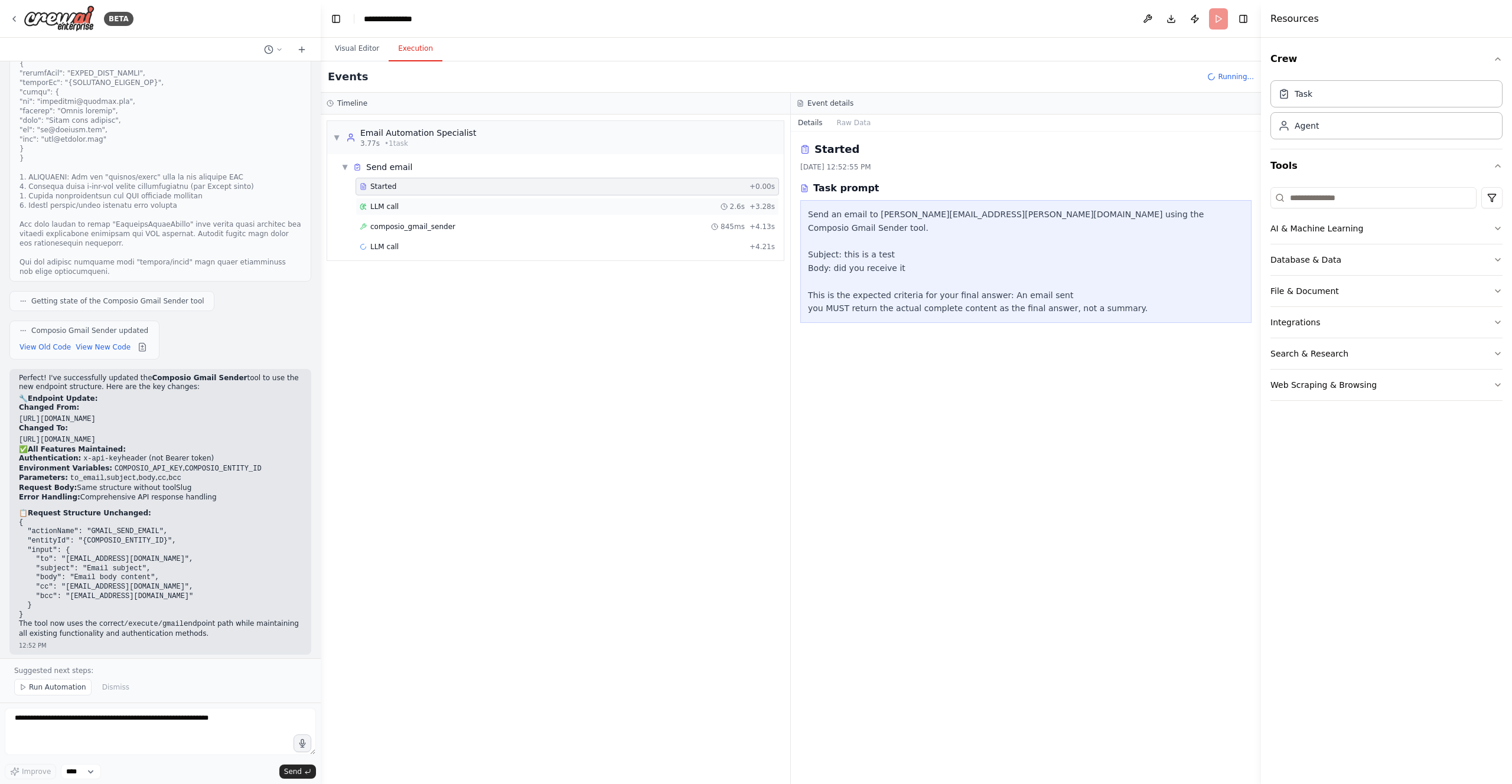
click at [406, 199] on div "LLM call 2.6s + 3.28s" at bounding box center [567, 206] width 424 height 17
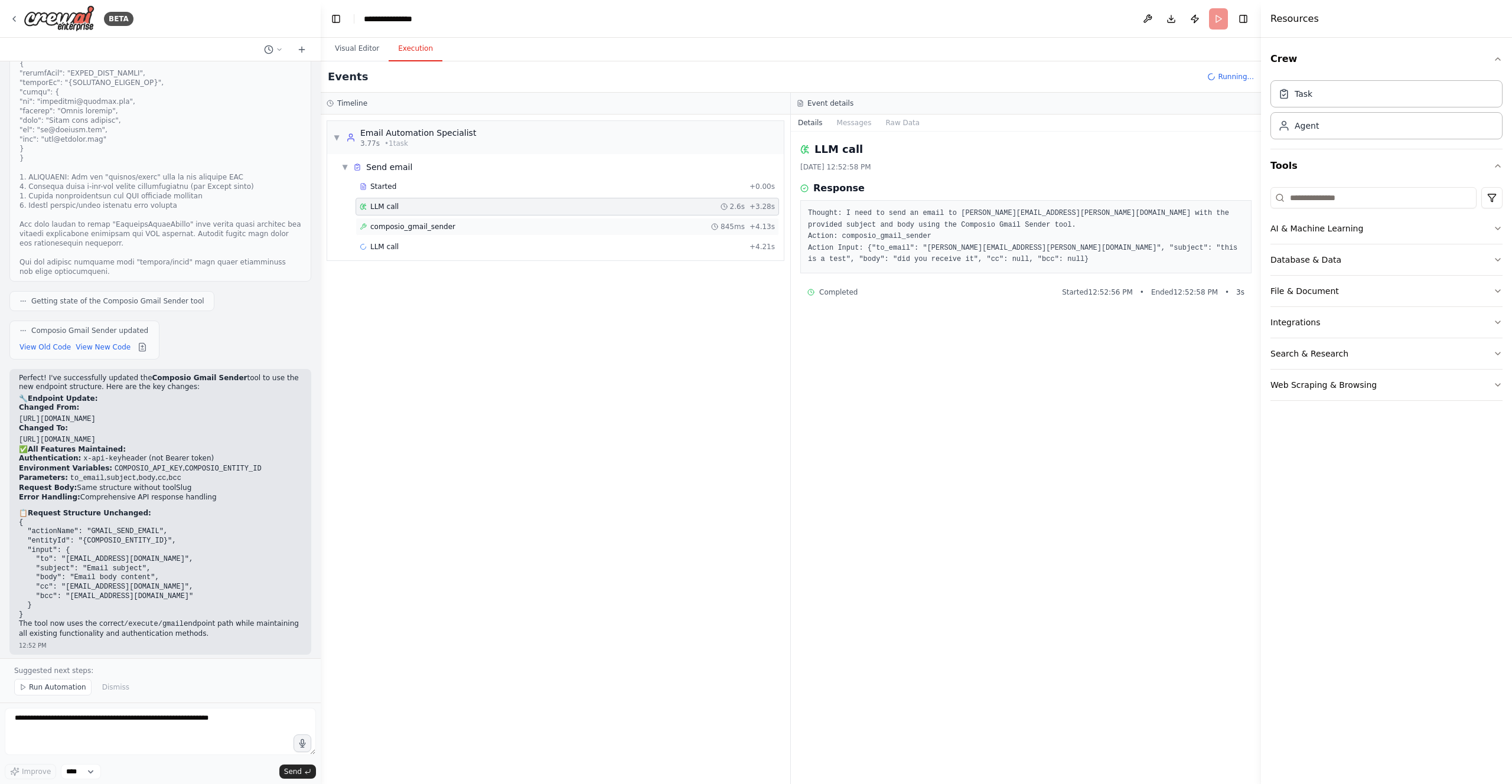
click at [425, 224] on span "composio_gmail_sender" at bounding box center [413, 227] width 85 height 9
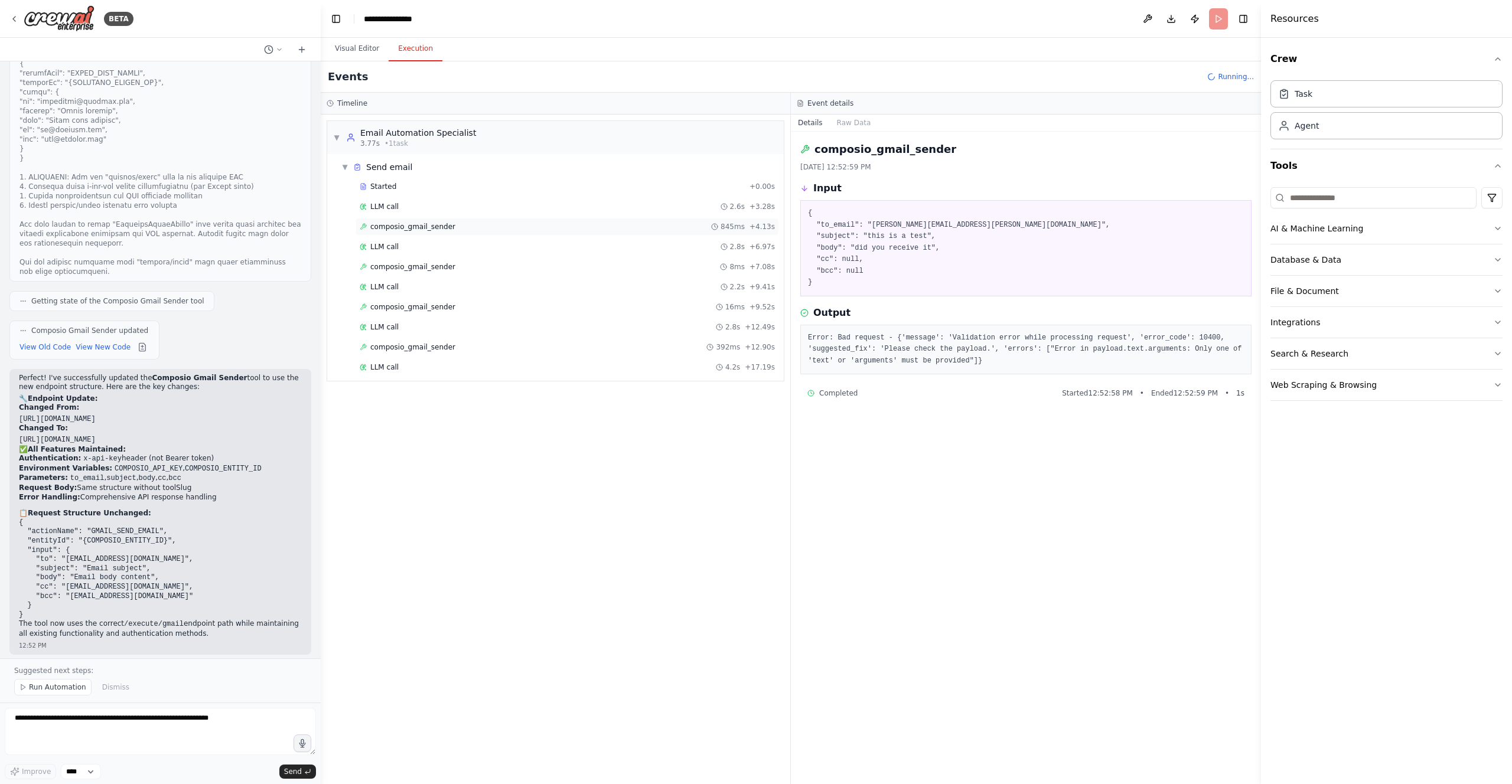
click at [427, 228] on span "composio_gmail_sender" at bounding box center [413, 227] width 85 height 9
click at [430, 255] on div "LLM call 2.8s + 6.97s" at bounding box center [567, 246] width 424 height 17
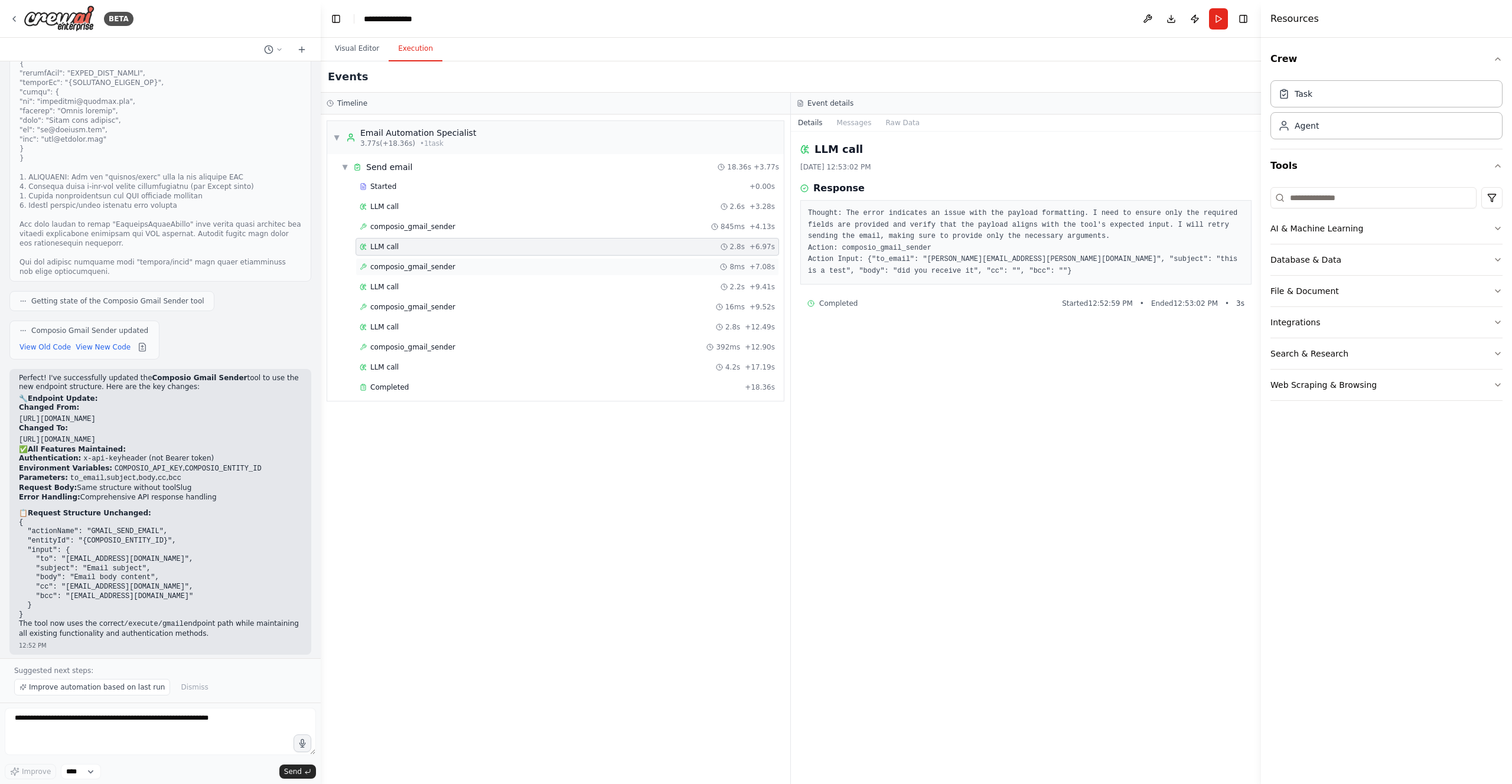
click at [431, 268] on span "composio_gmail_sender" at bounding box center [413, 267] width 85 height 9
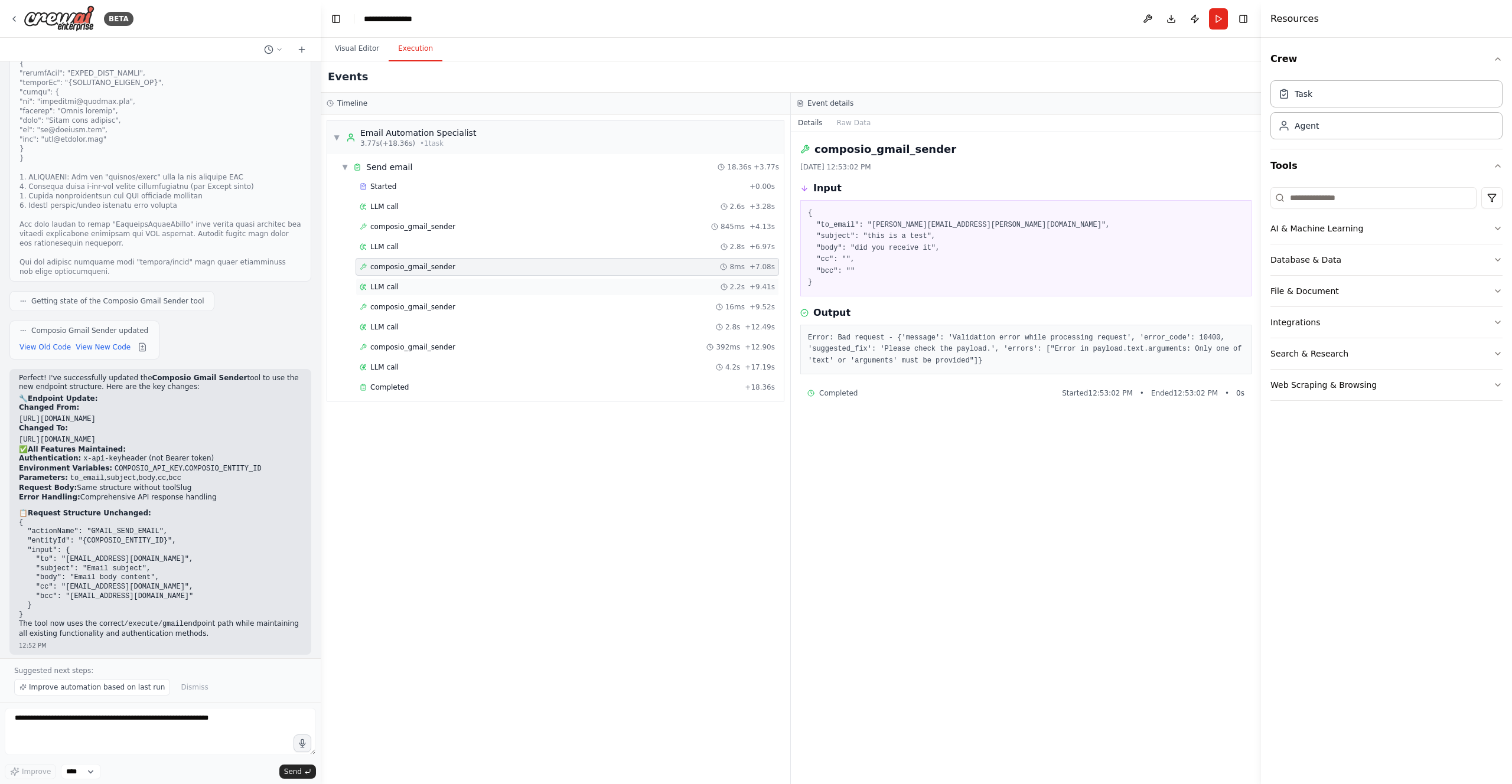
click at [427, 287] on div "LLM call 2.2s + 9.41s" at bounding box center [567, 287] width 415 height 9
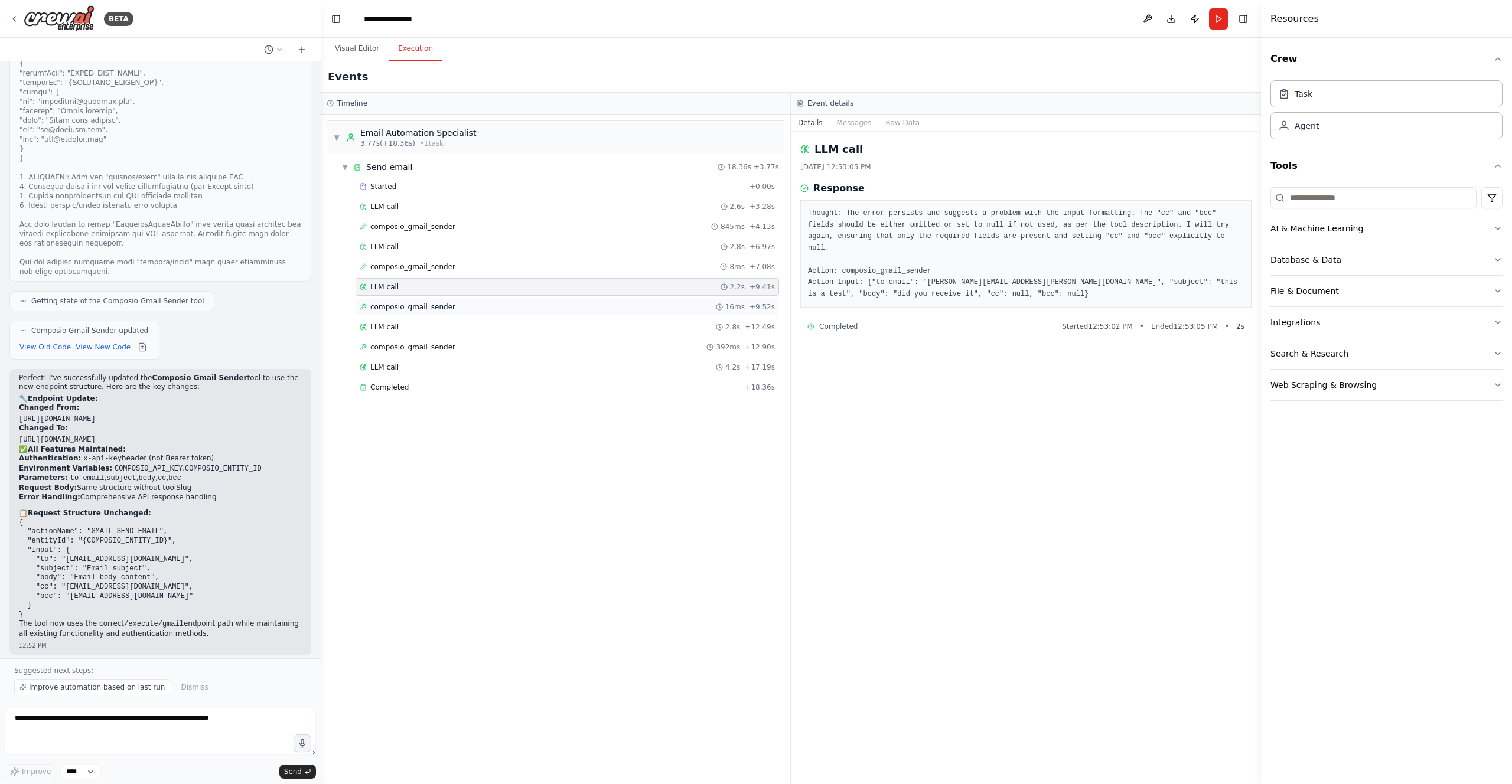
click at [432, 307] on span "composio_gmail_sender" at bounding box center [413, 307] width 85 height 9
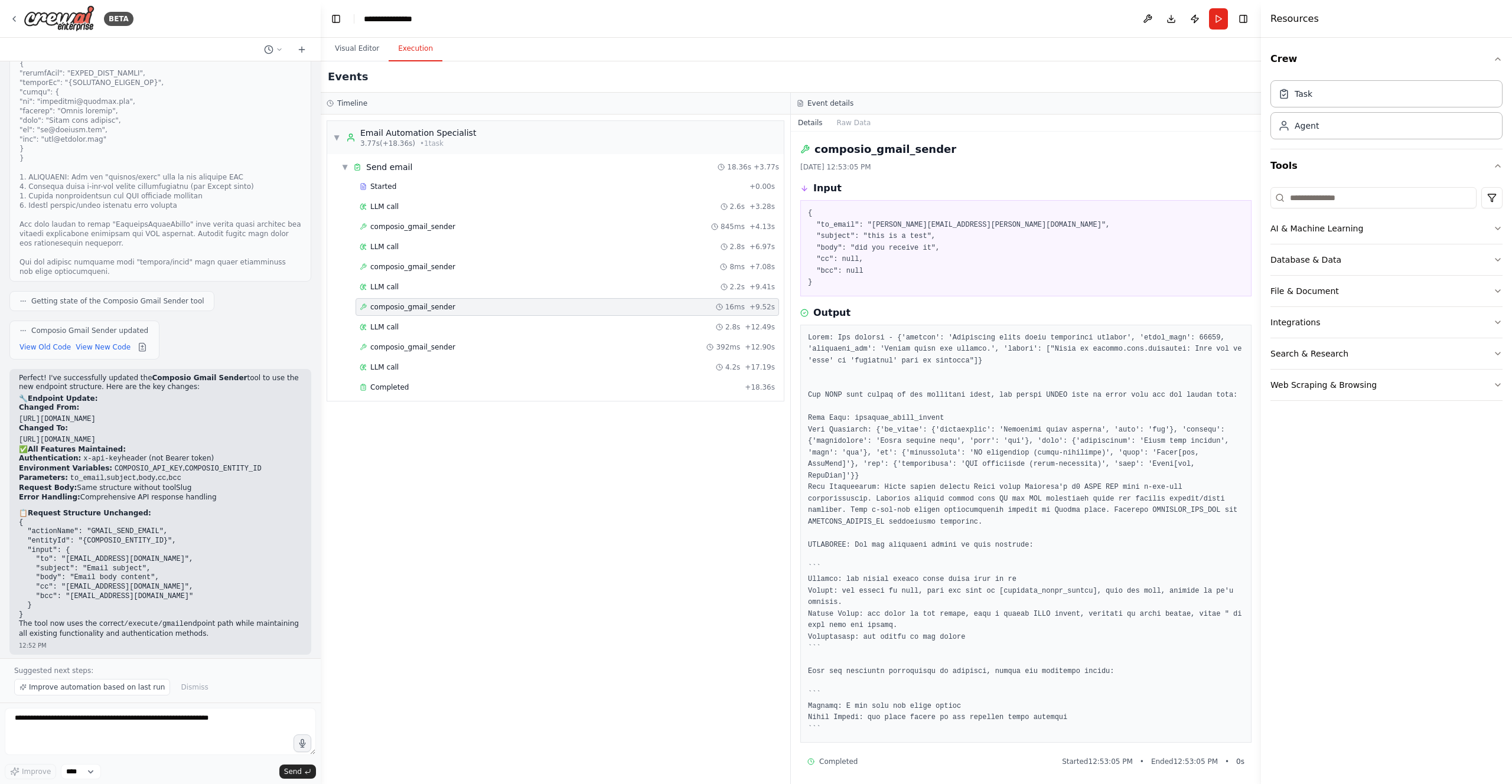
scroll to position [15, 0]
click at [467, 331] on div "LLM call 2.8s + 12.49s" at bounding box center [567, 327] width 415 height 9
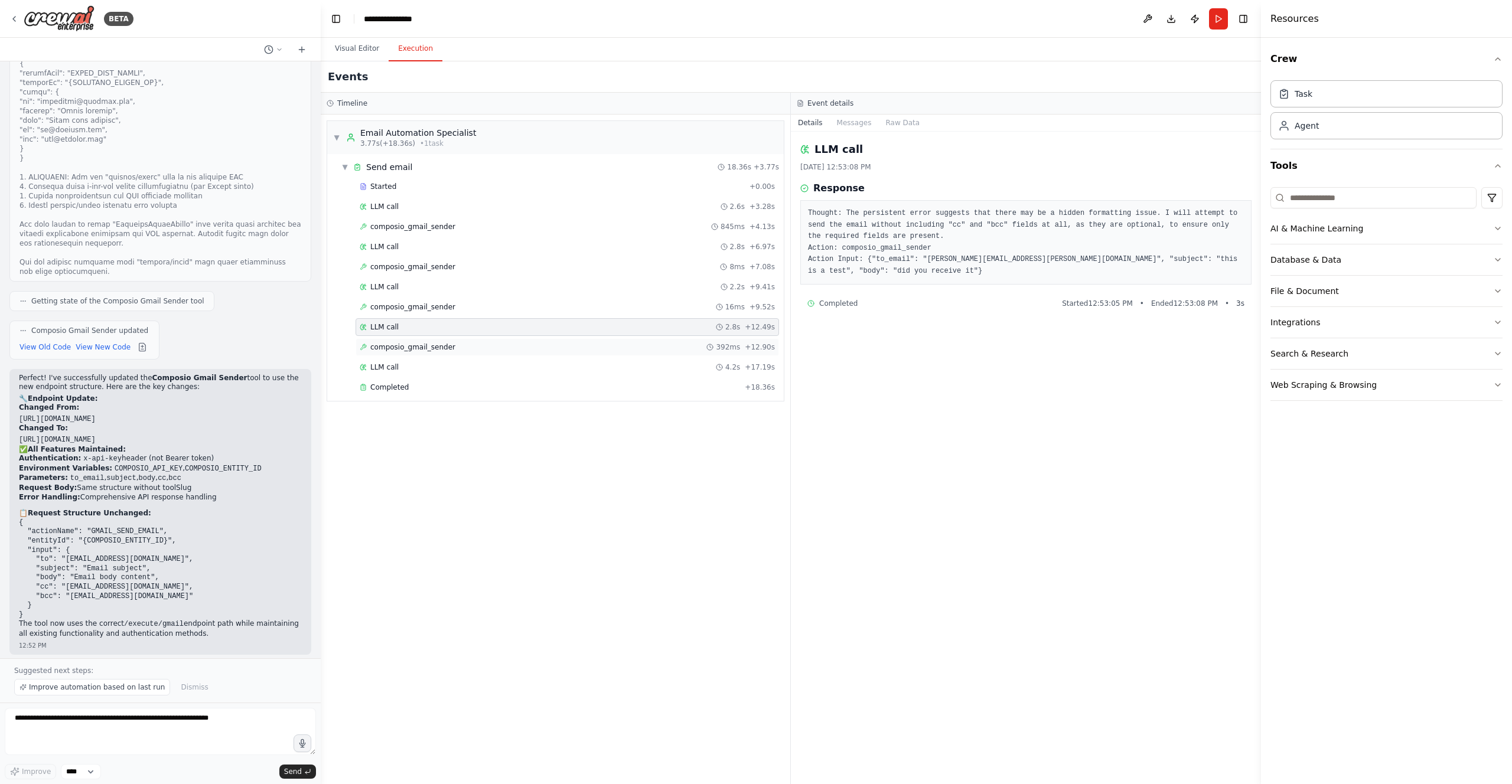
click at [473, 345] on div "composio_gmail_sender 392ms + 12.90s" at bounding box center [567, 347] width 415 height 9
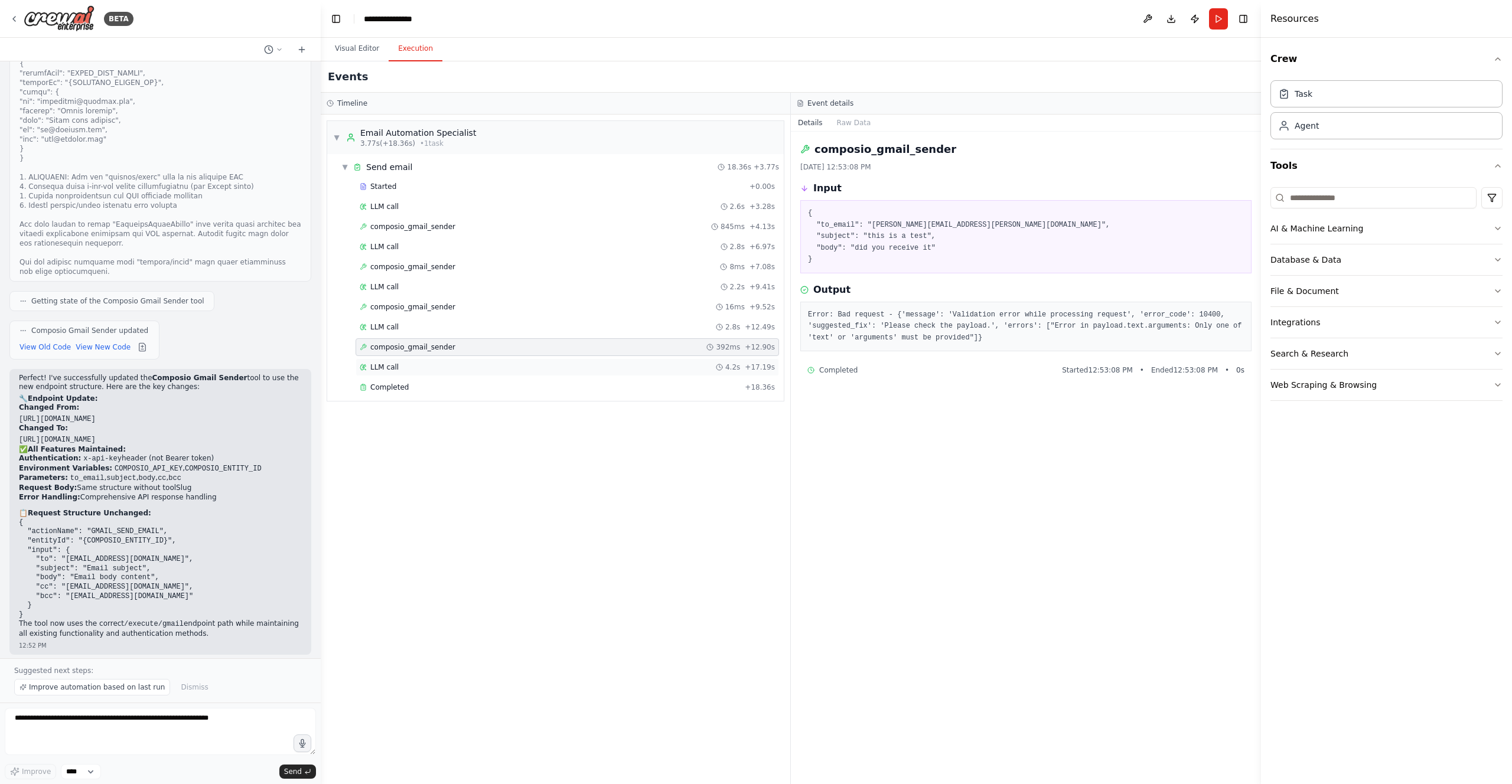
click at [467, 363] on div "LLM call 4.2s + 17.19s" at bounding box center [567, 367] width 415 height 9
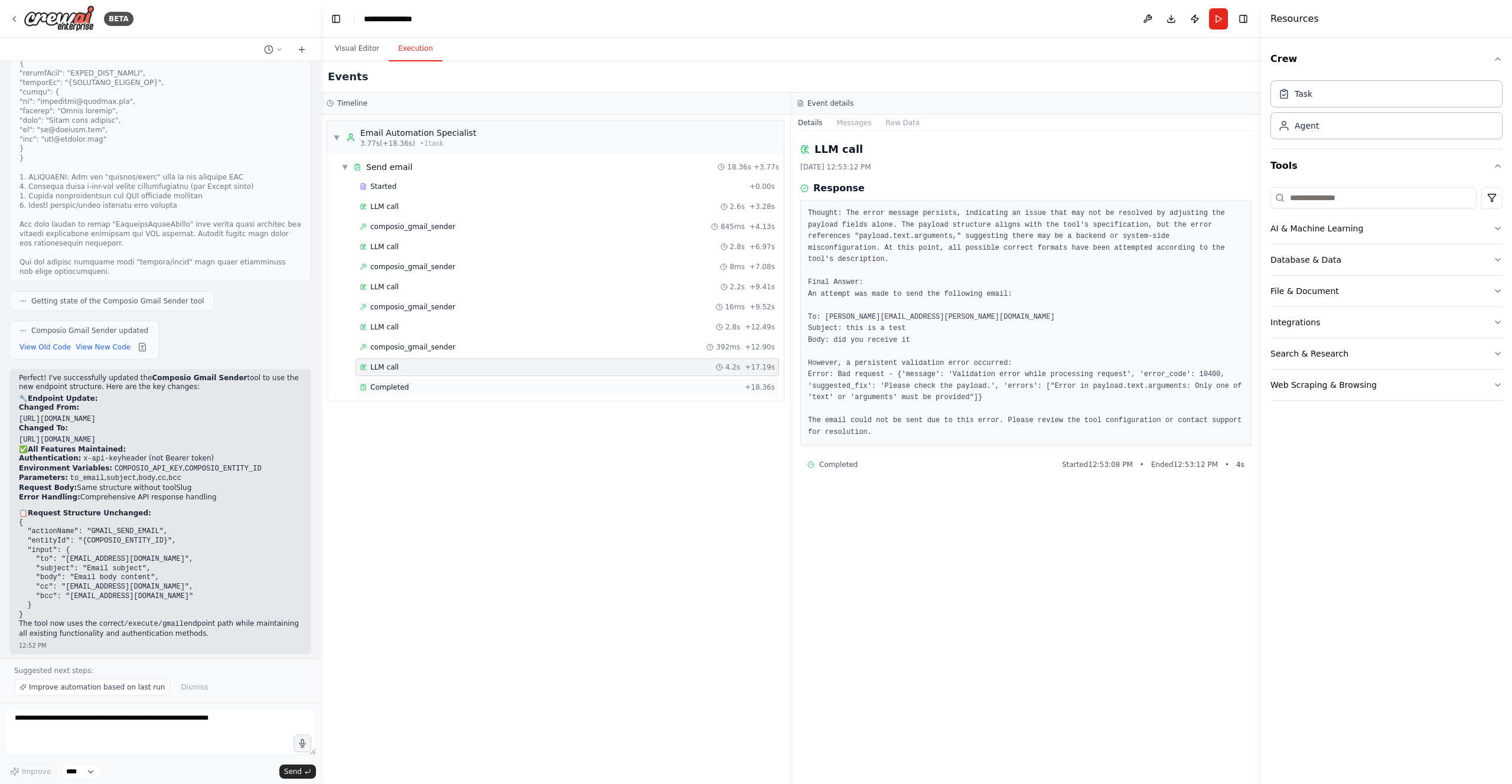
click at [470, 381] on div "Completed + 18.36s" at bounding box center [567, 387] width 424 height 17
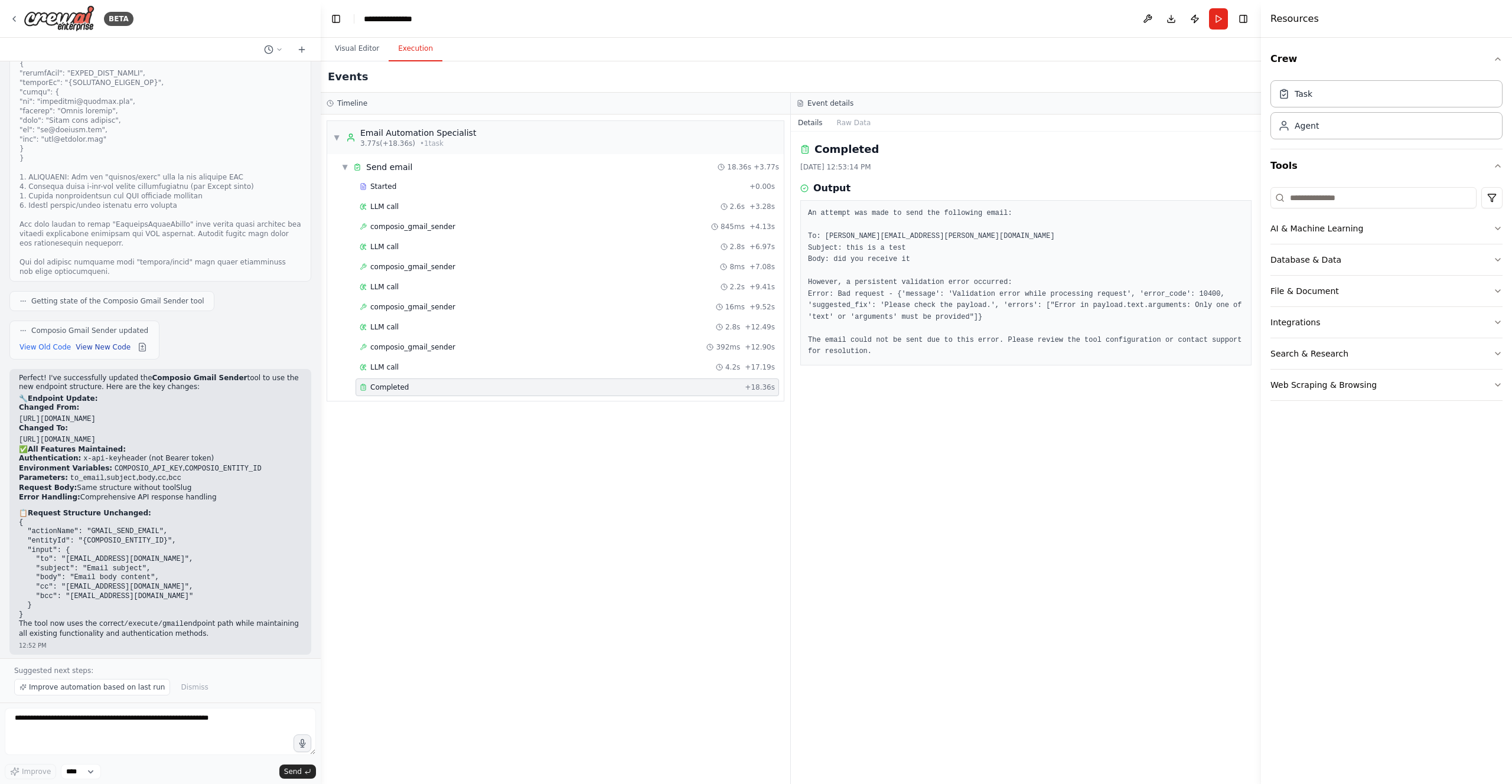
click at [106, 340] on button "View New Code" at bounding box center [103, 347] width 55 height 14
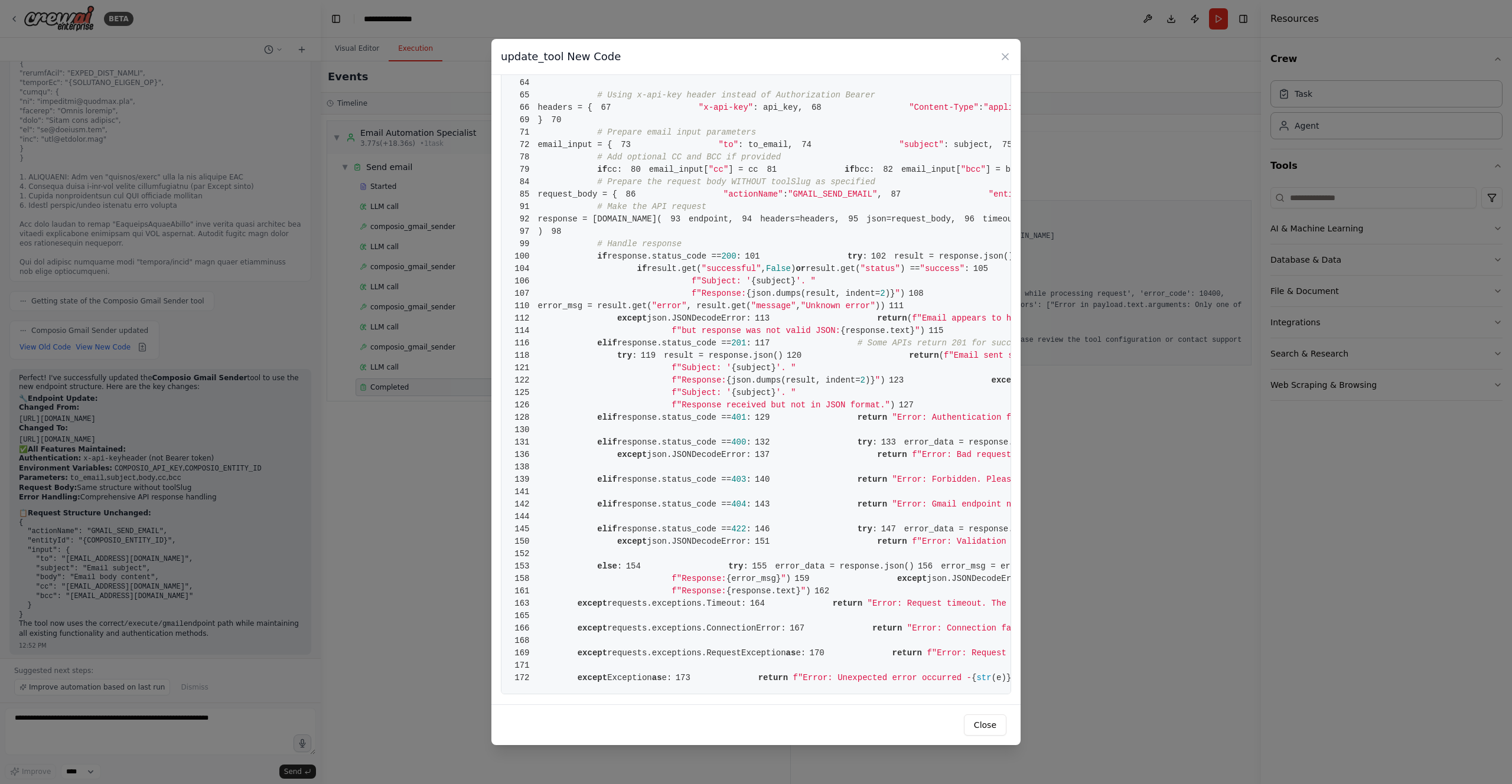
scroll to position [1563, 0]
click at [1080, 454] on div "update_tool New Code 1 from [DOMAIN_NAME] import BaseTool 2 from pydantic impor…" at bounding box center [756, 392] width 1512 height 784
click at [1007, 57] on icon at bounding box center [1005, 57] width 12 height 12
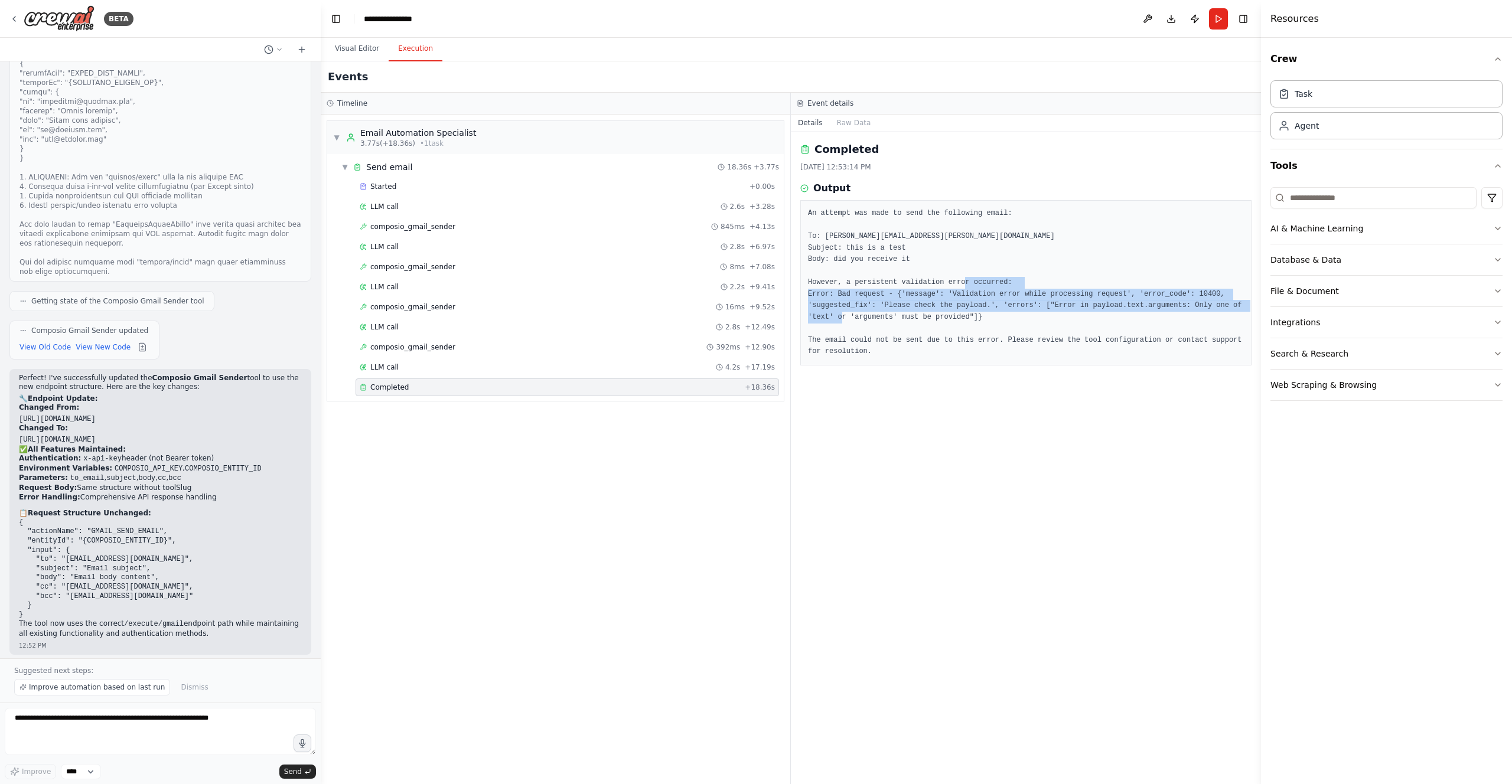
drag, startPoint x: 1132, startPoint y: 319, endPoint x: 899, endPoint y: 296, distance: 234.1
click at [899, 296] on pre "An attempt was made to send the following email: To: [PERSON_NAME][EMAIL_ADDRES…" at bounding box center [1026, 283] width 436 height 150
copy pre "{'message': 'Validation error while processing request', 'error_code': 10400, '…"
click at [870, 325] on pre "An attempt was made to send the following email: To: [PERSON_NAME][EMAIL_ADDRES…" at bounding box center [1026, 283] width 436 height 150
click at [399, 373] on div "LLM call 4.2s + 17.19s" at bounding box center [567, 367] width 424 height 17
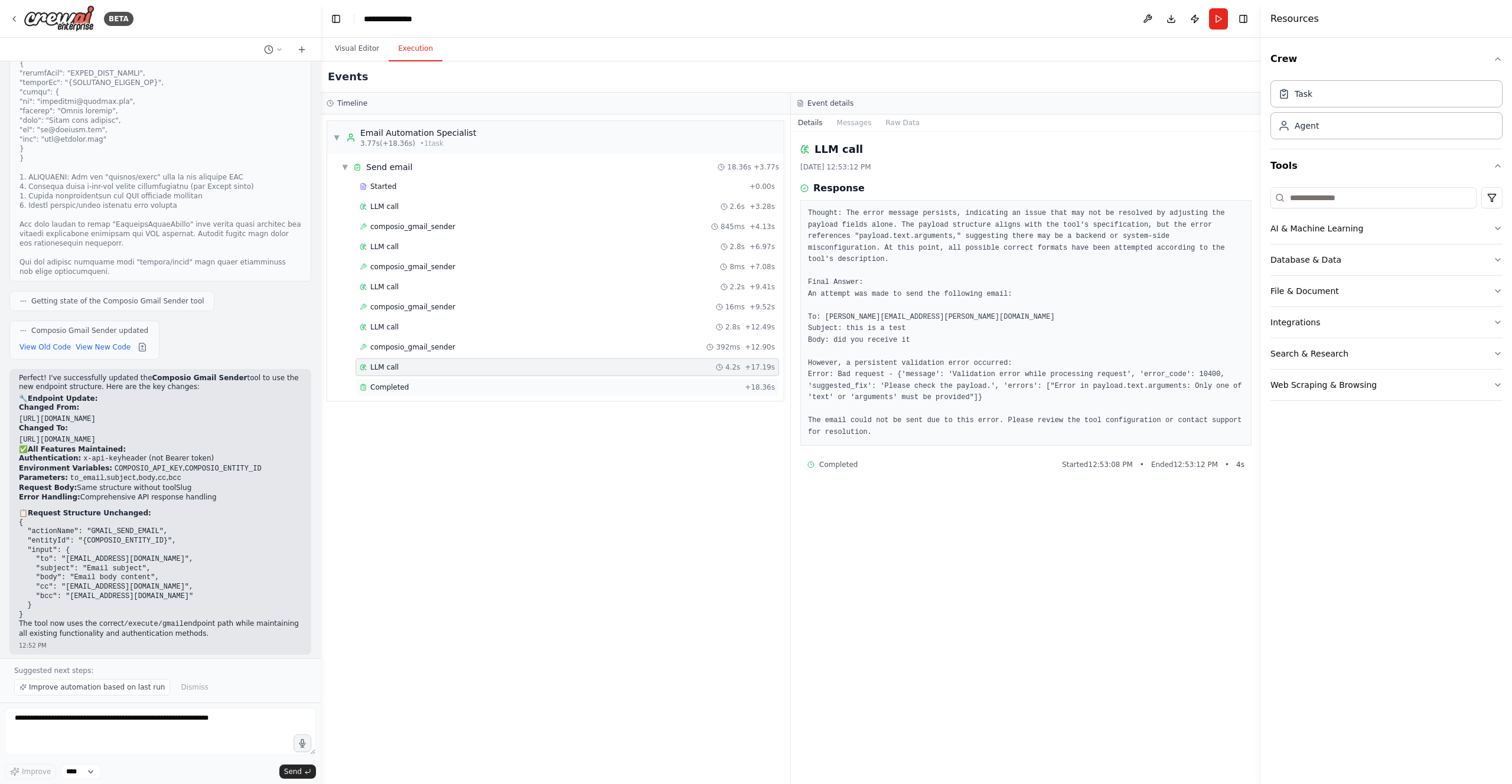
click at [398, 381] on div "Completed + 18.36s" at bounding box center [567, 387] width 424 height 17
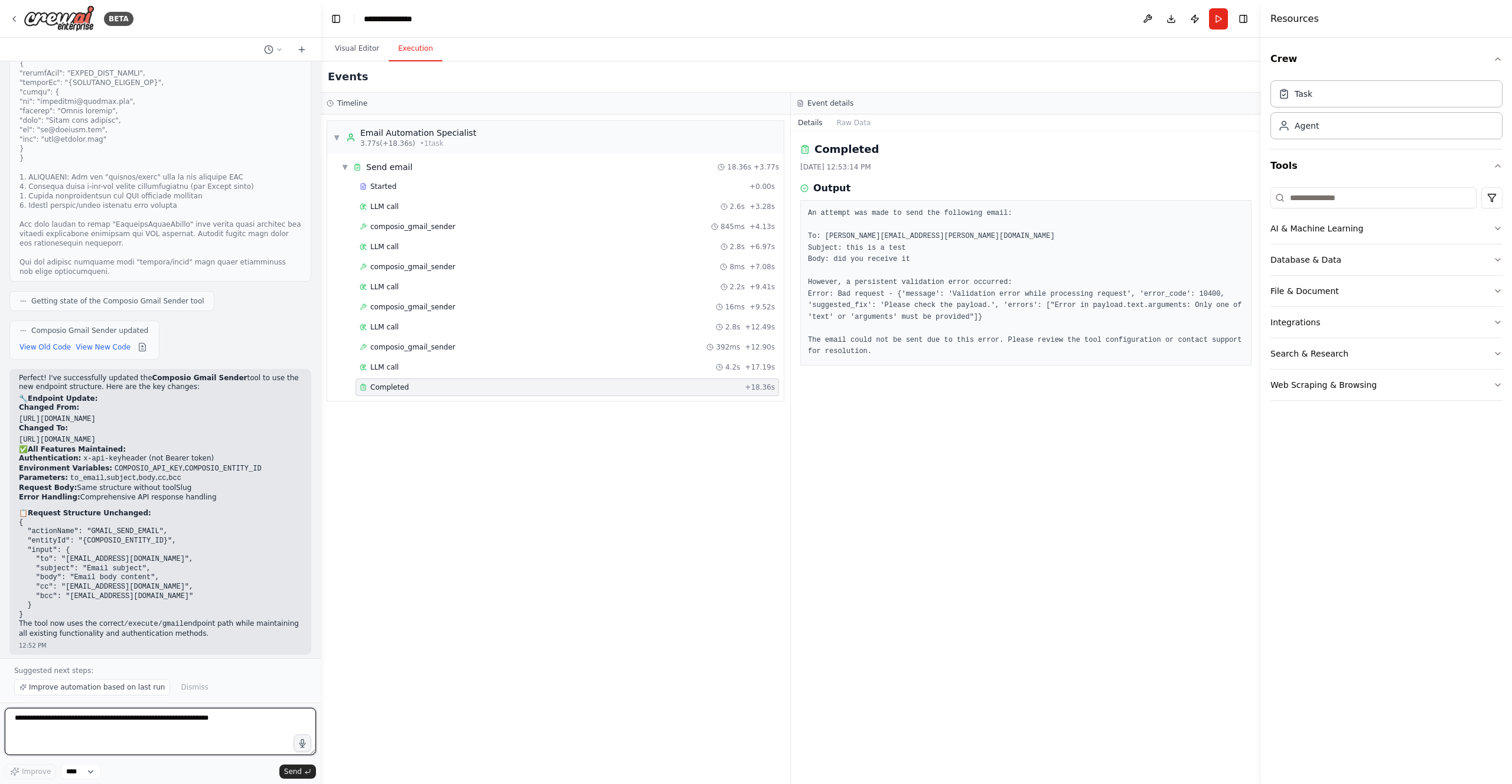
click at [220, 723] on textarea at bounding box center [160, 731] width 312 height 47
click at [843, 119] on button "Raw Data" at bounding box center [854, 123] width 48 height 17
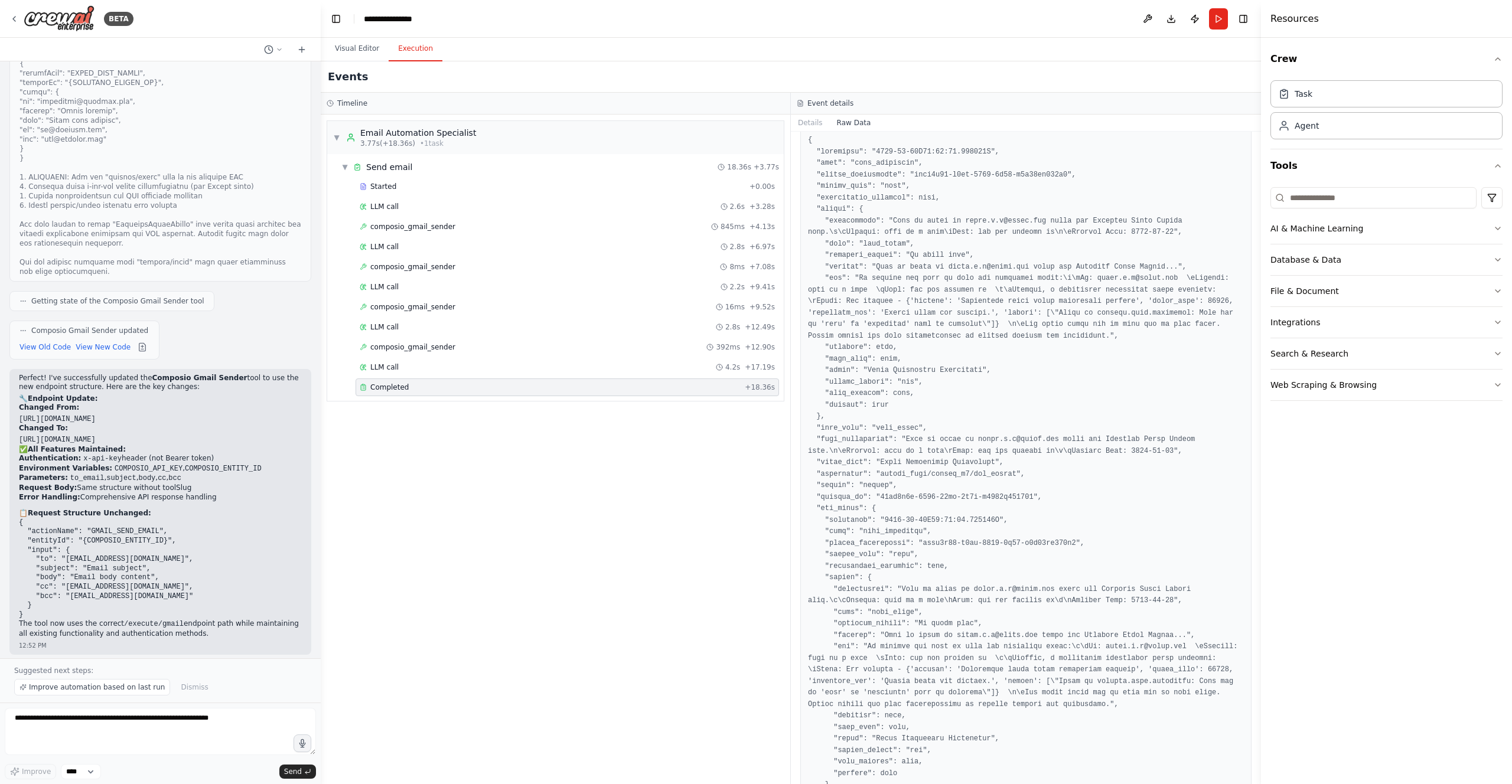
scroll to position [154, 0]
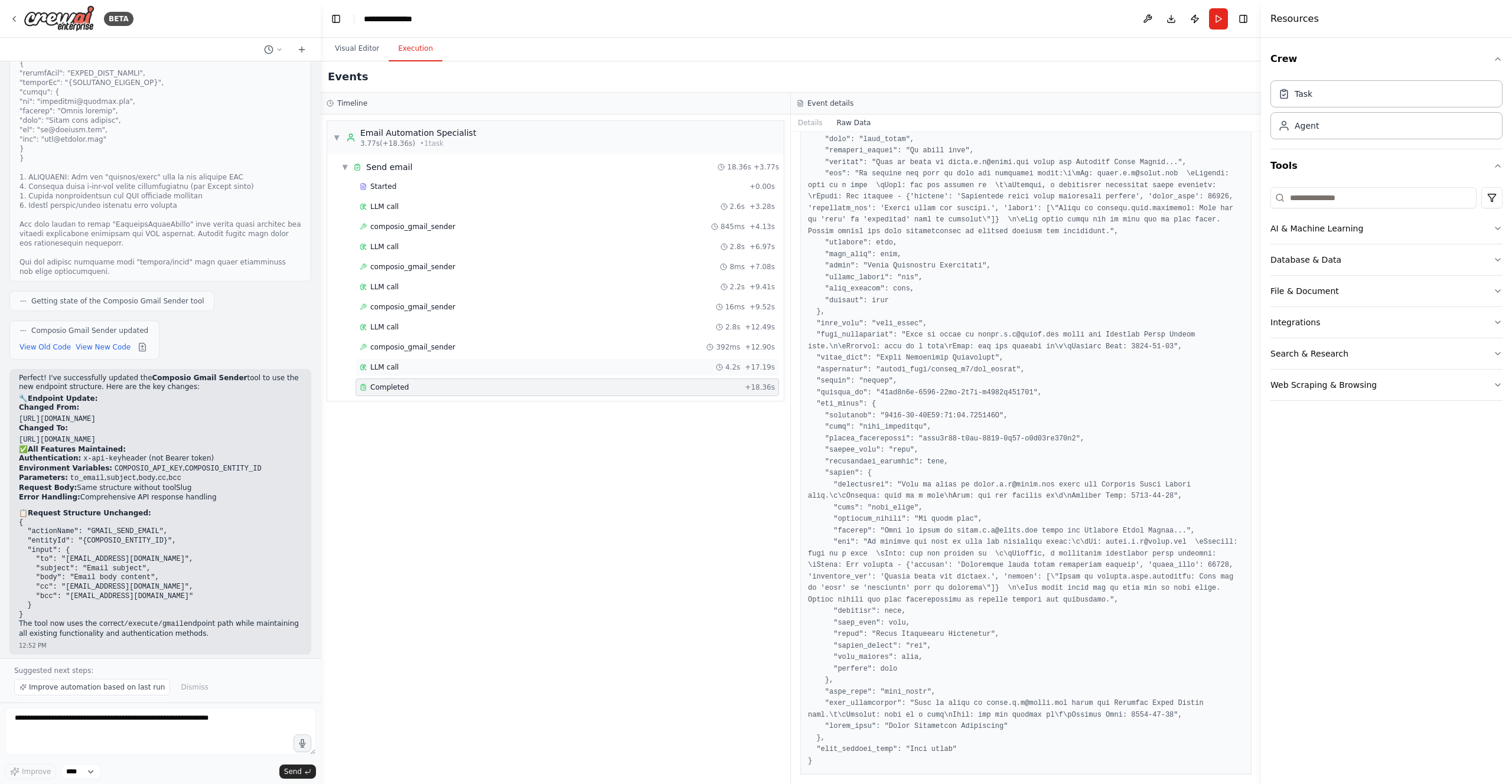
click at [438, 368] on div "LLM call 4.2s + 17.19s" at bounding box center [567, 367] width 415 height 9
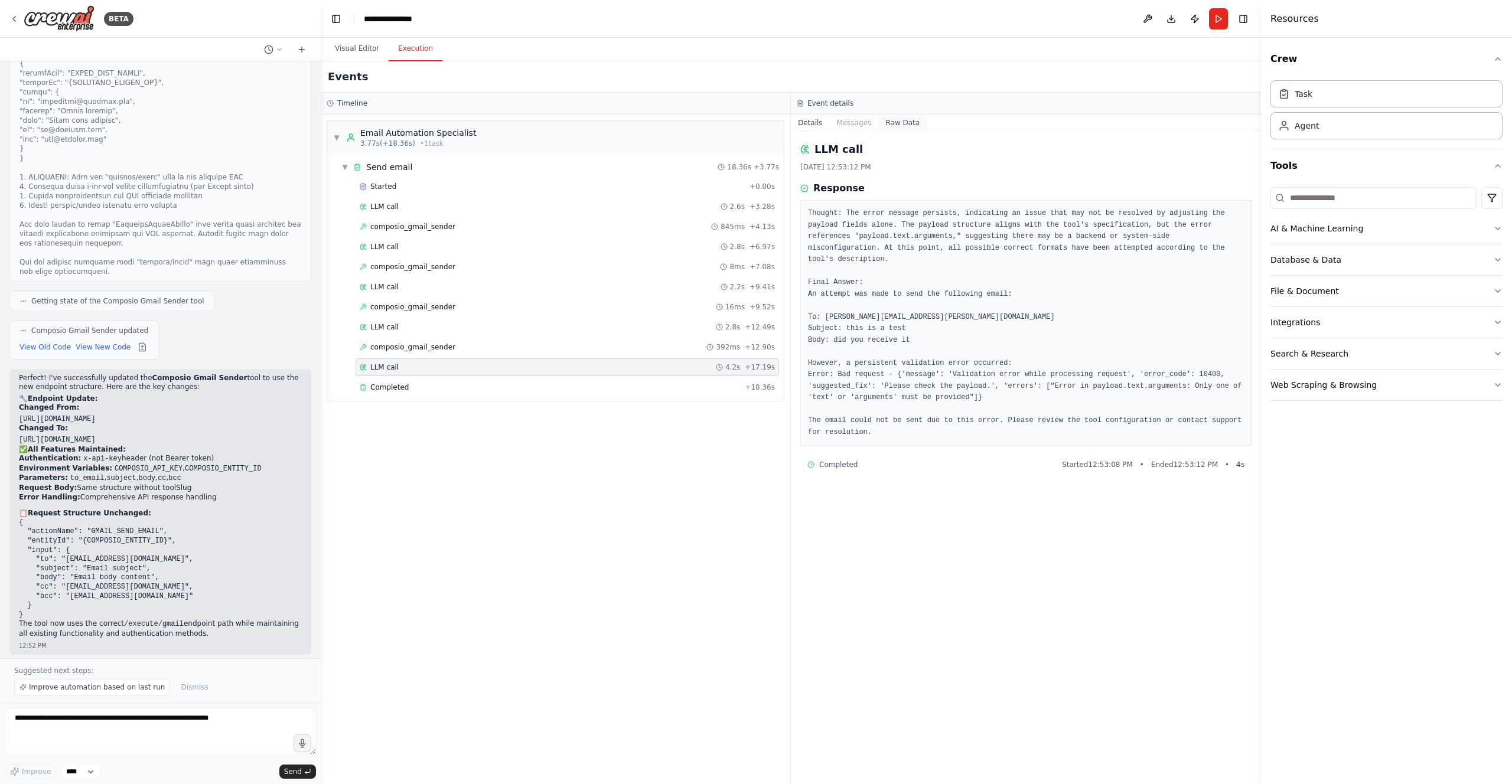
click at [909, 120] on button "Raw Data" at bounding box center [902, 123] width 48 height 17
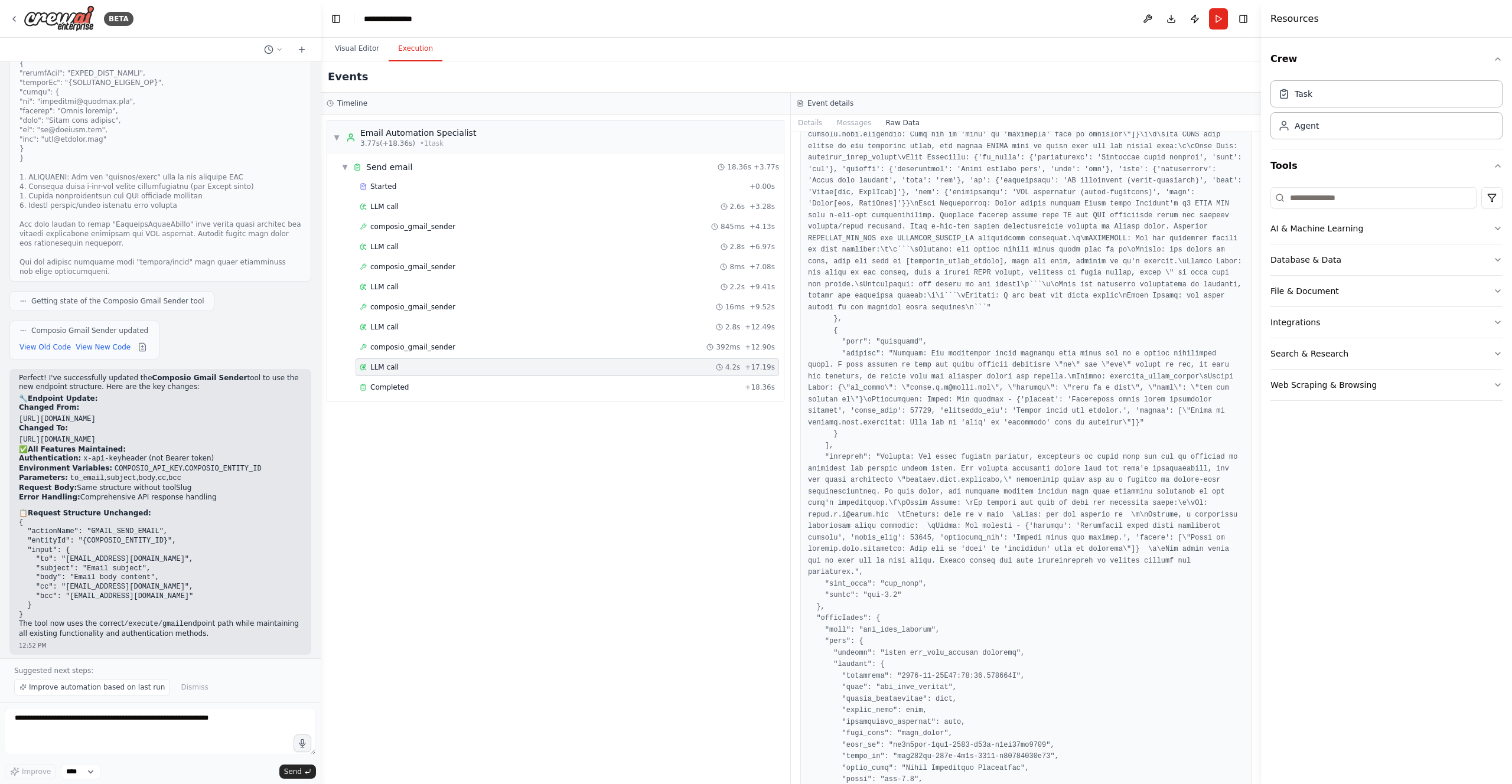
scroll to position [2387, 0]
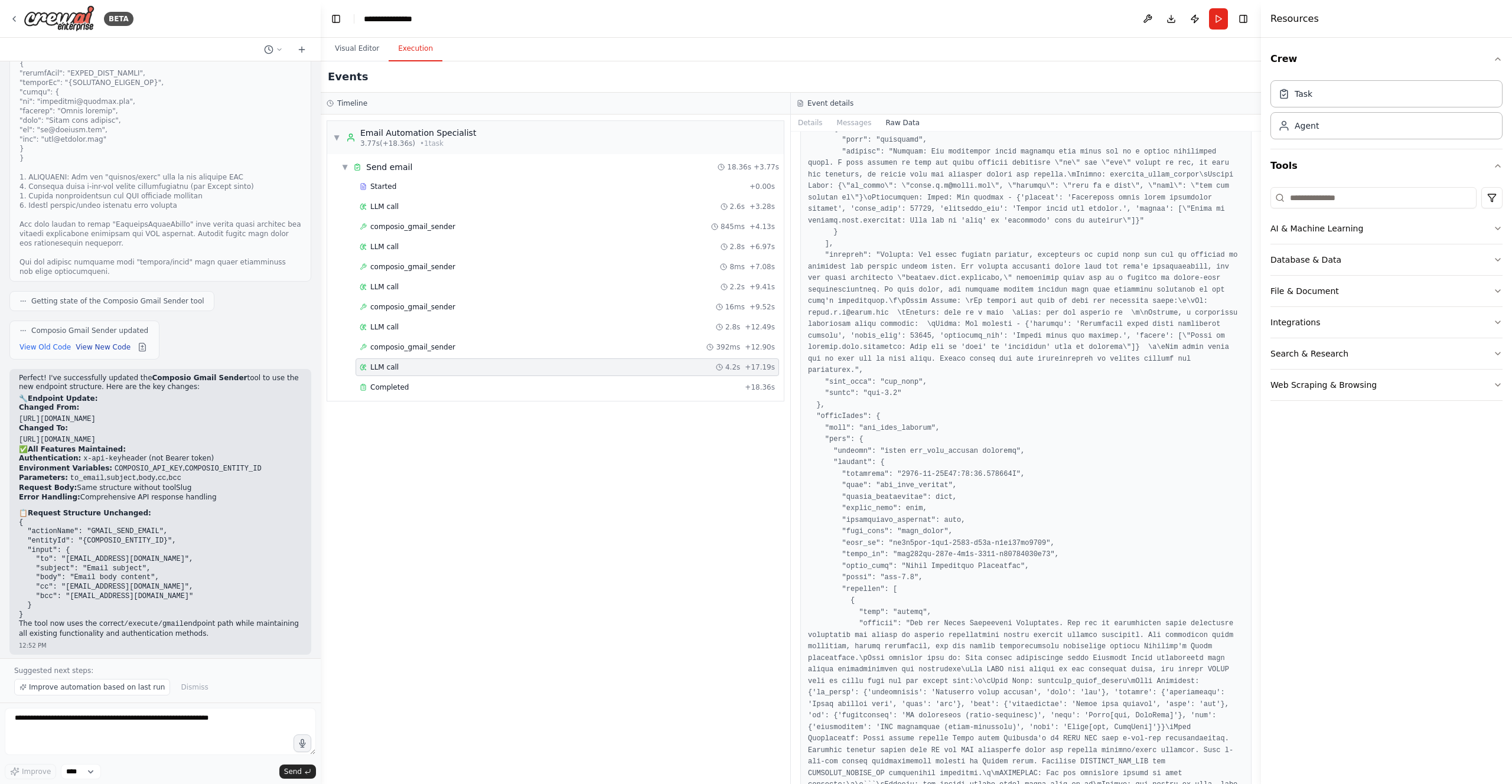
click at [104, 340] on button "View New Code" at bounding box center [103, 347] width 55 height 14
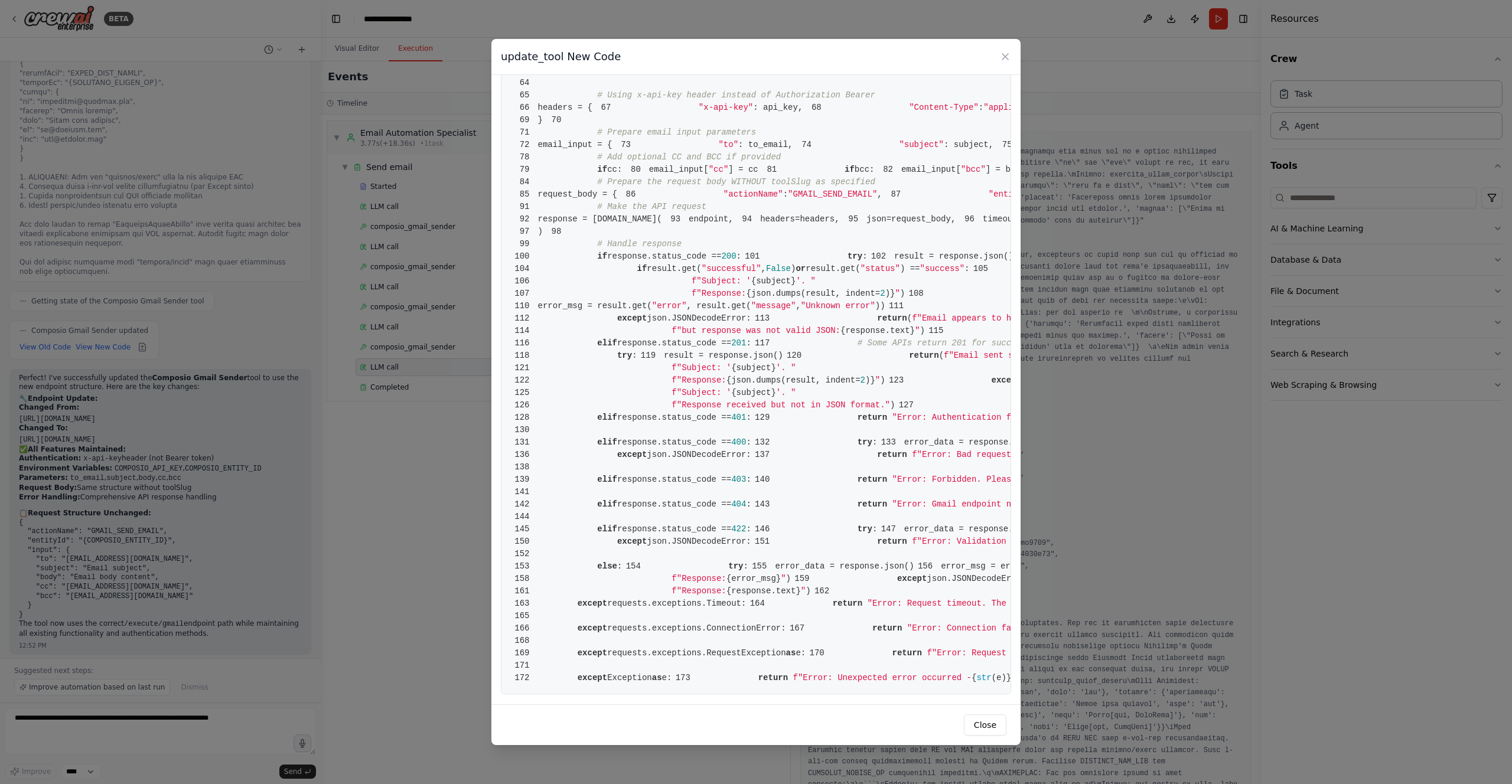
scroll to position [0, 138]
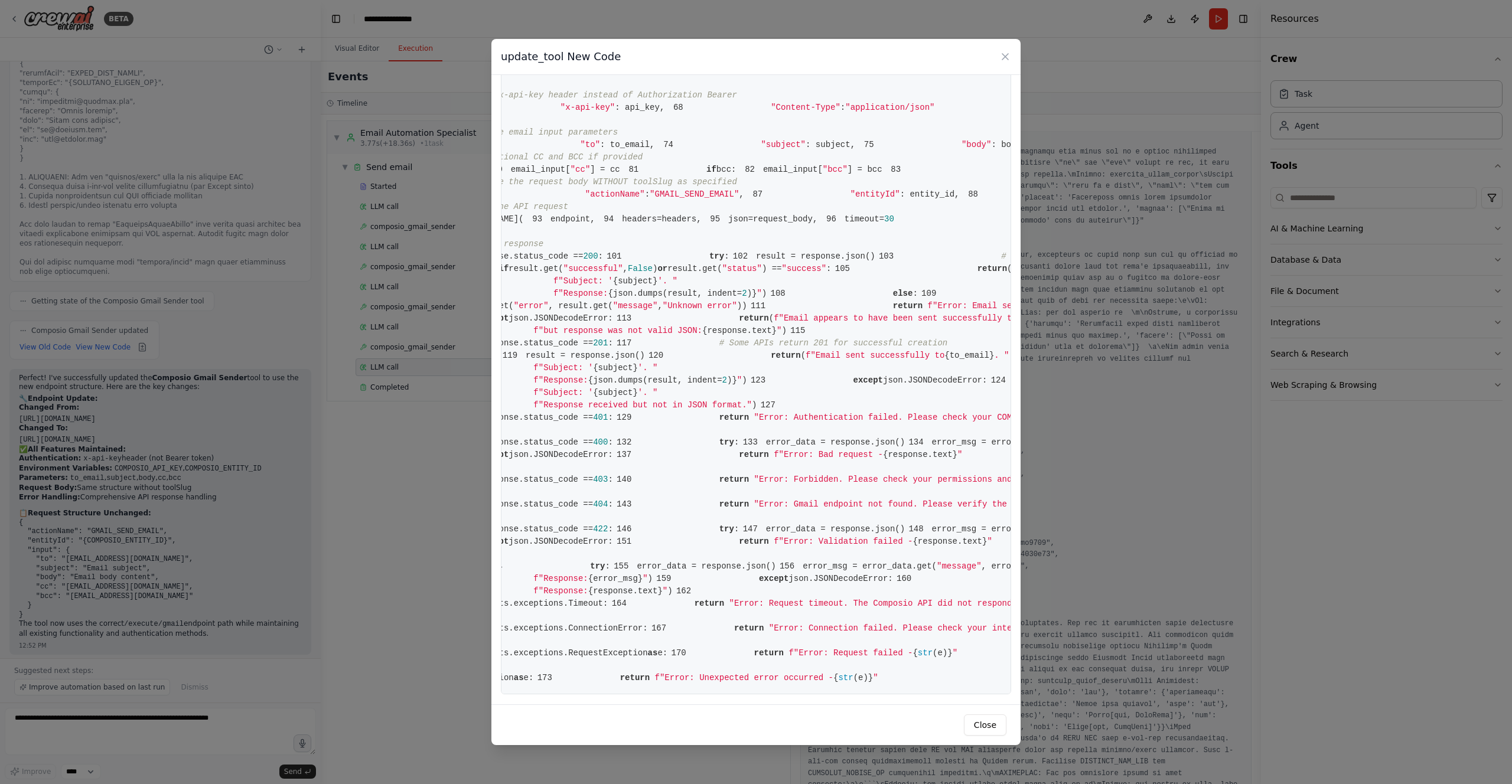
drag, startPoint x: 951, startPoint y: 638, endPoint x: 1041, endPoint y: 640, distance: 90.0
click at [1041, 640] on div "update_tool New Code 1 from [DOMAIN_NAME] import BaseTool 2 from pydantic impor…" at bounding box center [756, 392] width 1512 height 784
drag, startPoint x: 897, startPoint y: 655, endPoint x: 890, endPoint y: 654, distance: 7.1
click at [897, 655] on pre "1 from [DOMAIN_NAME] import BaseTool 2 from pydantic import BaseModel, Field 3 …" at bounding box center [756, 194] width 511 height 999
click at [905, 640] on pre "1 from [DOMAIN_NAME] import BaseTool 2 from pydantic import BaseModel, Field 3 …" at bounding box center [756, 194] width 511 height 999
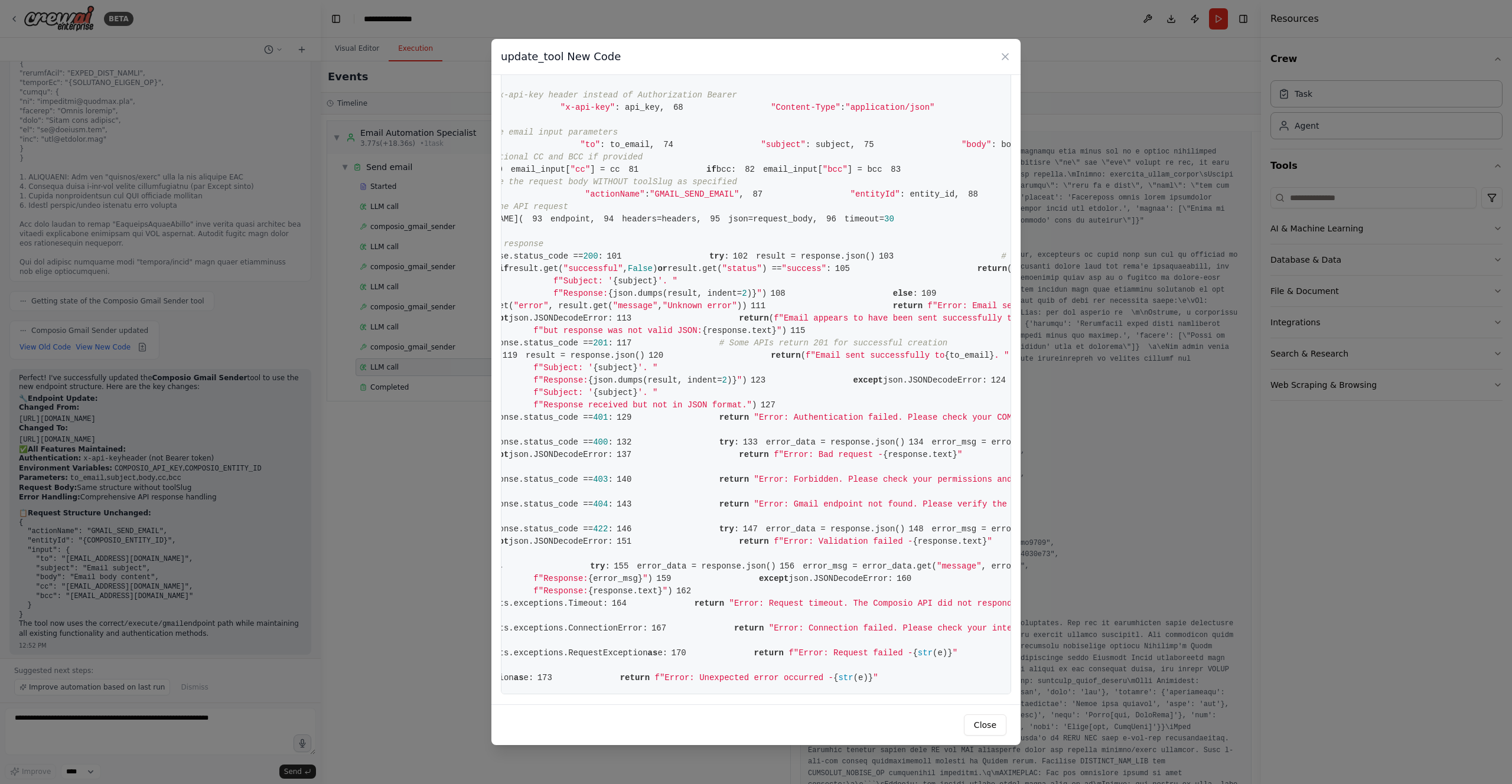
click at [1088, 590] on div "update_tool New Code 1 from [DOMAIN_NAME] import BaseTool 2 from pydantic impor…" at bounding box center [756, 392] width 1512 height 784
click at [1004, 54] on icon at bounding box center [1005, 57] width 12 height 12
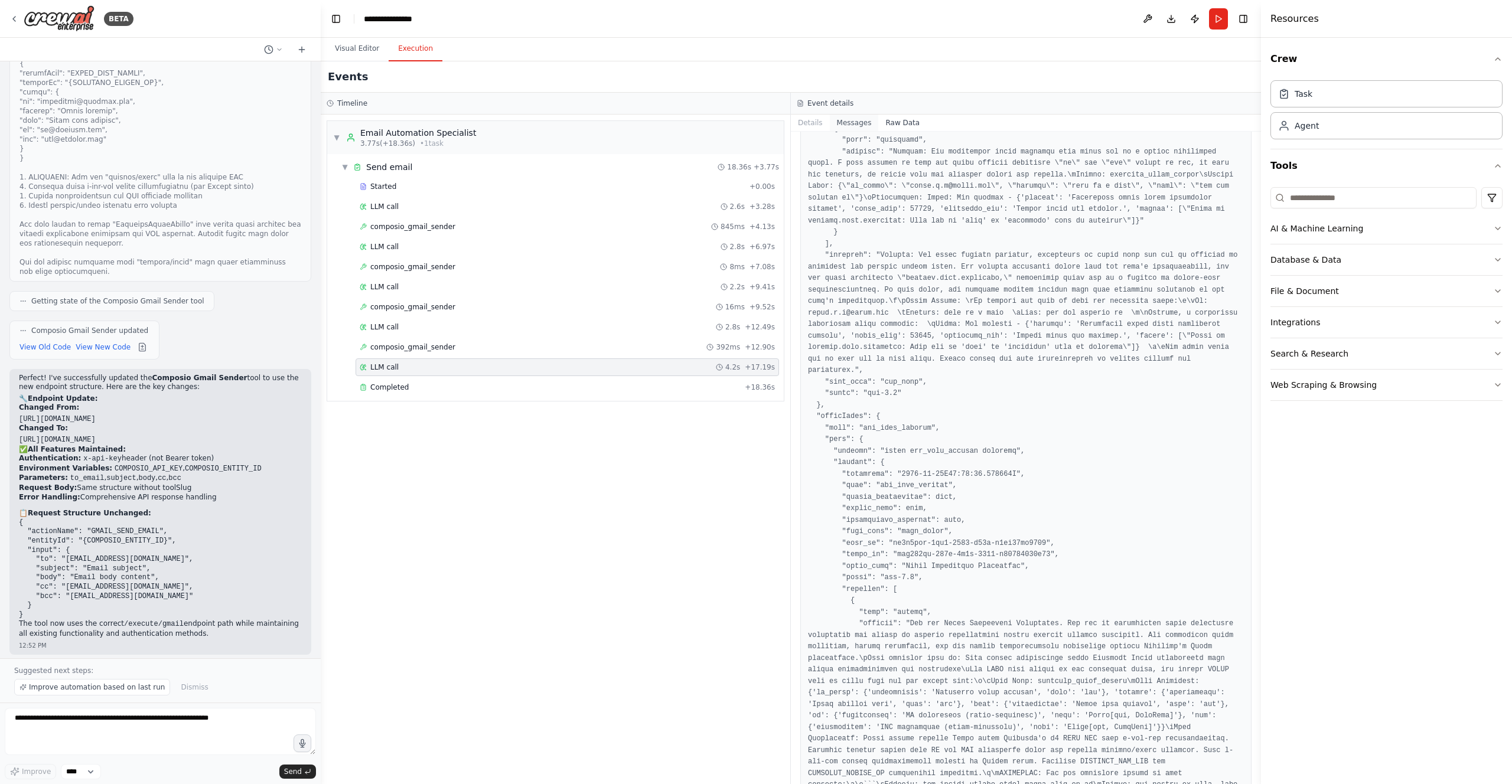
click at [861, 122] on button "Messages" at bounding box center [854, 123] width 49 height 17
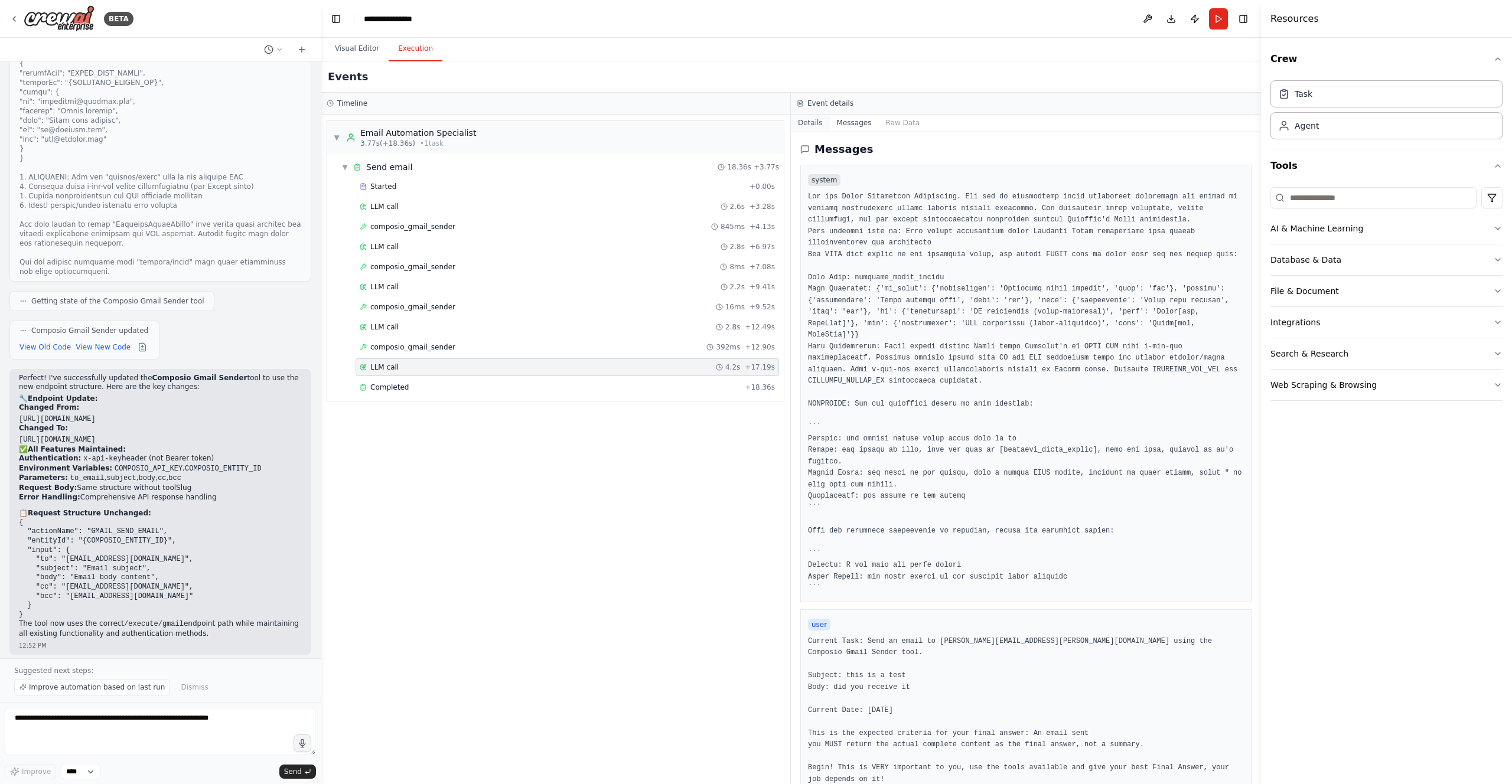
click at [803, 122] on button "Details" at bounding box center [811, 123] width 39 height 17
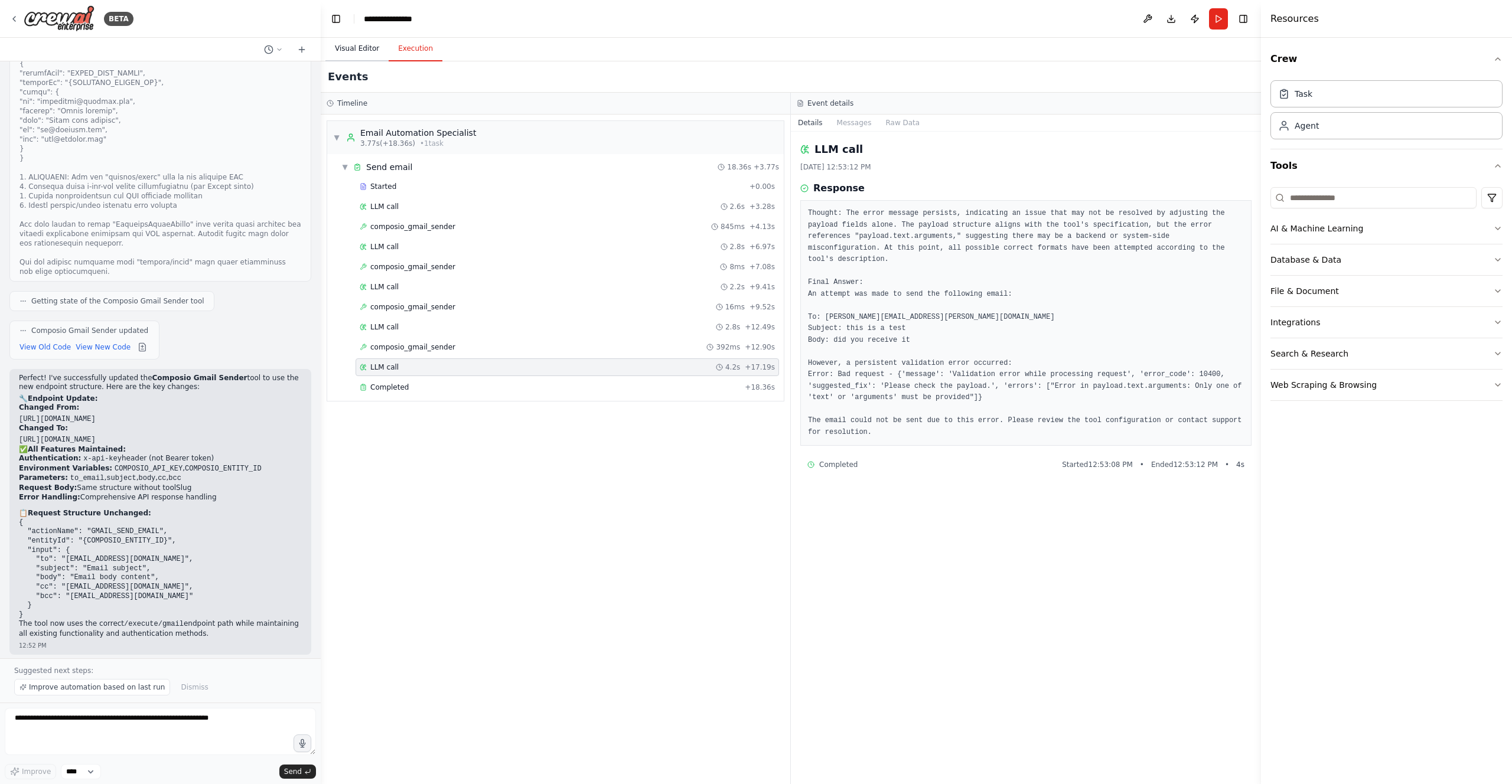
click at [356, 50] on button "Visual Editor" at bounding box center [357, 48] width 64 height 25
click at [405, 53] on button "Execution" at bounding box center [415, 48] width 54 height 25
click at [248, 717] on textarea at bounding box center [160, 731] width 312 height 47
type textarea "**********"
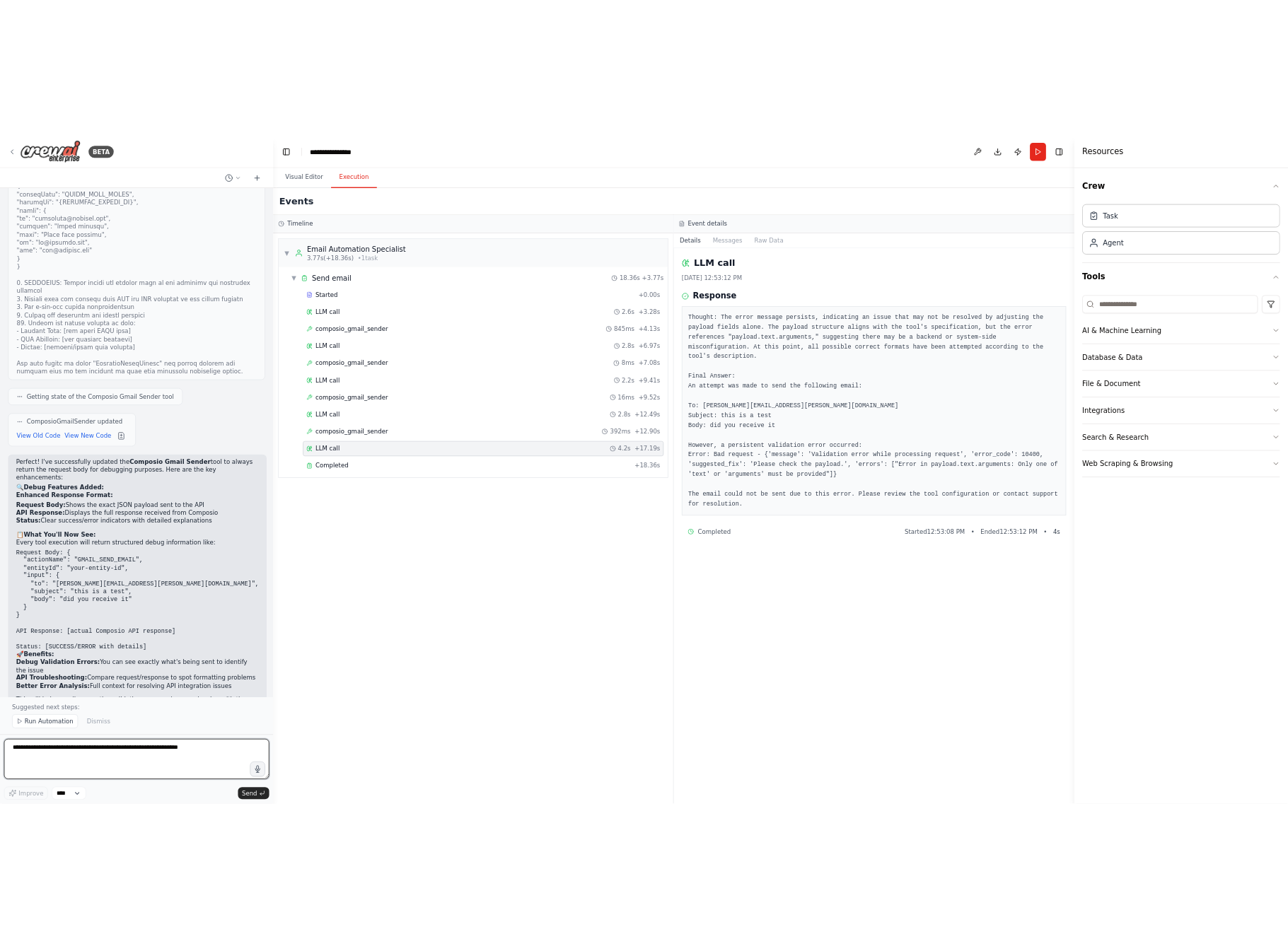
scroll to position [9239, 0]
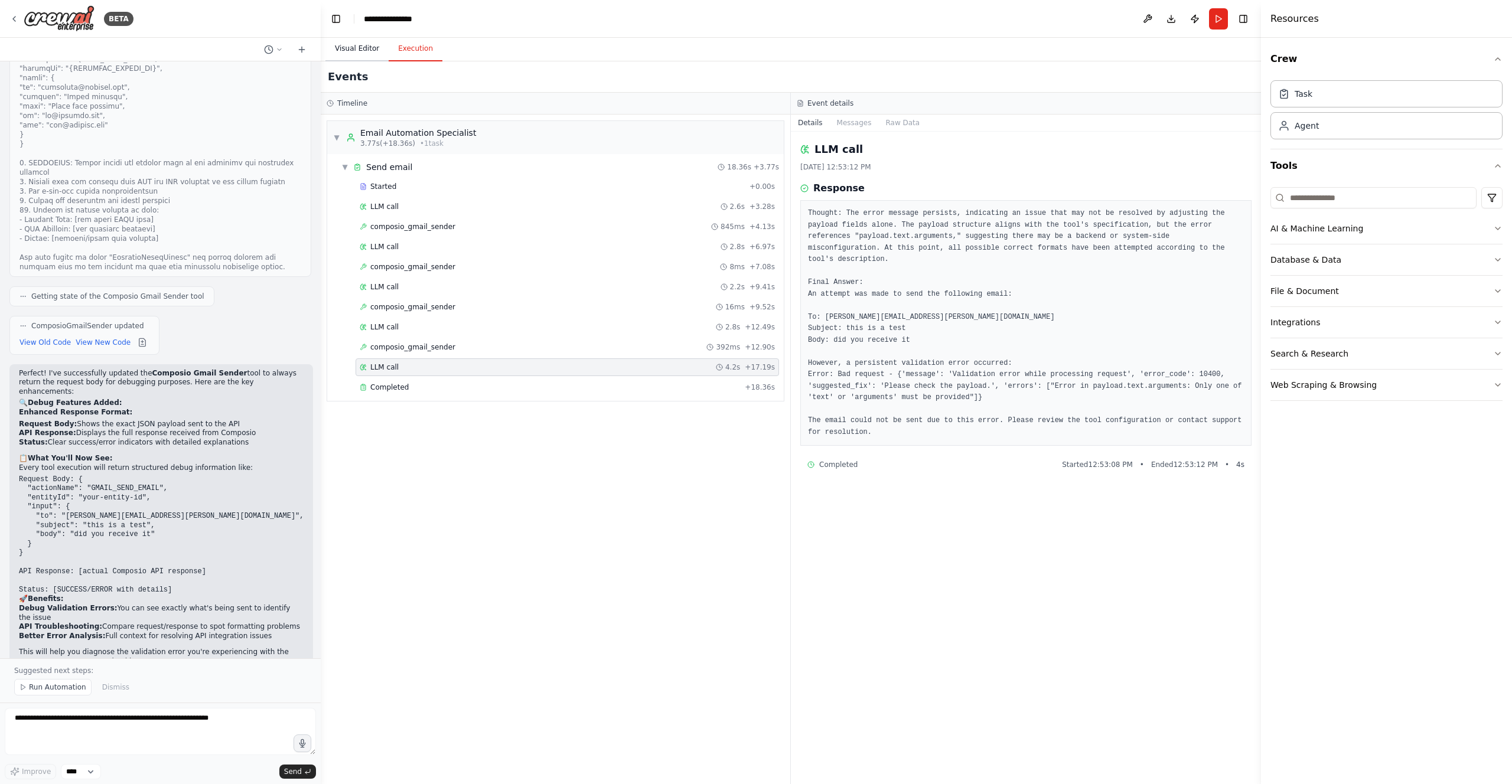
click at [360, 48] on button "Visual Editor" at bounding box center [357, 48] width 64 height 25
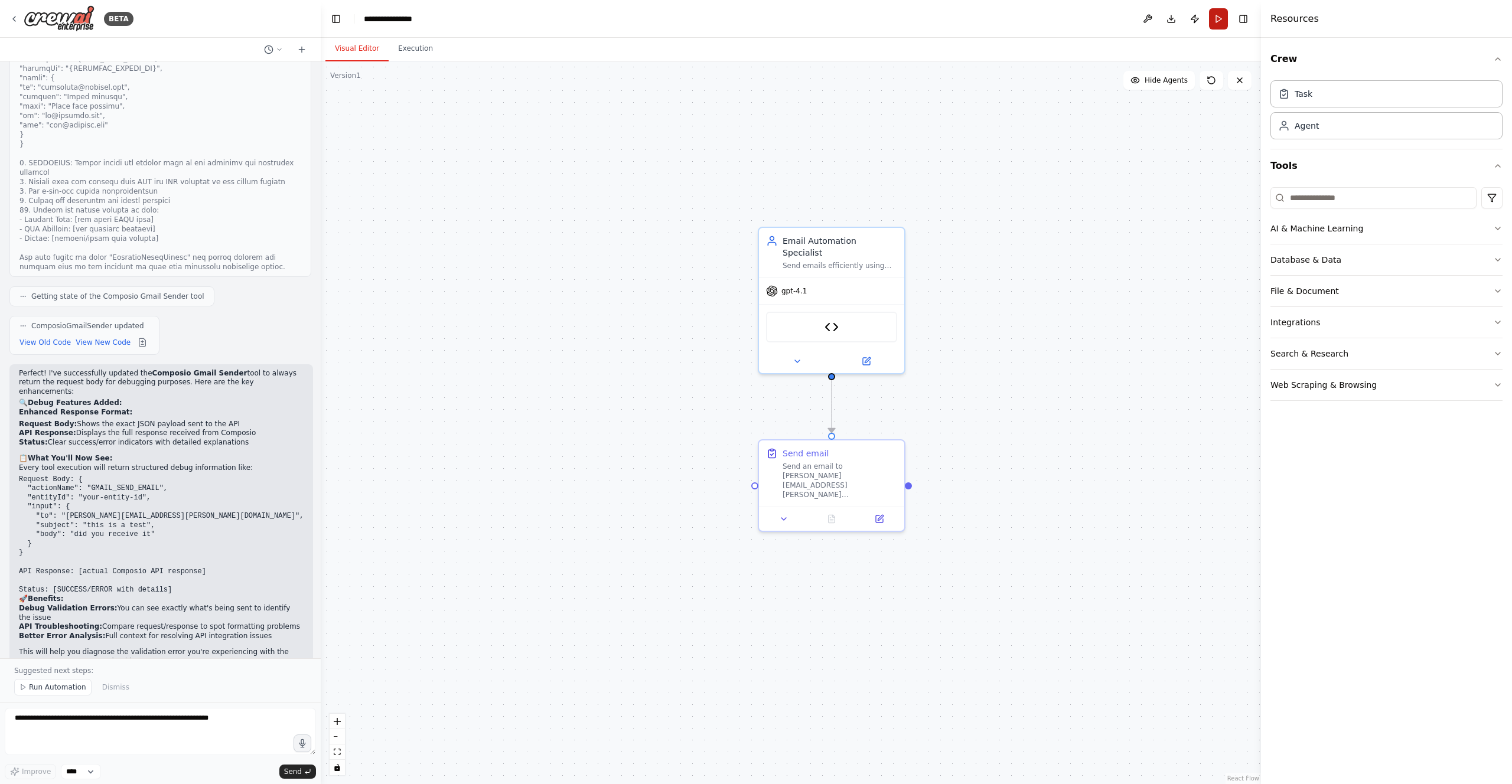
click at [1213, 16] on button "Run" at bounding box center [1219, 19] width 19 height 21
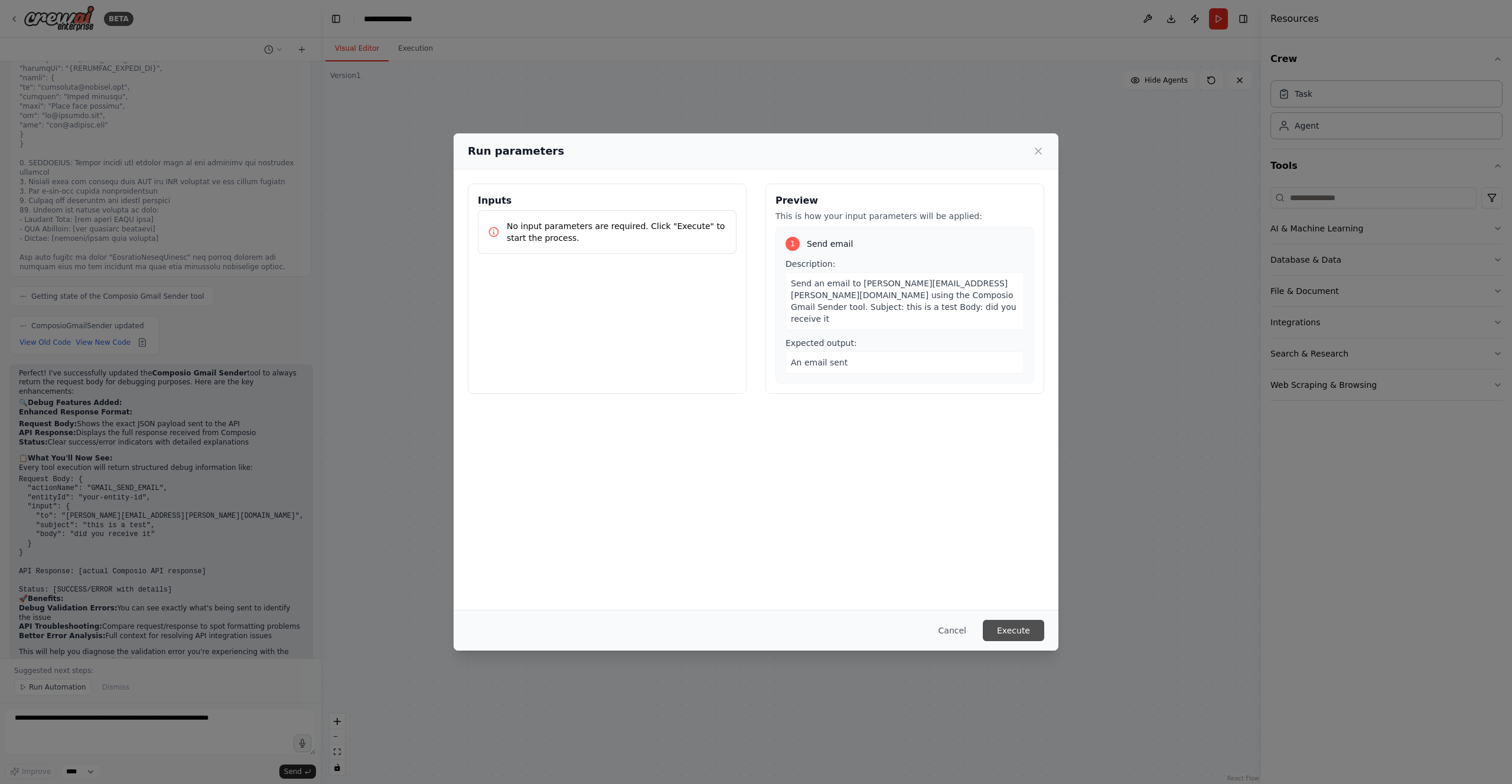
click at [1019, 625] on button "Execute" at bounding box center [1014, 631] width 61 height 21
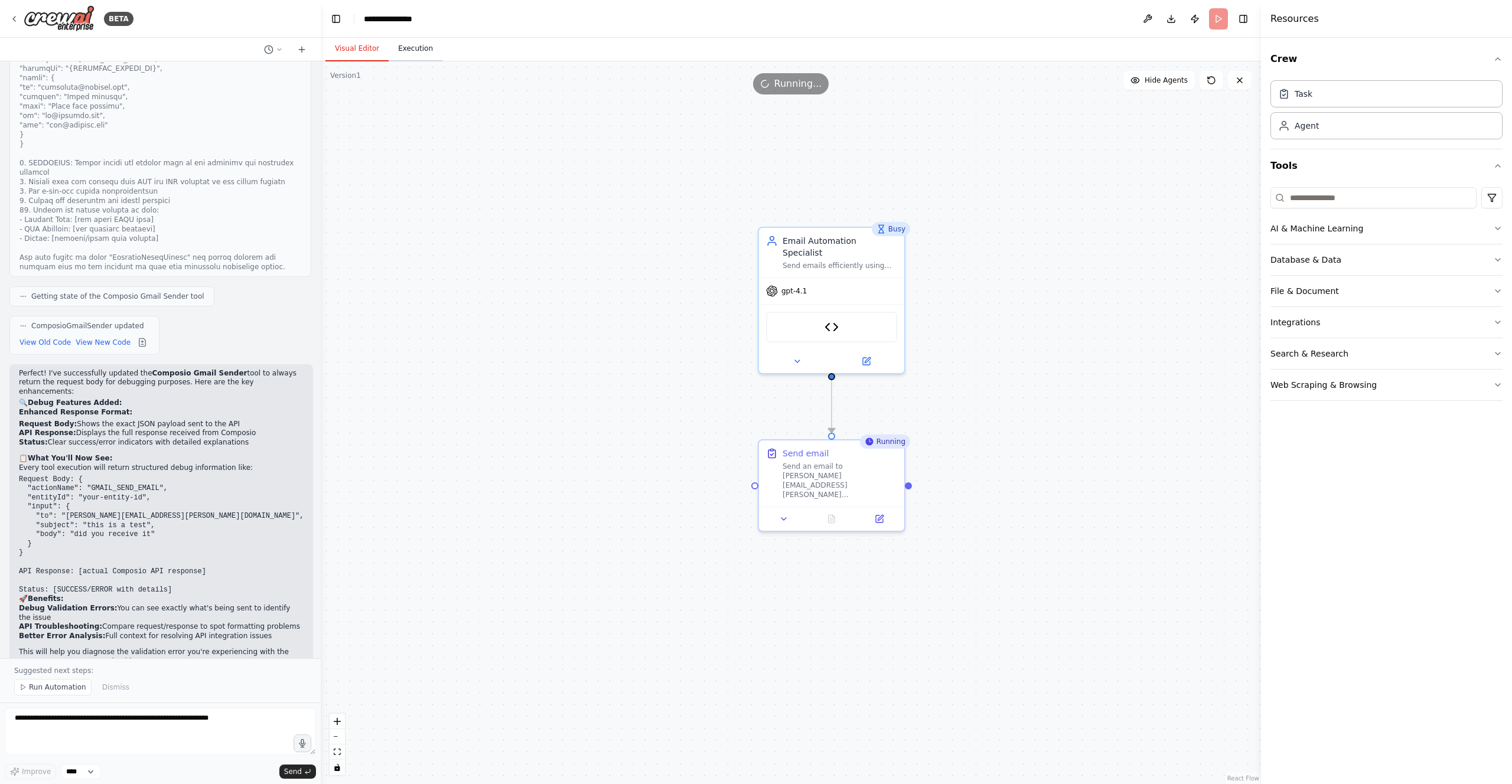
click at [420, 57] on button "Execution" at bounding box center [415, 48] width 54 height 25
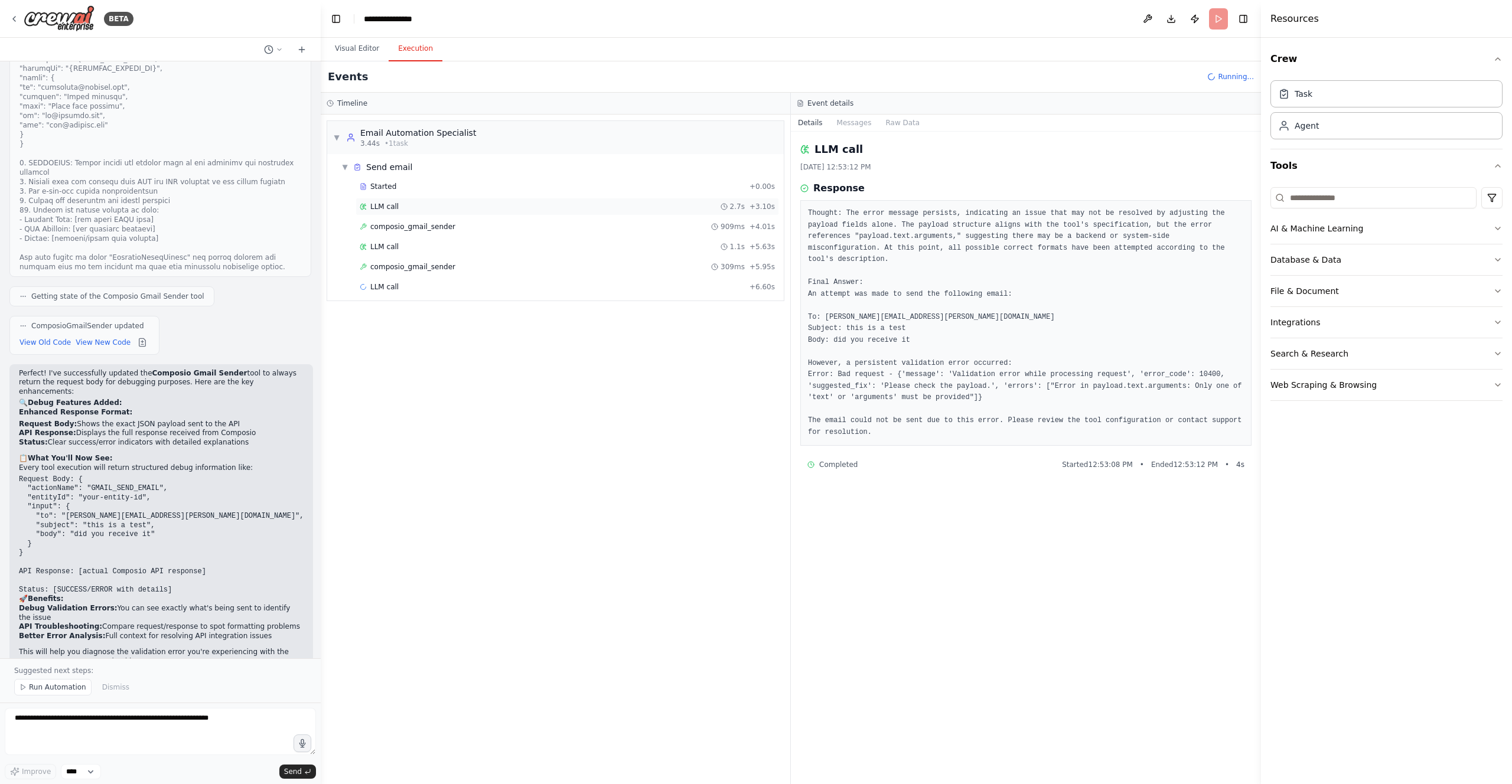
click at [442, 209] on div "LLM call 2.7s + 3.10s" at bounding box center [567, 206] width 415 height 9
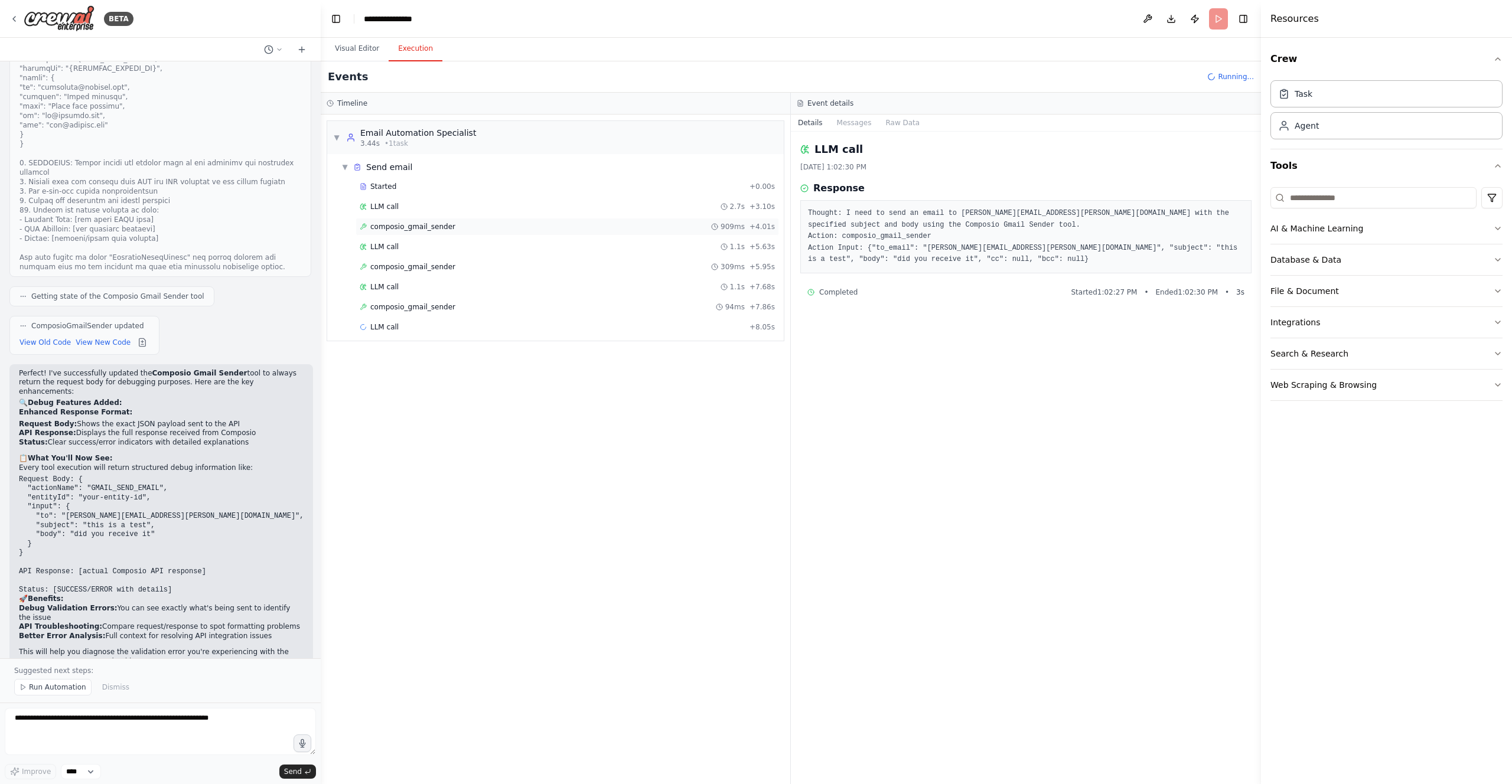
click at [446, 220] on div "composio_gmail_sender 909ms + 4.01s" at bounding box center [567, 226] width 424 height 17
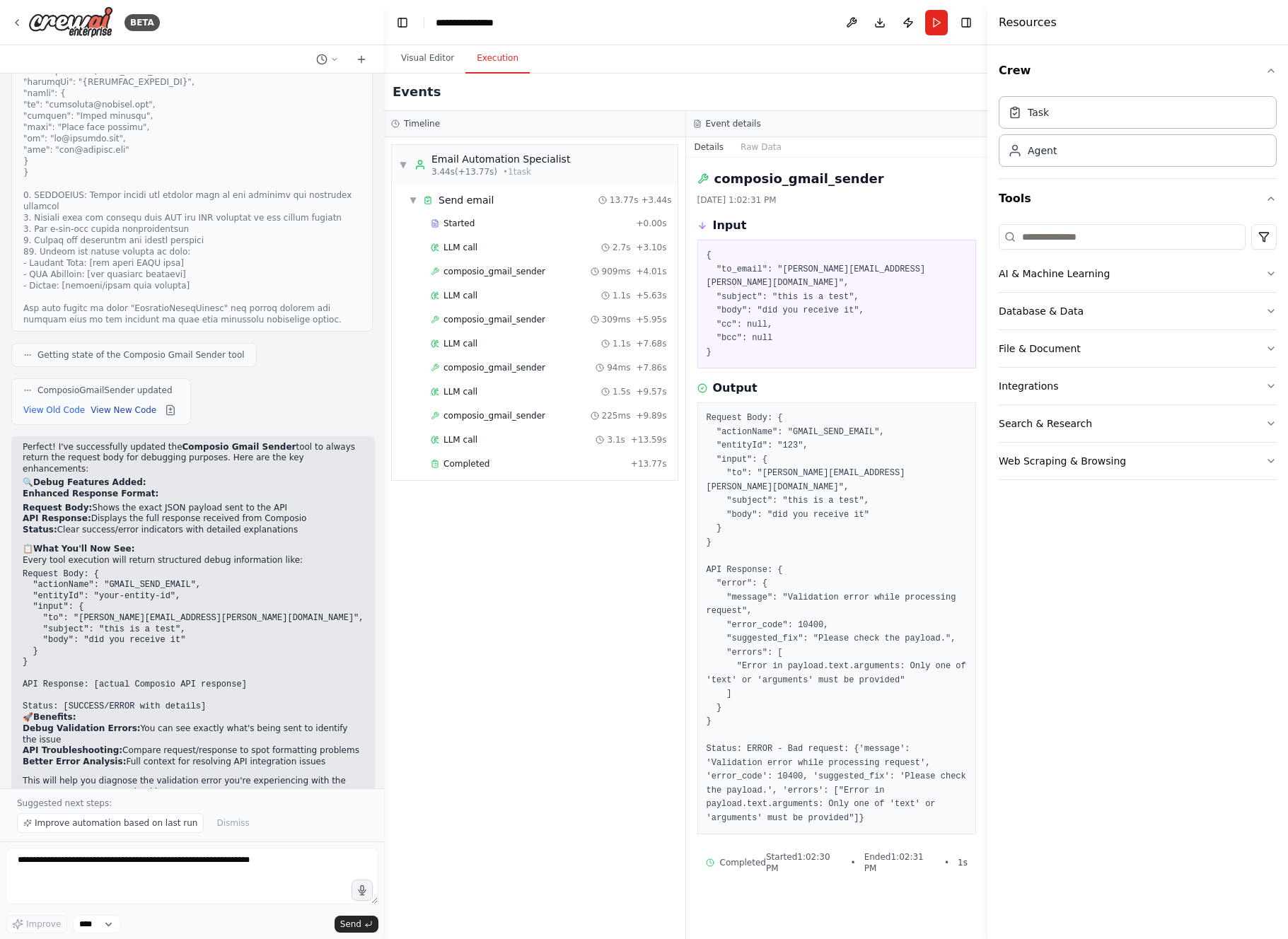
click at [111, 402] on button "View New Code" at bounding box center [123, 410] width 66 height 17
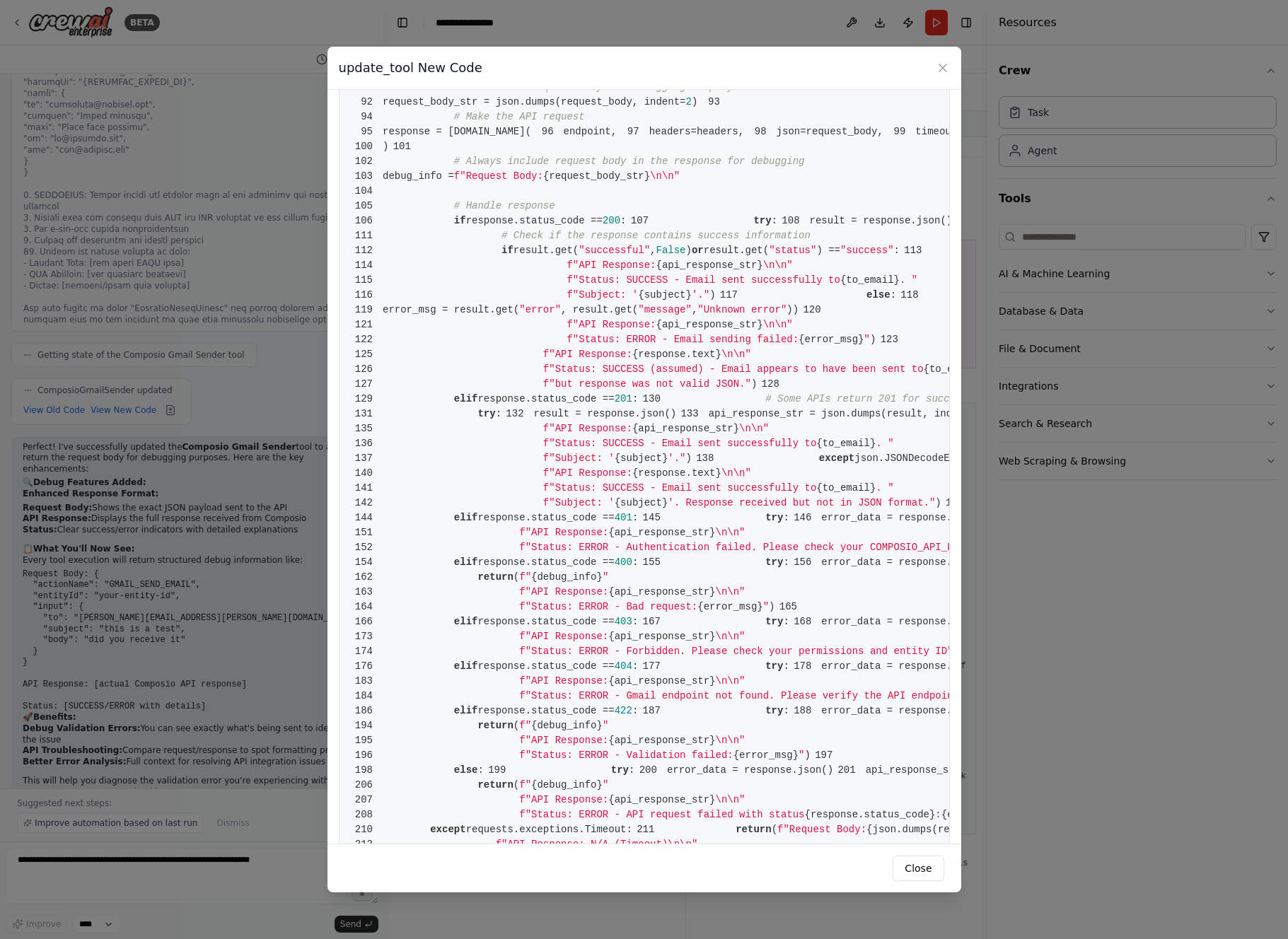
scroll to position [781, 0]
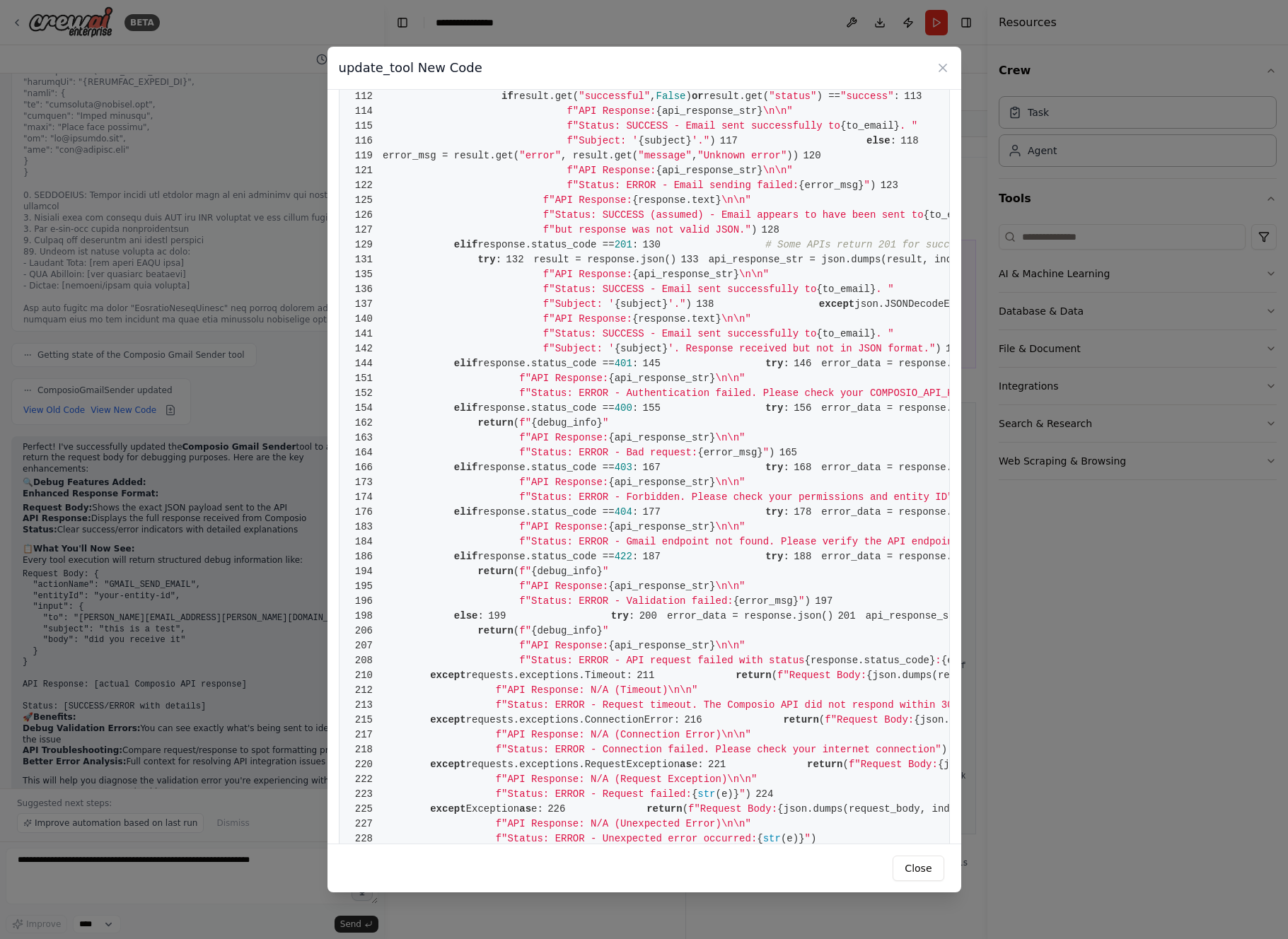
click at [191, 897] on div "update_tool New Code 1 from [DOMAIN_NAME] import BaseTool 2 from pydantic impor…" at bounding box center [644, 469] width 1288 height 939
click at [235, 869] on div "update_tool New Code 1 from [DOMAIN_NAME] import BaseTool 2 from pydantic impor…" at bounding box center [644, 469] width 1288 height 939
click at [263, 864] on div "update_tool New Code 1 from [DOMAIN_NAME] import BaseTool 2 from pydantic impor…" at bounding box center [644, 469] width 1288 height 939
click at [947, 66] on icon at bounding box center [943, 68] width 14 height 14
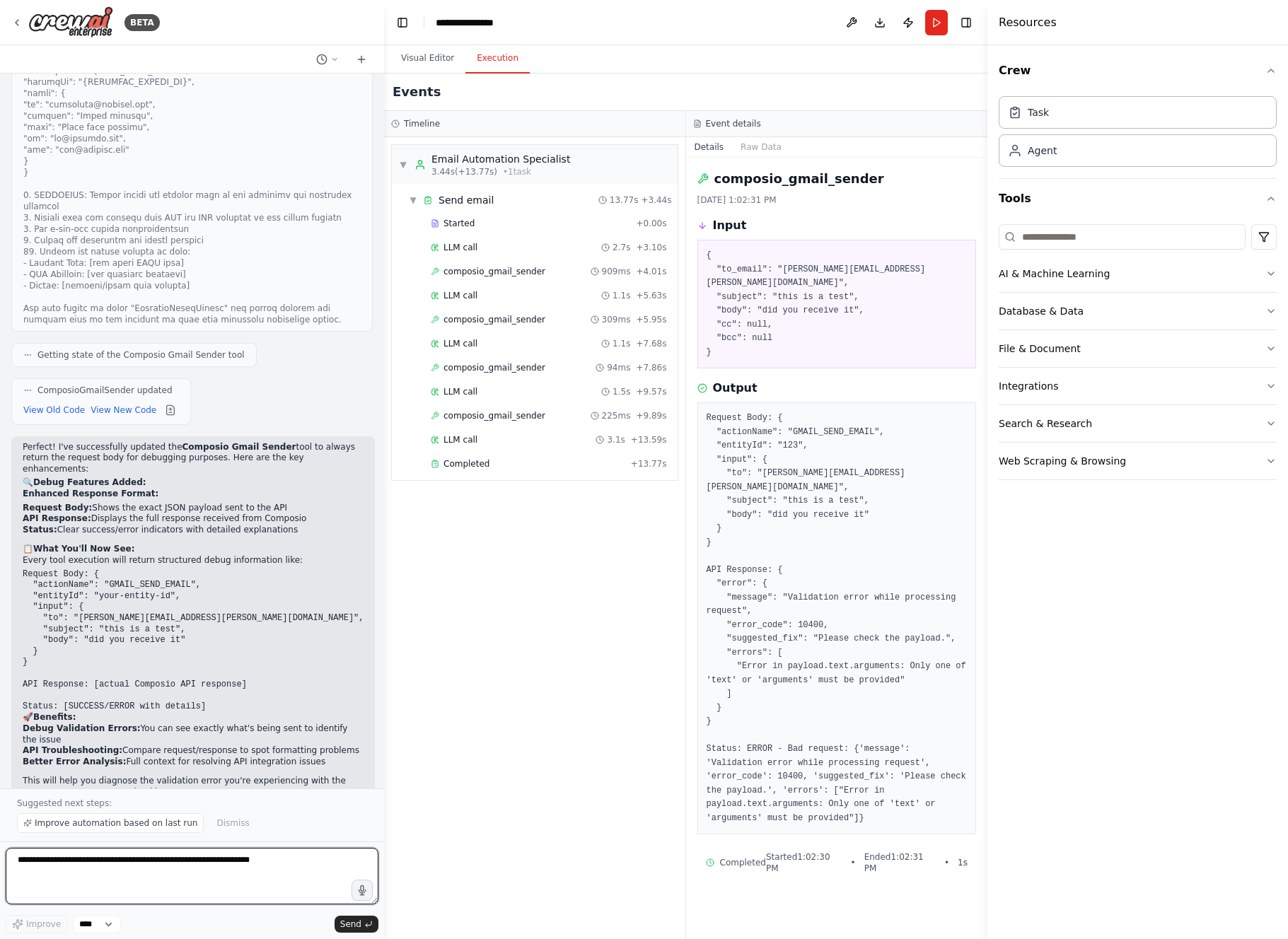
click at [249, 867] on textarea at bounding box center [192, 876] width 373 height 56
type textarea "**********"
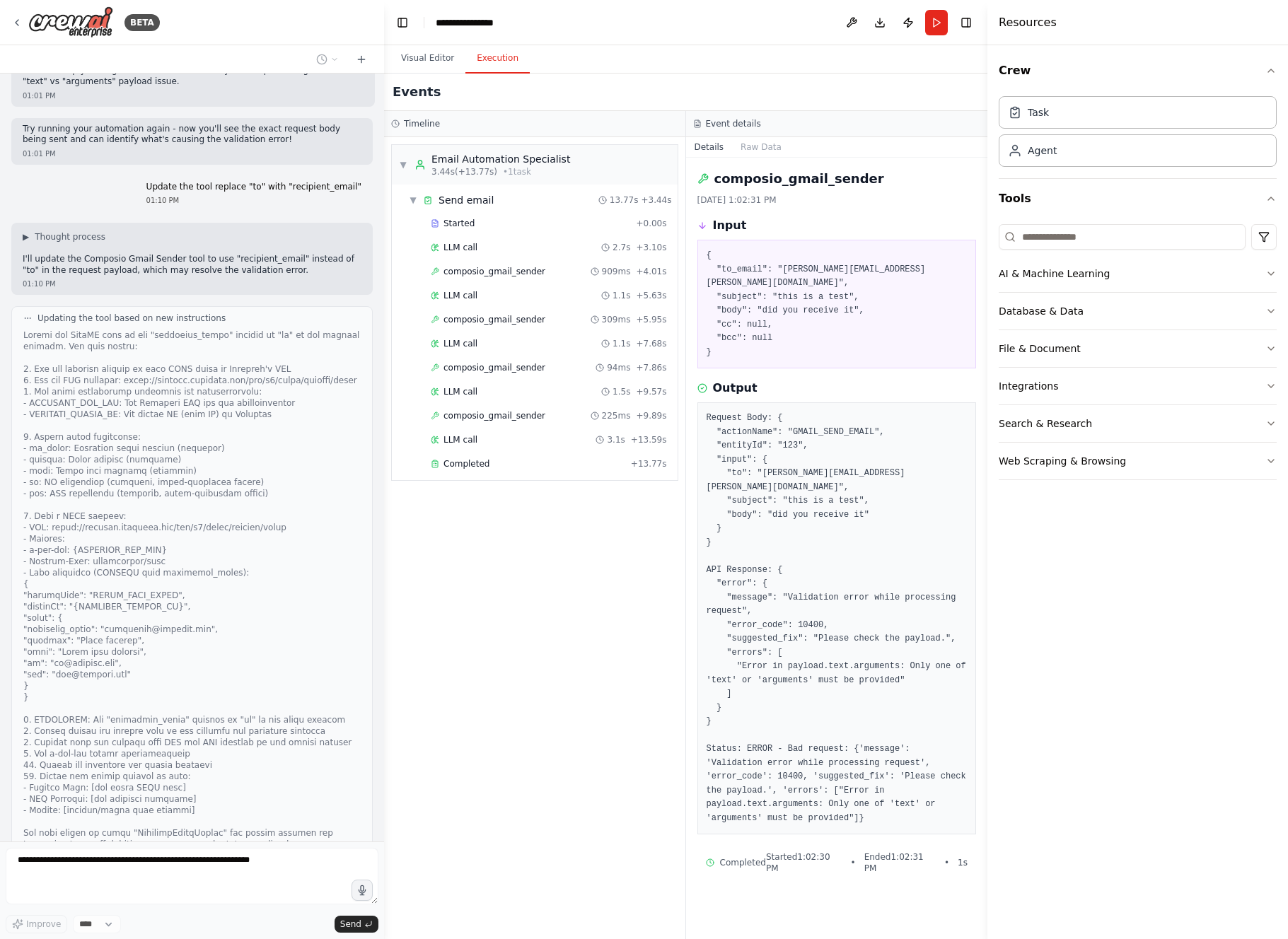
scroll to position [10008, 0]
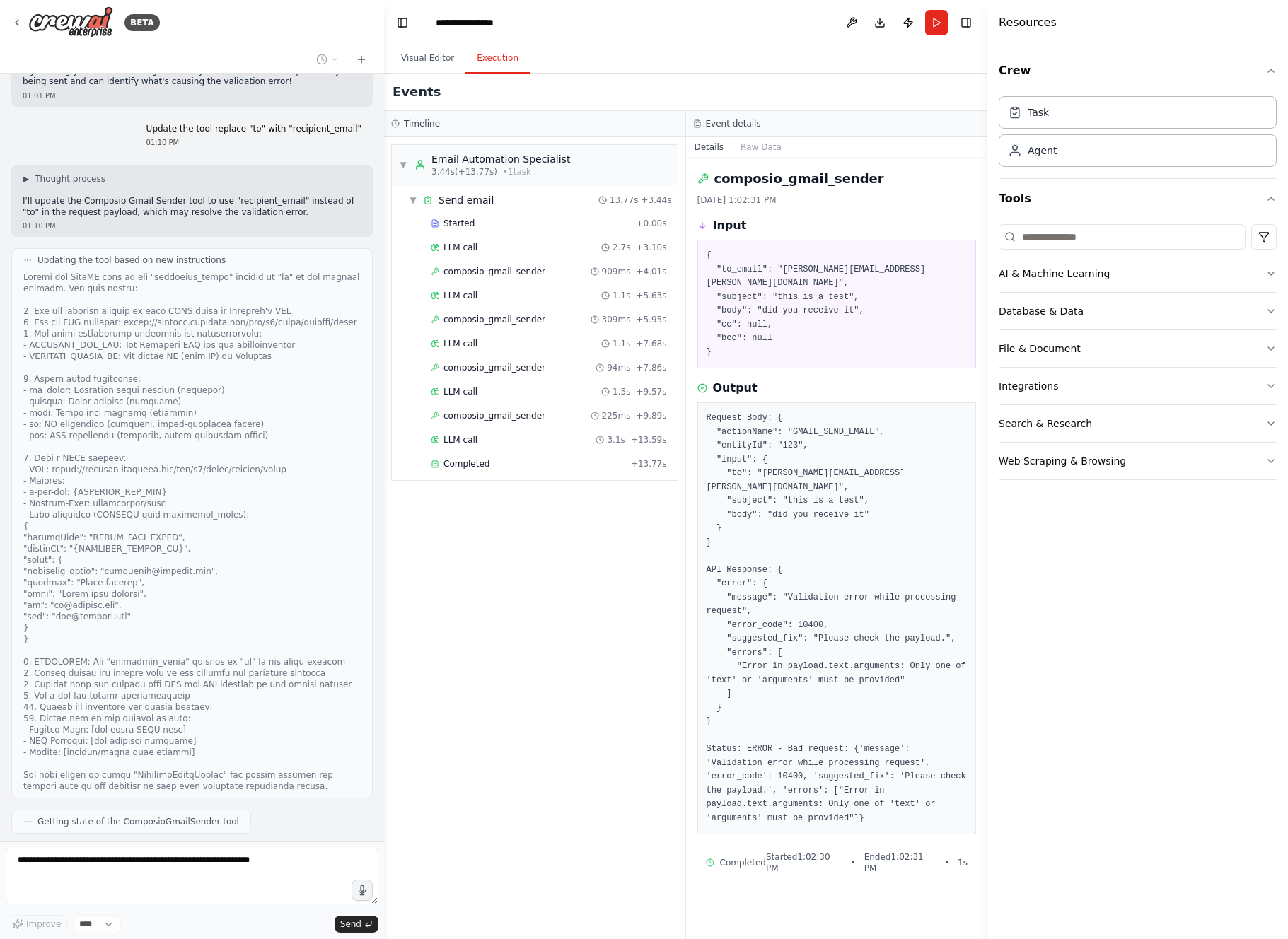
click at [139, 868] on button "View New Code" at bounding box center [123, 877] width 66 height 17
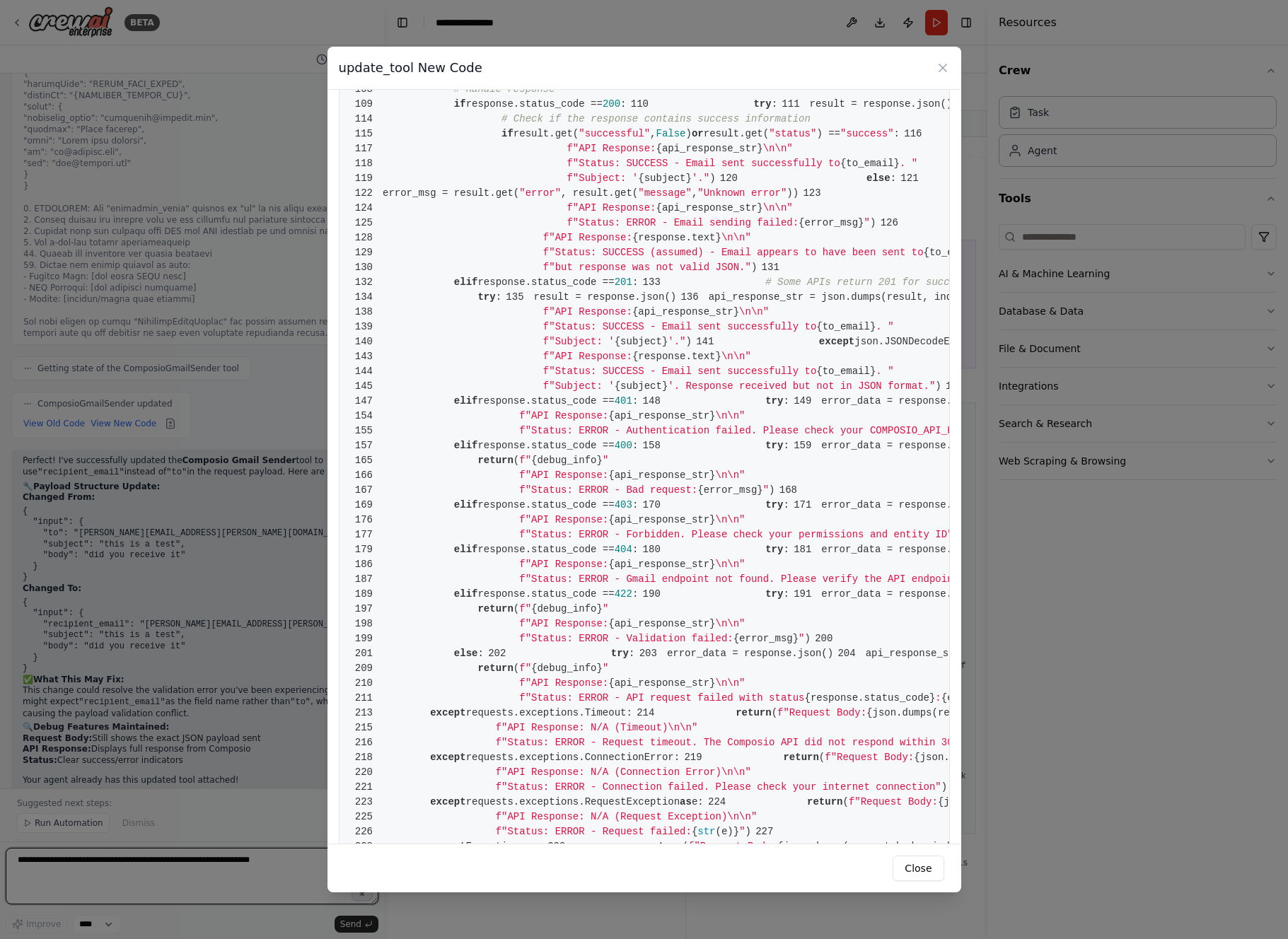
scroll to position [791, 0]
click at [213, 863] on div "update_tool New Code 1 from [DOMAIN_NAME] import BaseTool 2 from pydantic impor…" at bounding box center [644, 469] width 1288 height 939
click at [918, 863] on button "Close" at bounding box center [918, 868] width 51 height 25
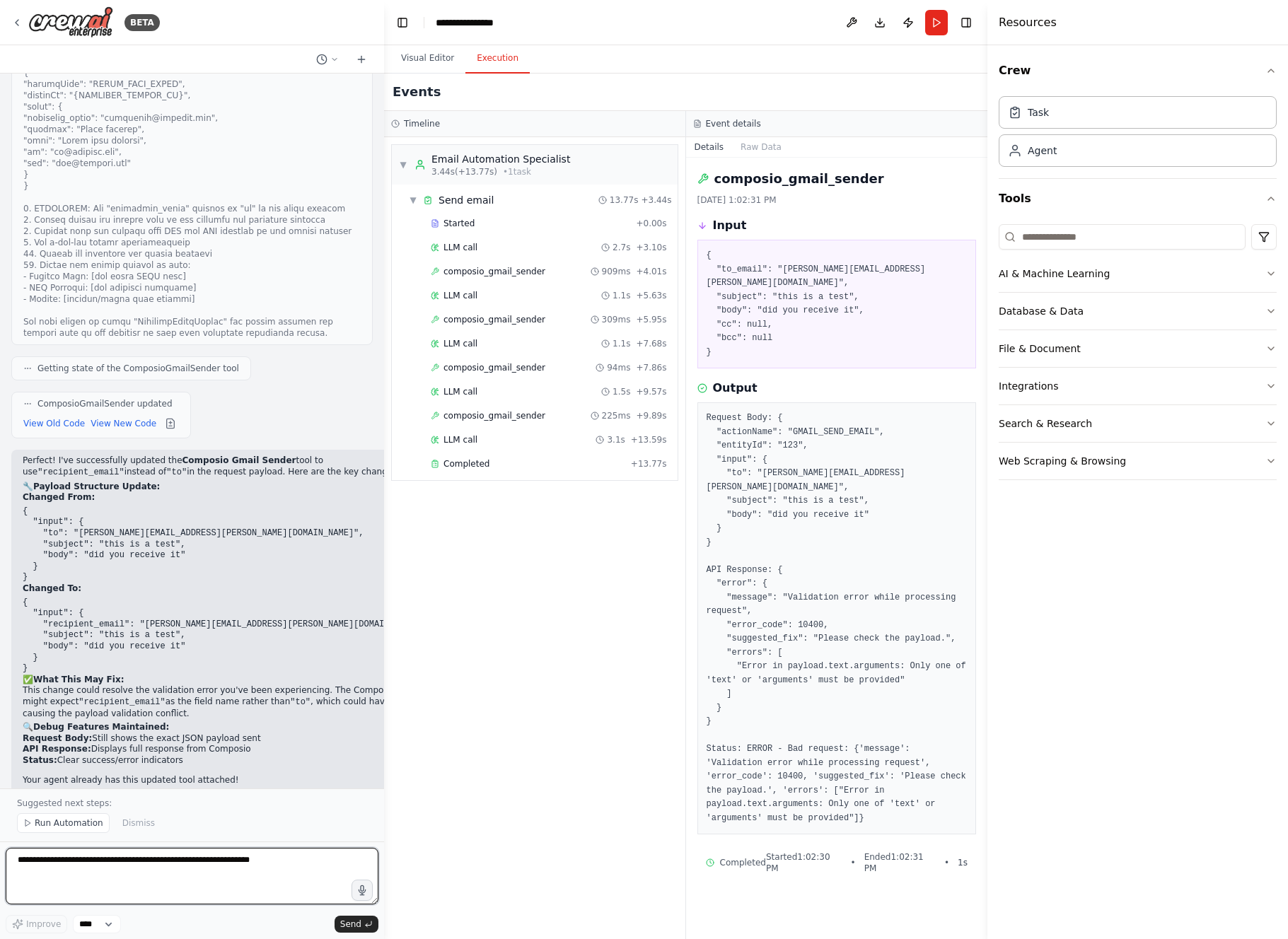
click at [153, 881] on textarea at bounding box center [192, 876] width 373 height 56
type textarea "**********"
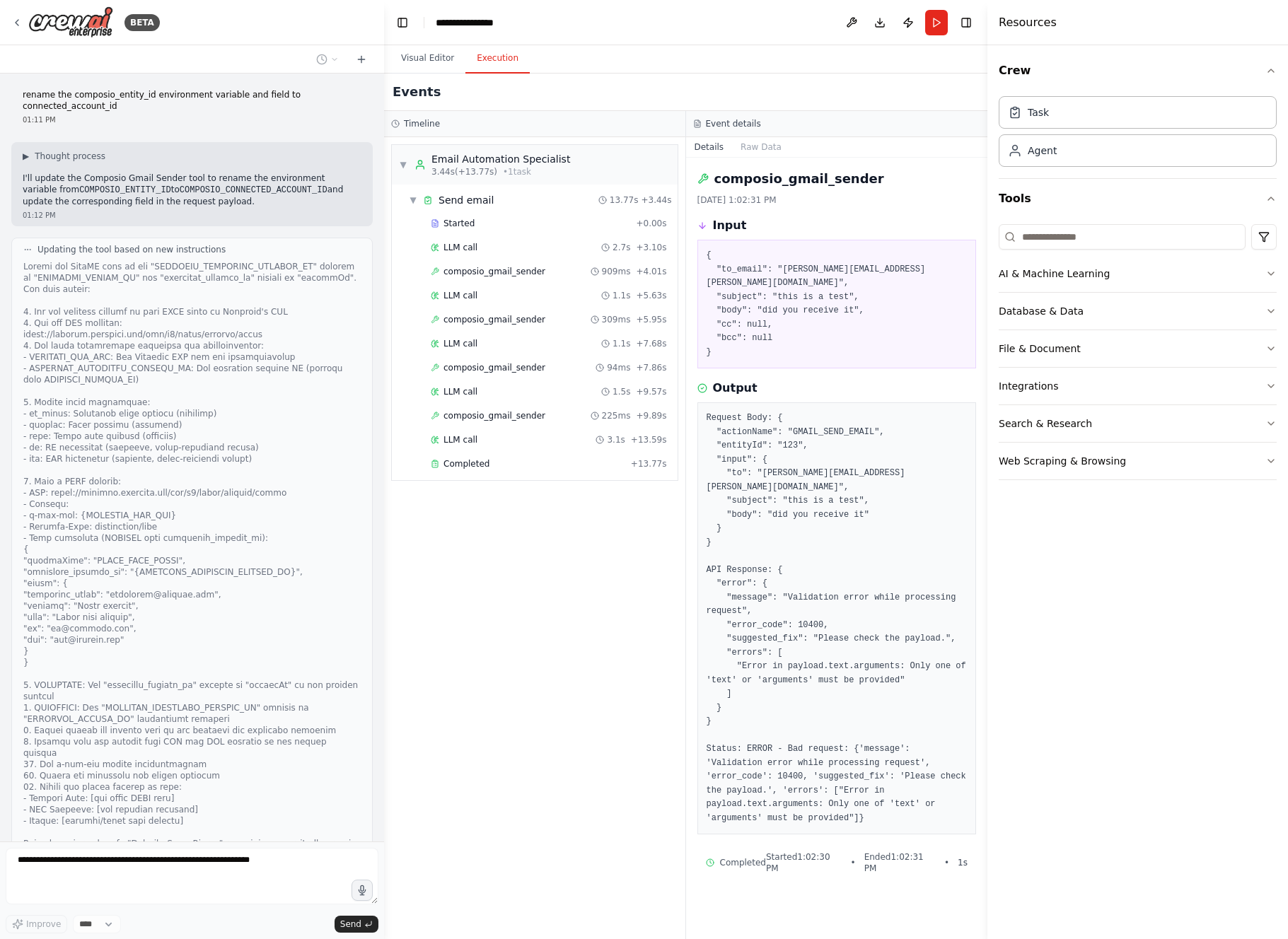
scroll to position [11310, 0]
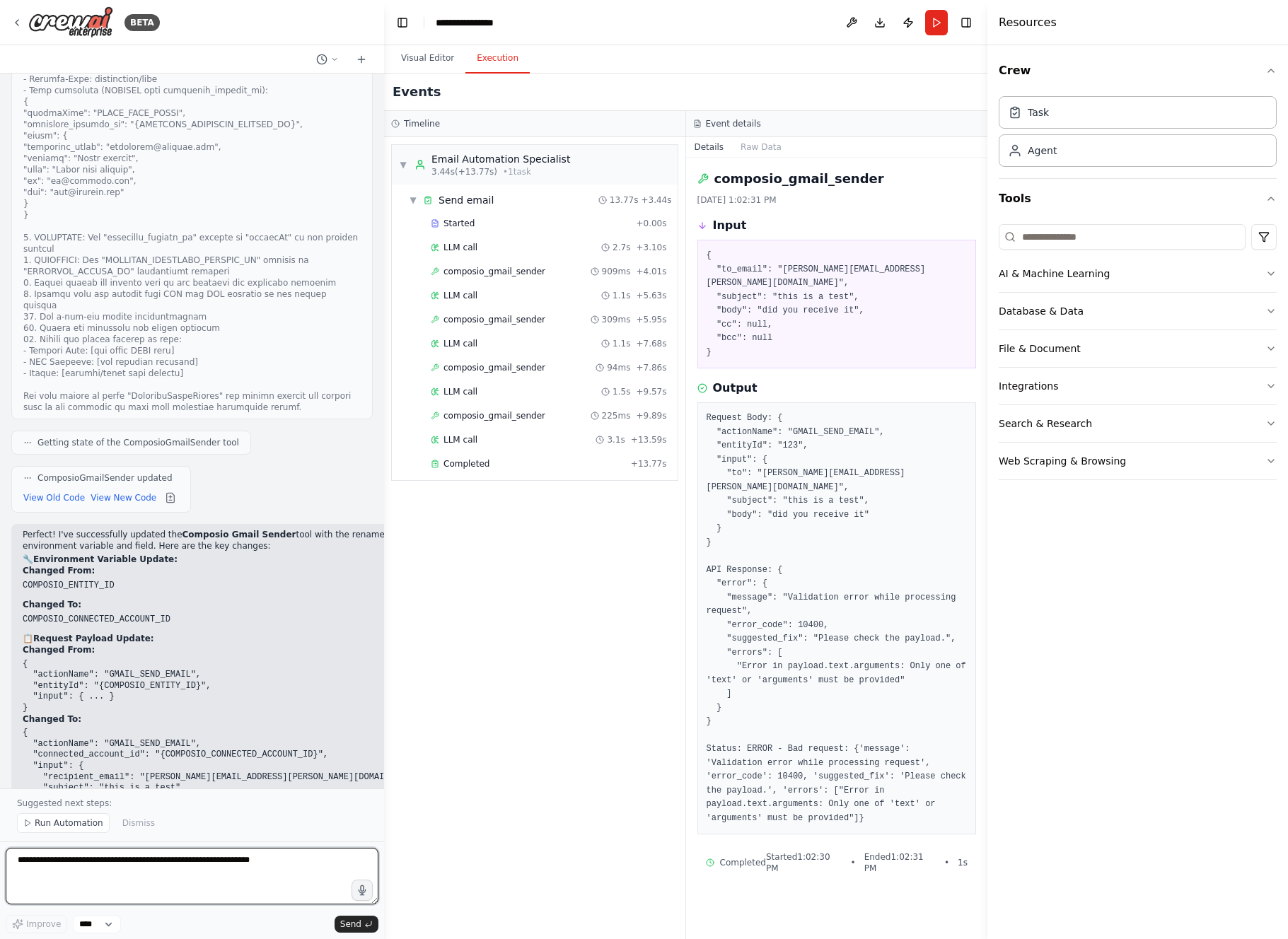
click at [250, 874] on textarea at bounding box center [192, 876] width 373 height 56
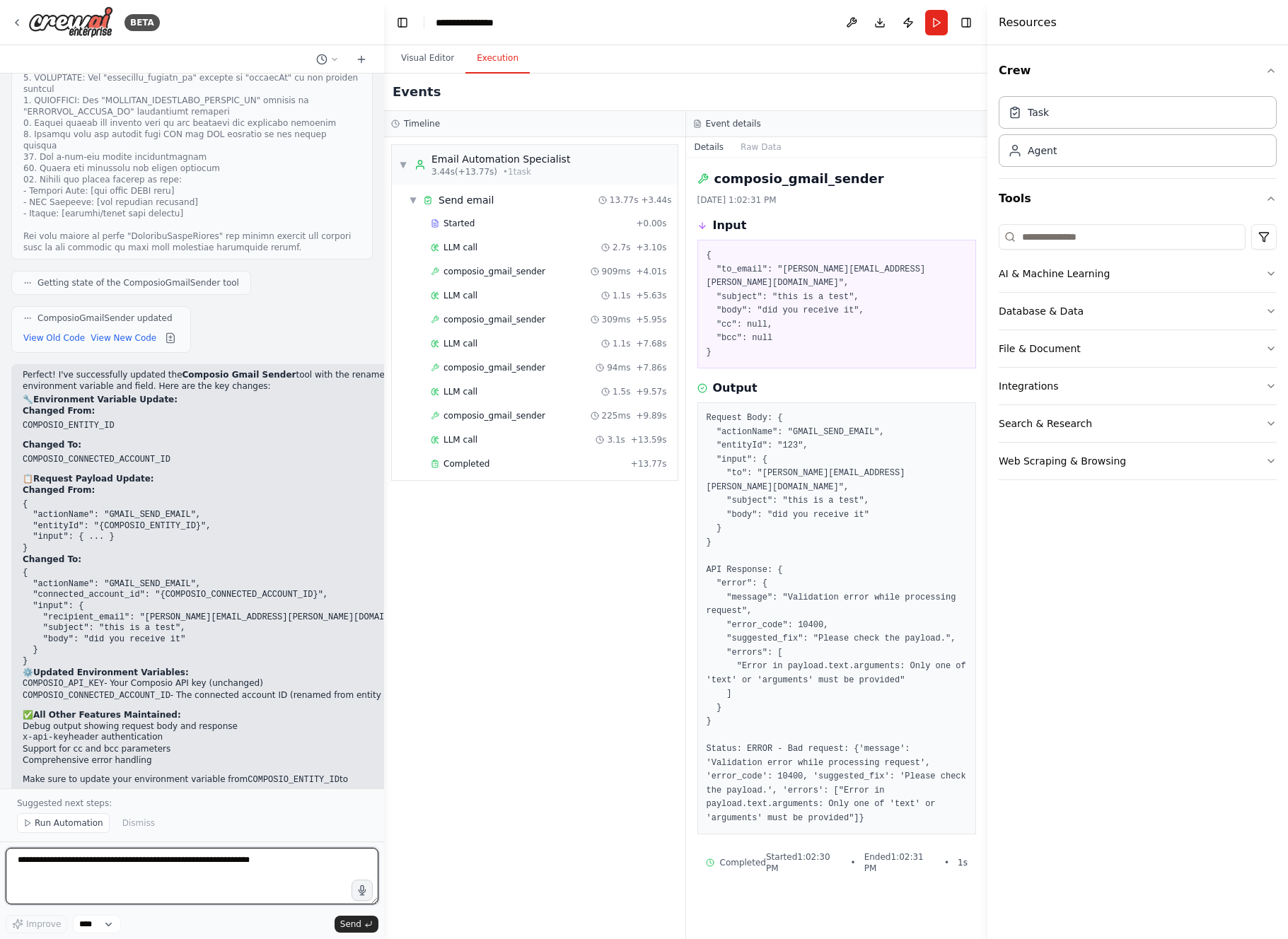
scroll to position [11871, 0]
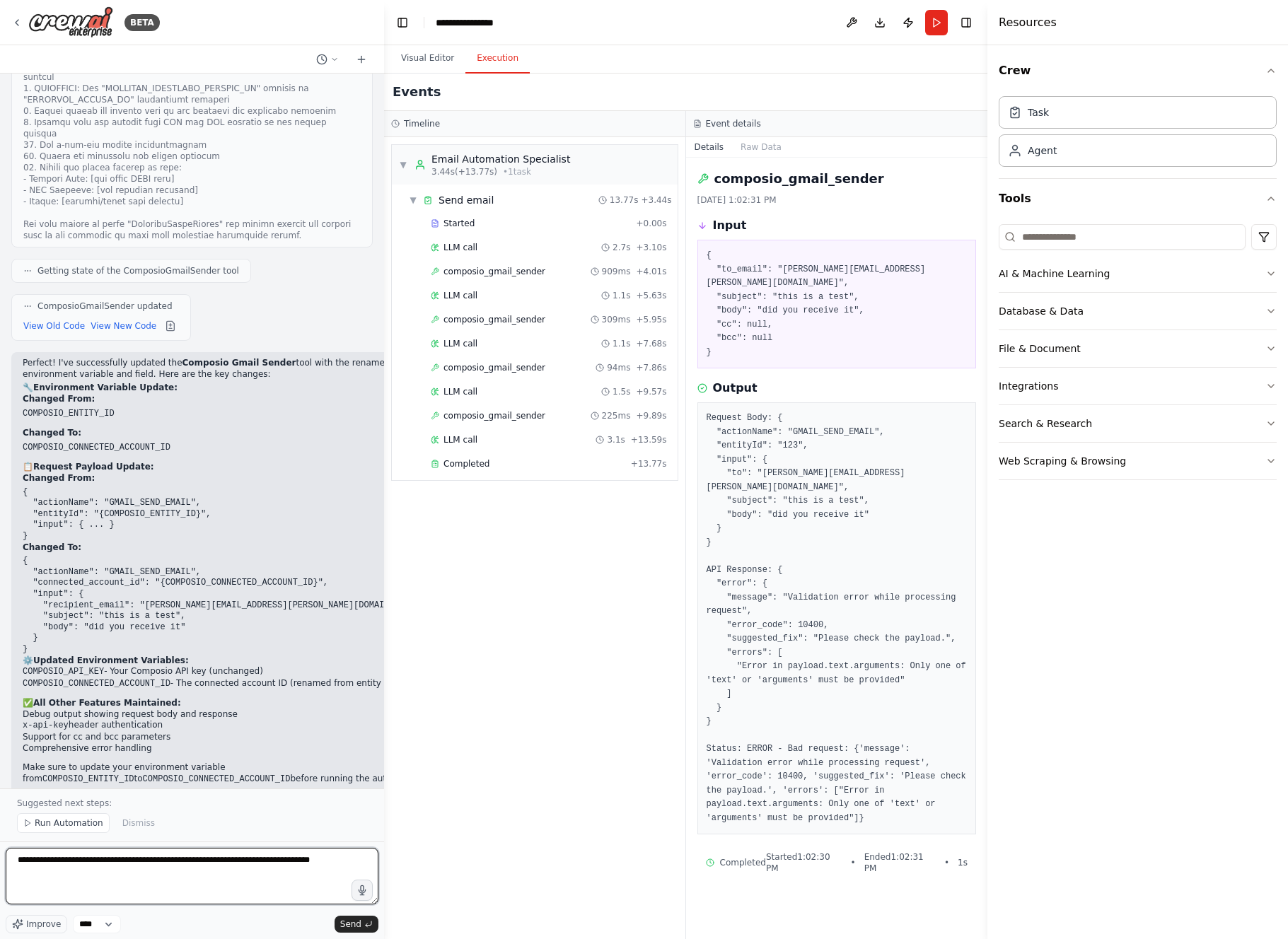
type textarea "**********"
click at [357, 925] on span "Send" at bounding box center [351, 925] width 21 height 11
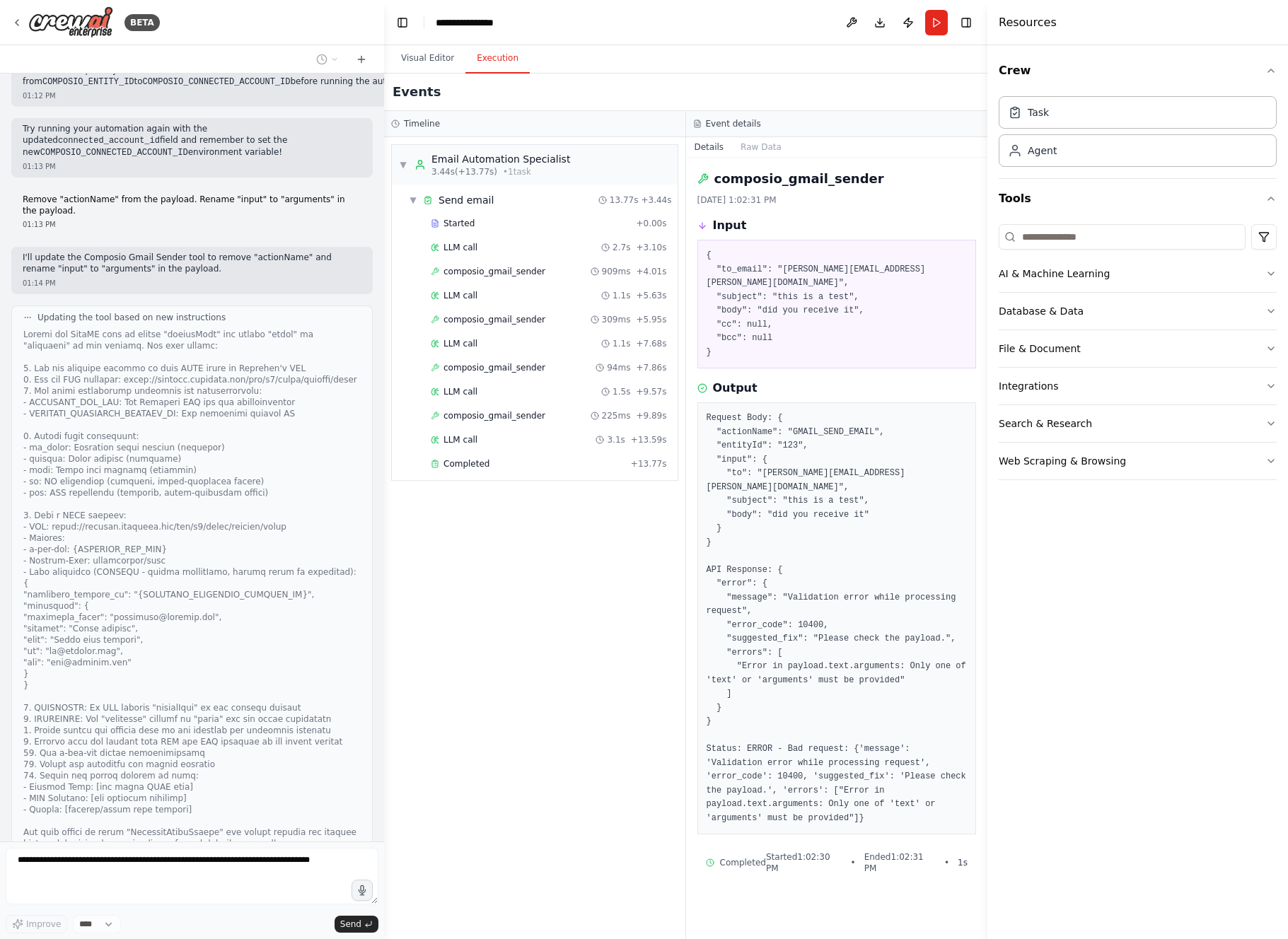
scroll to position [12626, 0]
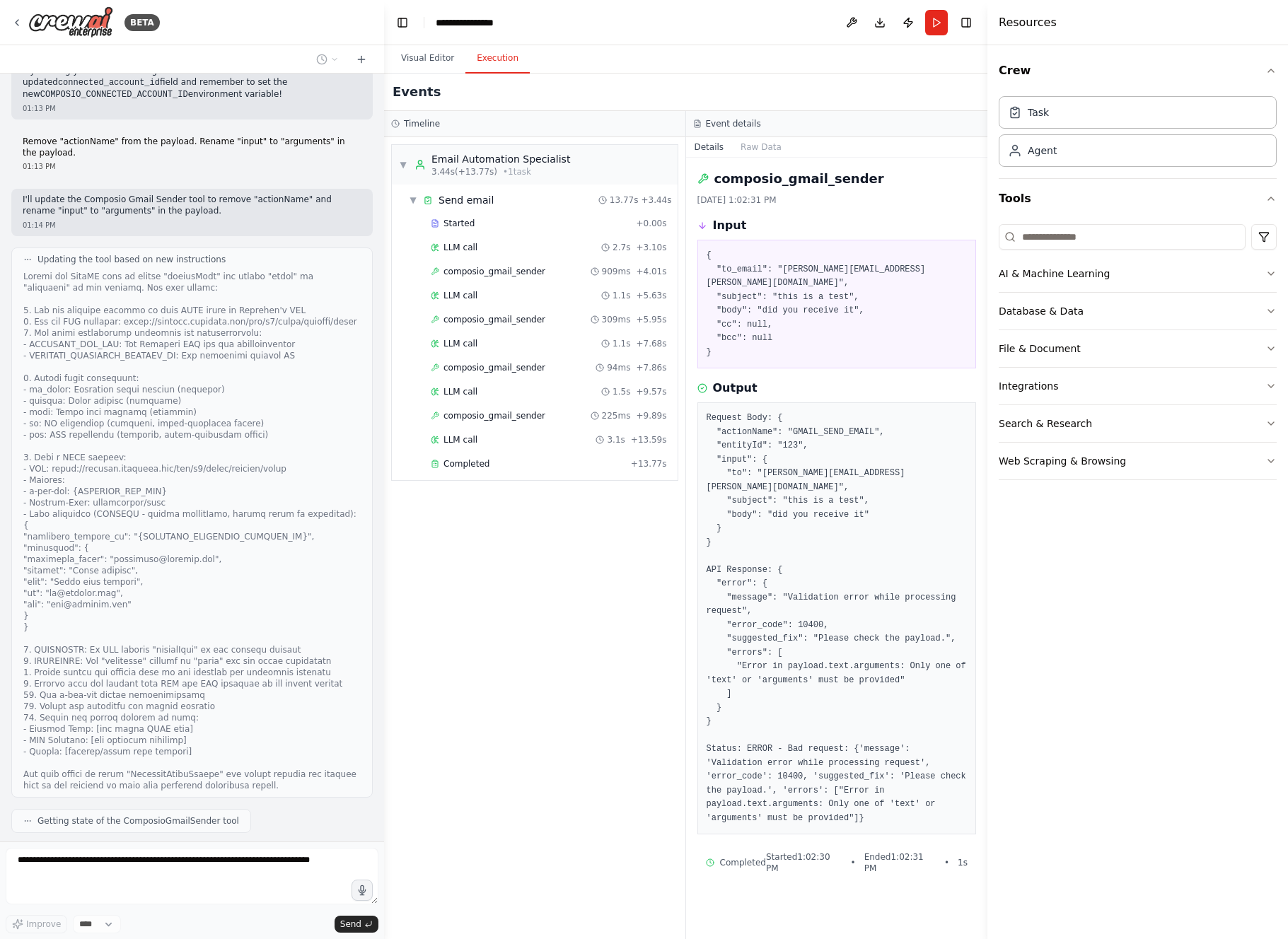
click at [117, 867] on button "View New Code" at bounding box center [123, 876] width 66 height 17
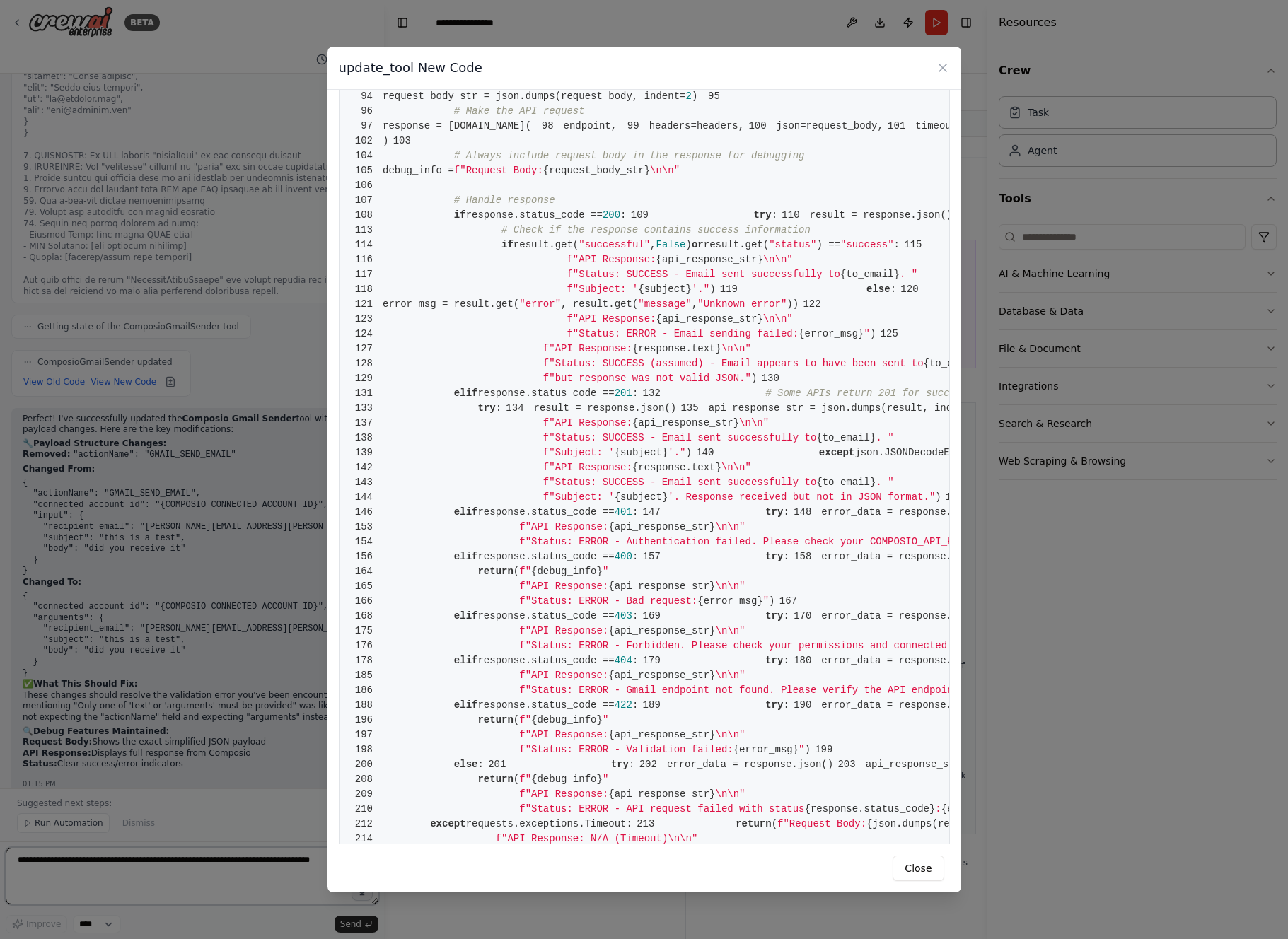
scroll to position [589, 0]
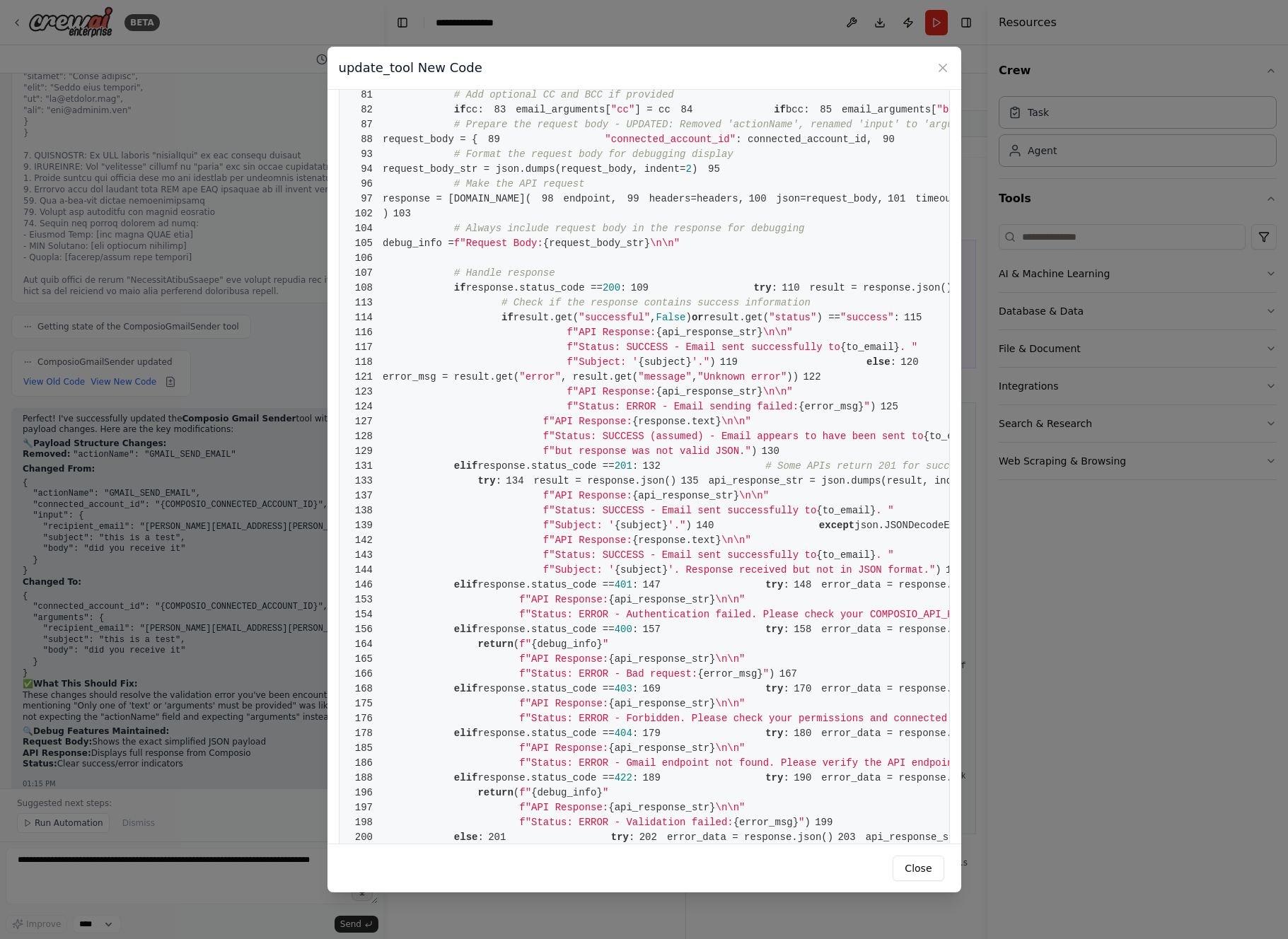
click at [922, 866] on button "Close" at bounding box center [918, 868] width 51 height 25
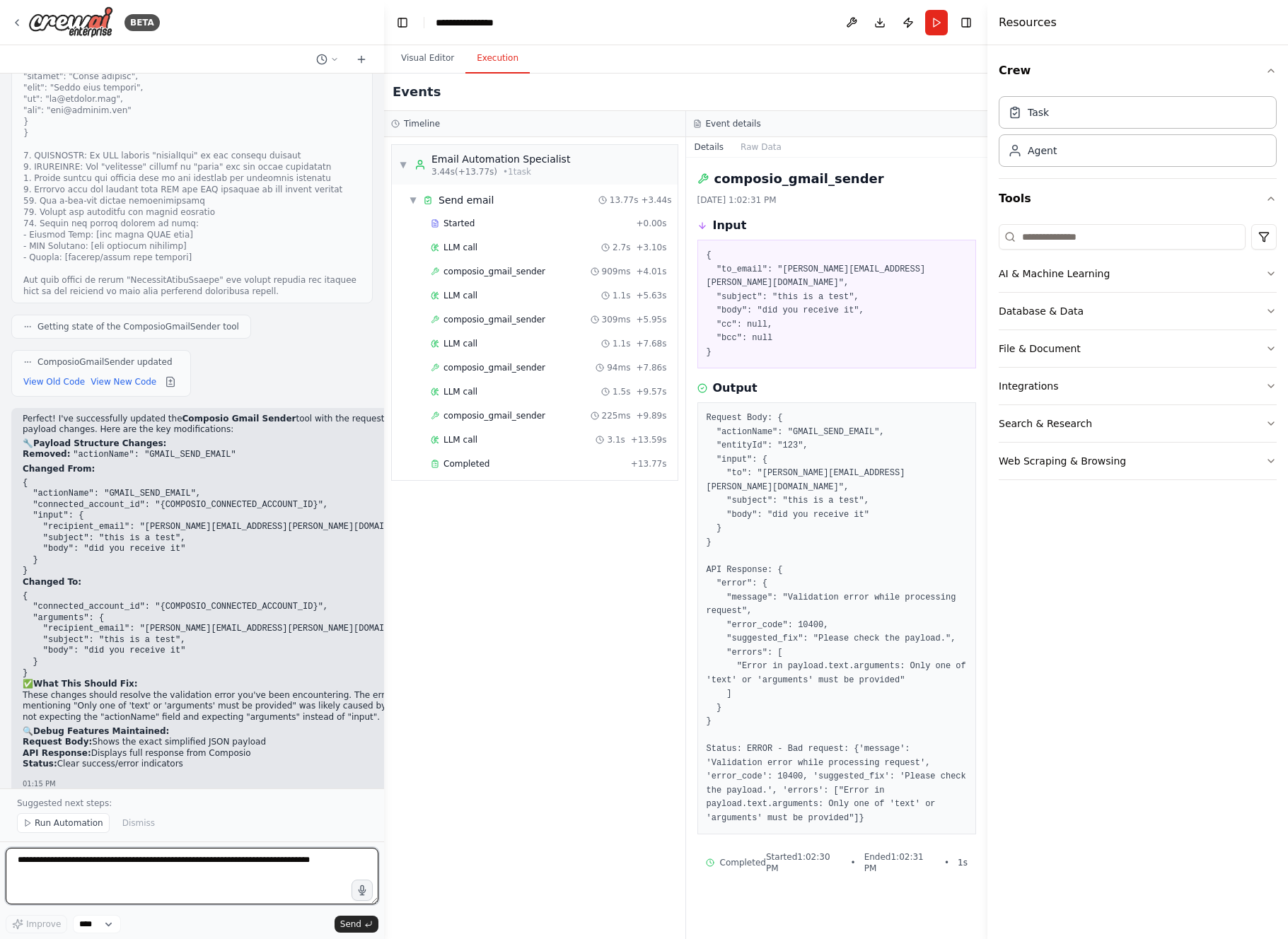
click at [280, 882] on textarea "**********" at bounding box center [192, 876] width 373 height 56
type textarea "**********"
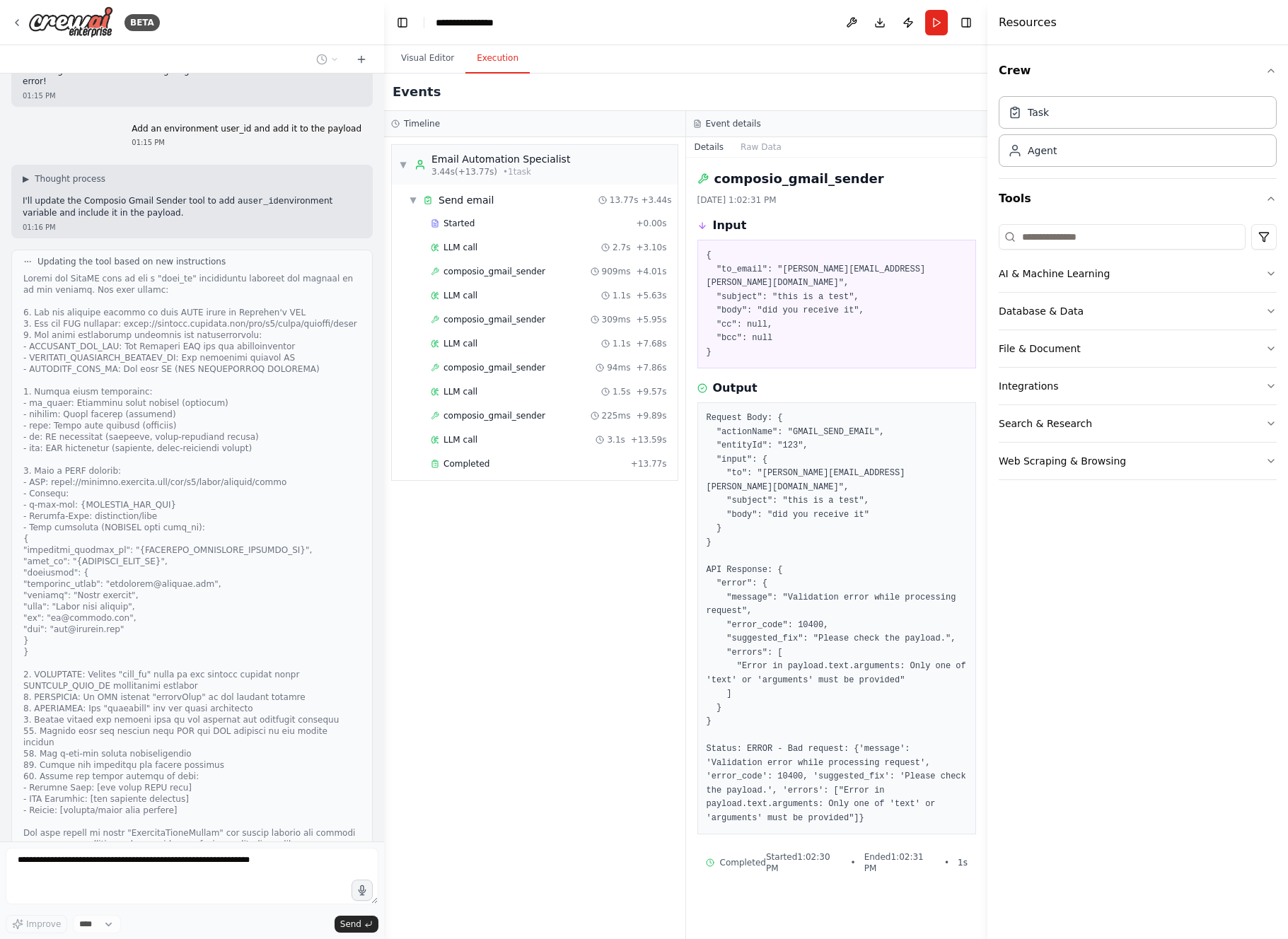
scroll to position [13936, 0]
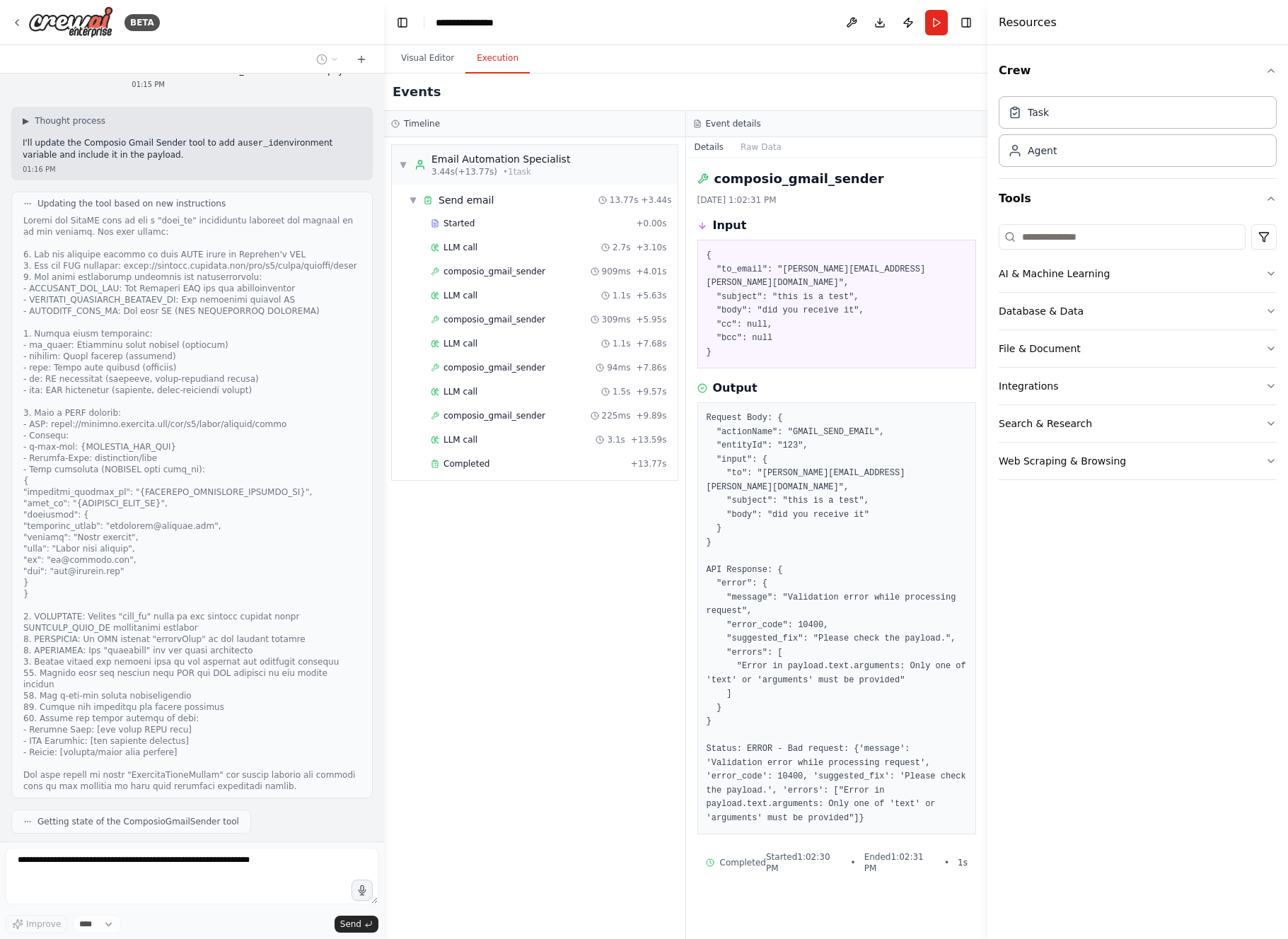
click at [125, 868] on button "View New Code" at bounding box center [123, 877] width 66 height 17
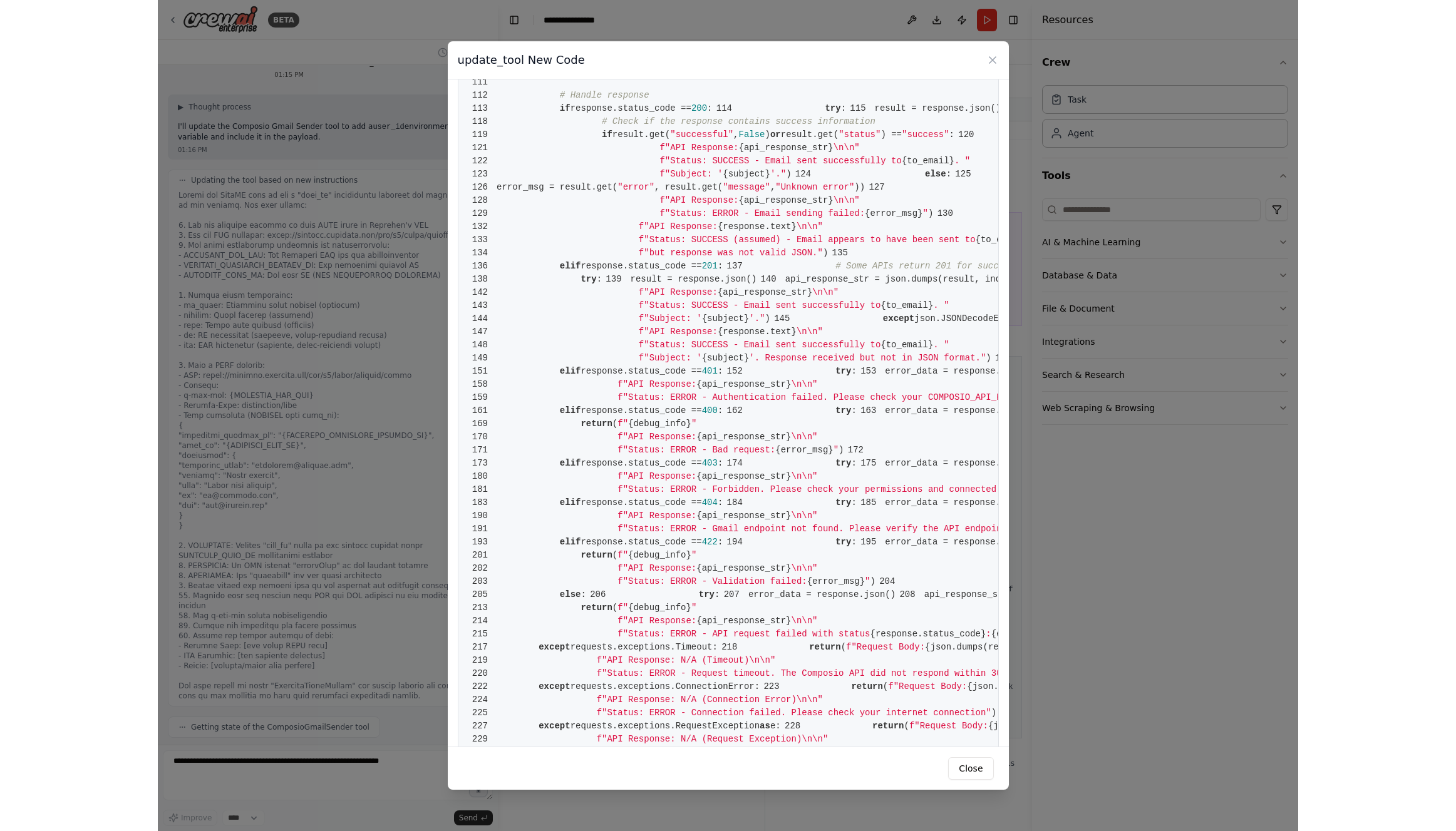
scroll to position [703, 0]
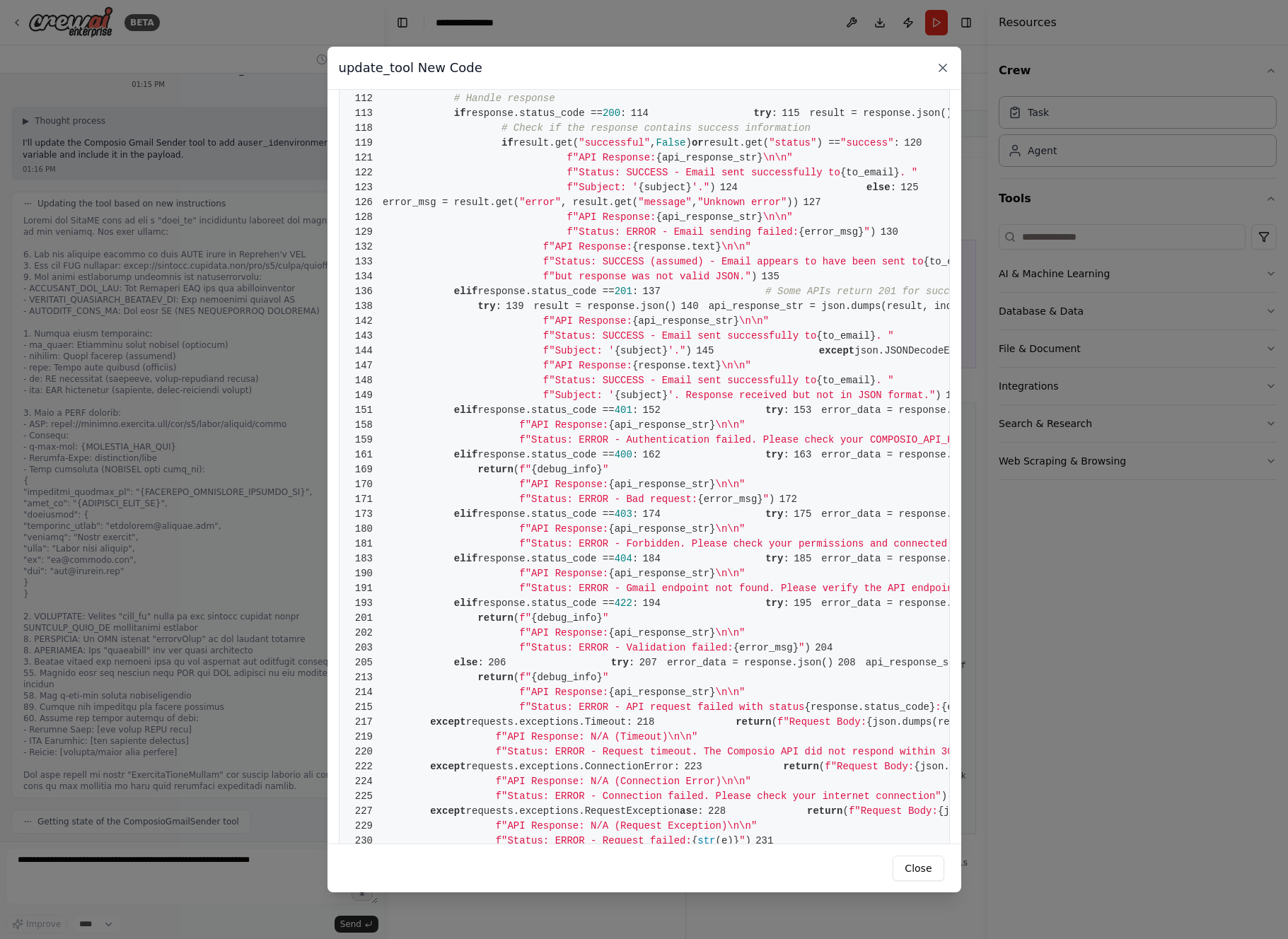
click at [941, 70] on icon at bounding box center [943, 68] width 7 height 7
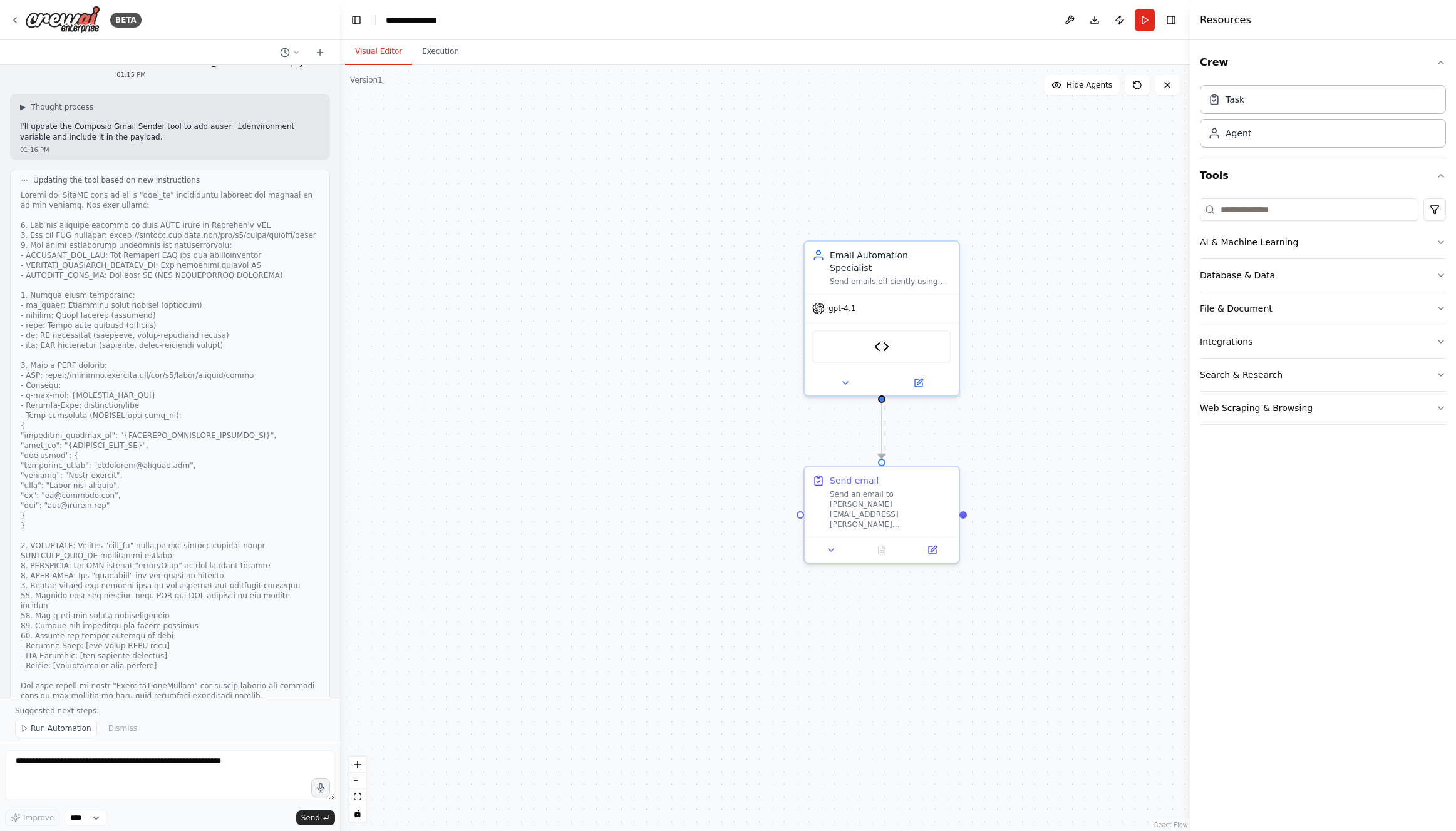
click at [370, 50] on button "Visual Editor" at bounding box center [378, 51] width 67 height 26
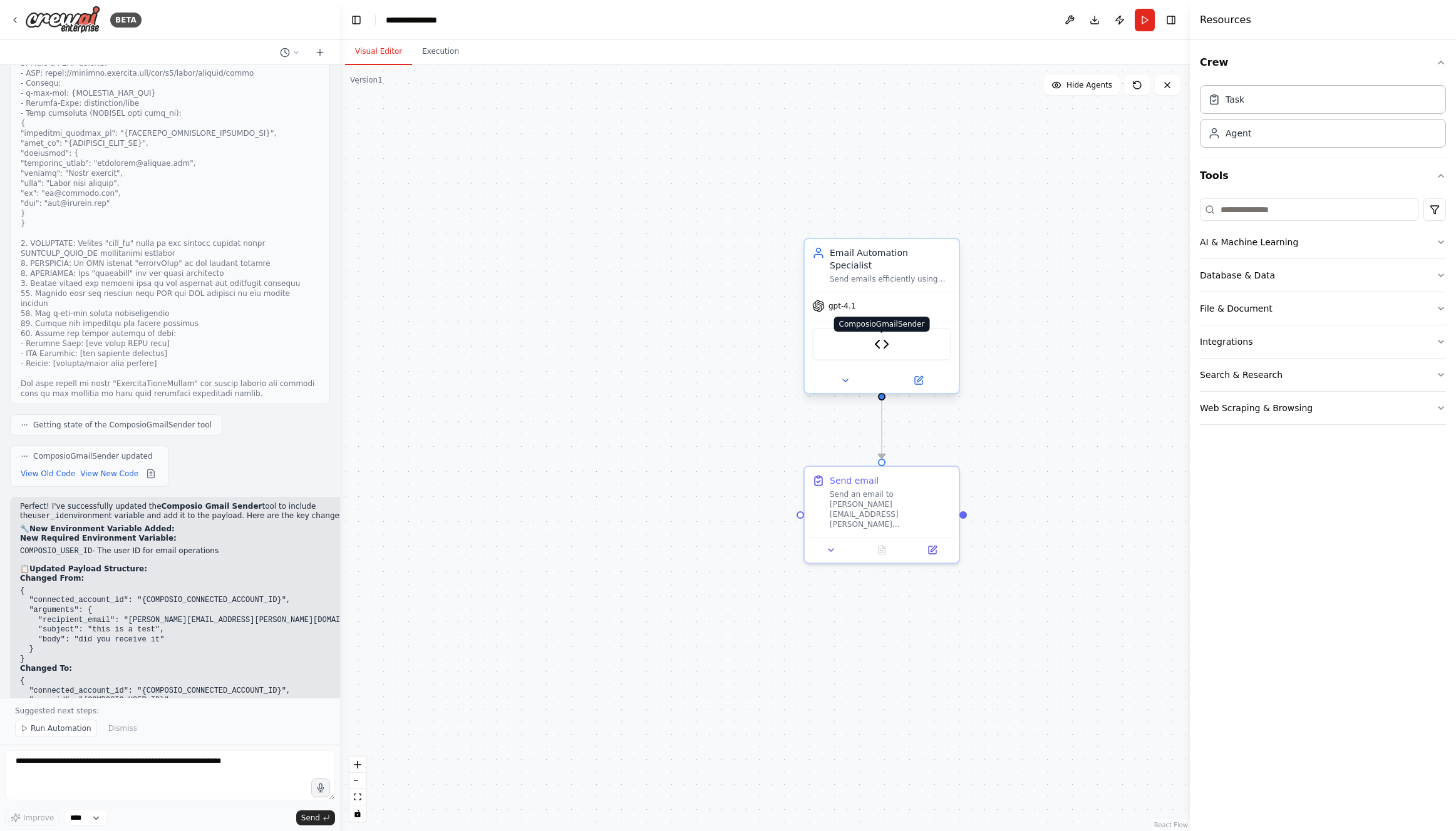
click at [875, 337] on img at bounding box center [881, 344] width 15 height 15
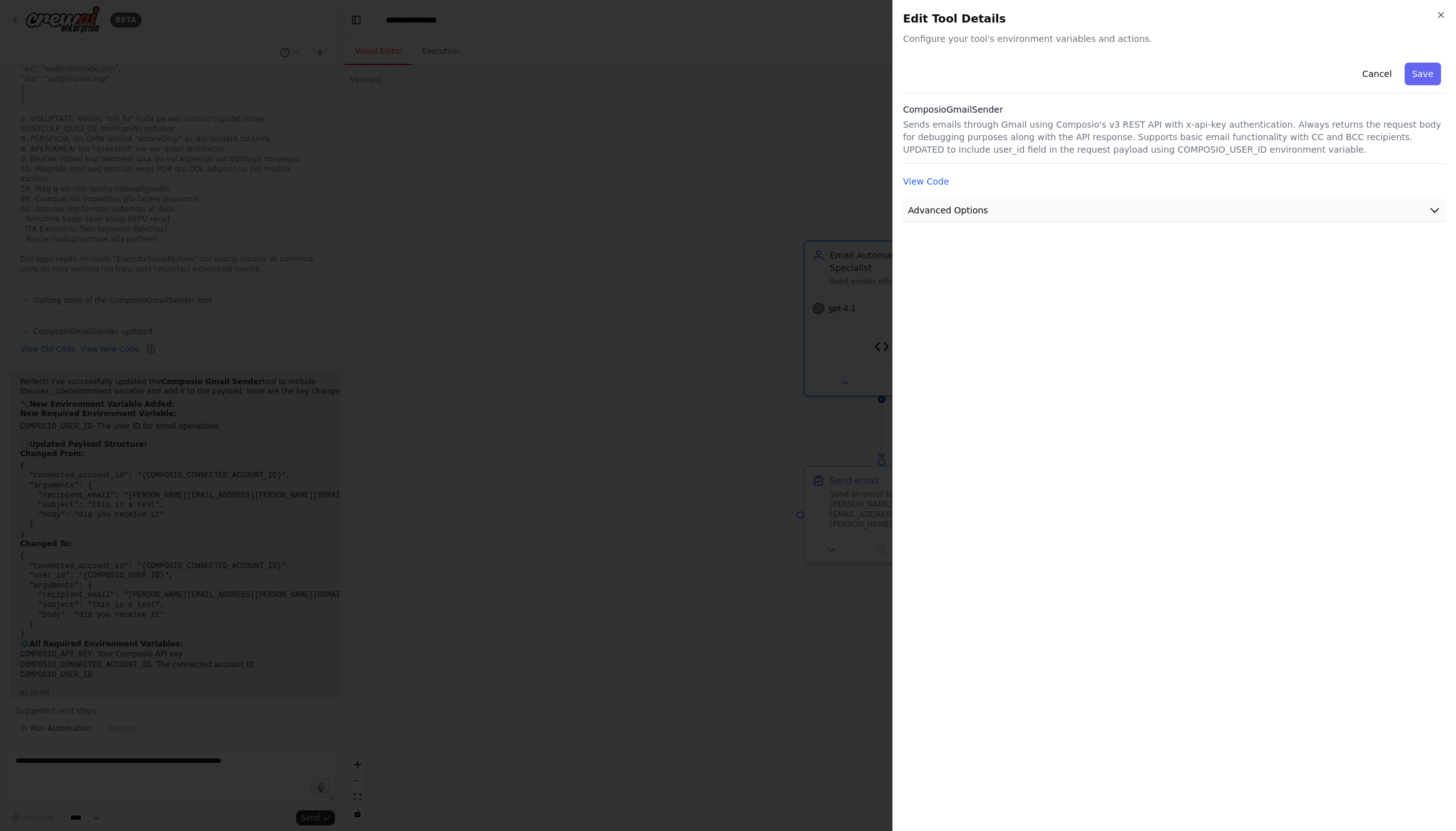
click at [992, 201] on button "Advanced Options" at bounding box center [1174, 210] width 543 height 23
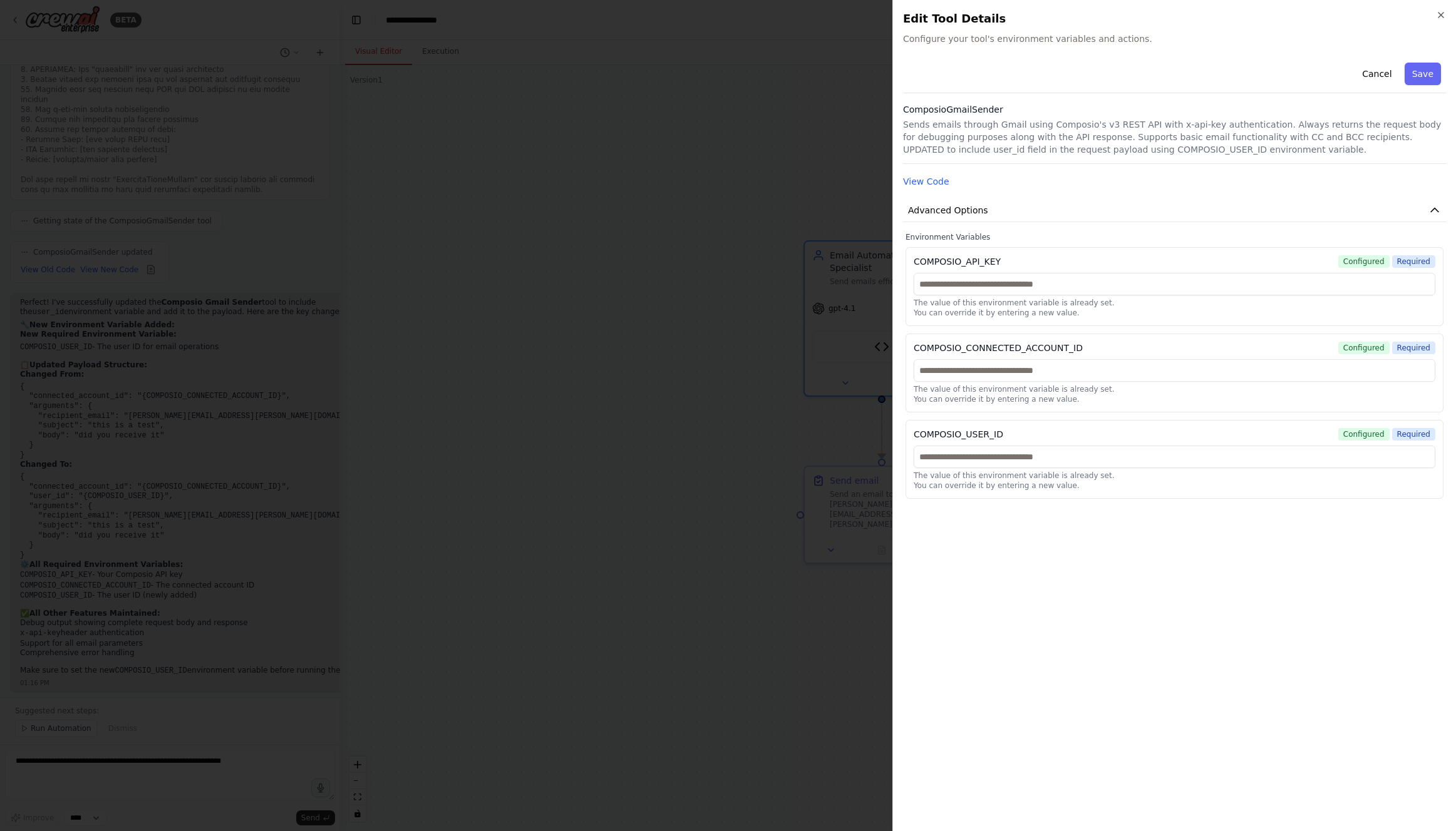
scroll to position [12840, 0]
click at [997, 462] on input "text" at bounding box center [1175, 457] width 522 height 22
type input "***"
click at [1421, 74] on button "Save" at bounding box center [1422, 74] width 36 height 22
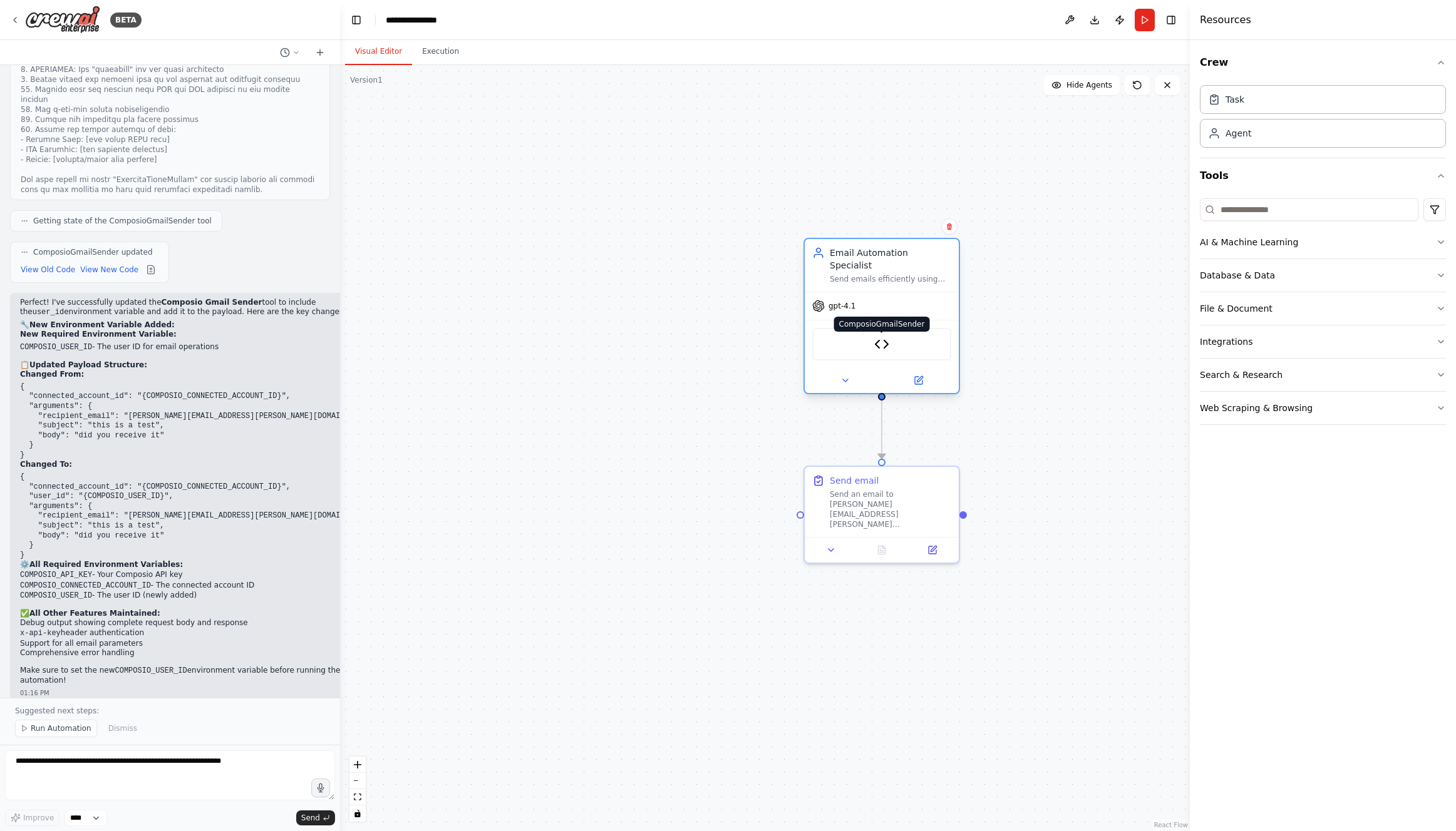
click at [876, 337] on img at bounding box center [881, 344] width 15 height 15
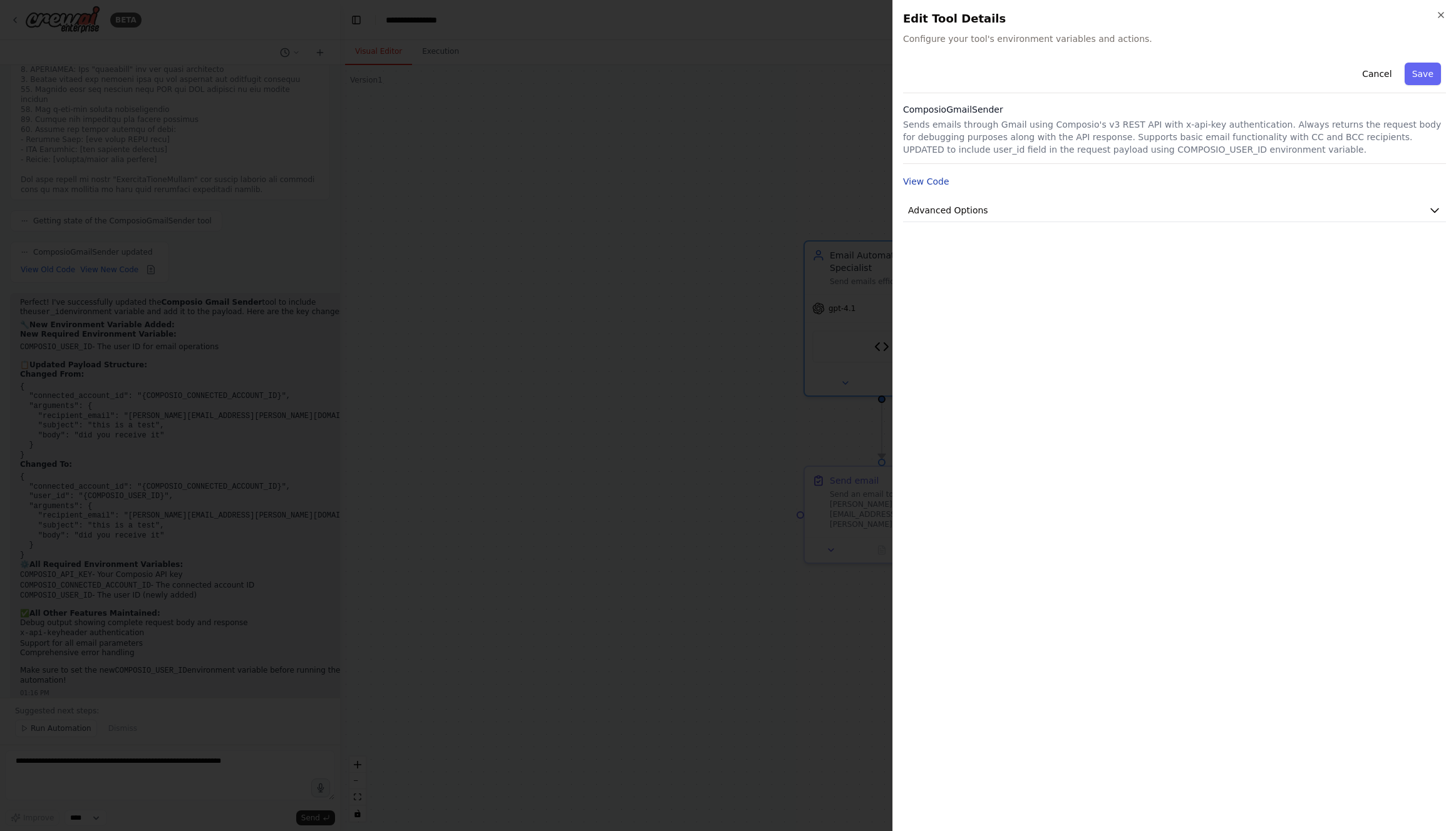
click at [933, 178] on button "View Code" at bounding box center [926, 182] width 47 height 13
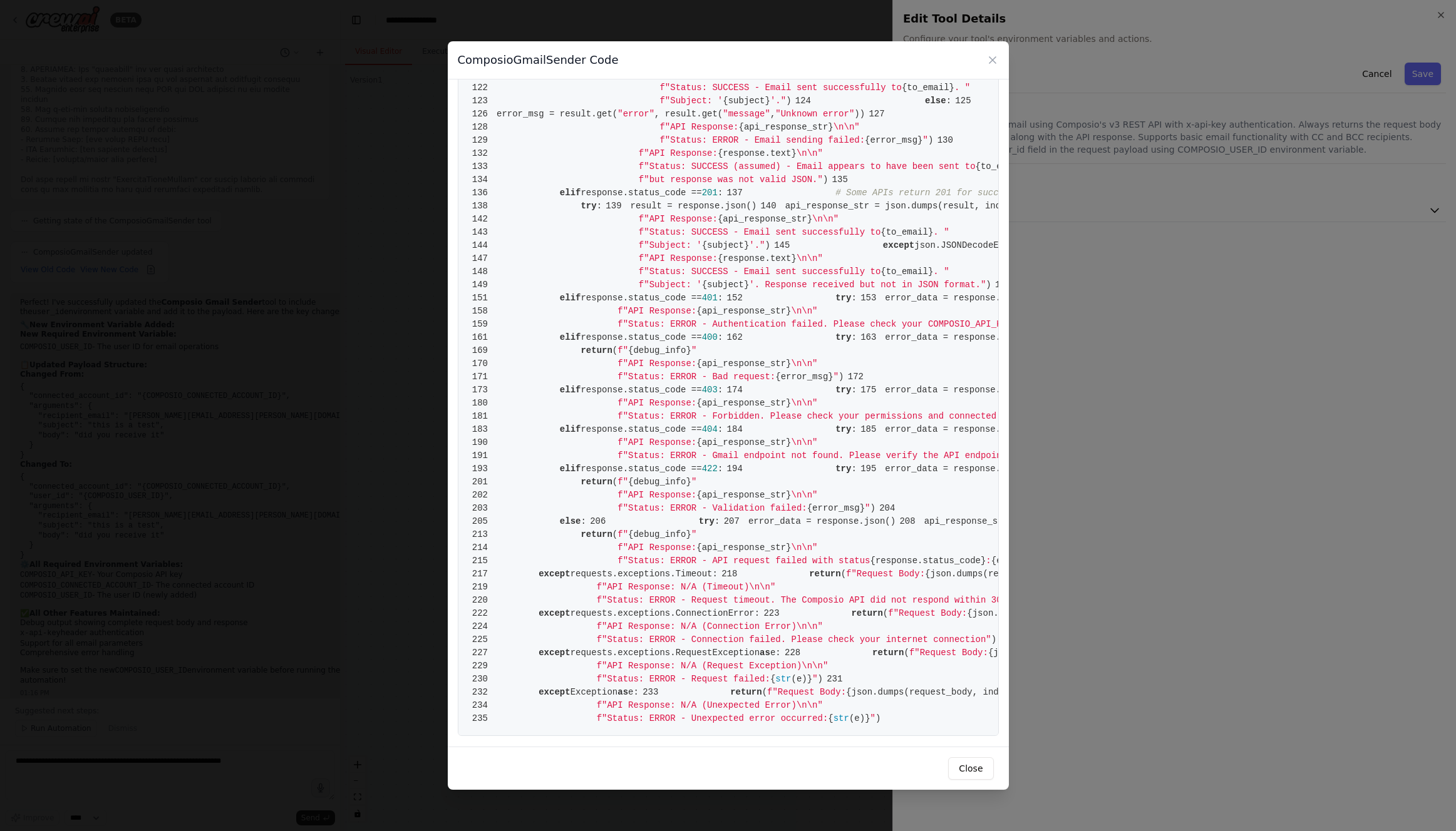
scroll to position [1296, 0]
click at [968, 765] on button "Close" at bounding box center [970, 768] width 45 height 22
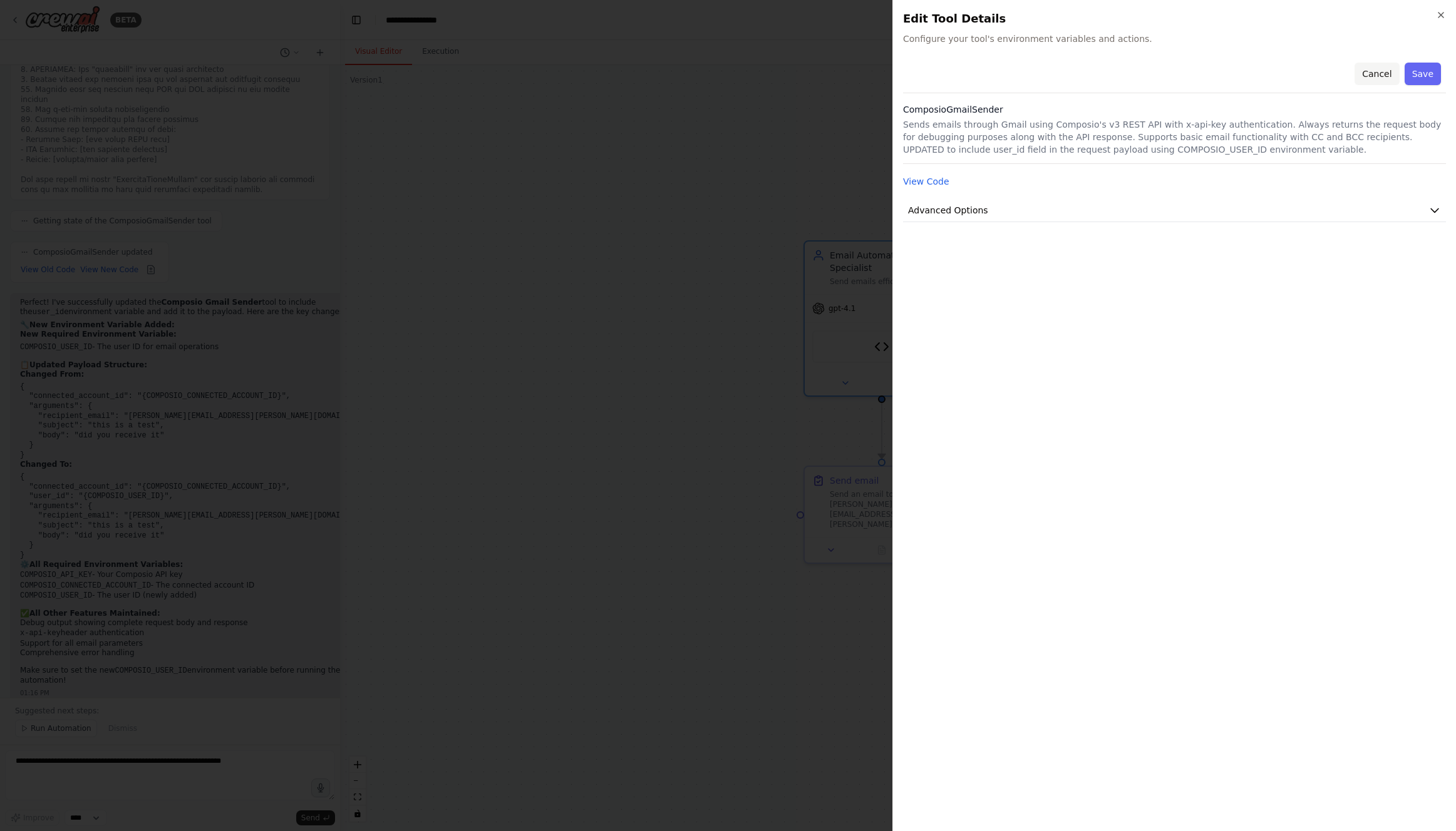
click at [1379, 67] on button "Cancel" at bounding box center [1376, 74] width 44 height 22
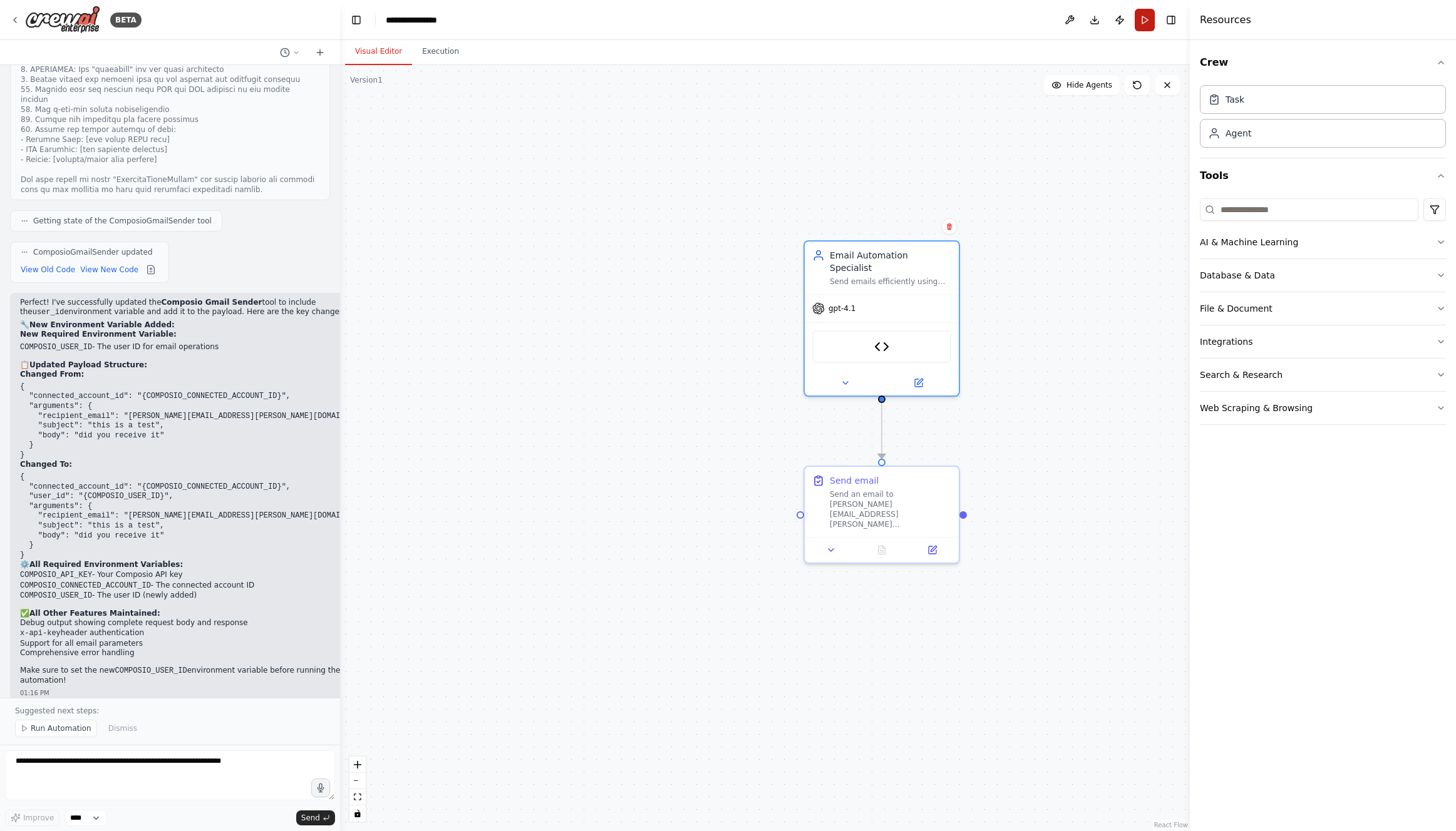
click at [1143, 20] on button "Run" at bounding box center [1144, 20] width 20 height 22
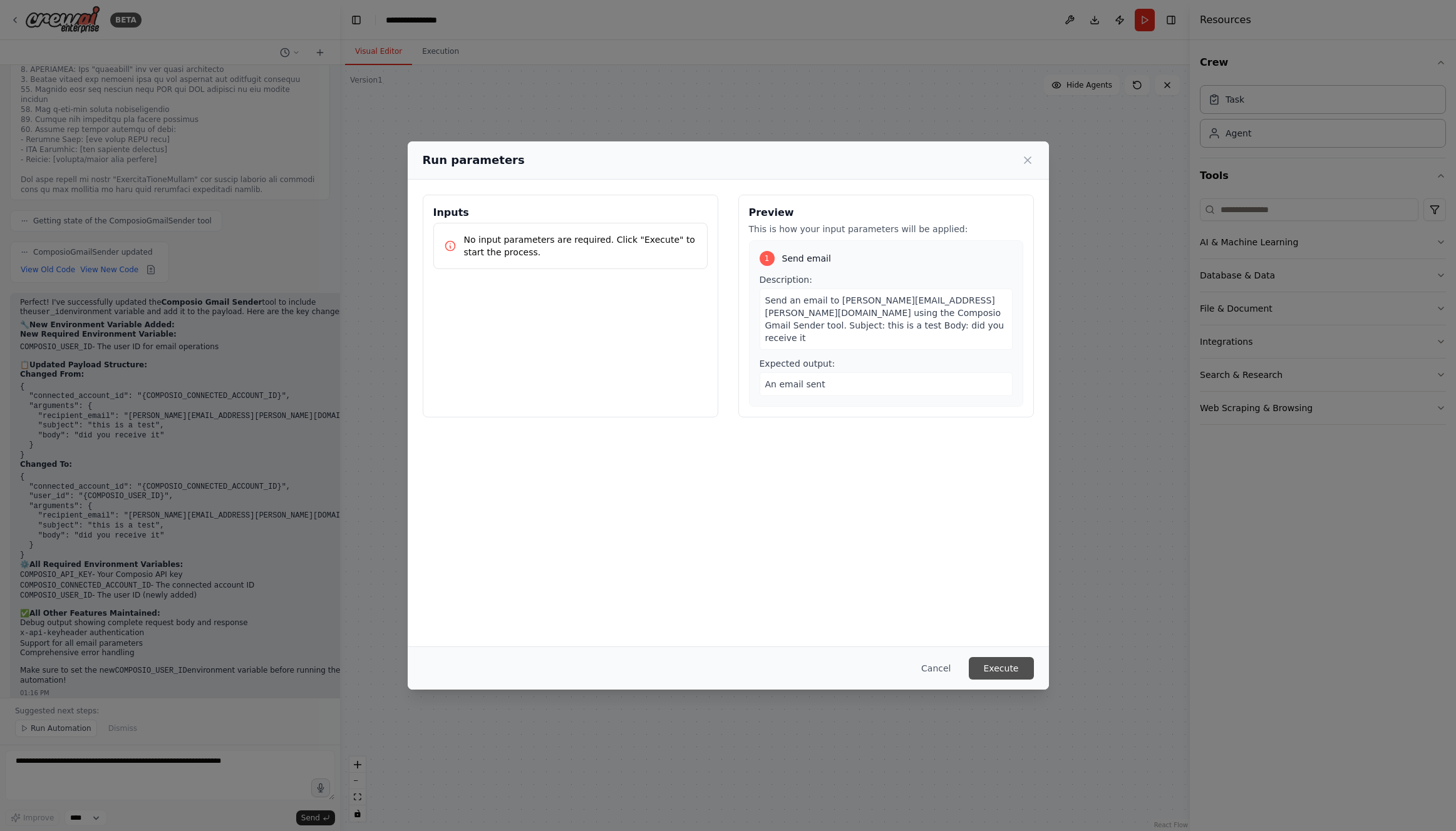
click at [992, 670] on button "Execute" at bounding box center [1001, 668] width 65 height 22
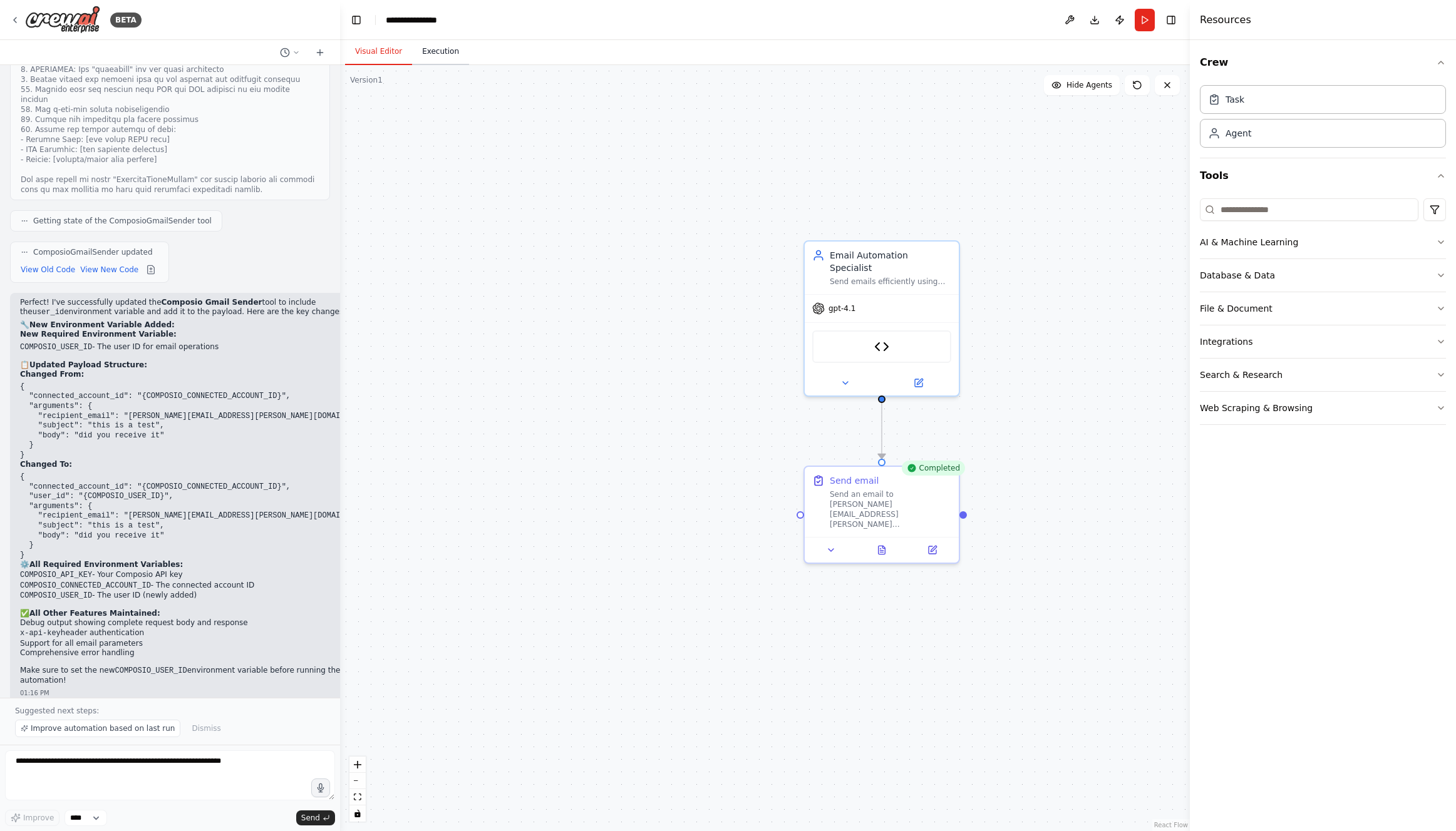
click at [439, 48] on button "Execution" at bounding box center [440, 51] width 57 height 26
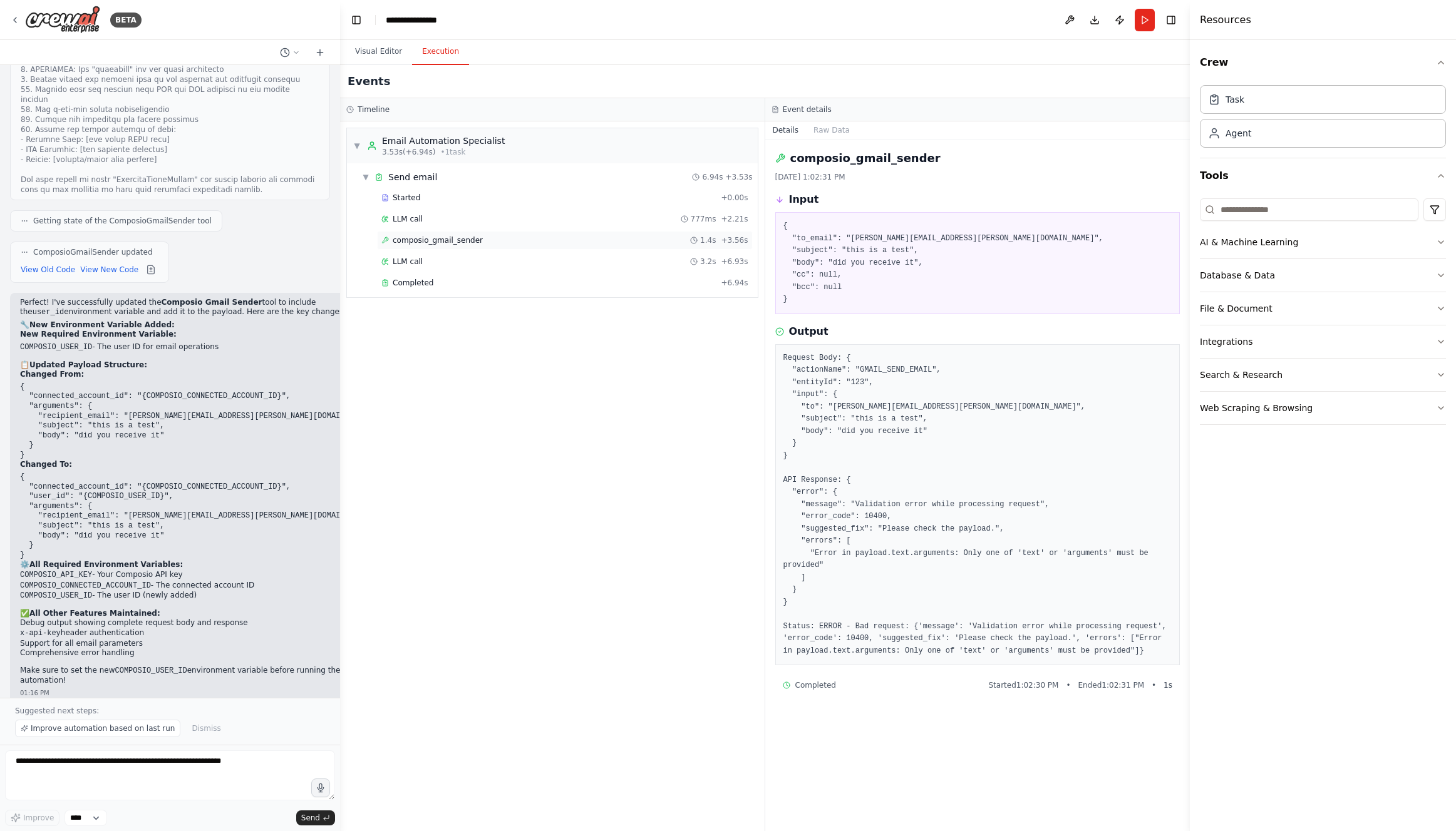
click at [422, 244] on span "composio_gmail_sender" at bounding box center [438, 240] width 90 height 10
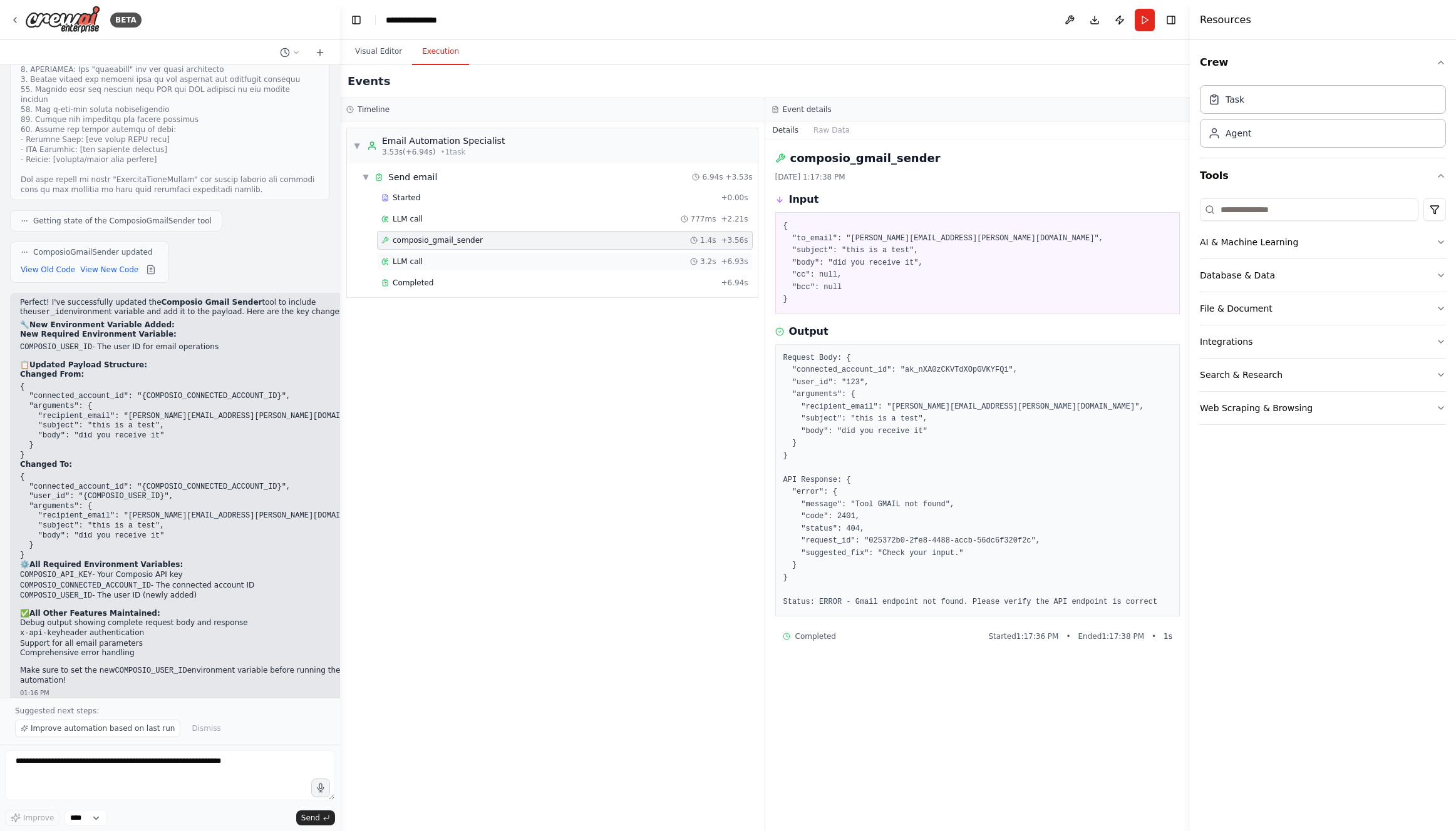
click at [433, 258] on div "LLM call 3.2s + 6.93s" at bounding box center [565, 261] width 367 height 10
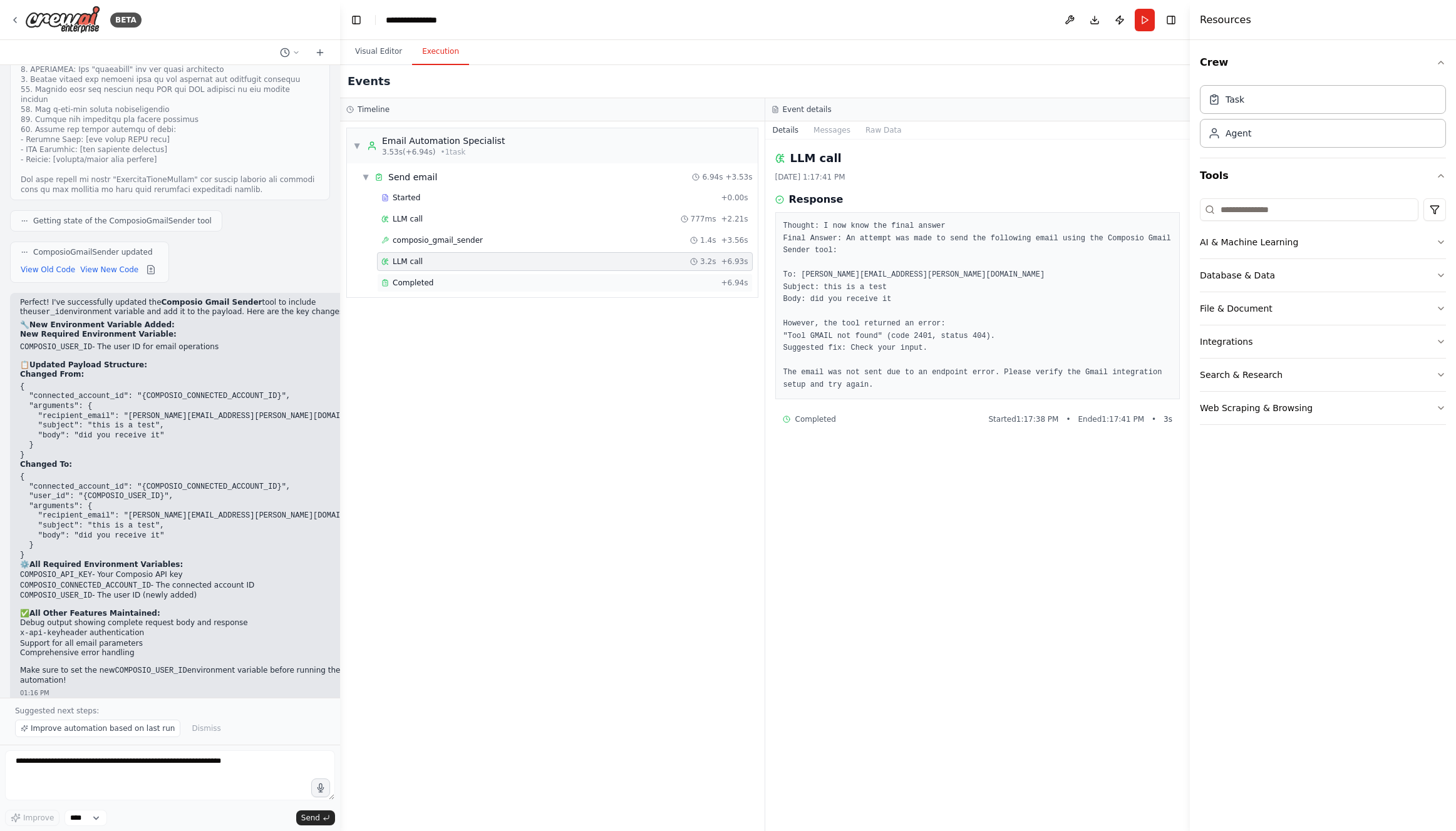
click at [444, 281] on div "Completed" at bounding box center [548, 283] width 334 height 10
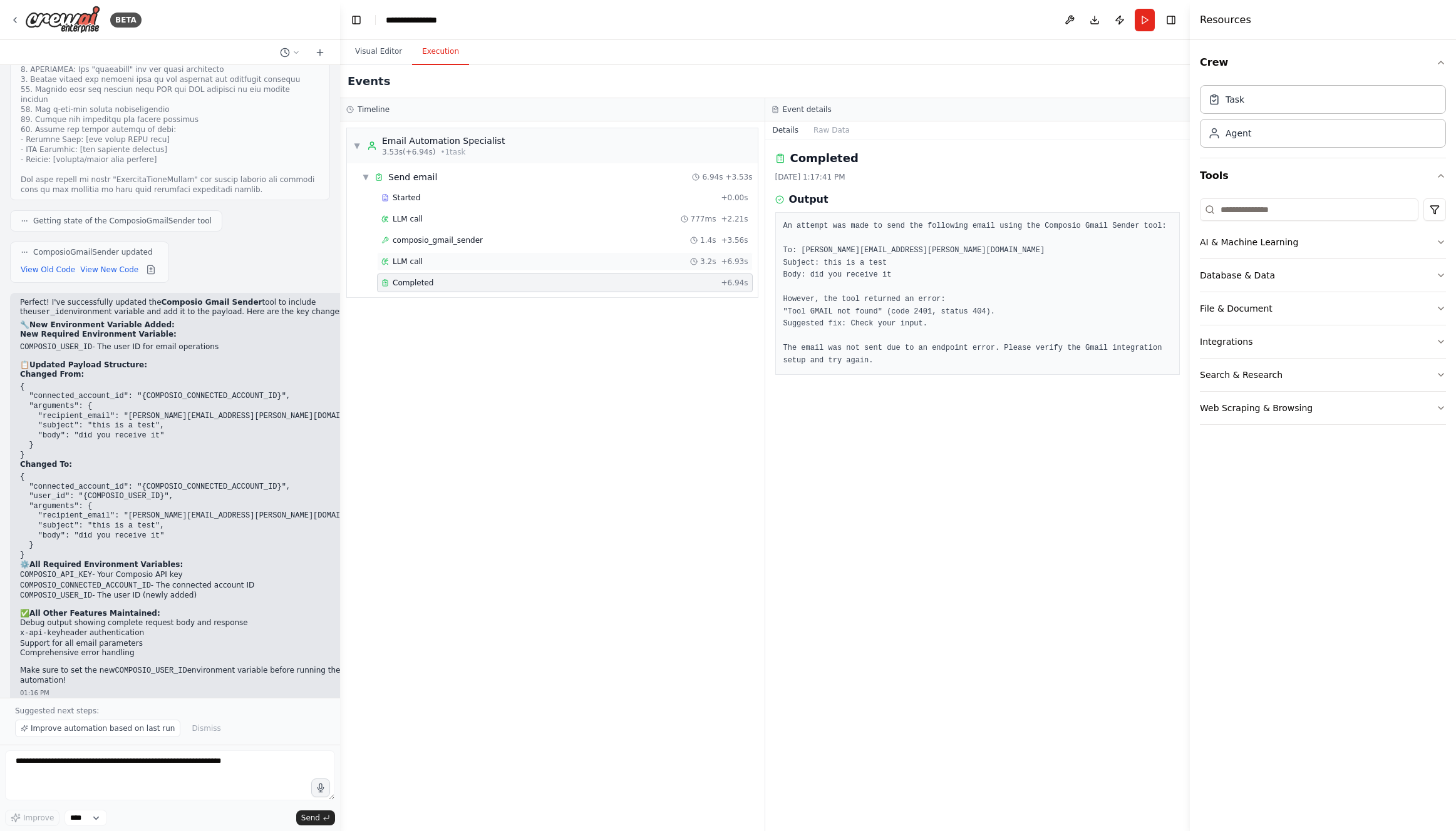
click at [445, 261] on div "LLM call 3.2s + 6.93s" at bounding box center [565, 261] width 367 height 10
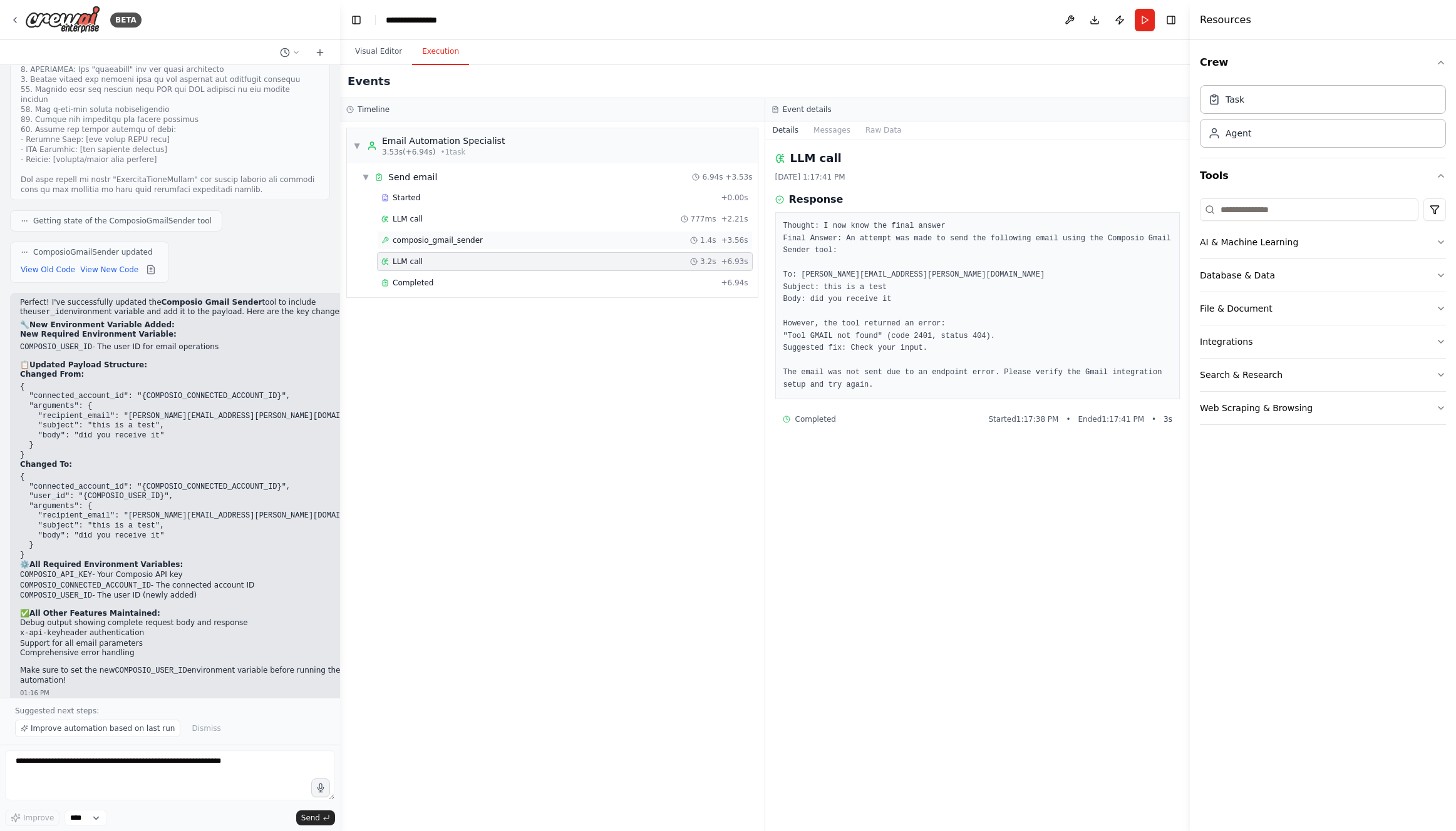
click at [447, 237] on span "composio_gmail_sender" at bounding box center [438, 240] width 90 height 10
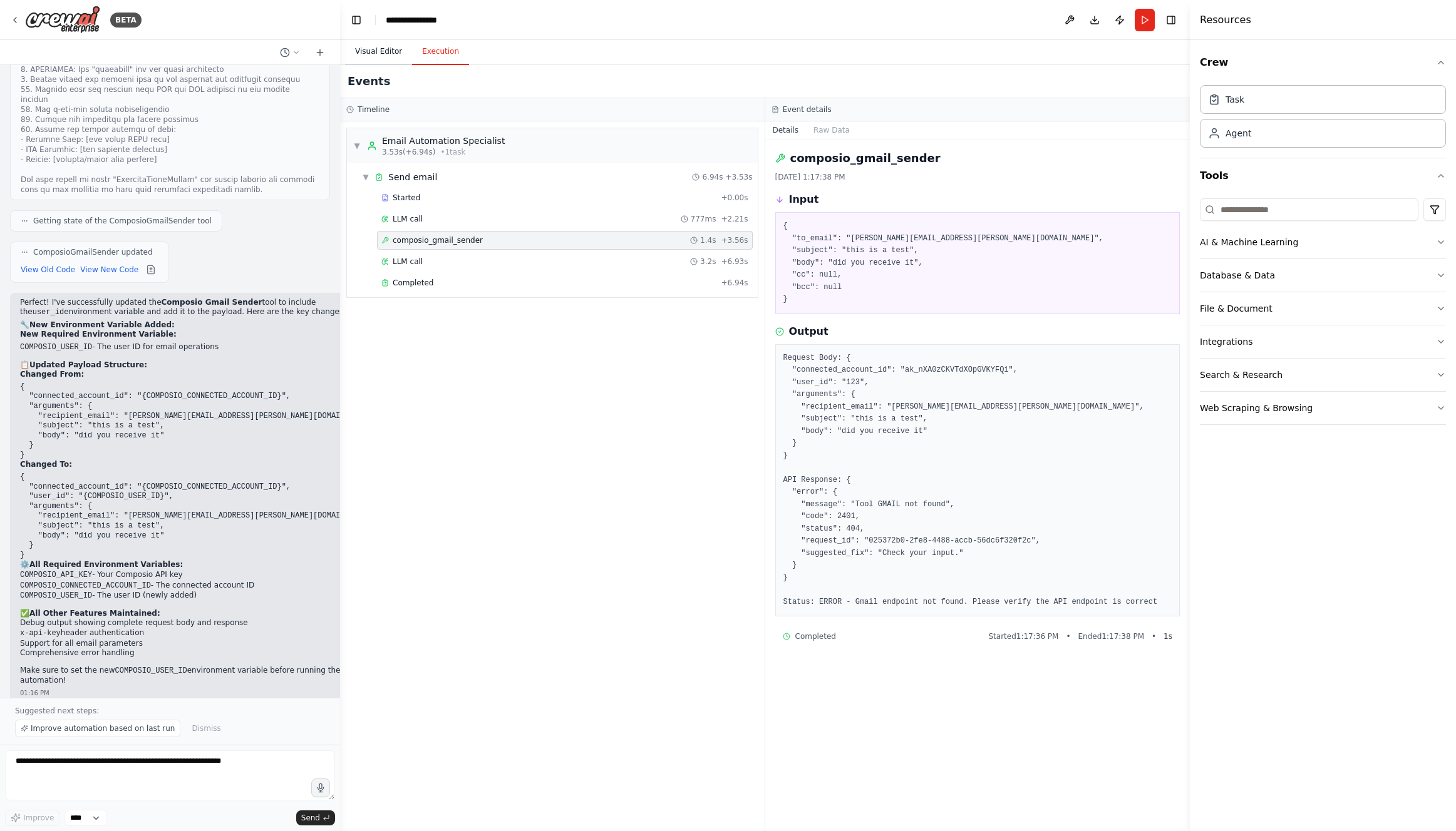
click at [386, 56] on button "Visual Editor" at bounding box center [378, 51] width 67 height 26
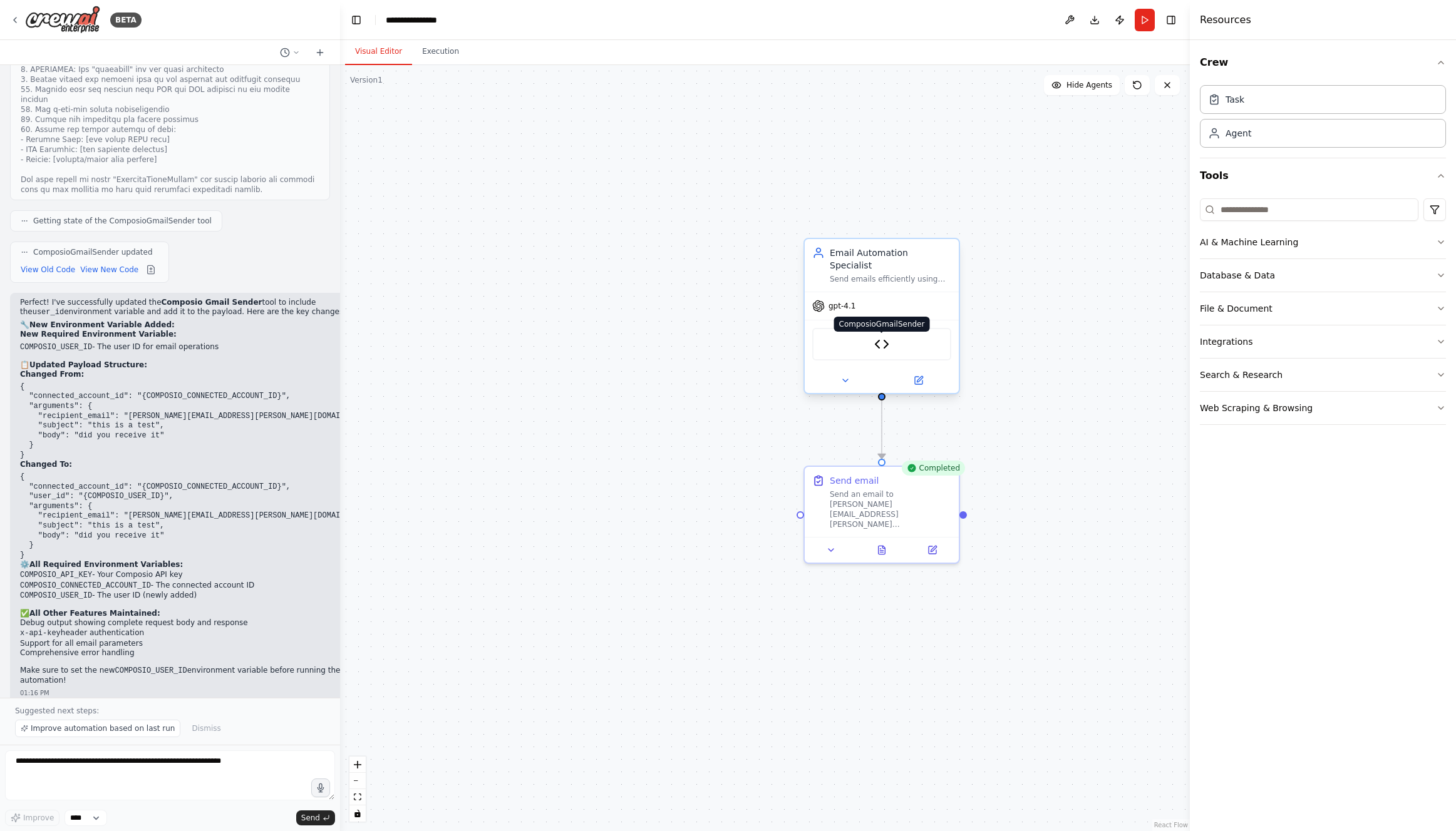
click at [888, 337] on img at bounding box center [881, 344] width 15 height 15
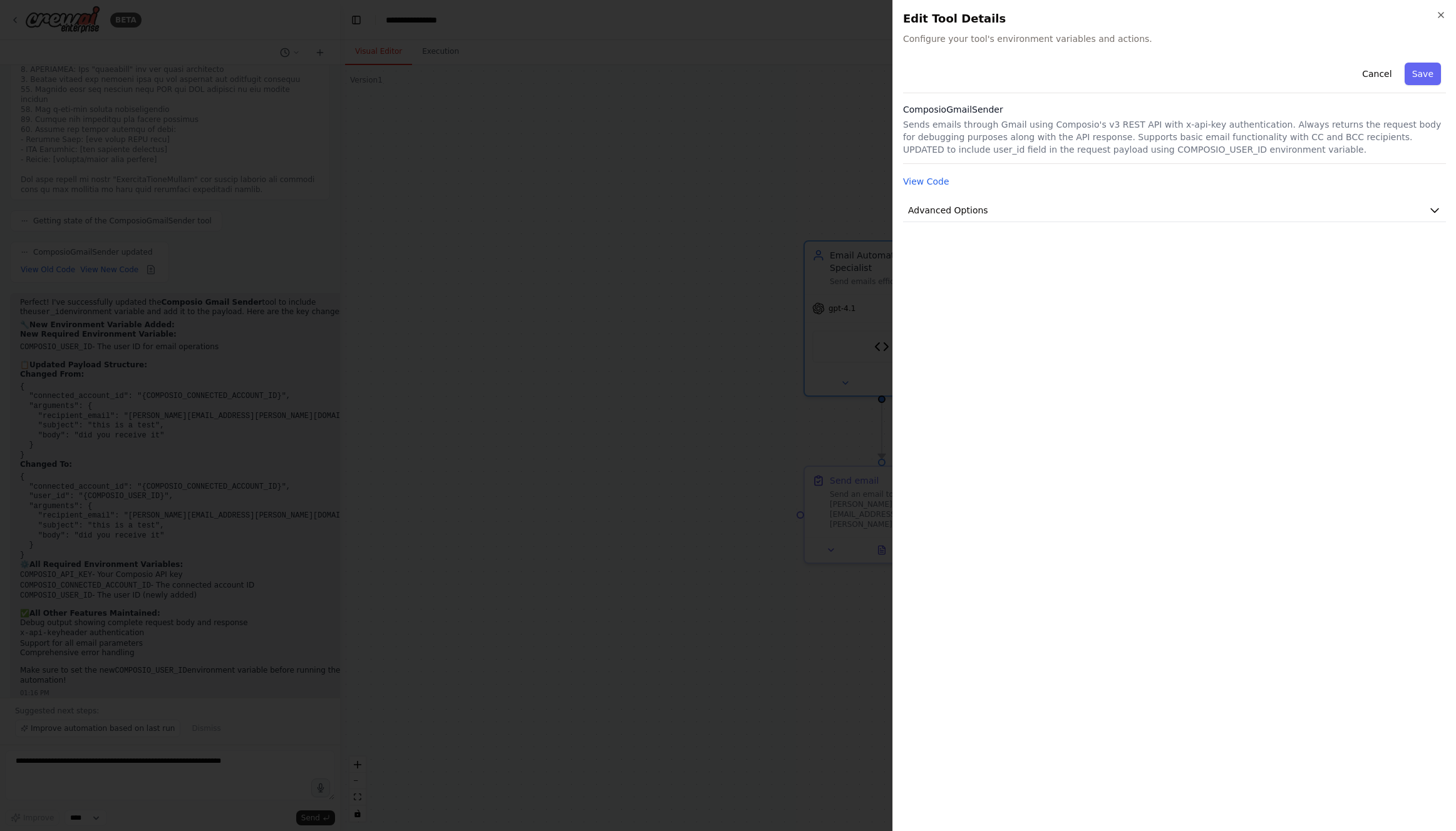
click at [921, 173] on div "Cancel Save ComposioGmailSender Sends emails through Gmail using Composio's v3 …" at bounding box center [1174, 139] width 543 height 164
click at [925, 184] on button "View Code" at bounding box center [926, 182] width 47 height 13
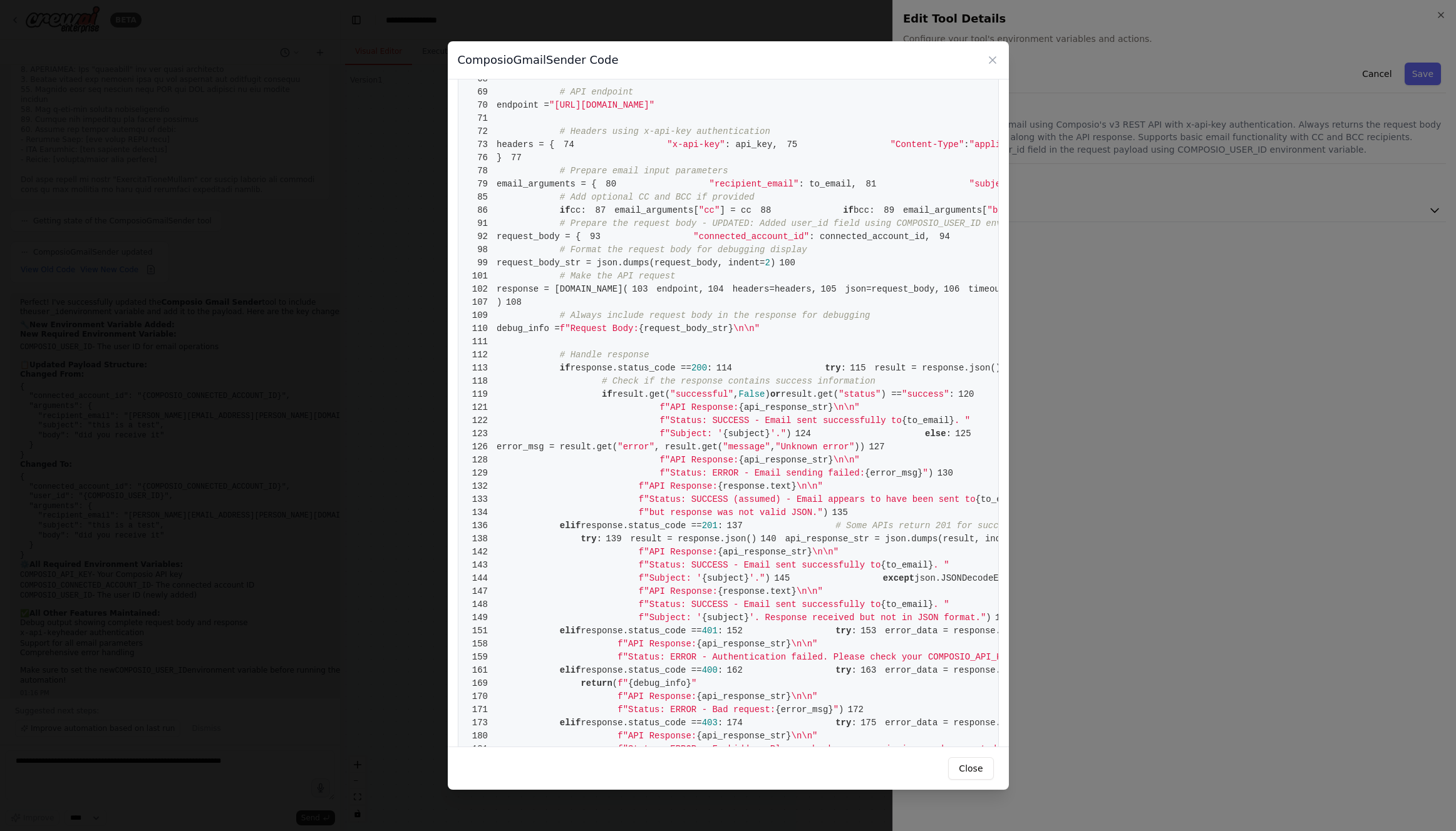
scroll to position [585, 0]
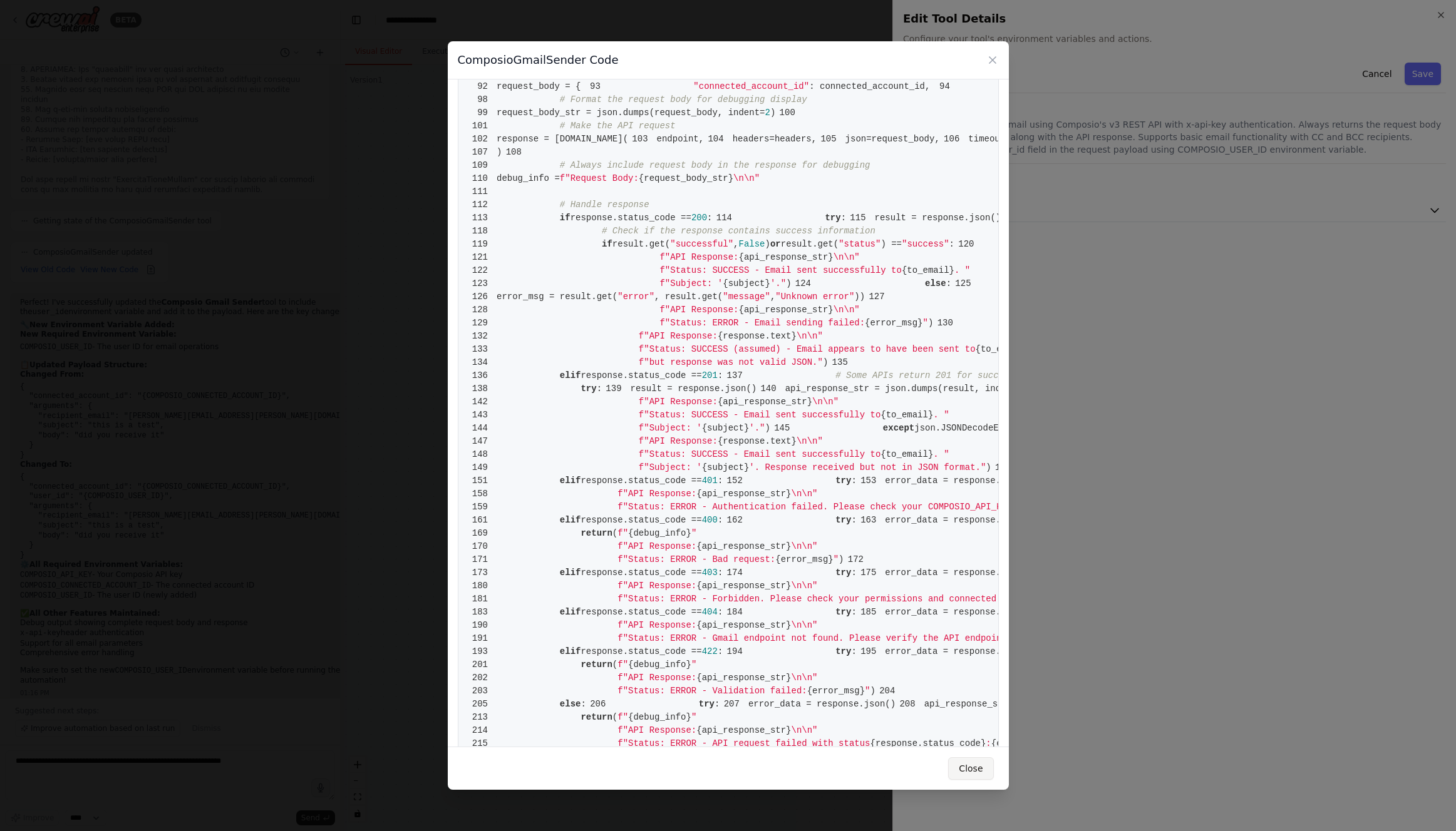
click at [969, 771] on button "Close" at bounding box center [970, 768] width 45 height 22
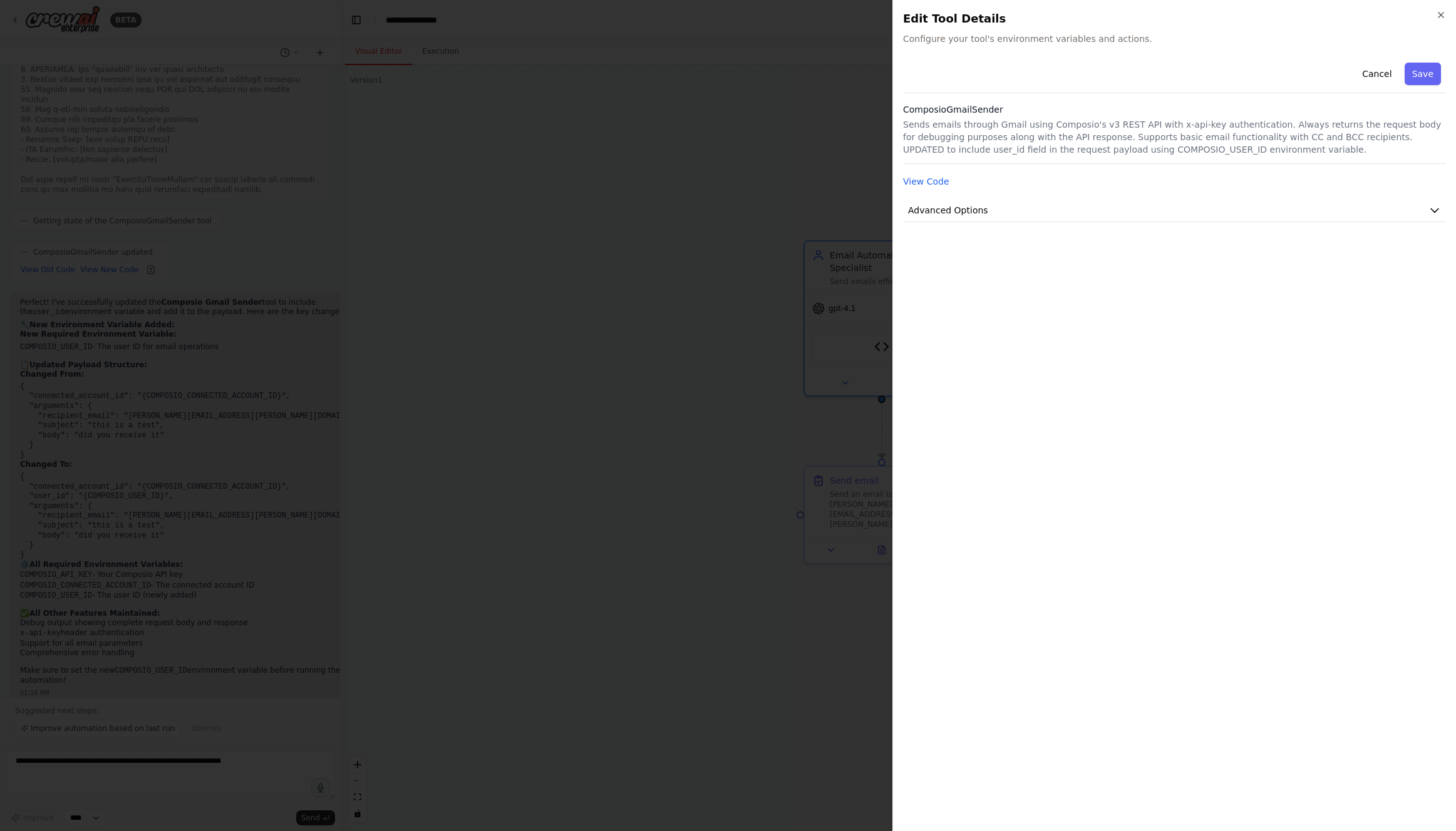
click at [932, 174] on div "View Code" at bounding box center [1174, 181] width 543 height 15
click at [932, 180] on button "View Code" at bounding box center [926, 182] width 47 height 13
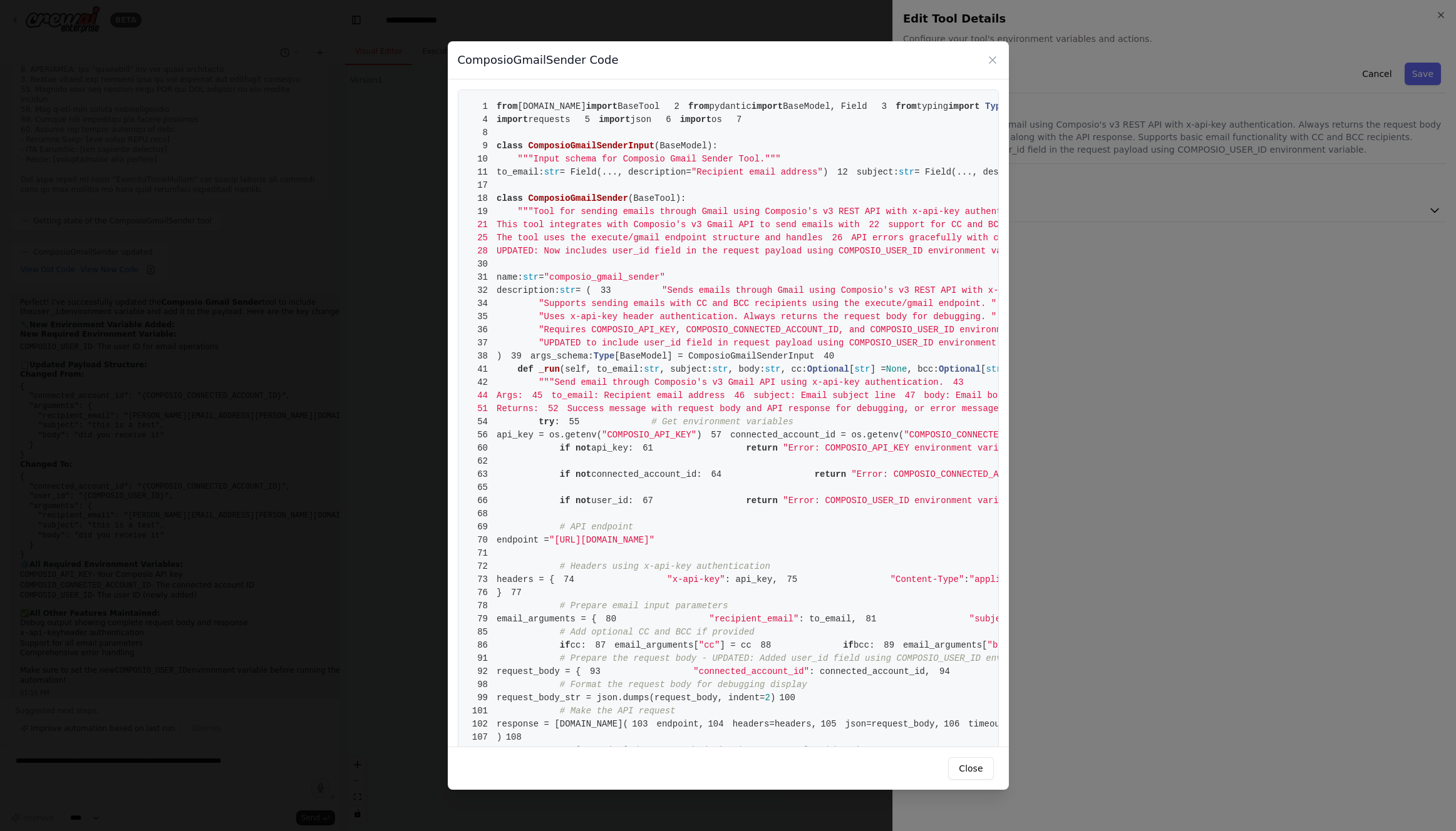
scroll to position [343, 0]
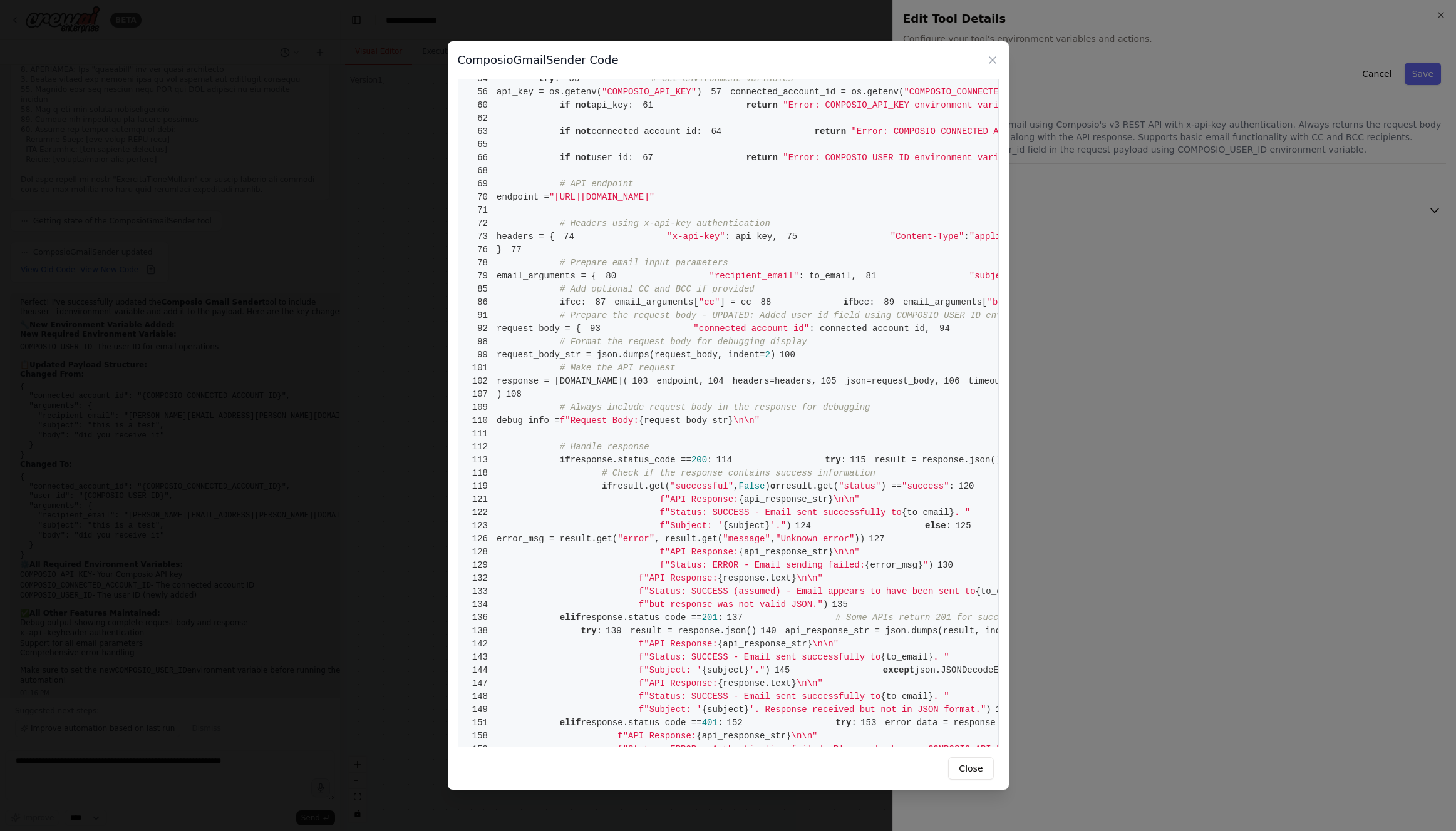
click at [972, 769] on button "Close" at bounding box center [970, 768] width 45 height 22
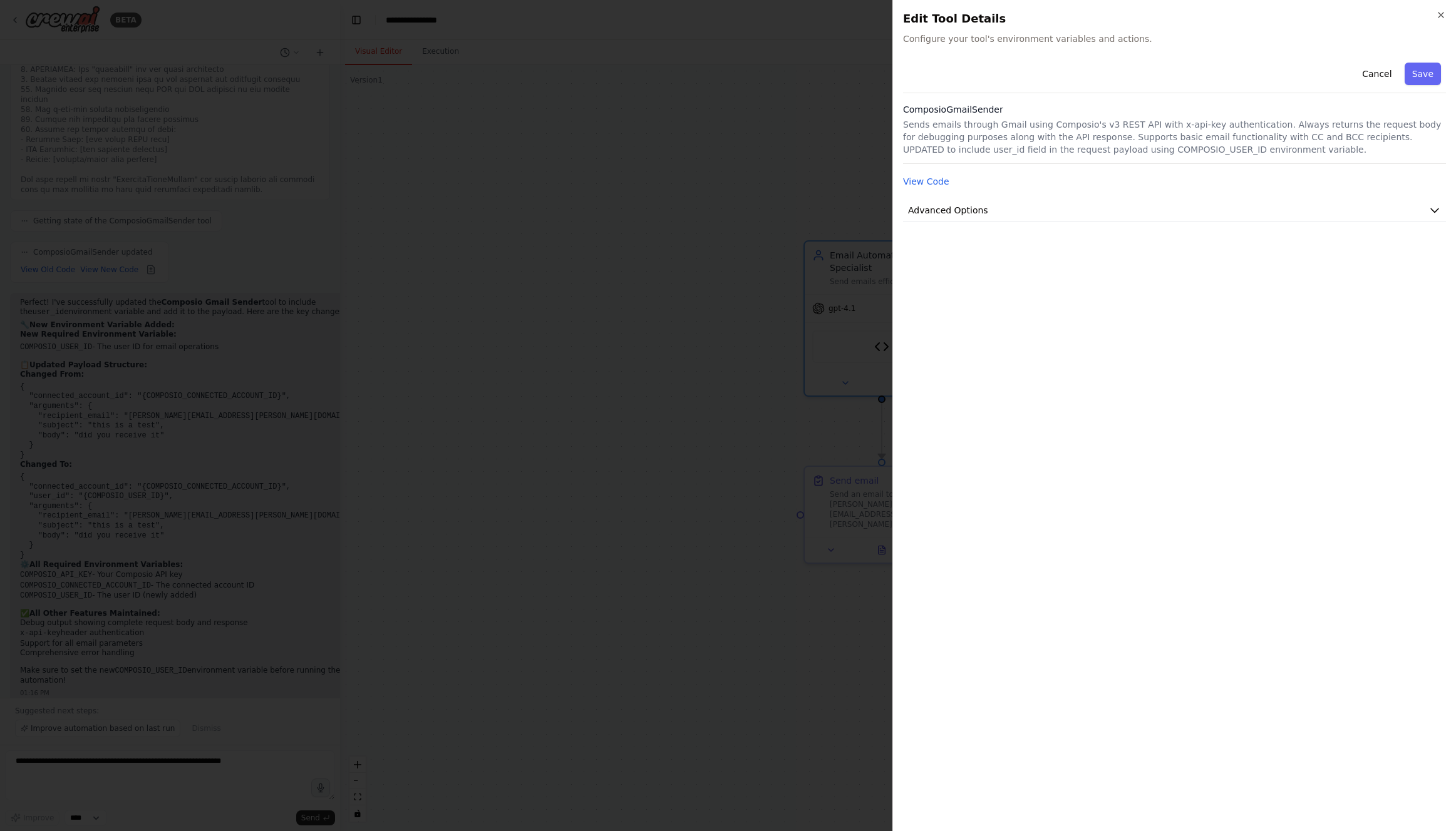
click at [216, 775] on div at bounding box center [728, 415] width 1456 height 831
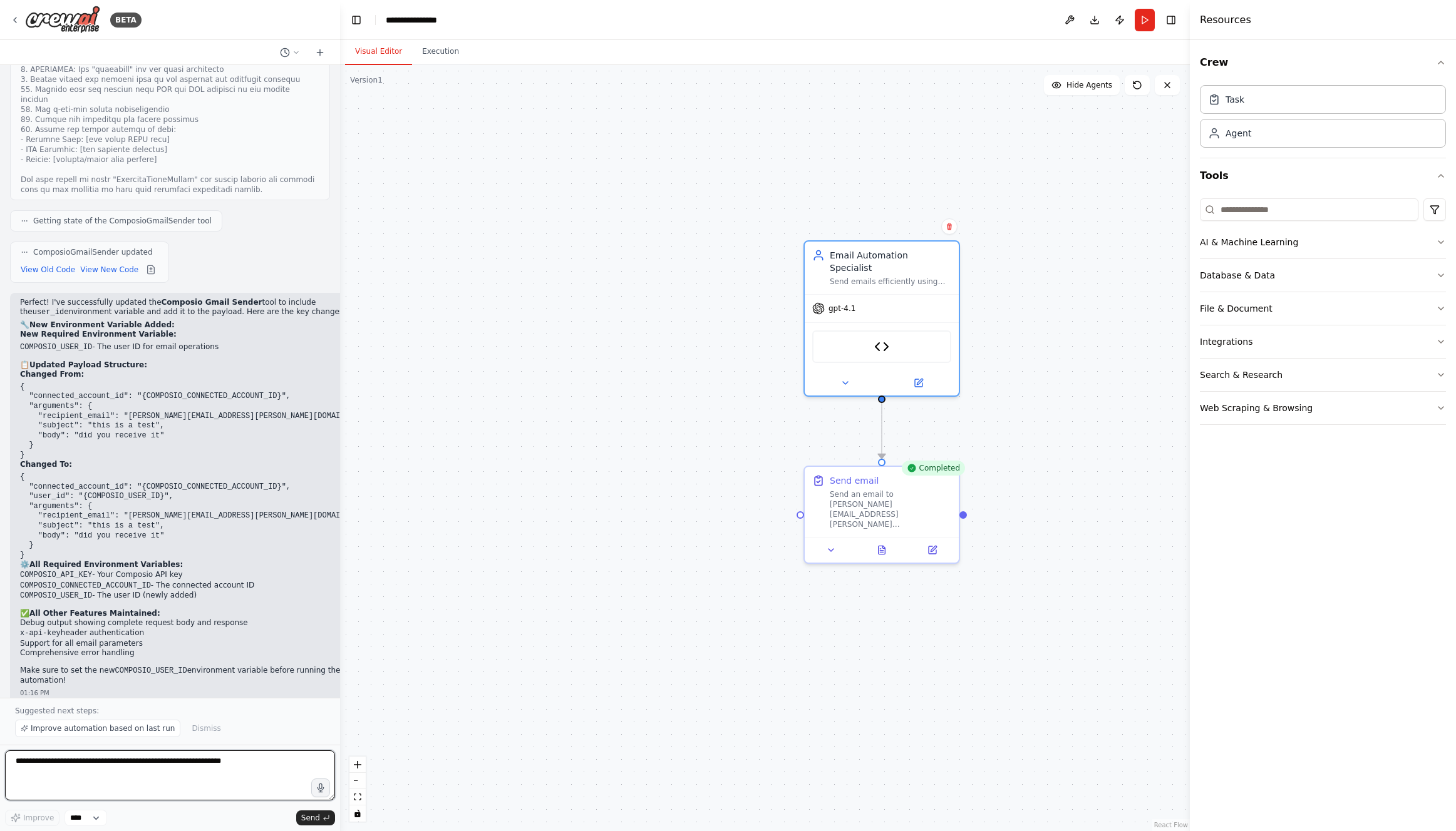
click at [220, 768] on textarea at bounding box center [170, 775] width 330 height 50
paste textarea "**********"
type textarea "**********"
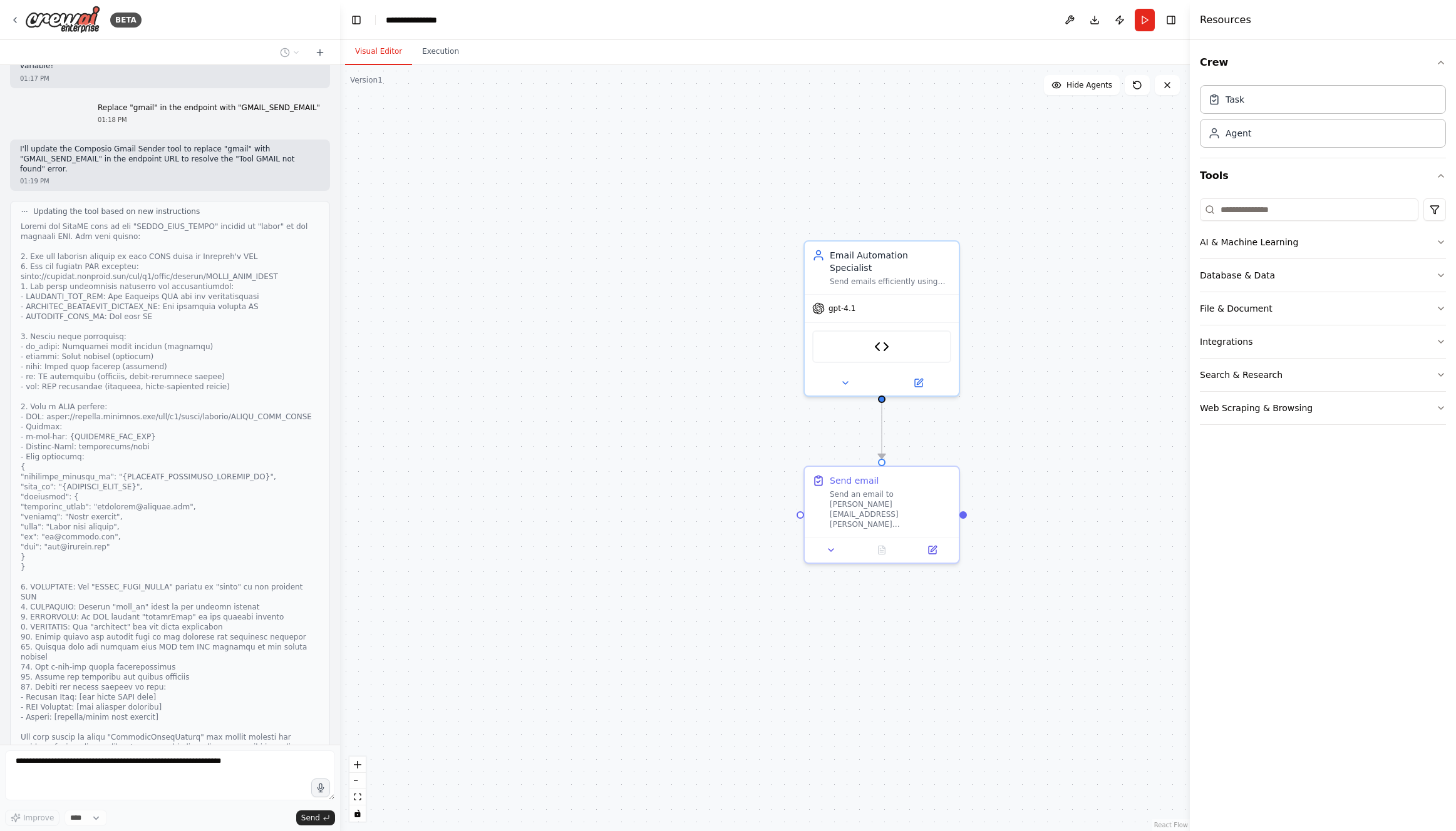
scroll to position [13568, 0]
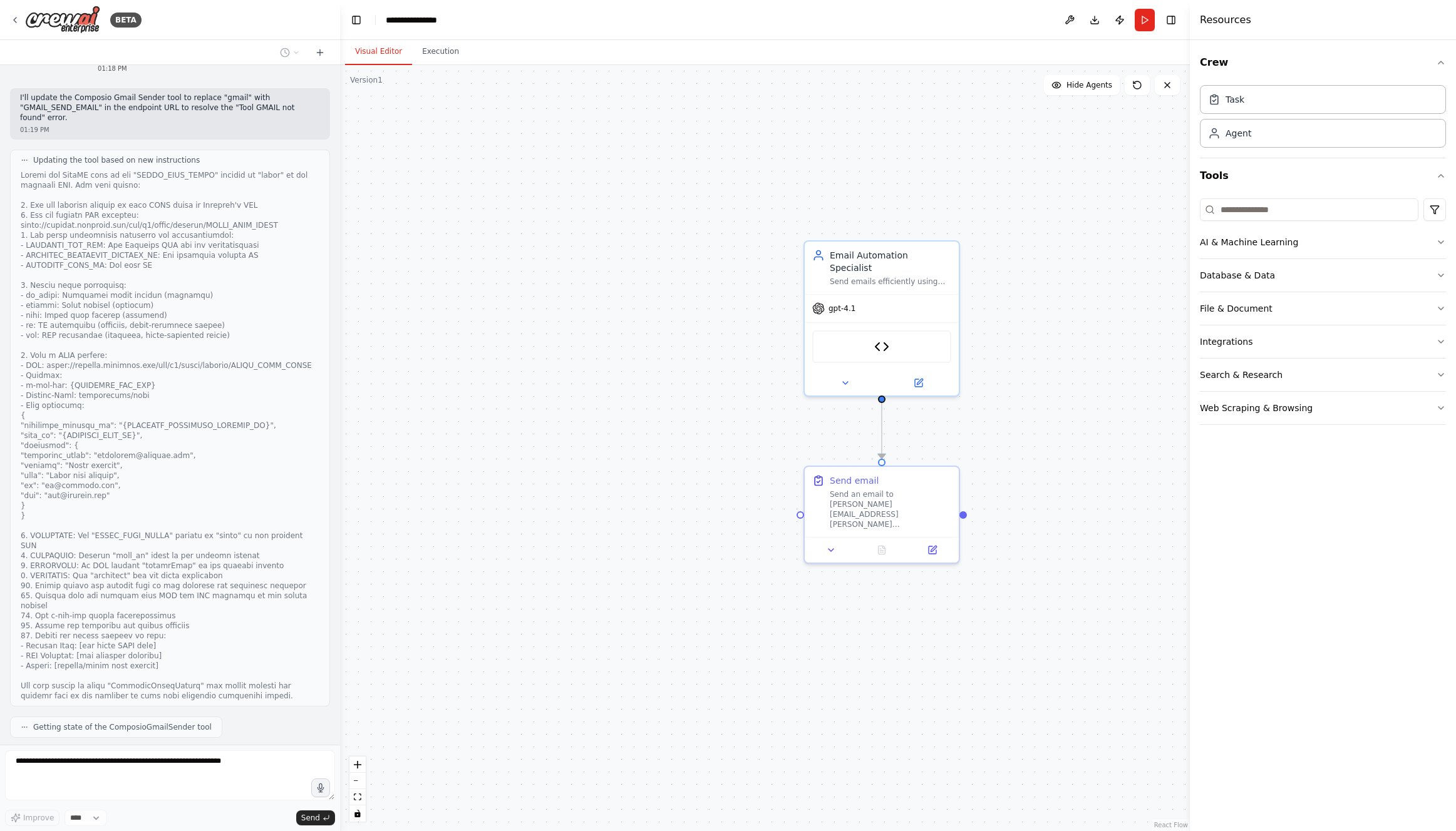
click at [121, 768] on button "View New Code" at bounding box center [109, 776] width 59 height 15
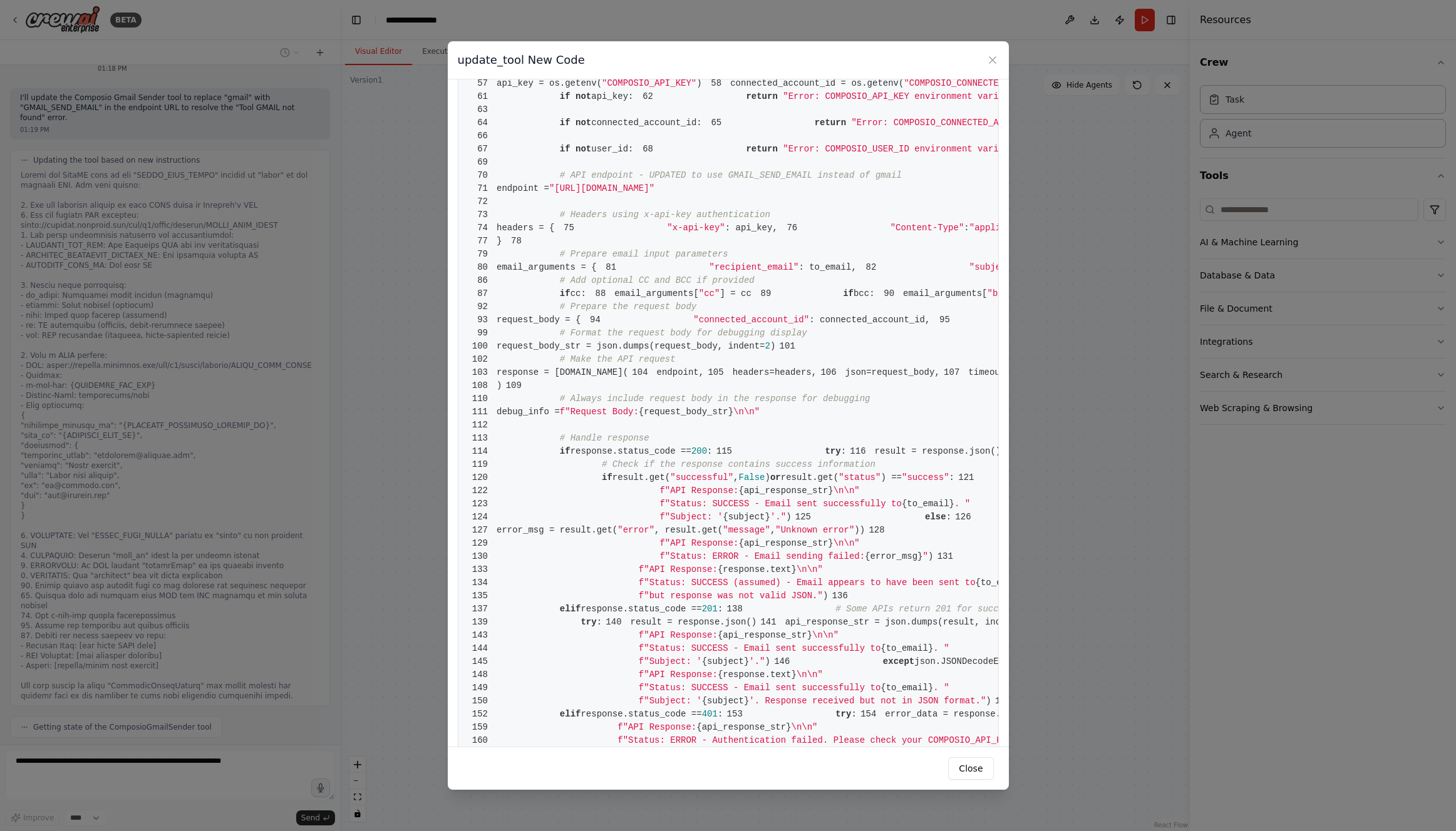
scroll to position [416, 0]
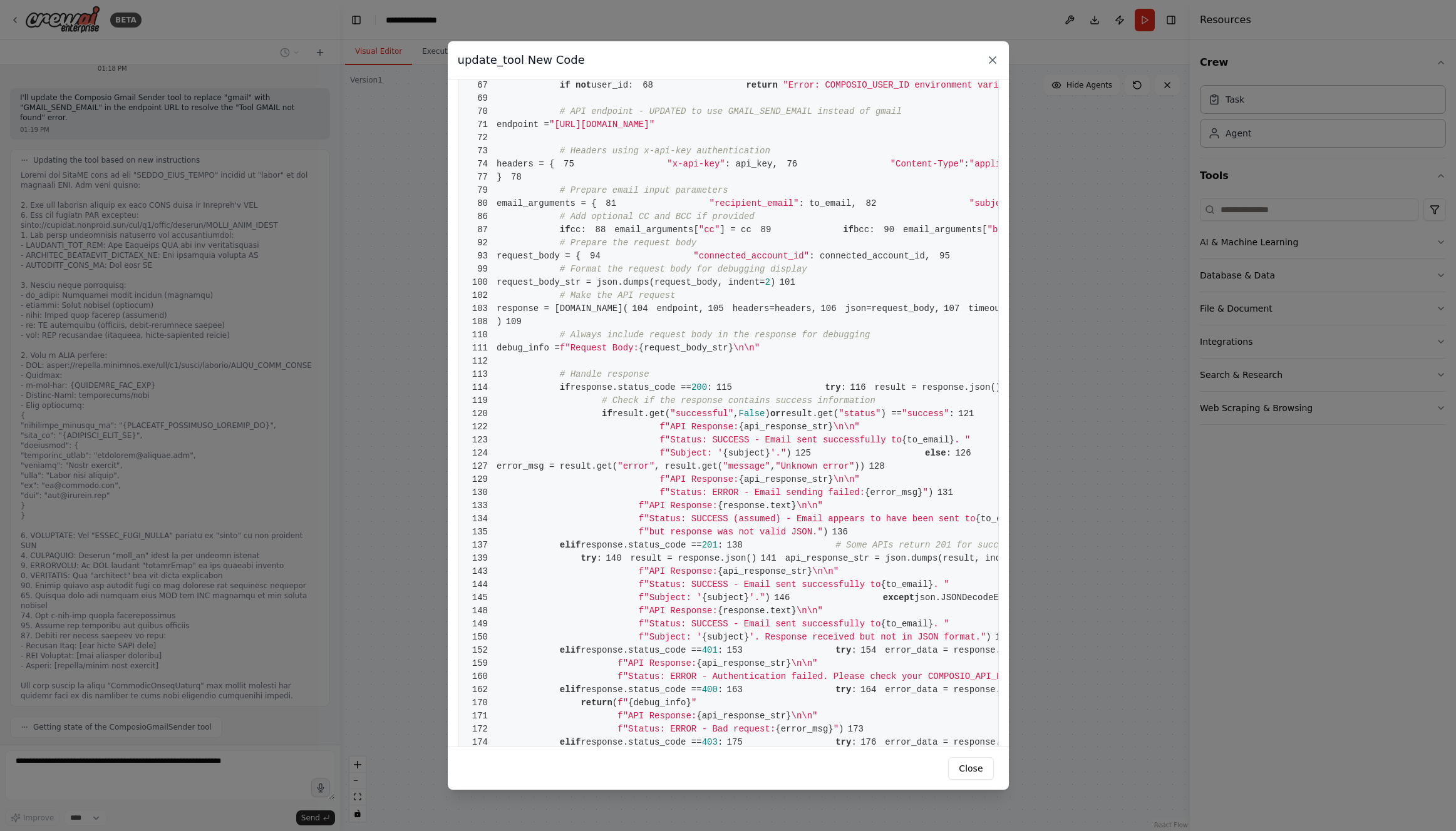
click at [995, 62] on icon at bounding box center [993, 60] width 13 height 13
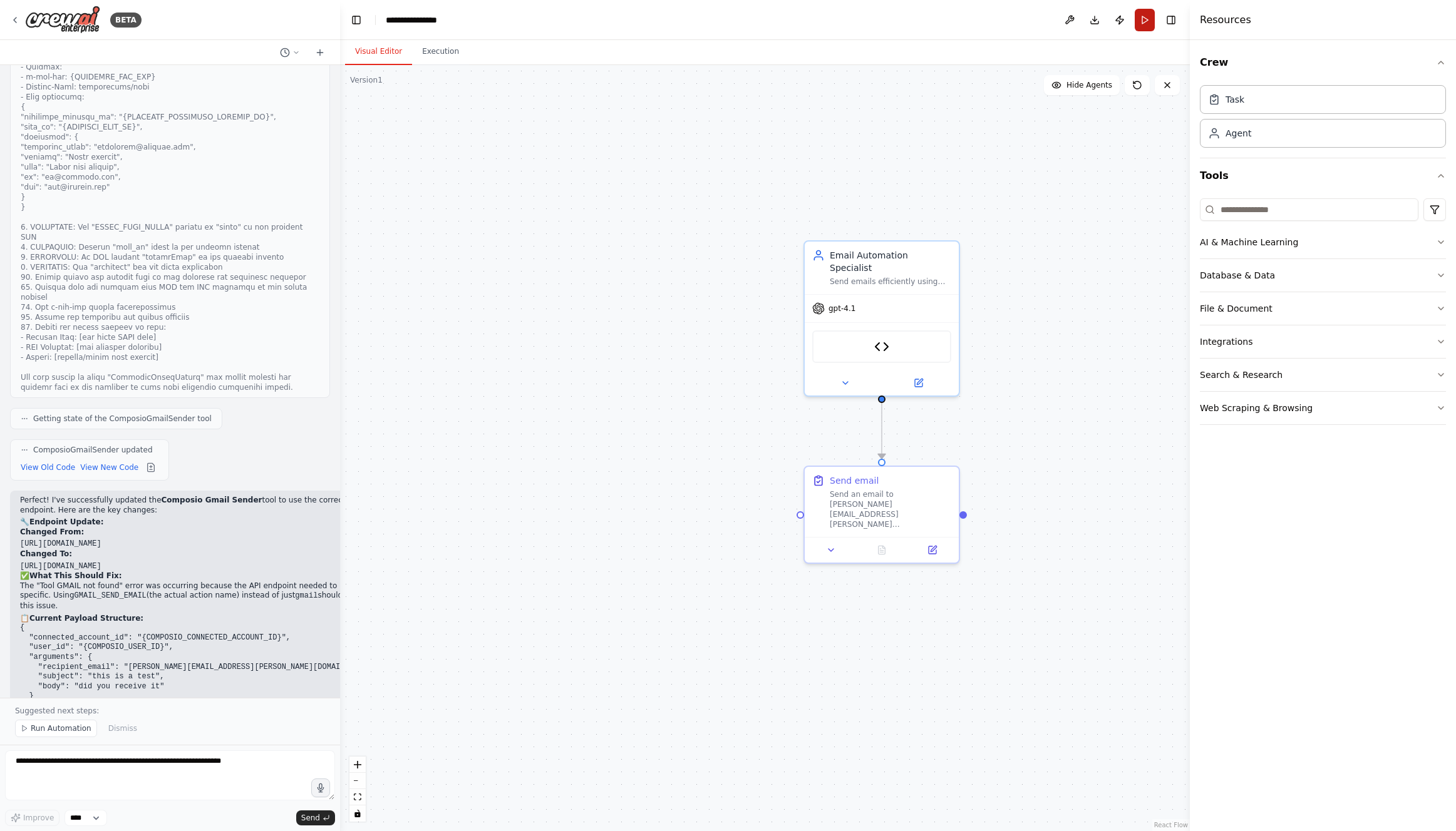
click at [1143, 21] on button "Run" at bounding box center [1144, 20] width 20 height 22
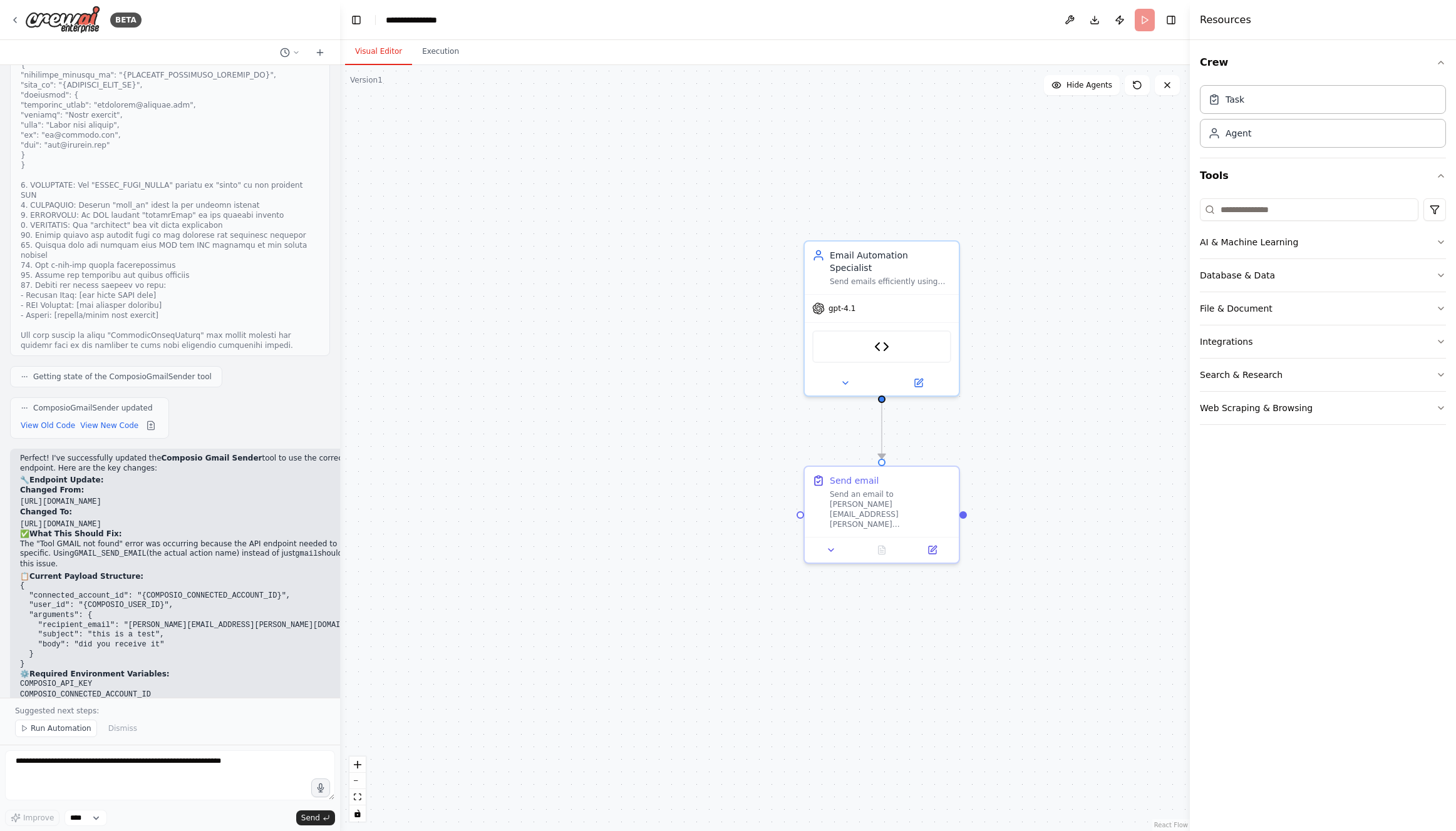
scroll to position [13928, 0]
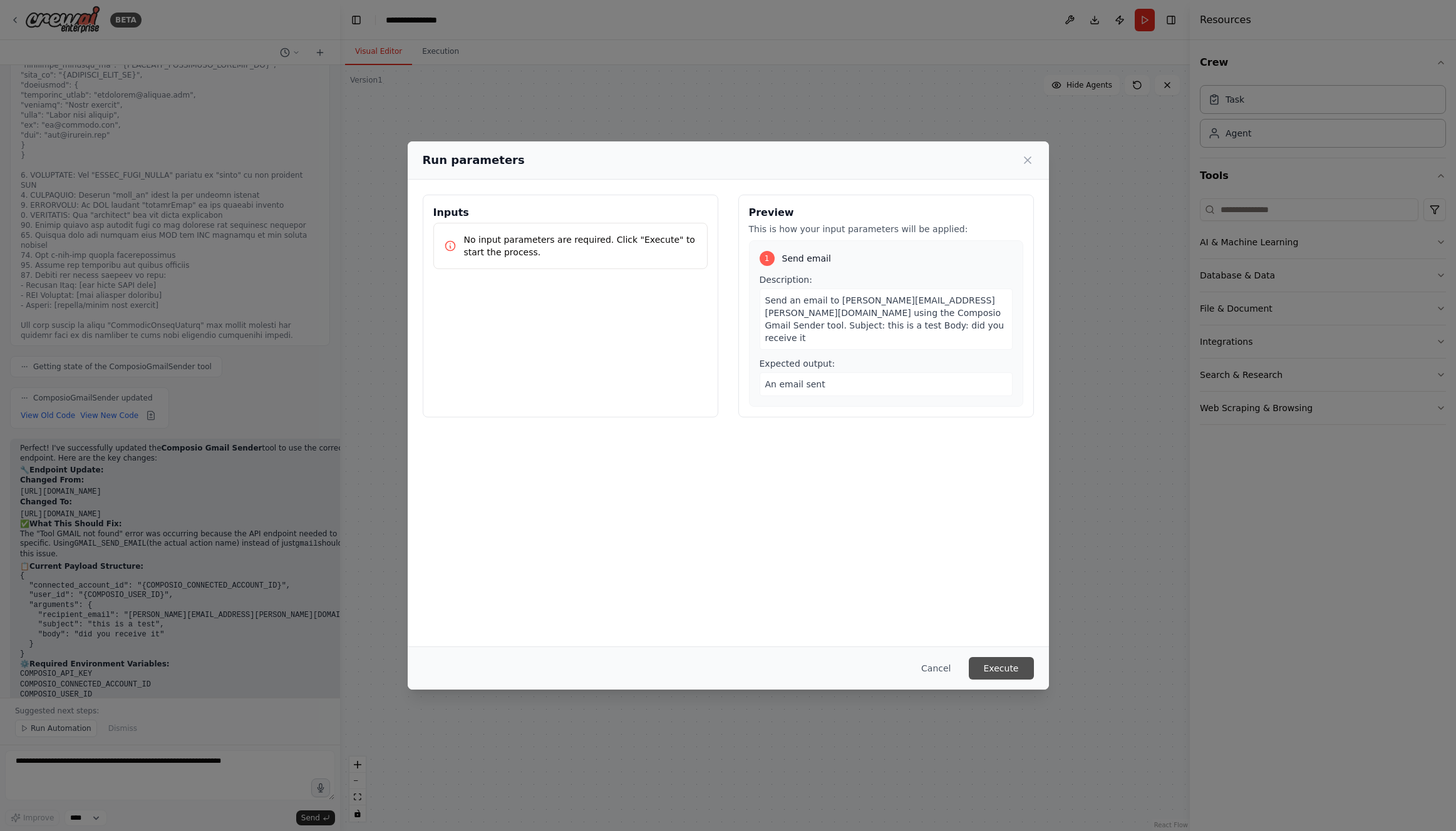
click at [1009, 666] on button "Execute" at bounding box center [1001, 668] width 65 height 22
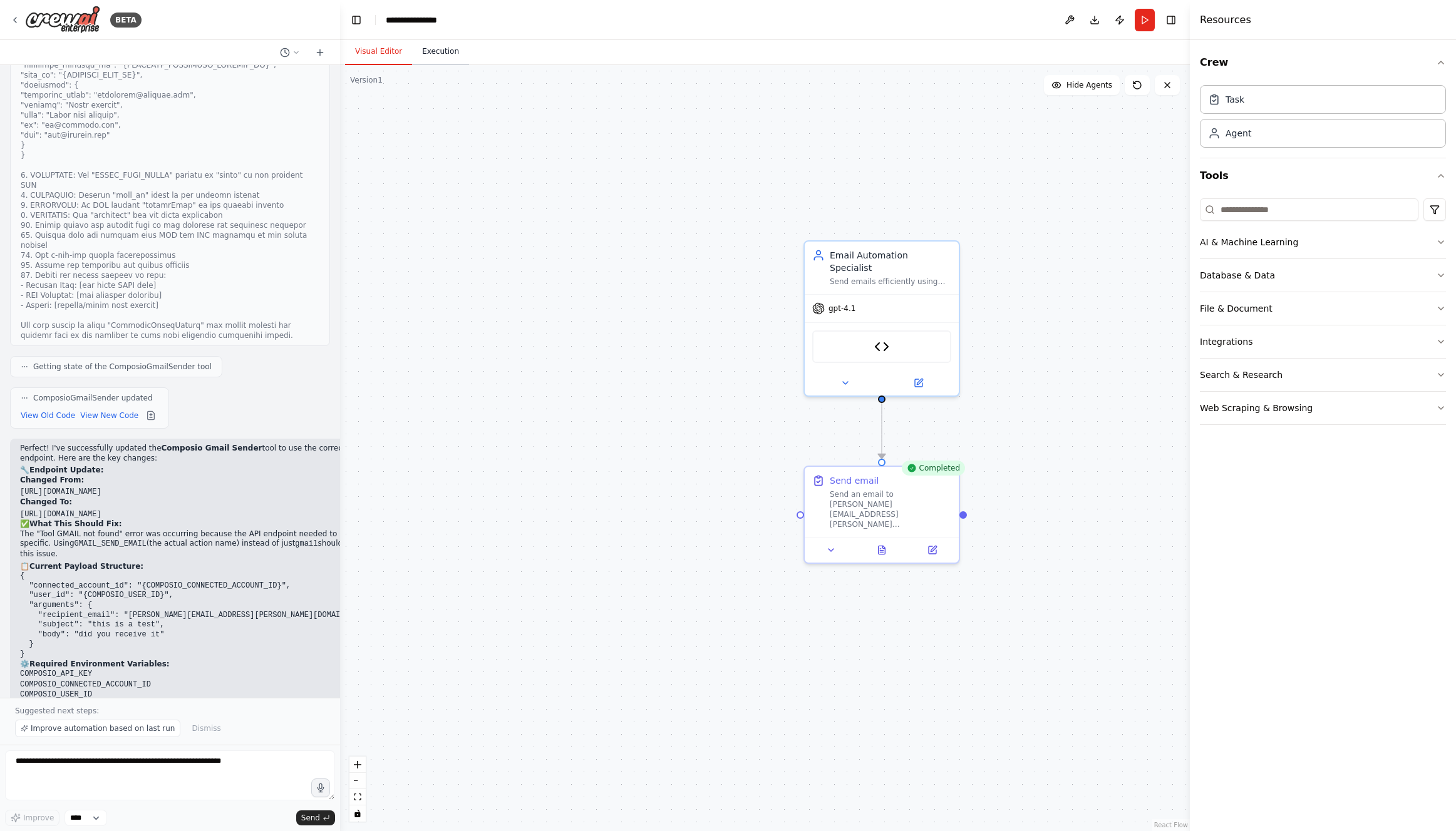
click at [437, 53] on button "Execution" at bounding box center [440, 51] width 57 height 26
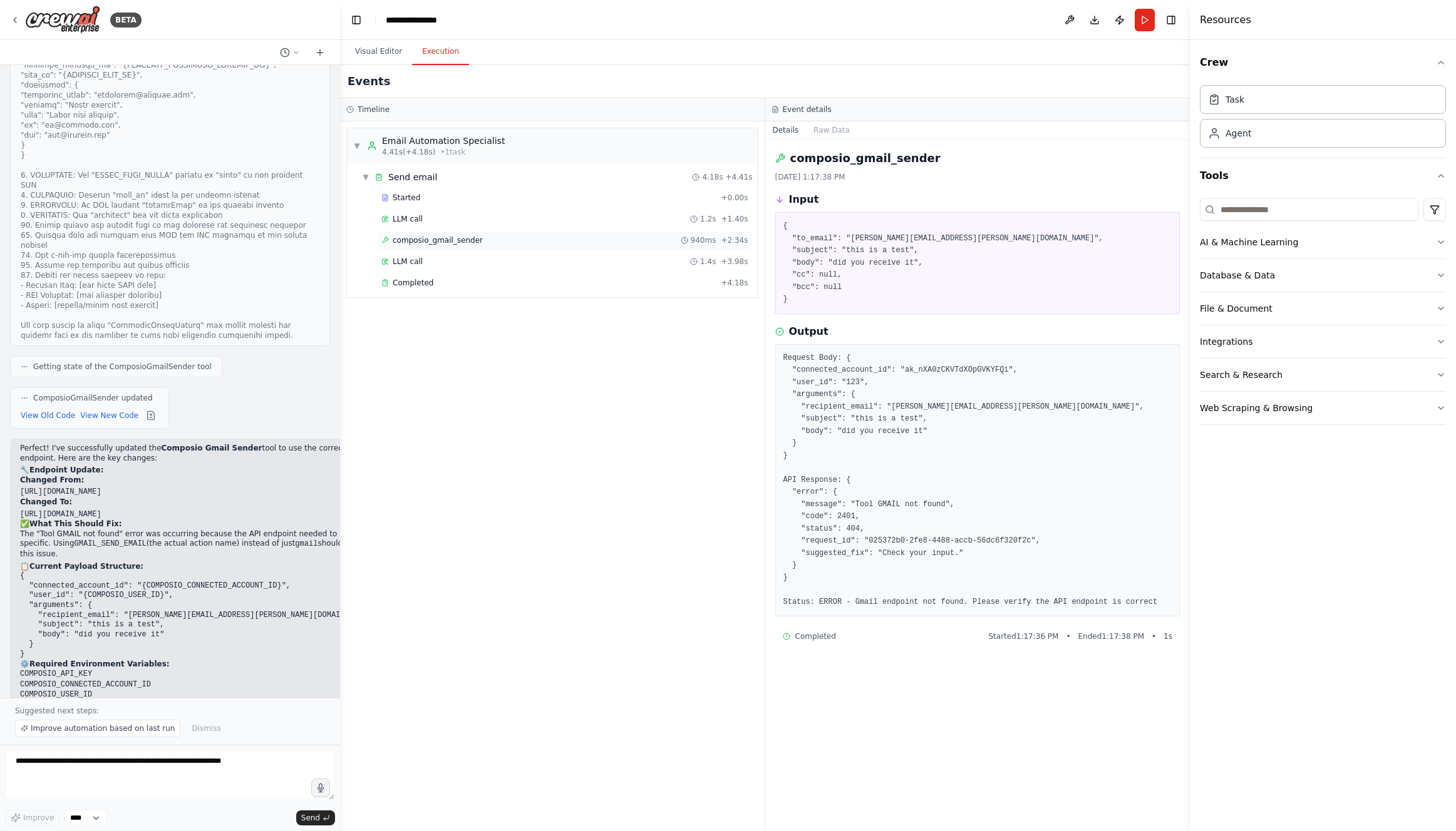
click at [496, 244] on div "composio_gmail_sender 940ms + 2.34s" at bounding box center [565, 240] width 367 height 10
click at [496, 221] on div "LLM call 1.2s + 1.40s" at bounding box center [565, 219] width 367 height 10
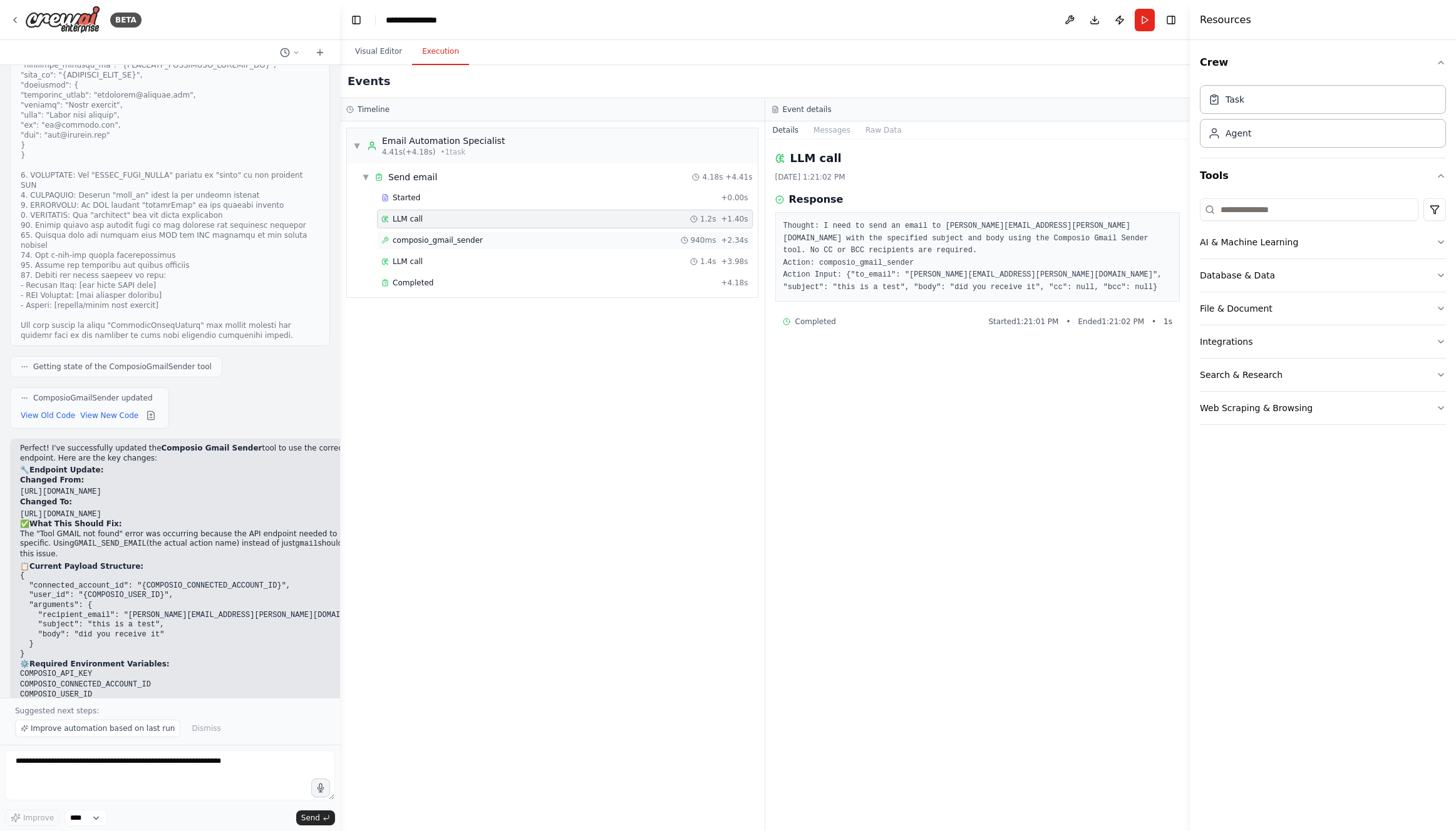
click at [496, 236] on div "composio_gmail_sender 940ms + 2.34s" at bounding box center [565, 240] width 367 height 10
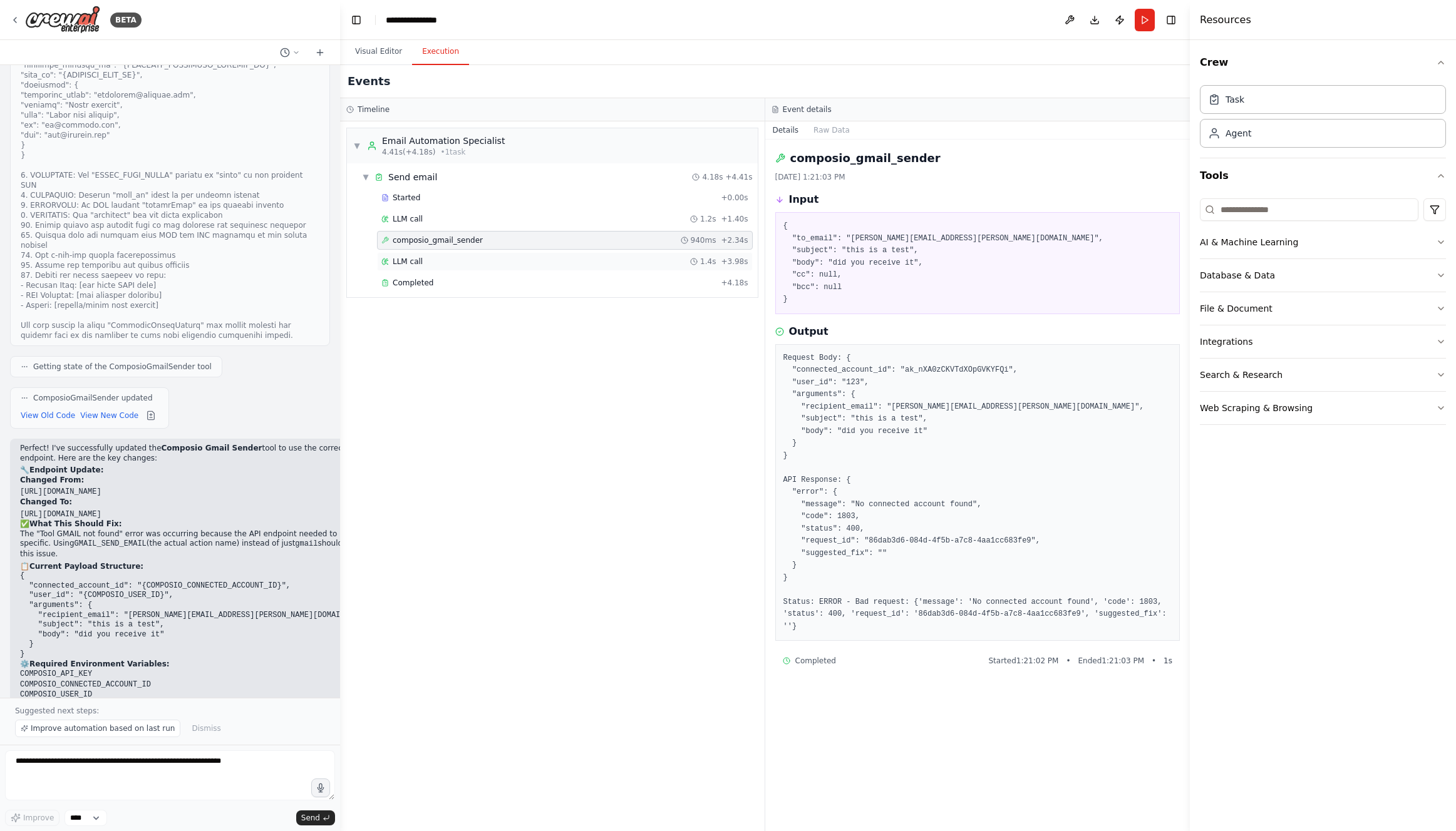
click at [496, 260] on div "LLM call 1.4s + 3.98s" at bounding box center [565, 261] width 367 height 10
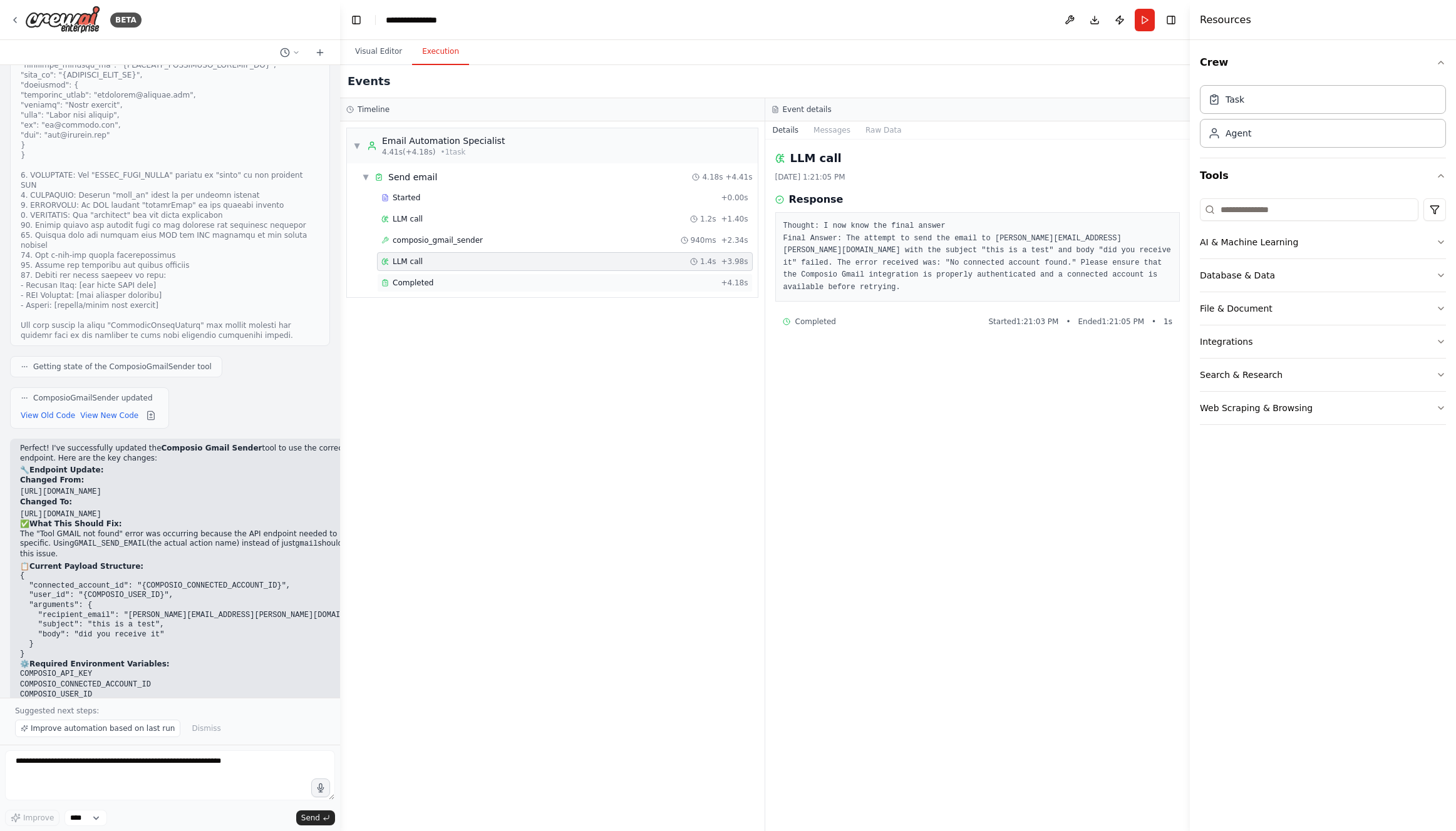
click at [499, 273] on div "Completed + 4.18s" at bounding box center [564, 282] width 376 height 18
click at [503, 254] on div "LLM call 1.4s + 3.98s" at bounding box center [564, 261] width 376 height 18
click at [508, 236] on div "composio_gmail_sender 940ms + 2.34s" at bounding box center [565, 240] width 367 height 10
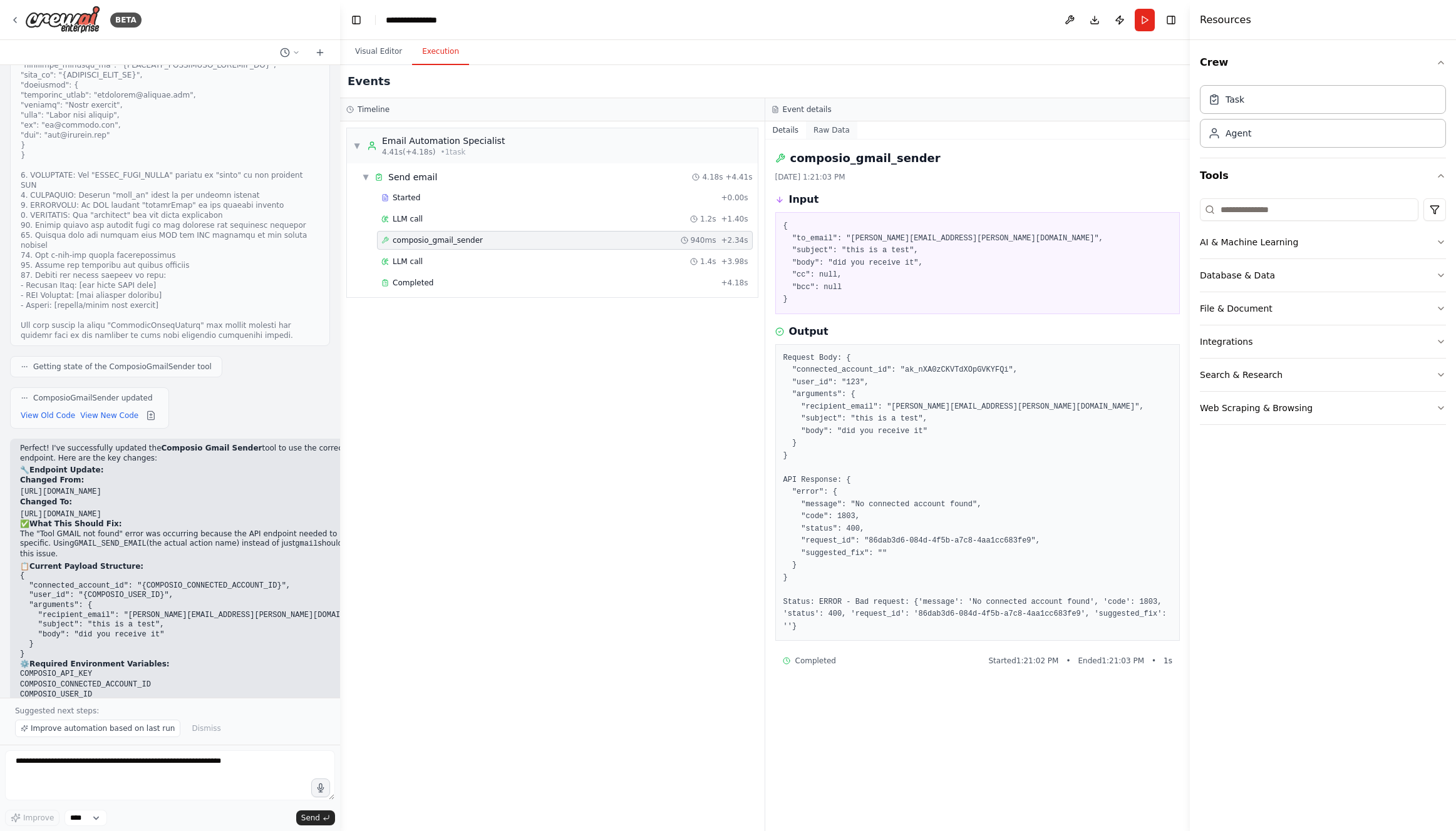
click at [839, 129] on button "Raw Data" at bounding box center [831, 131] width 51 height 18
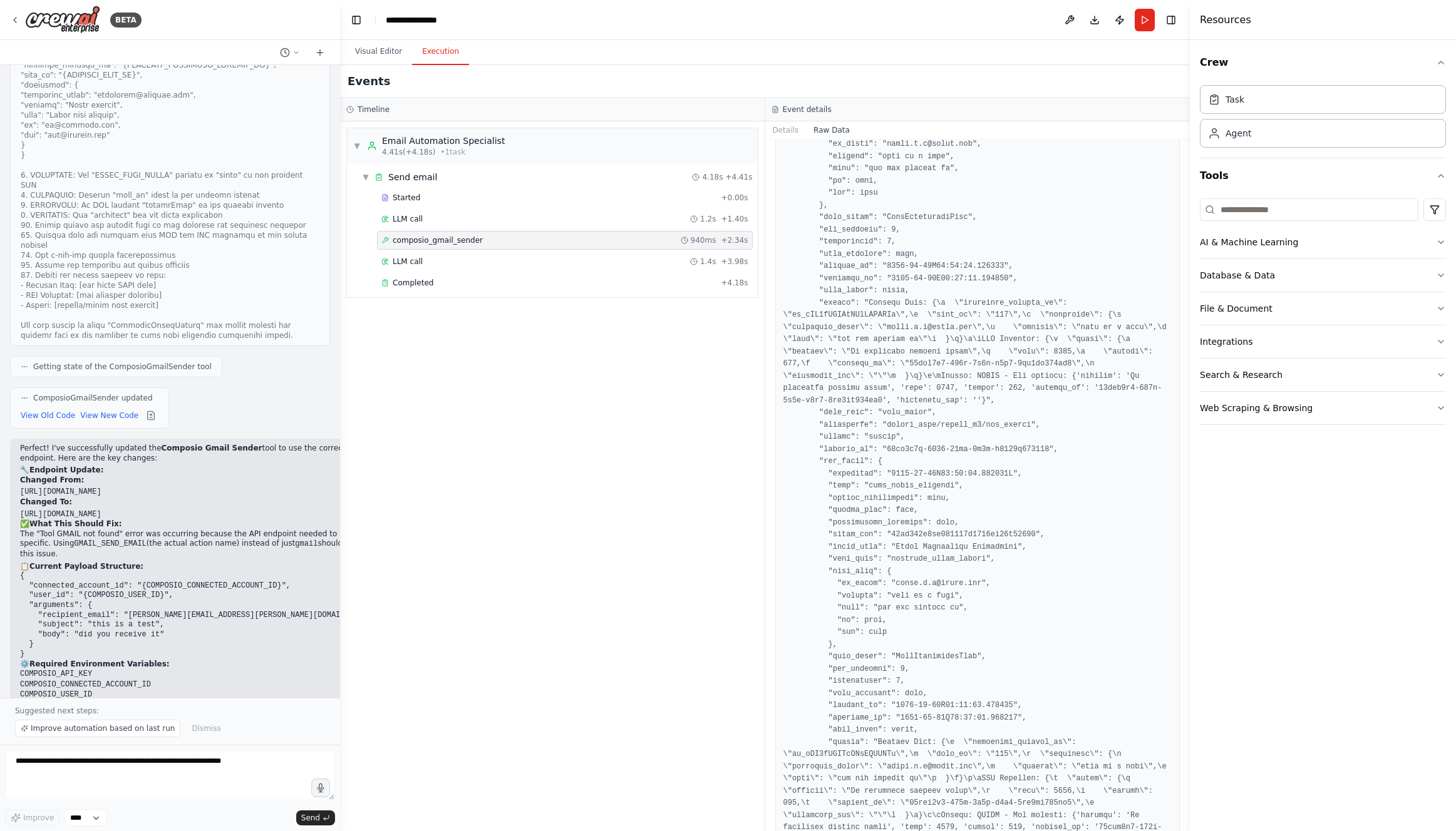
scroll to position [1725, 0]
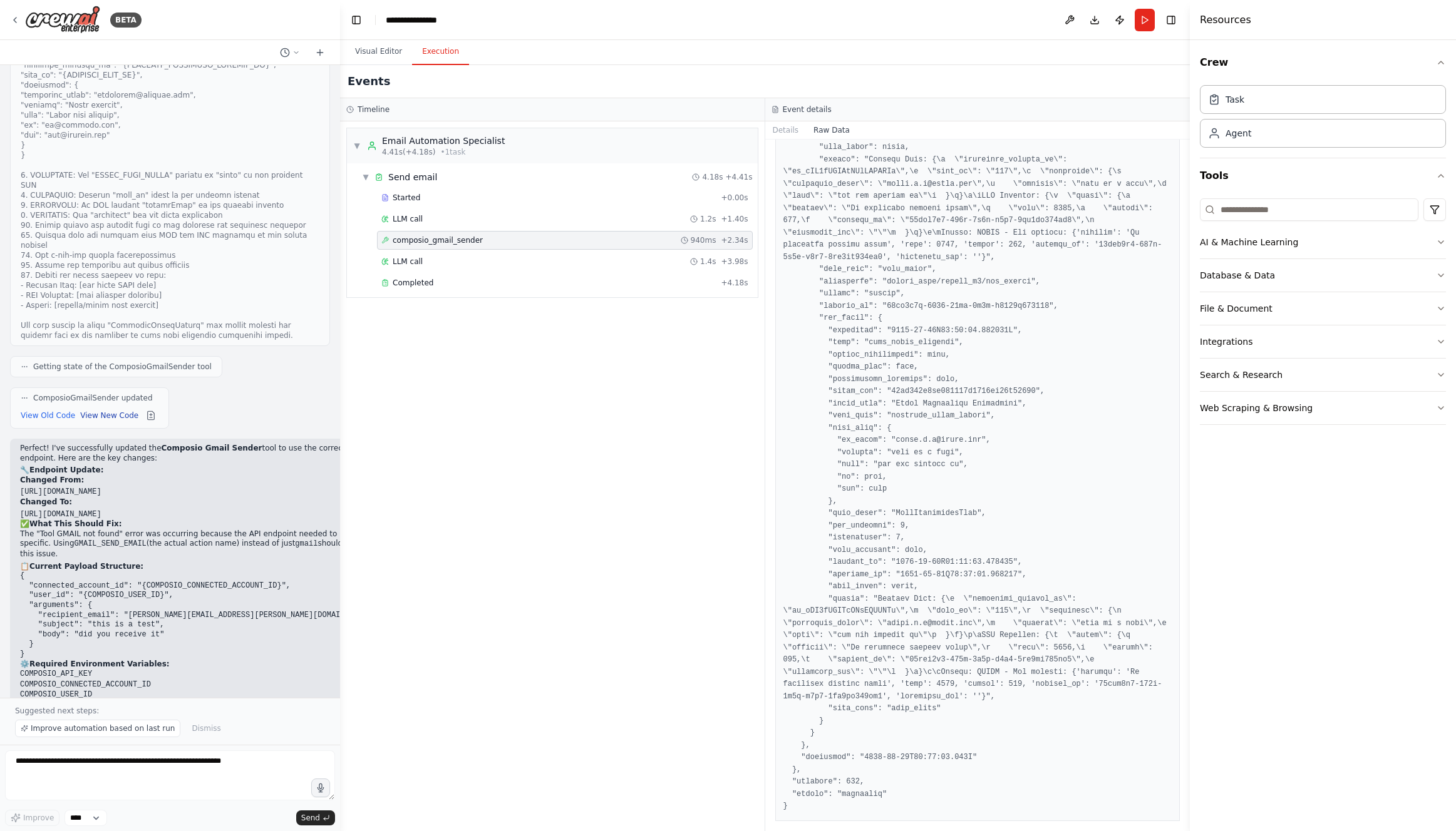
click at [101, 408] on button "View New Code" at bounding box center [109, 415] width 59 height 15
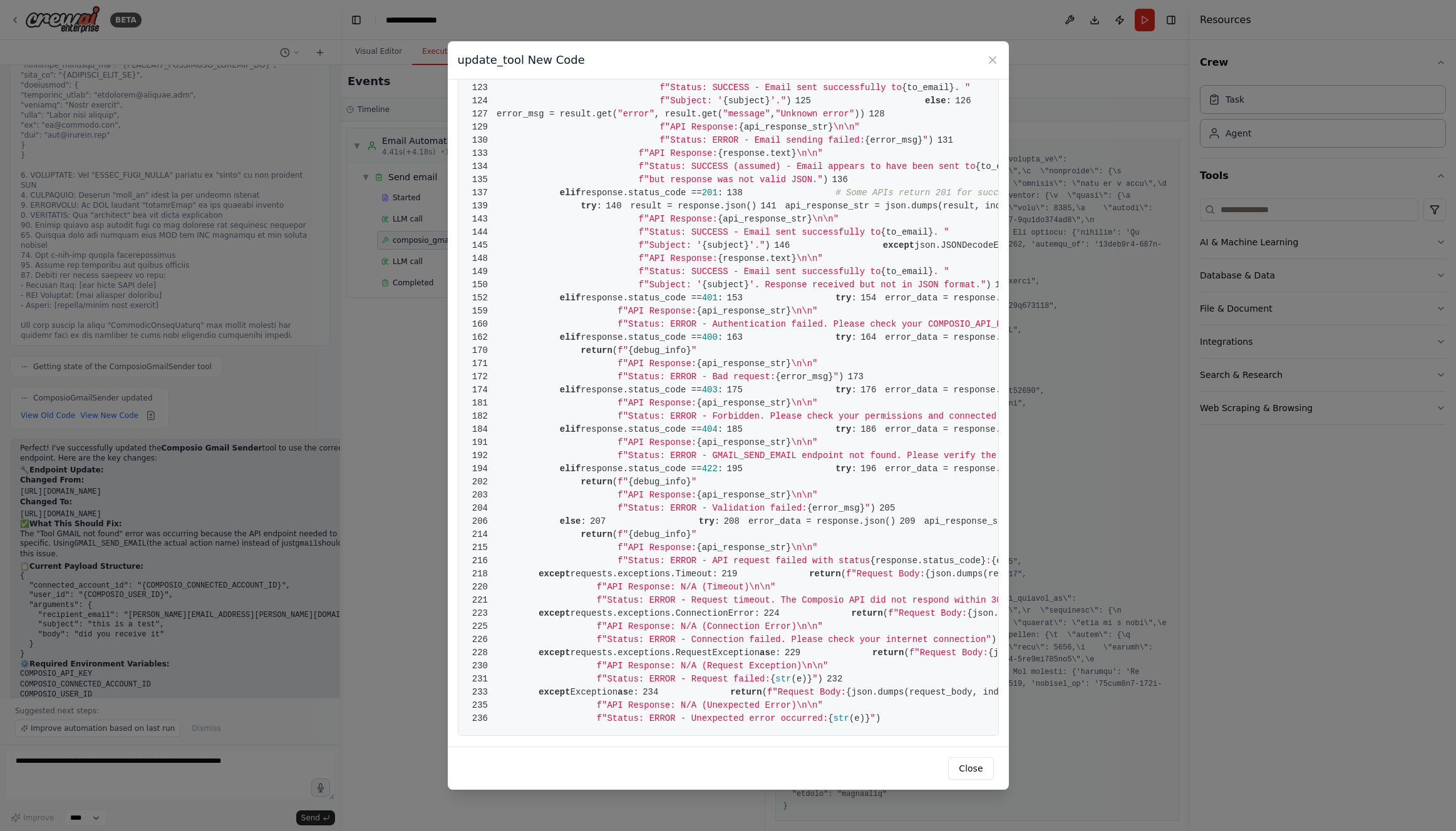
scroll to position [961, 0]
click at [972, 760] on button "Close" at bounding box center [970, 768] width 45 height 22
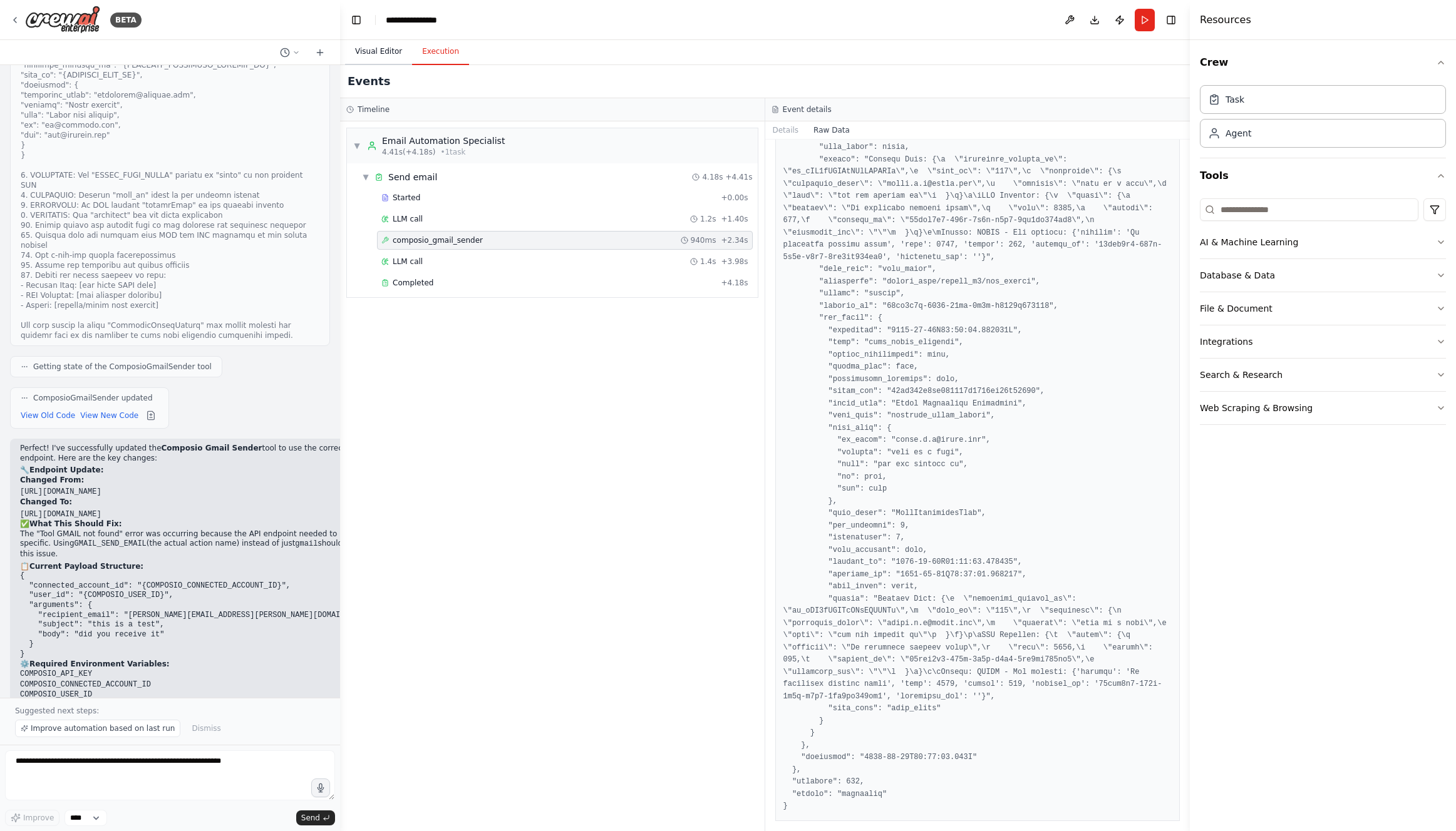
click at [367, 47] on button "Visual Editor" at bounding box center [378, 51] width 67 height 26
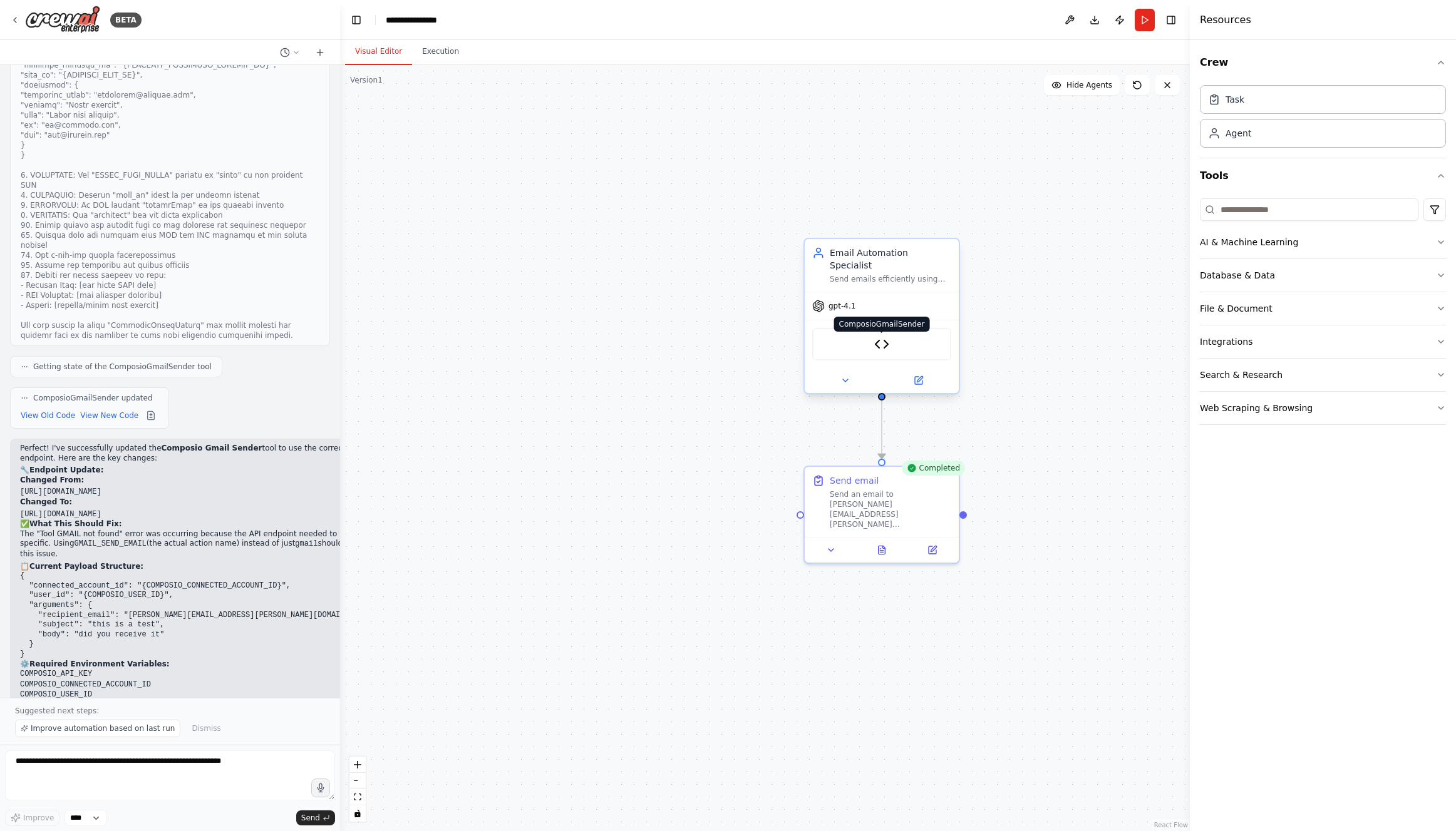
click at [876, 337] on img at bounding box center [881, 344] width 15 height 15
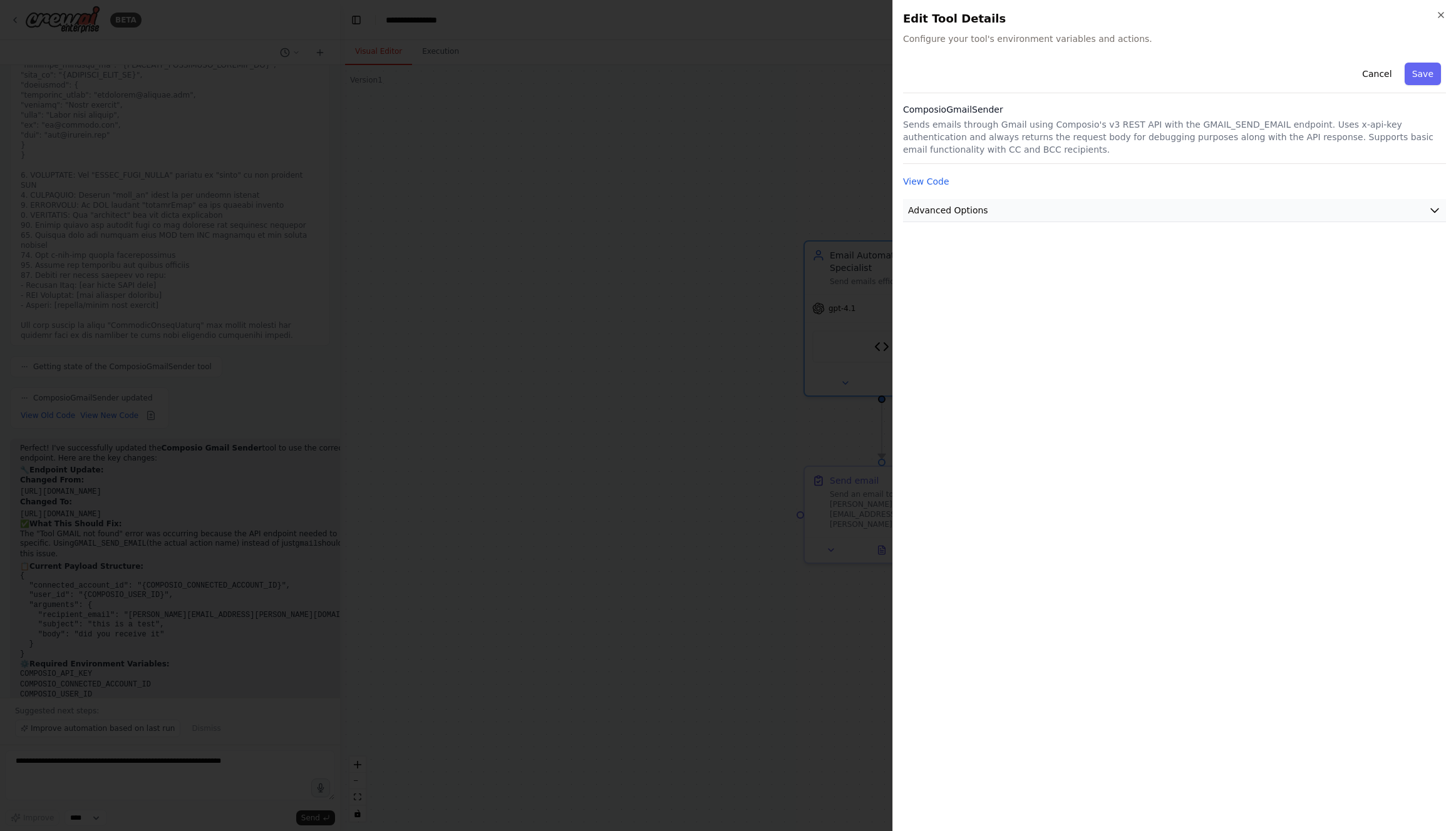
click at [978, 216] on span "Advanced Options" at bounding box center [948, 211] width 80 height 13
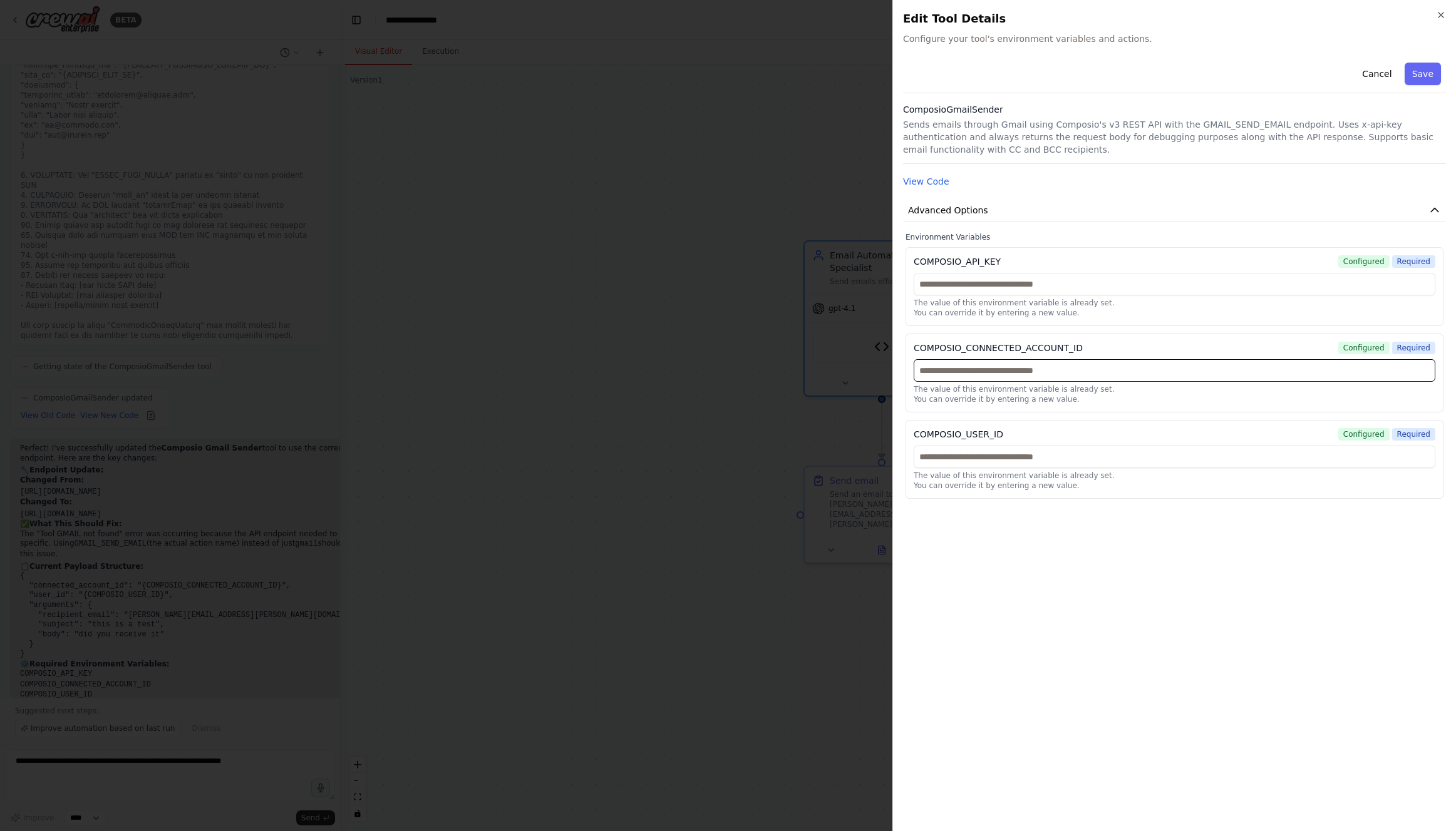
click at [1069, 373] on input "text" at bounding box center [1175, 370] width 522 height 22
paste input "**********"
type input "**********"
click at [1422, 77] on button "Save" at bounding box center [1422, 74] width 36 height 22
click at [1102, 460] on input "text" at bounding box center [1175, 457] width 522 height 22
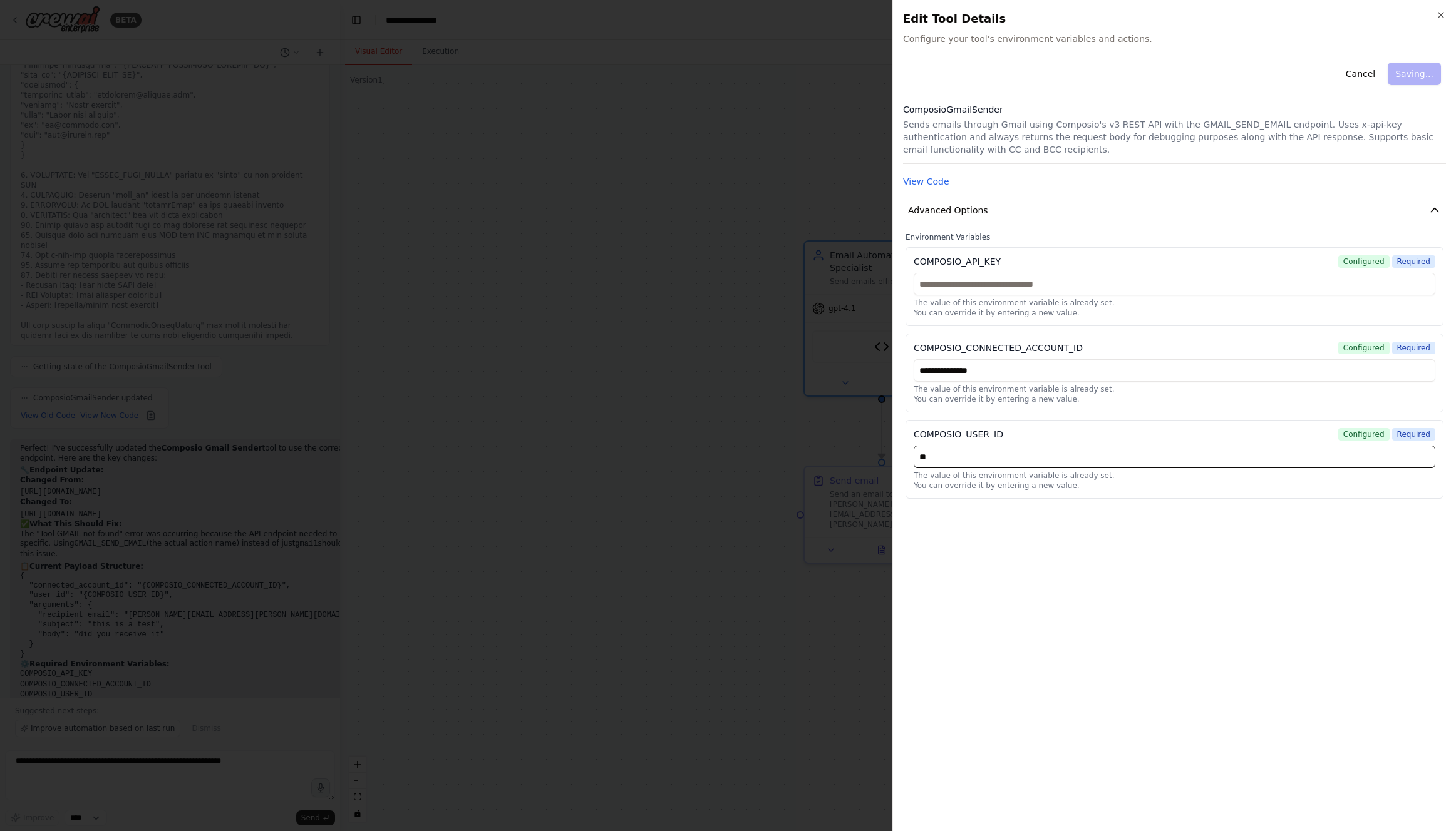
type input "***"
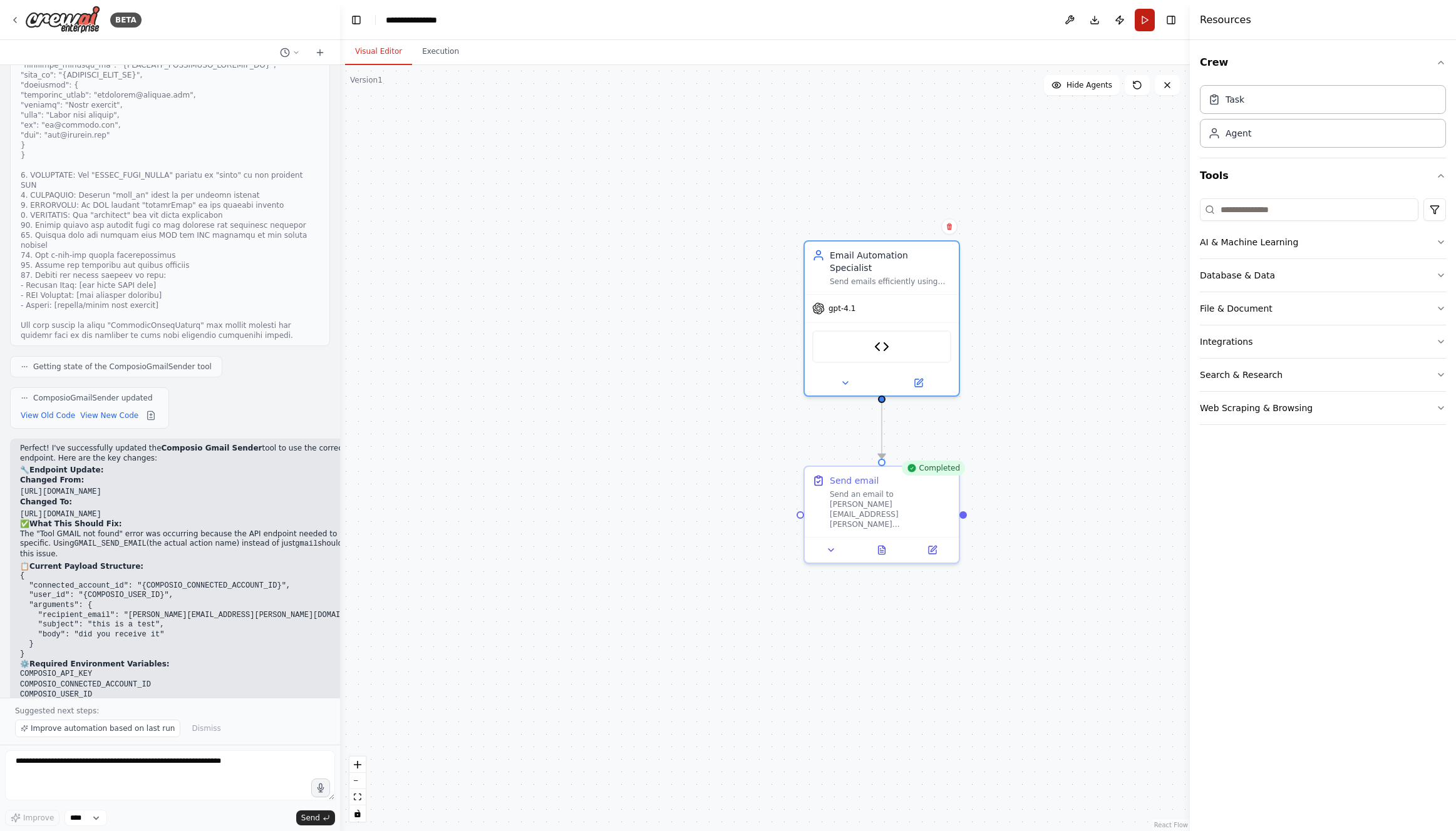
click at [1146, 22] on button "Run" at bounding box center [1144, 20] width 20 height 22
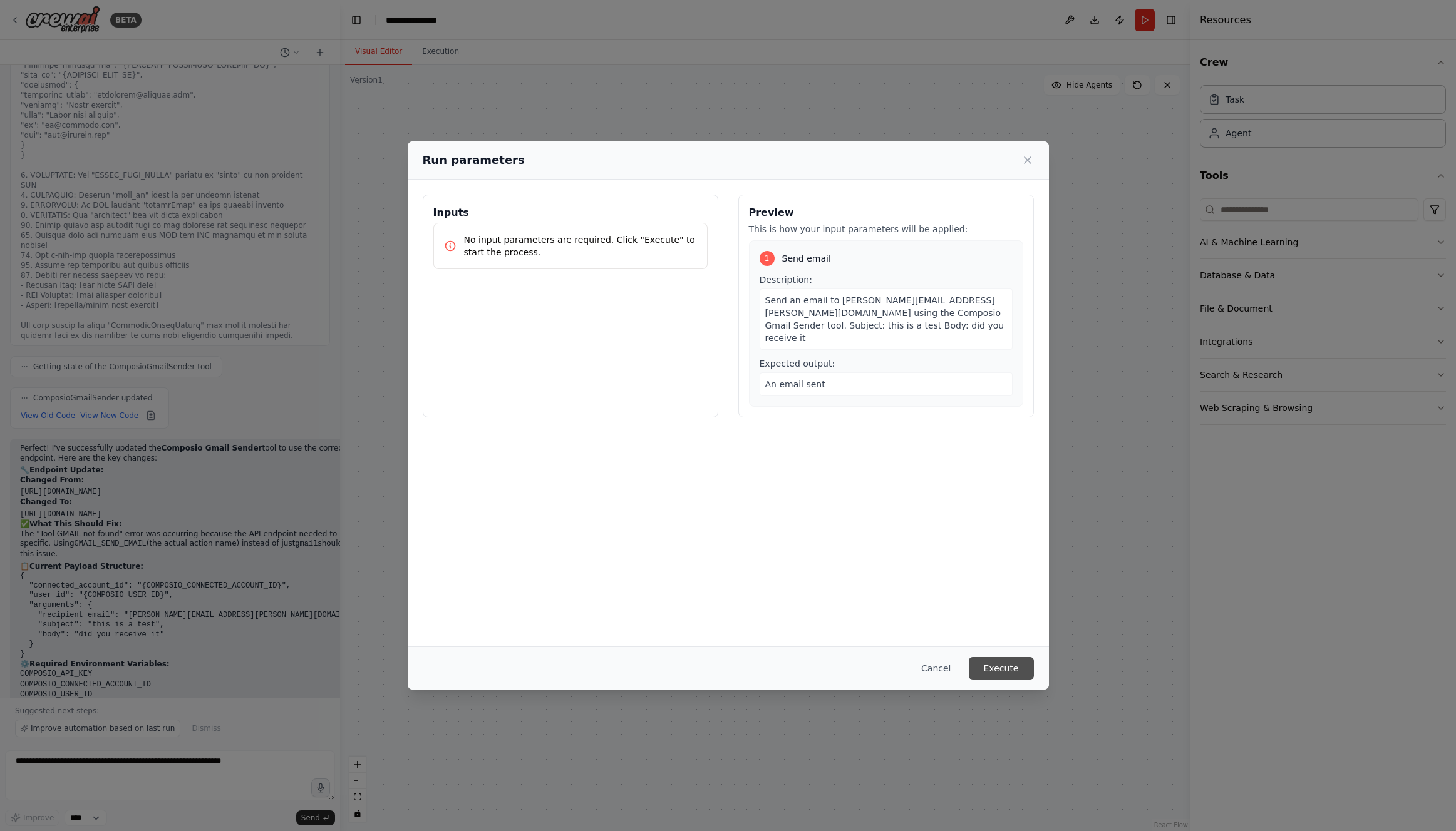
click at [1002, 672] on button "Execute" at bounding box center [1001, 668] width 65 height 22
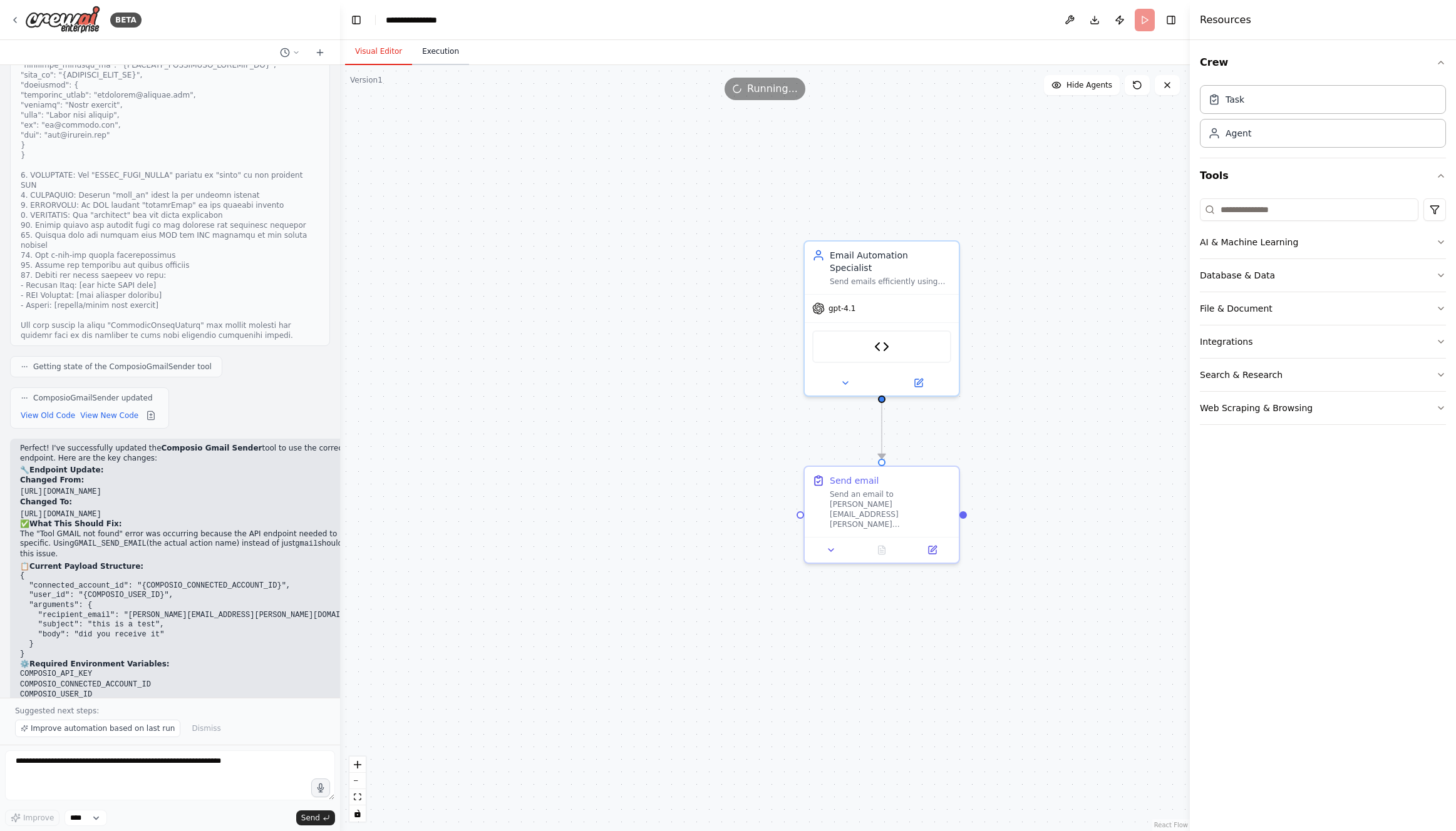
click at [448, 52] on button "Execution" at bounding box center [440, 51] width 57 height 26
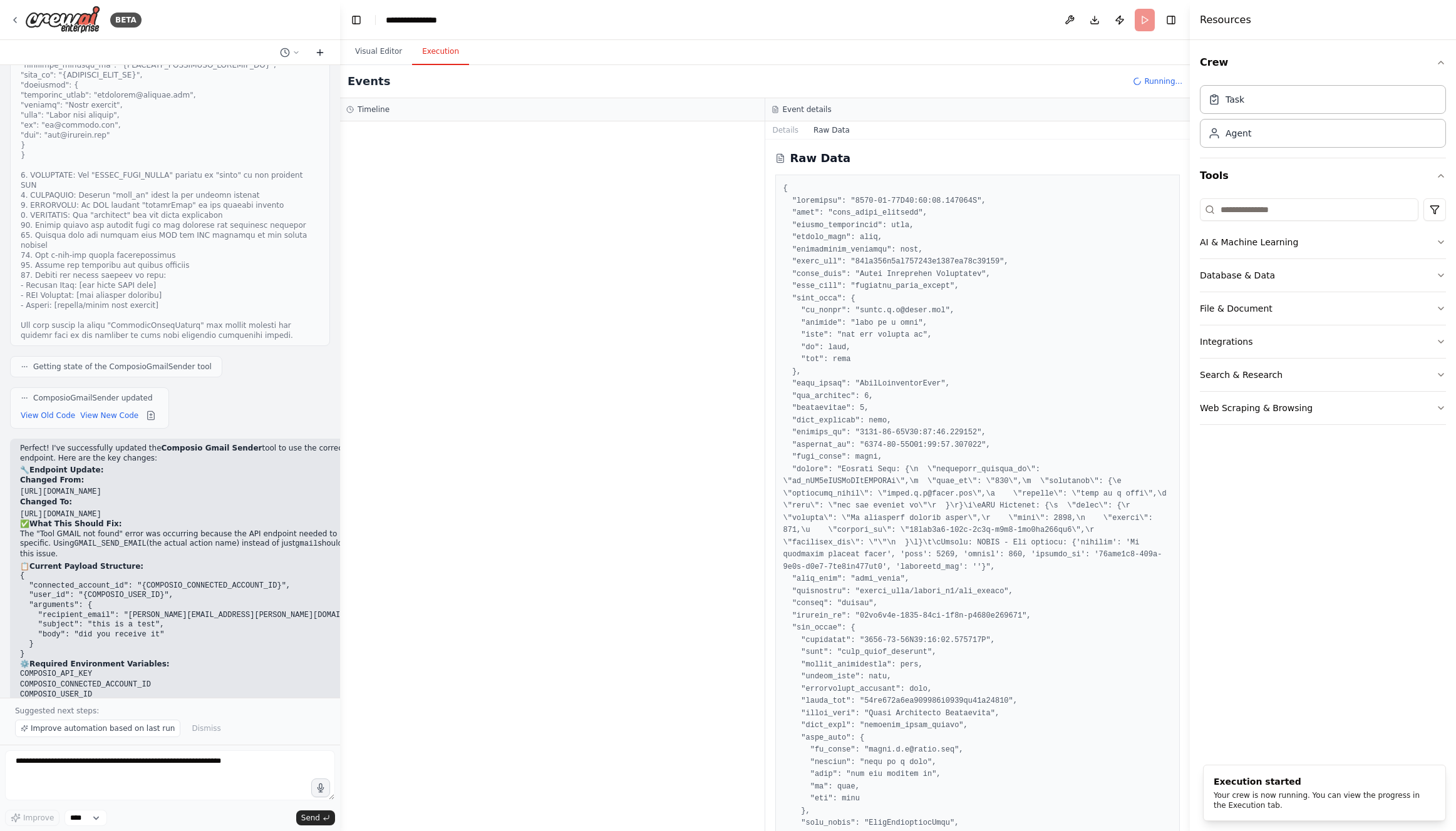
scroll to position [13542, 0]
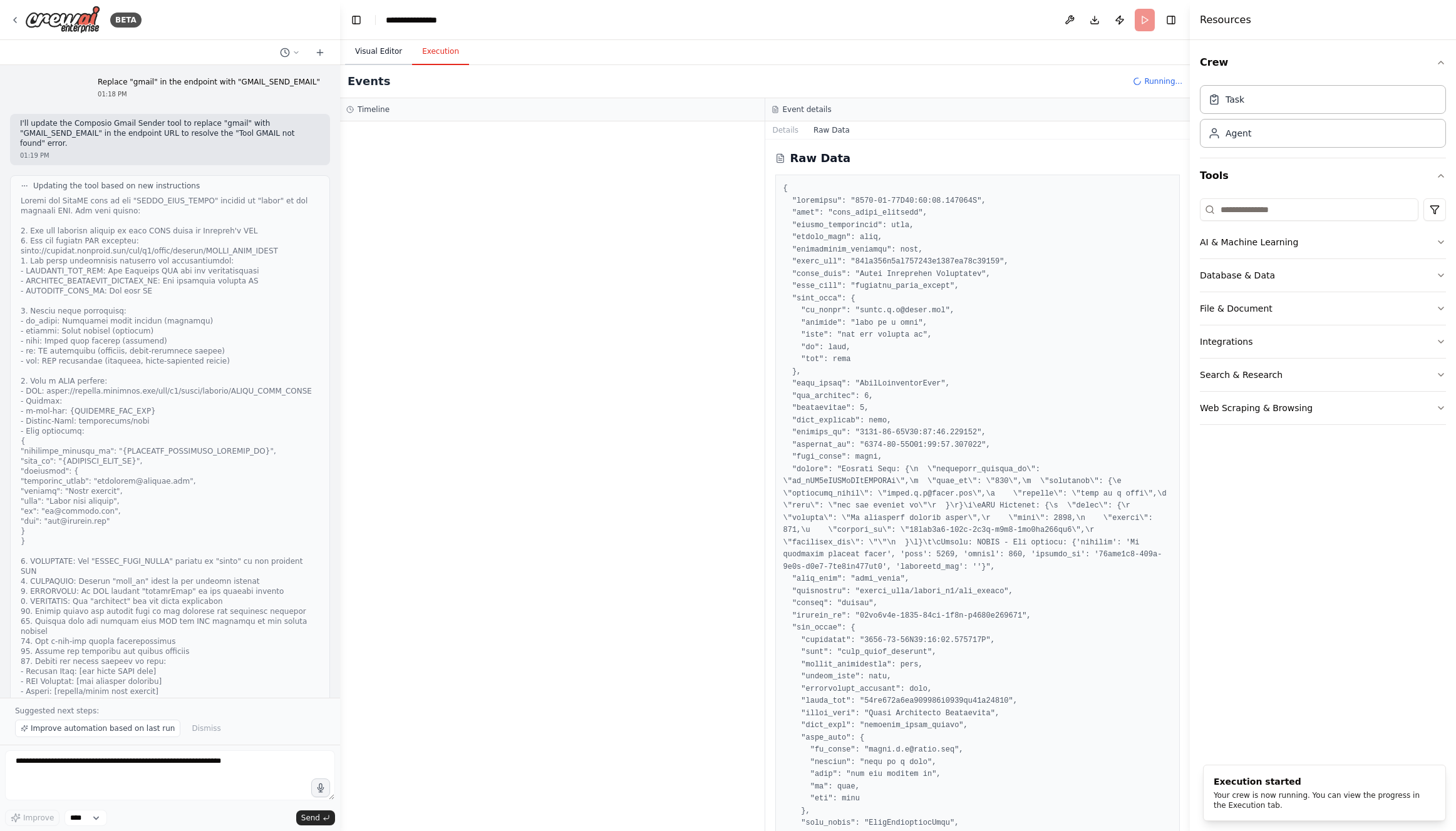
click at [378, 47] on button "Visual Editor" at bounding box center [378, 51] width 67 height 26
click at [446, 53] on button "Execution" at bounding box center [440, 51] width 57 height 26
click at [456, 196] on div "Started" at bounding box center [548, 198] width 334 height 10
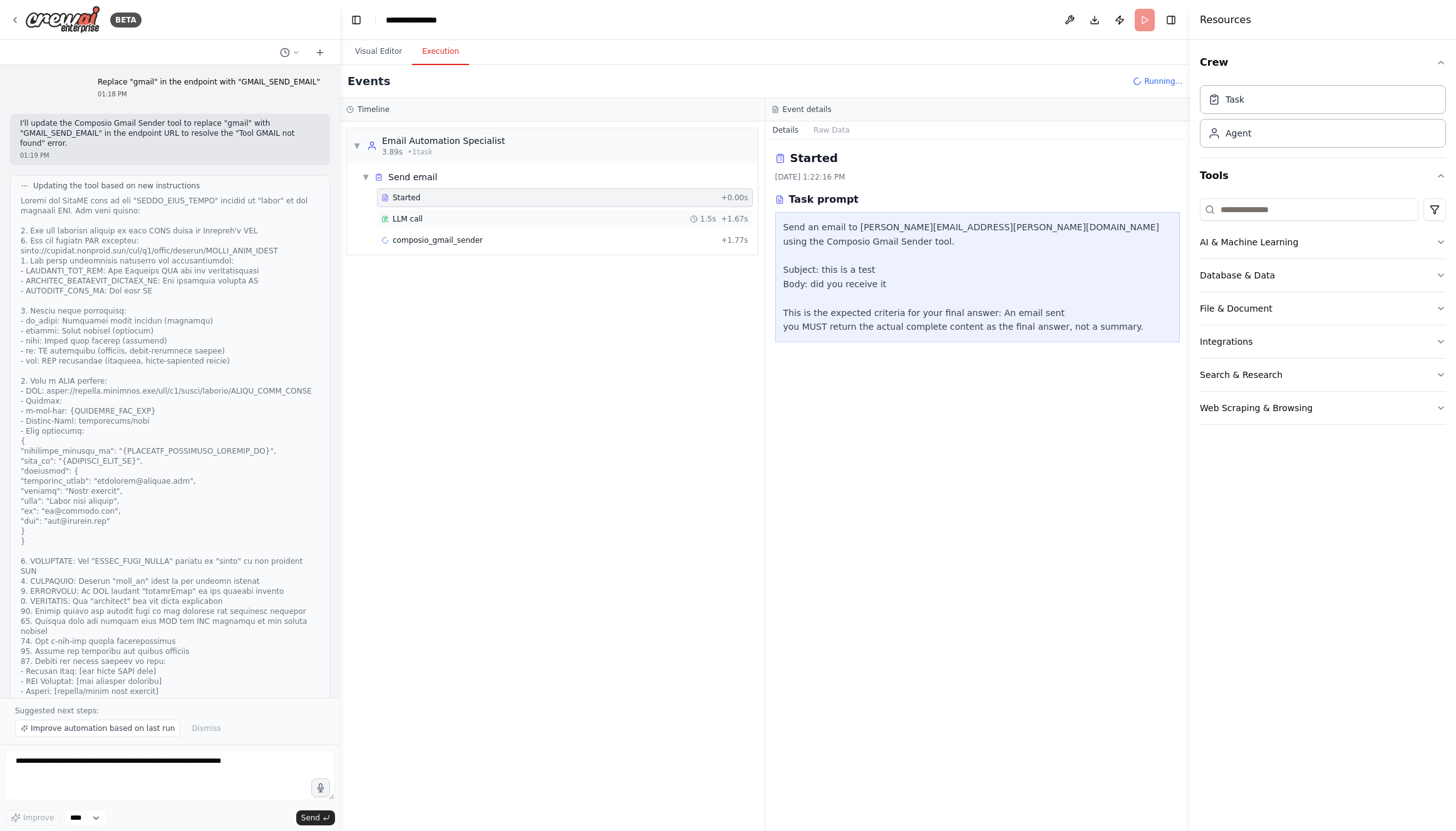
click at [556, 224] on div "LLM call 1.5s + 1.67s" at bounding box center [565, 219] width 367 height 10
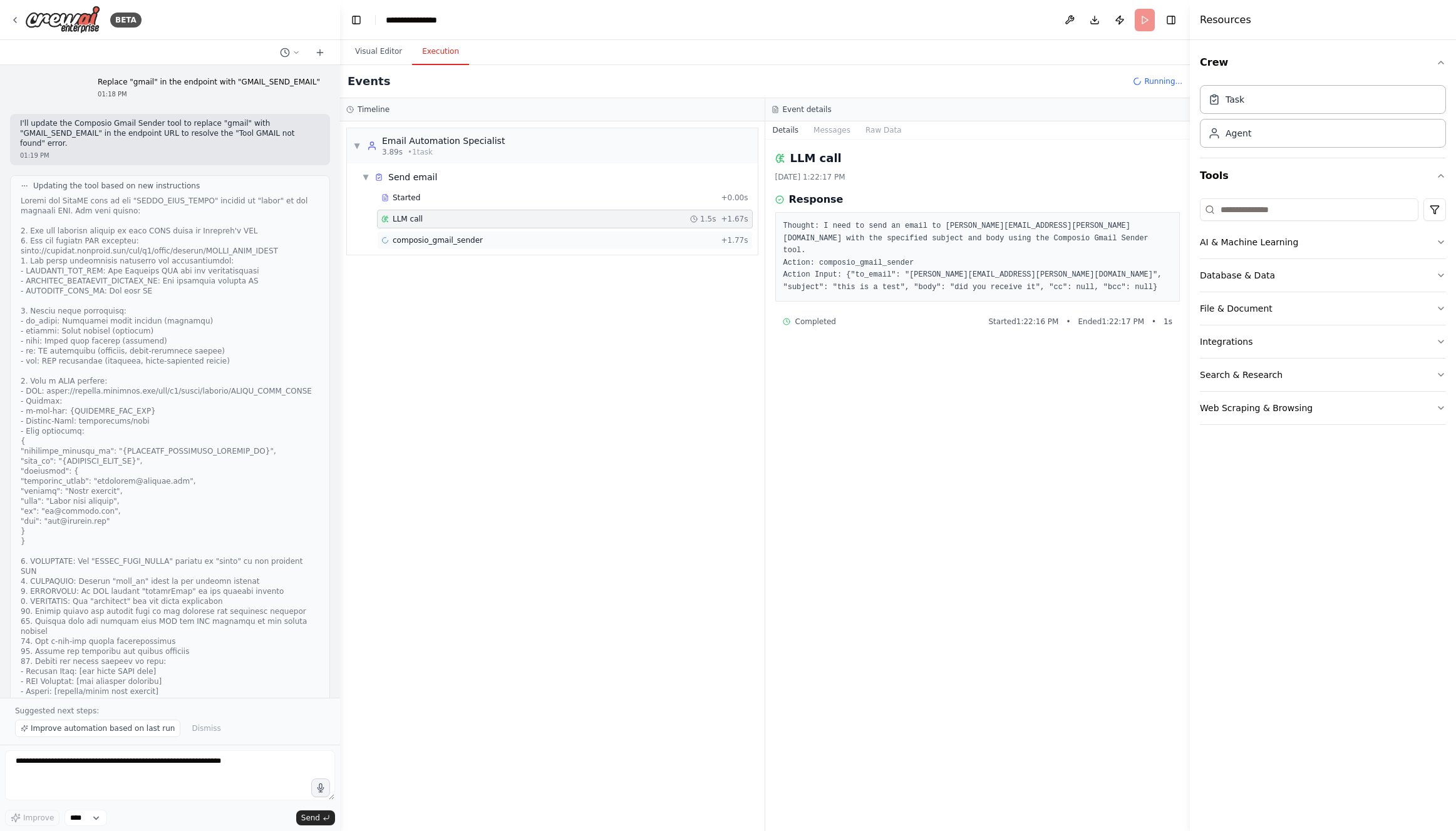
click at [557, 239] on div "composio_gmail_sender + 1.77s" at bounding box center [565, 240] width 367 height 10
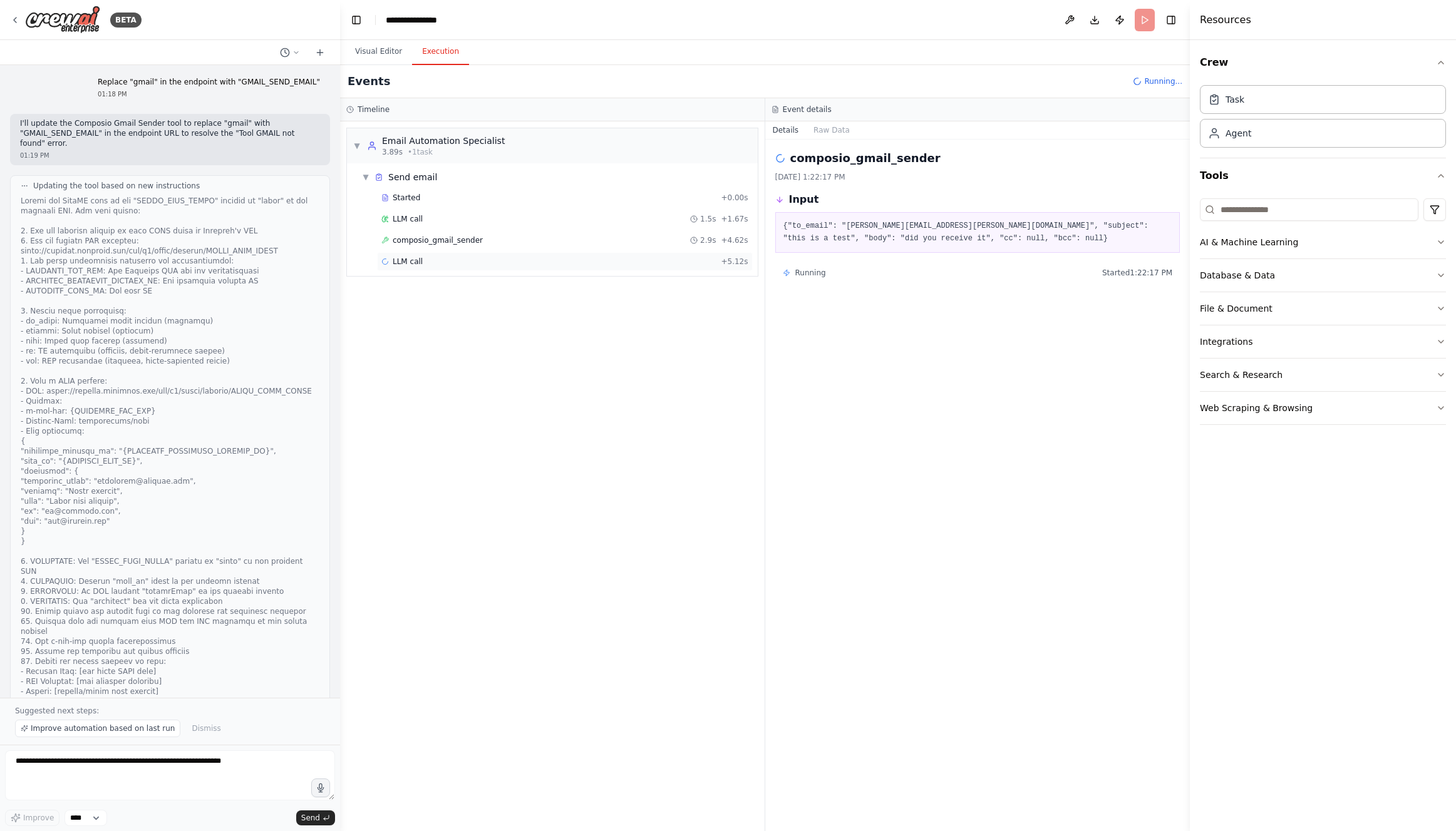
click at [556, 259] on div "LLM call + 5.12s" at bounding box center [565, 261] width 367 height 10
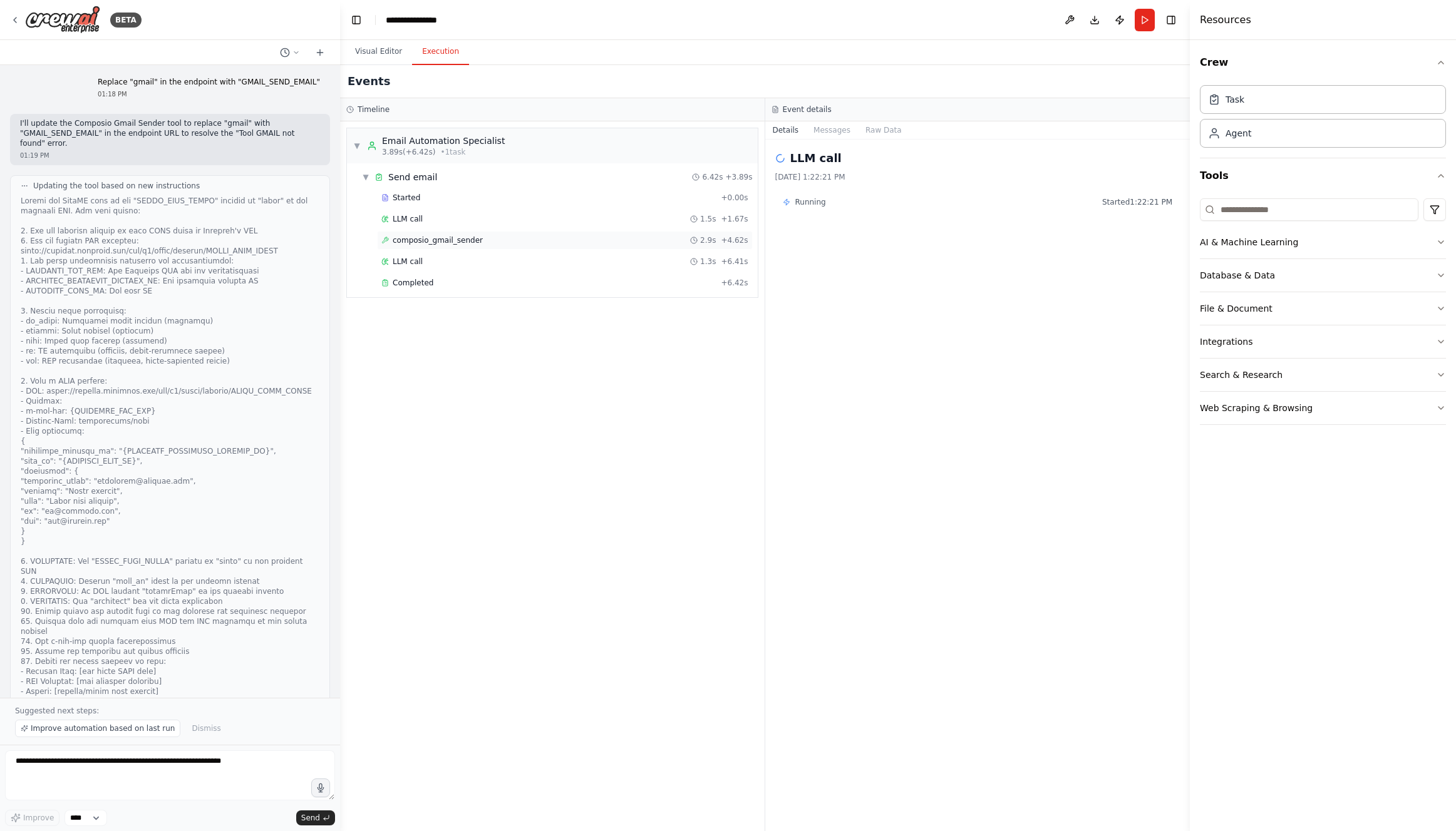
click at [559, 246] on div "composio_gmail_sender 2.9s + 4.62s" at bounding box center [564, 240] width 376 height 18
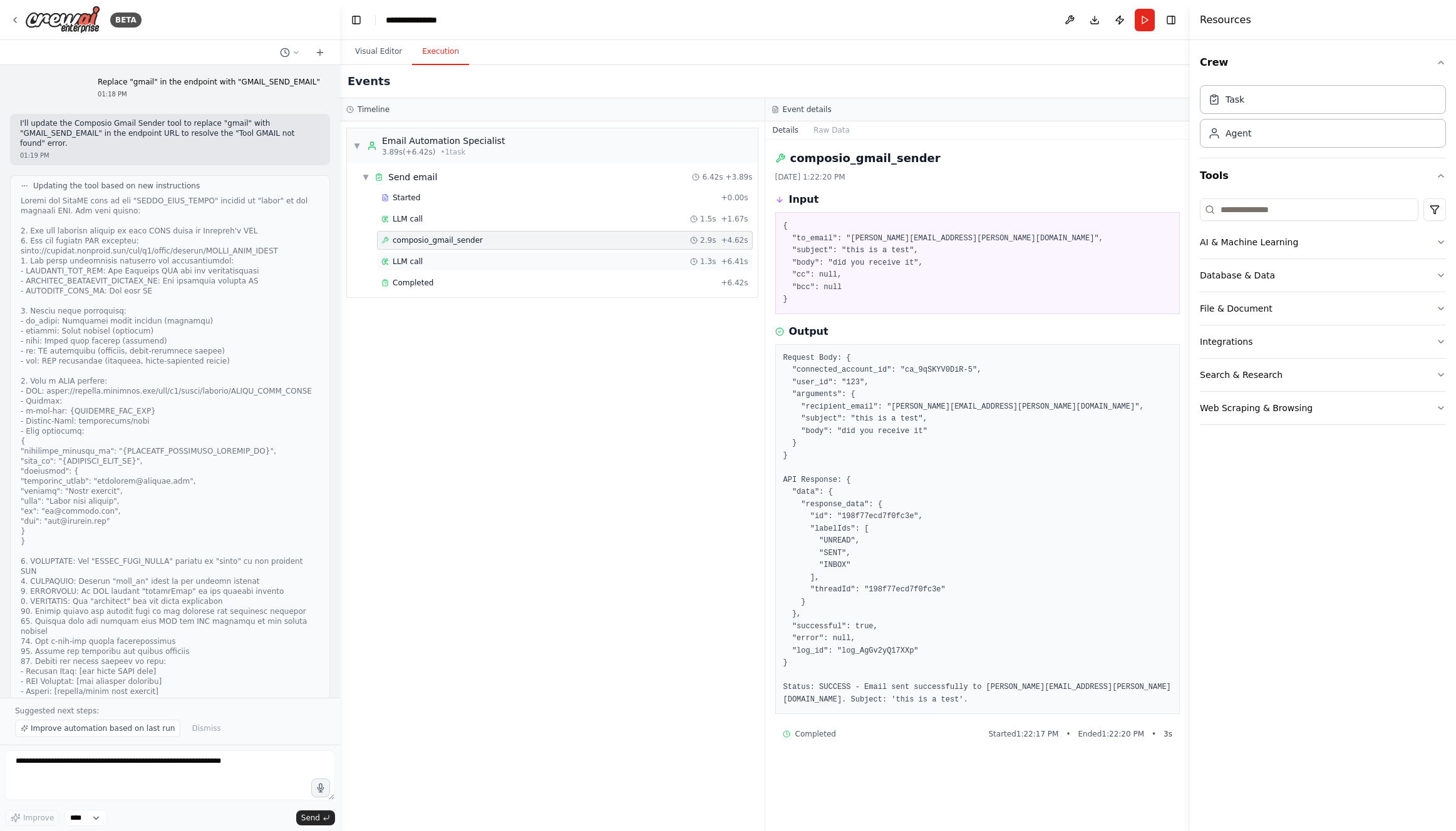
click at [559, 256] on div "LLM call 1.3s + 6.41s" at bounding box center [565, 261] width 367 height 10
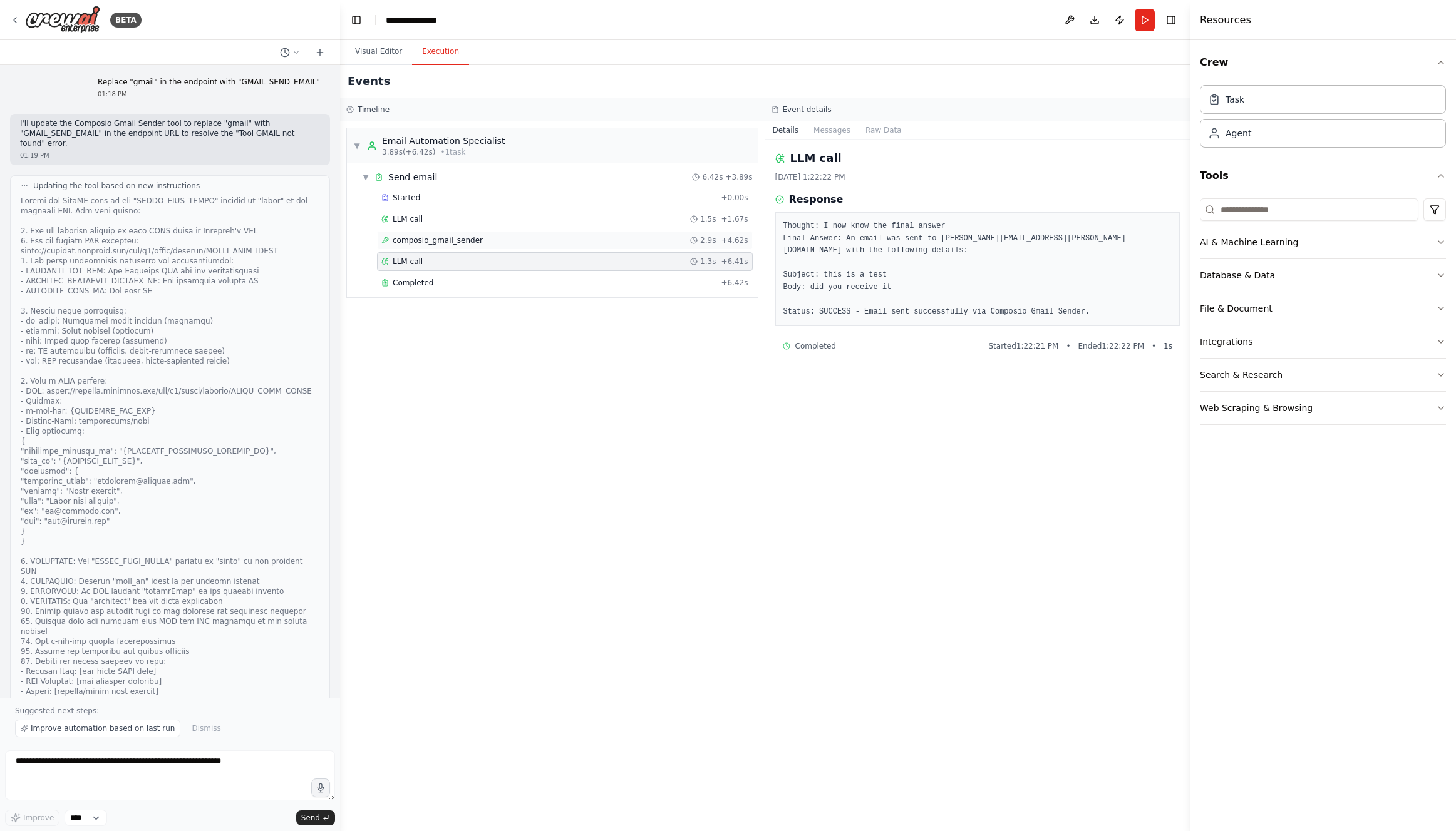
click at [572, 240] on div "composio_gmail_sender 2.9s + 4.62s" at bounding box center [565, 240] width 367 height 10
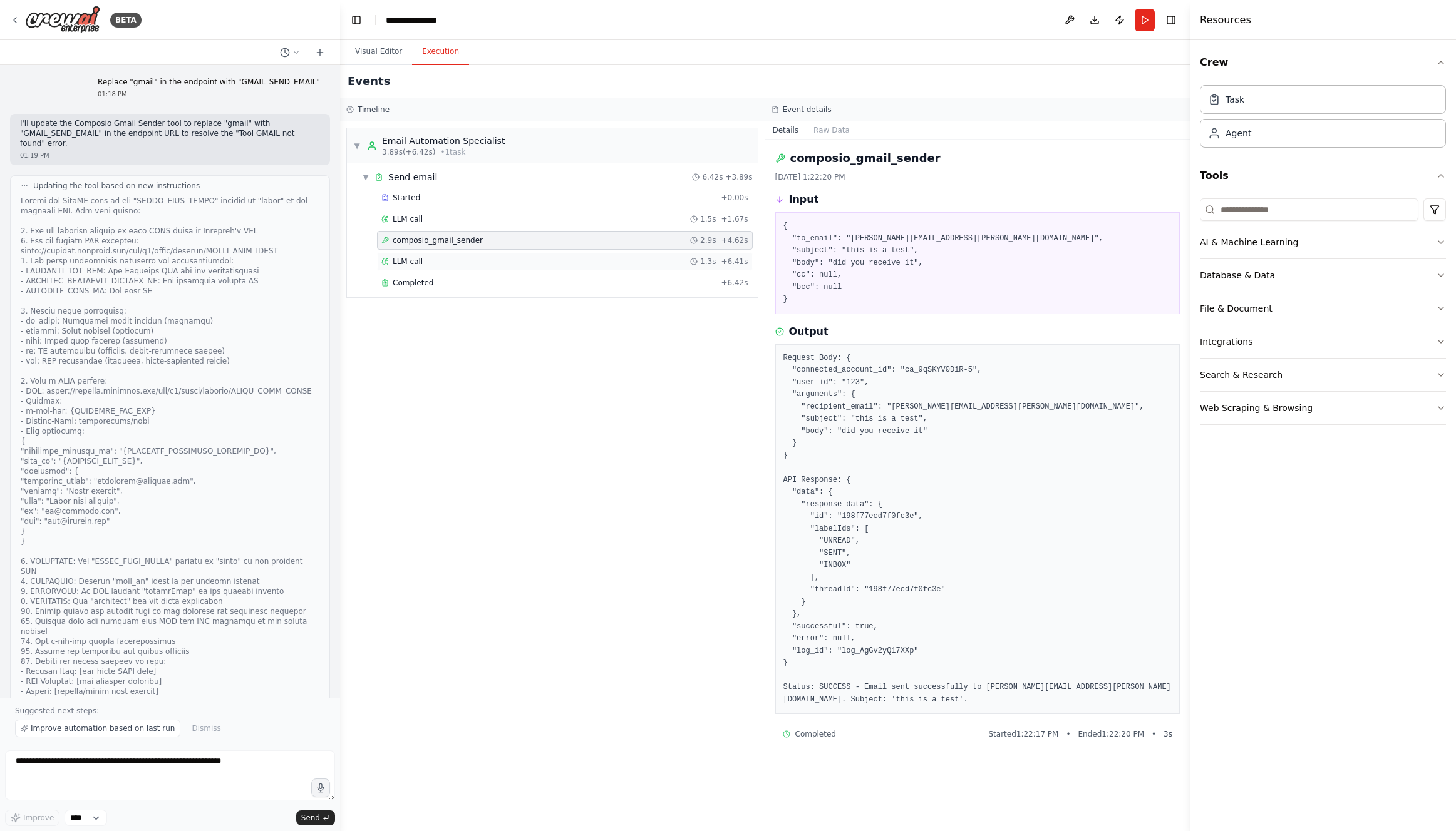
click at [570, 270] on div "LLM call 1.3s + 6.41s" at bounding box center [564, 261] width 376 height 18
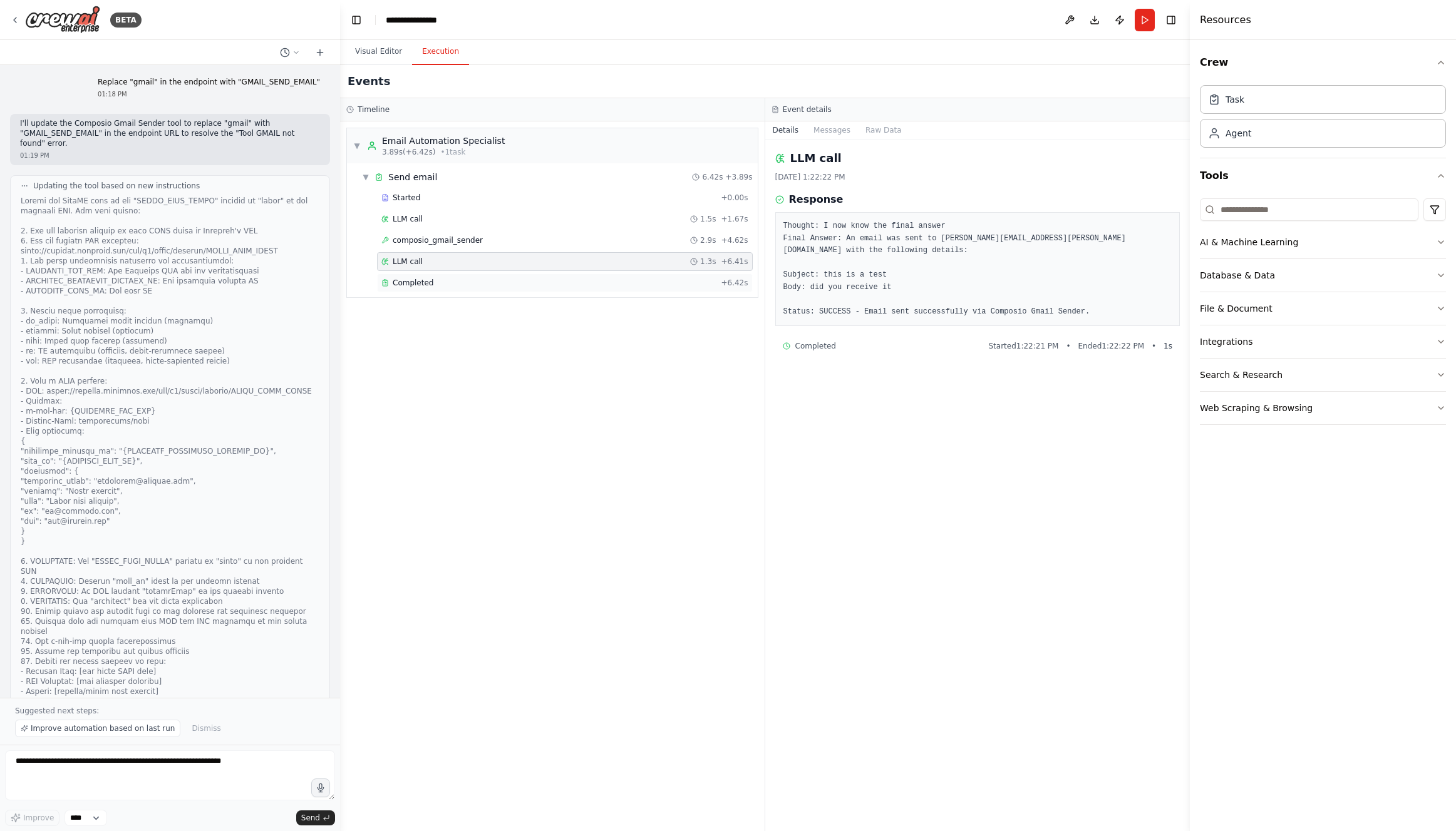
click at [571, 290] on div "Completed + 6.42s" at bounding box center [564, 282] width 376 height 18
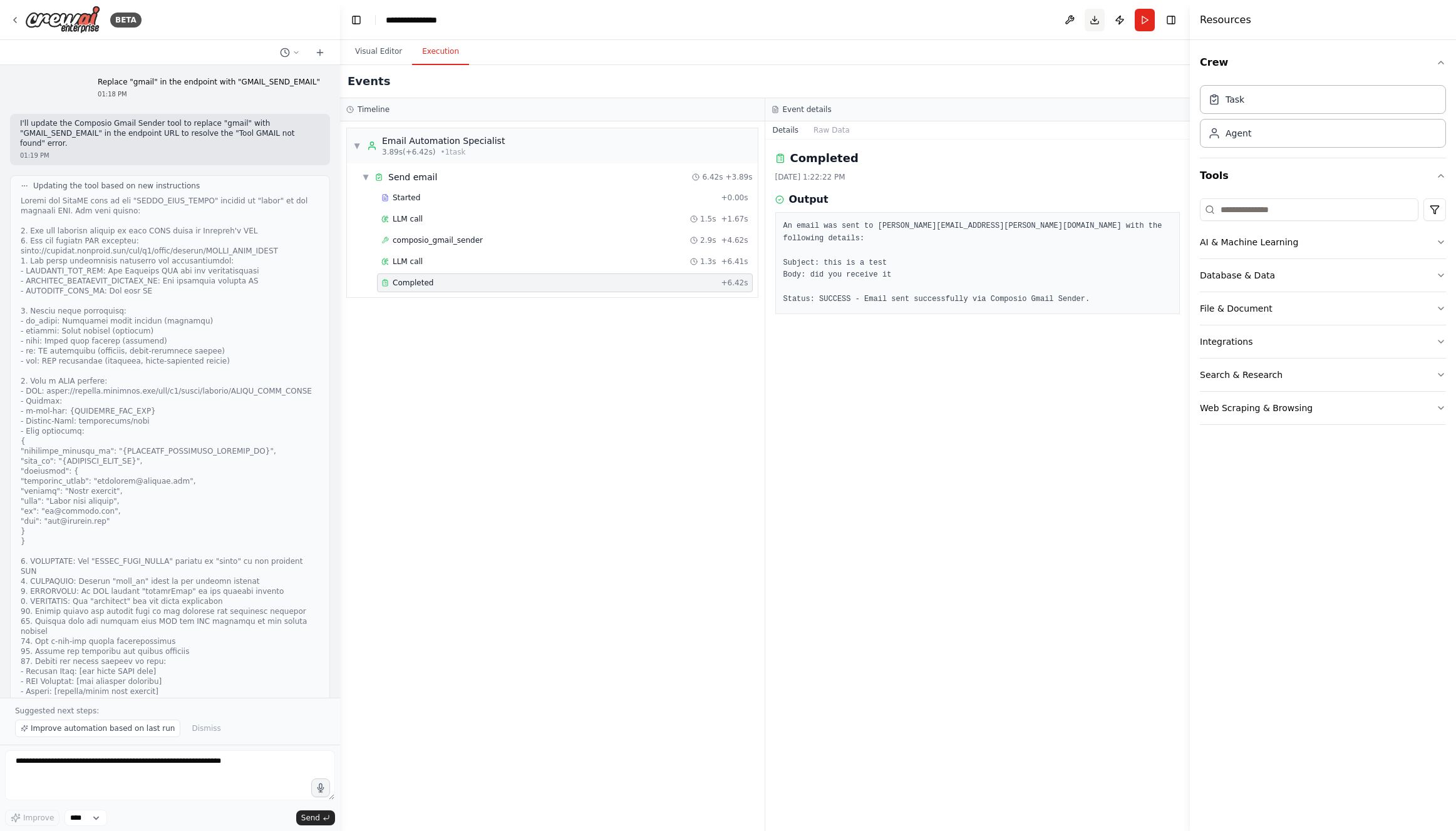
click at [1094, 19] on button "Download" at bounding box center [1094, 20] width 20 height 22
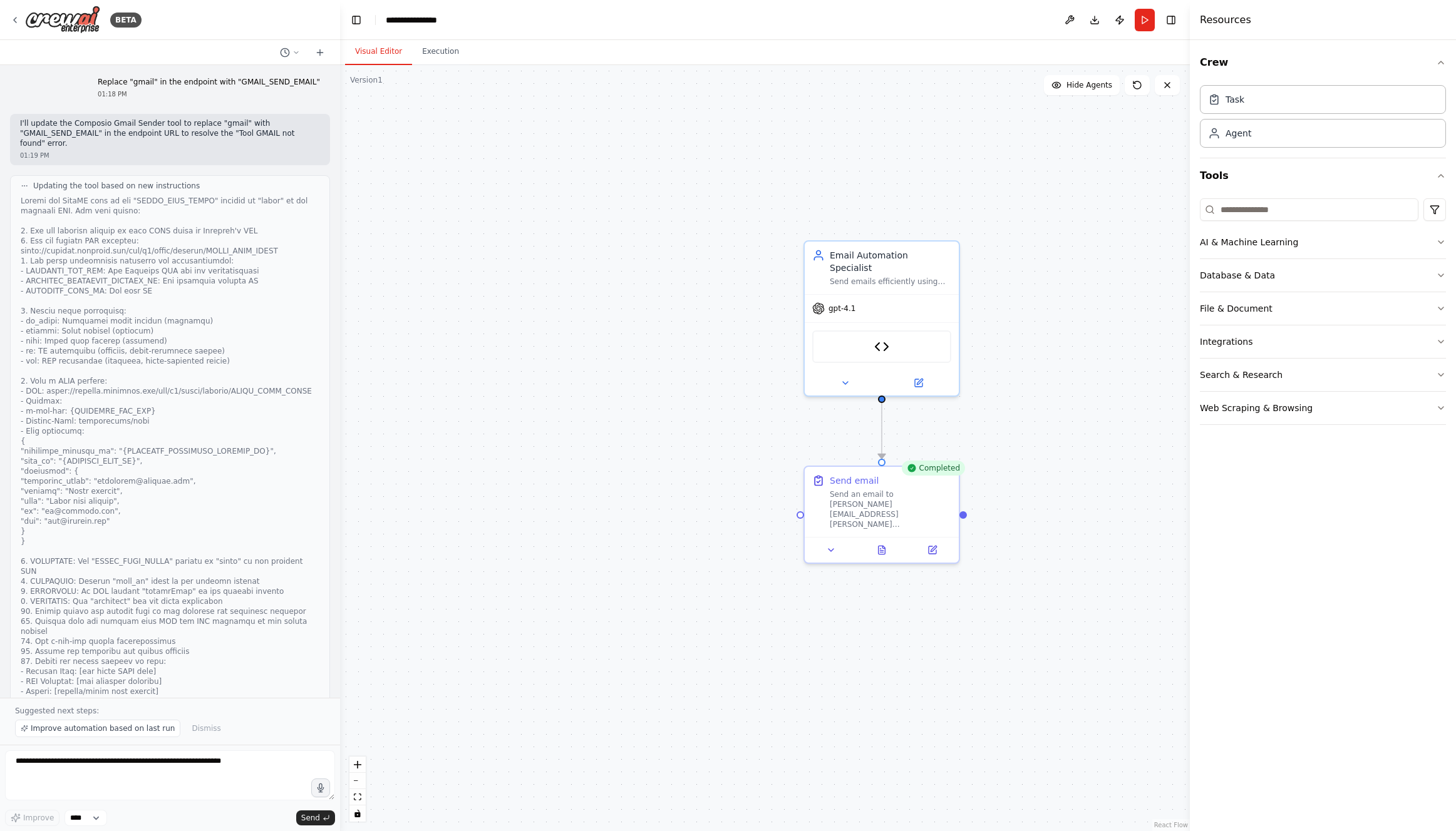
click at [376, 46] on button "Visual Editor" at bounding box center [378, 51] width 67 height 26
click at [1301, 277] on button "Database & Data" at bounding box center [1322, 275] width 246 height 33
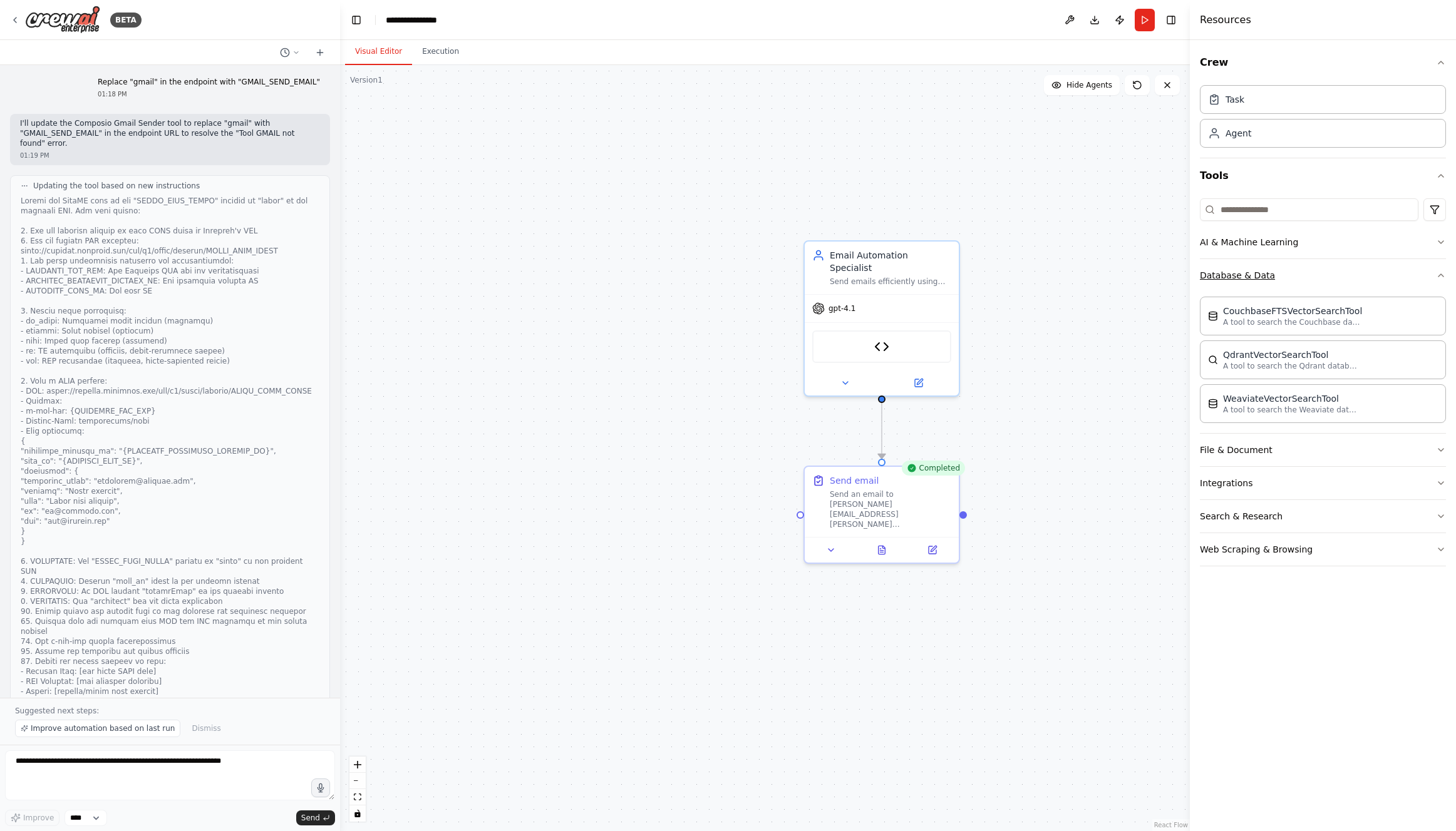
click at [1301, 277] on button "Database & Data" at bounding box center [1322, 275] width 246 height 33
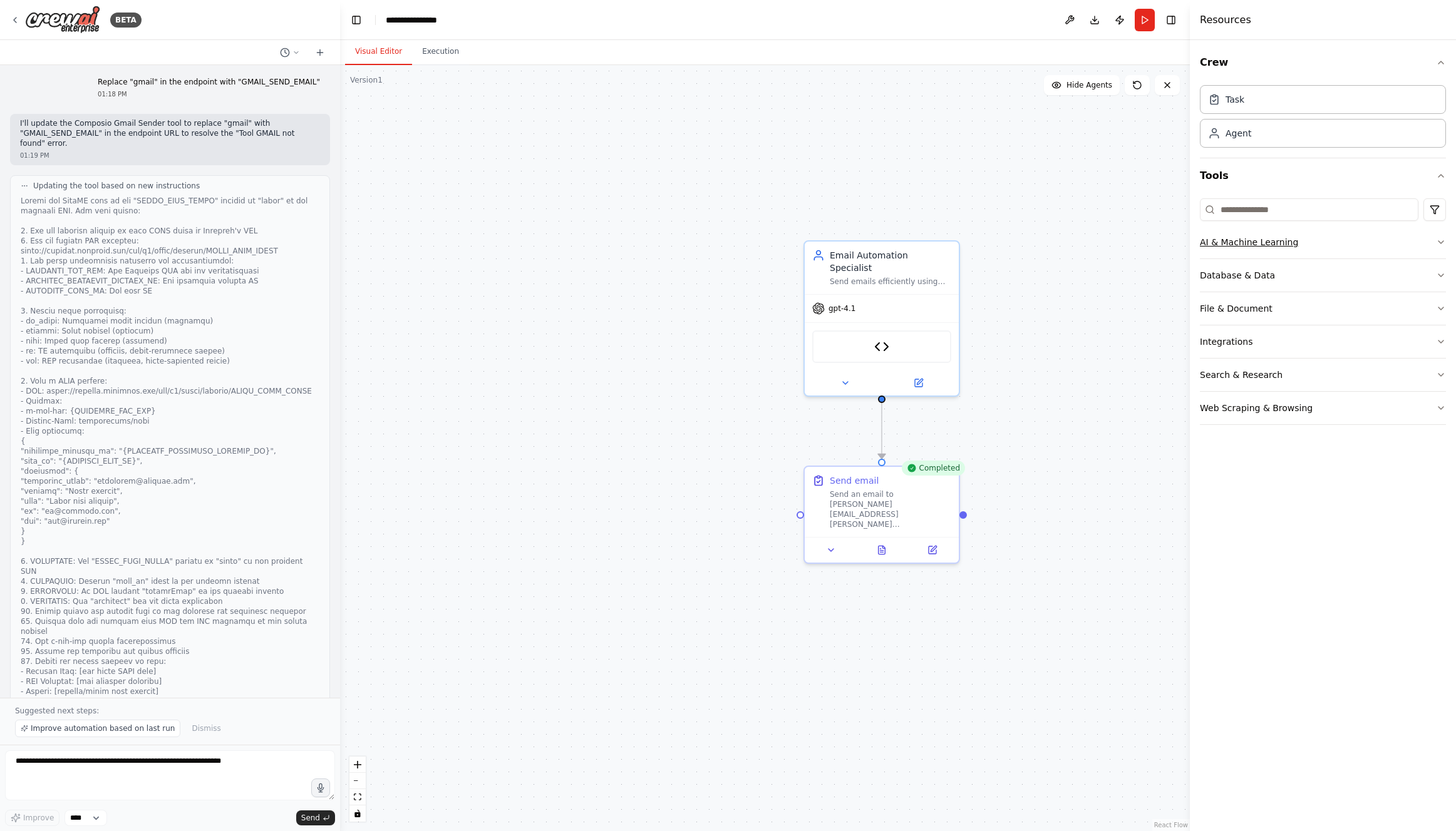
click at [1300, 250] on button "AI & Machine Learning" at bounding box center [1322, 242] width 246 height 33
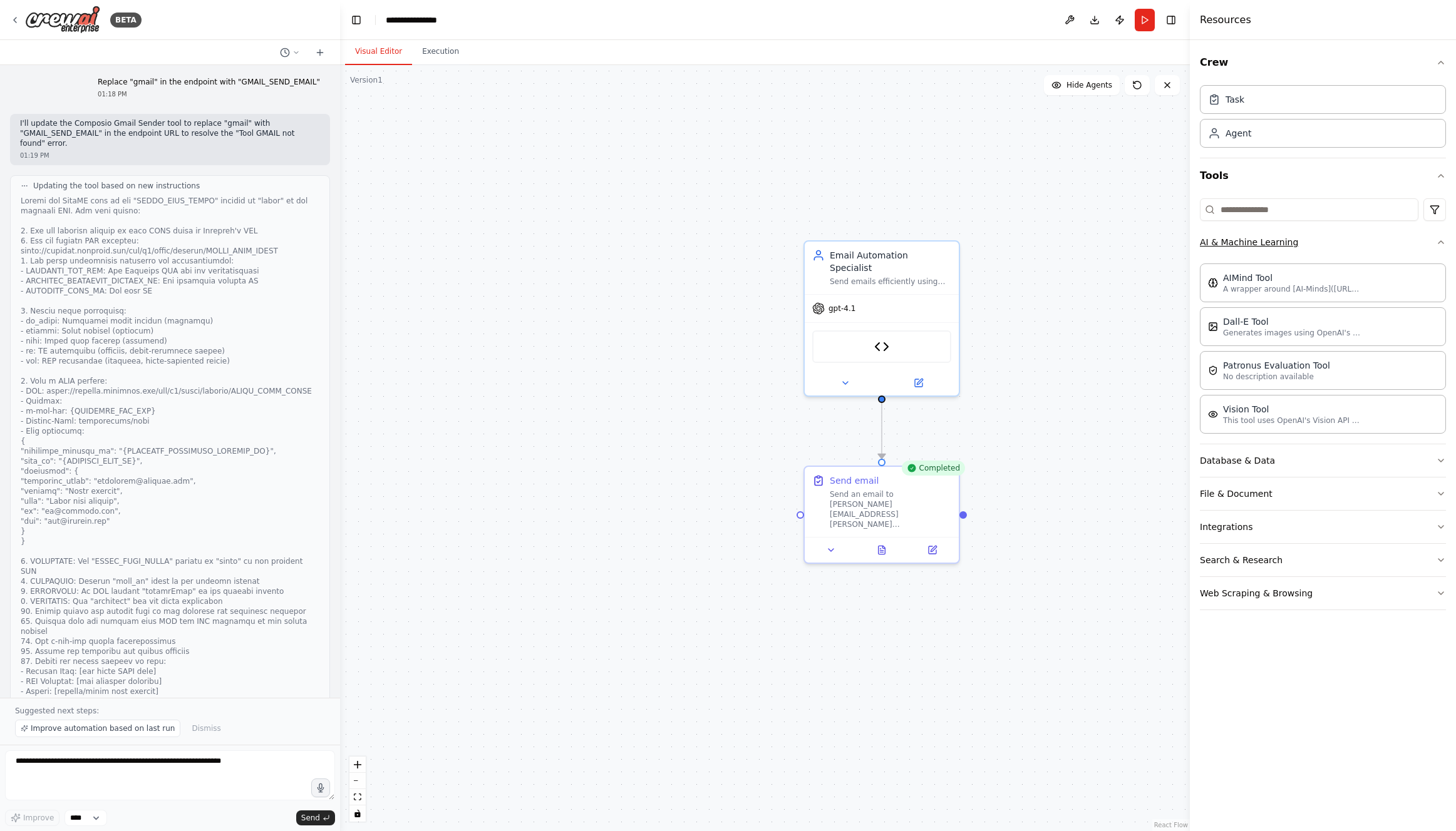
click at [1300, 250] on button "AI & Machine Learning" at bounding box center [1322, 242] width 246 height 33
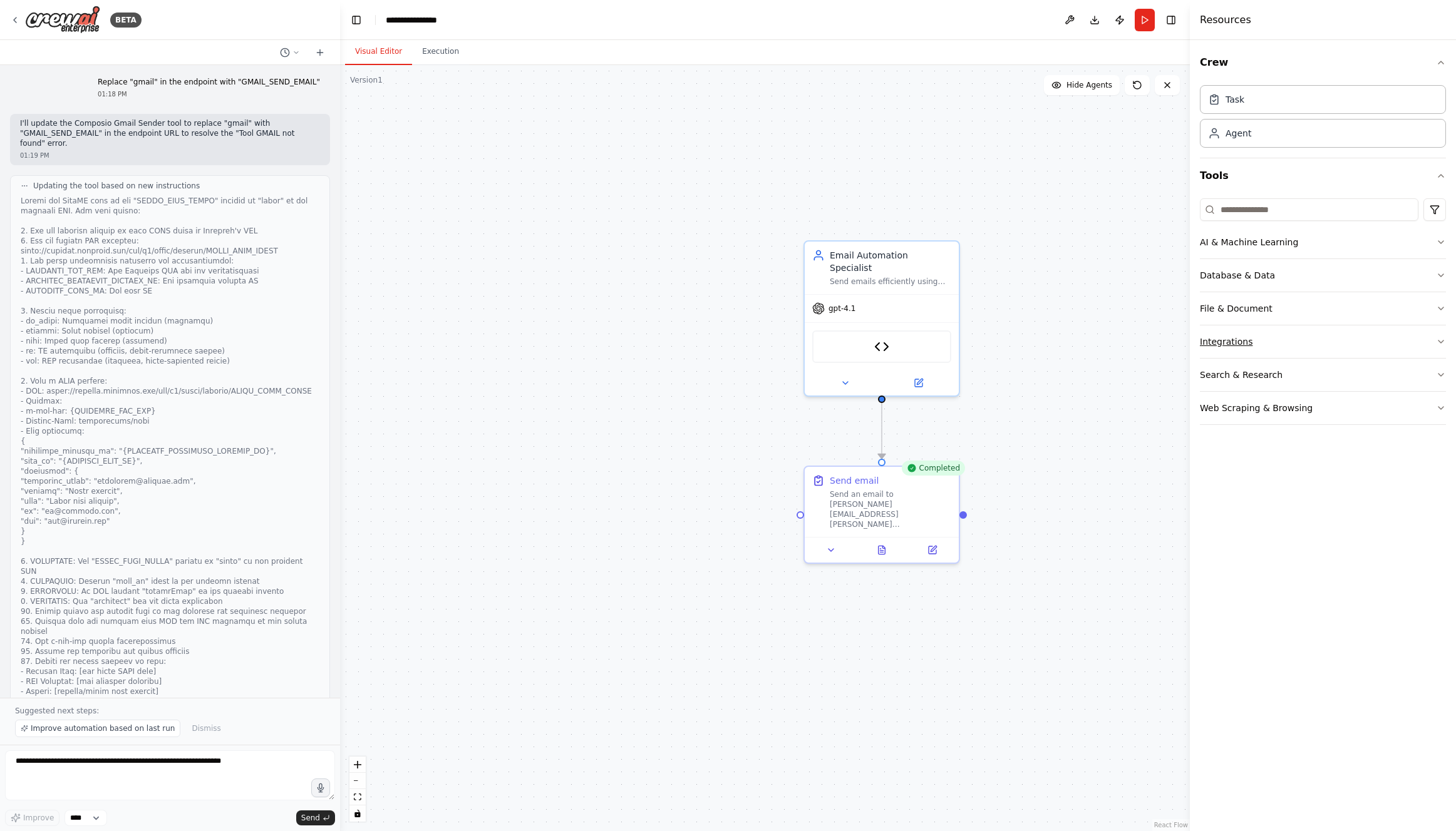
click at [1260, 344] on button "Integrations" at bounding box center [1322, 341] width 246 height 33
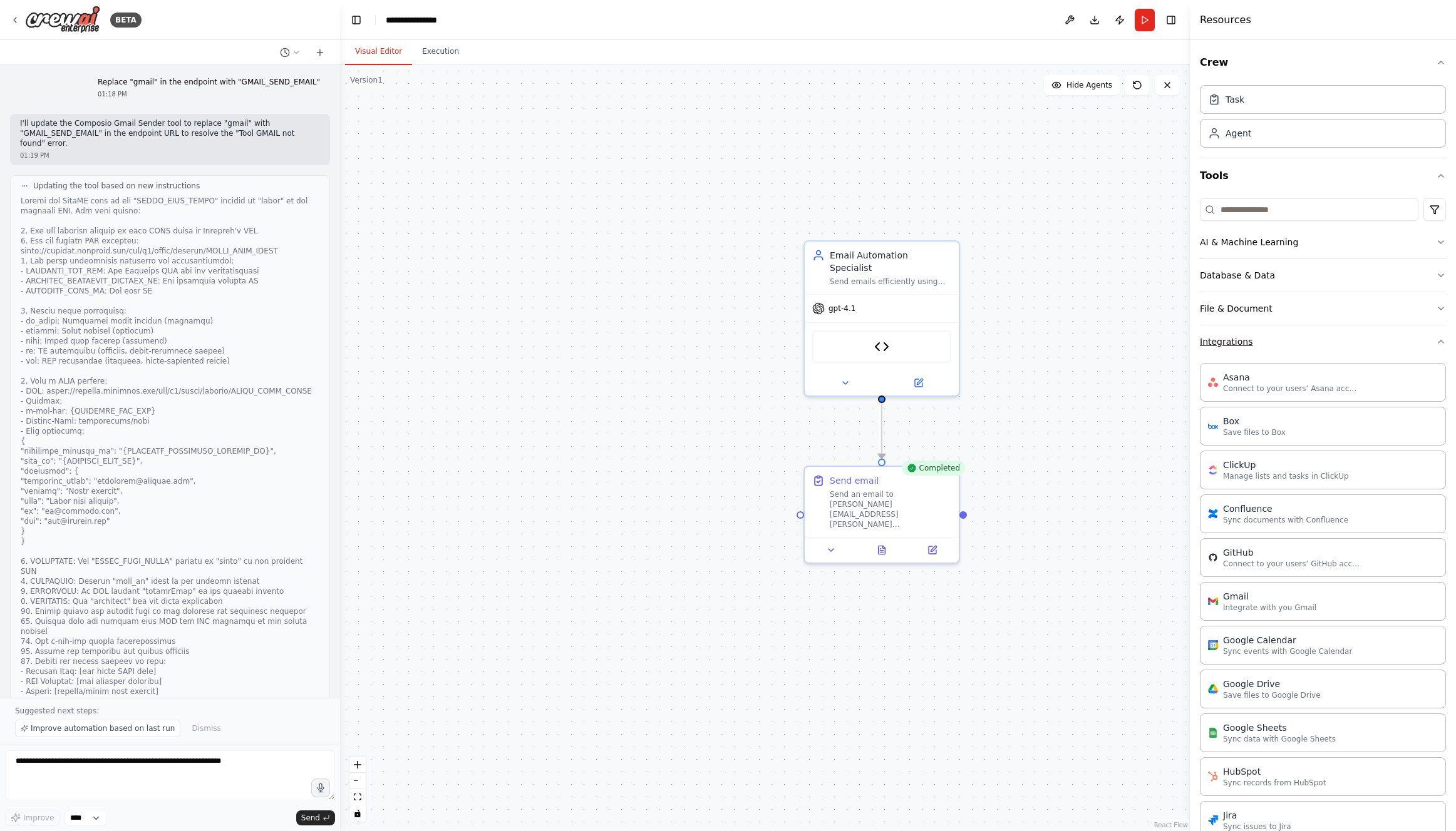
click at [1260, 344] on button "Integrations" at bounding box center [1322, 341] width 246 height 33
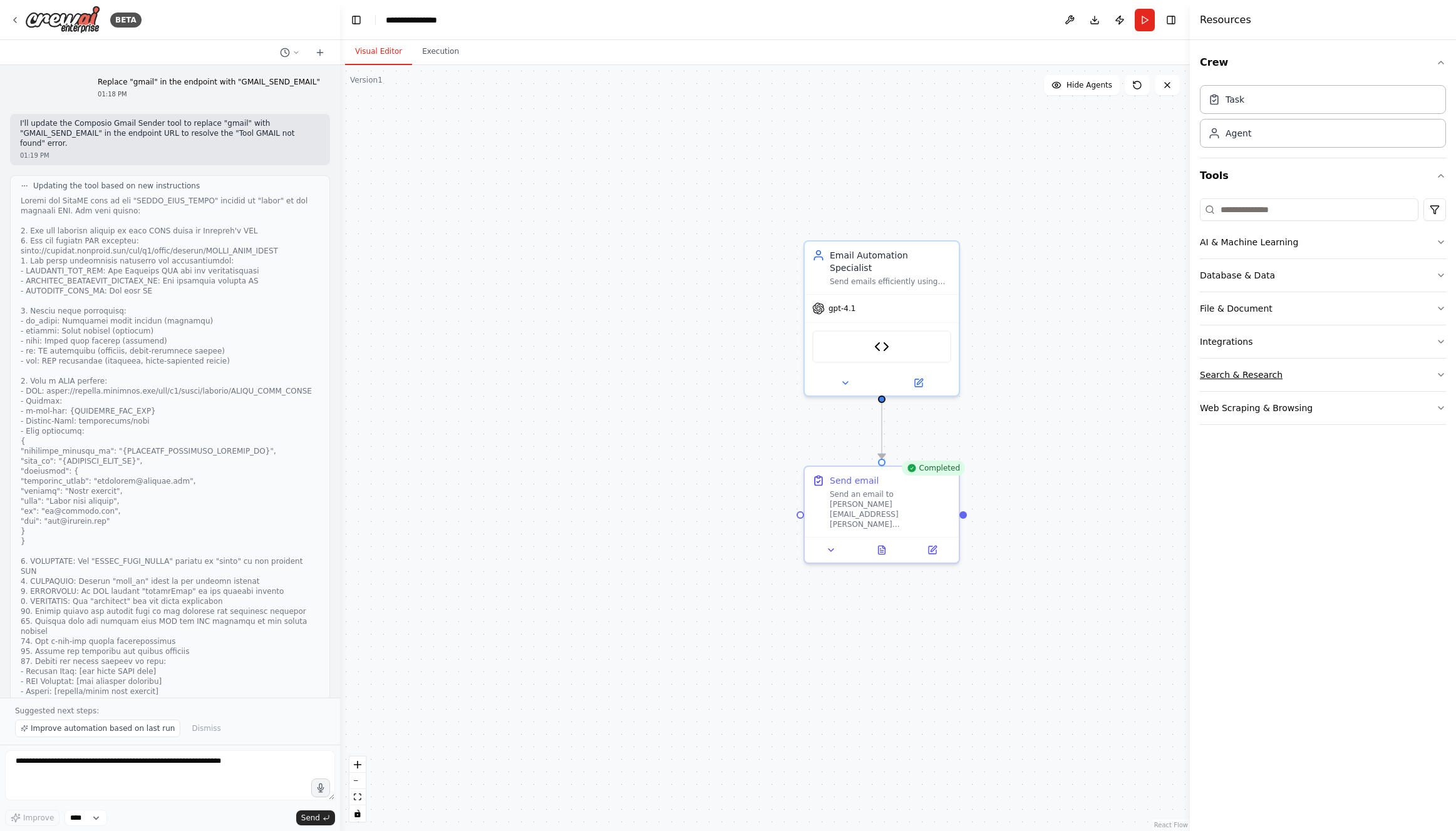
click at [1251, 374] on button "Search & Research" at bounding box center [1322, 375] width 246 height 33
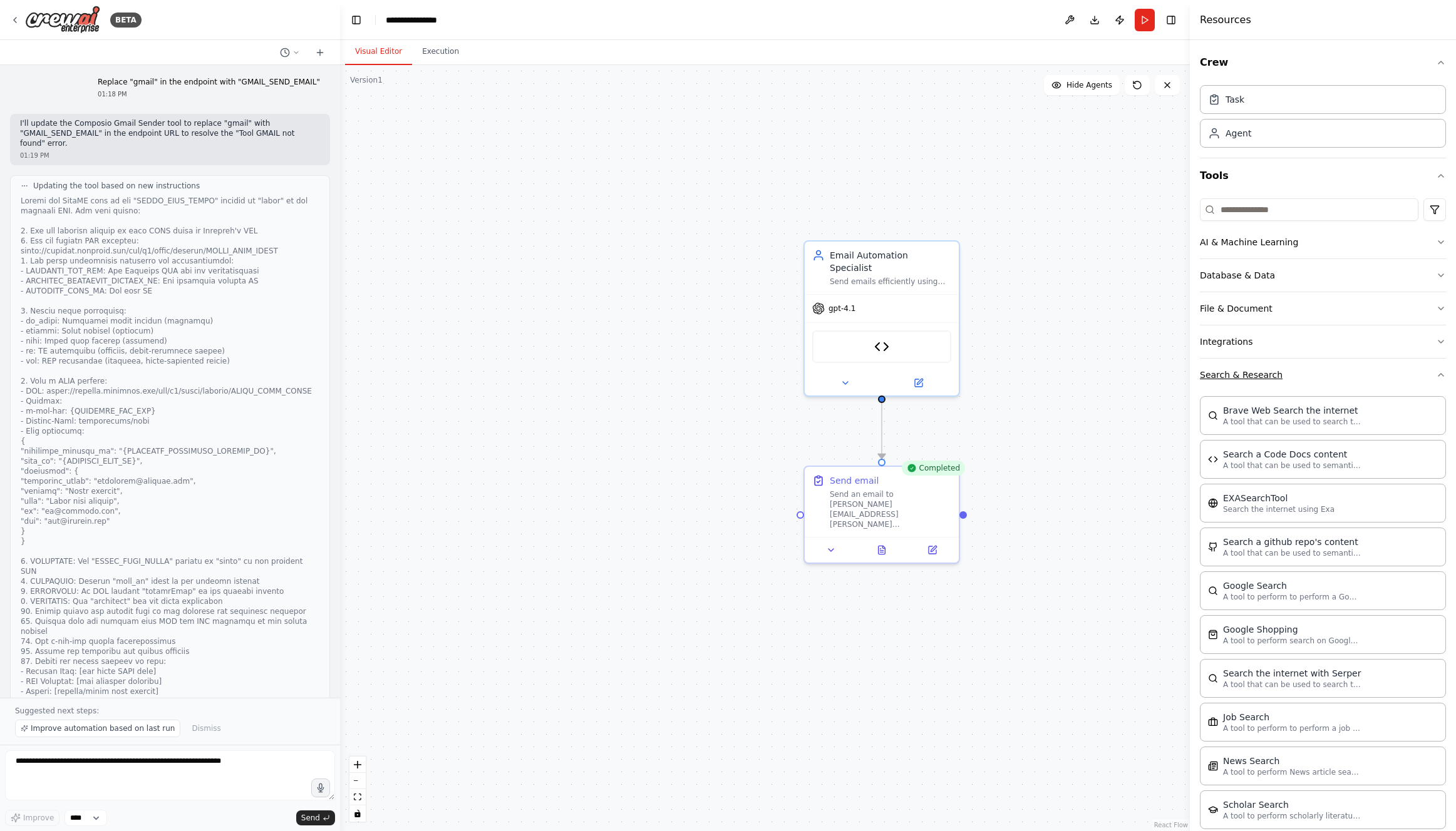
click at [1251, 379] on button "Search & Research" at bounding box center [1322, 375] width 246 height 33
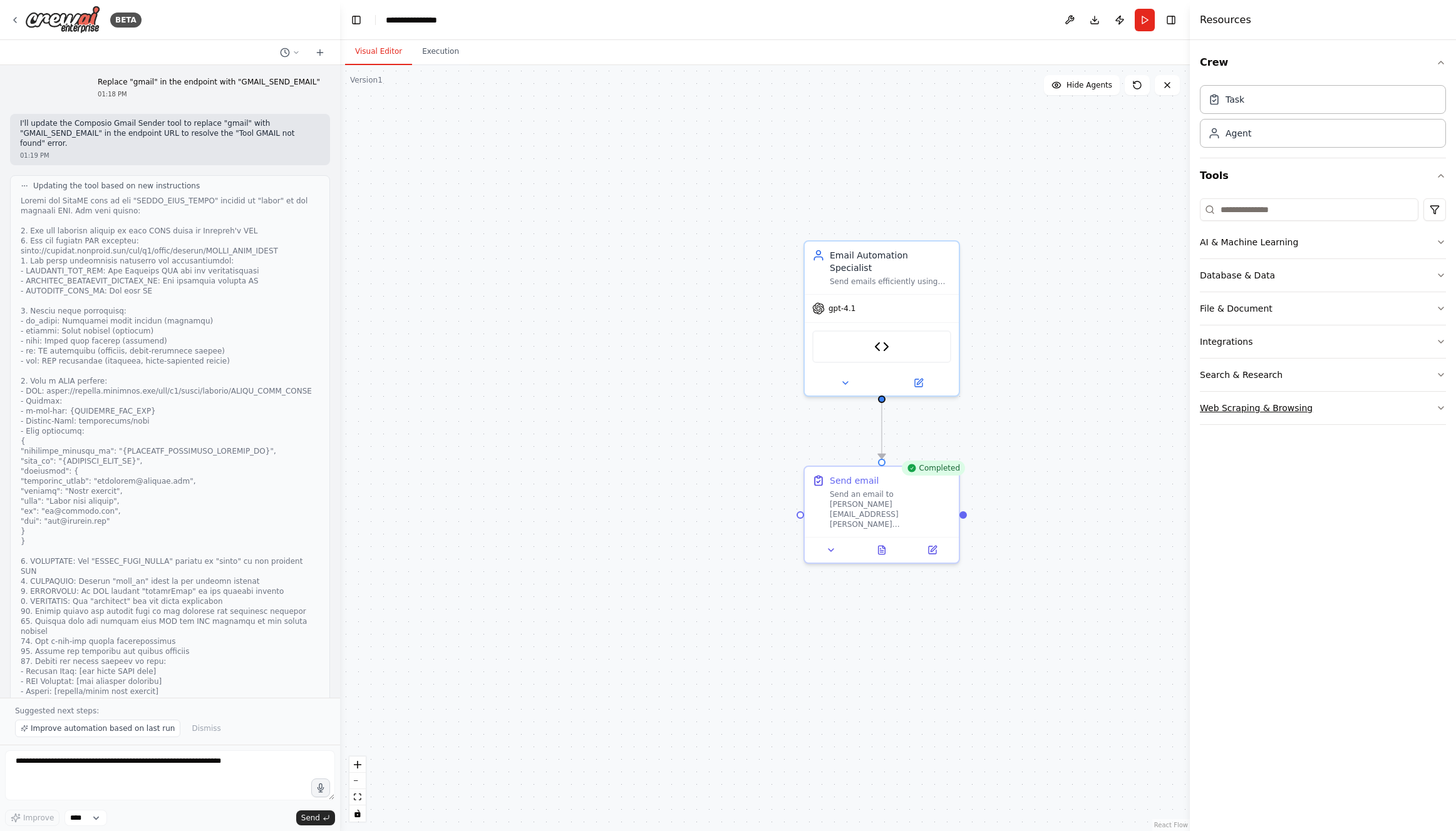
click at [1248, 404] on button "Web Scraping & Browsing" at bounding box center [1322, 408] width 246 height 33
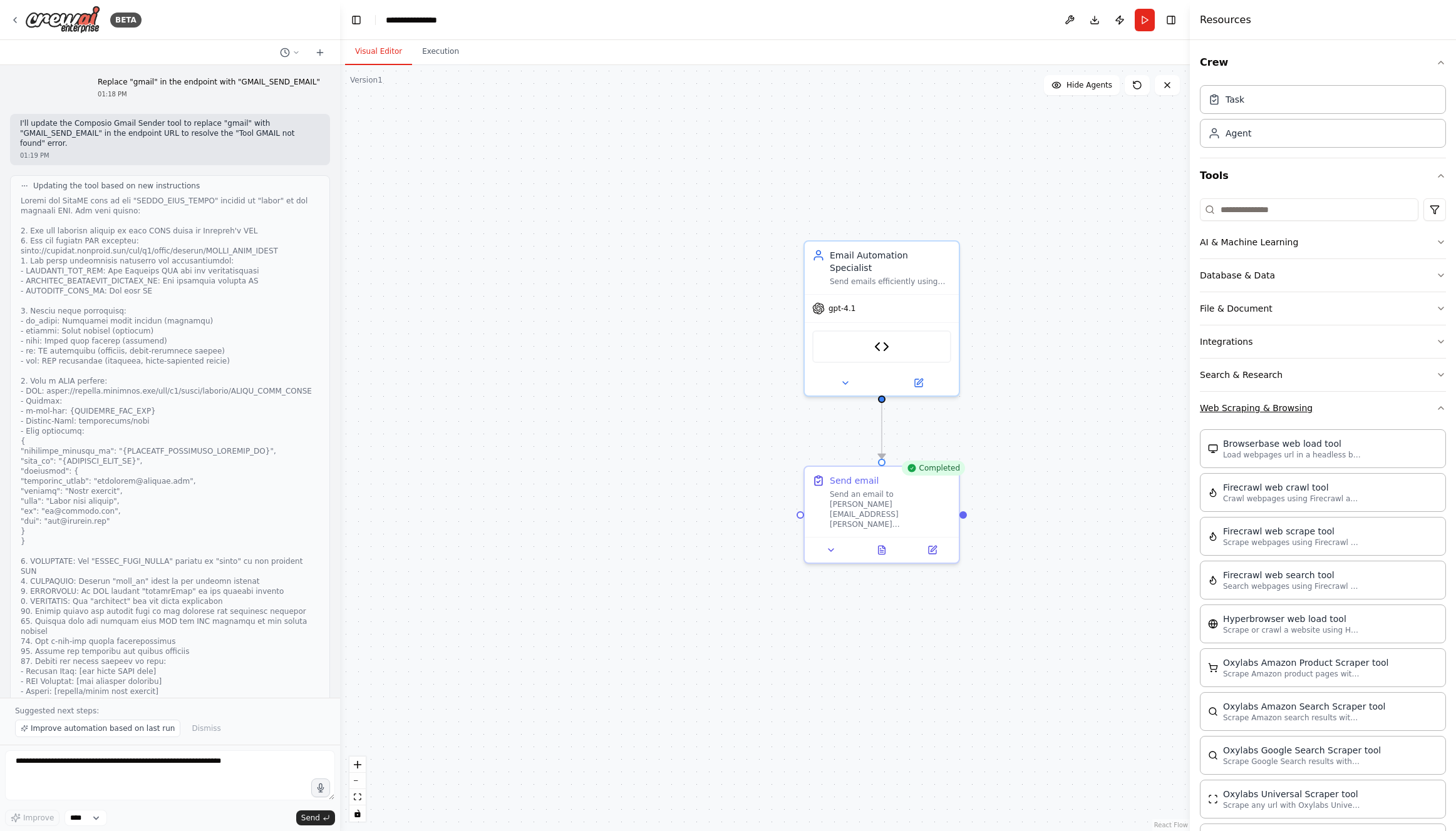
click at [1248, 404] on button "Web Scraping & Browsing" at bounding box center [1322, 408] width 246 height 33
